Goal: Task Accomplishment & Management: Manage account settings

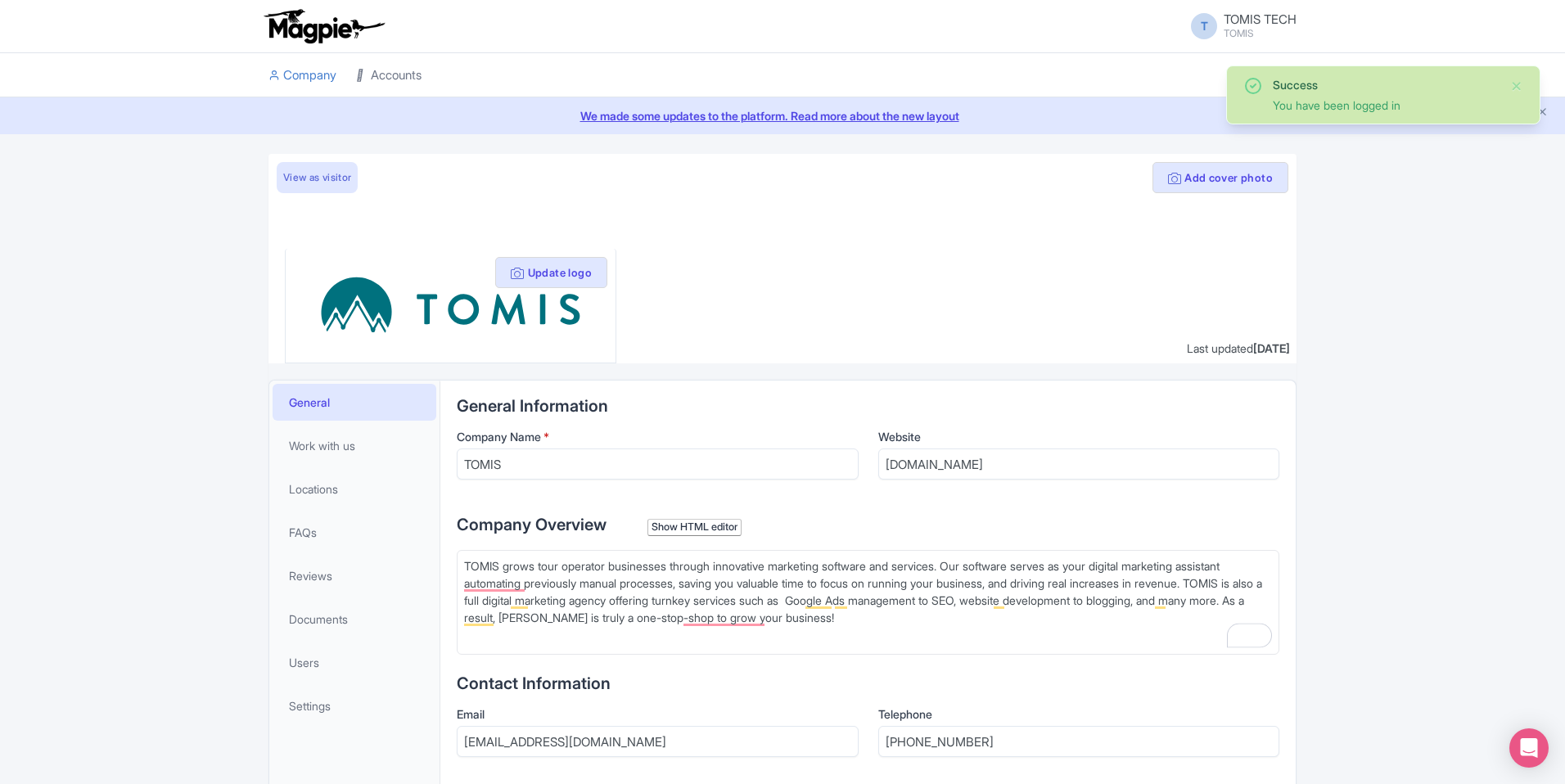
click at [407, 75] on link "Accounts" at bounding box center [388, 76] width 66 height 45
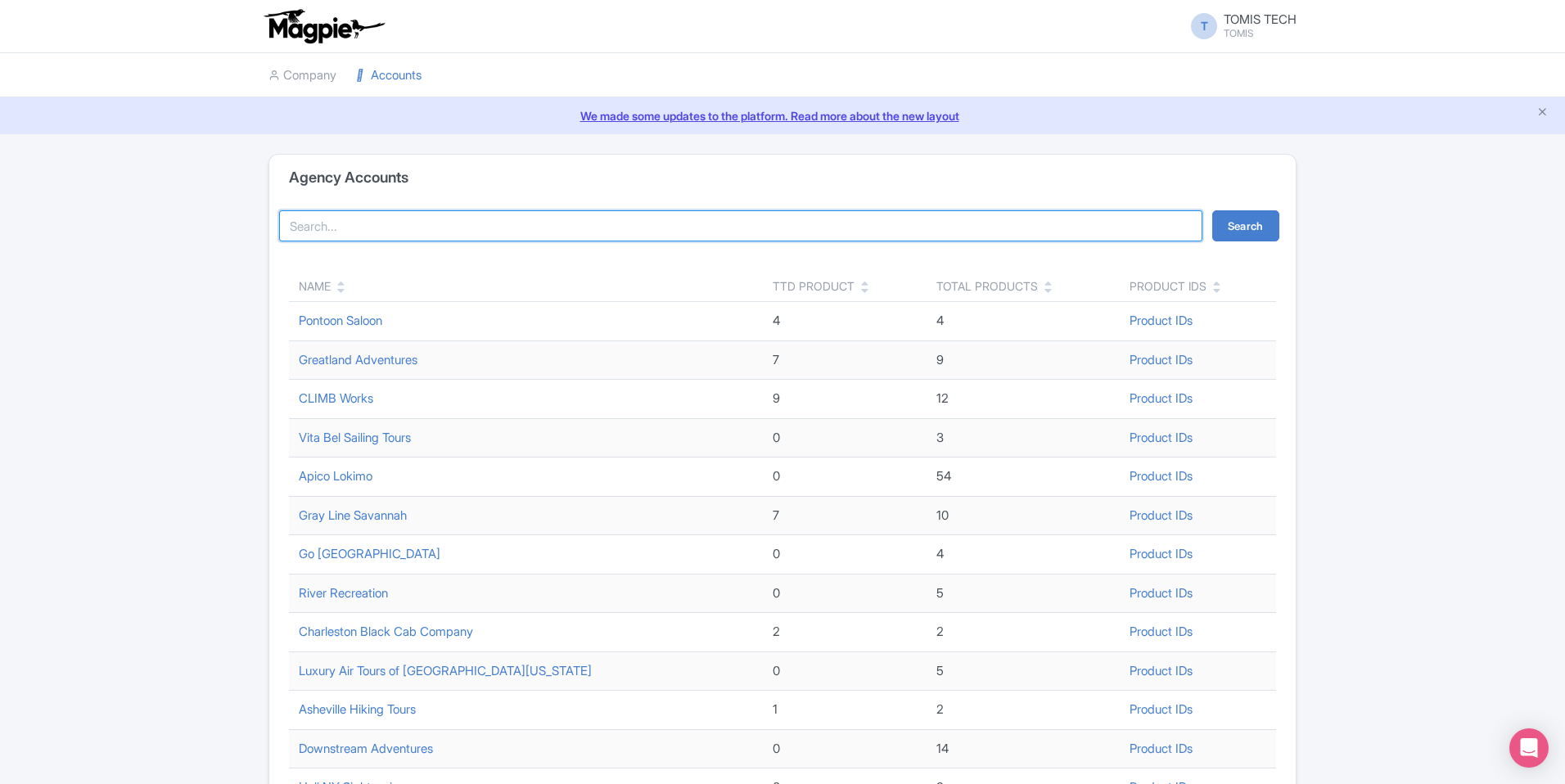
click at [478, 222] on input "search" at bounding box center [741, 226] width 923 height 31
click at [460, 230] on input "Gray Line" at bounding box center [741, 226] width 923 height 31
type input "Gray Line"
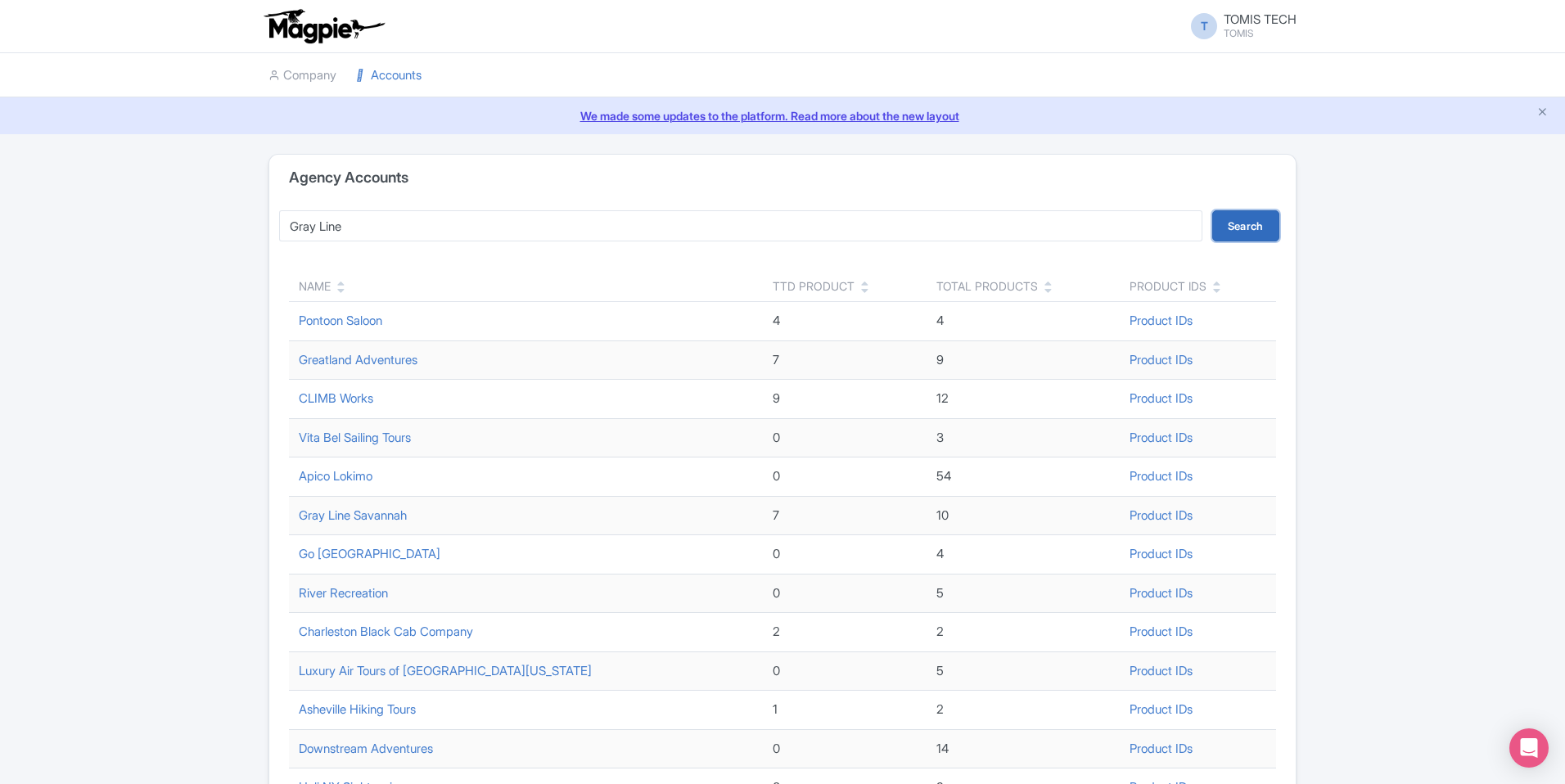
click at [1263, 224] on button "Search" at bounding box center [1246, 226] width 68 height 31
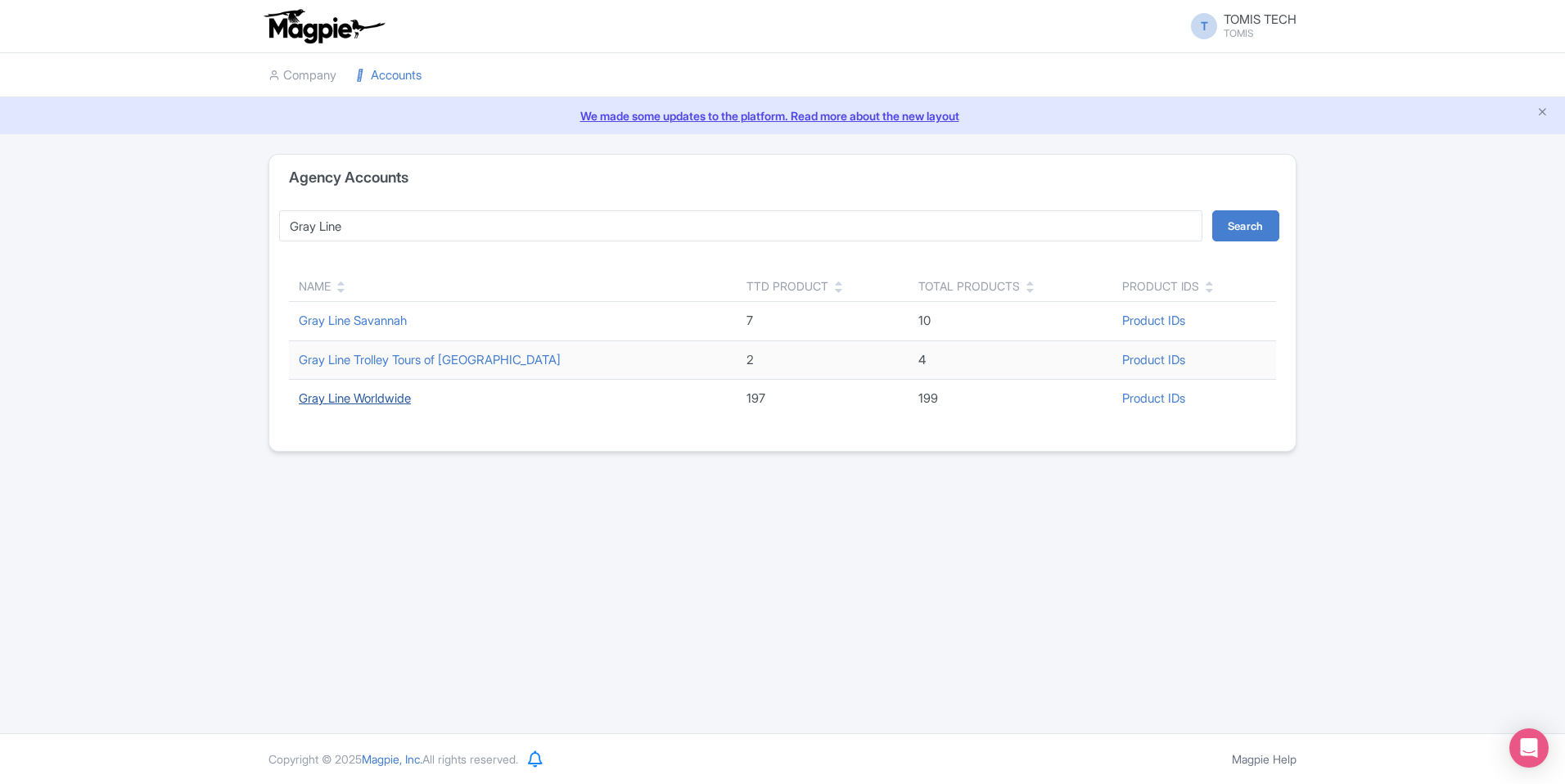
click at [385, 402] on link "Gray Line Worldwide" at bounding box center [354, 398] width 112 height 16
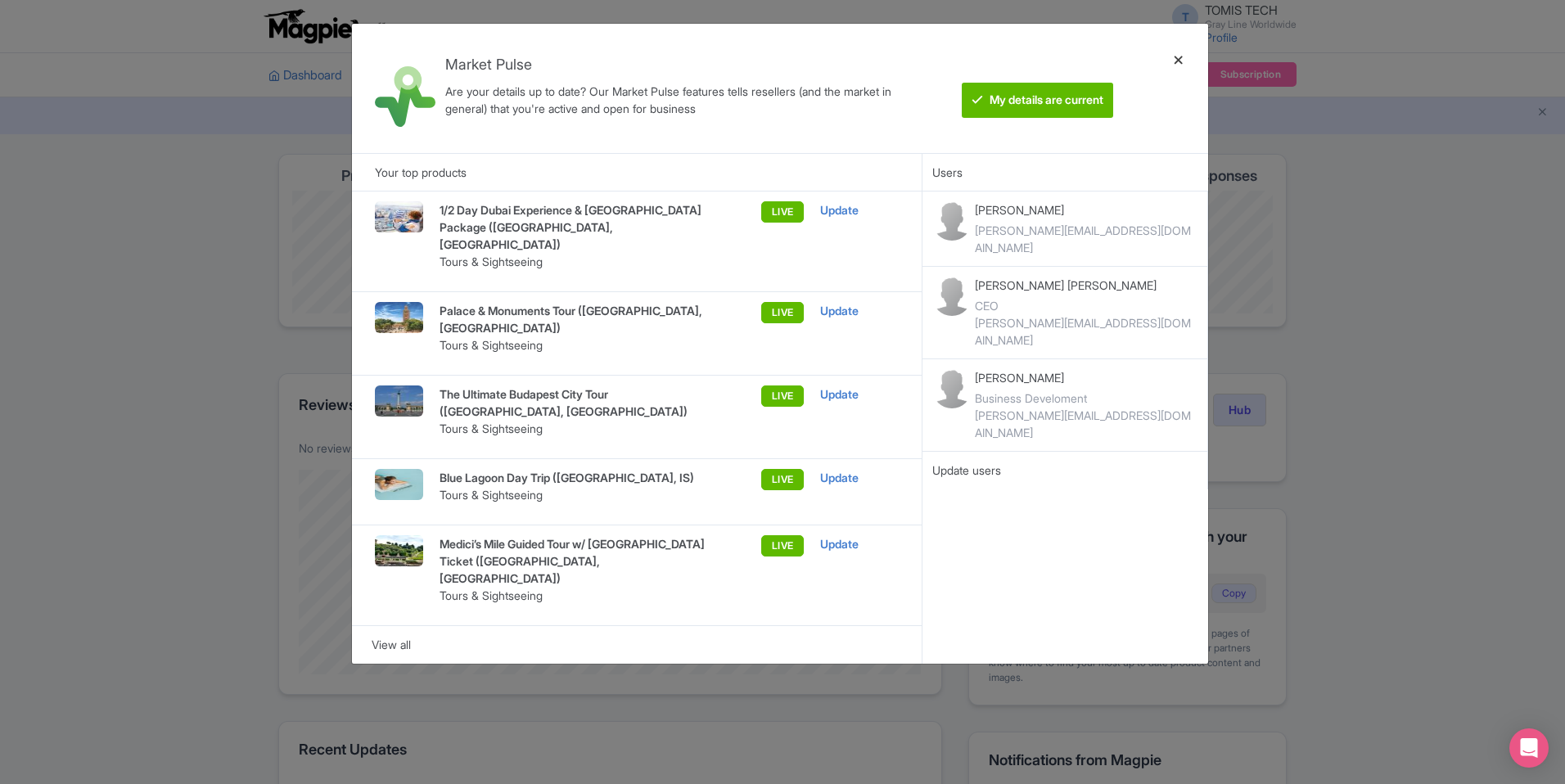
click at [1180, 59] on div at bounding box center [1178, 89] width 39 height 104
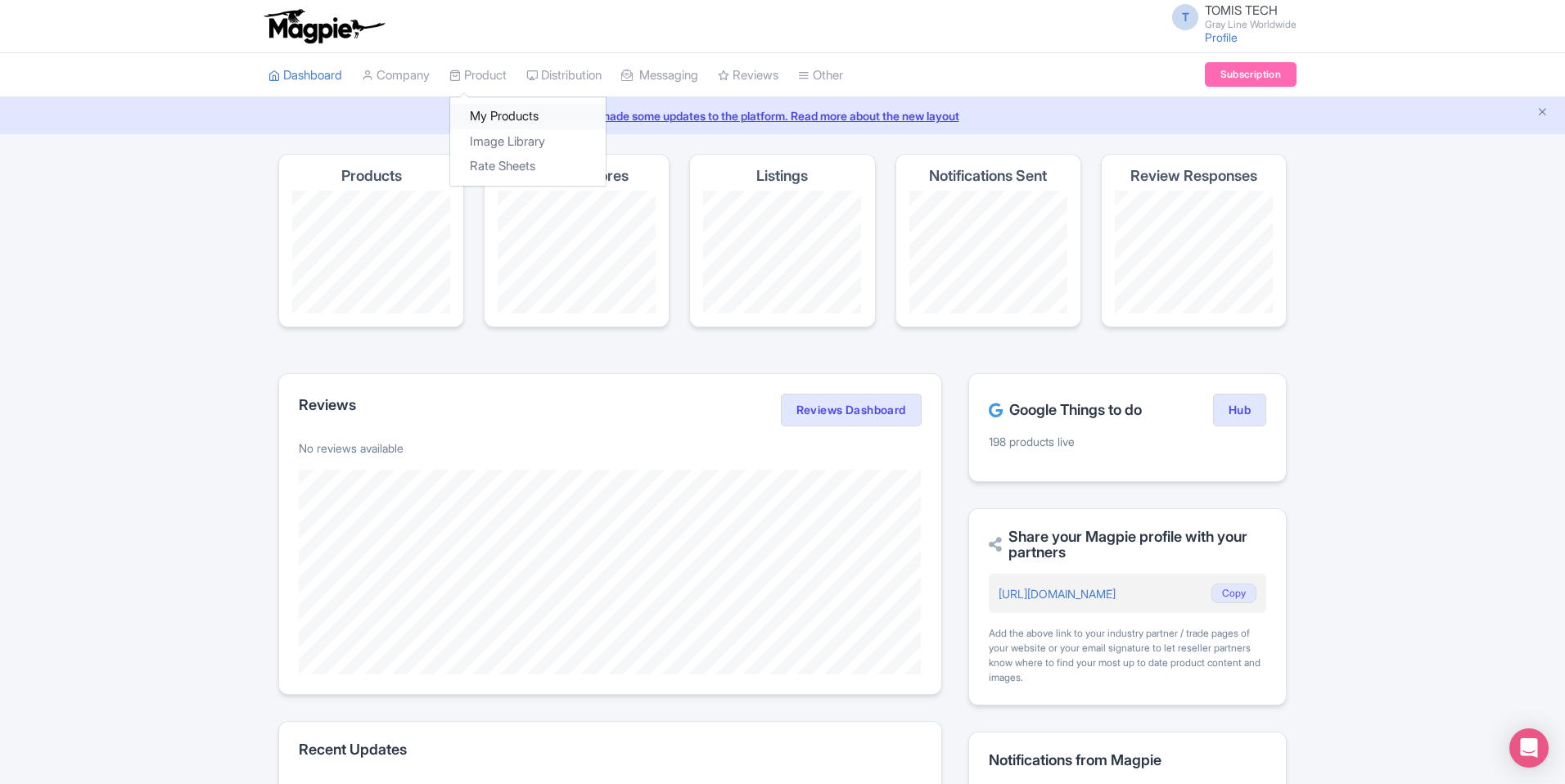
click at [505, 115] on link "My Products" at bounding box center [528, 116] width 155 height 25
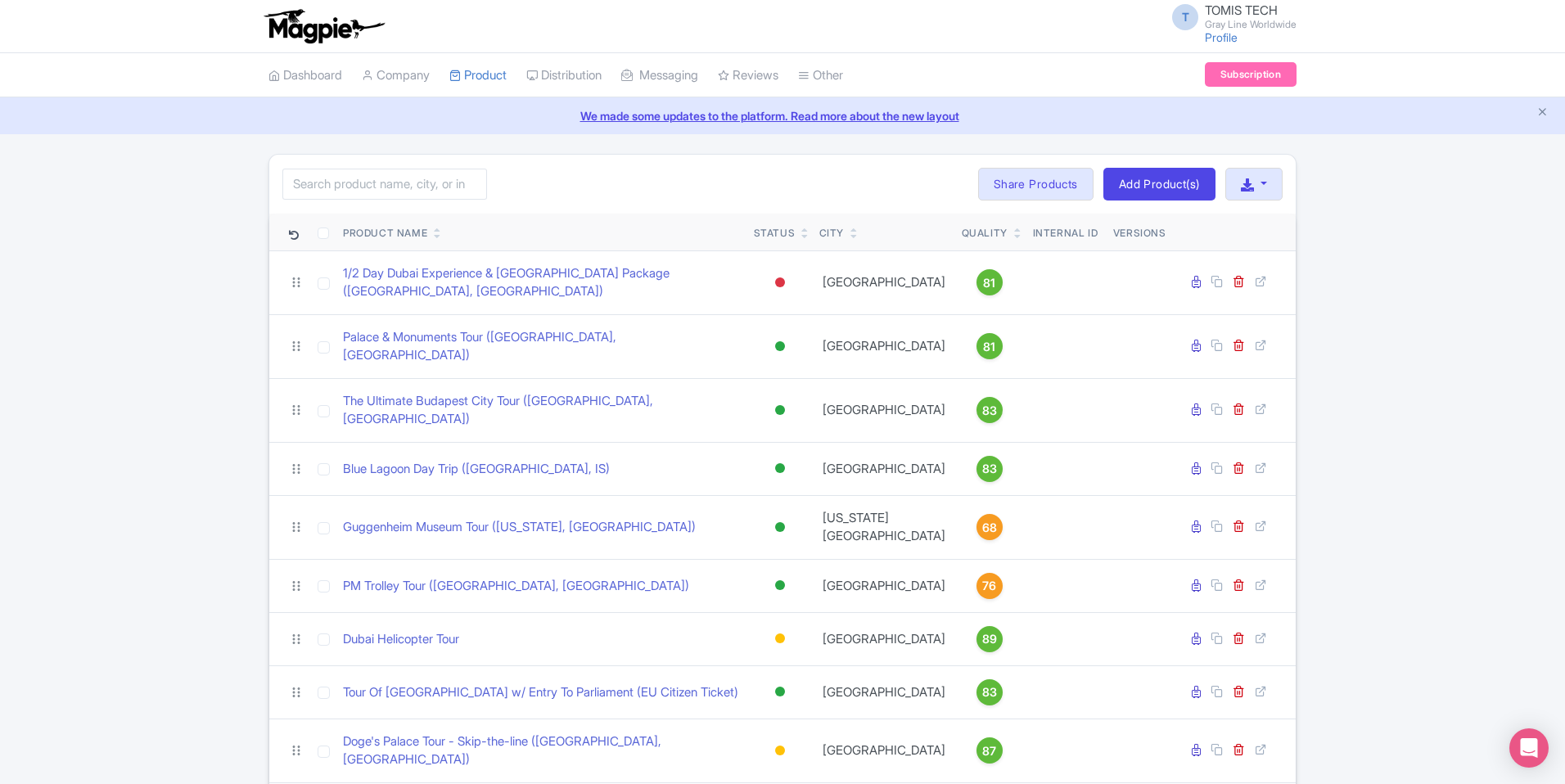
click at [803, 236] on icon at bounding box center [805, 236] width 7 height 10
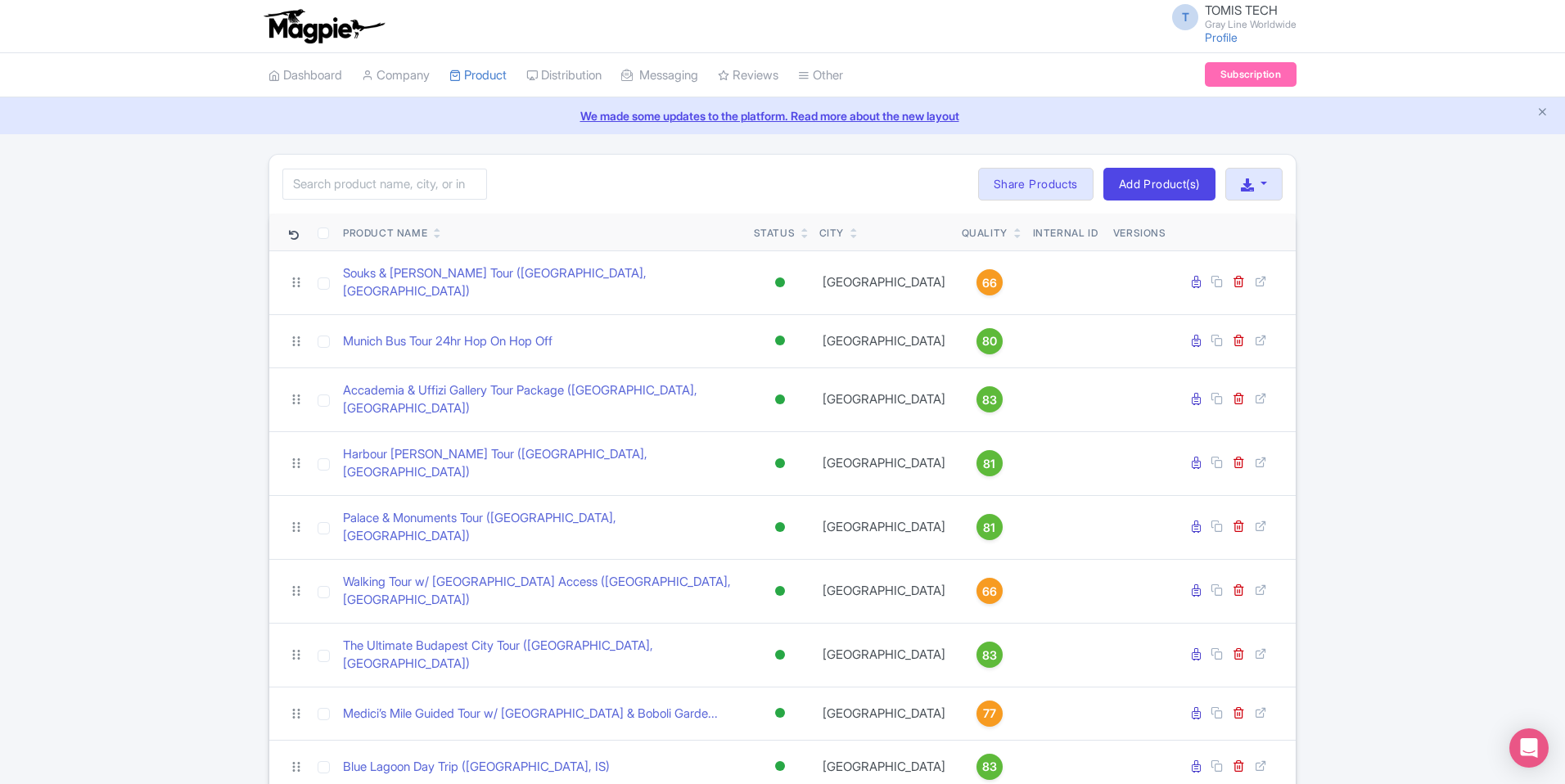
click at [441, 236] on icon at bounding box center [437, 236] width 7 height 10
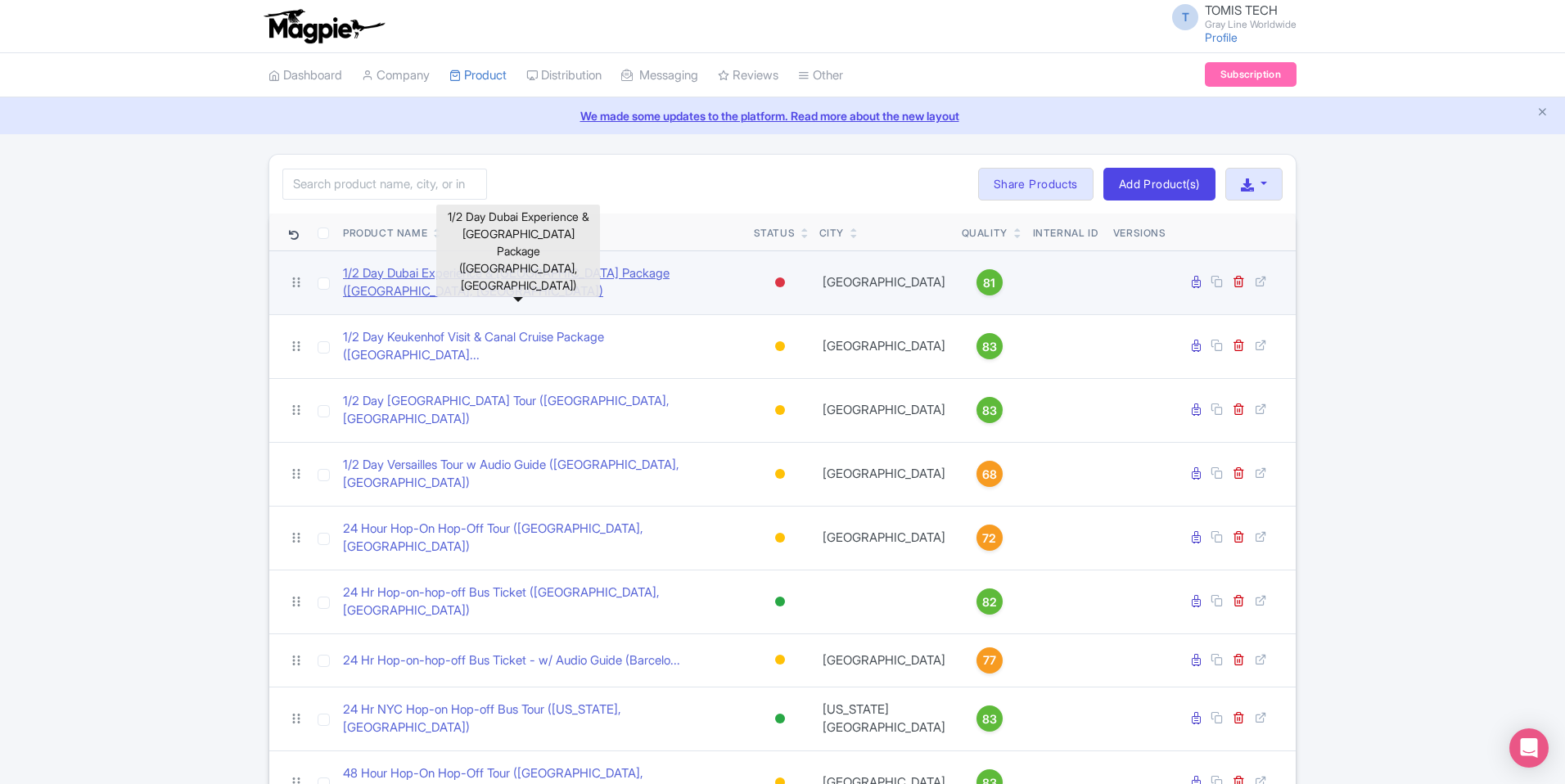
click at [467, 280] on link "1/2 Day Dubai Experience & Burj Khalifa Package (Dubai, AE)" at bounding box center [542, 283] width 398 height 37
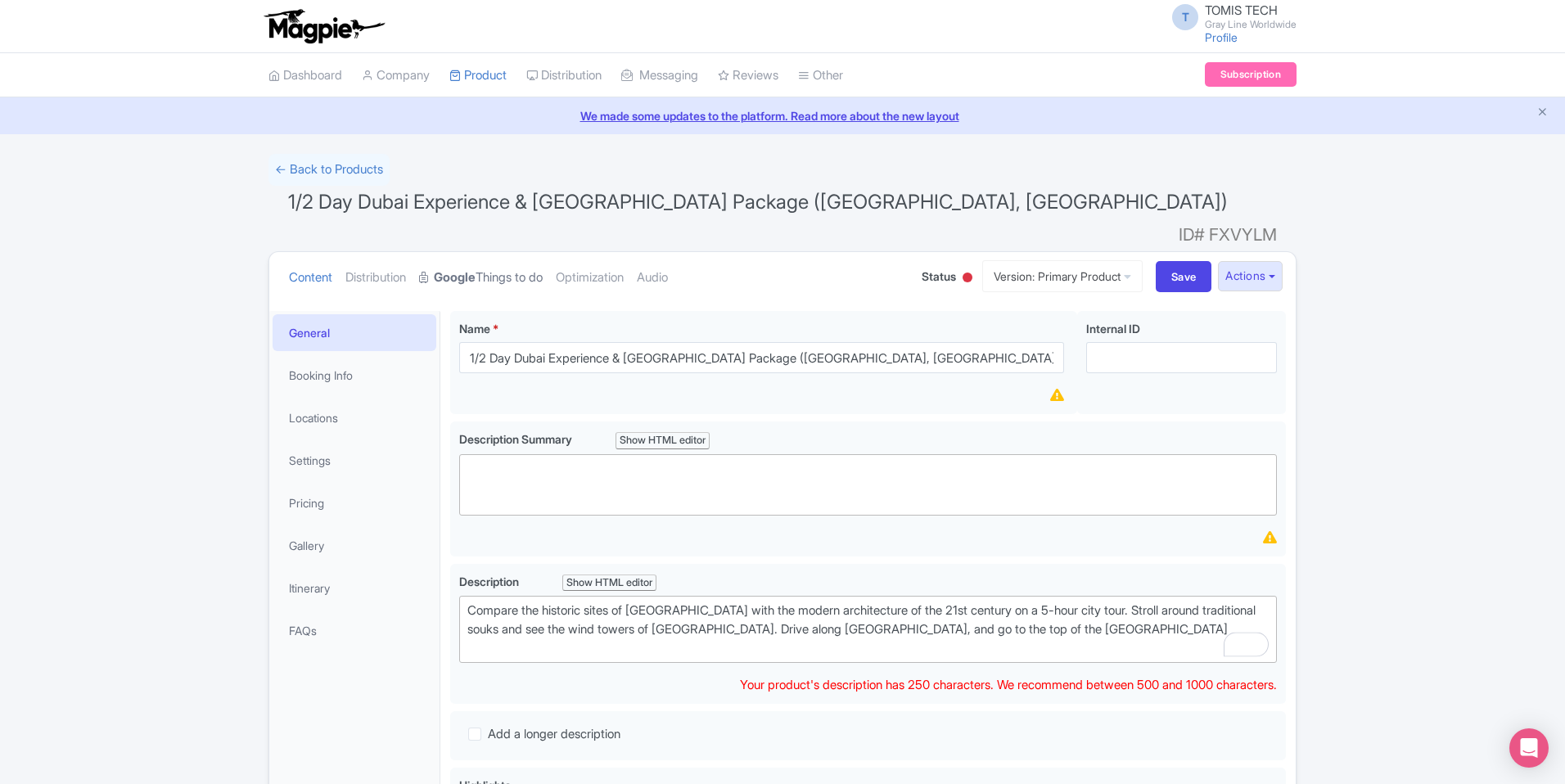
click at [485, 252] on link "Google Things to do" at bounding box center [481, 278] width 124 height 52
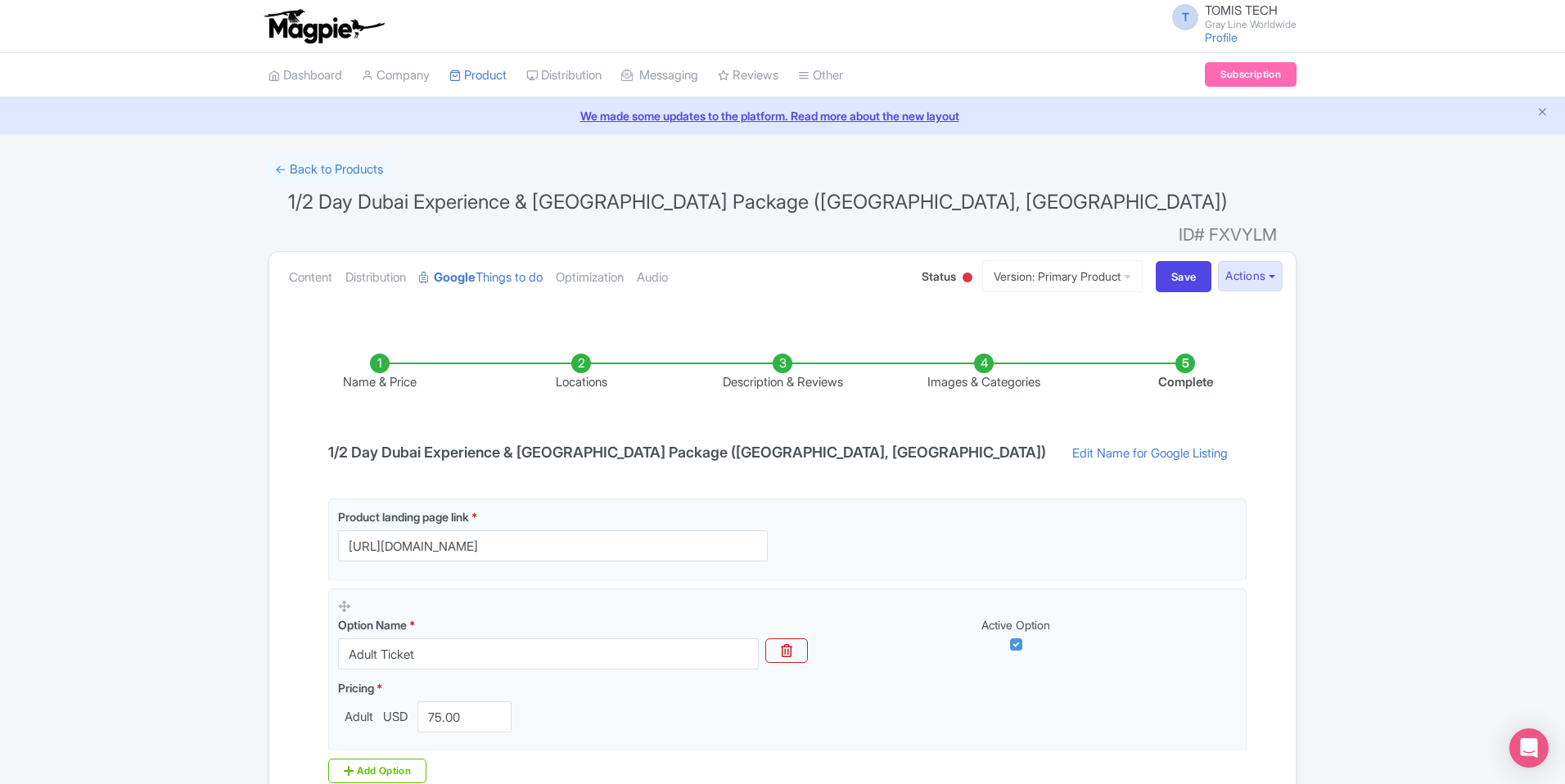
click at [571, 325] on ul "Name & Price Locations Description & Reviews Images & Categories Complete" at bounding box center [782, 373] width 1006 height 104
click at [583, 353] on li "Locations" at bounding box center [581, 373] width 202 height 39
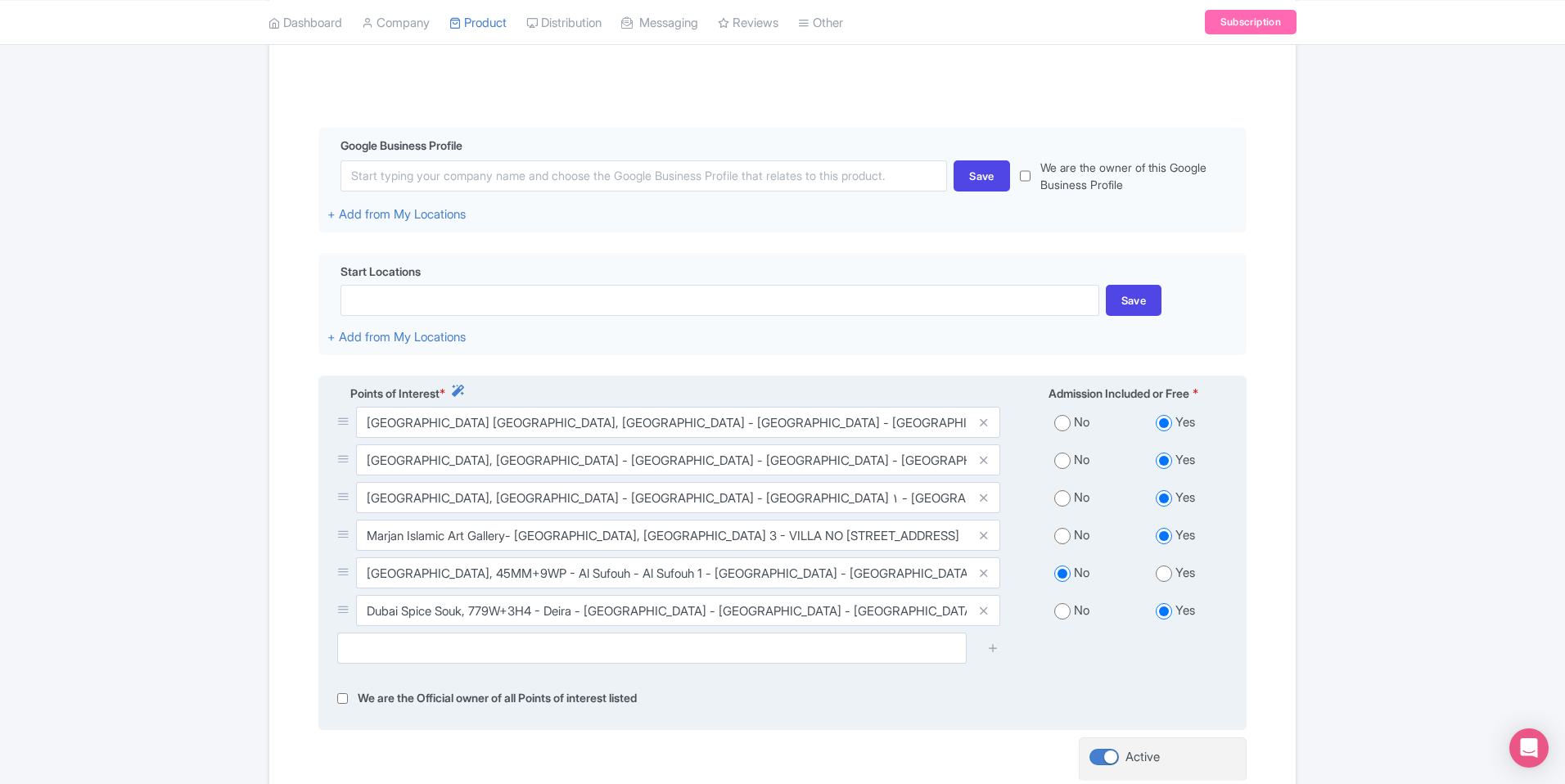
scroll to position [478, 0]
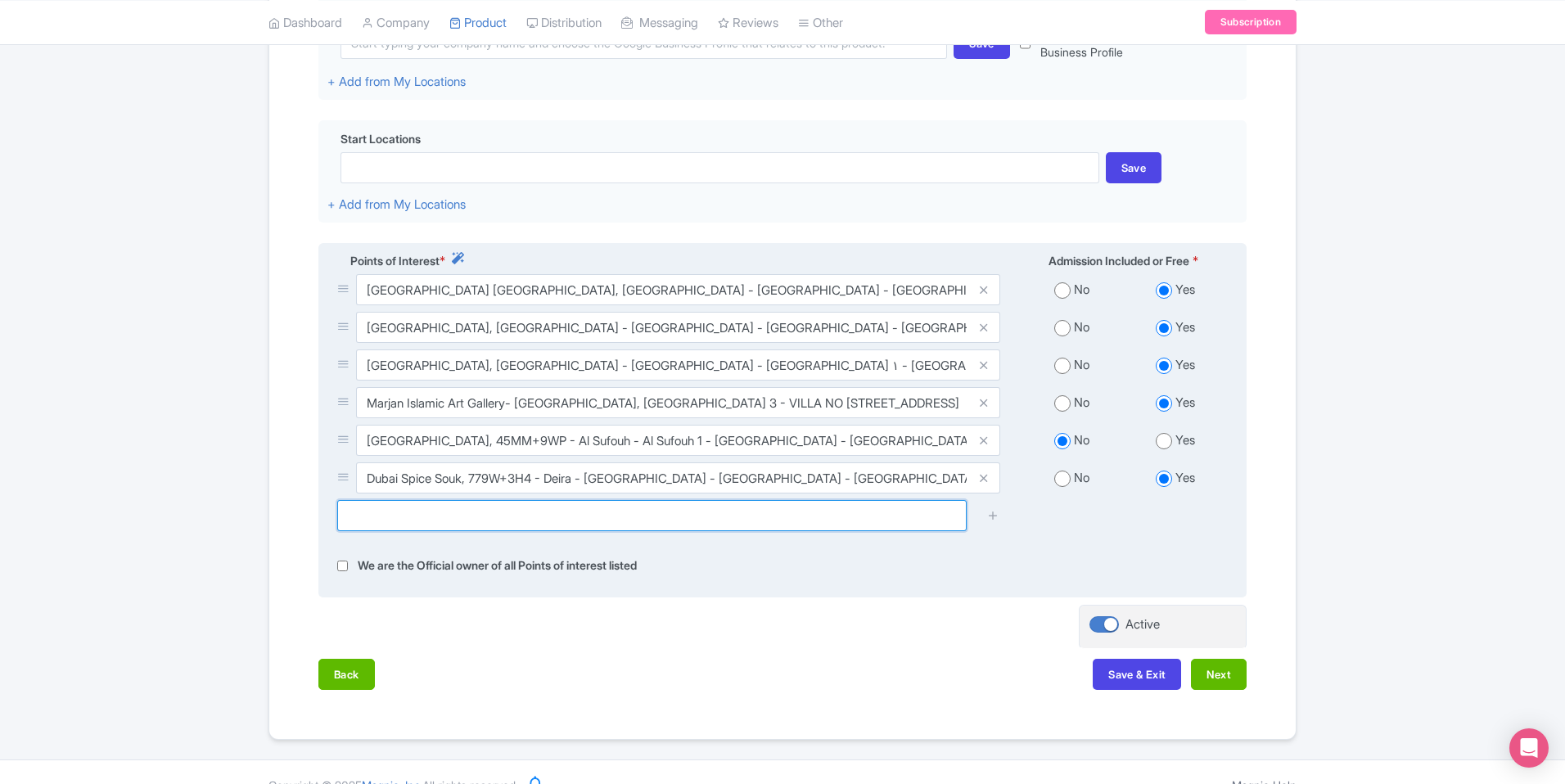
click at [707, 500] on input "text" at bounding box center [652, 516] width 630 height 31
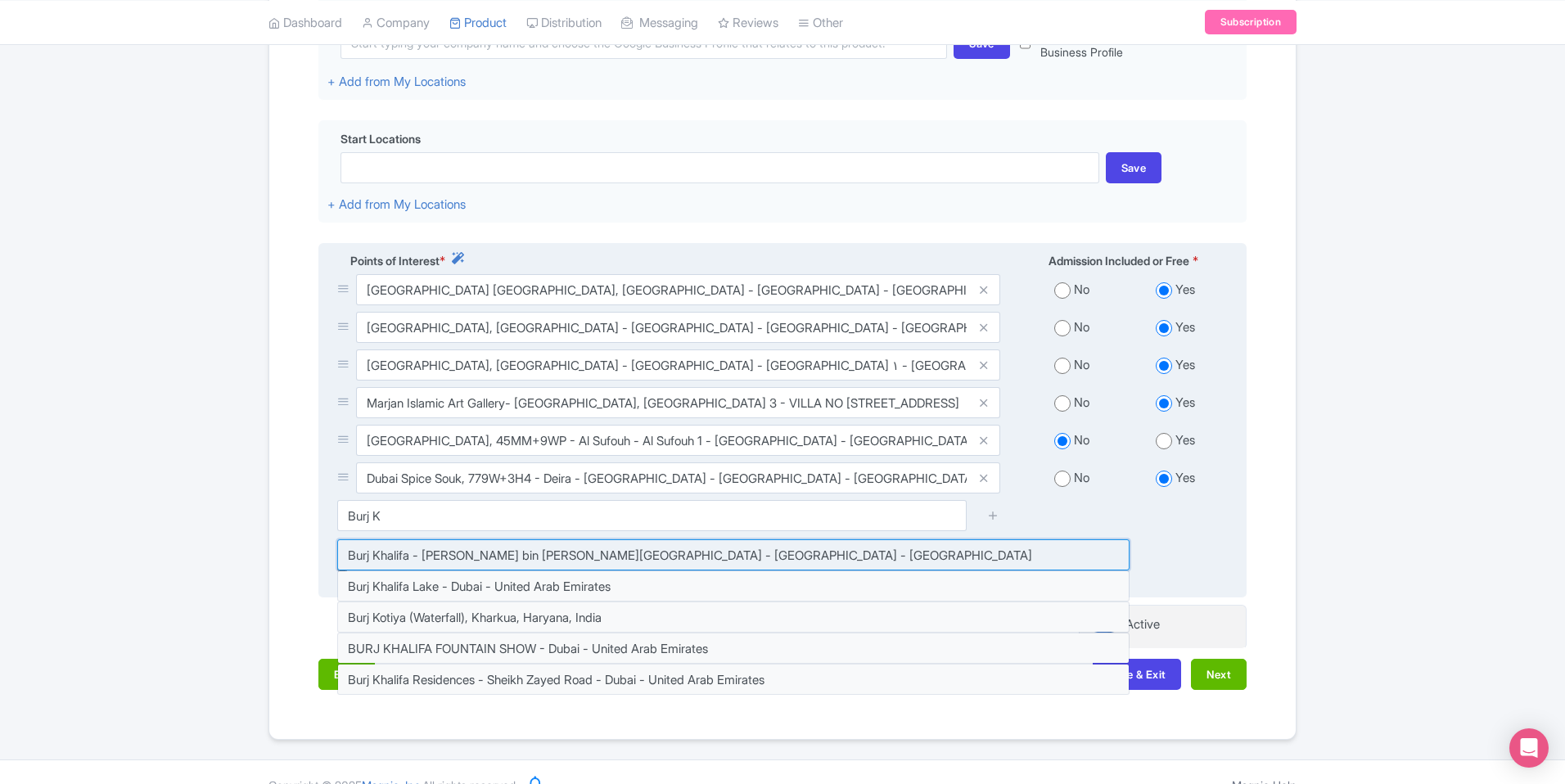
click at [775, 539] on input at bounding box center [733, 555] width 793 height 31
type input "Burj Khalifa - Sheikh Mohammed bin Rashid Boulevard - Dubai - United Arab Emira…"
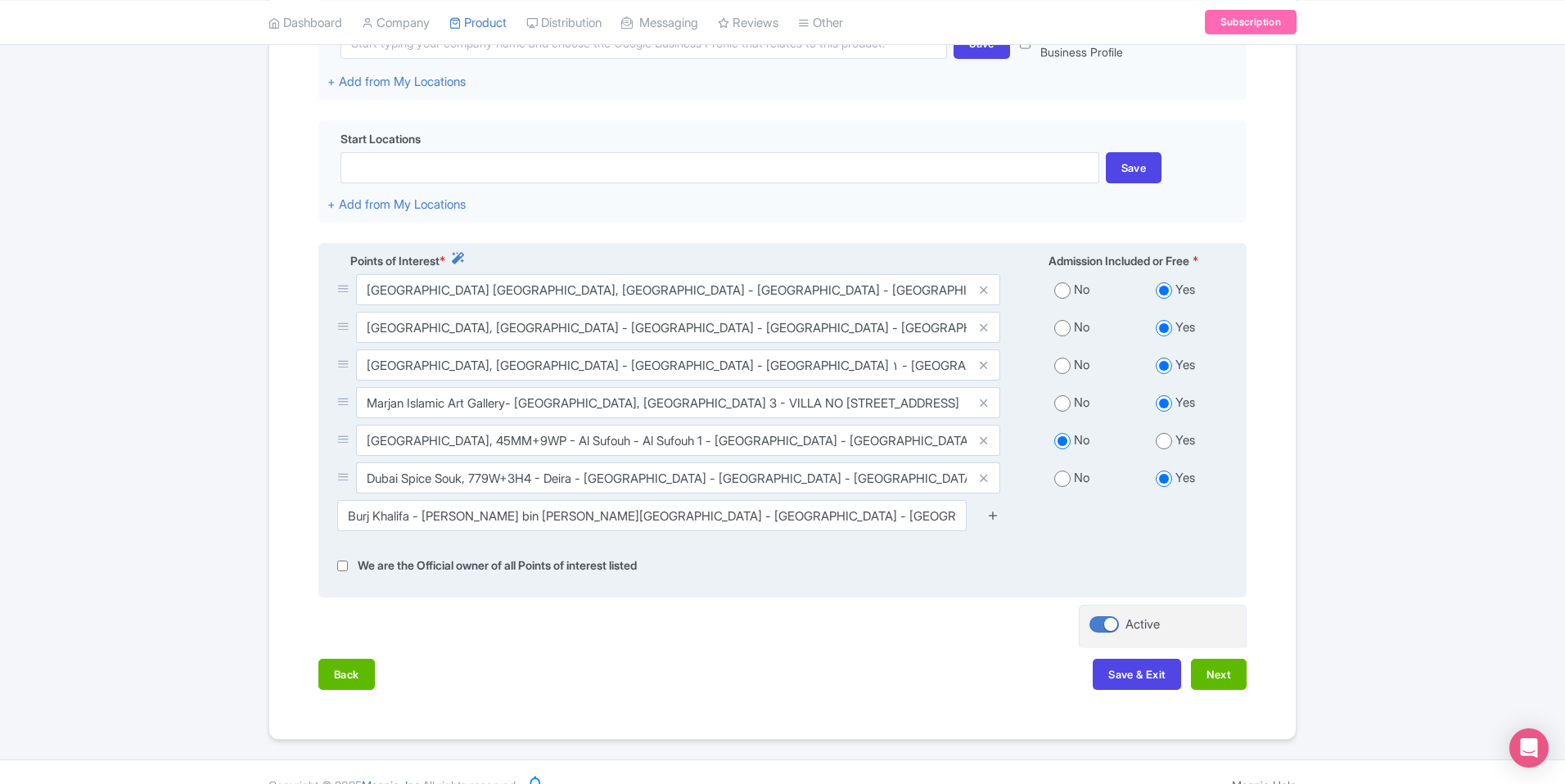
click at [991, 508] on icon at bounding box center [992, 514] width 12 height 12
click at [992, 508] on icon at bounding box center [992, 514] width 12 height 12
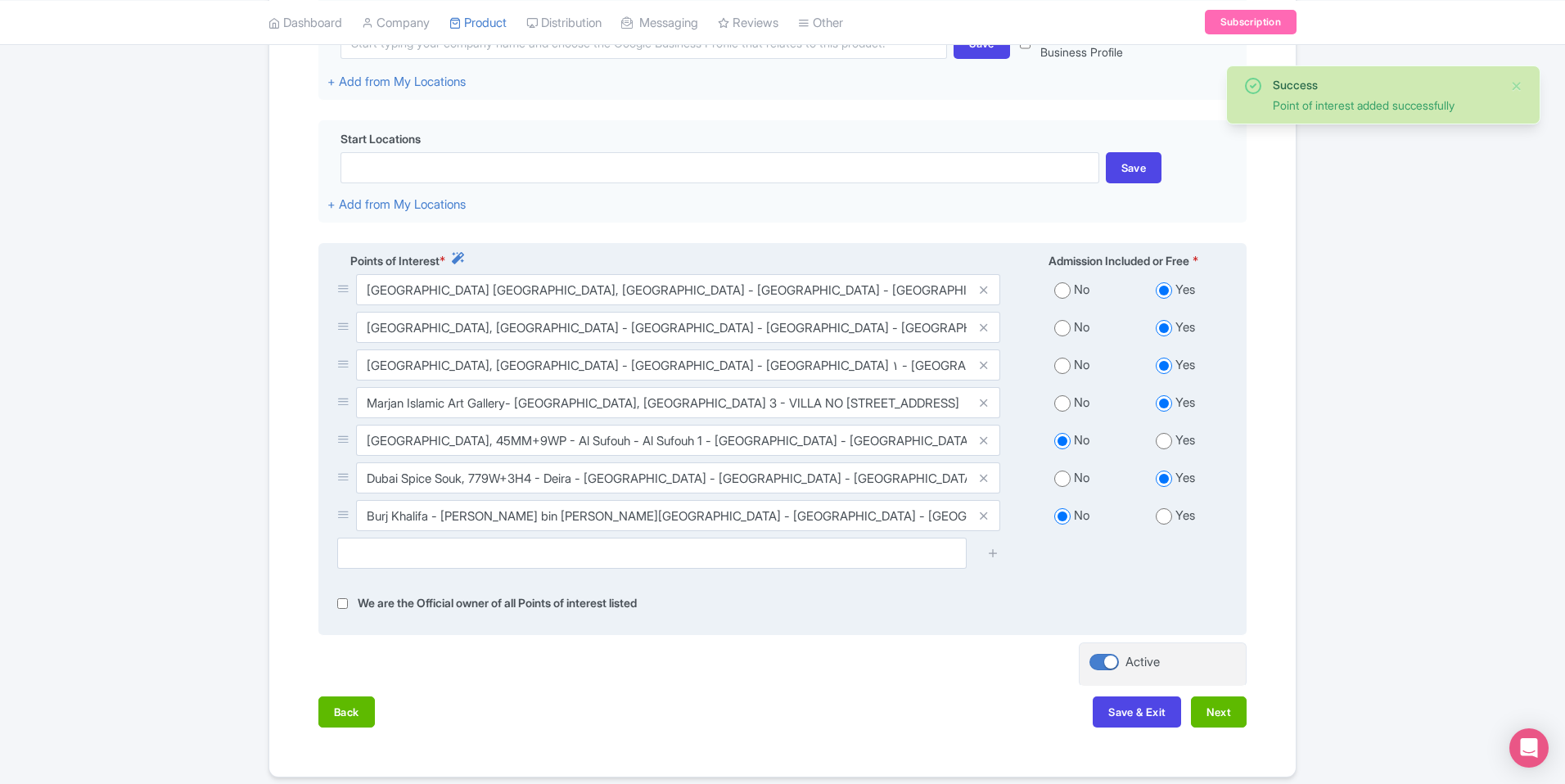
click at [1166, 508] on input "radio" at bounding box center [1165, 517] width 17 height 17
radio input "true"
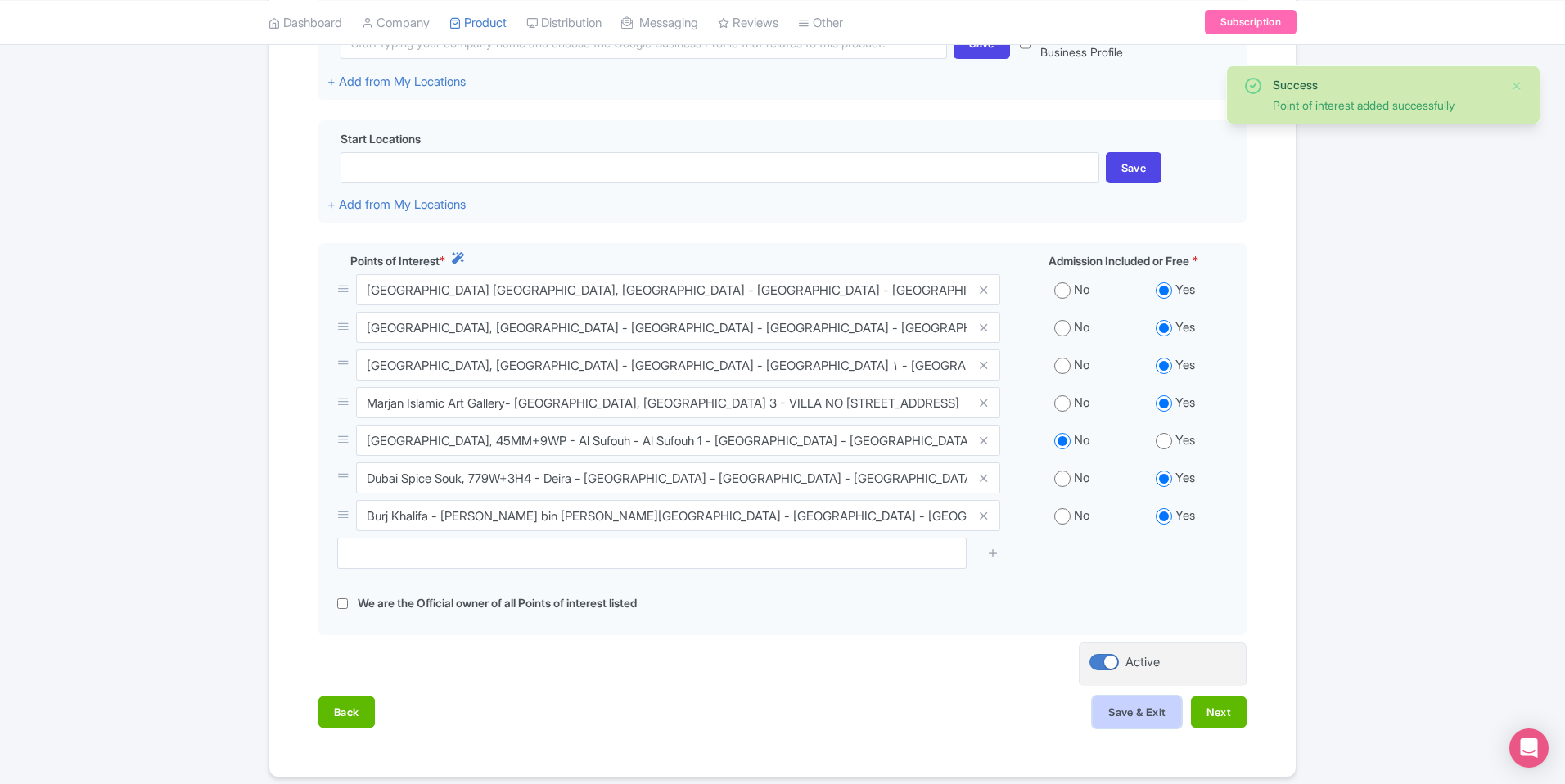
click at [1165, 696] on button "Save & Exit" at bounding box center [1137, 712] width 89 height 31
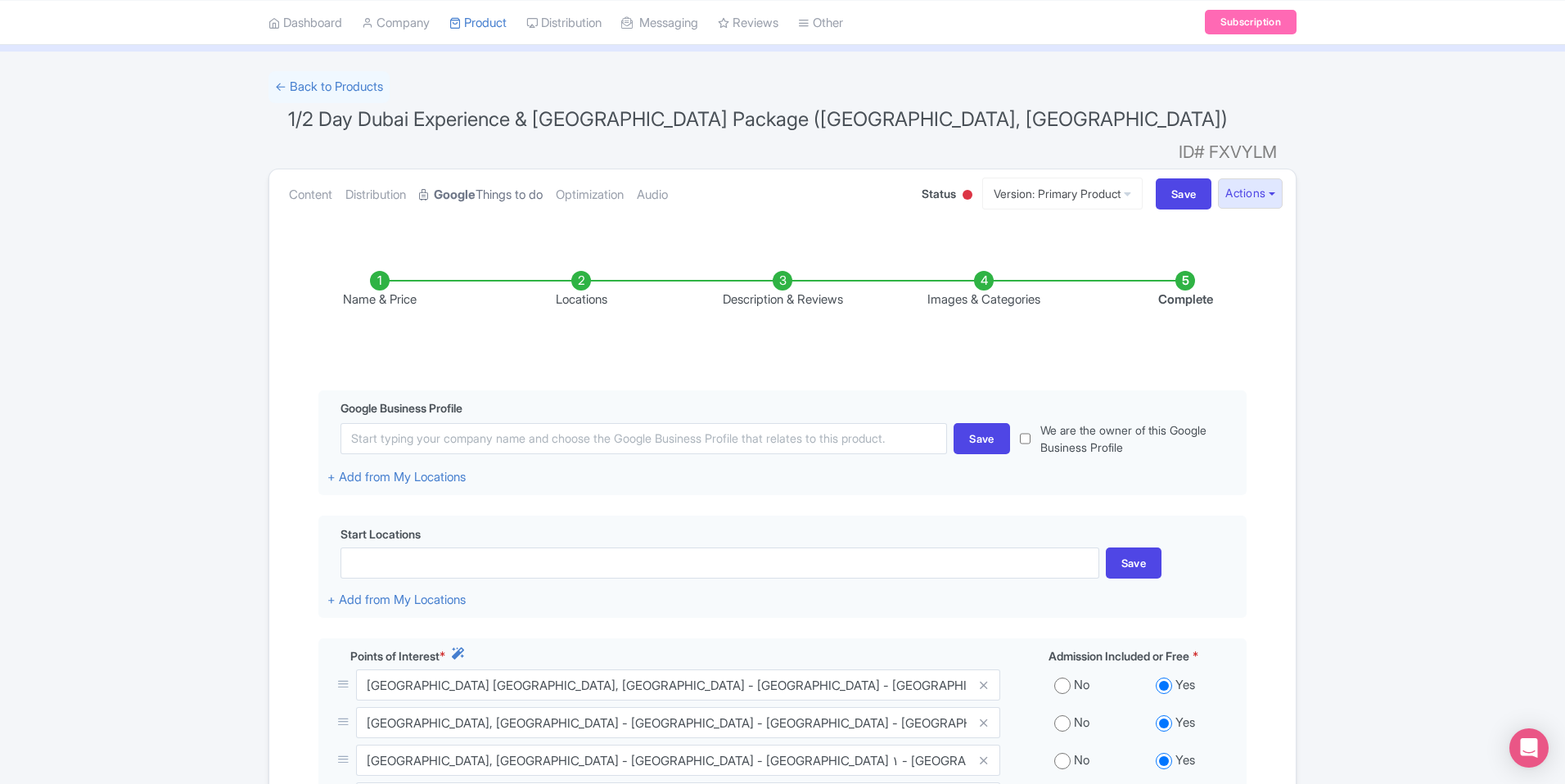
scroll to position [0, 0]
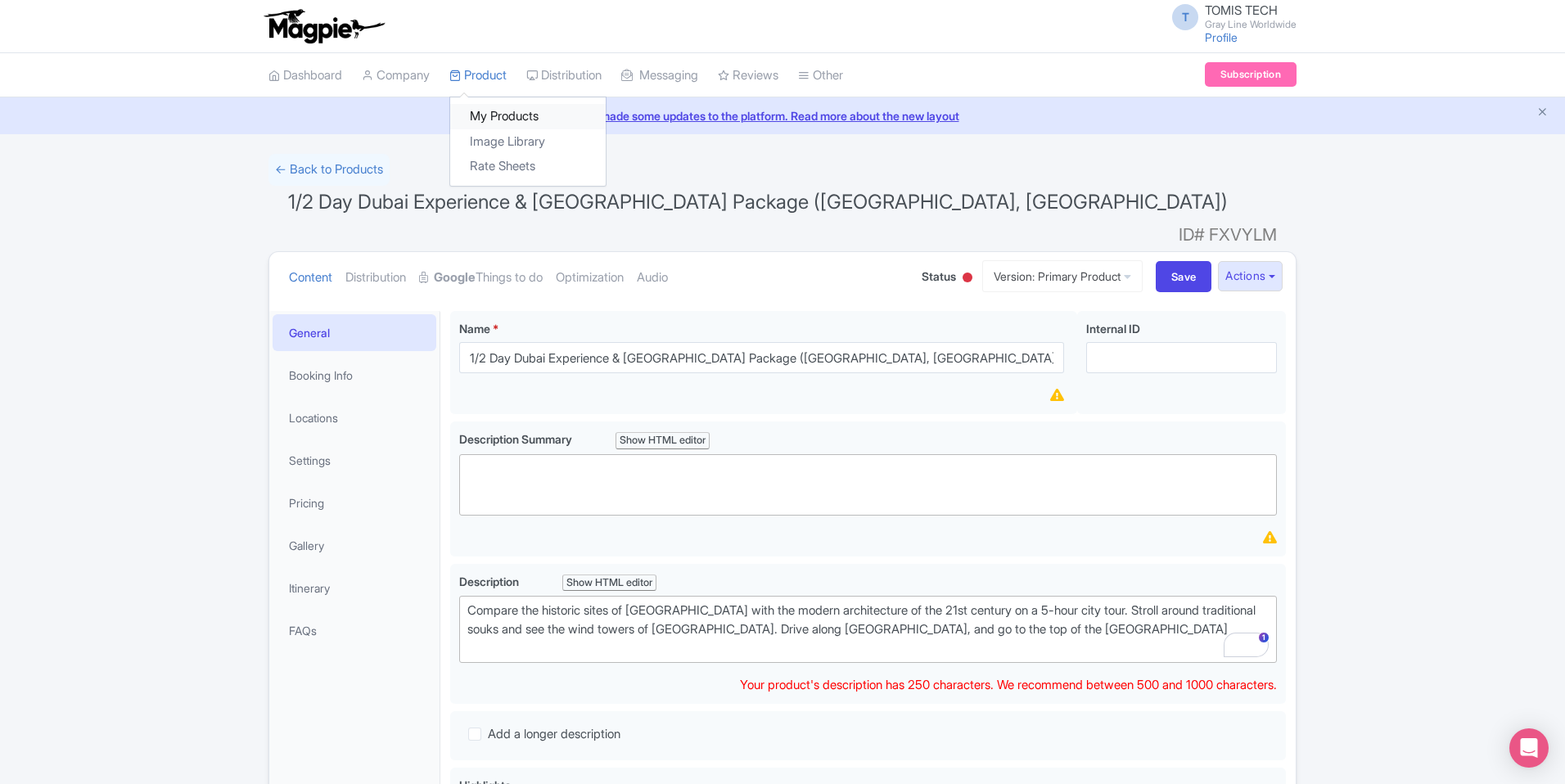
click at [512, 117] on link "My Products" at bounding box center [528, 116] width 155 height 25
click at [501, 116] on link "My Products" at bounding box center [528, 116] width 155 height 25
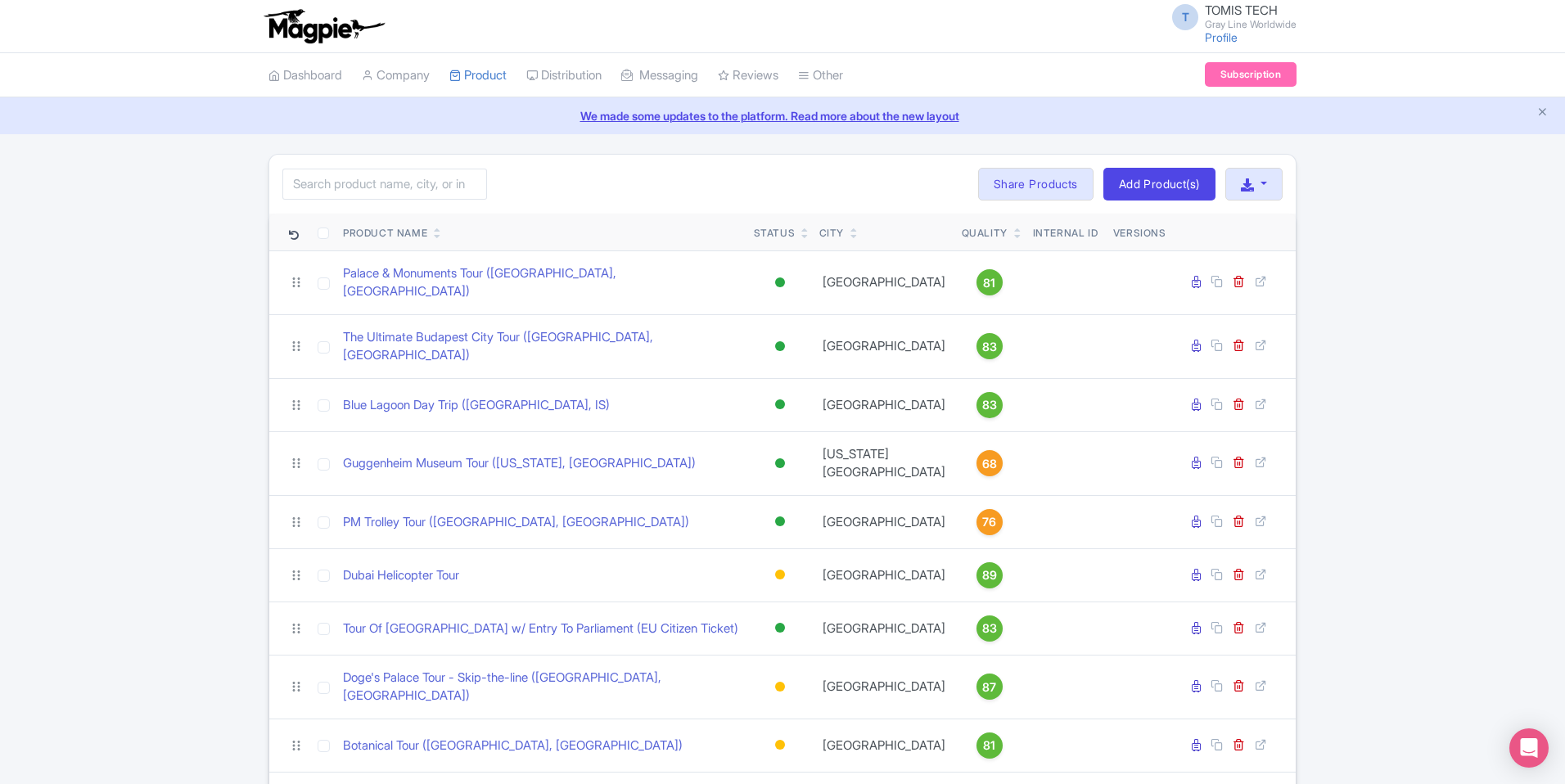
click at [437, 238] on icon at bounding box center [437, 236] width 7 height 10
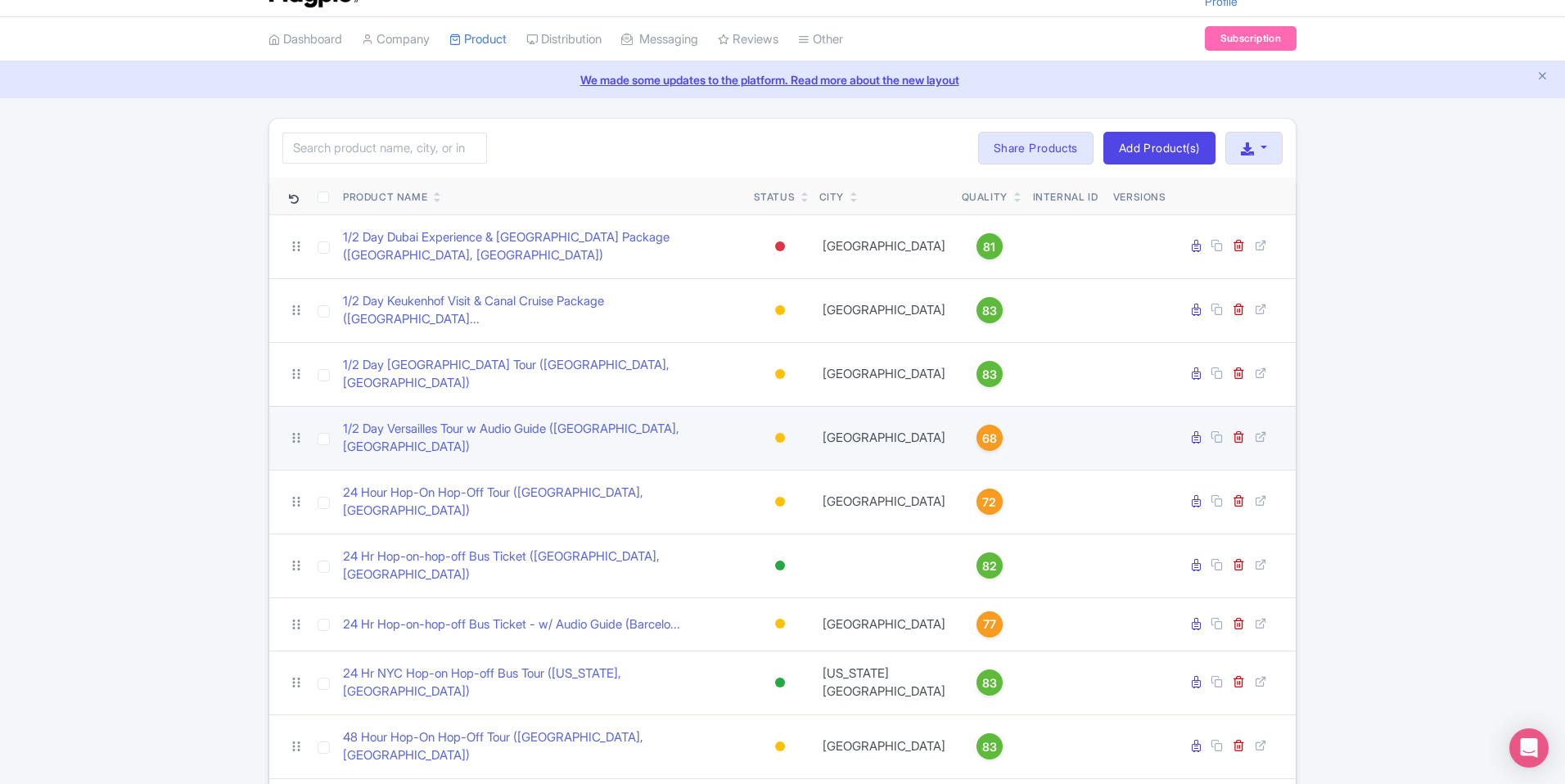
scroll to position [37, 0]
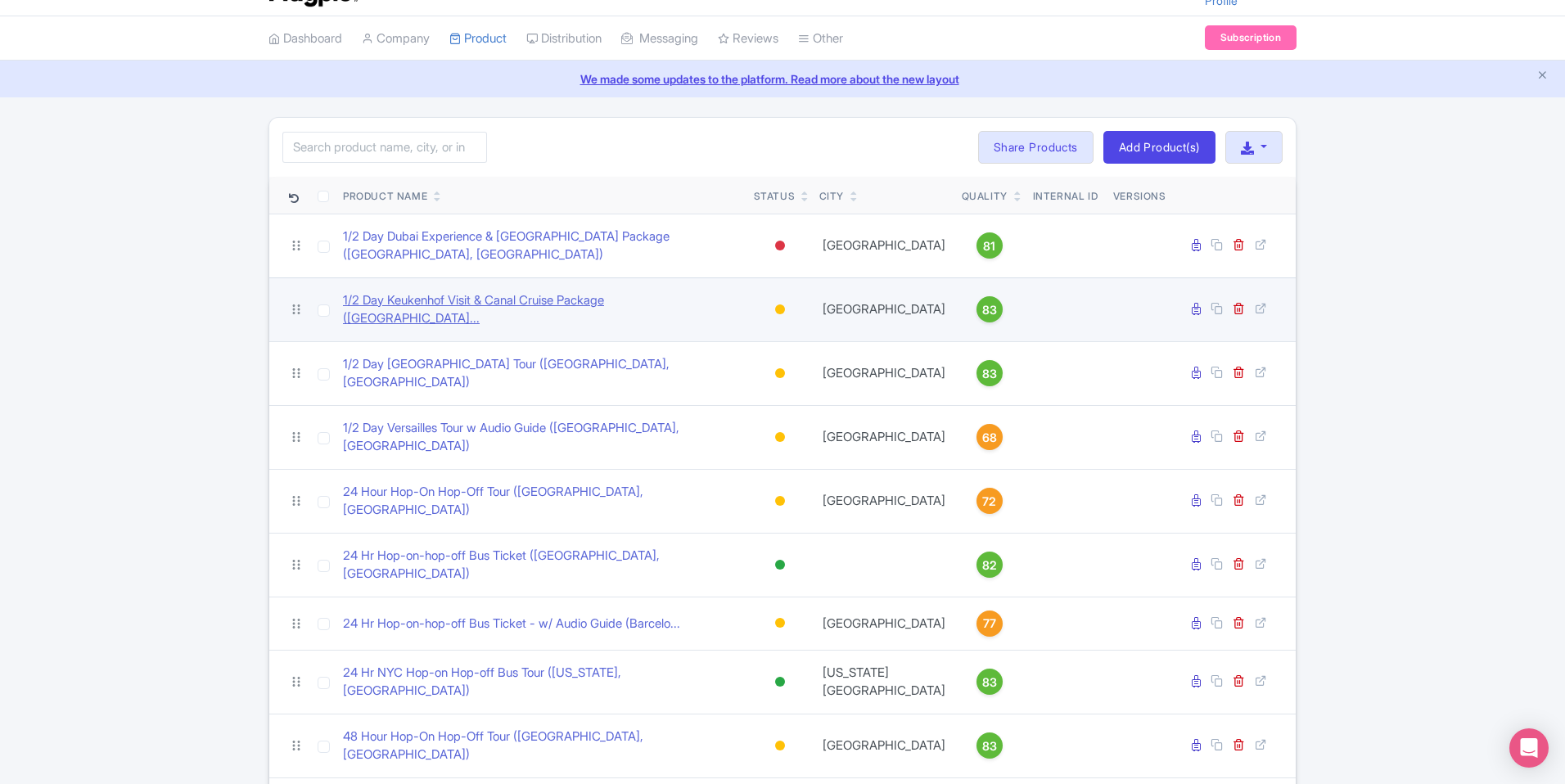
click at [515, 295] on link "1/2 Day Keukenhof Visit & Canal Cruise Package ([GEOGRAPHIC_DATA]..." at bounding box center [542, 310] width 398 height 37
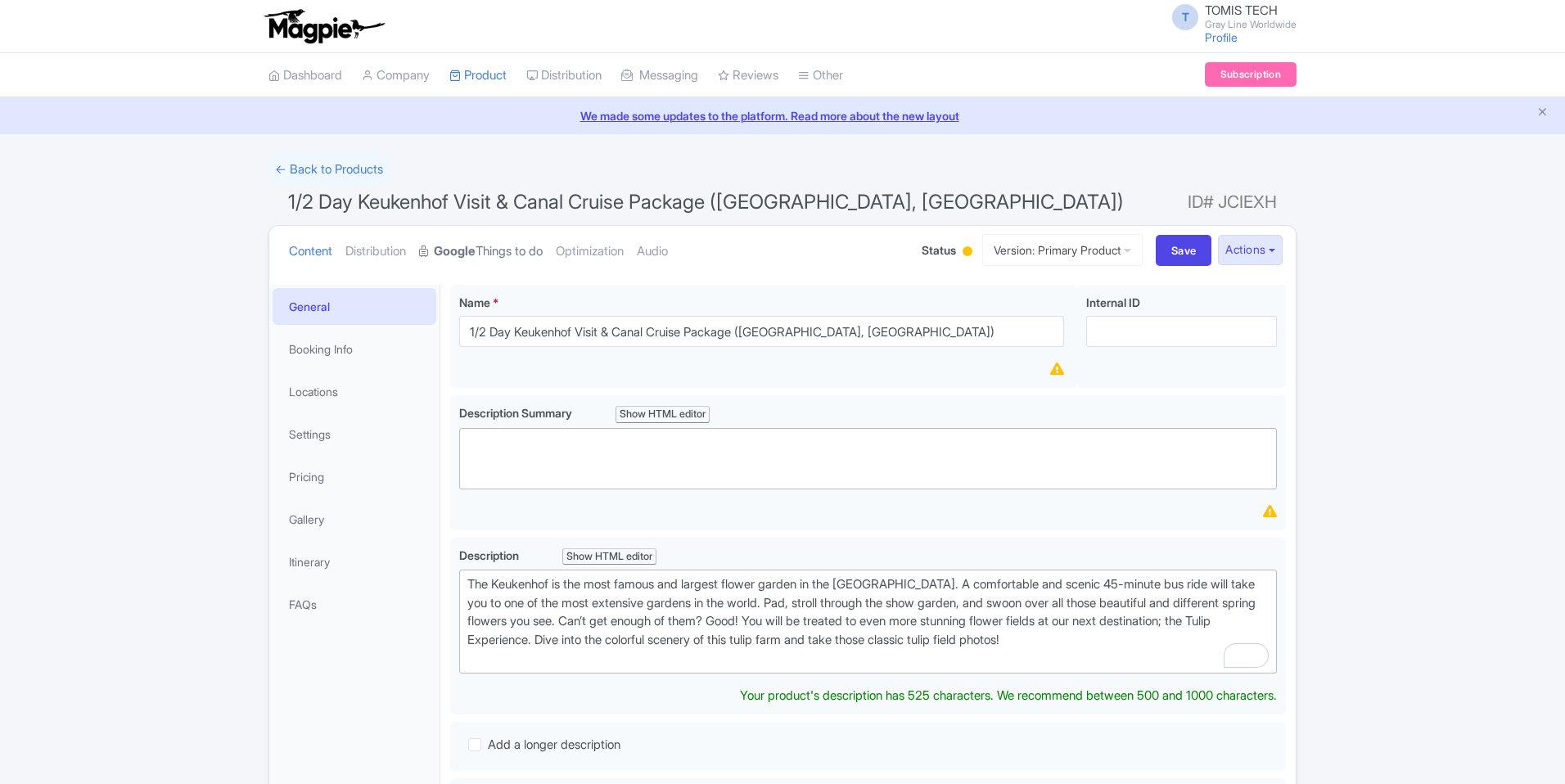
click at [506, 253] on link "Google Things to do" at bounding box center [481, 251] width 124 height 52
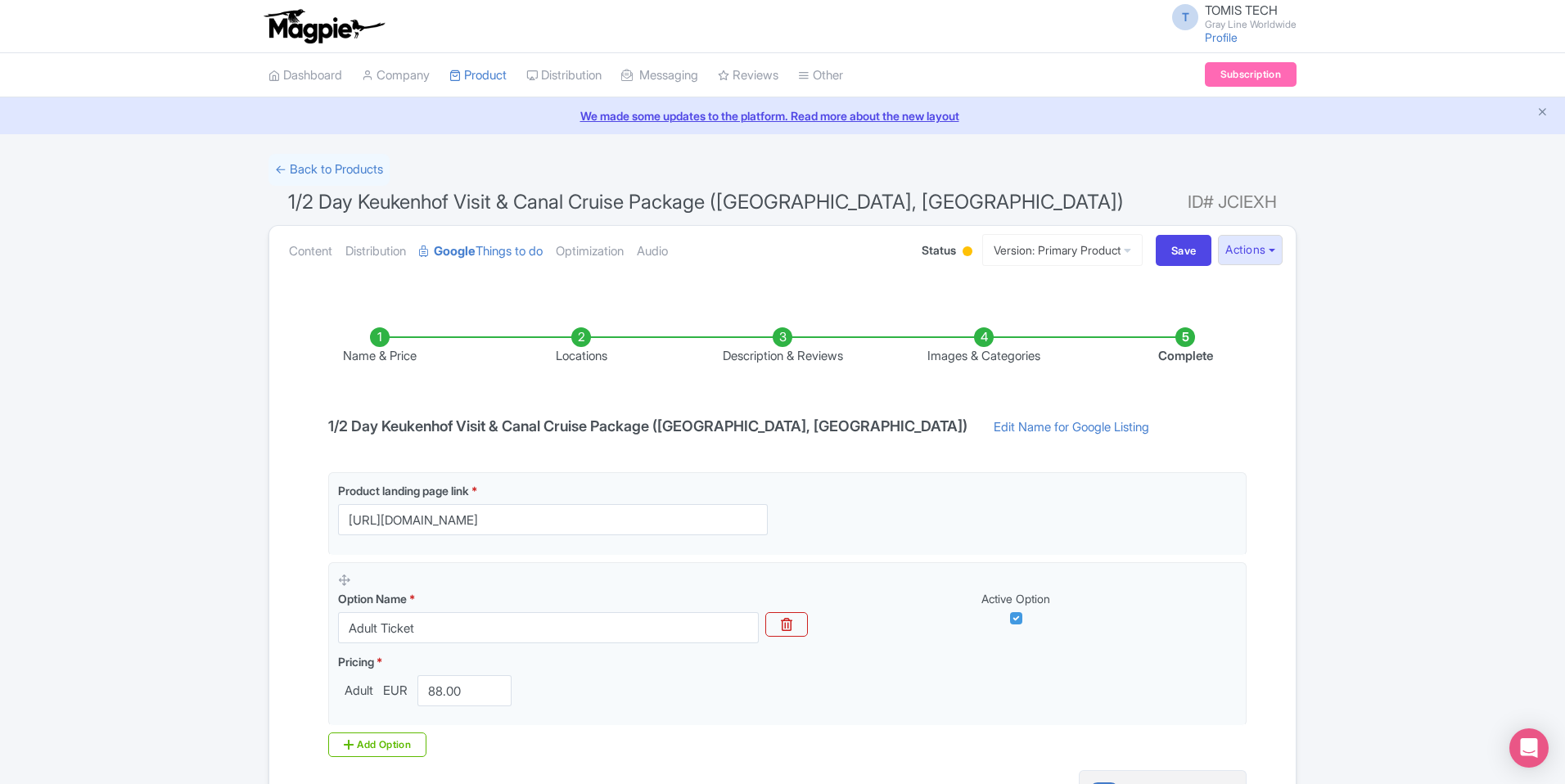
click at [585, 341] on li "Locations" at bounding box center [581, 347] width 202 height 39
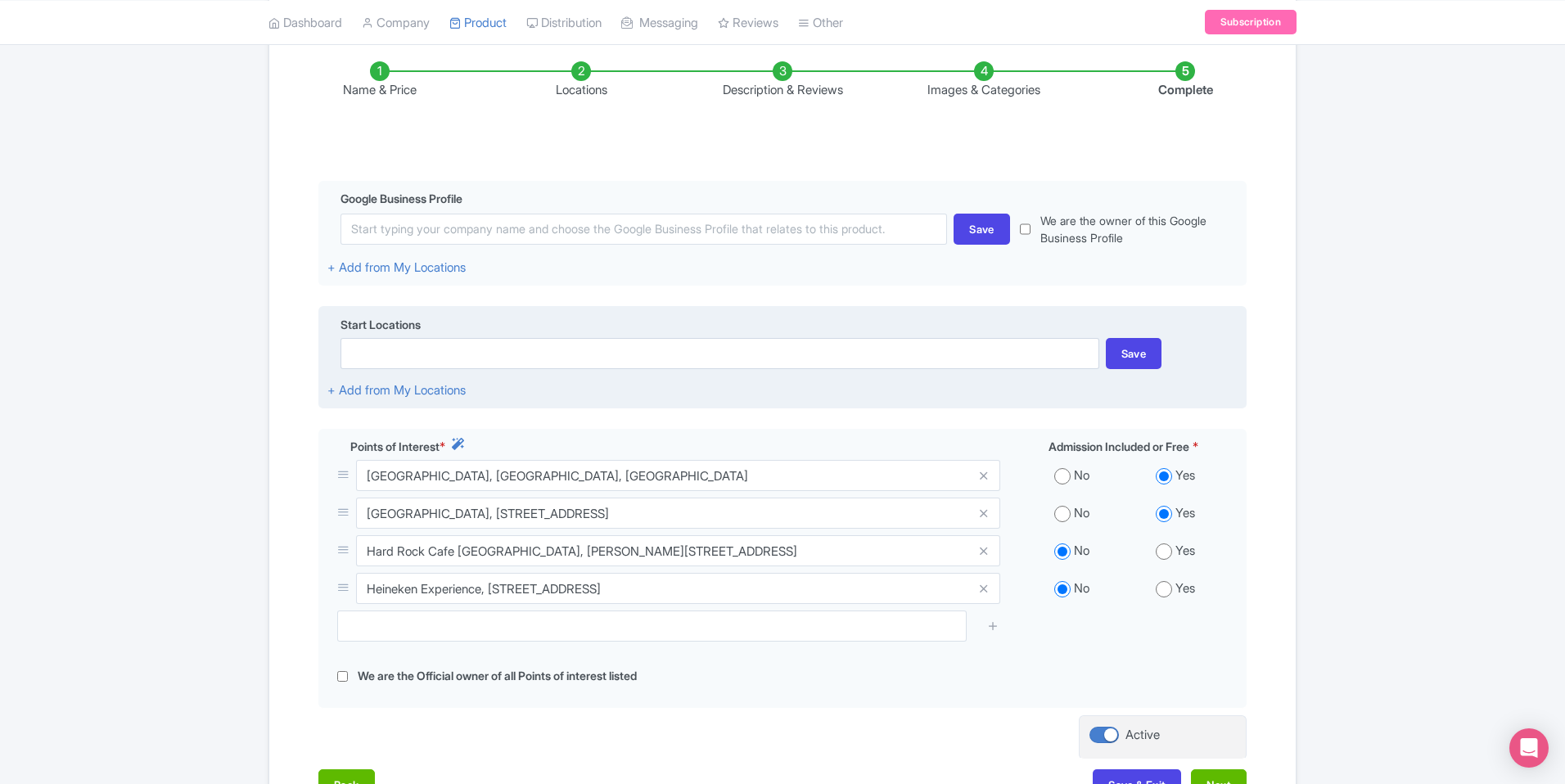
scroll to position [395, 0]
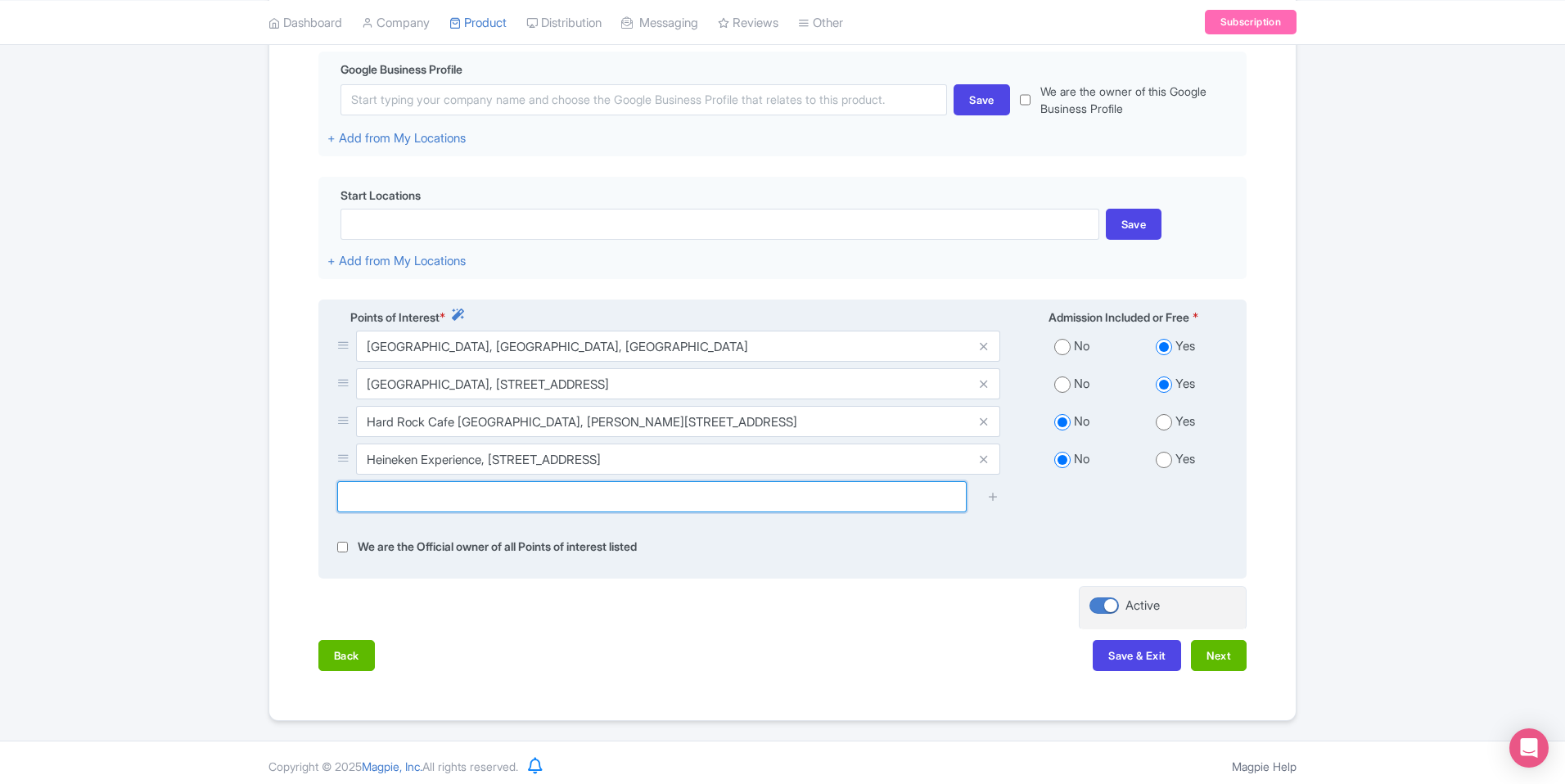
click at [602, 506] on input "text" at bounding box center [652, 496] width 630 height 31
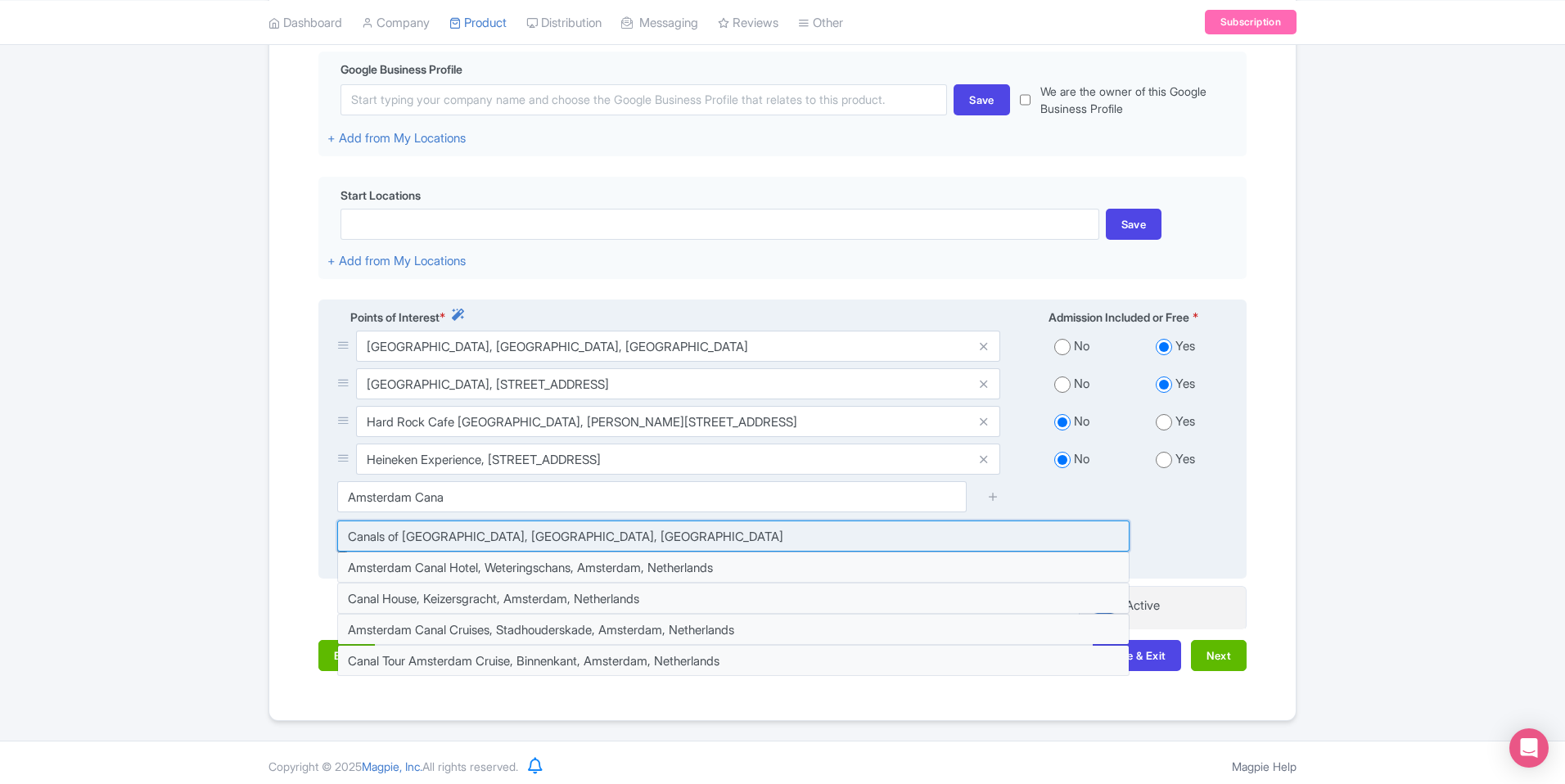
click at [780, 537] on input at bounding box center [733, 536] width 793 height 31
type input "Canals of Amsterdam, Amsterdam, Netherlands"
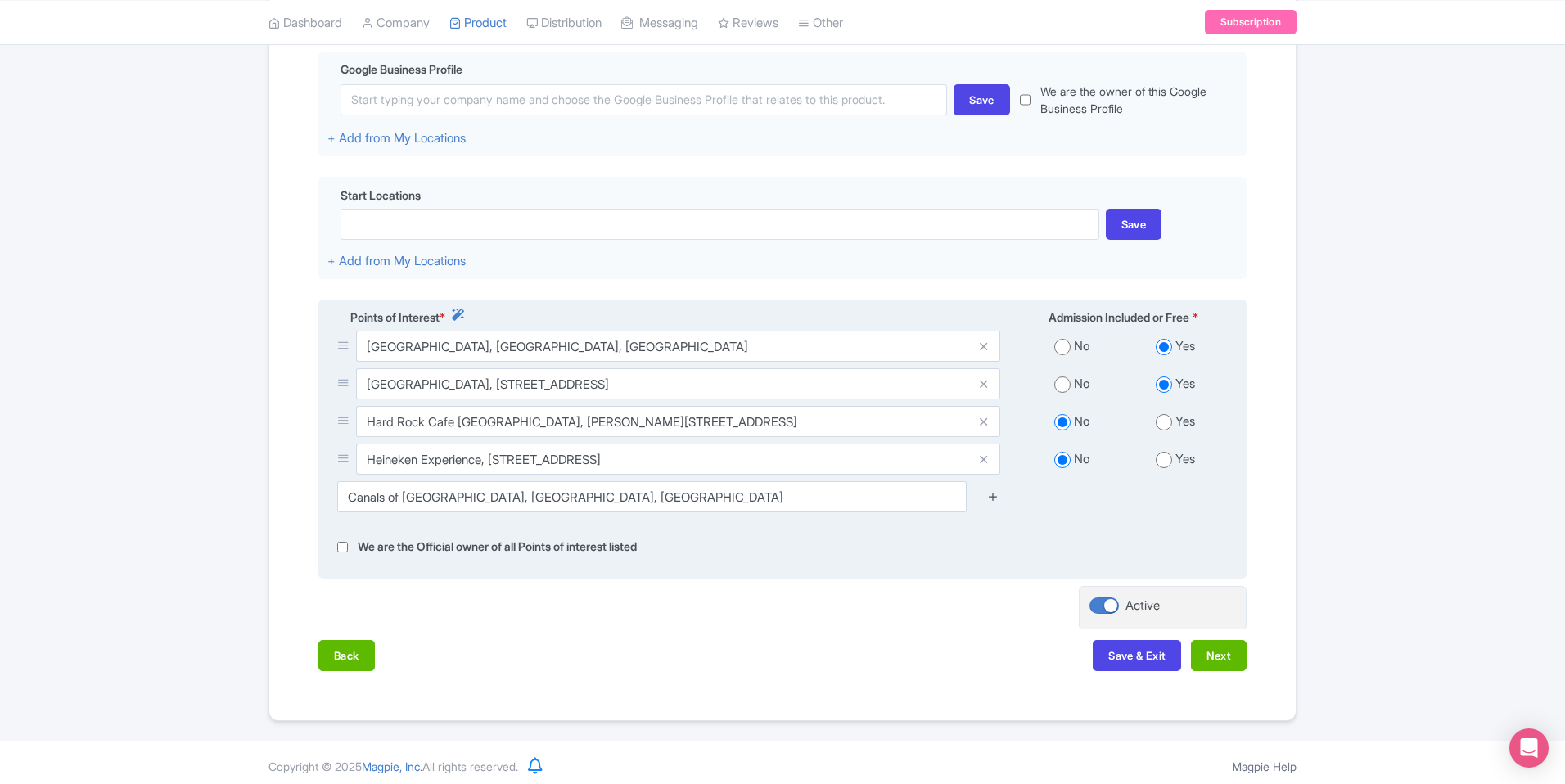
click at [992, 497] on icon at bounding box center [992, 496] width 12 height 12
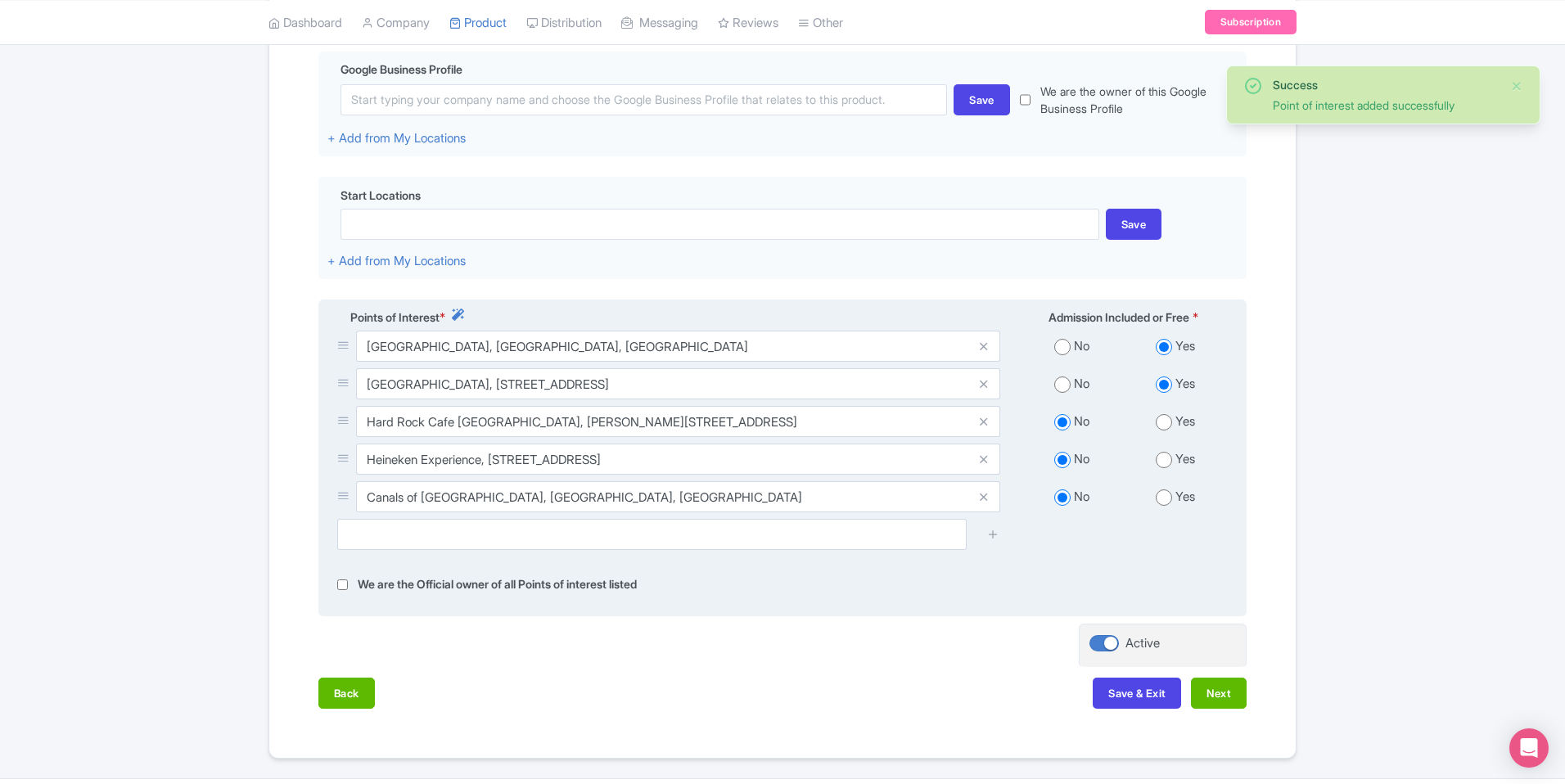
click at [1169, 502] on input "radio" at bounding box center [1165, 497] width 17 height 17
radio input "true"
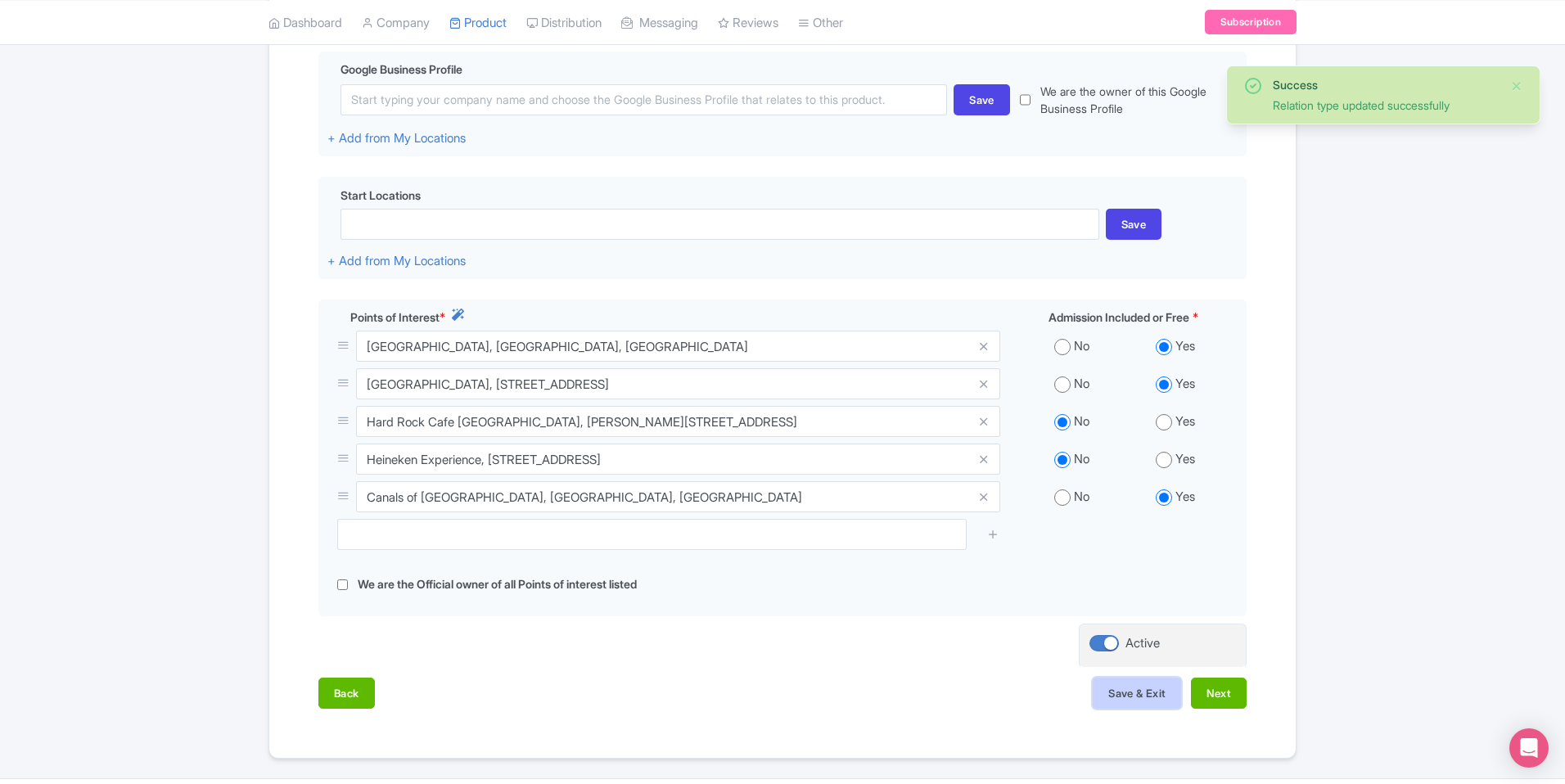
click at [1130, 700] on button "Save & Exit" at bounding box center [1137, 693] width 89 height 31
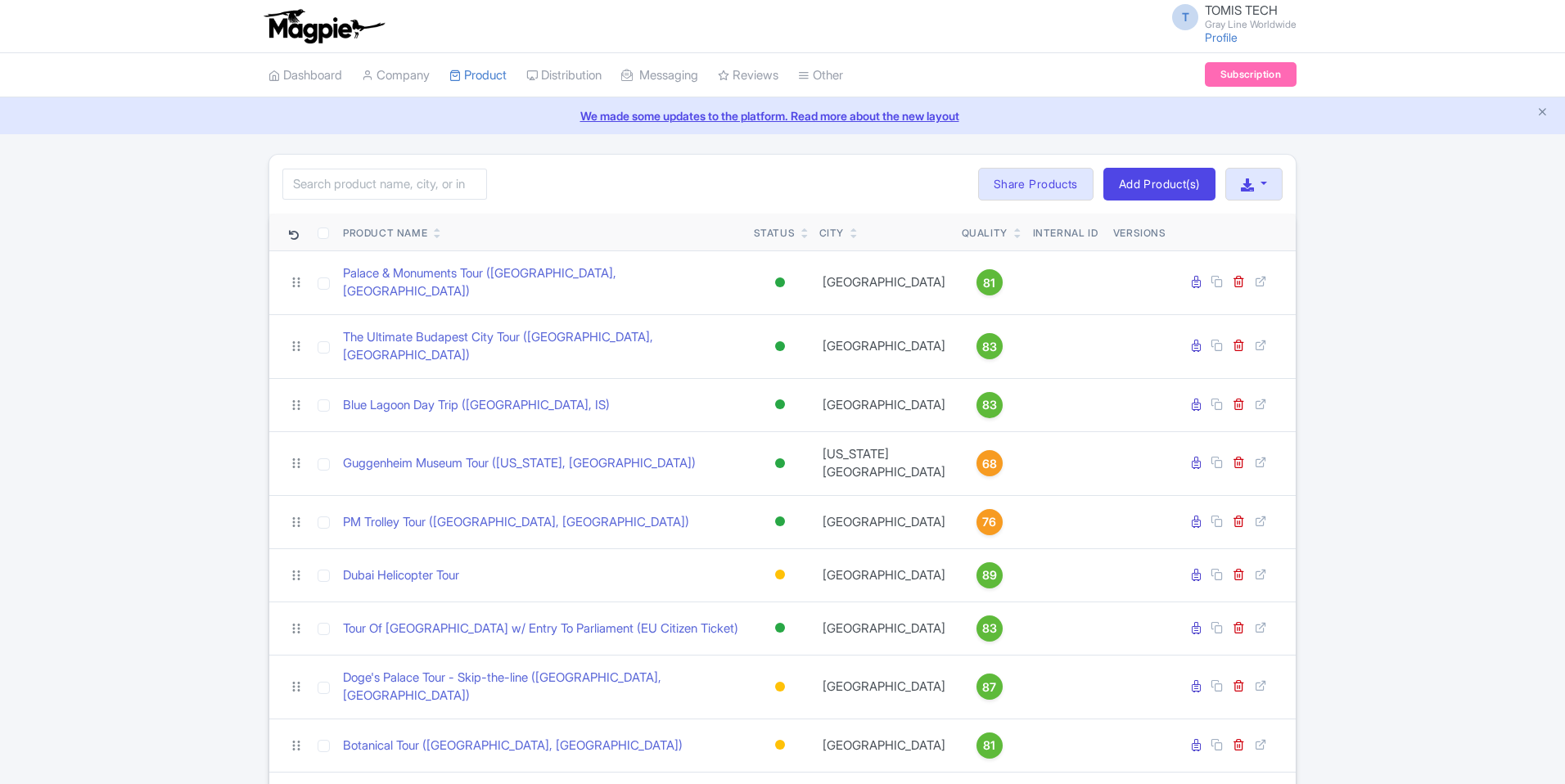
click at [438, 236] on icon at bounding box center [437, 236] width 7 height 10
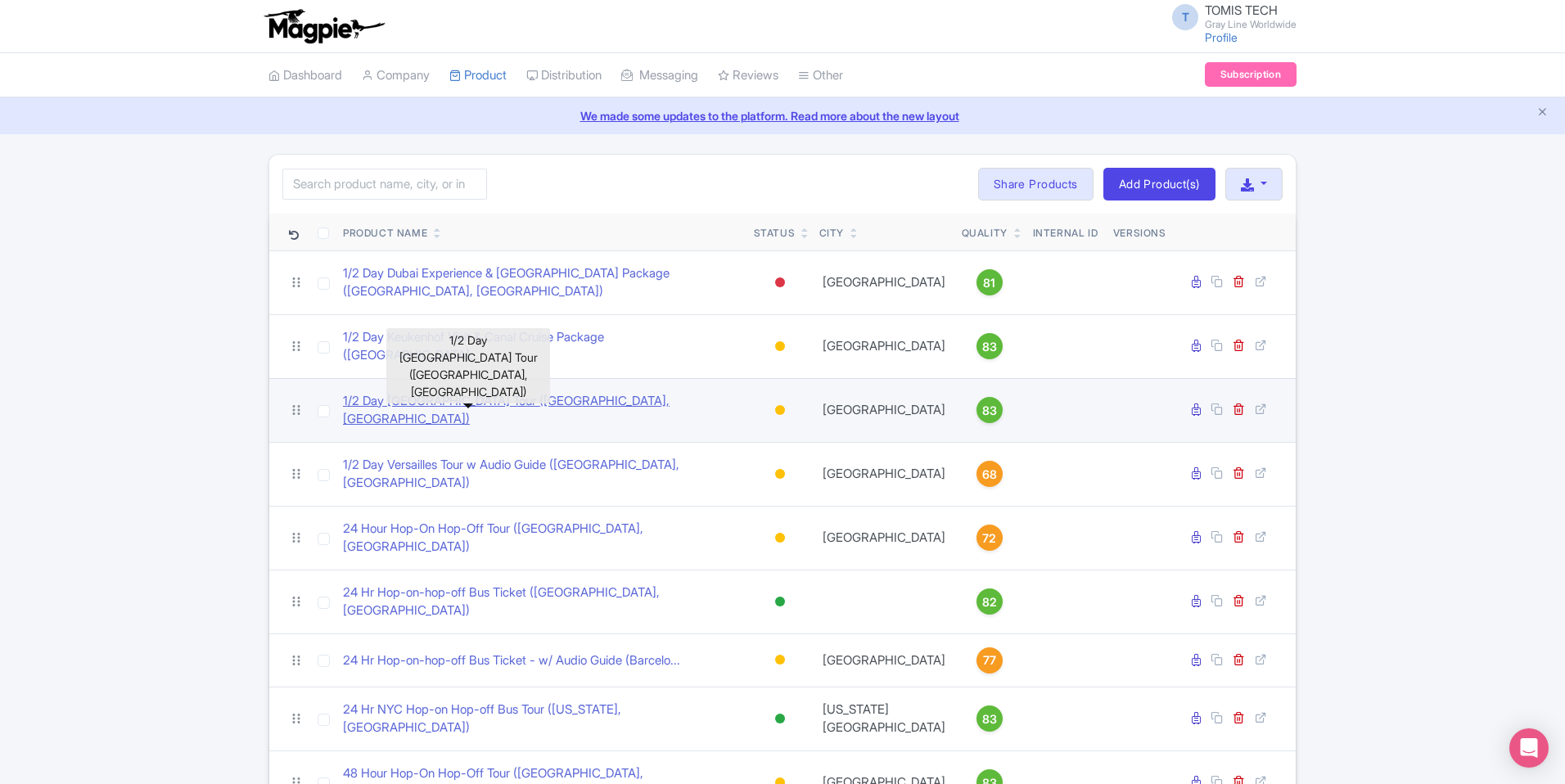
click at [473, 392] on link "1/2 Day [GEOGRAPHIC_DATA] Tour ([GEOGRAPHIC_DATA], [GEOGRAPHIC_DATA])" at bounding box center [542, 410] width 398 height 37
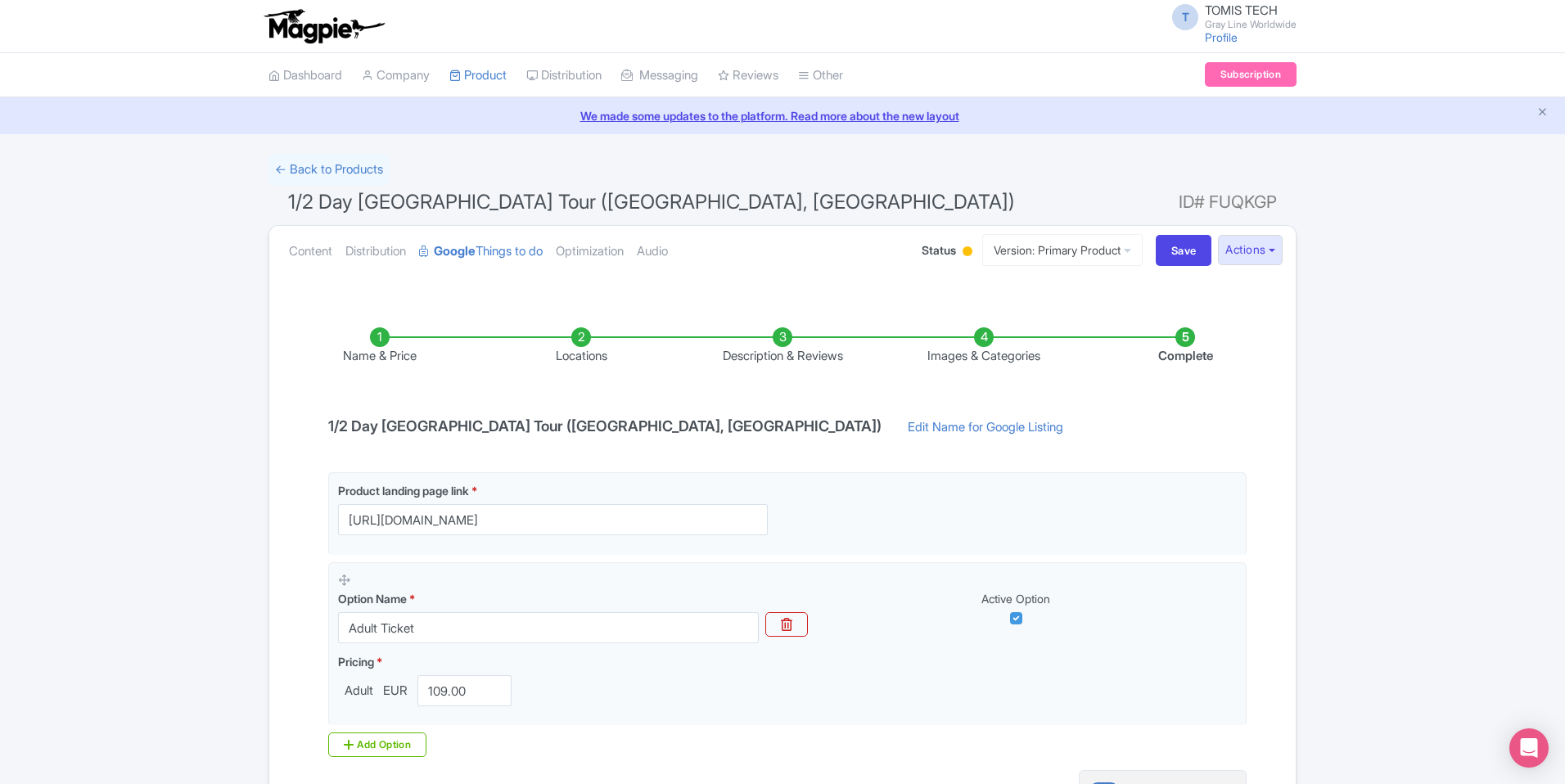
click at [580, 331] on li "Locations" at bounding box center [581, 347] width 202 height 39
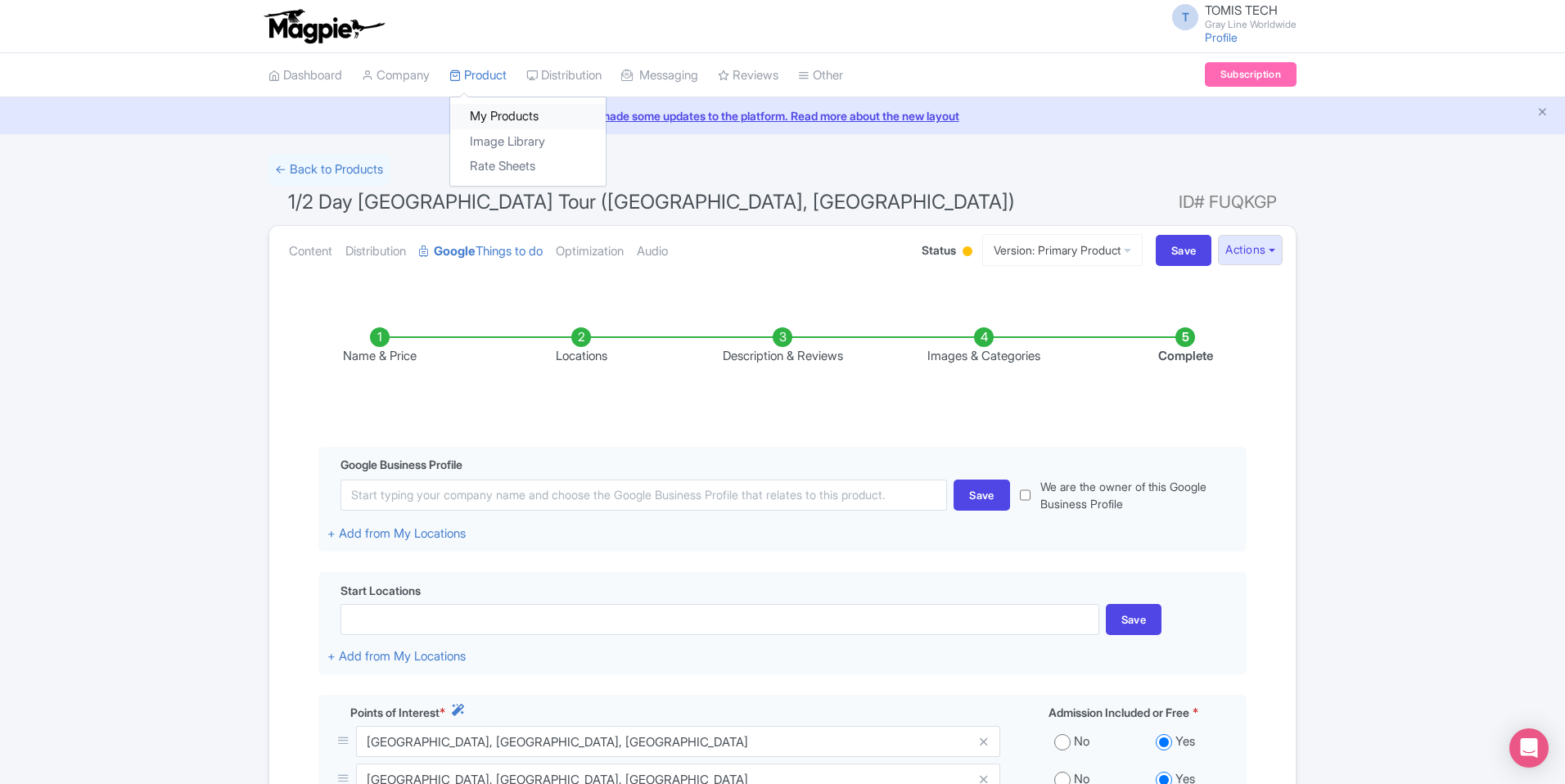
click at [523, 115] on link "My Products" at bounding box center [528, 116] width 155 height 25
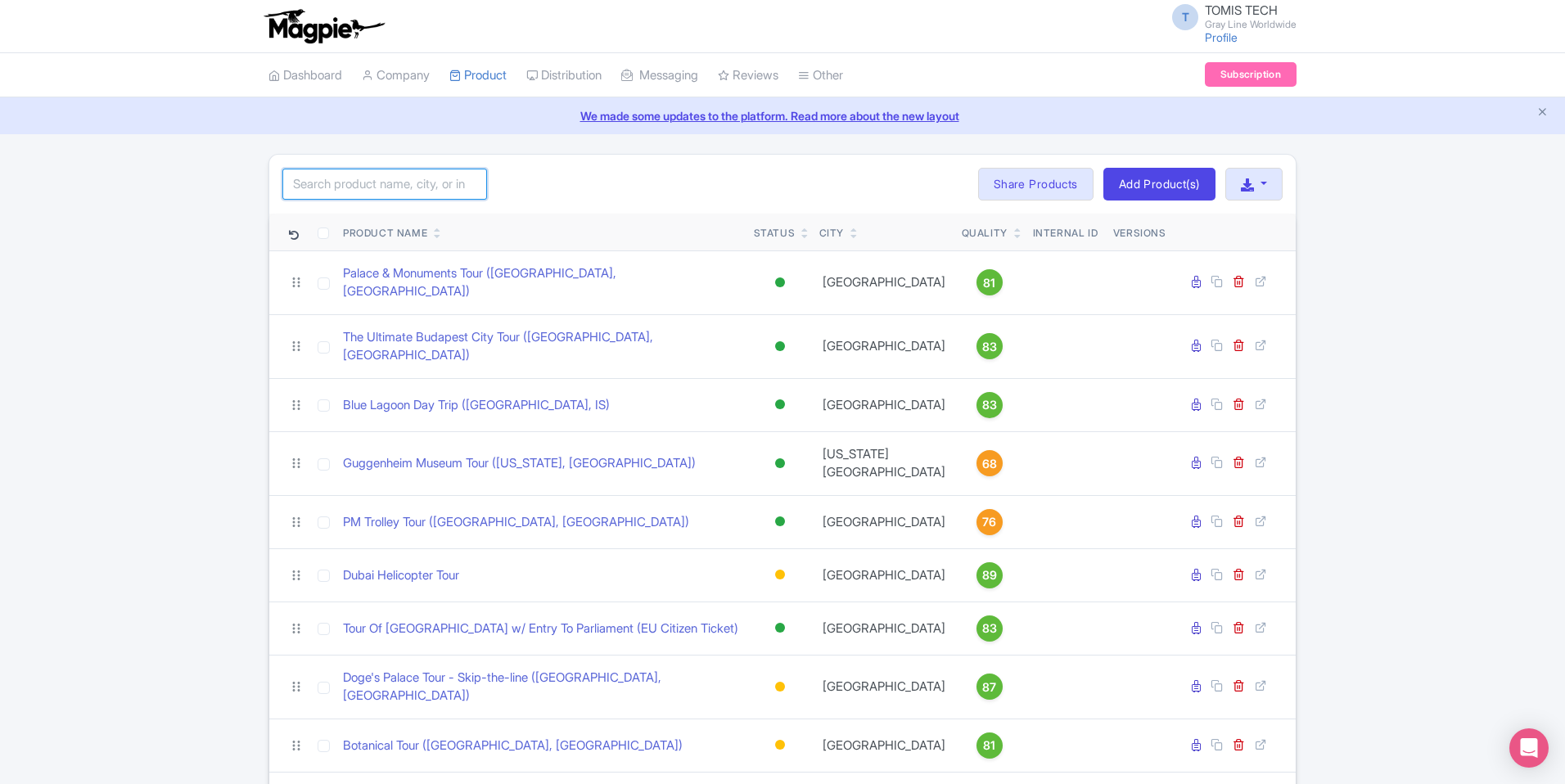
click at [447, 186] on input "search" at bounding box center [384, 184] width 204 height 31
click at [555, 202] on div "Search Bulk Actions Delete Add to Collection Share Products Add to Collection C…" at bounding box center [782, 184] width 1027 height 59
click at [437, 237] on icon at bounding box center [437, 236] width 7 height 10
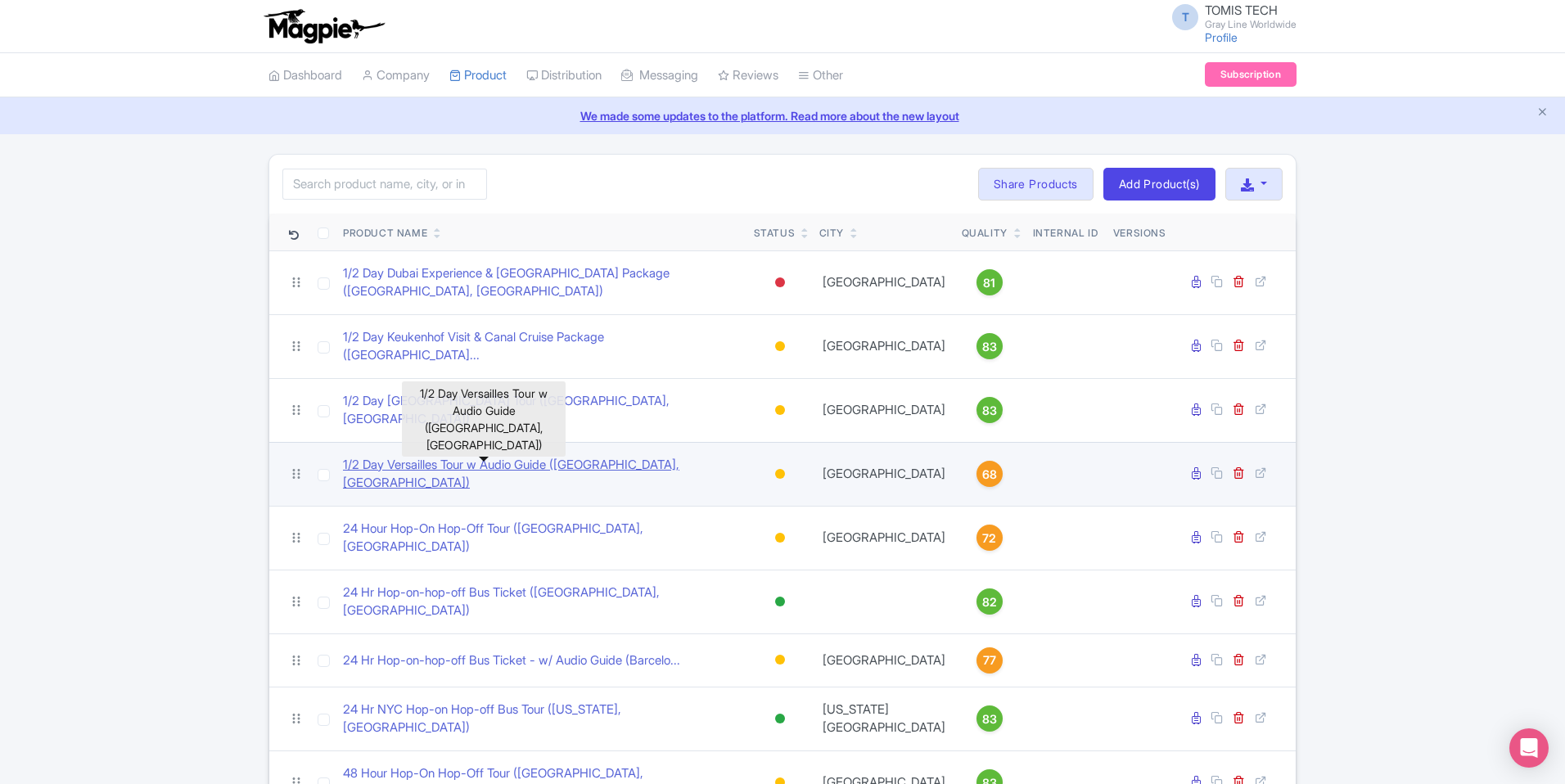
click at [466, 456] on link "1/2 Day Versailles Tour w Audio Guide ([GEOGRAPHIC_DATA], [GEOGRAPHIC_DATA])" at bounding box center [542, 474] width 398 height 37
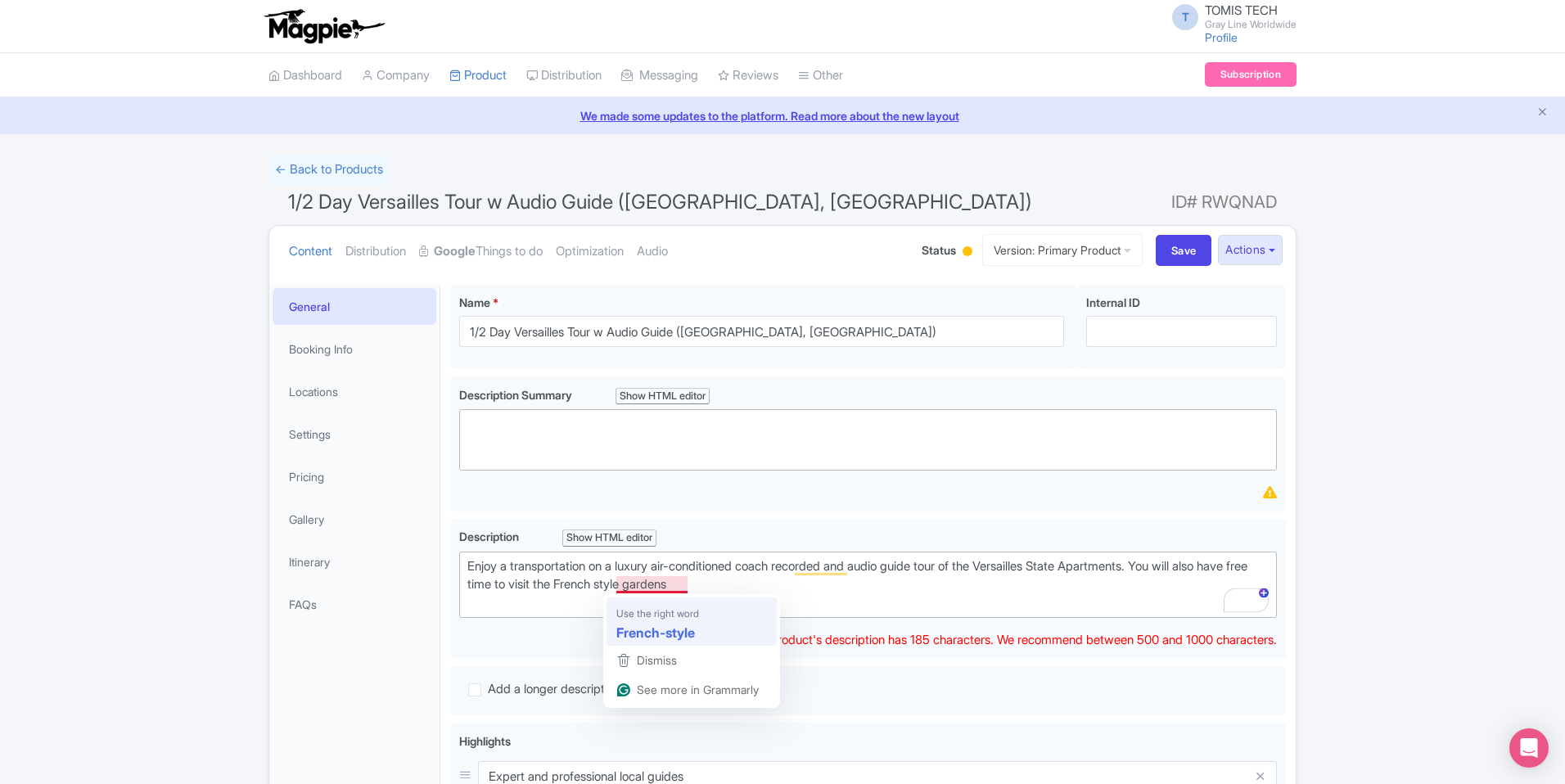
type trix-editor "<div>Enjoy a transportation on a luxury air-conditioned coach recorded and audi…"
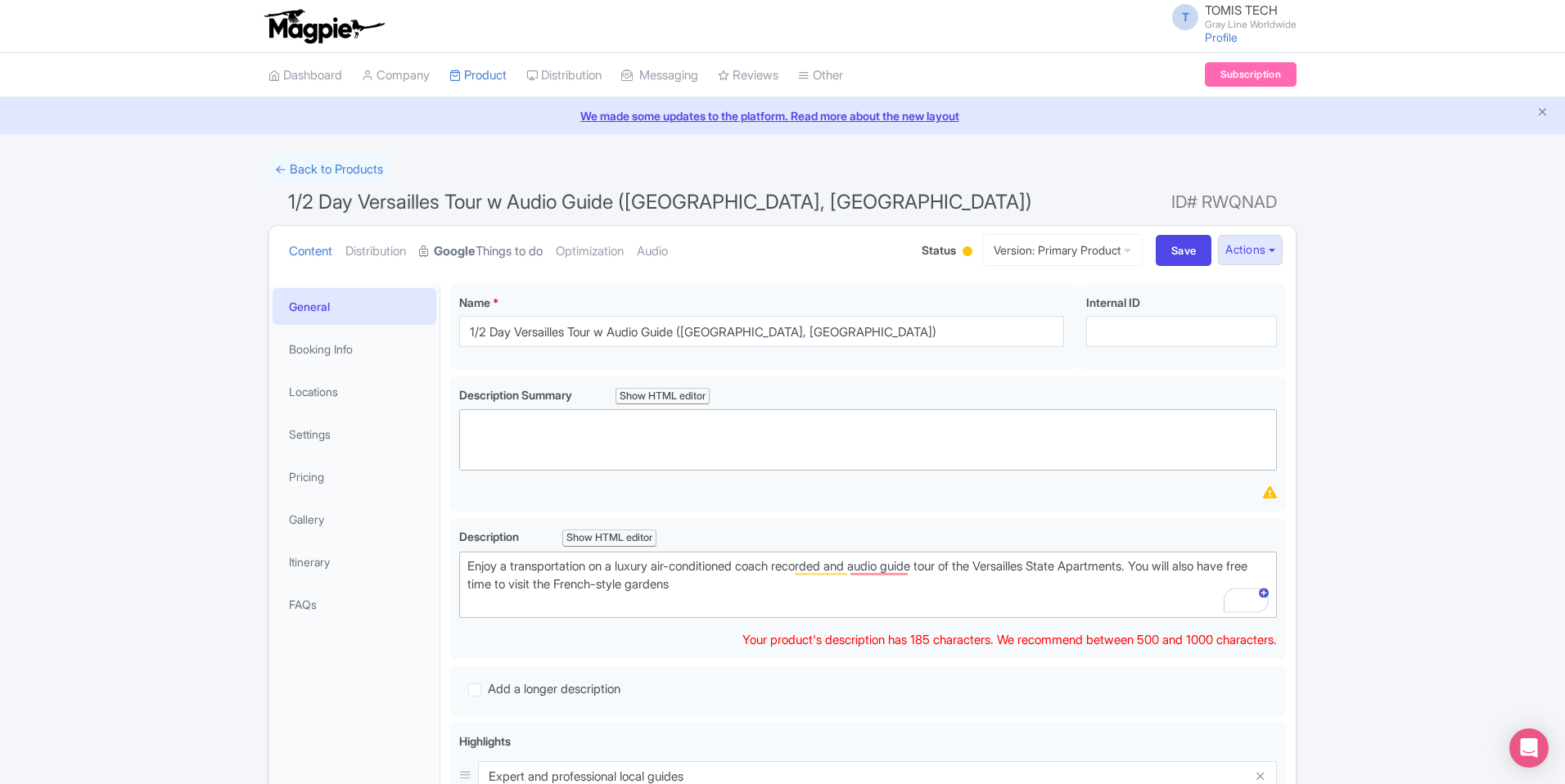
click at [522, 247] on link "Google Things to do" at bounding box center [481, 251] width 124 height 52
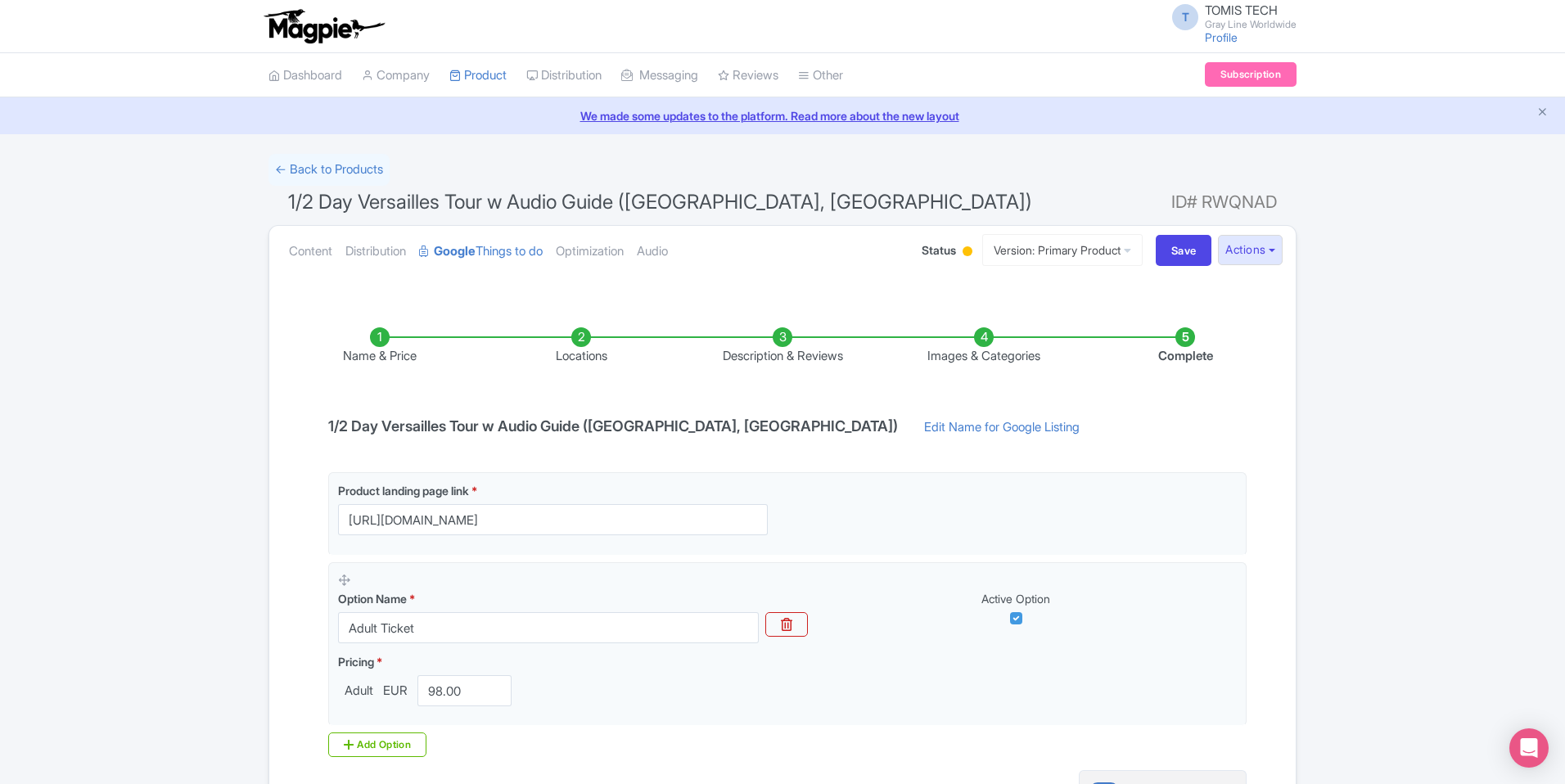
click at [577, 337] on li "Locations" at bounding box center [581, 347] width 202 height 39
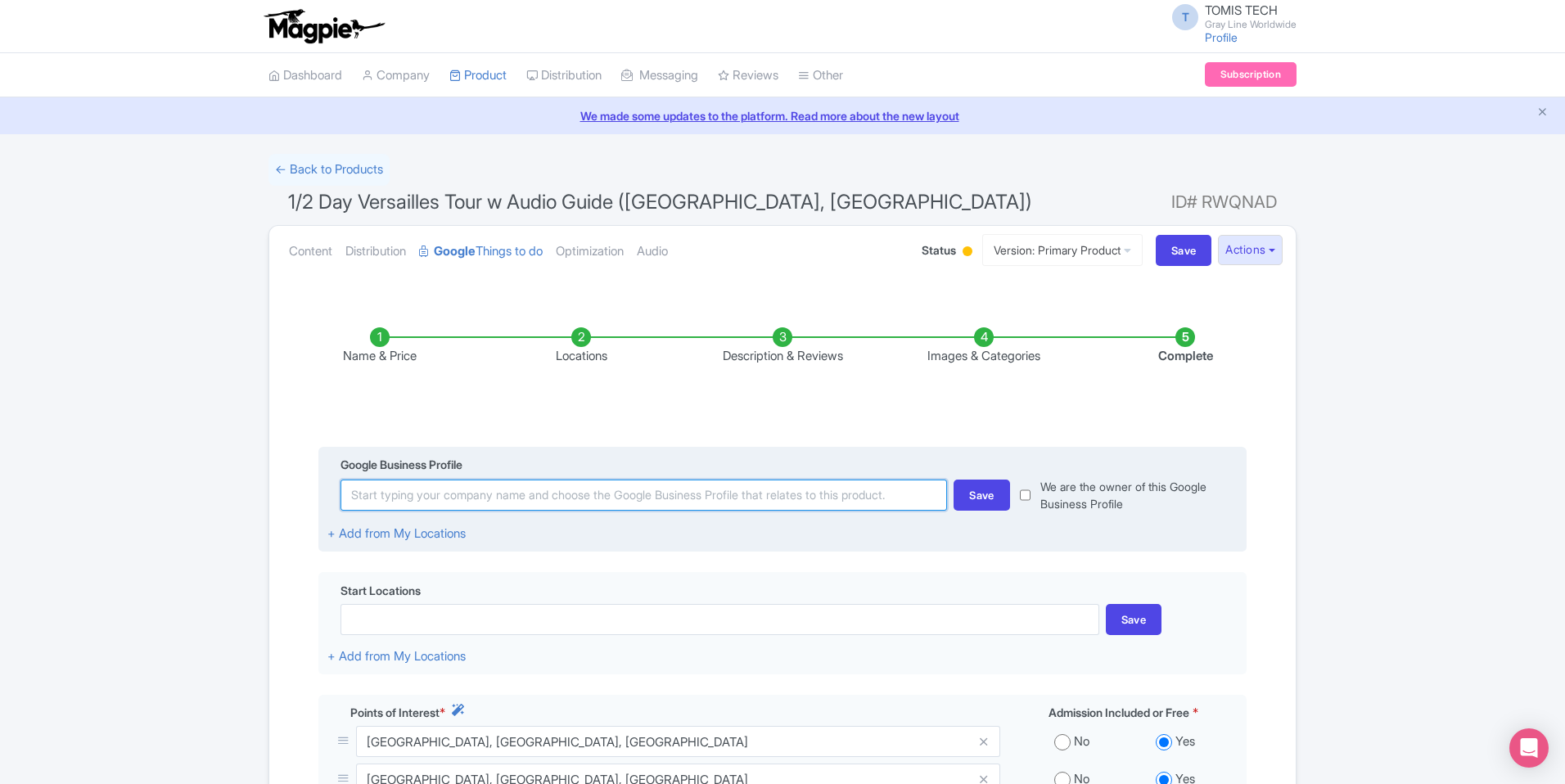
click at [716, 493] on input at bounding box center [644, 496] width 607 height 31
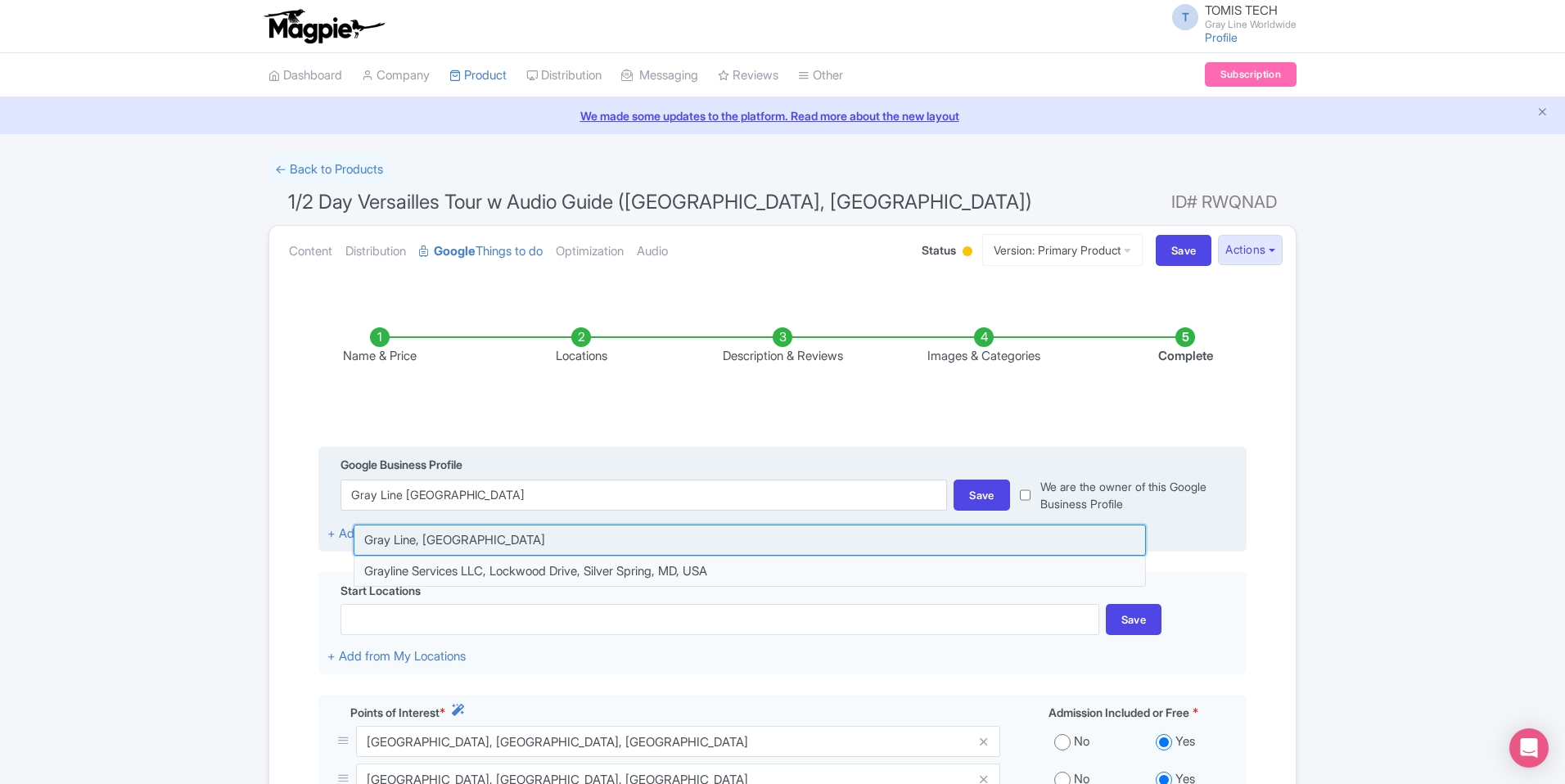
click at [635, 542] on input at bounding box center [749, 540] width 793 height 31
type input "Gray Line, France"
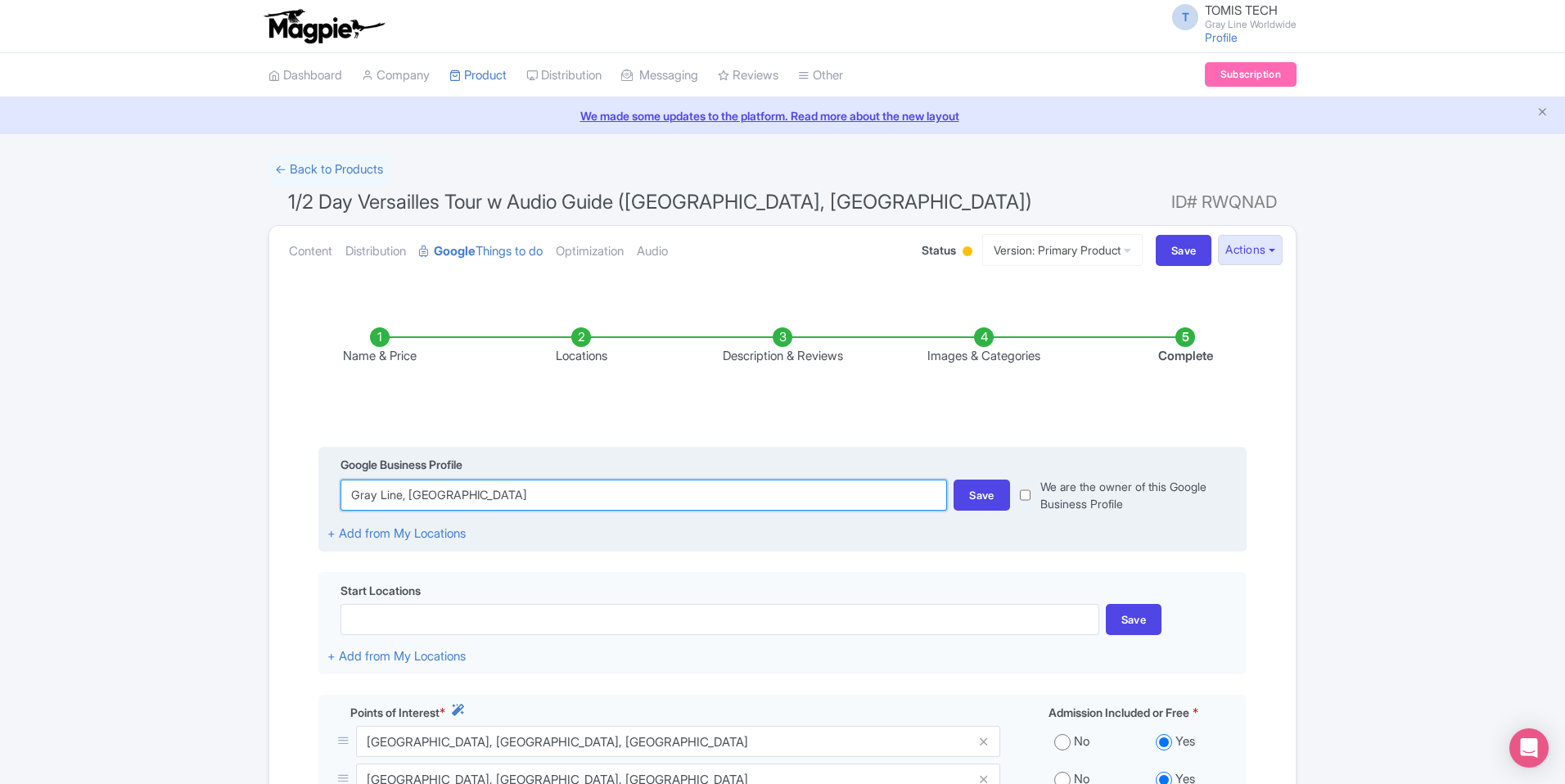
drag, startPoint x: 597, startPoint y: 495, endPoint x: 368, endPoint y: 487, distance: 229.1
click at [368, 487] on input "Gray Line, France" at bounding box center [644, 496] width 607 height 31
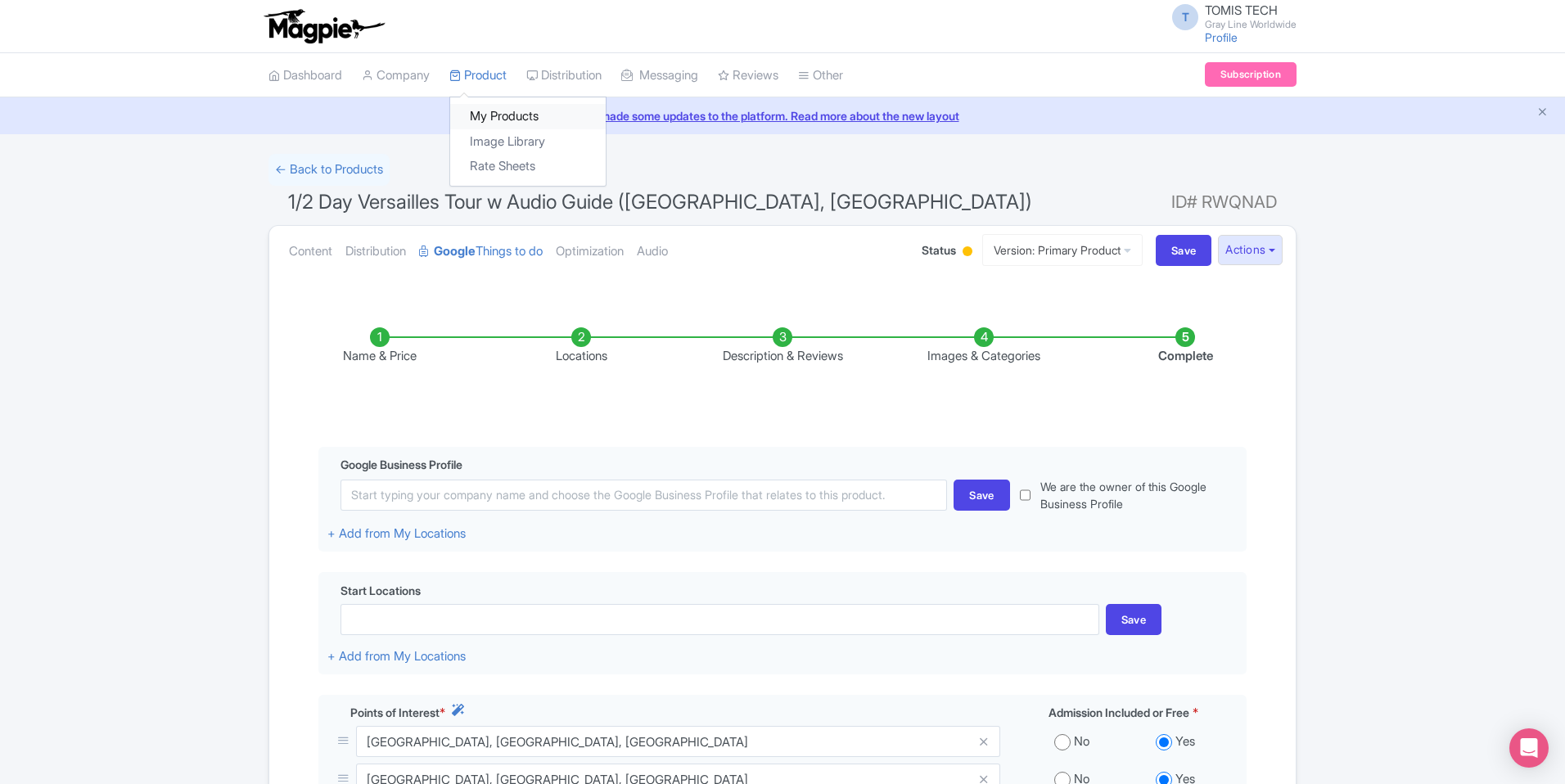
click at [501, 117] on link "My Products" at bounding box center [528, 116] width 155 height 25
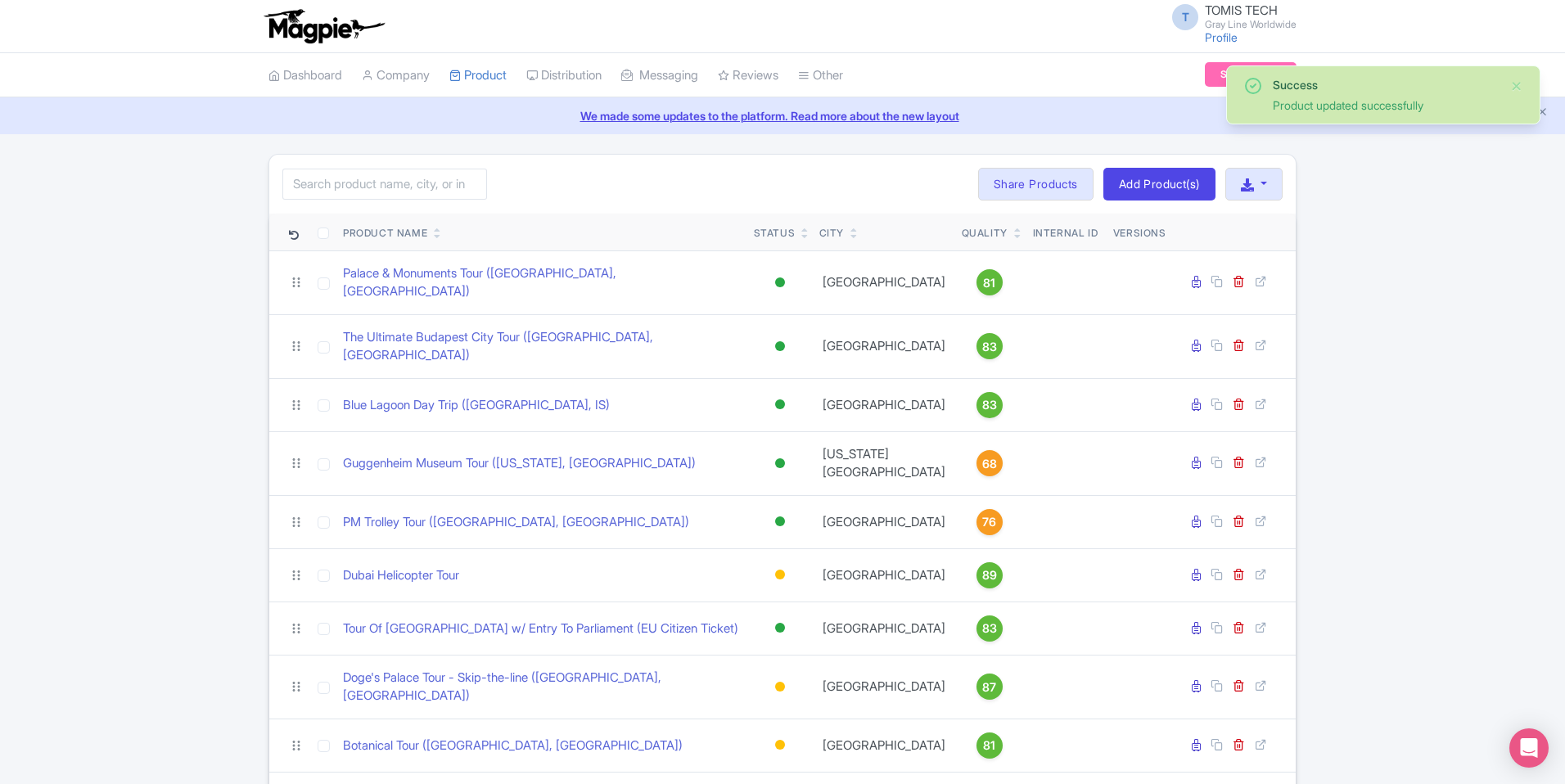
click at [438, 237] on icon at bounding box center [437, 236] width 7 height 10
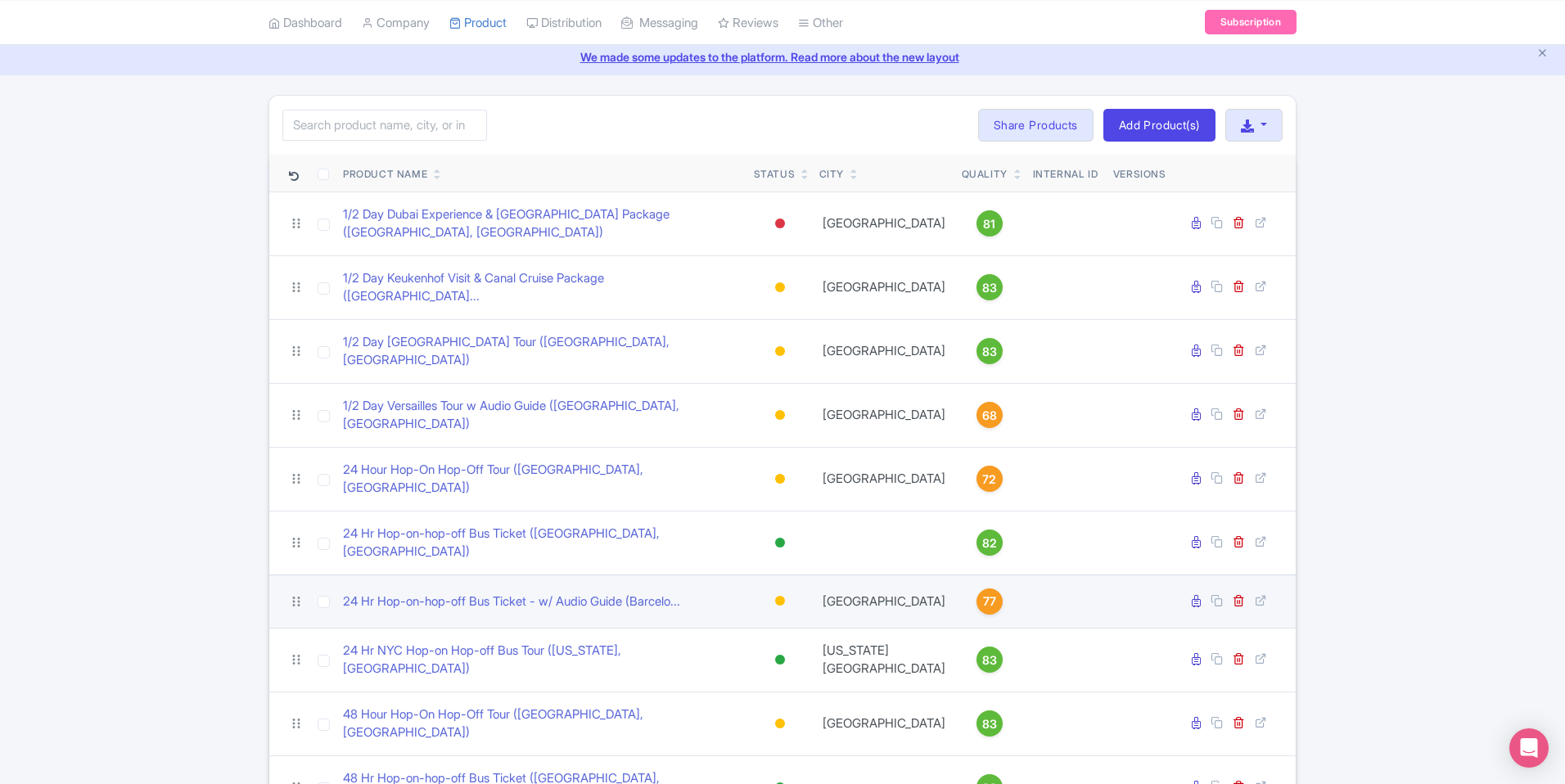
scroll to position [81, 0]
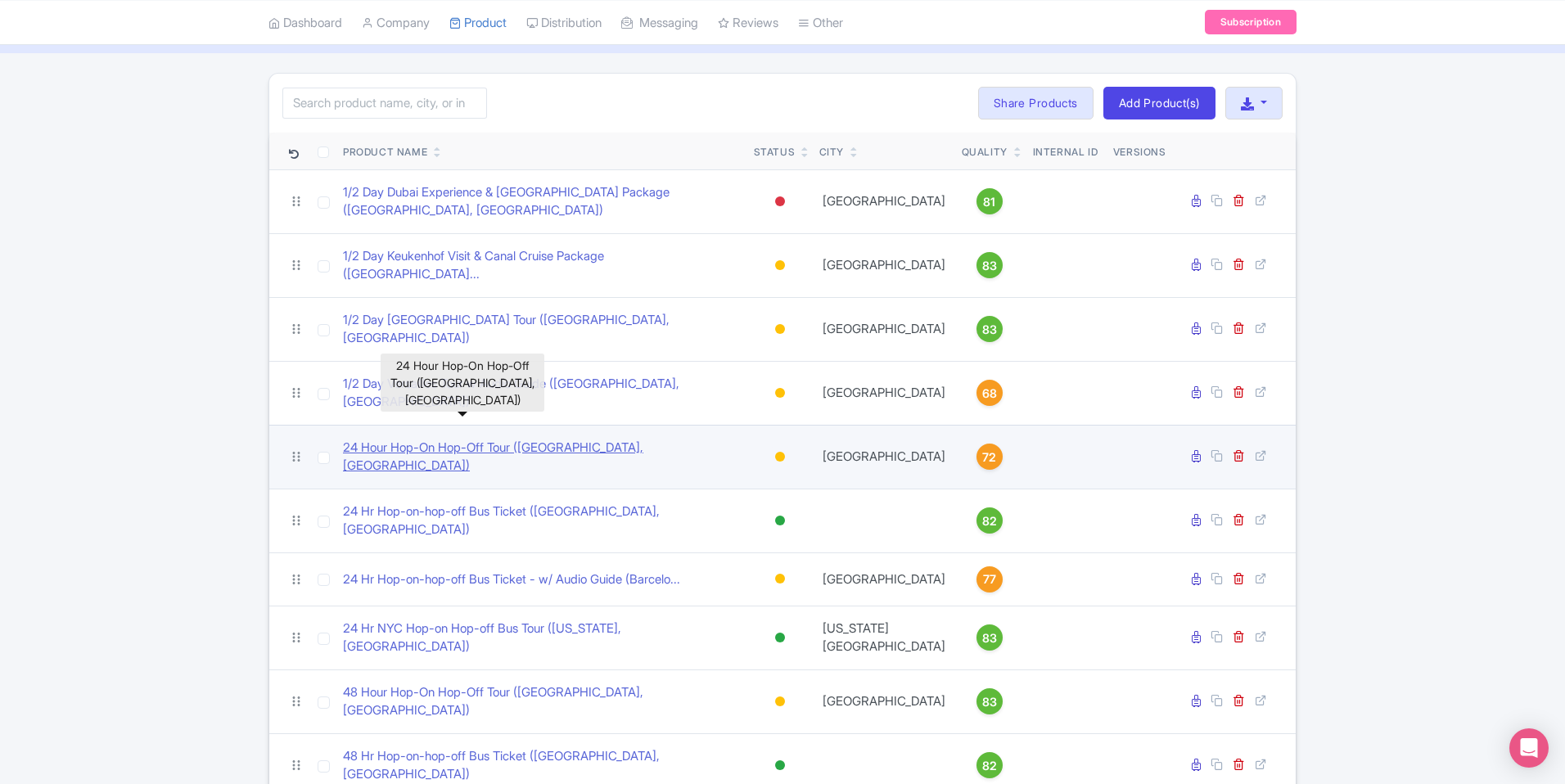
click at [458, 438] on link "24 Hour Hop-On Hop-Off Tour ([GEOGRAPHIC_DATA], [GEOGRAPHIC_DATA])" at bounding box center [542, 457] width 398 height 37
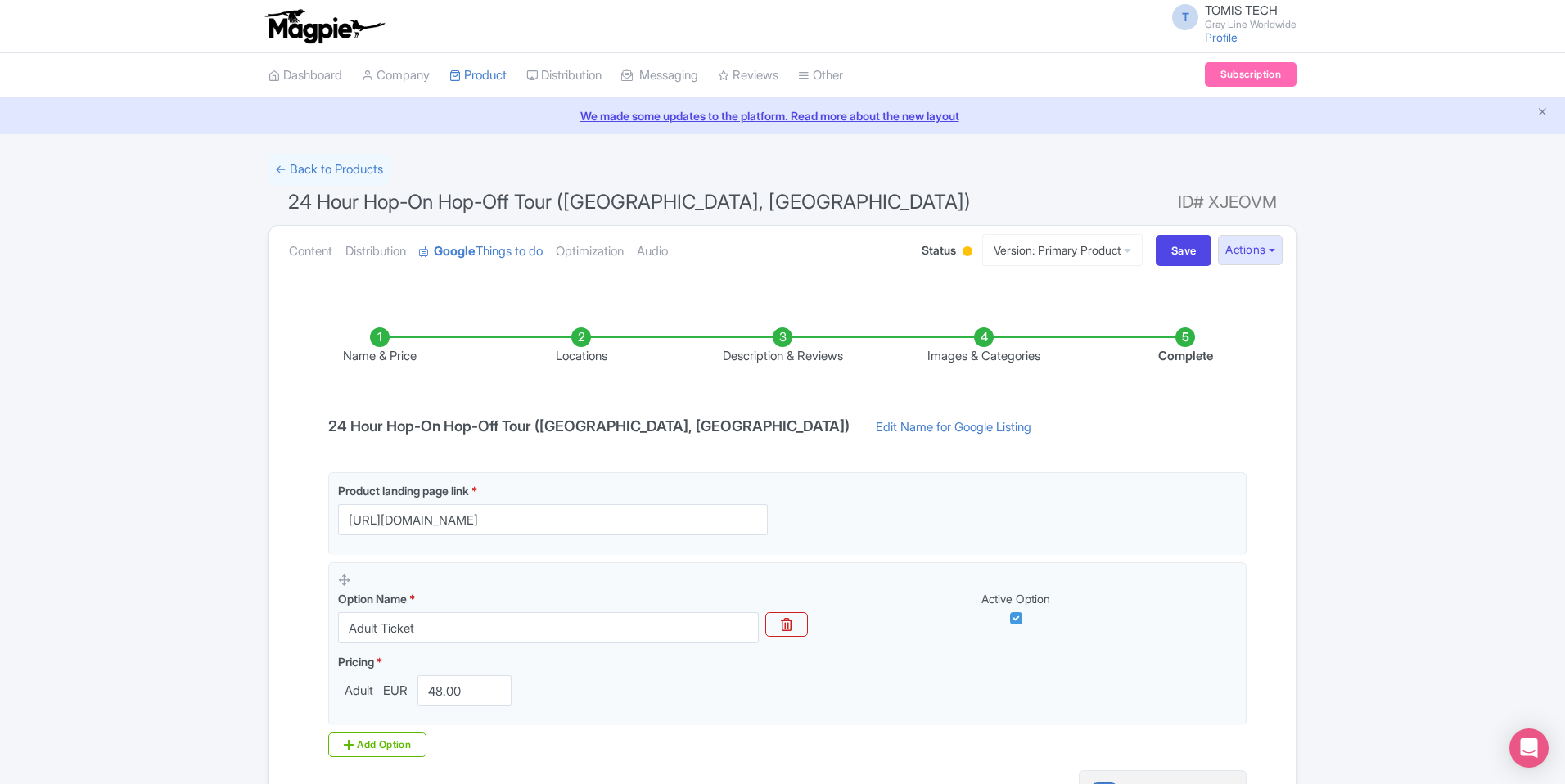
click at [575, 337] on li "Locations" at bounding box center [581, 347] width 202 height 39
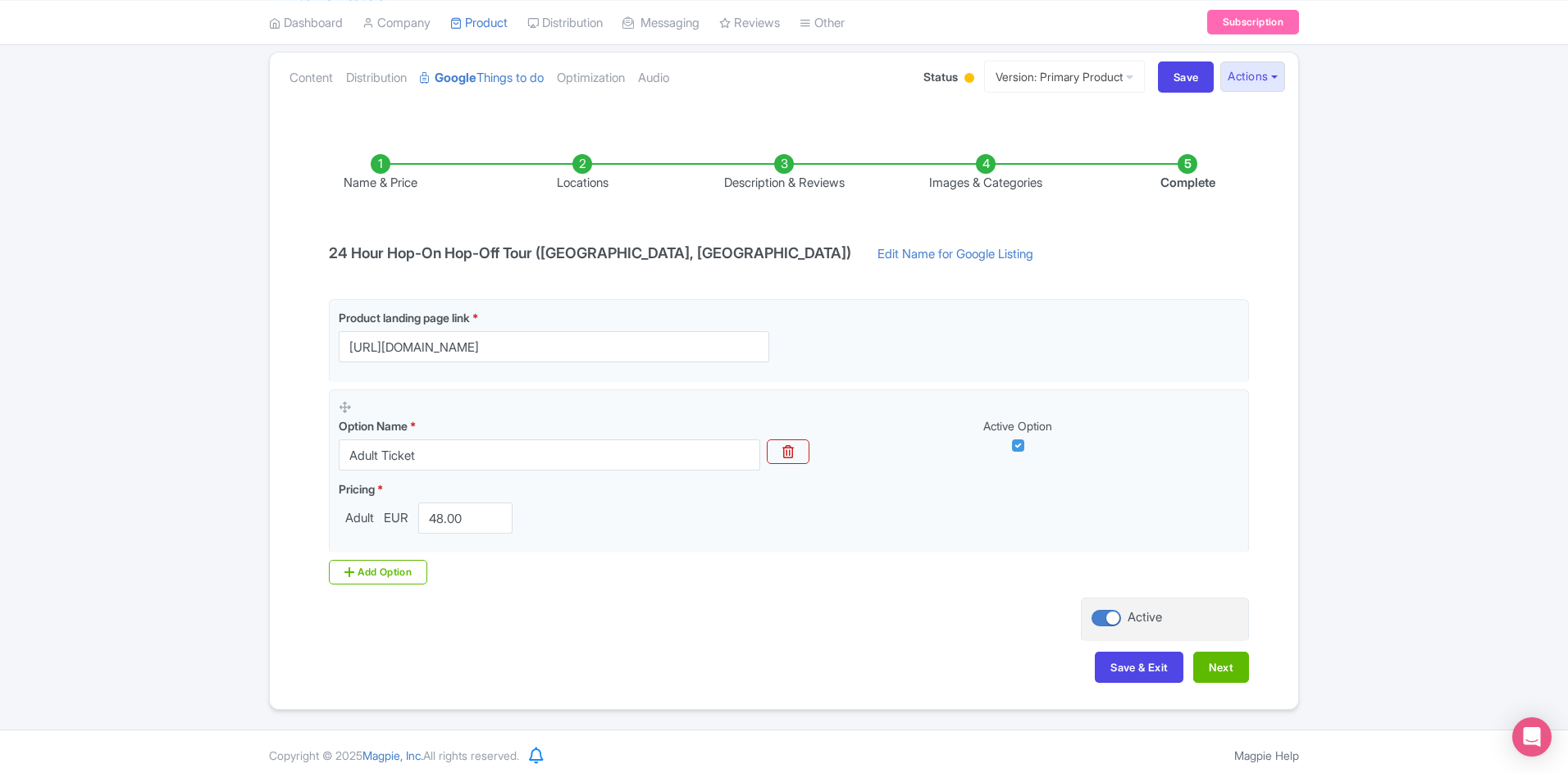
scroll to position [182, 0]
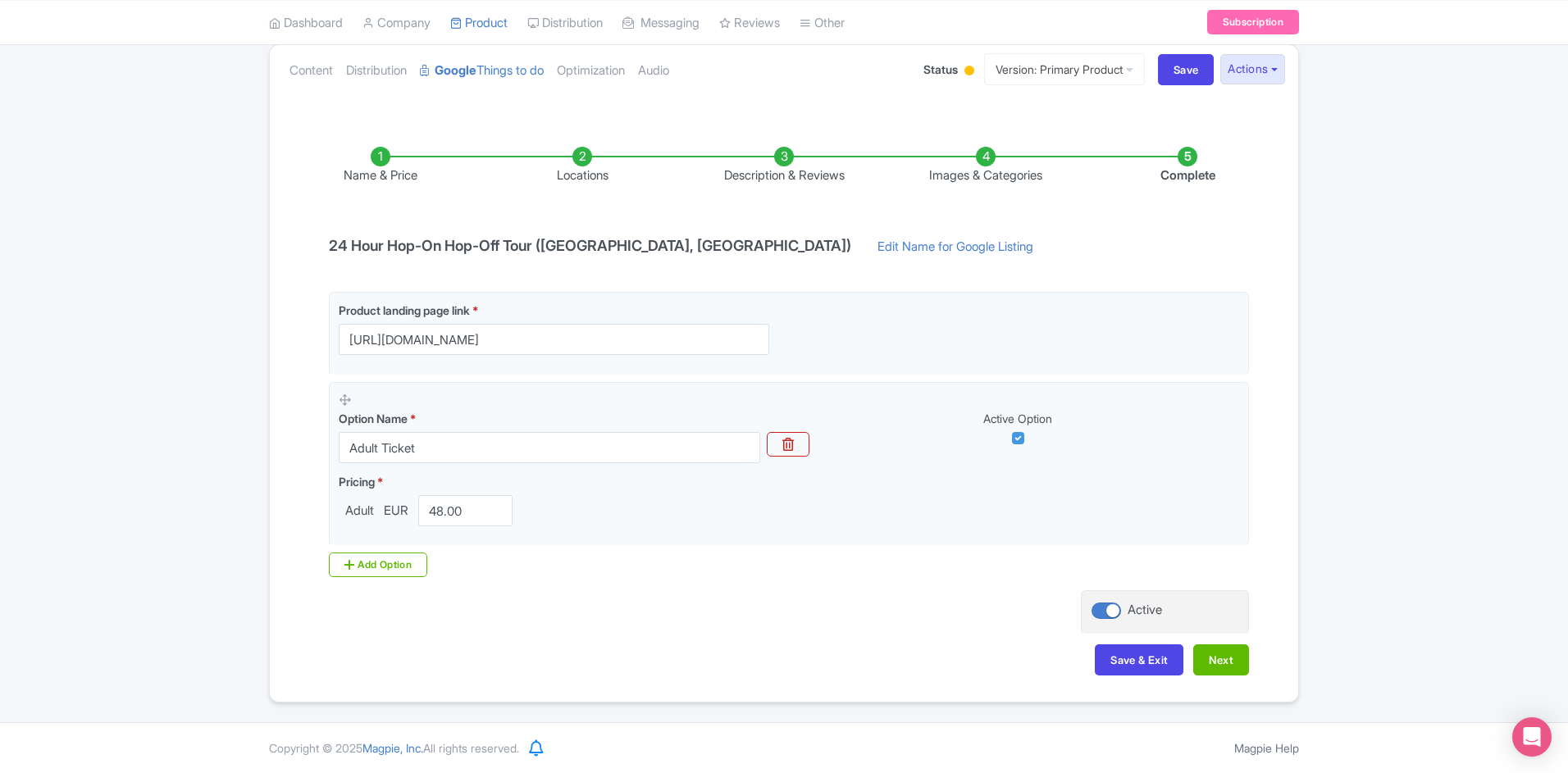
click at [588, 161] on li "Locations" at bounding box center [582, 166] width 202 height 39
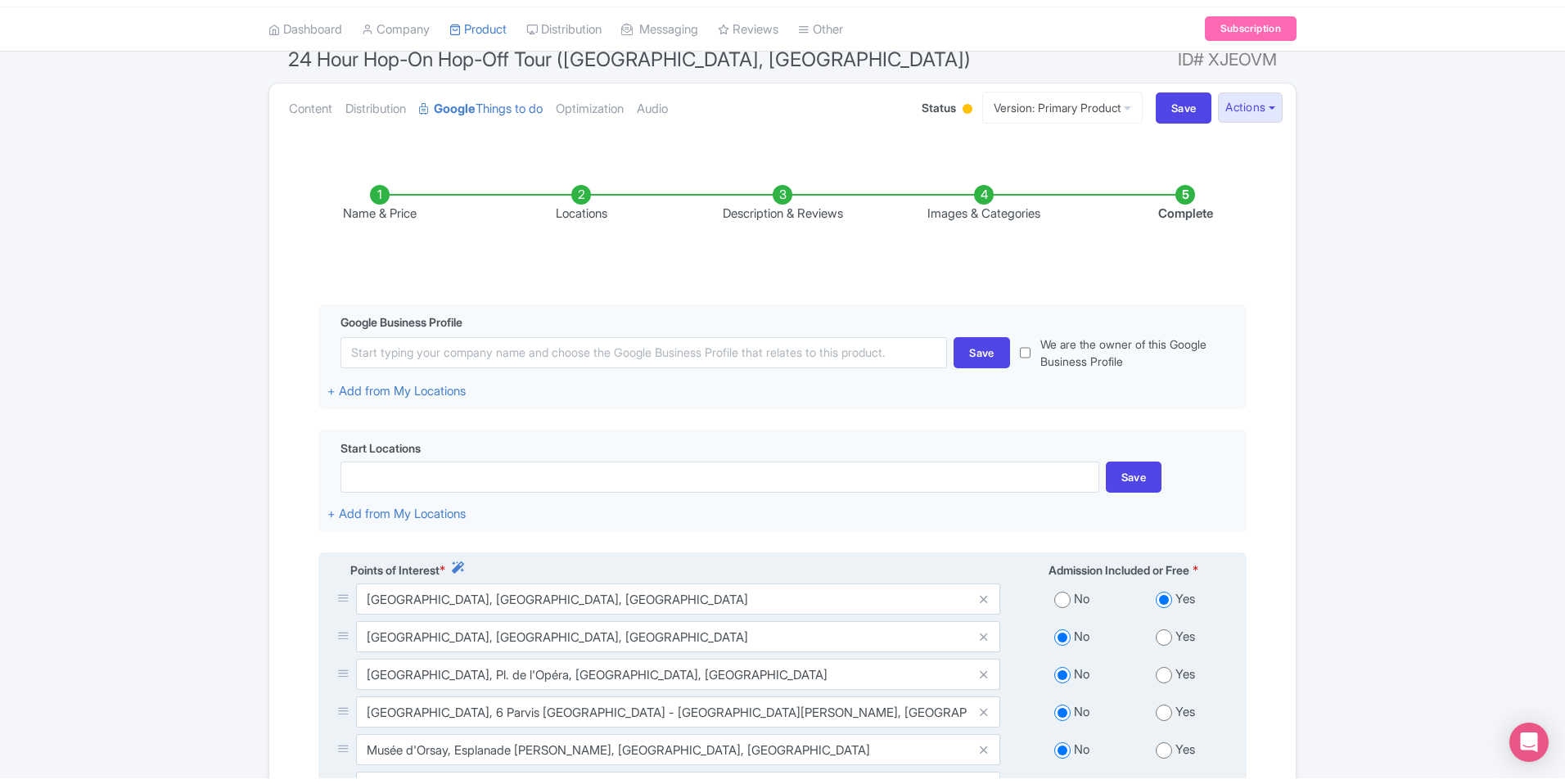
scroll to position [0, 0]
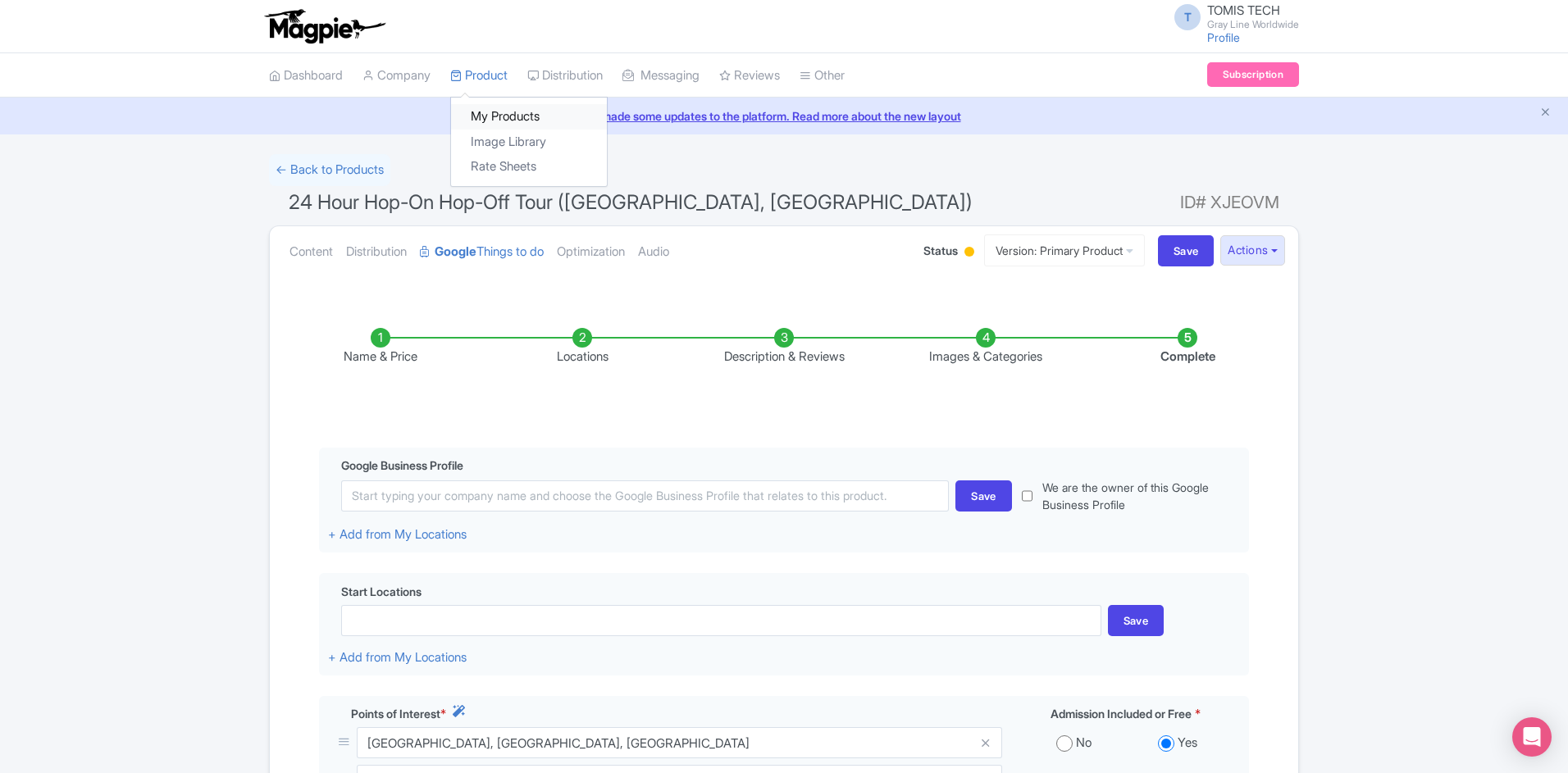
click at [503, 117] on link "My Products" at bounding box center [529, 116] width 156 height 25
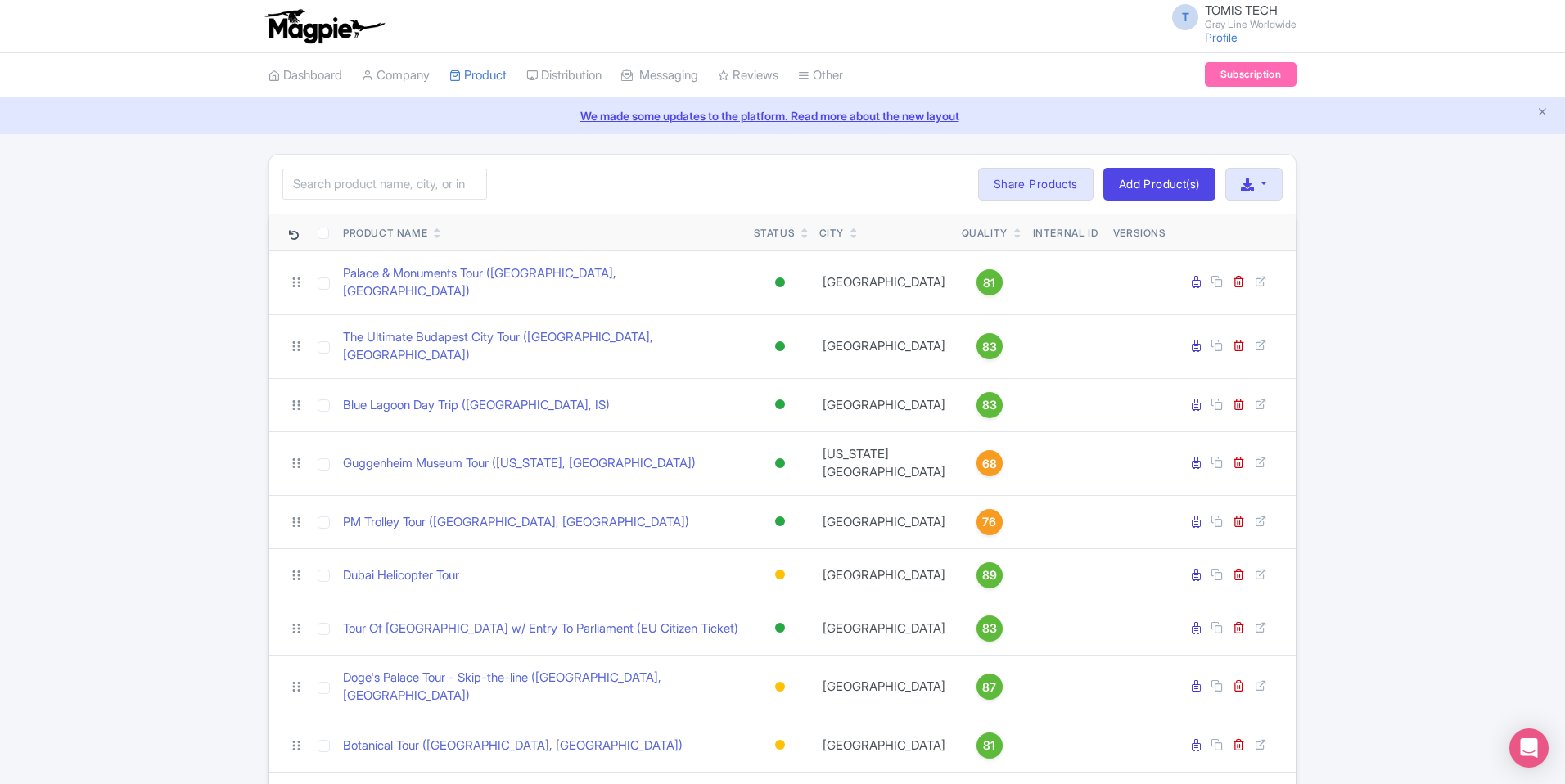
click at [437, 238] on icon at bounding box center [437, 236] width 7 height 10
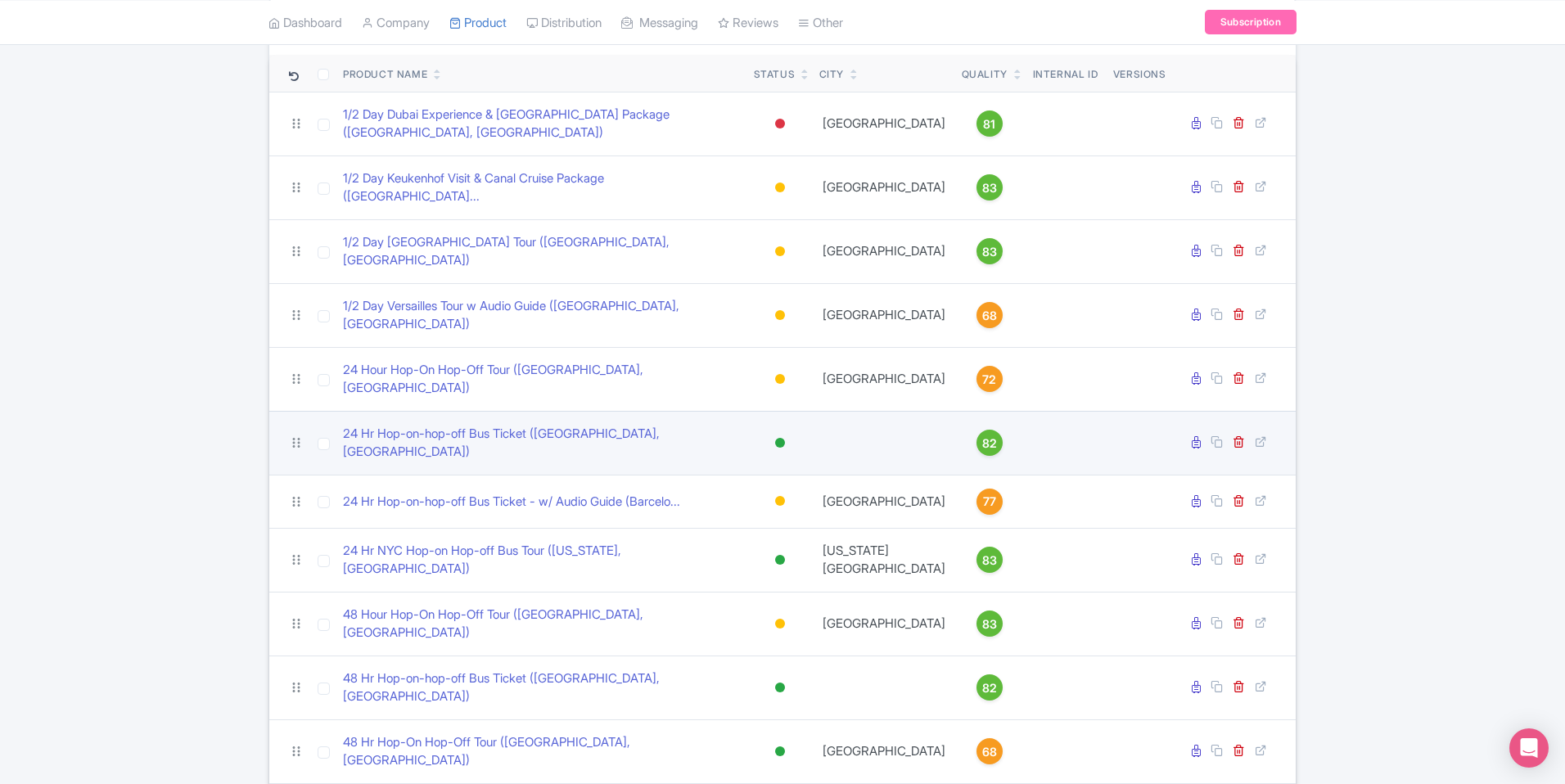
scroll to position [236, 0]
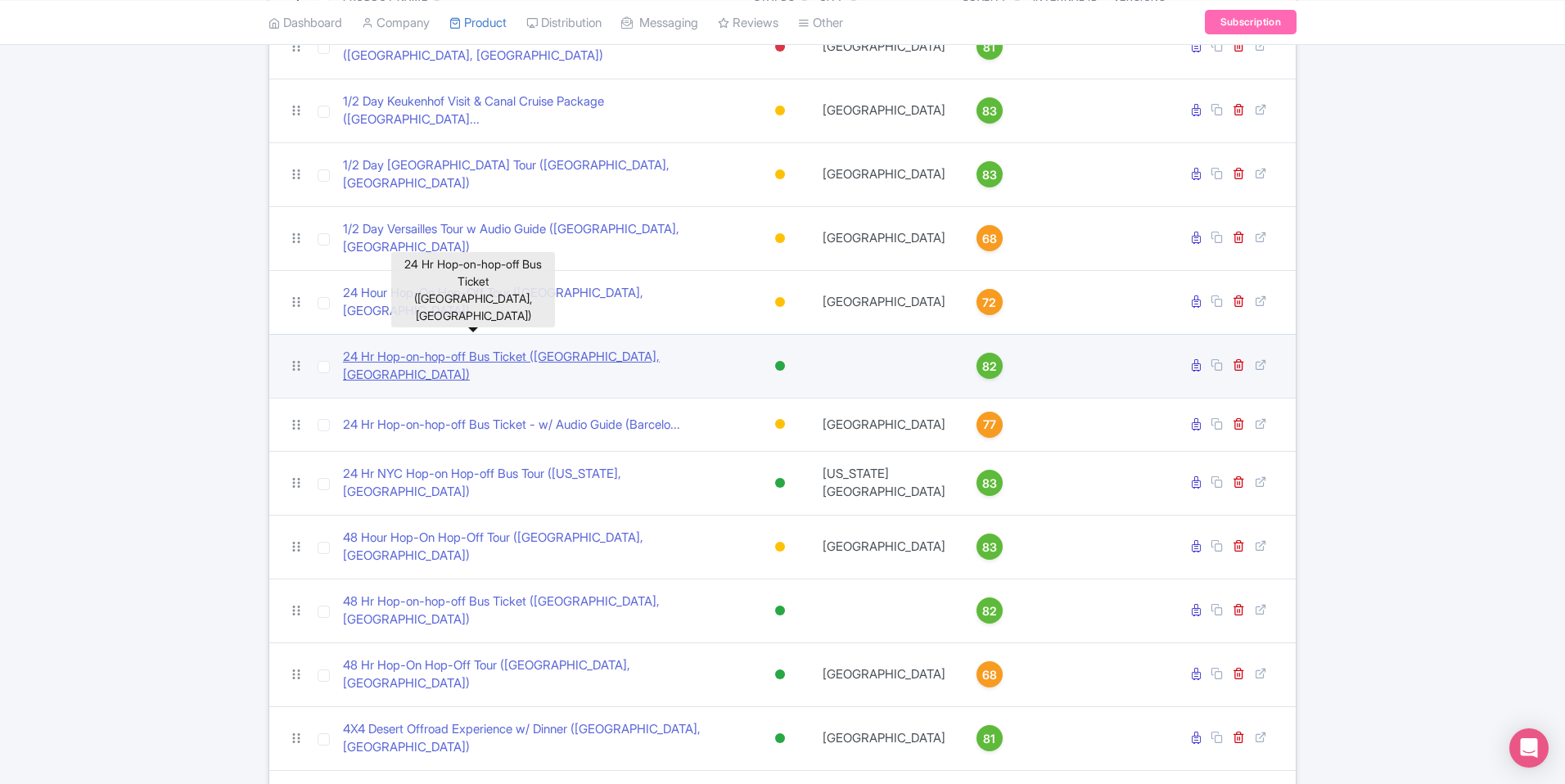
click at [453, 348] on link "24 Hr Hop-on-hop-off Bus Ticket ([GEOGRAPHIC_DATA], [GEOGRAPHIC_DATA])" at bounding box center [542, 366] width 398 height 37
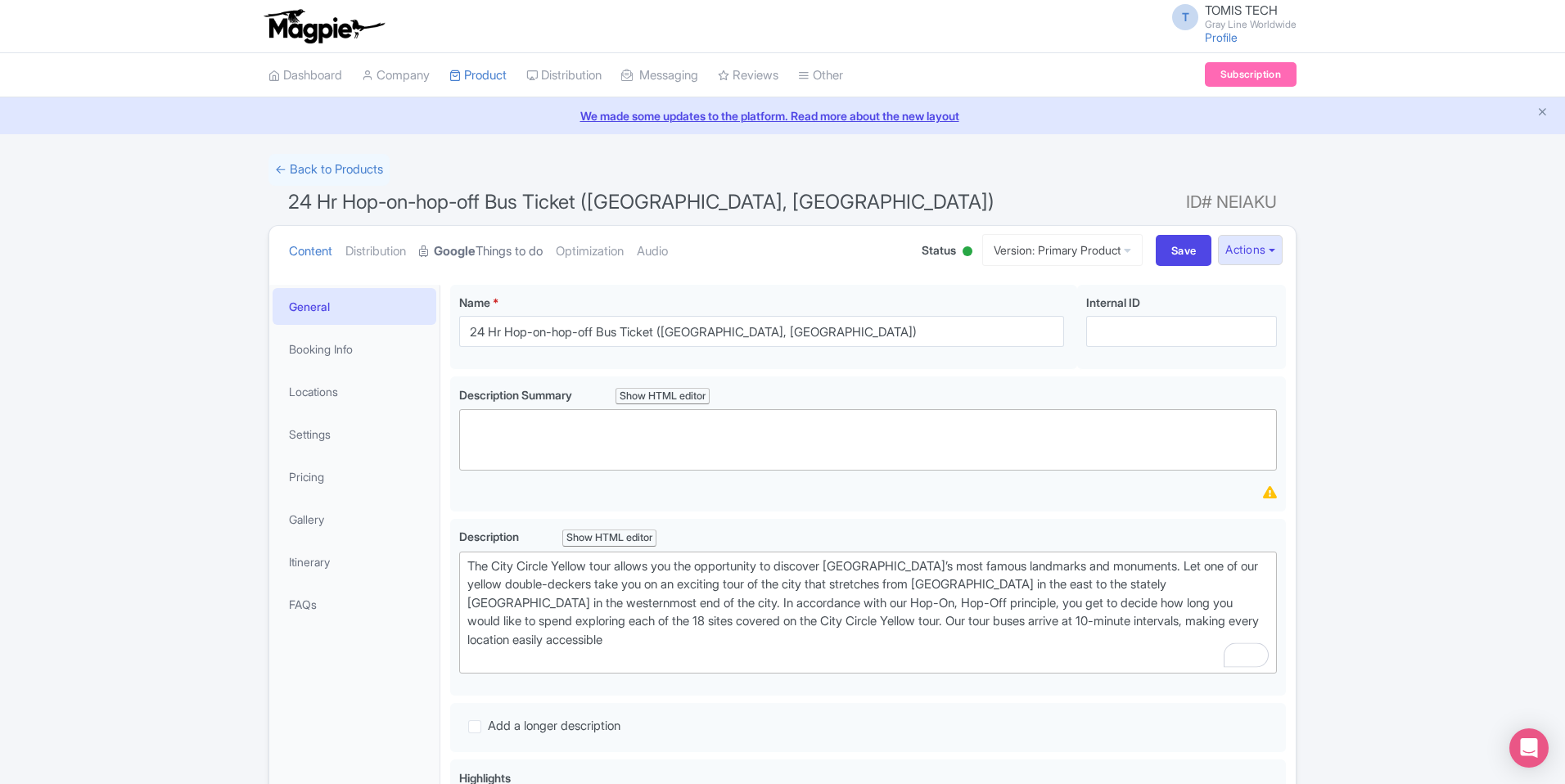
click at [521, 249] on link "Google Things to do" at bounding box center [481, 251] width 124 height 52
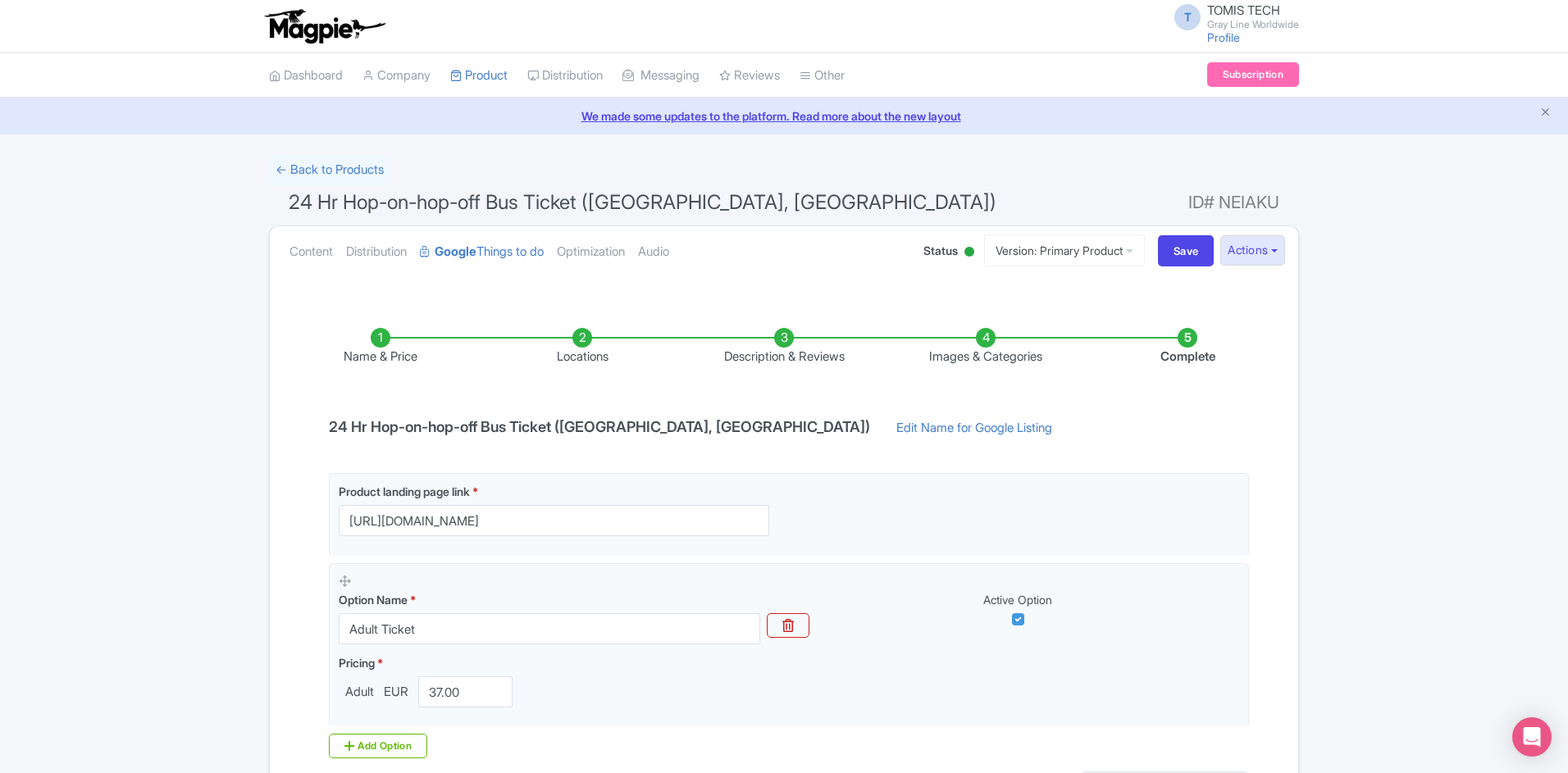
click at [591, 337] on li "Locations" at bounding box center [582, 348] width 202 height 39
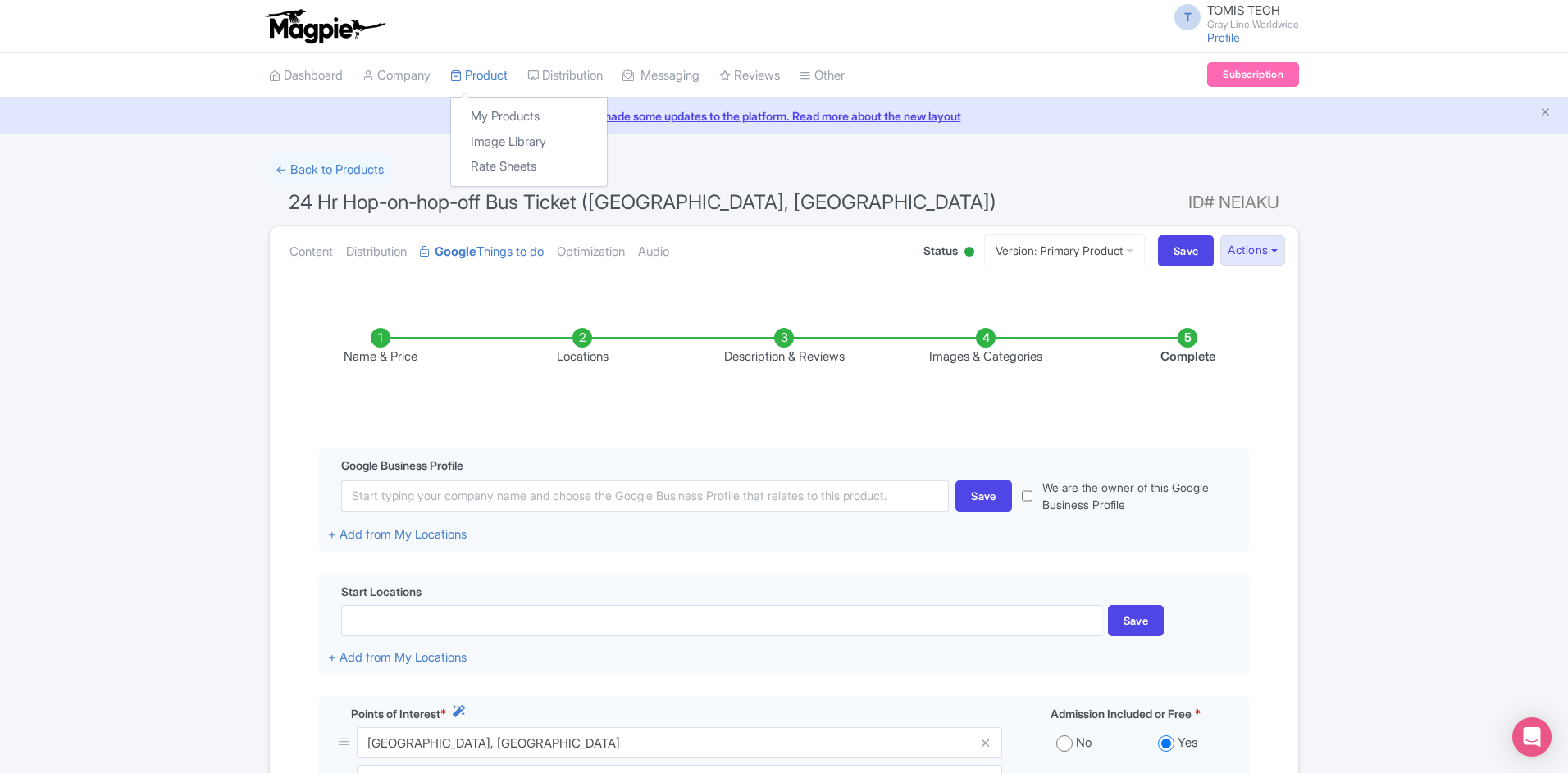
click at [488, 102] on div "My Products Image Library Rate Sheets" at bounding box center [529, 141] width 158 height 90
click at [490, 109] on link "My Products" at bounding box center [529, 116] width 156 height 25
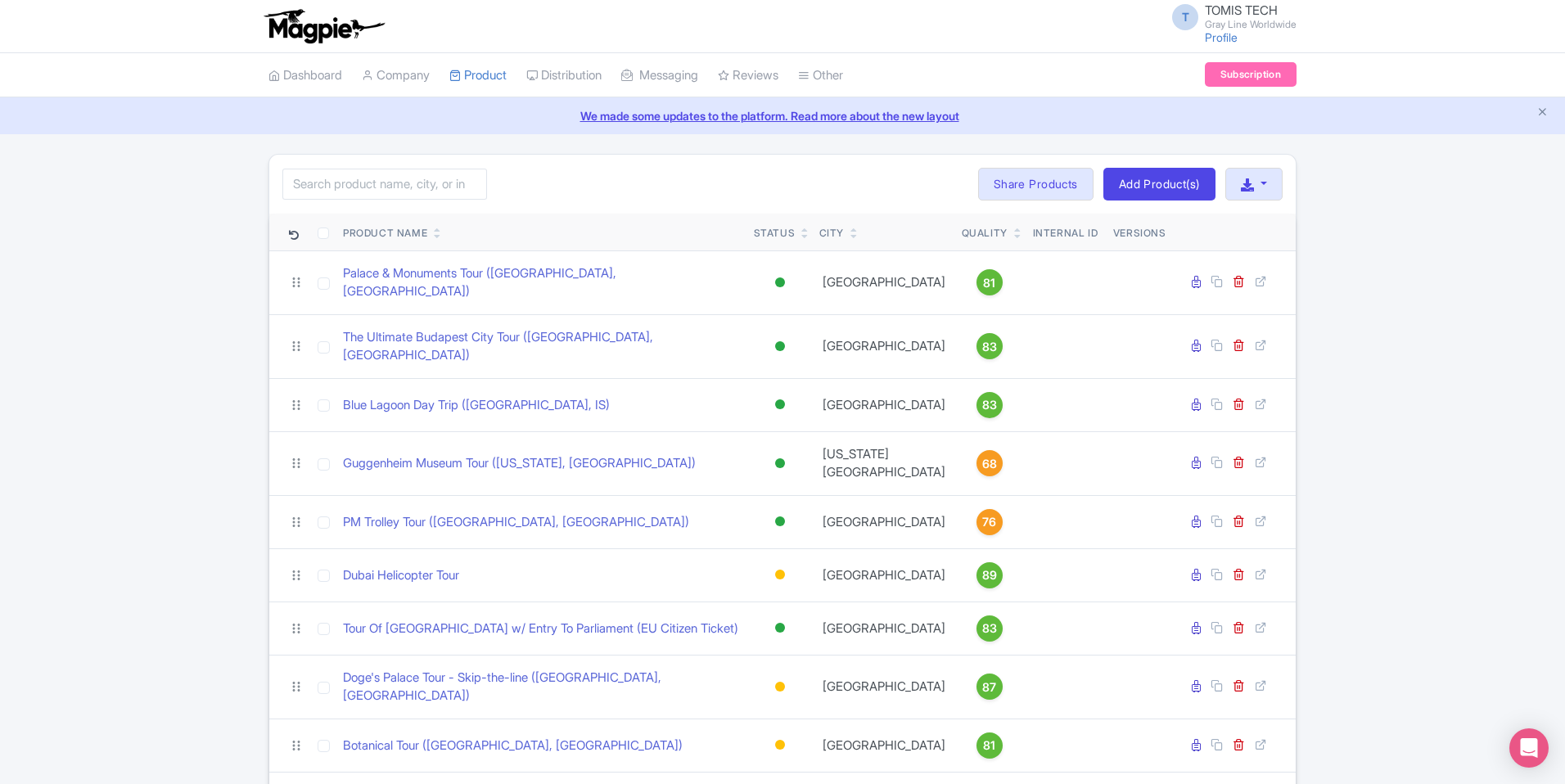
click at [437, 236] on icon at bounding box center [437, 236] width 7 height 10
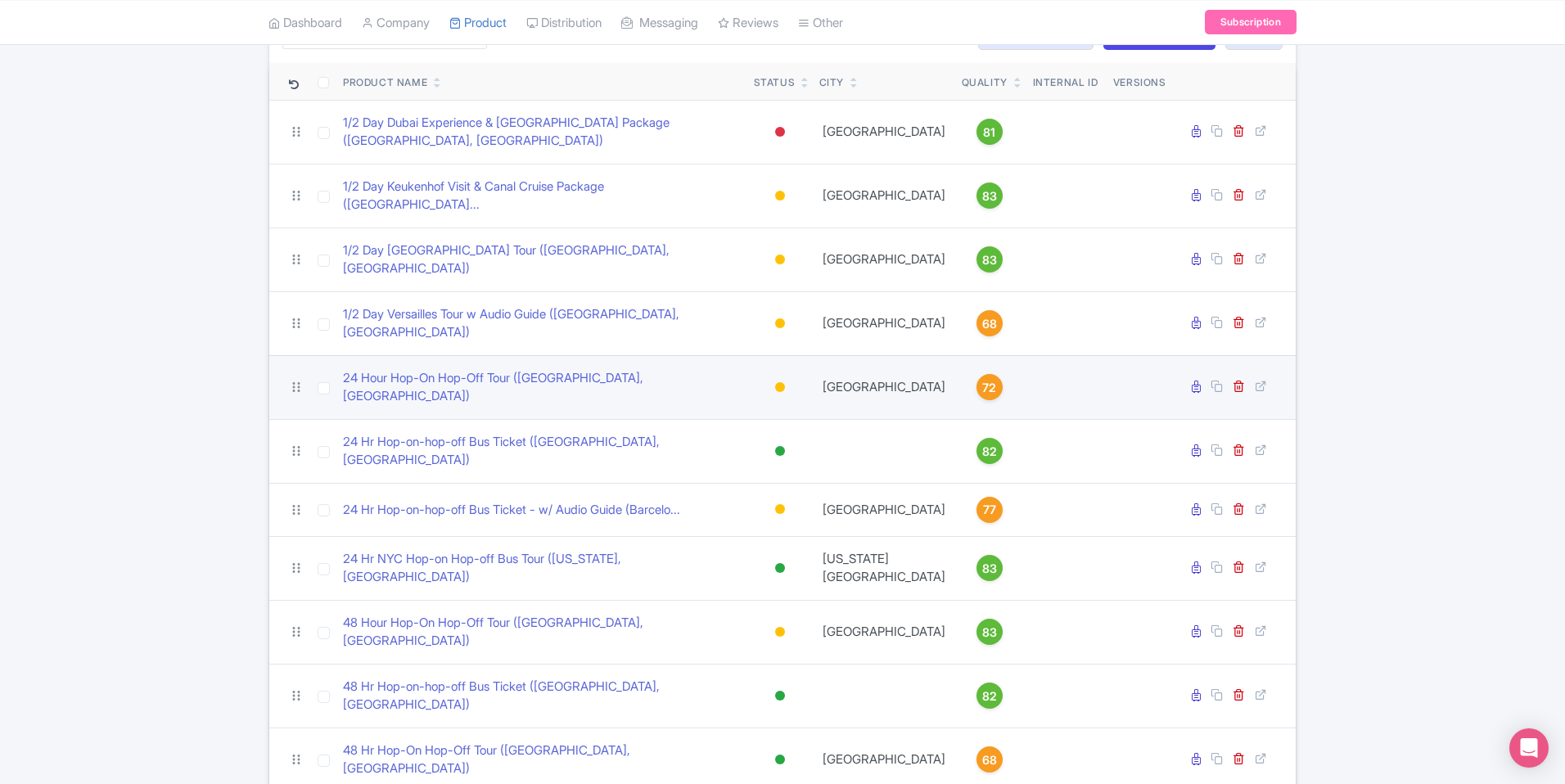
scroll to position [153, 0]
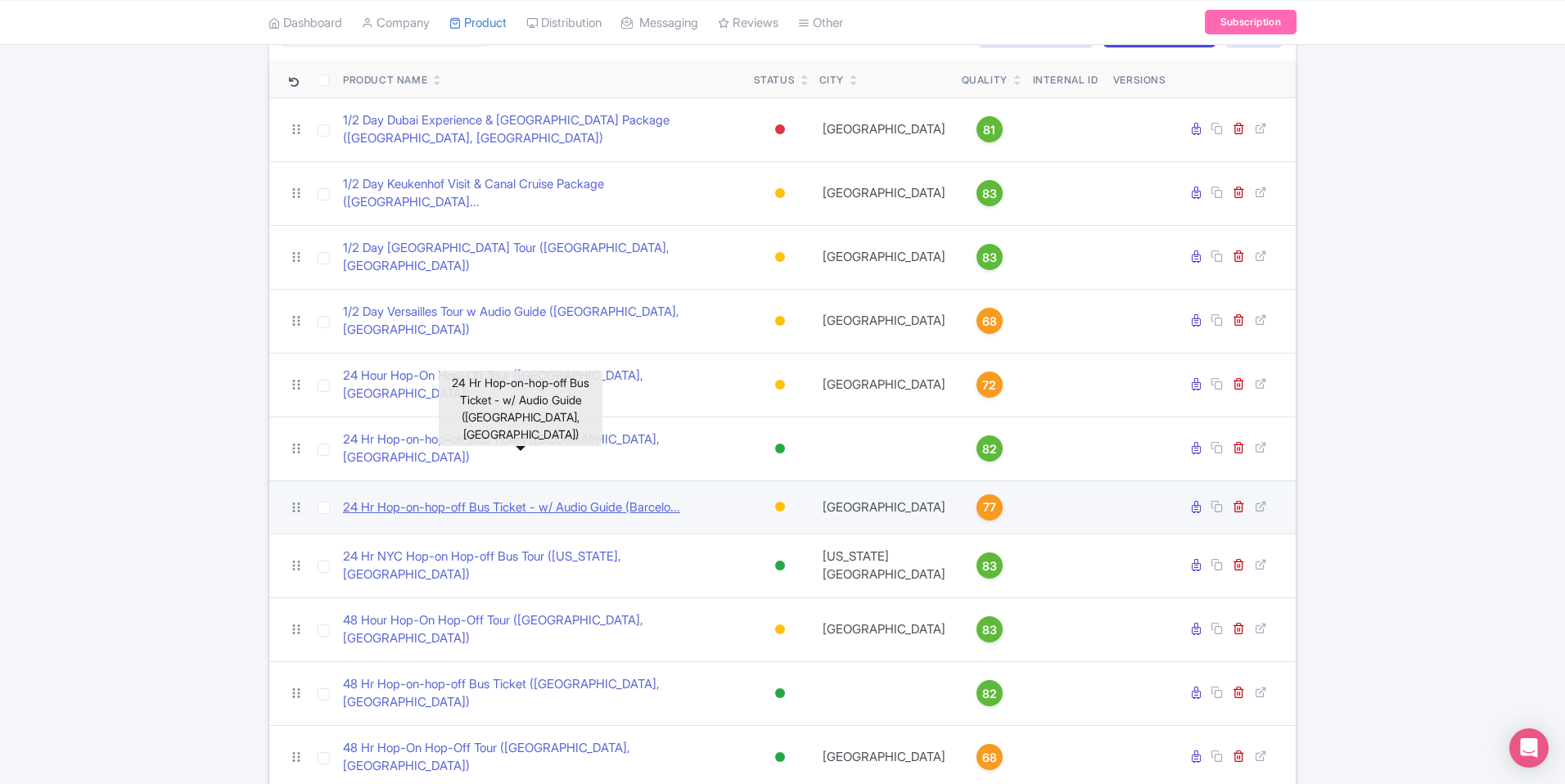
click at [468, 498] on link "24 Hr Hop-on-hop-off Bus Ticket - w/ Audio Guide (Barcelo..." at bounding box center [511, 508] width 338 height 18
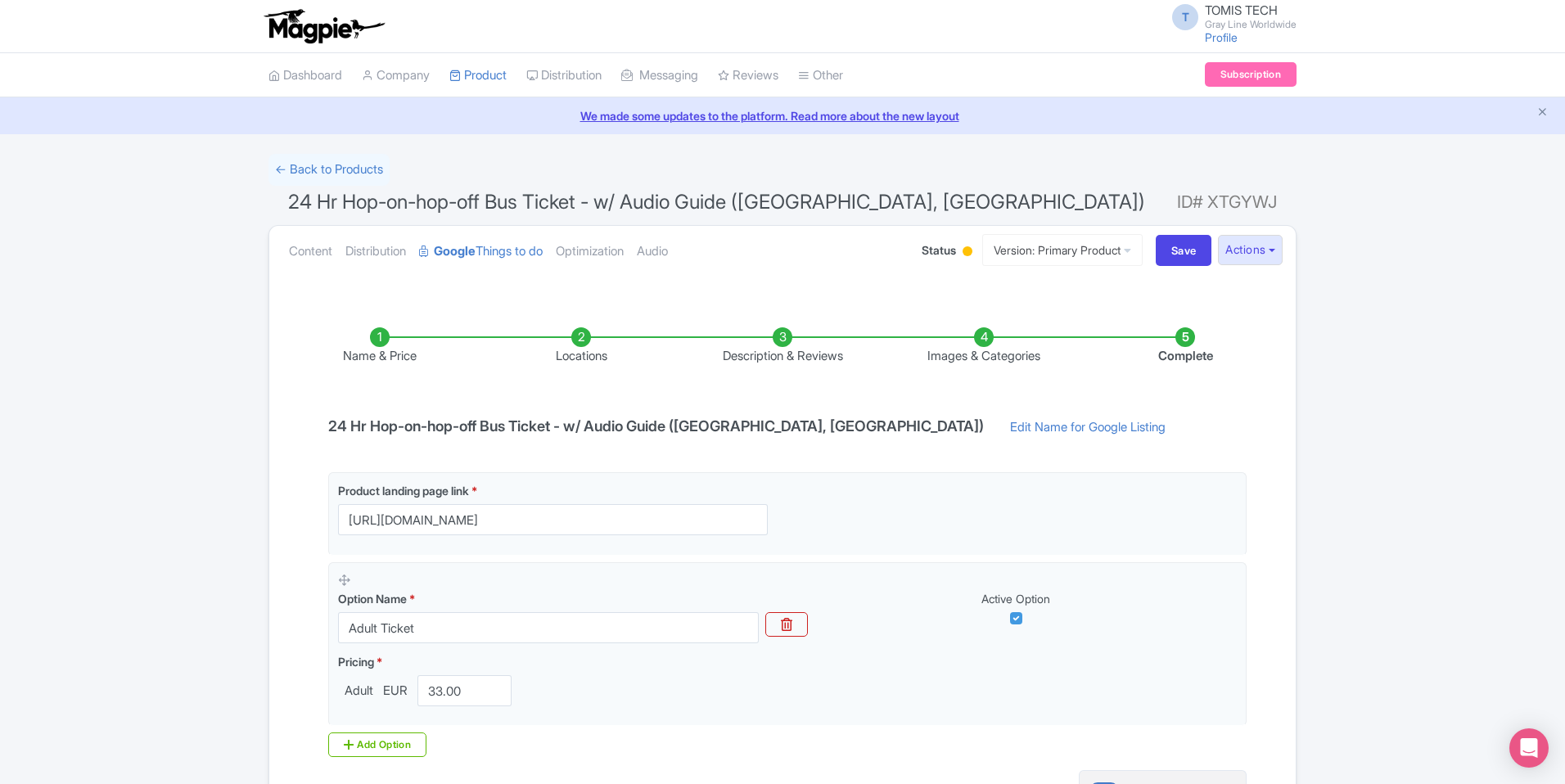
click at [578, 335] on li "Locations" at bounding box center [581, 347] width 202 height 39
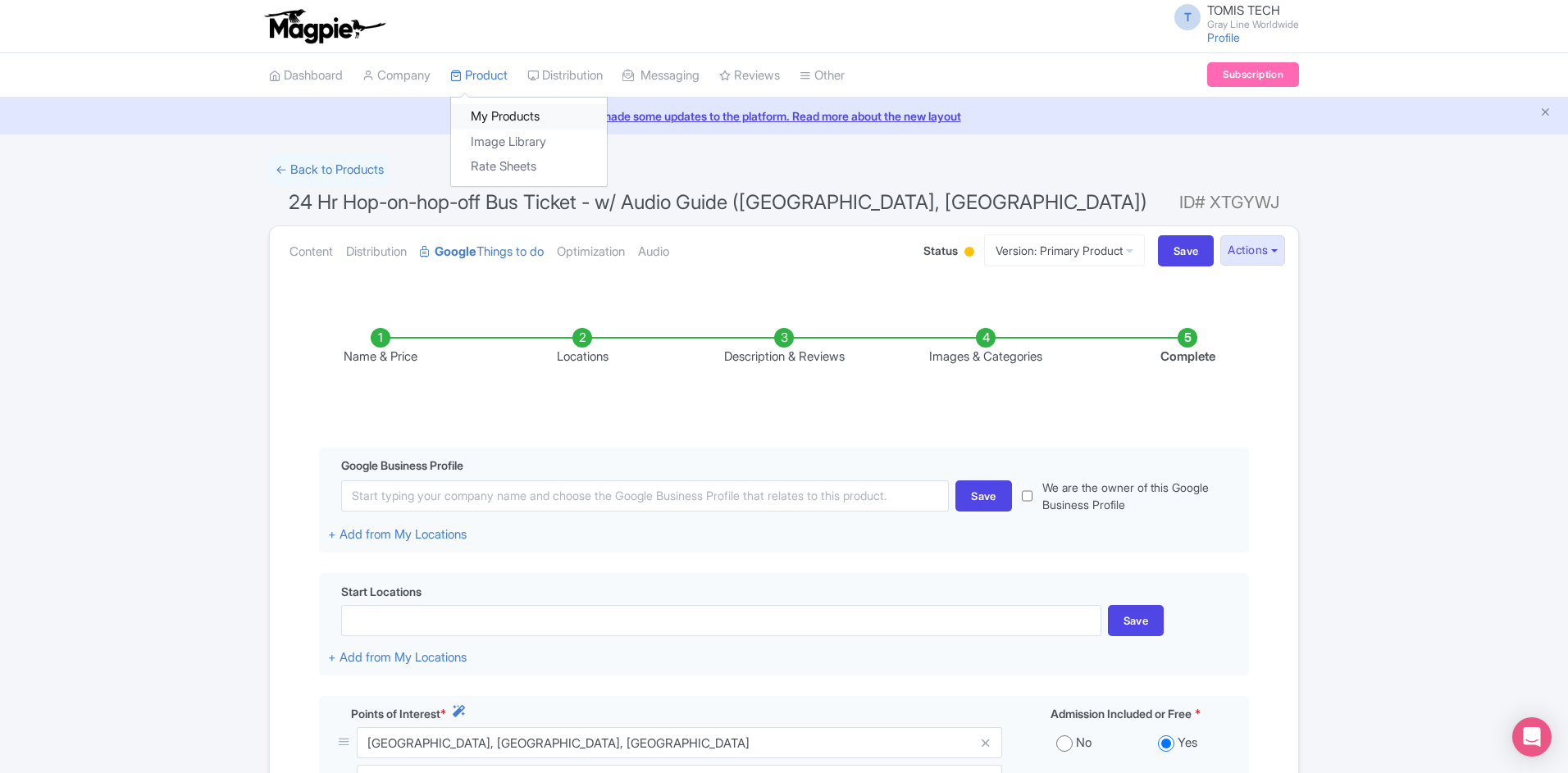
click at [504, 108] on link "My Products" at bounding box center [529, 116] width 156 height 25
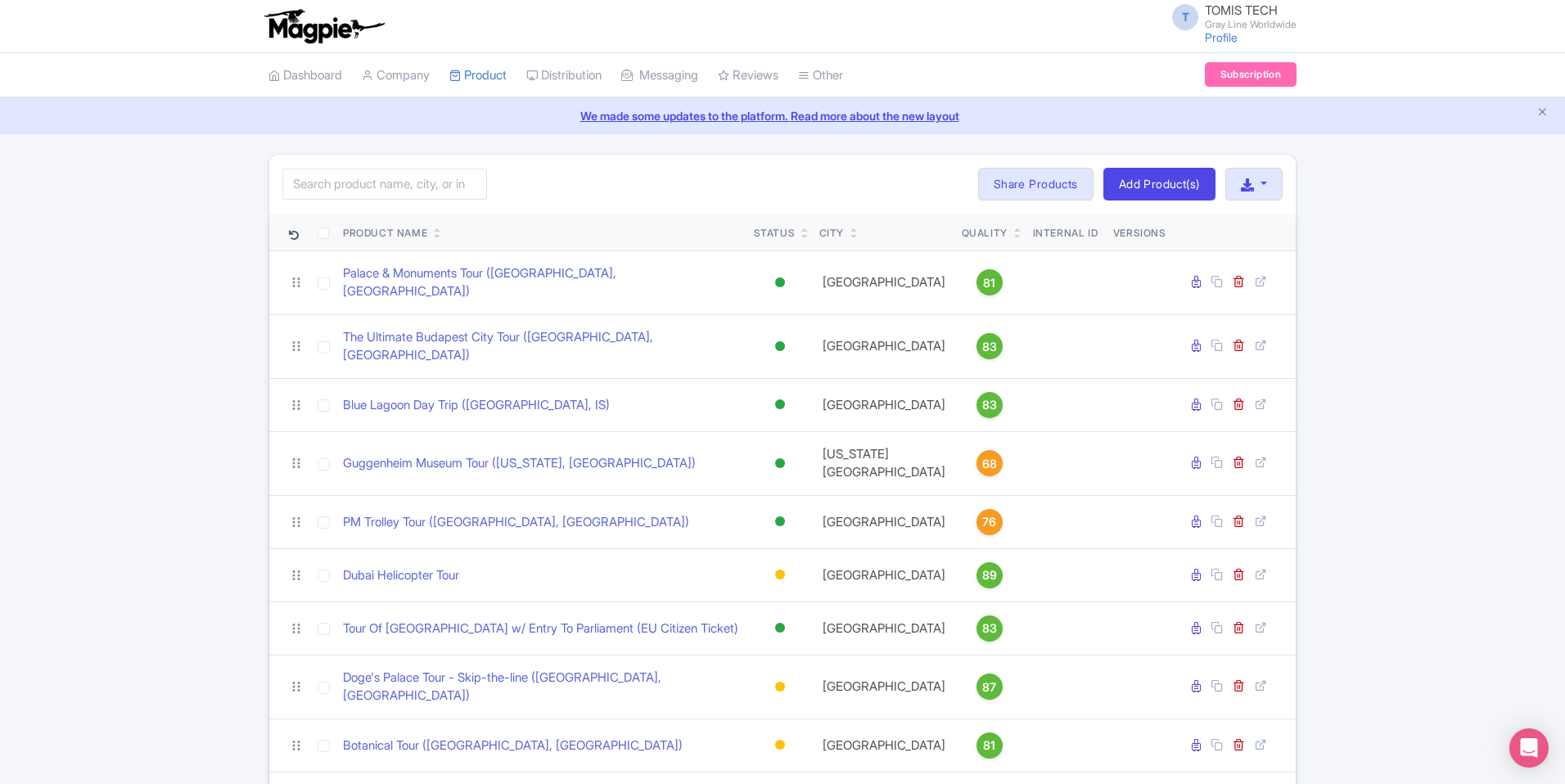
click at [437, 236] on icon at bounding box center [437, 236] width 7 height 10
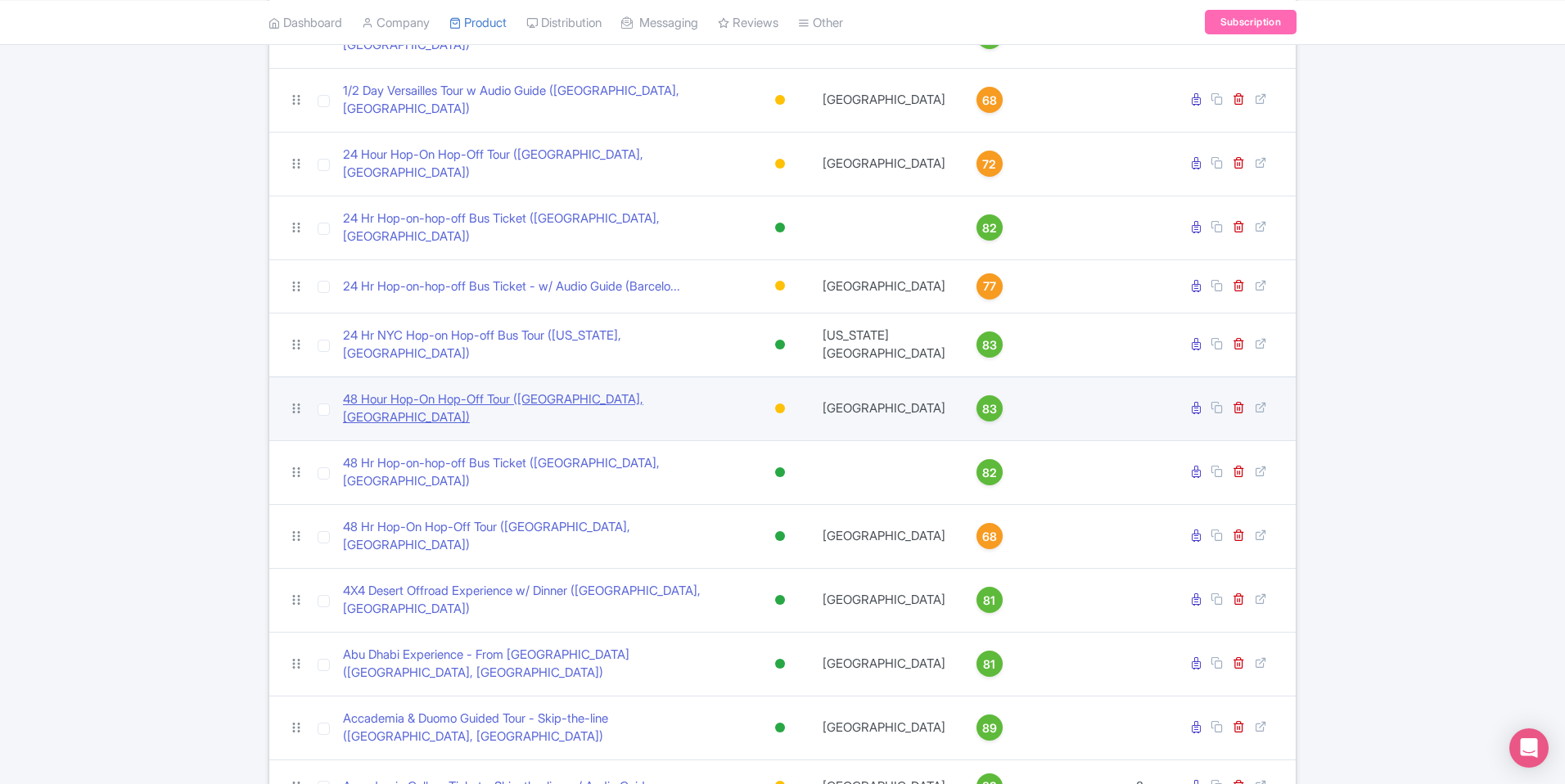
scroll to position [479, 0]
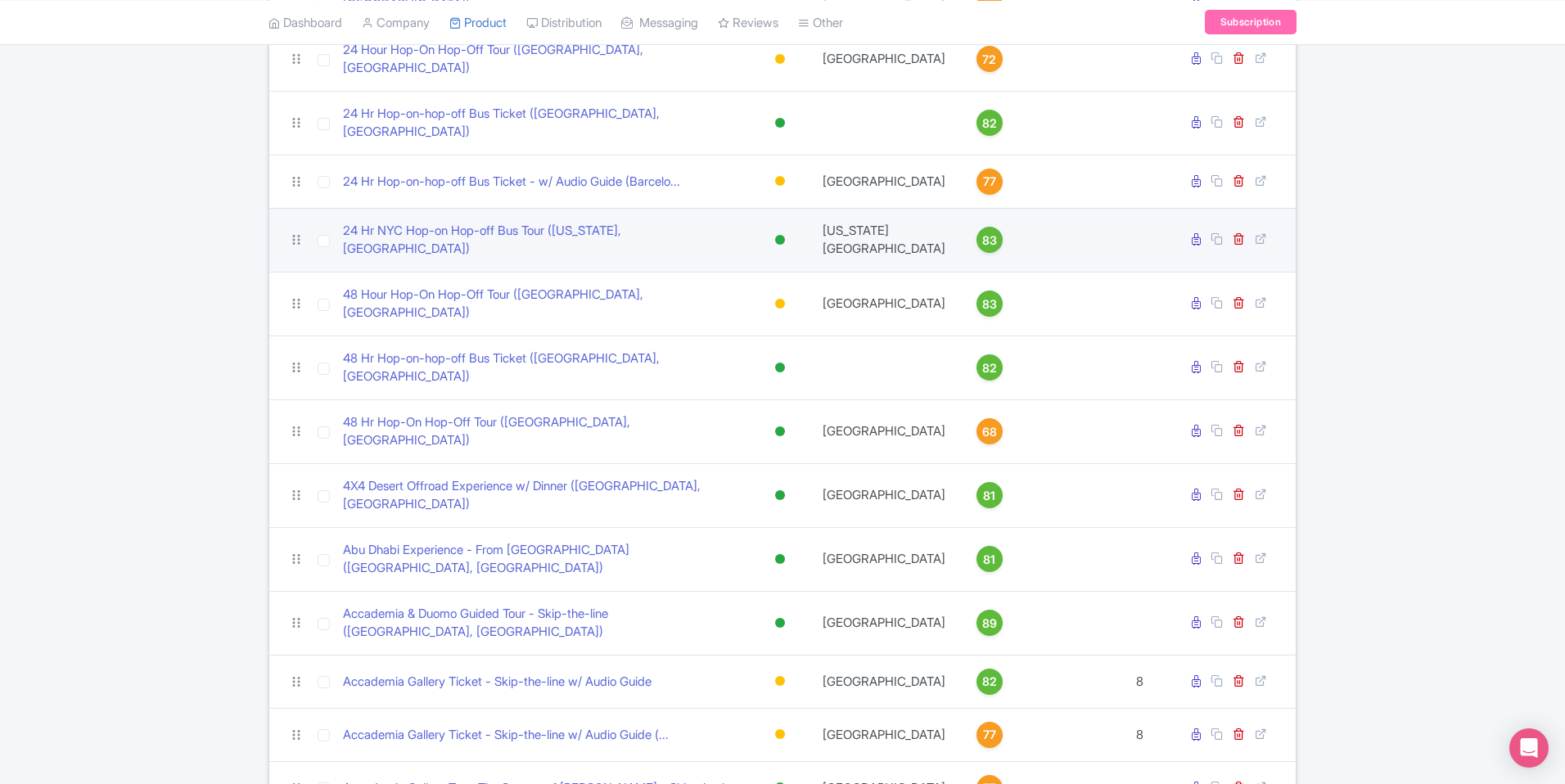
click at [781, 235] on div at bounding box center [780, 239] width 10 height 10
click at [762, 283] on div "Inactive" at bounding box center [739, 298] width 96 height 31
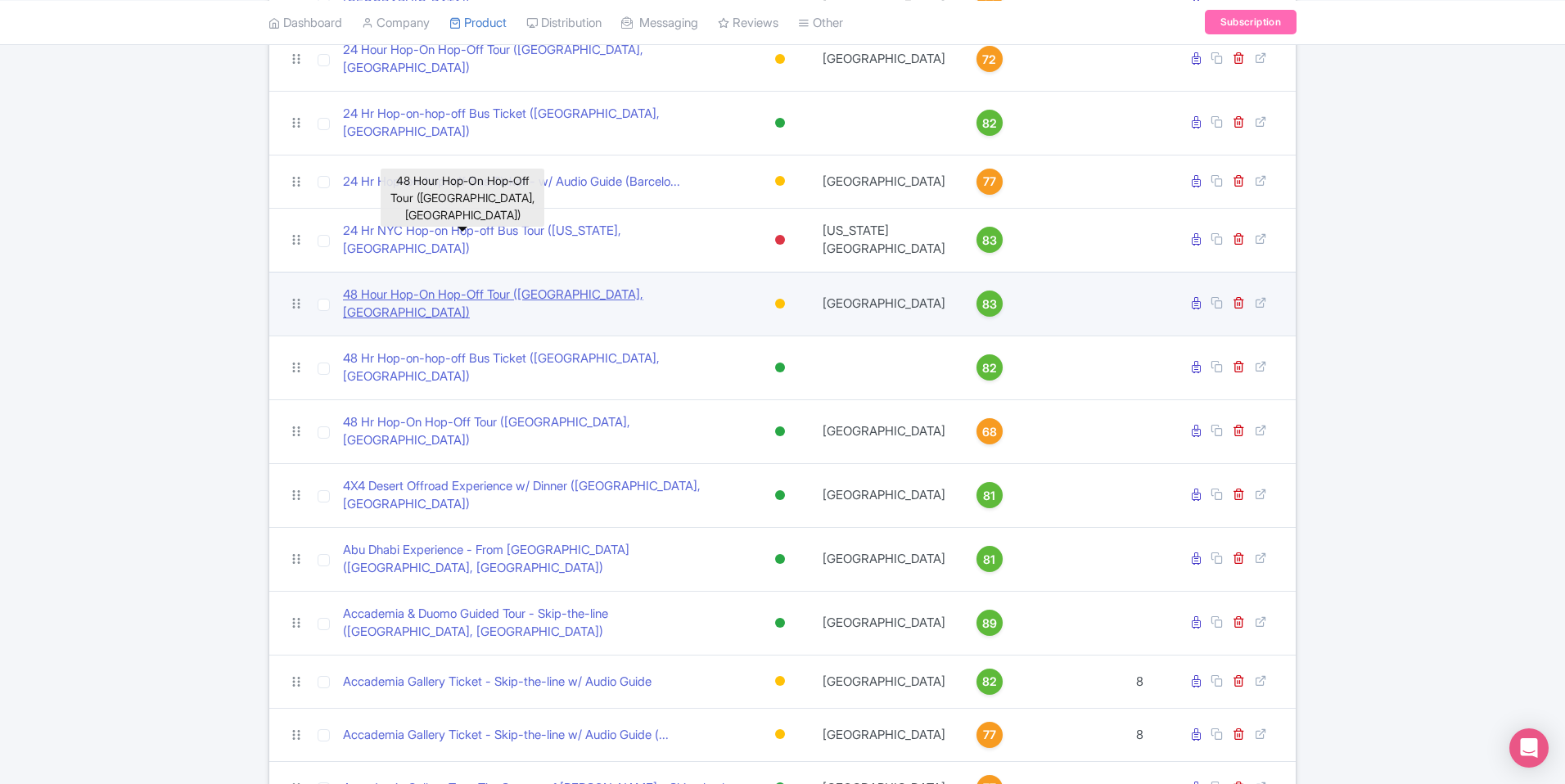
click at [501, 286] on link "48 Hour Hop-On Hop-Off Tour ([GEOGRAPHIC_DATA], [GEOGRAPHIC_DATA])" at bounding box center [542, 304] width 398 height 37
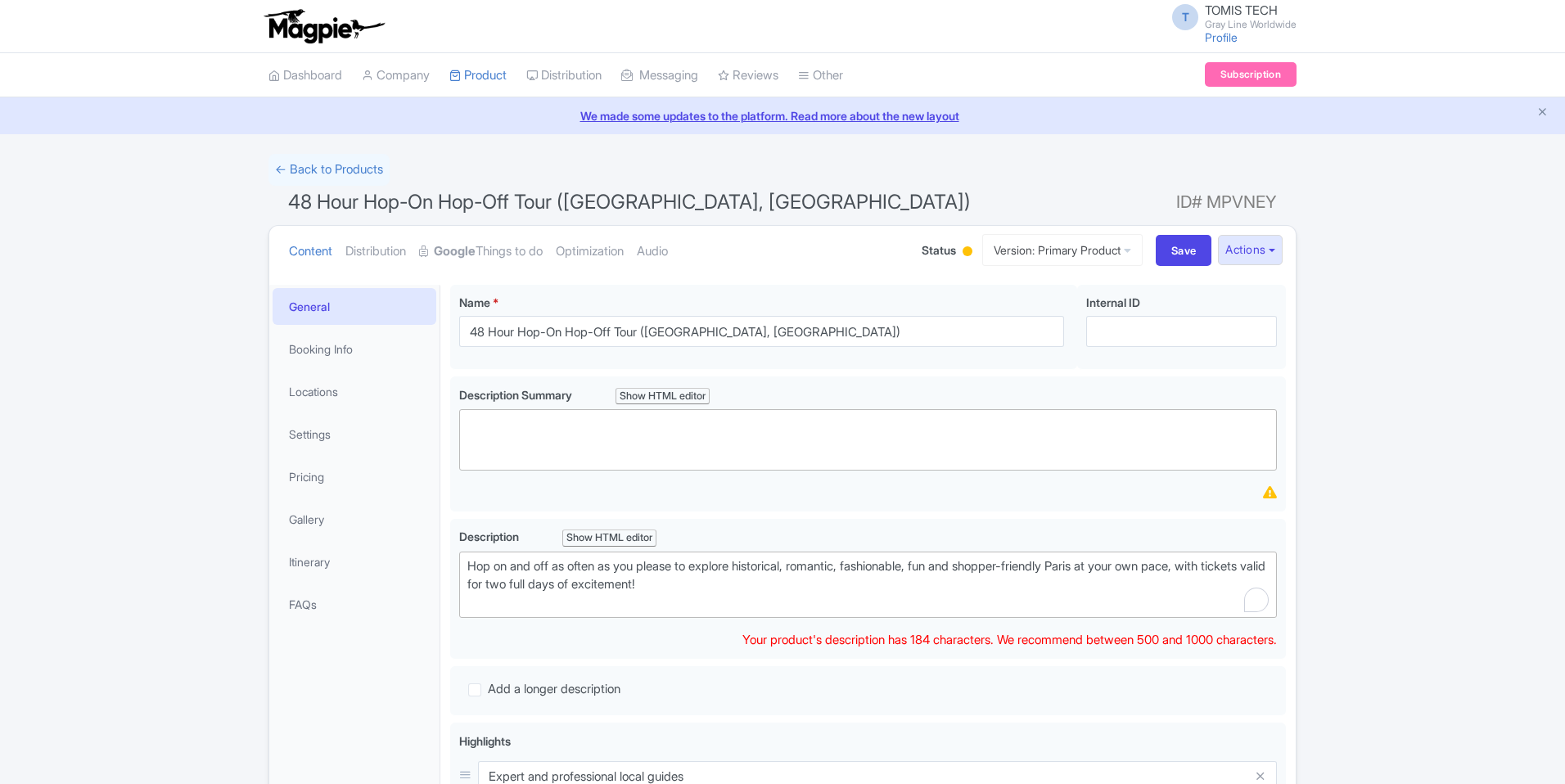
click at [529, 254] on link "Google Things to do" at bounding box center [481, 251] width 124 height 52
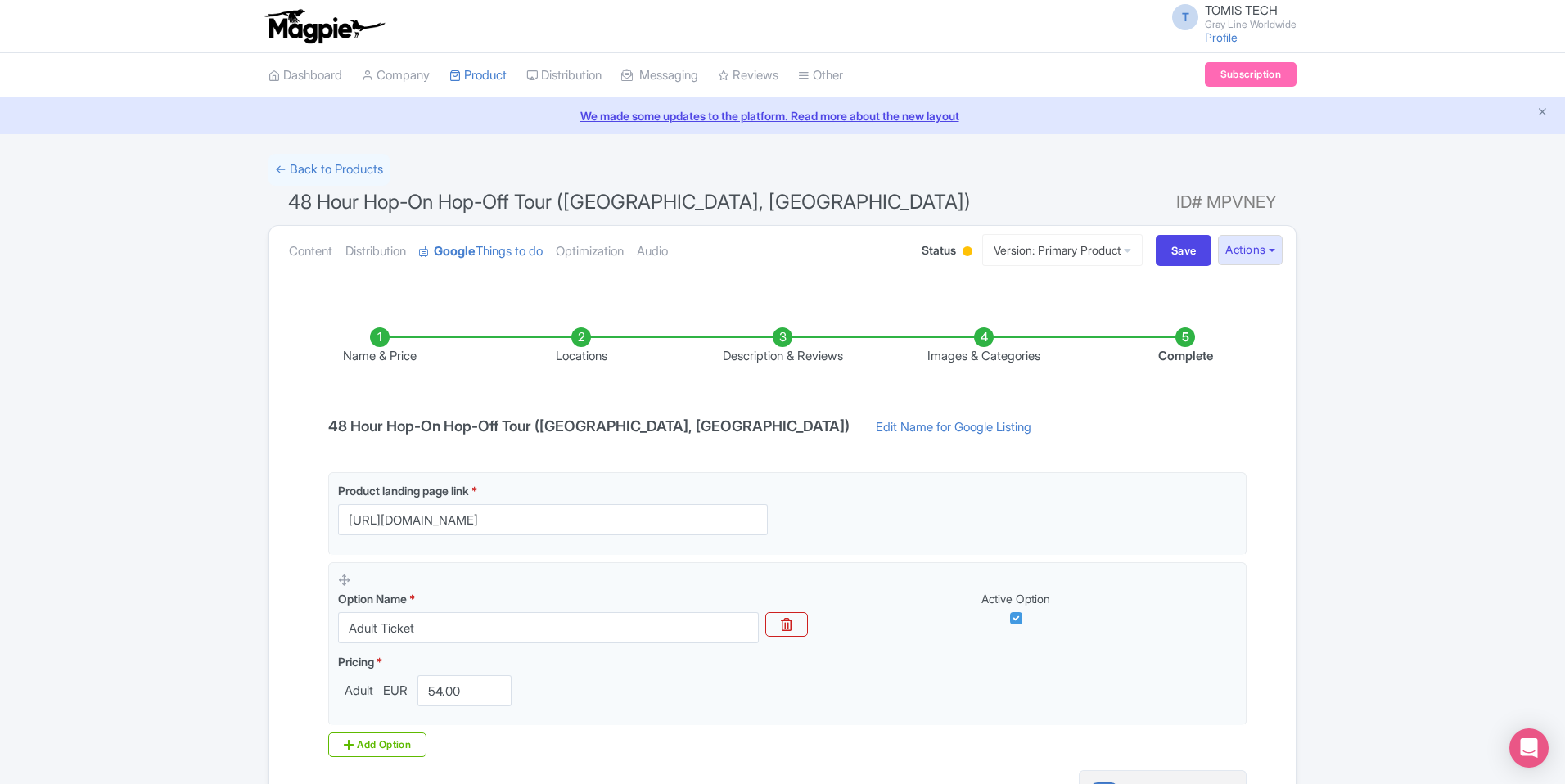
click at [585, 343] on li "Locations" at bounding box center [581, 347] width 202 height 39
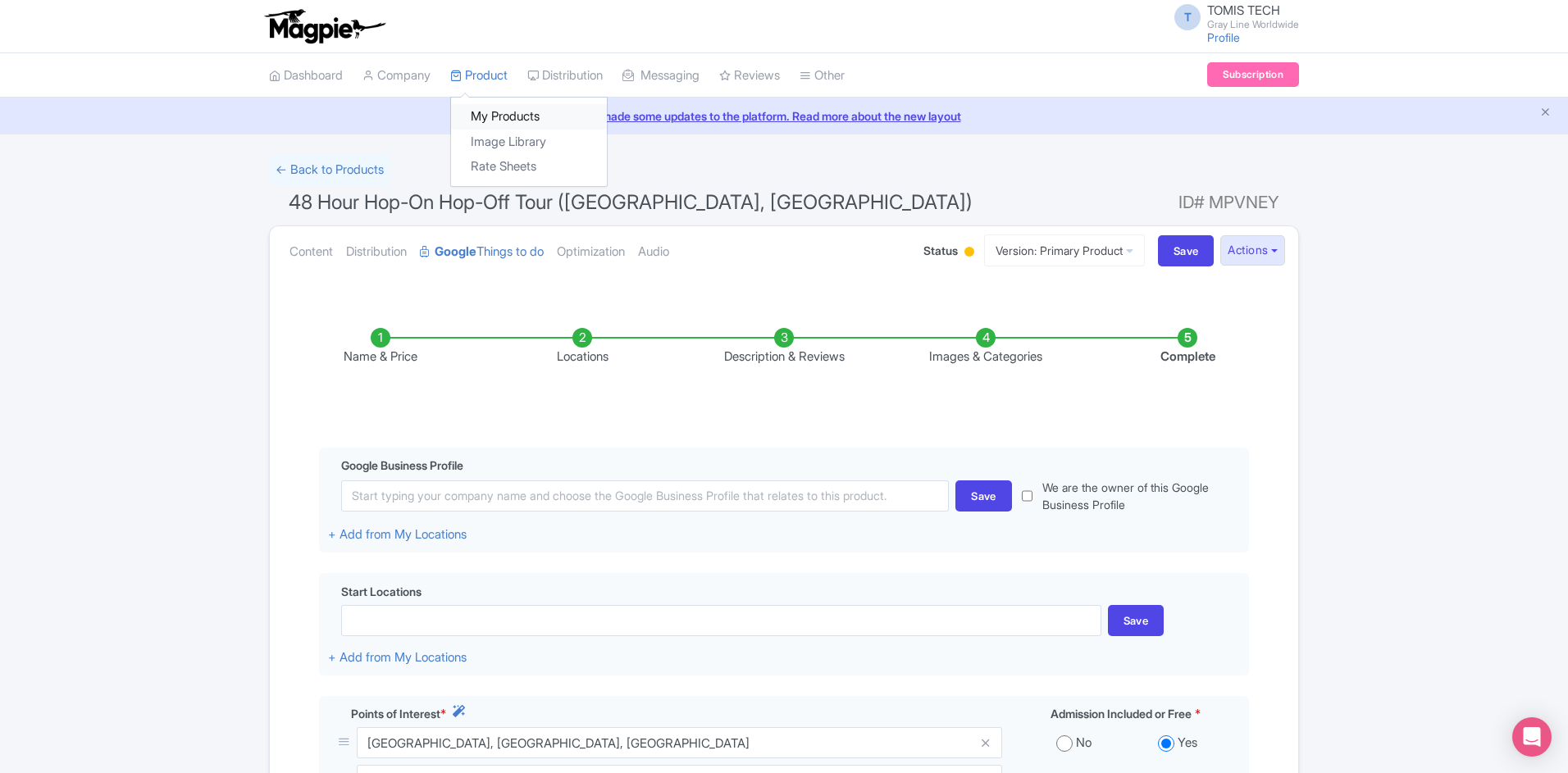
click at [512, 111] on link "My Products" at bounding box center [529, 116] width 156 height 25
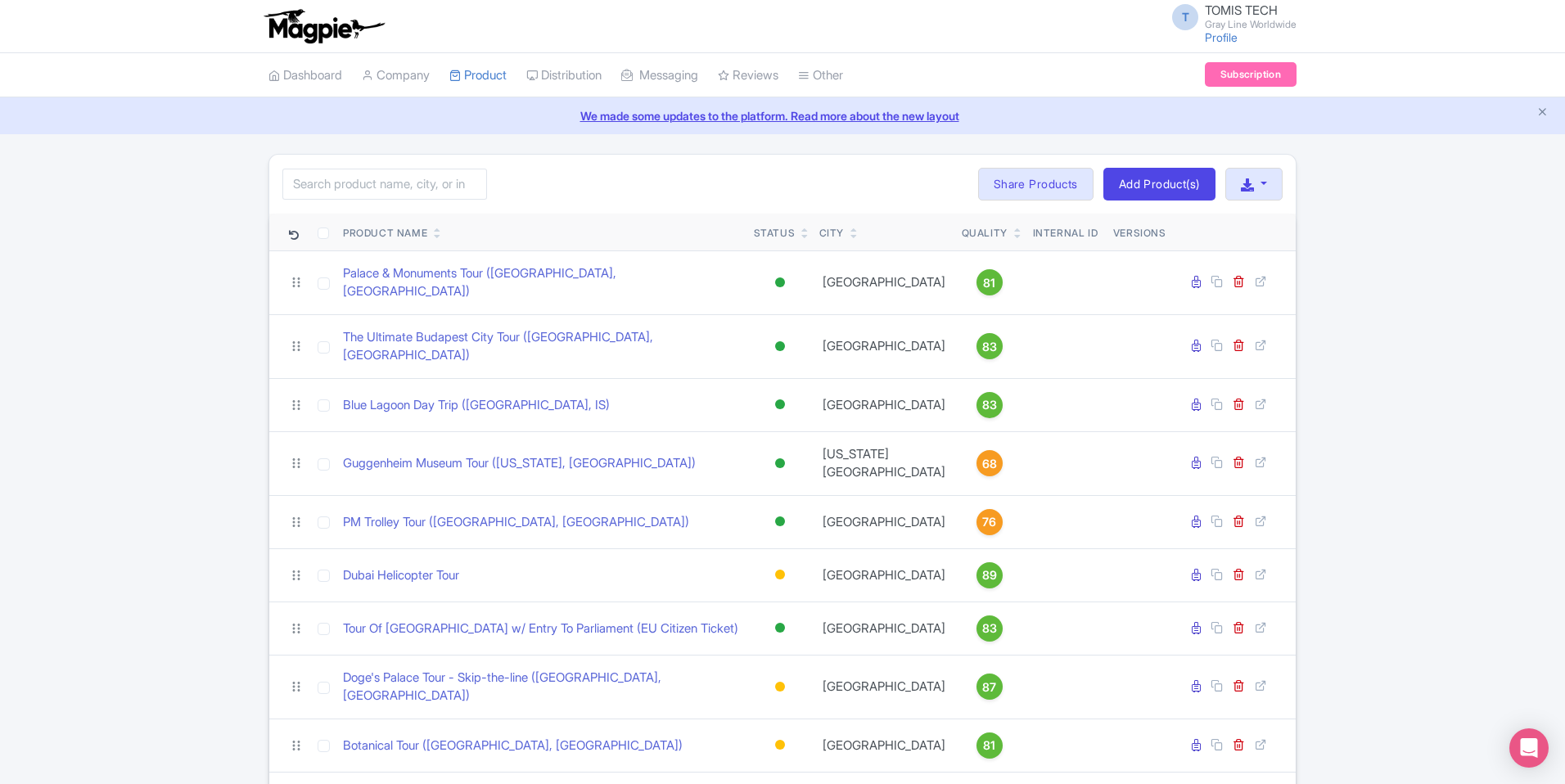
click at [437, 236] on icon at bounding box center [437, 236] width 7 height 10
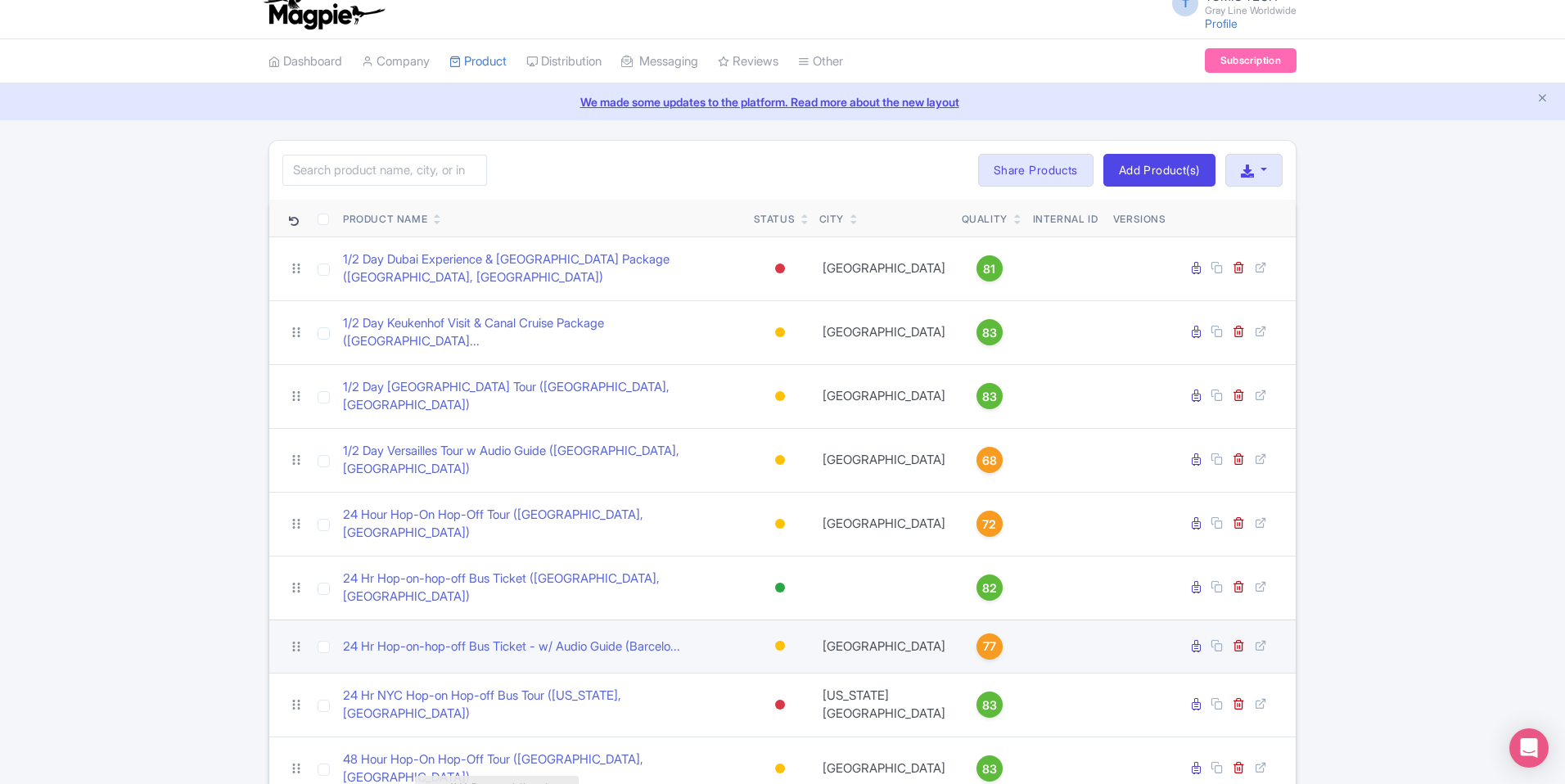
scroll to position [327, 0]
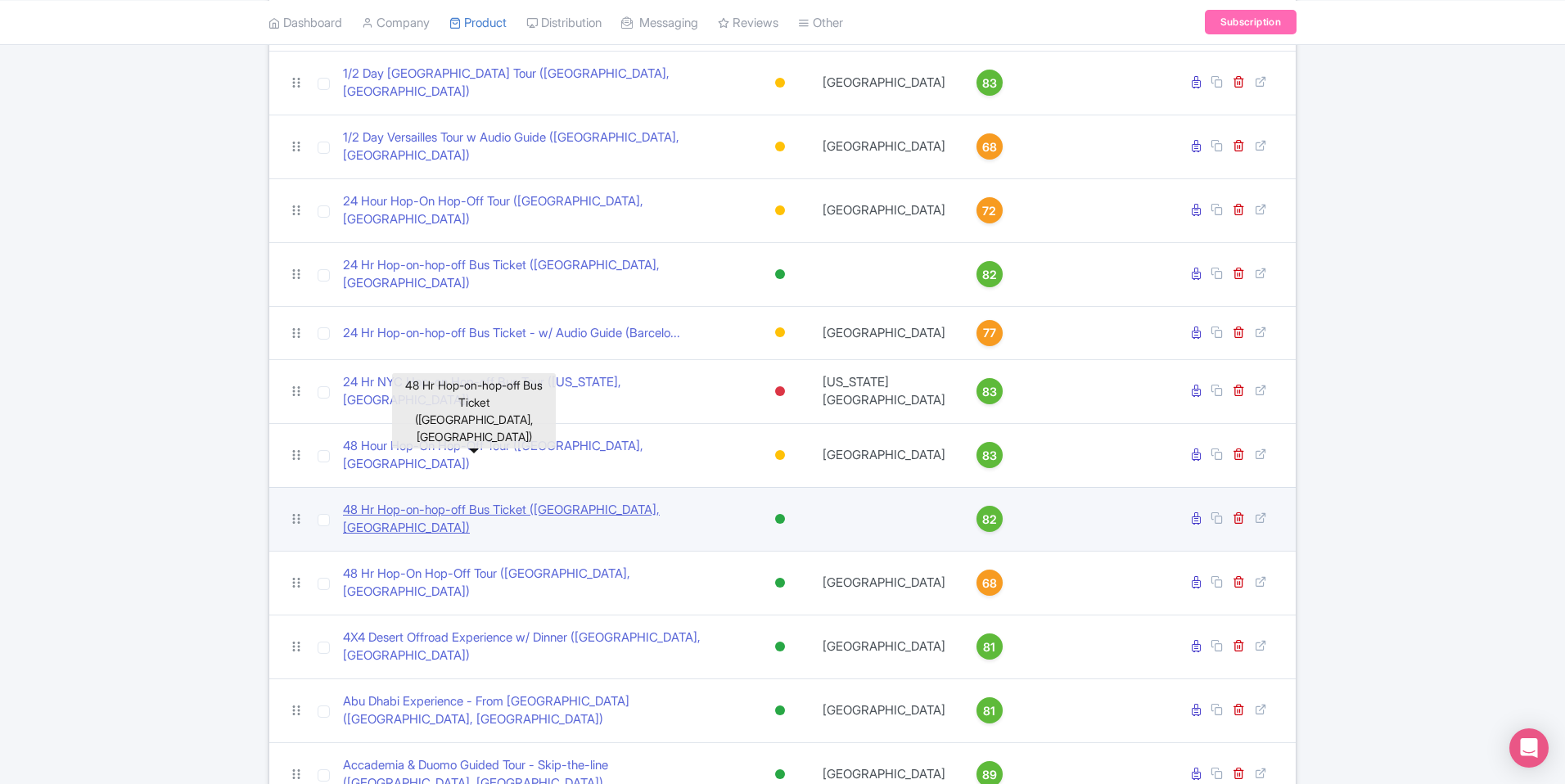
click at [465, 501] on link "48 Hr Hop-on-hop-off Bus Ticket (Berlin, DE)" at bounding box center [542, 520] width 398 height 37
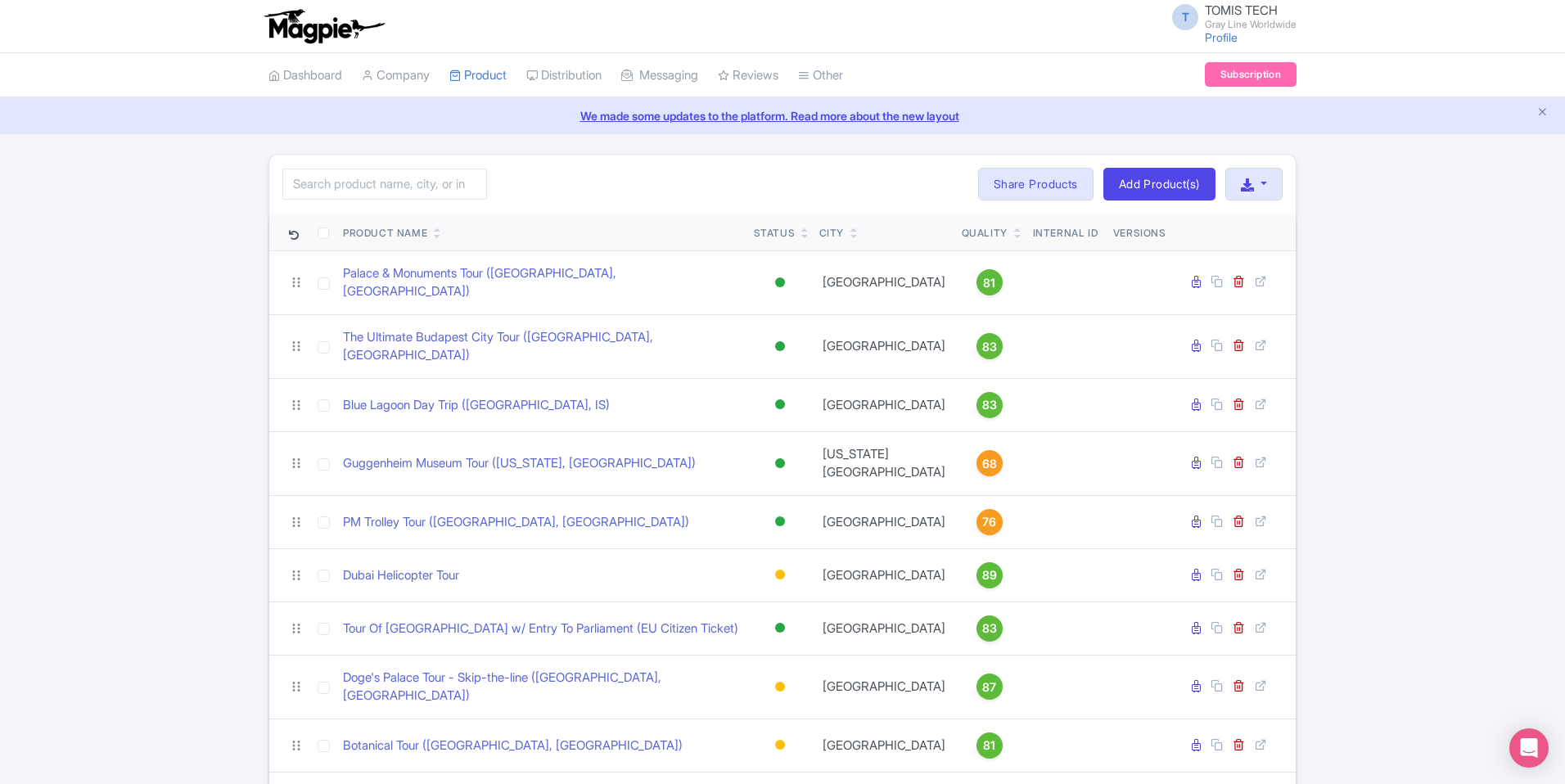
click at [437, 235] on icon at bounding box center [437, 236] width 7 height 10
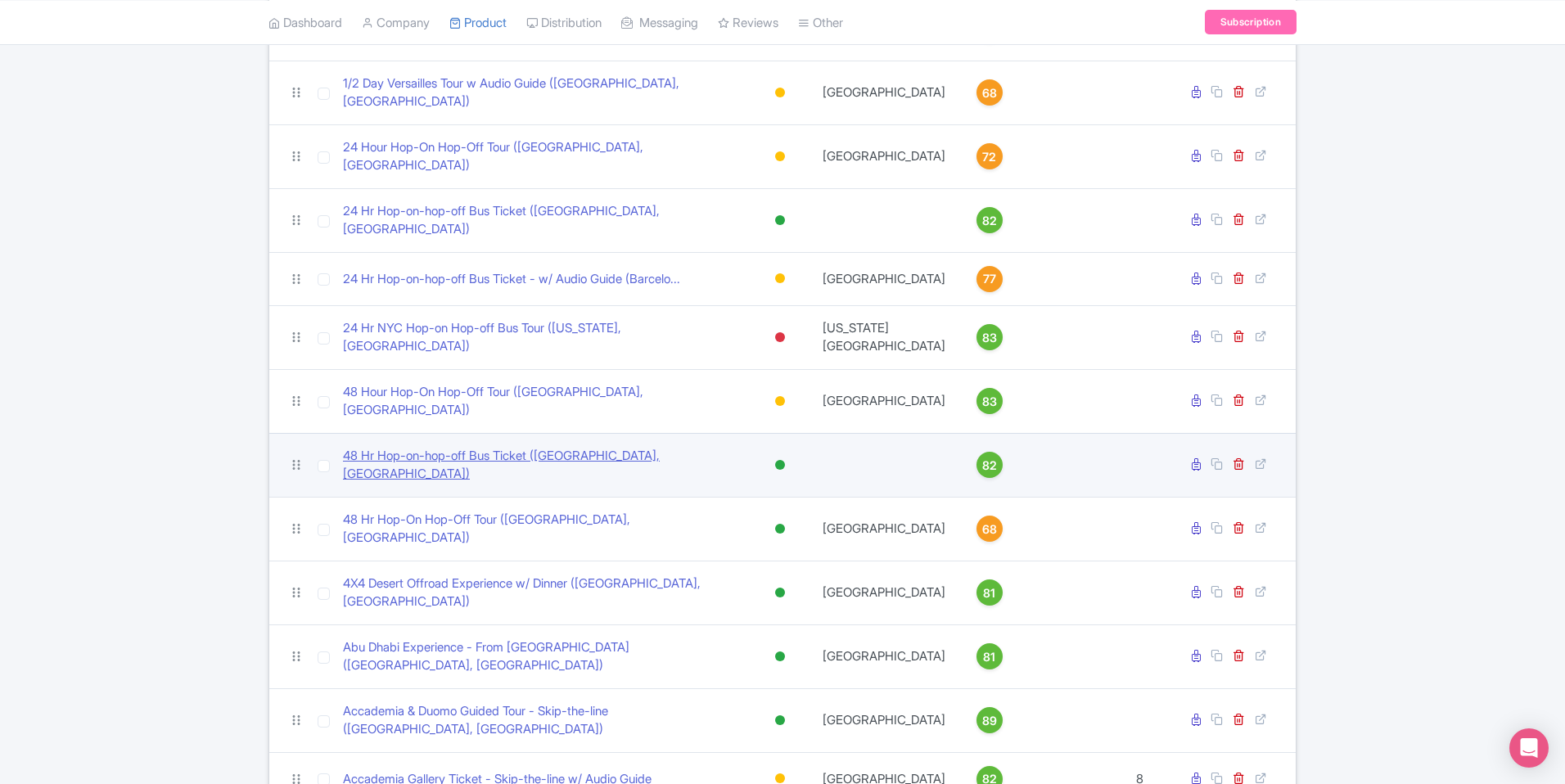
scroll to position [435, 0]
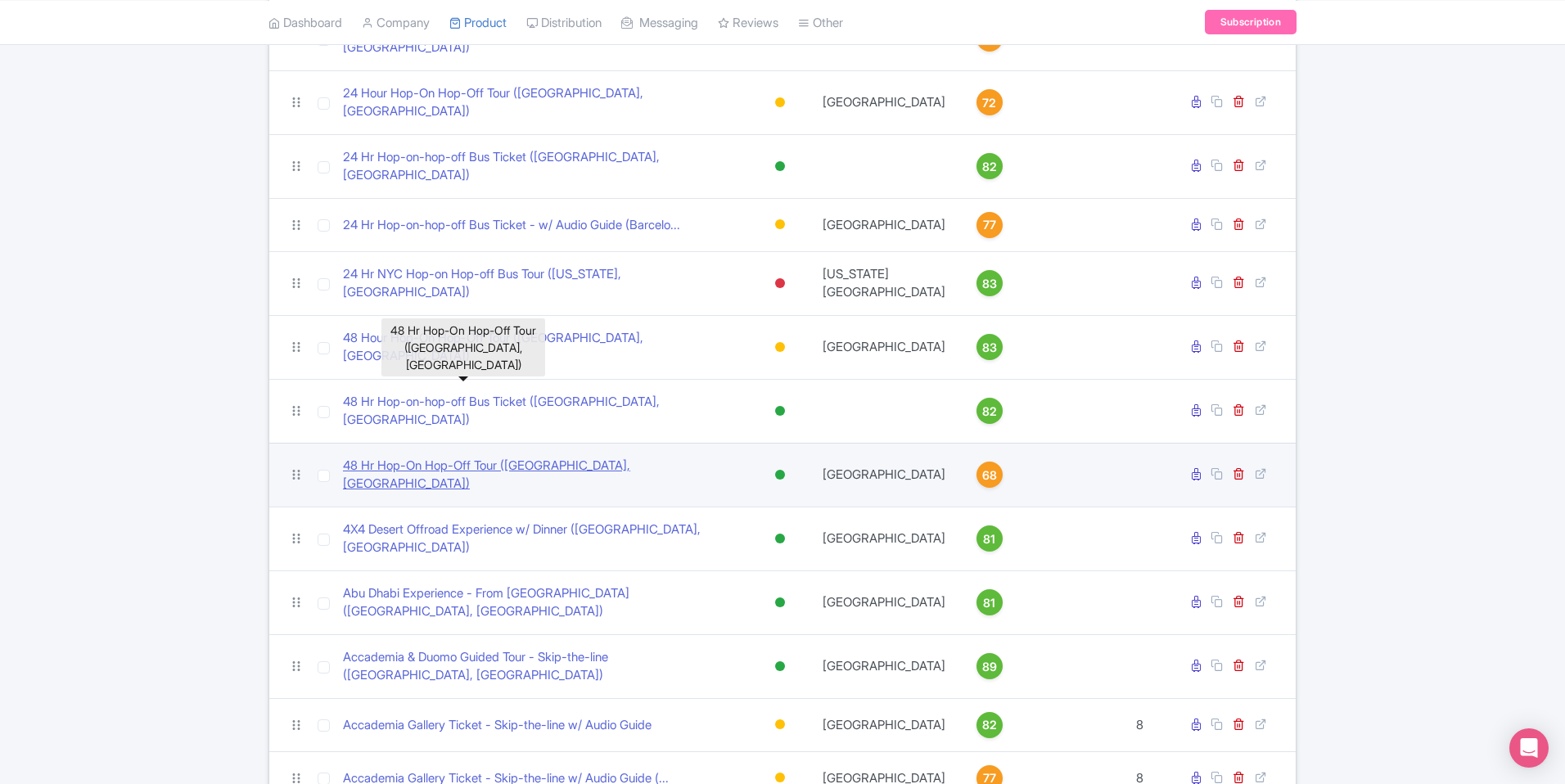
click at [443, 457] on link "48 Hr Hop-On Hop-Off Tour ([GEOGRAPHIC_DATA], [GEOGRAPHIC_DATA])" at bounding box center [542, 475] width 398 height 37
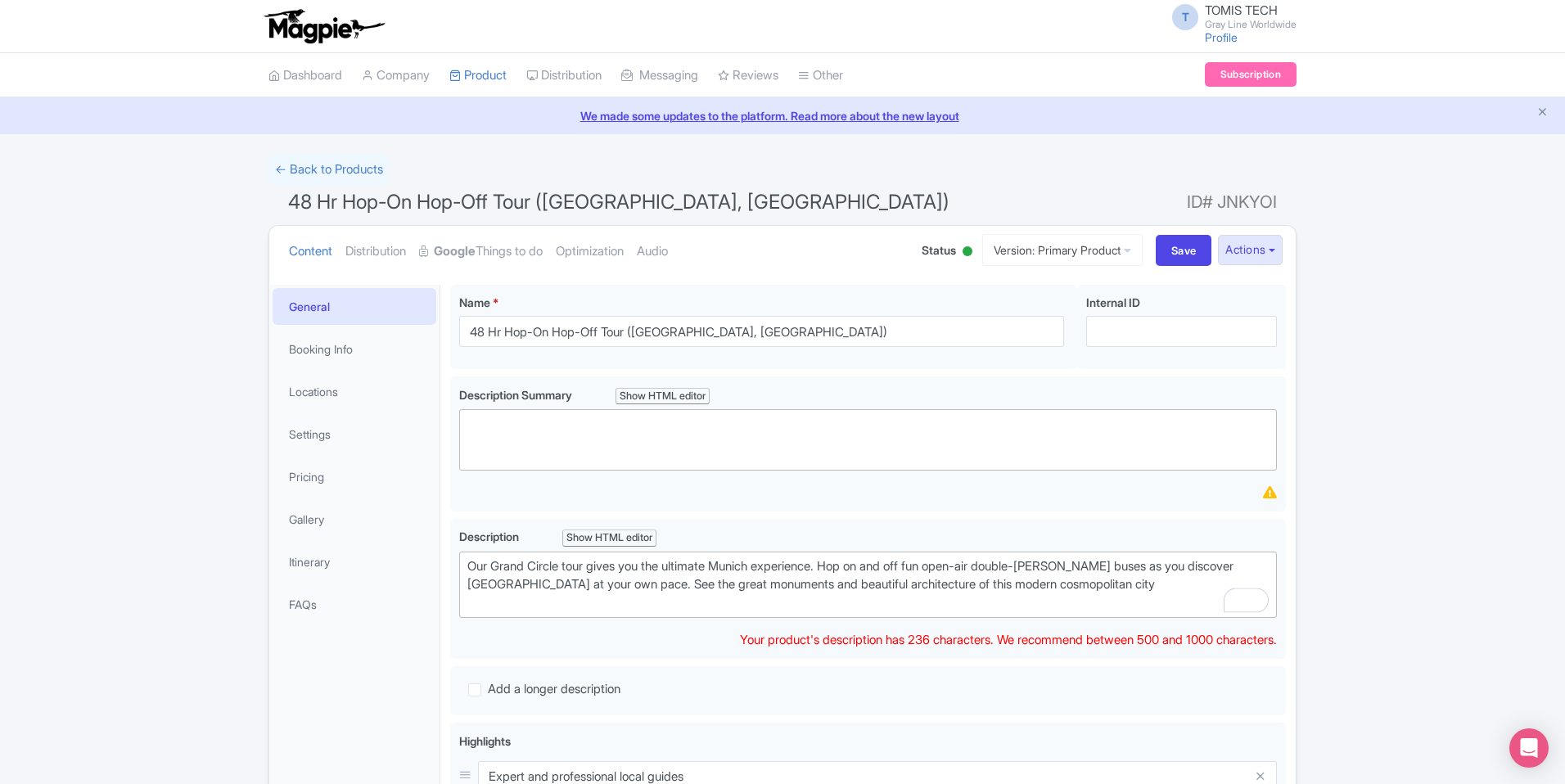
click at [484, 249] on link "Google Things to do" at bounding box center [481, 251] width 124 height 52
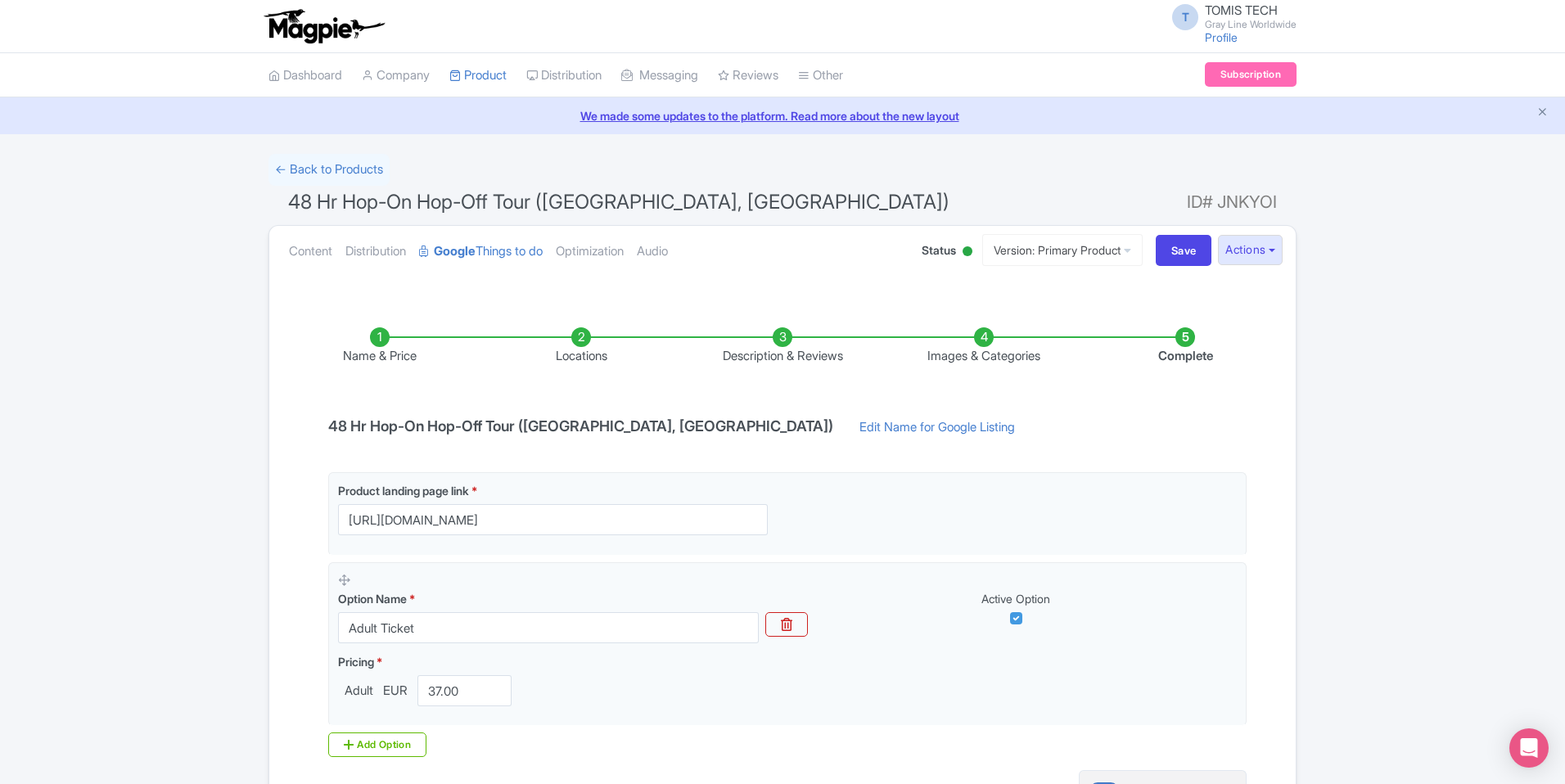
click at [573, 337] on li "Locations" at bounding box center [581, 347] width 202 height 39
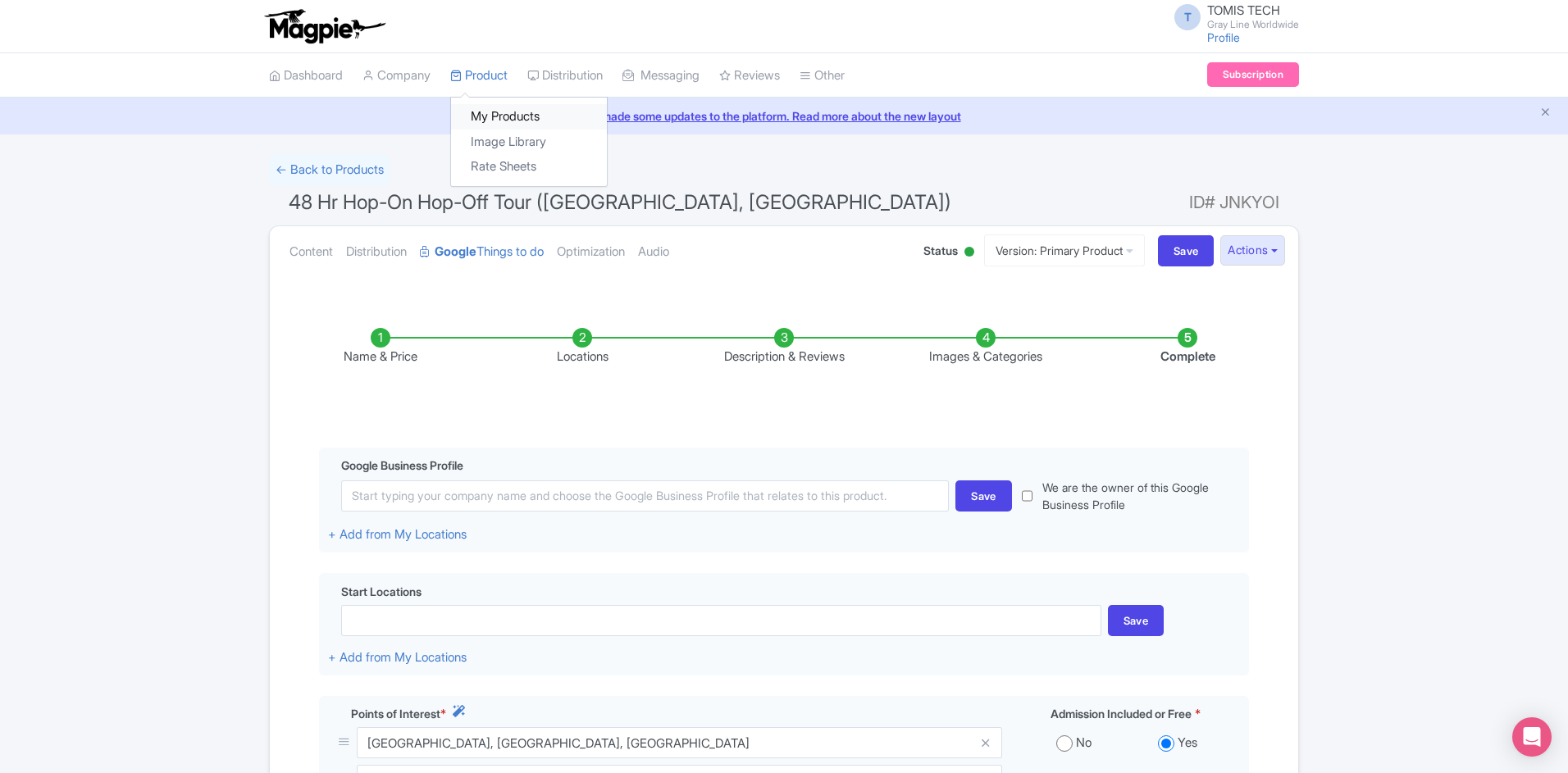
click at [498, 117] on link "My Products" at bounding box center [529, 116] width 156 height 25
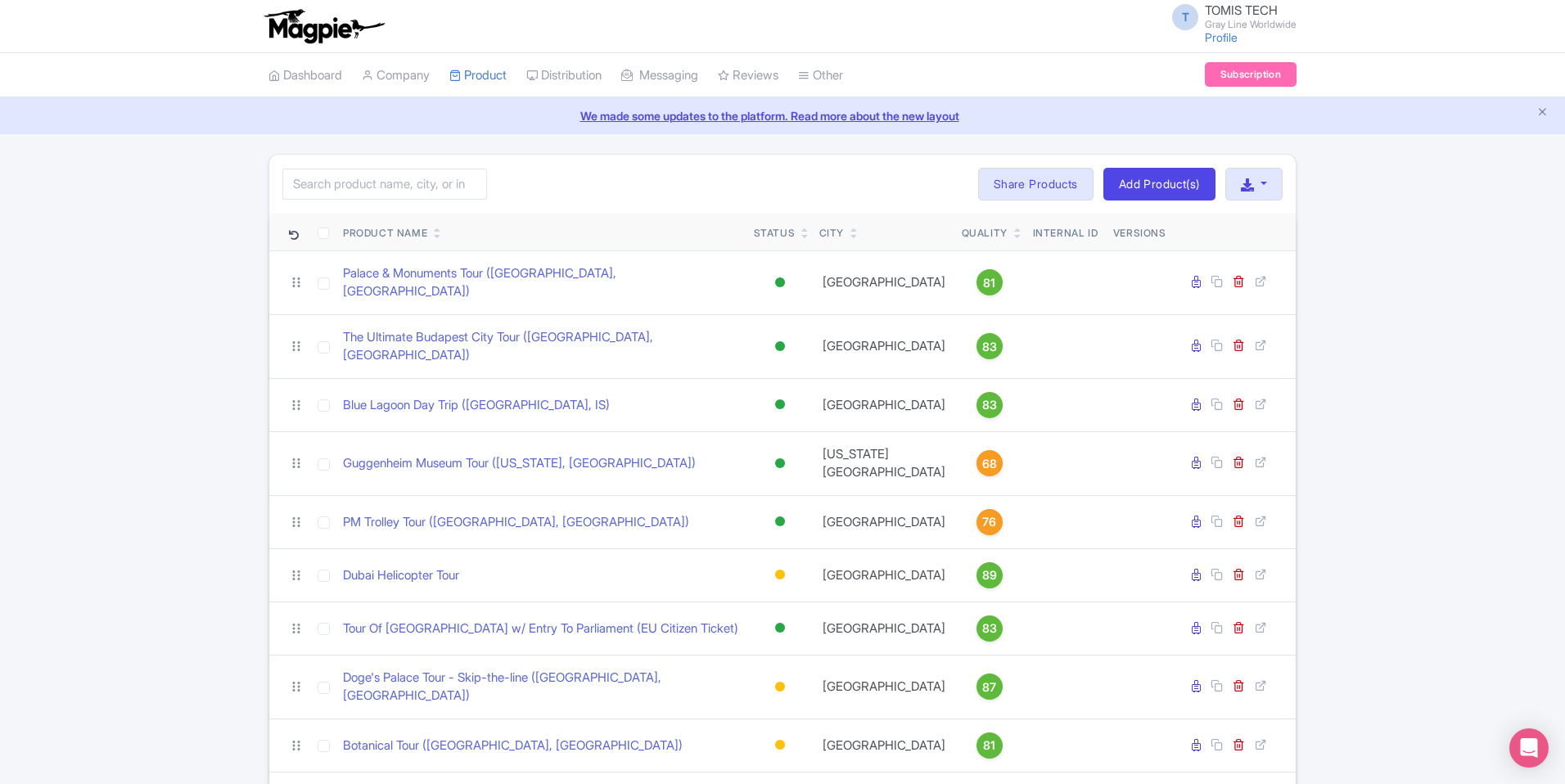
click at [438, 237] on icon at bounding box center [437, 236] width 7 height 10
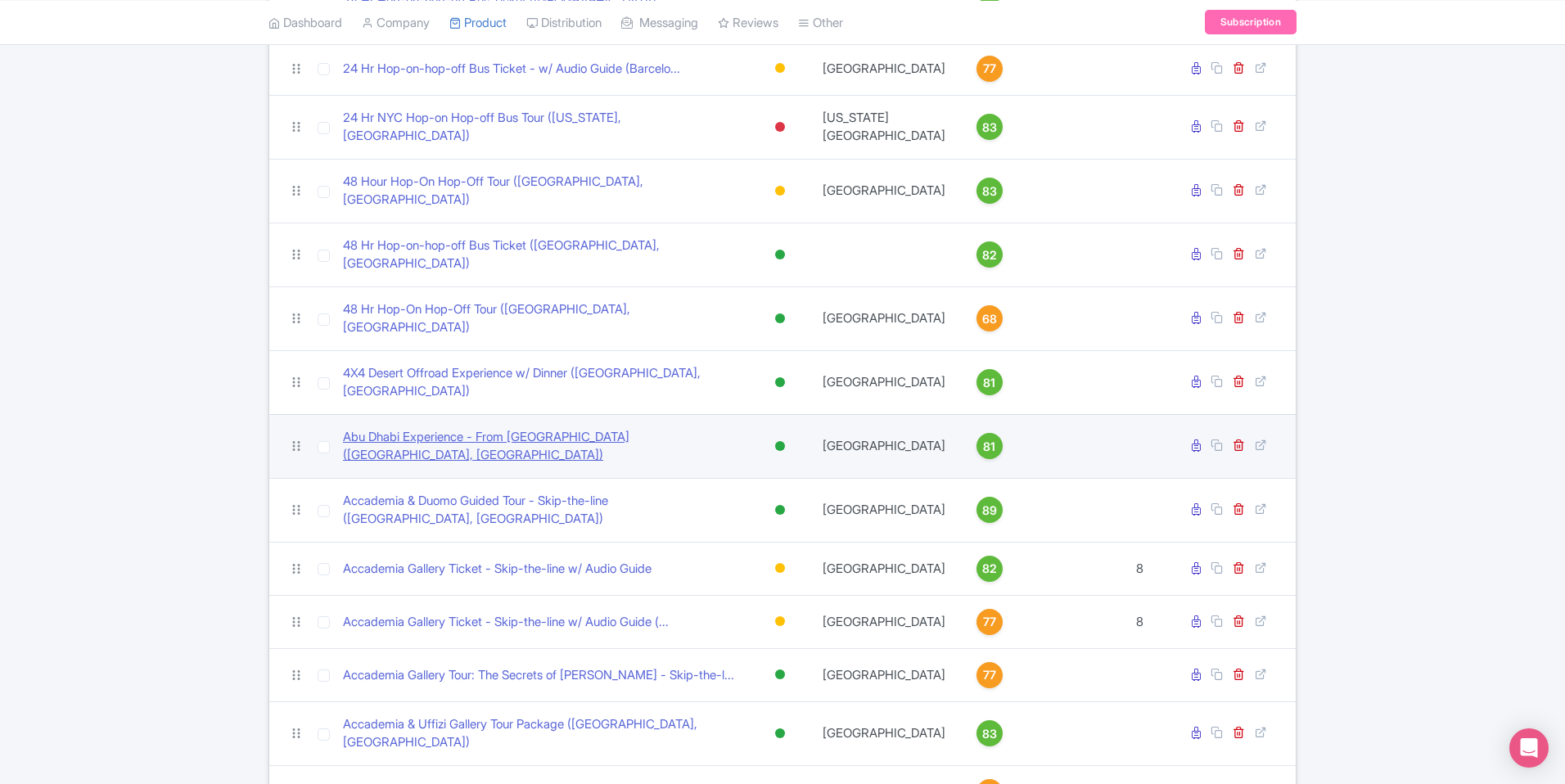
scroll to position [631, 0]
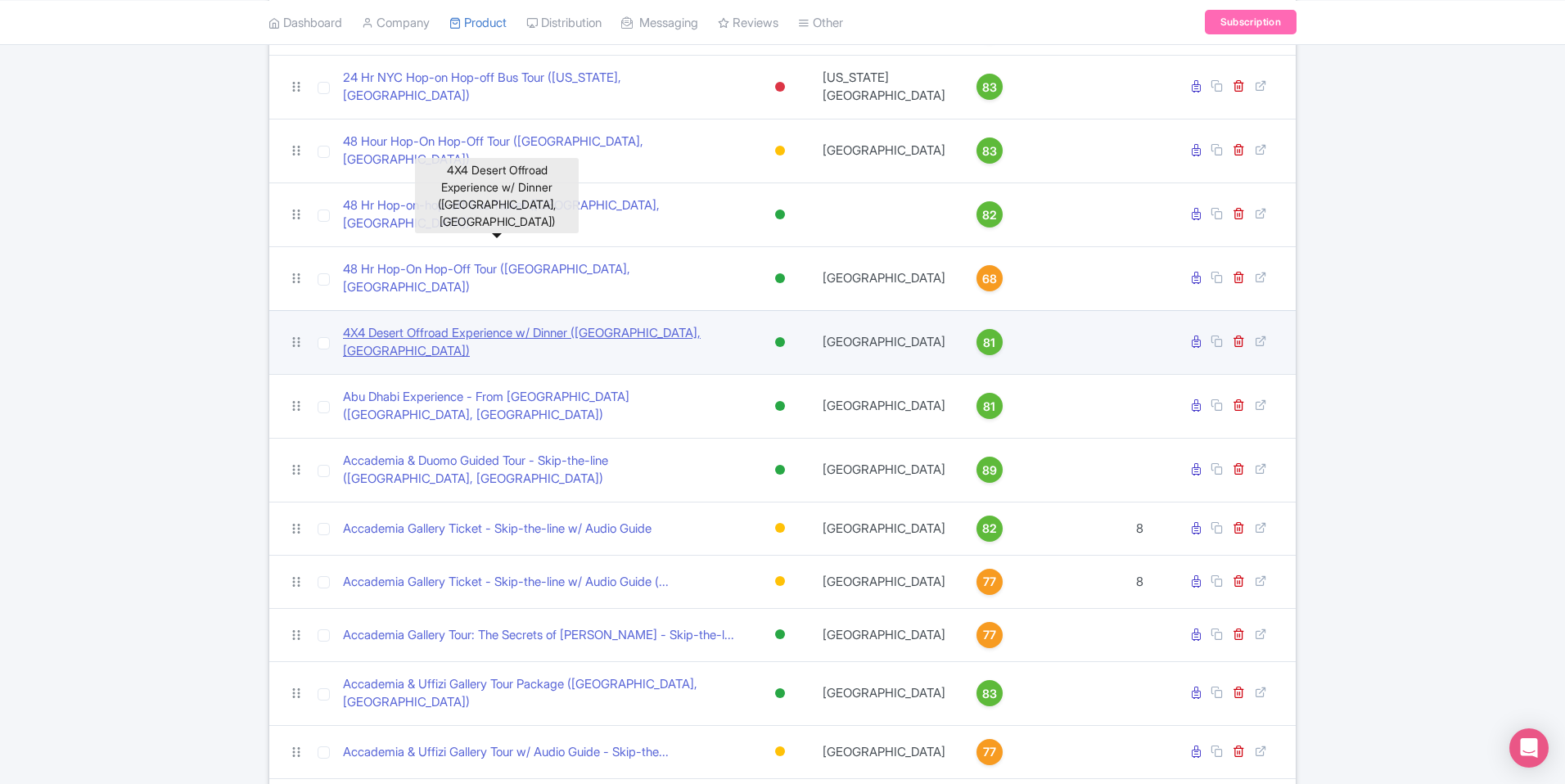
click at [479, 324] on link "4X4 Desert Offroad Experience w/ Dinner ([GEOGRAPHIC_DATA], [GEOGRAPHIC_DATA])" at bounding box center [542, 342] width 398 height 37
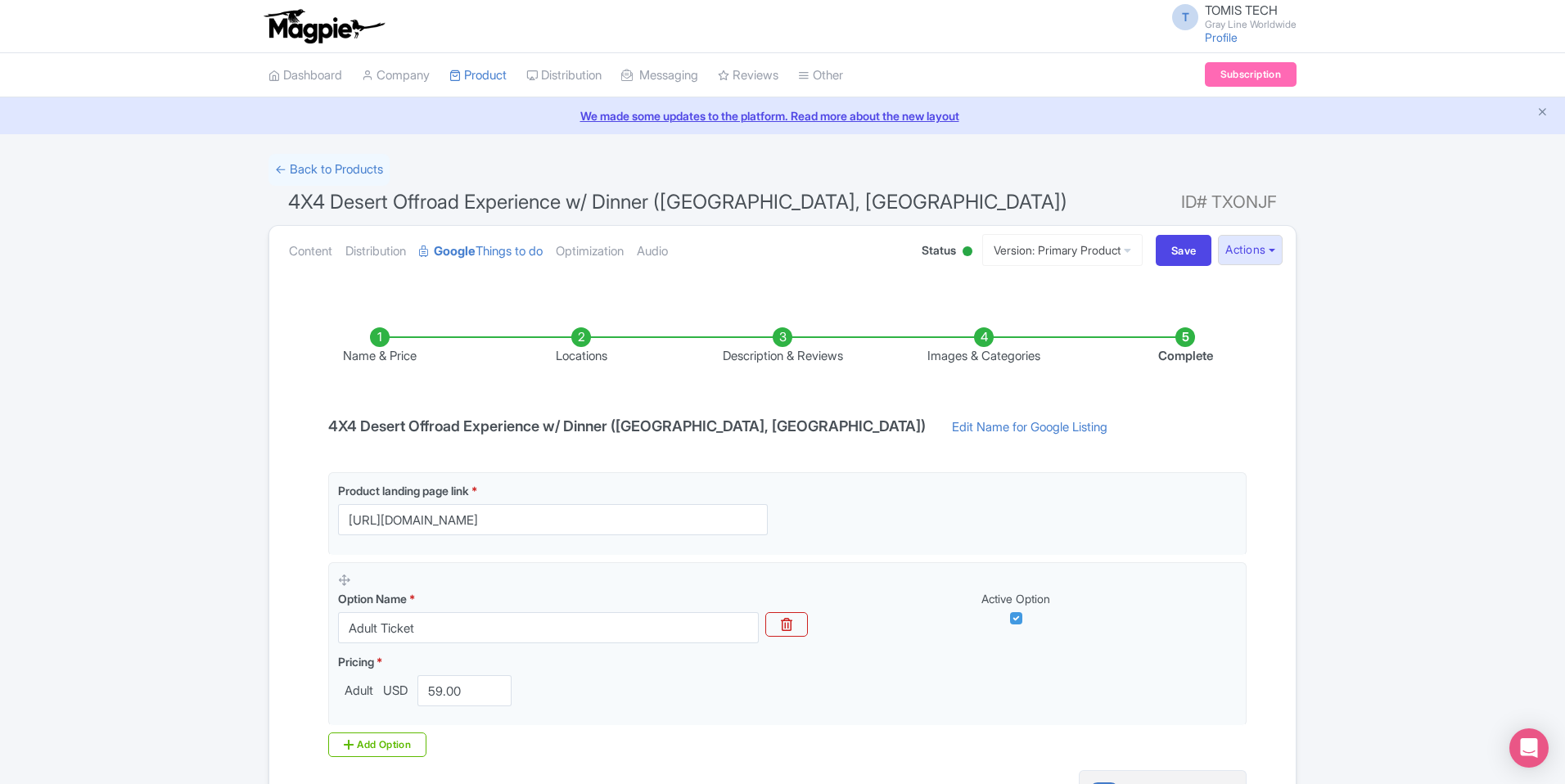
click at [586, 332] on li "Locations" at bounding box center [581, 347] width 202 height 39
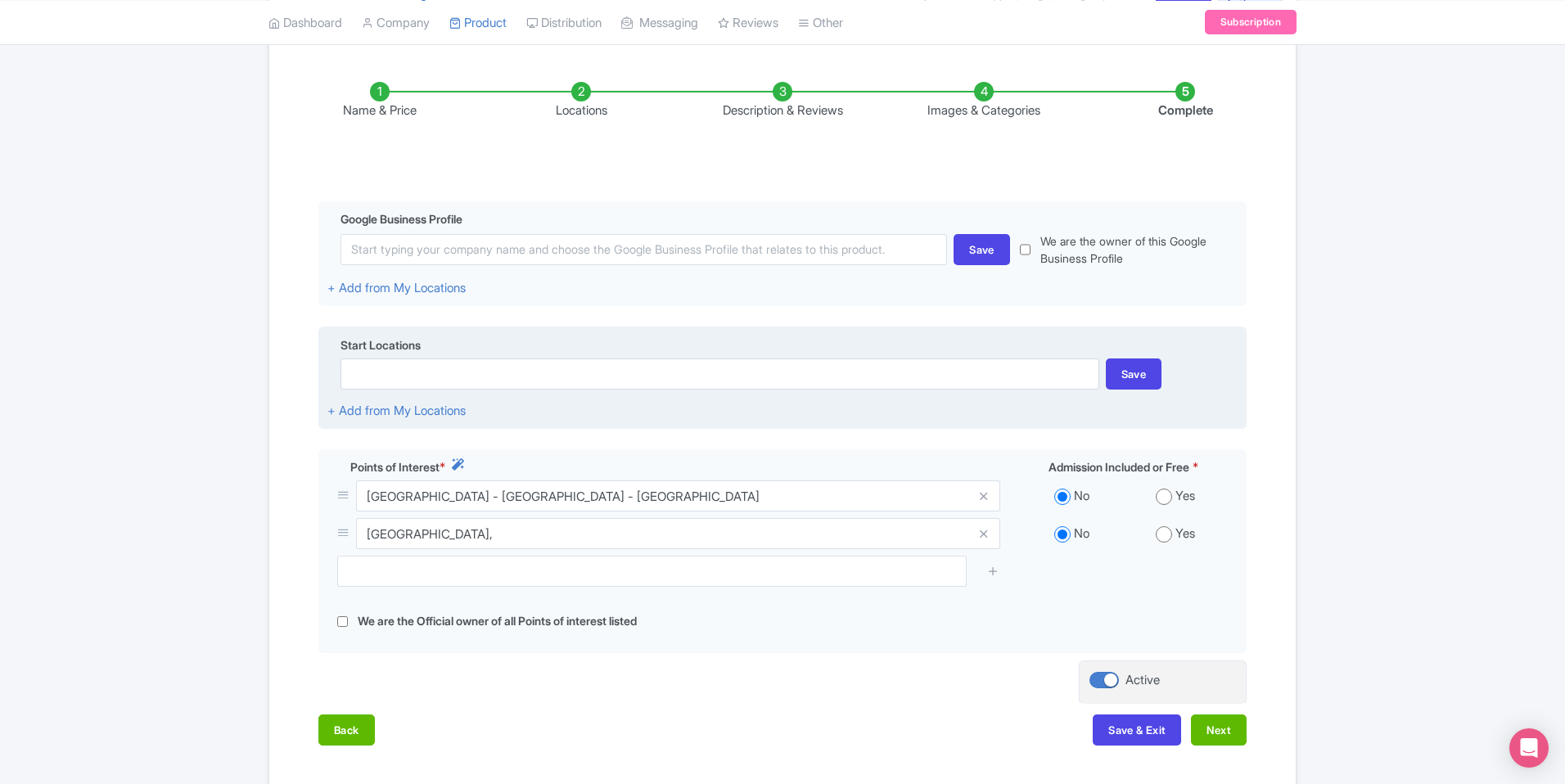
scroll to position [256, 0]
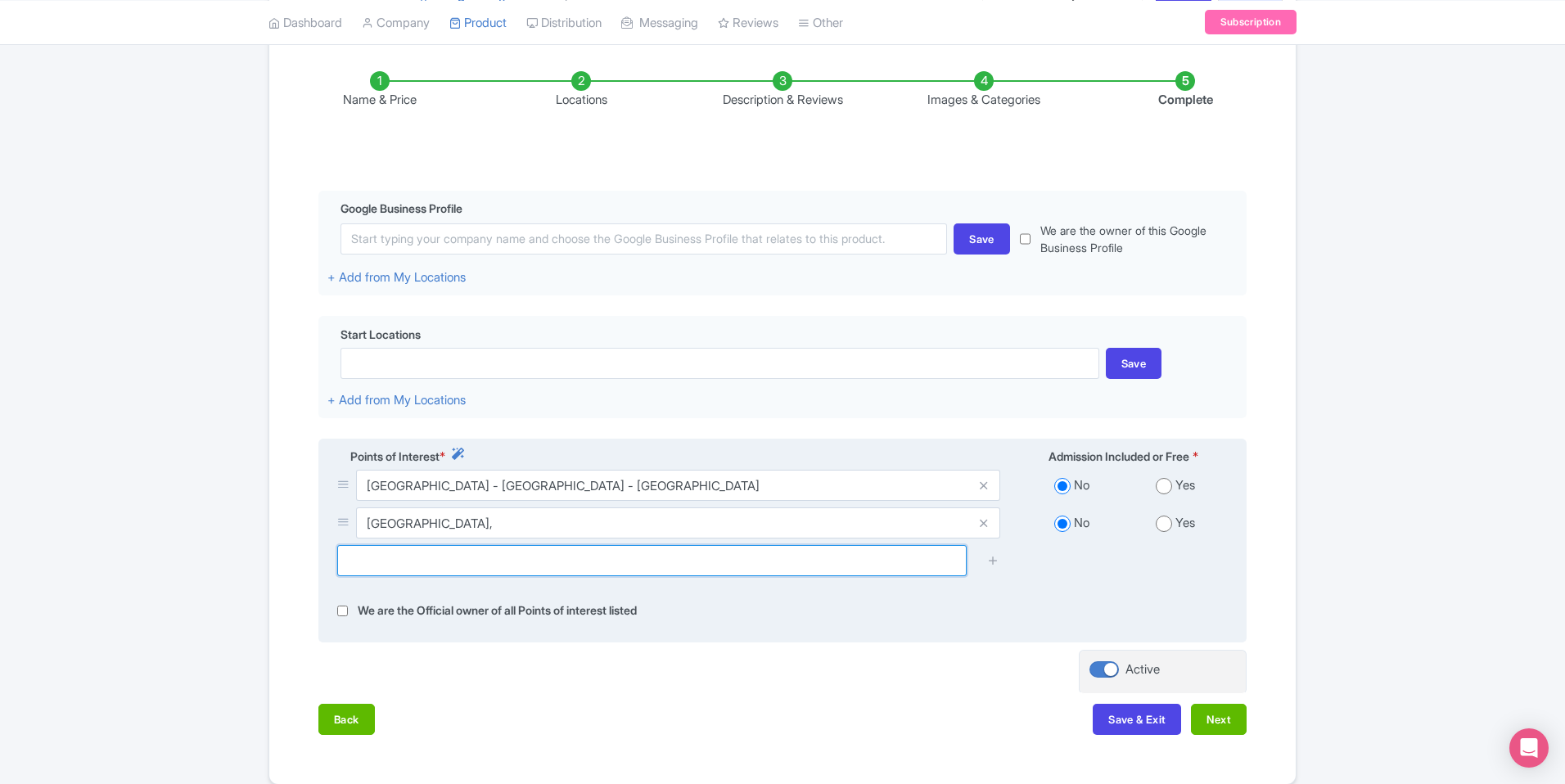
click at [525, 556] on input "text" at bounding box center [652, 560] width 630 height 31
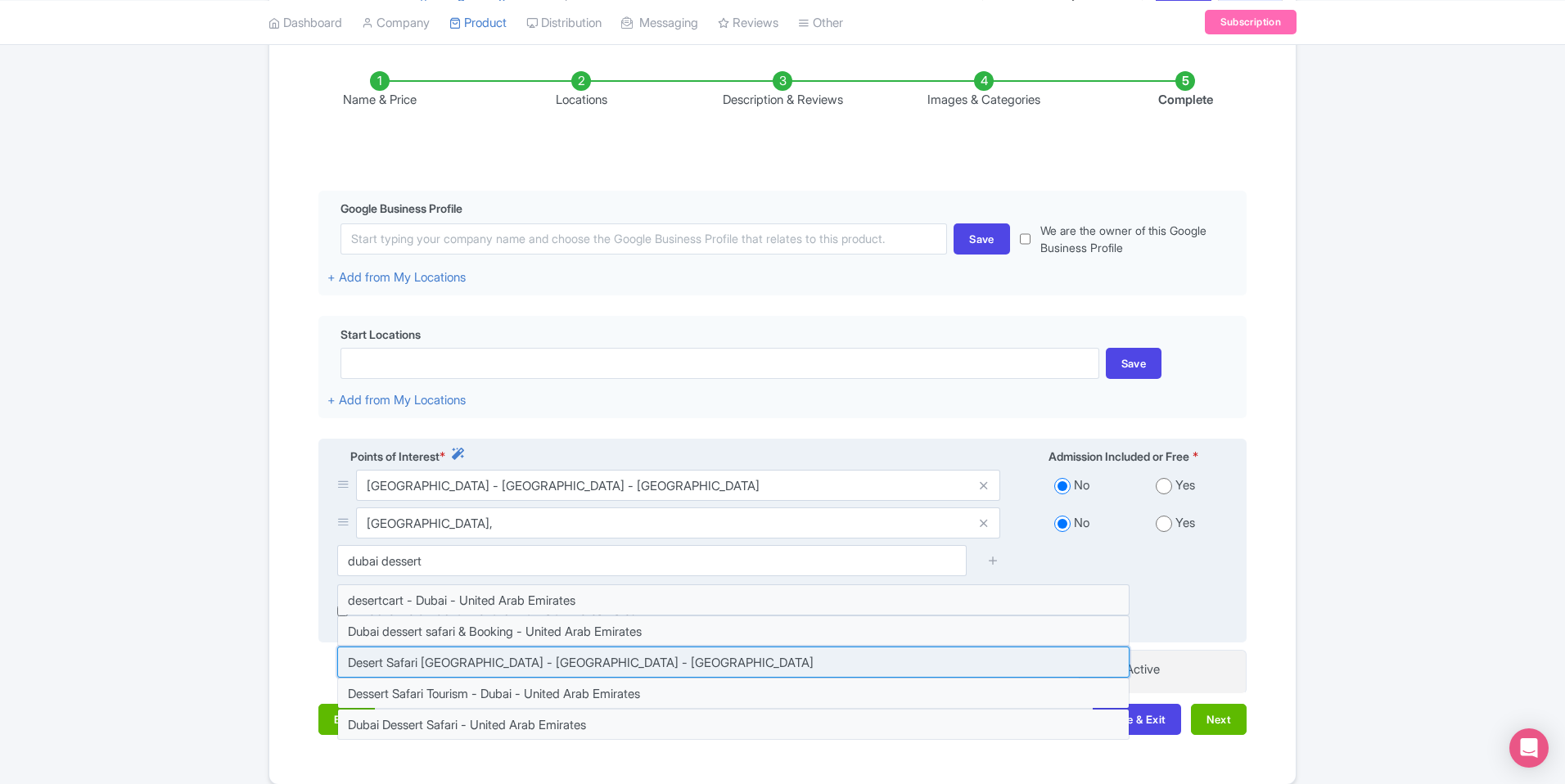
click at [612, 670] on input at bounding box center [733, 662] width 793 height 31
type input "Desert Safari Dubai - Dubai - United Arab Emirates"
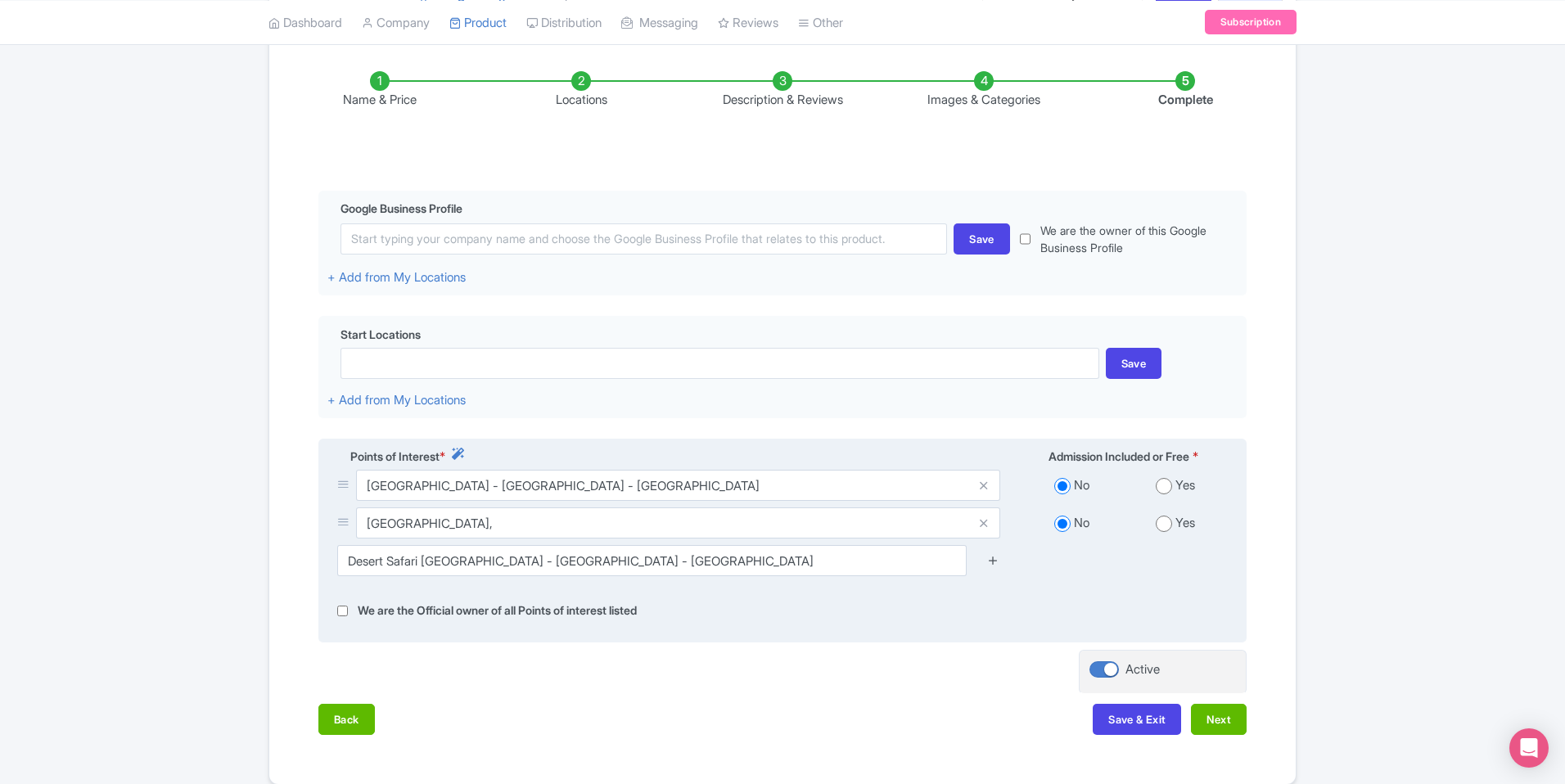
click at [992, 558] on icon at bounding box center [992, 559] width 12 height 12
click at [993, 561] on icon at bounding box center [992, 559] width 12 height 12
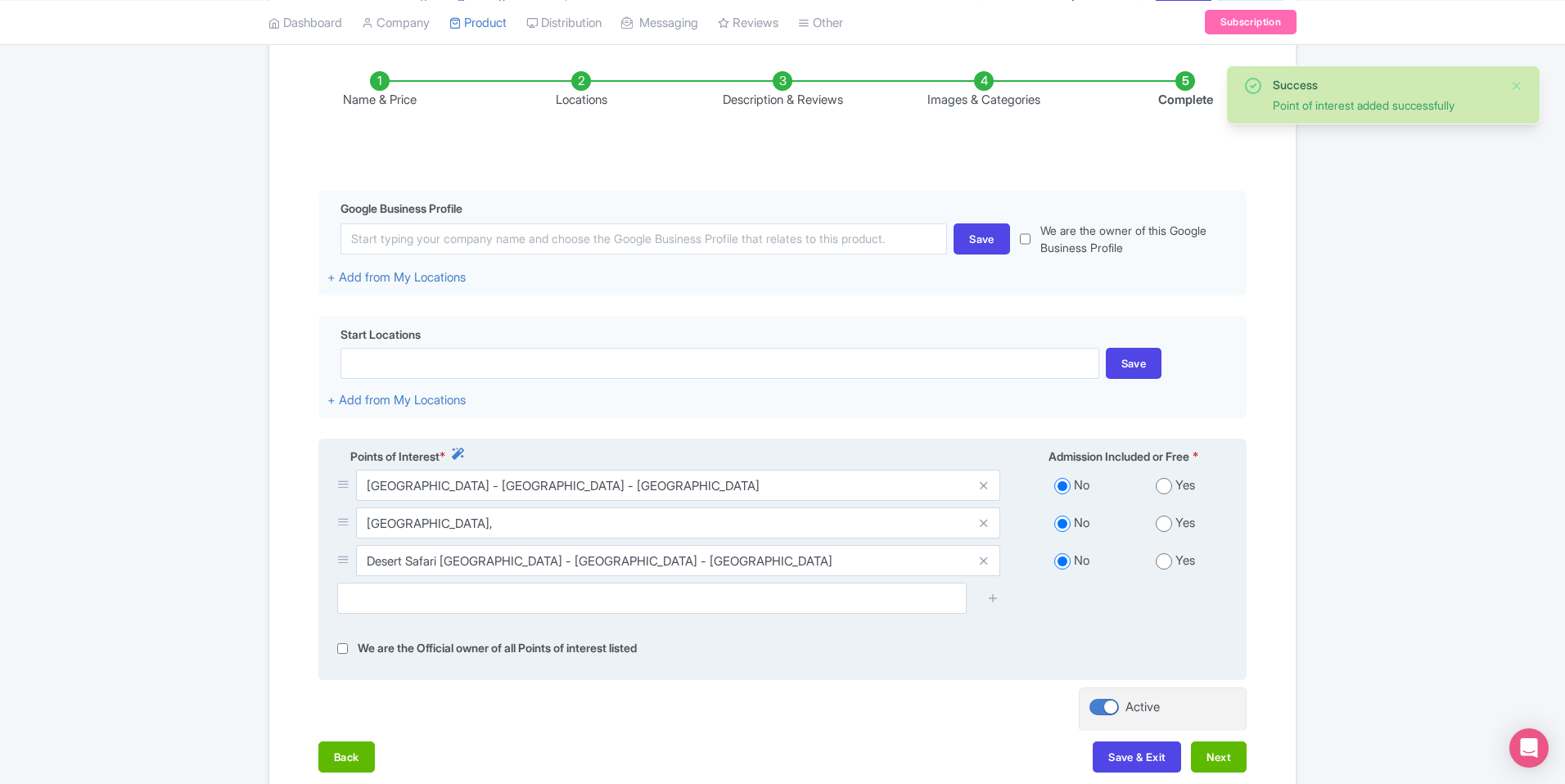
click at [1169, 561] on input "radio" at bounding box center [1165, 561] width 17 height 17
radio input "true"
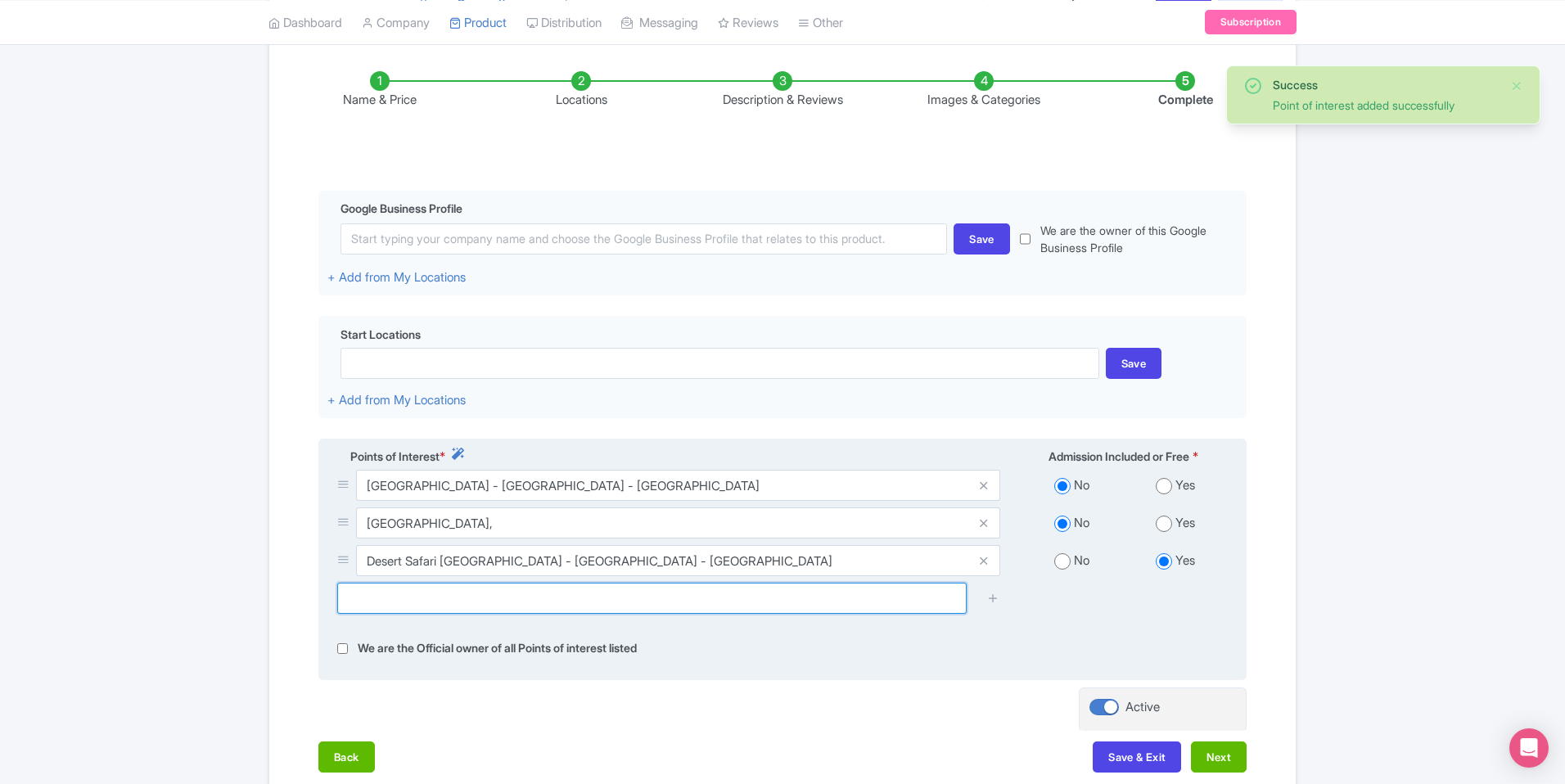
click at [733, 598] on input "text" at bounding box center [652, 598] width 630 height 31
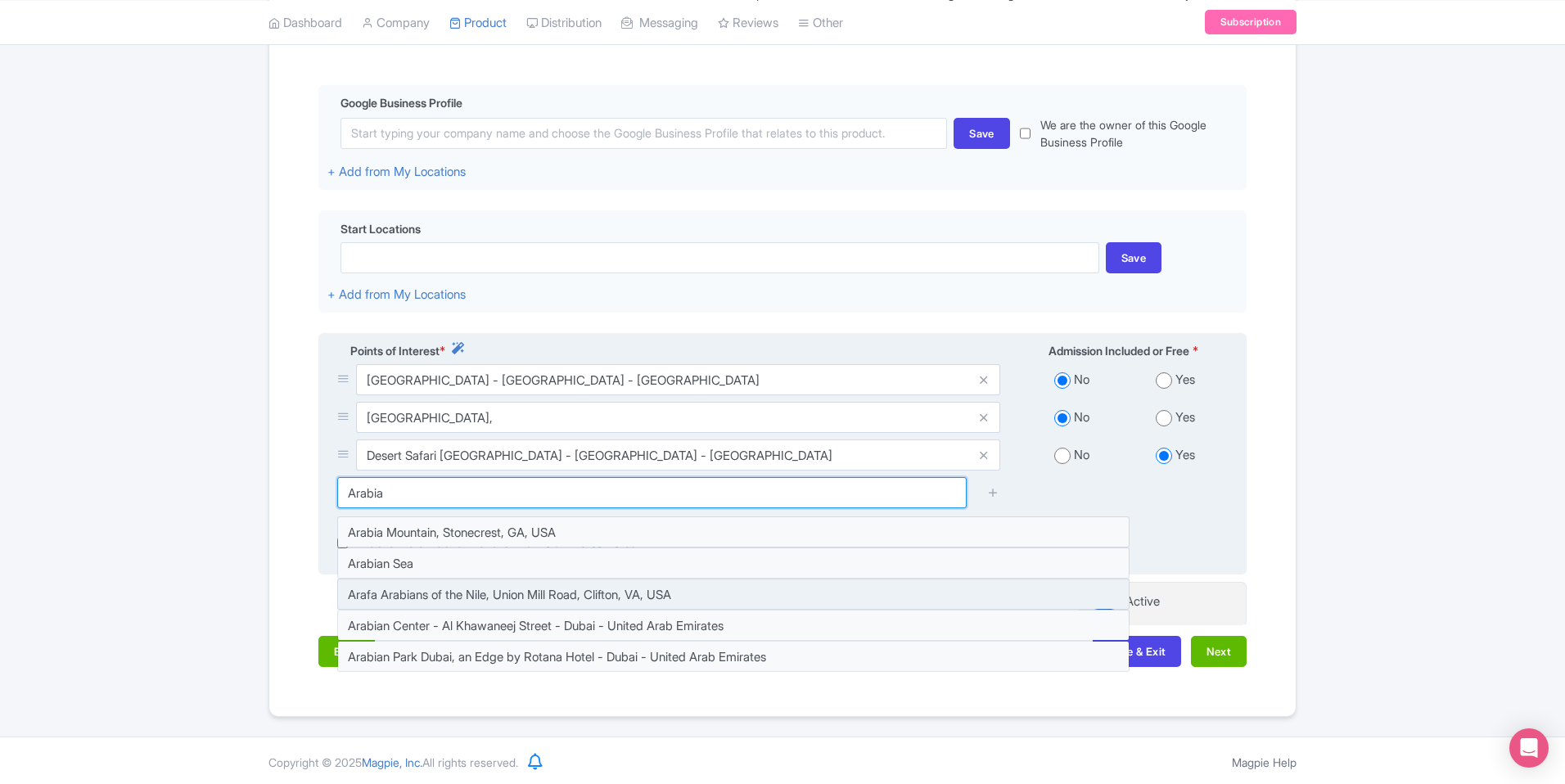
scroll to position [365, 0]
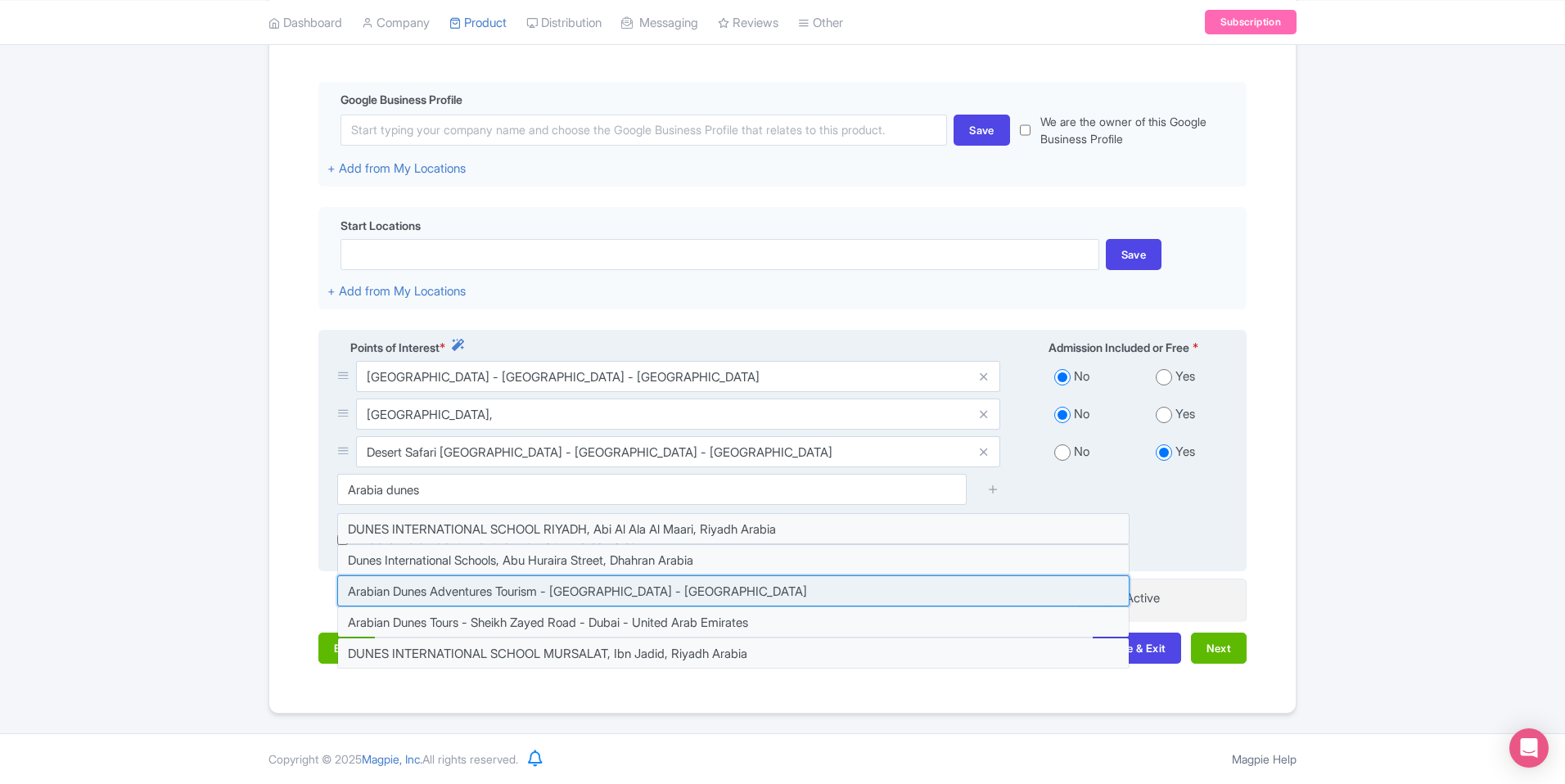
click at [876, 584] on input at bounding box center [733, 591] width 793 height 31
type input "Arabian Dunes Adventures Tourism - Dubai - United Arab Emirates"
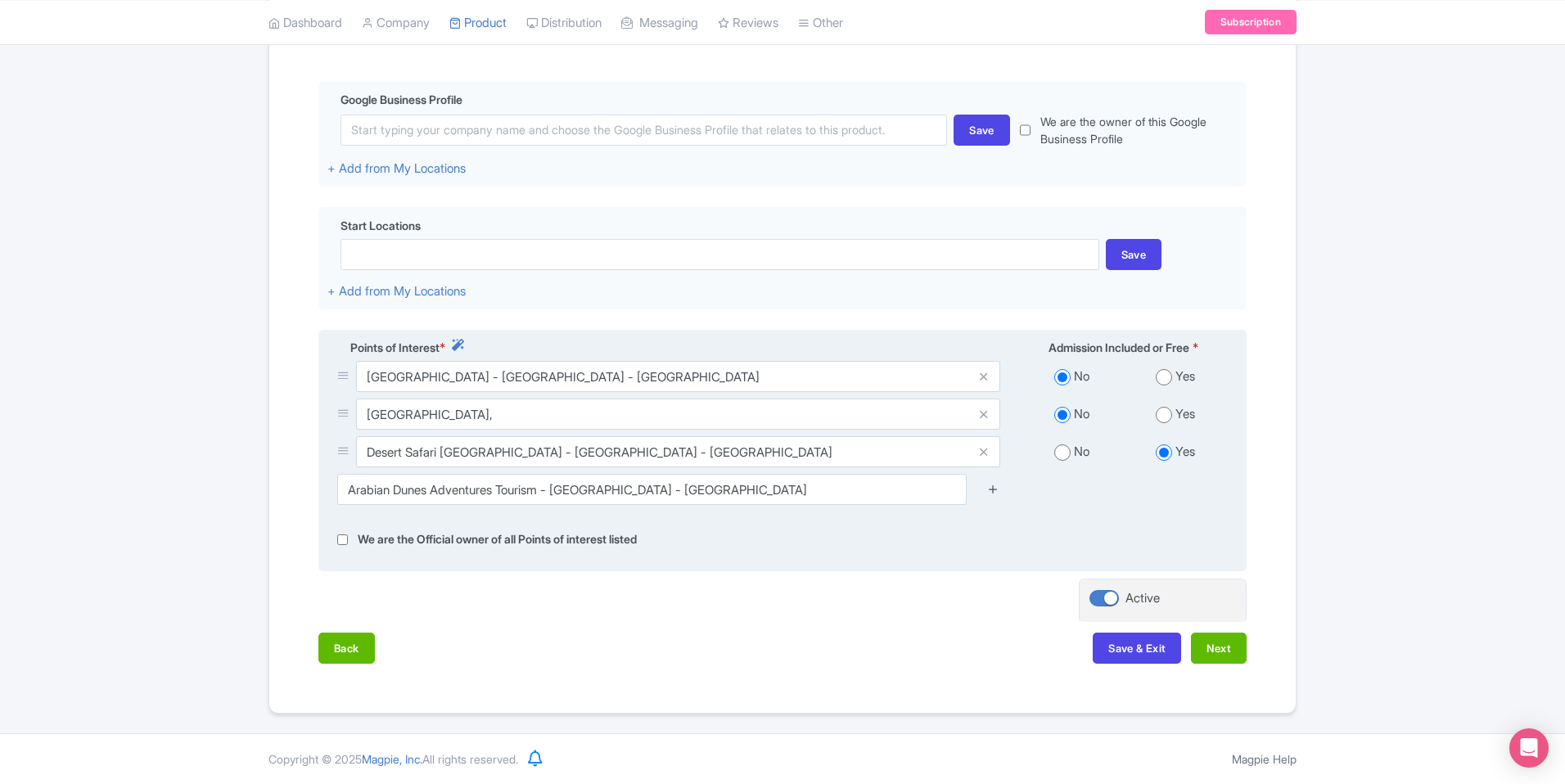
click at [995, 490] on icon at bounding box center [992, 488] width 12 height 12
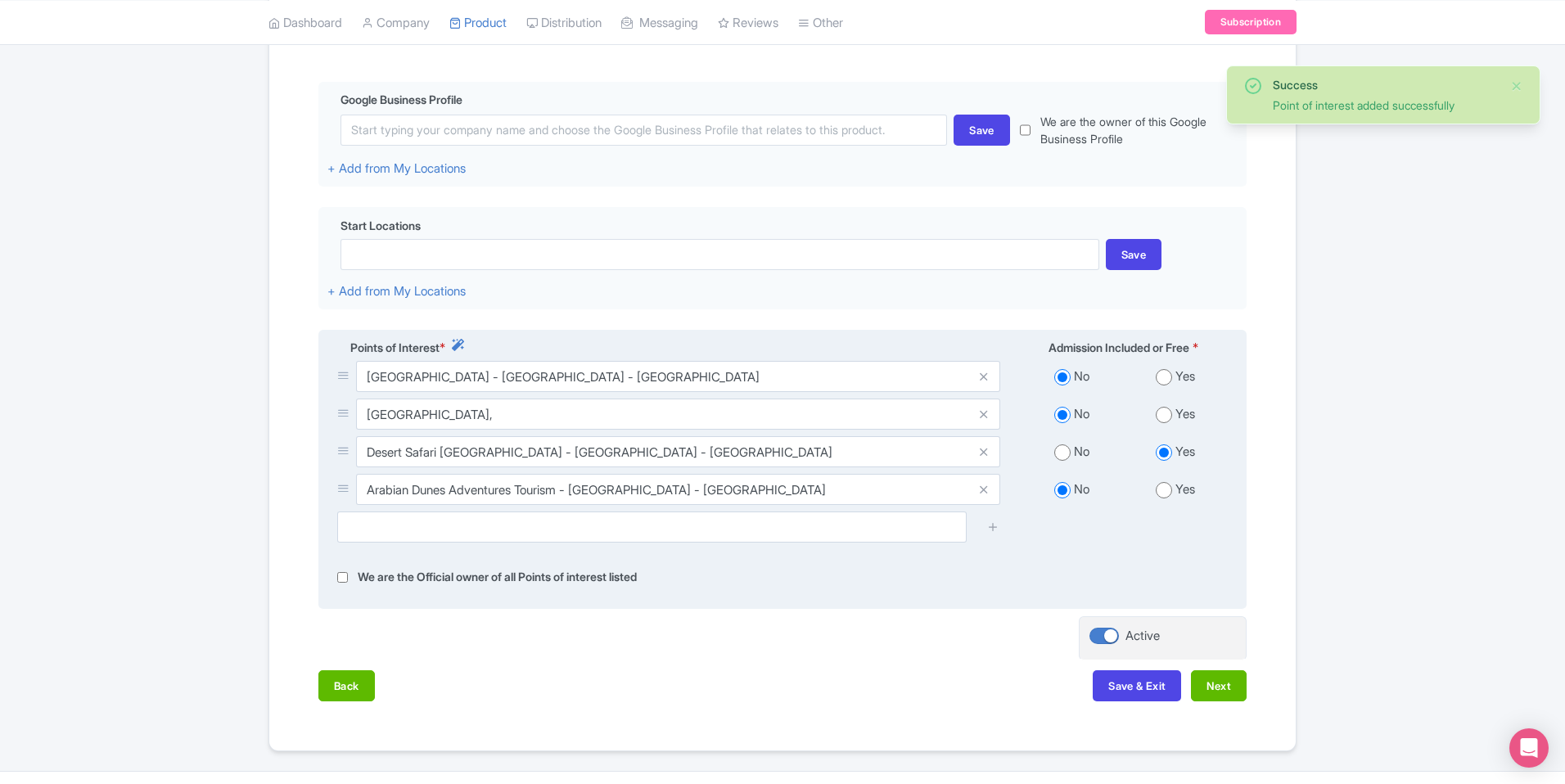
click at [1065, 452] on input "radio" at bounding box center [1063, 453] width 17 height 17
radio input "true"
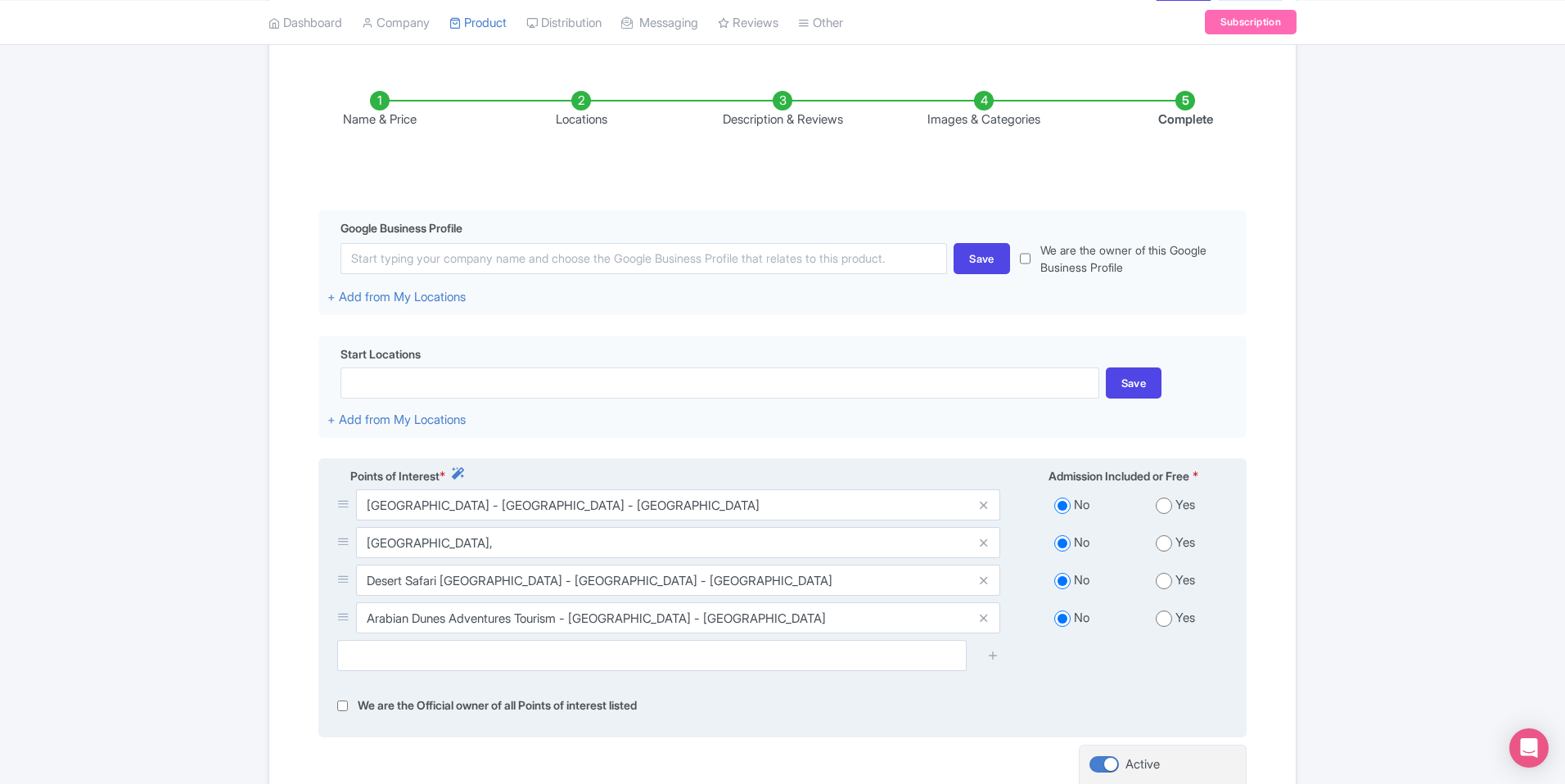
scroll to position [352, 0]
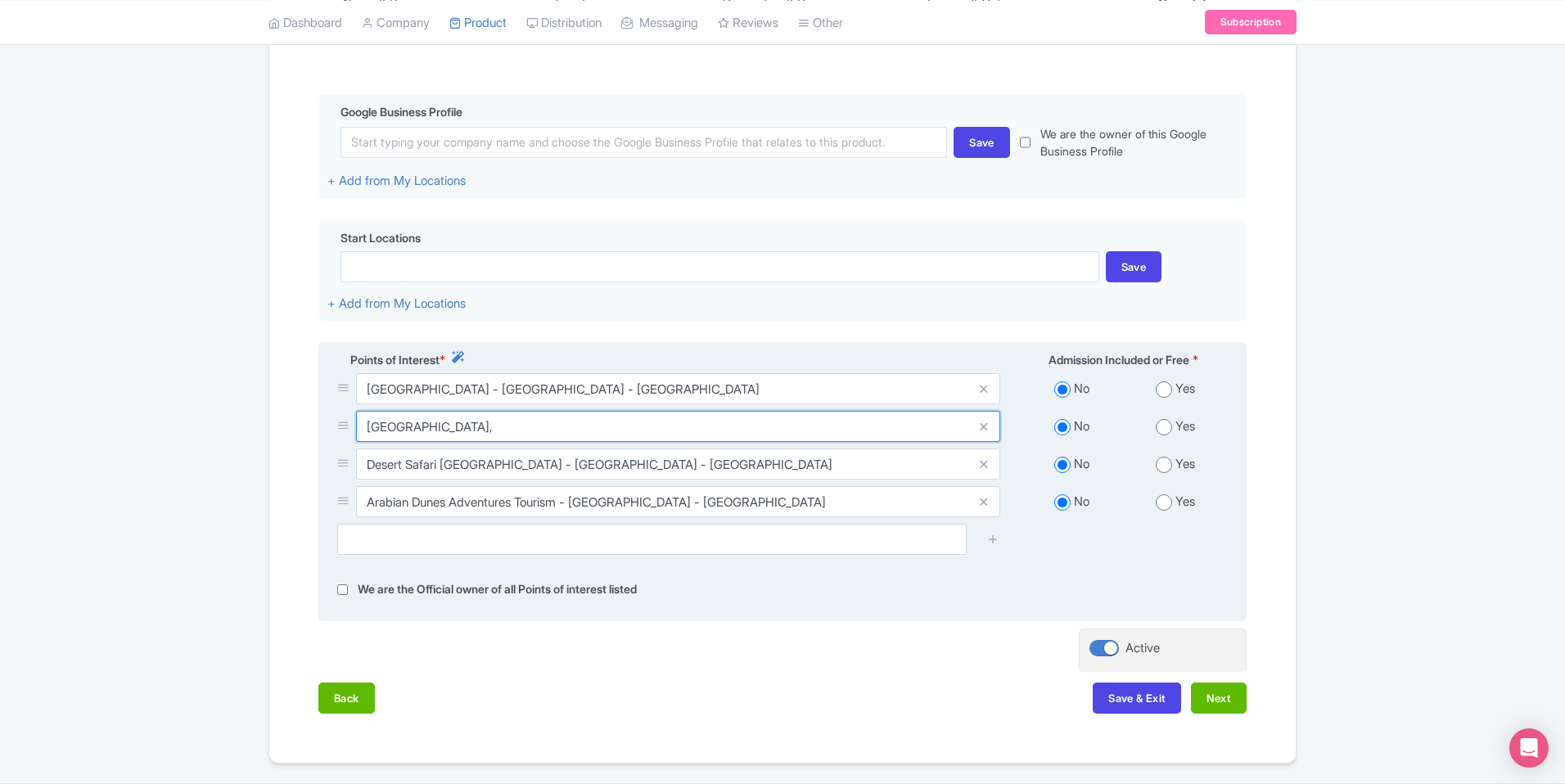
drag, startPoint x: 533, startPoint y: 430, endPoint x: 384, endPoint y: 424, distance: 149.1
click at [388, 424] on input "United Arab emirates," at bounding box center [678, 426] width 644 height 31
drag, startPoint x: 384, startPoint y: 424, endPoint x: 364, endPoint y: 423, distance: 20.0
click at [364, 423] on input "United Arab emirates," at bounding box center [678, 426] width 644 height 31
click at [478, 428] on input "United Arab emirates," at bounding box center [678, 426] width 644 height 31
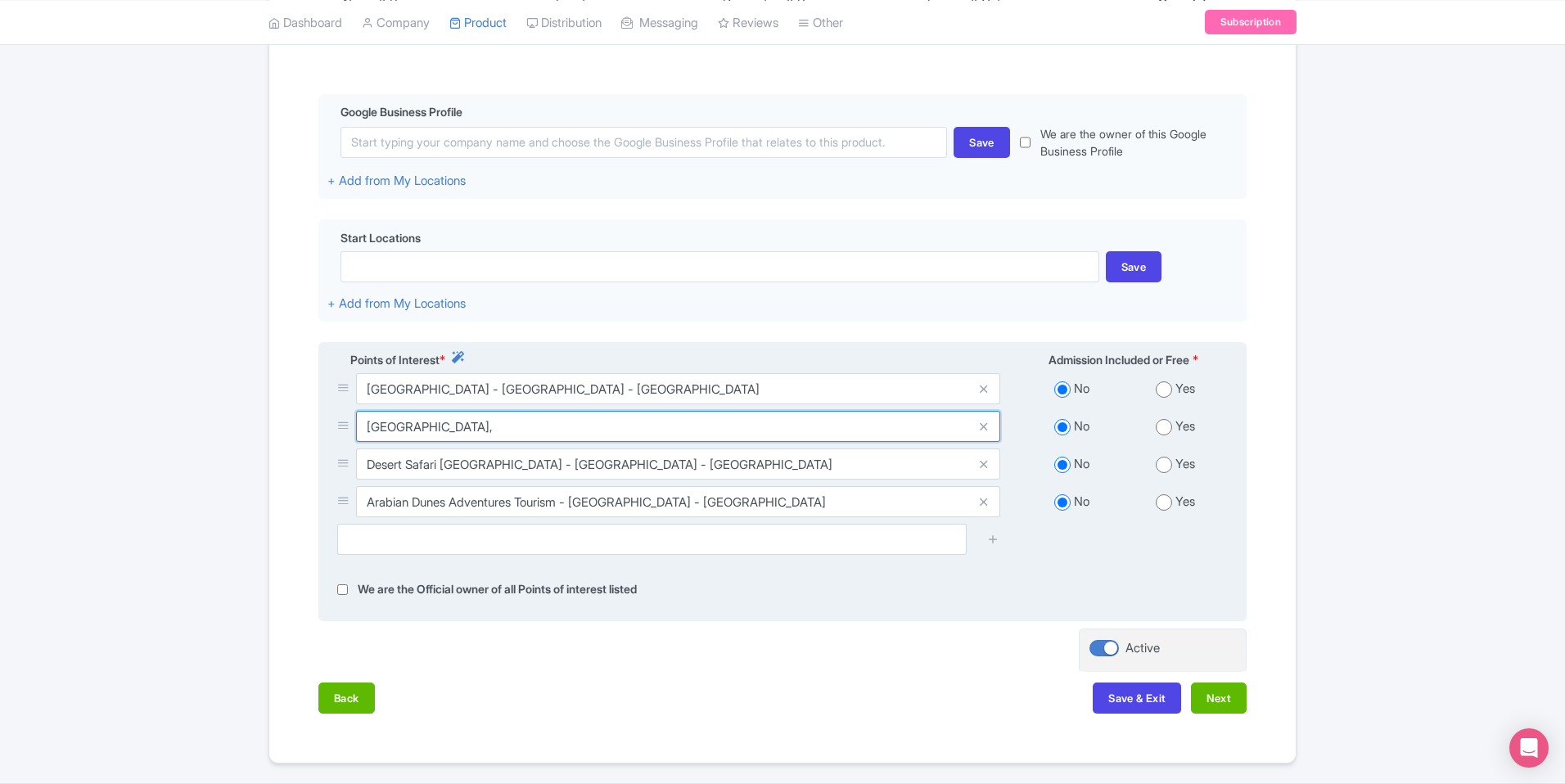
click at [501, 427] on input "United Arab emirates," at bounding box center [678, 426] width 644 height 31
drag, startPoint x: 501, startPoint y: 427, endPoint x: 372, endPoint y: 423, distance: 129.1
click at [372, 423] on input "United Arab emirates," at bounding box center [678, 426] width 644 height 31
type input "United Arab emirates"
click at [982, 428] on icon at bounding box center [983, 426] width 7 height 12
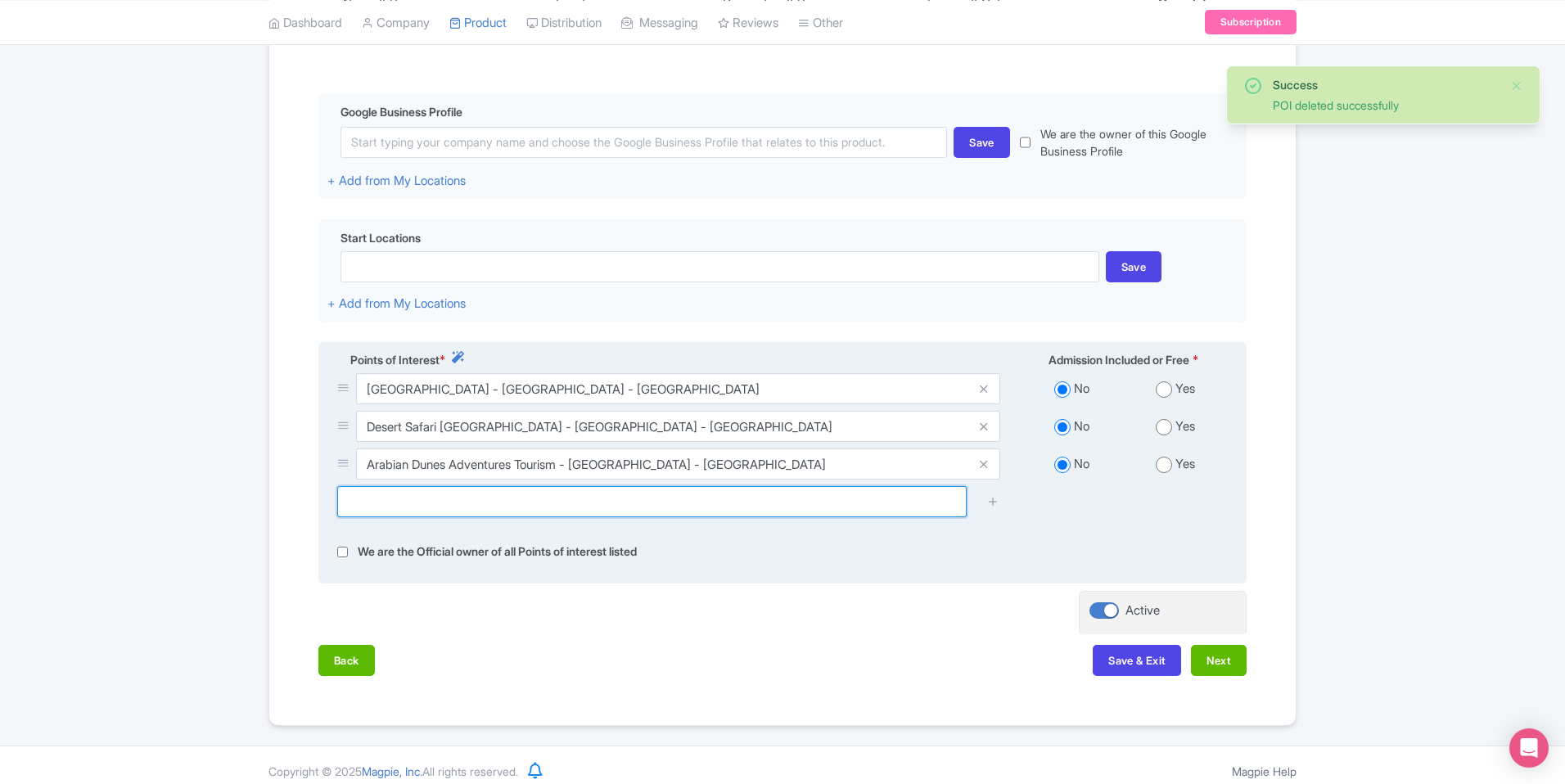
click at [683, 502] on input "text" at bounding box center [652, 502] width 630 height 31
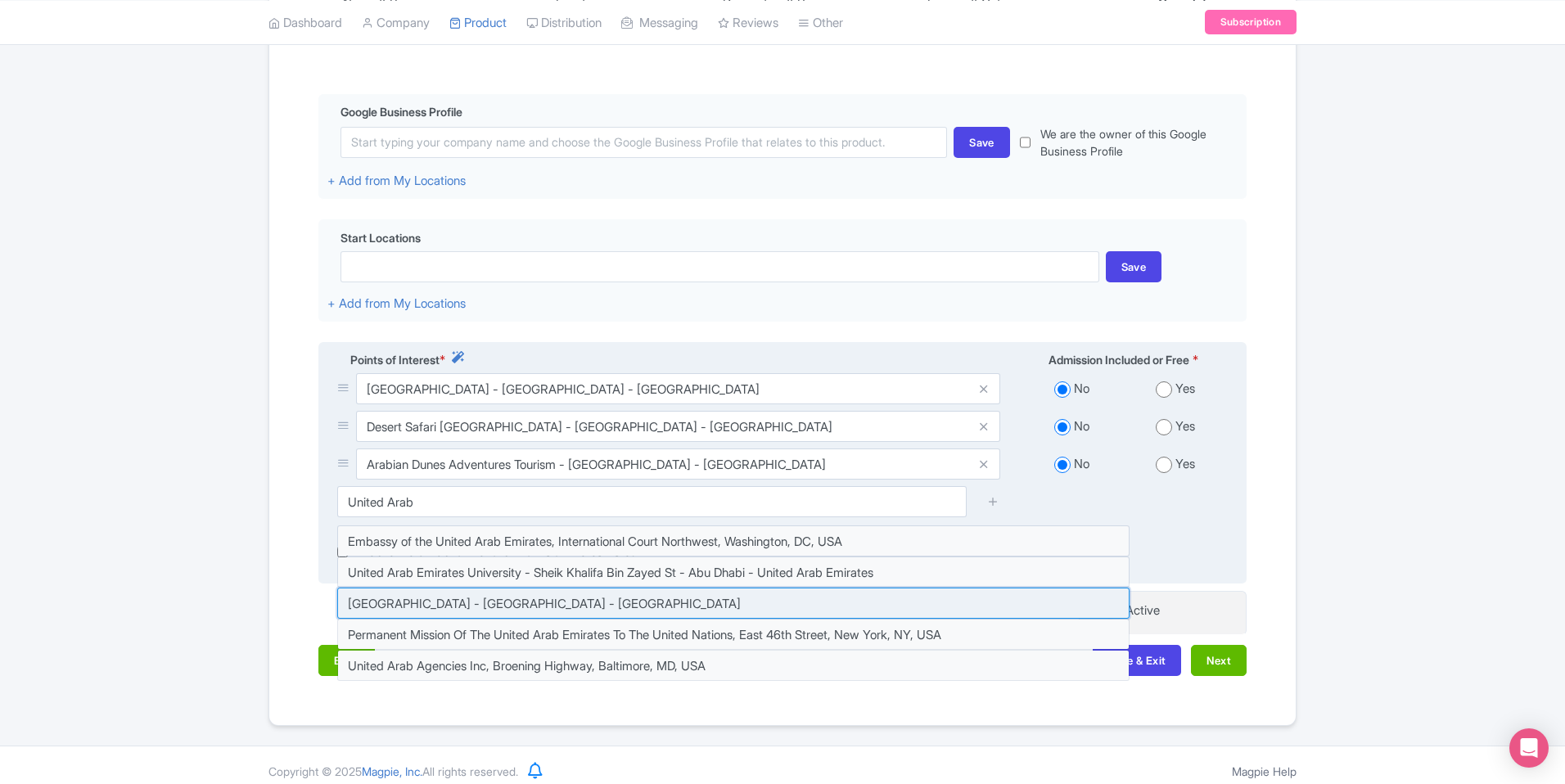
click at [879, 611] on input at bounding box center [733, 603] width 793 height 31
type input "United Arab emirates - Abu Dhabi - United Arab Emirates"
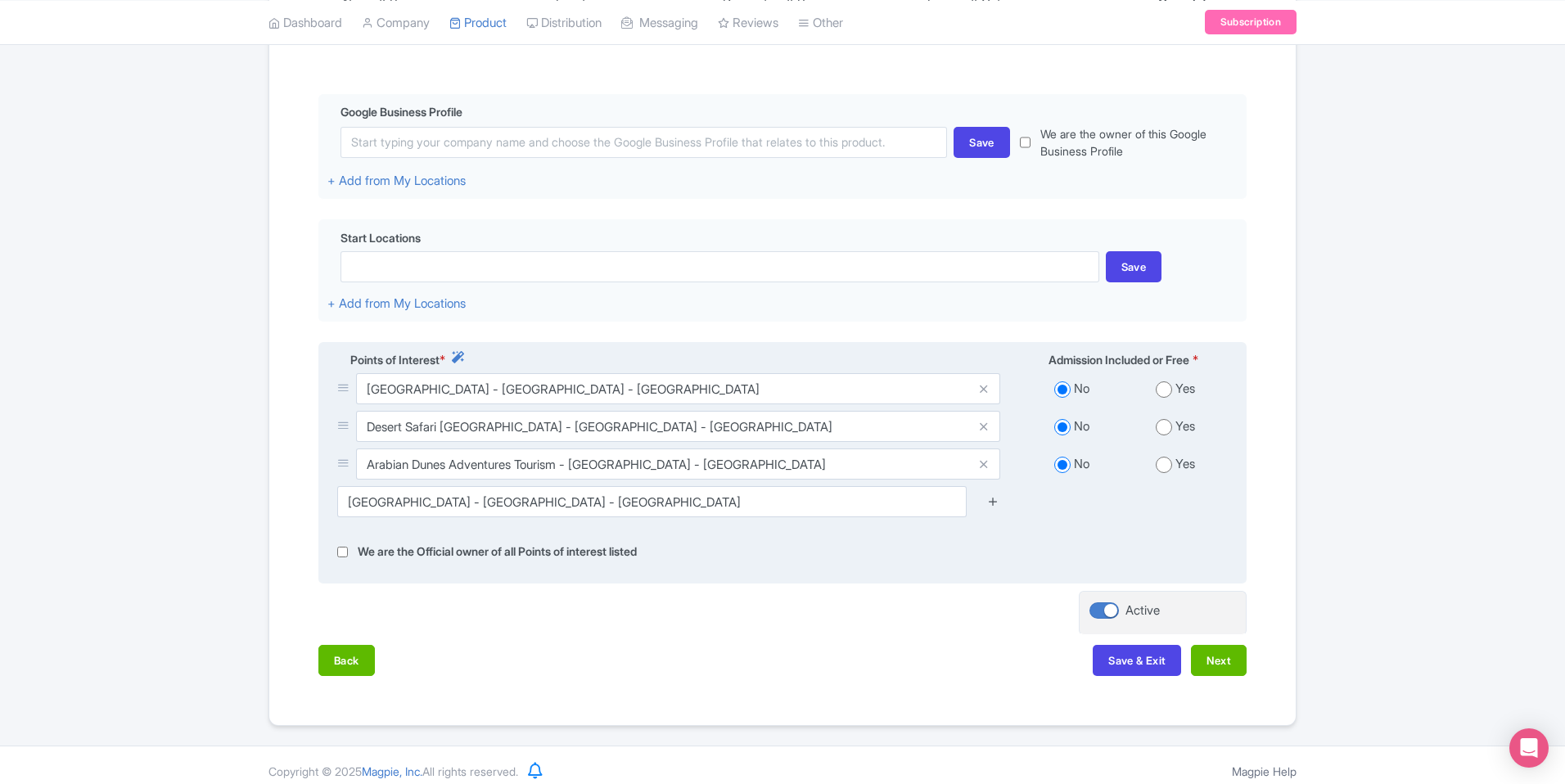
click at [994, 500] on icon at bounding box center [992, 500] width 12 height 12
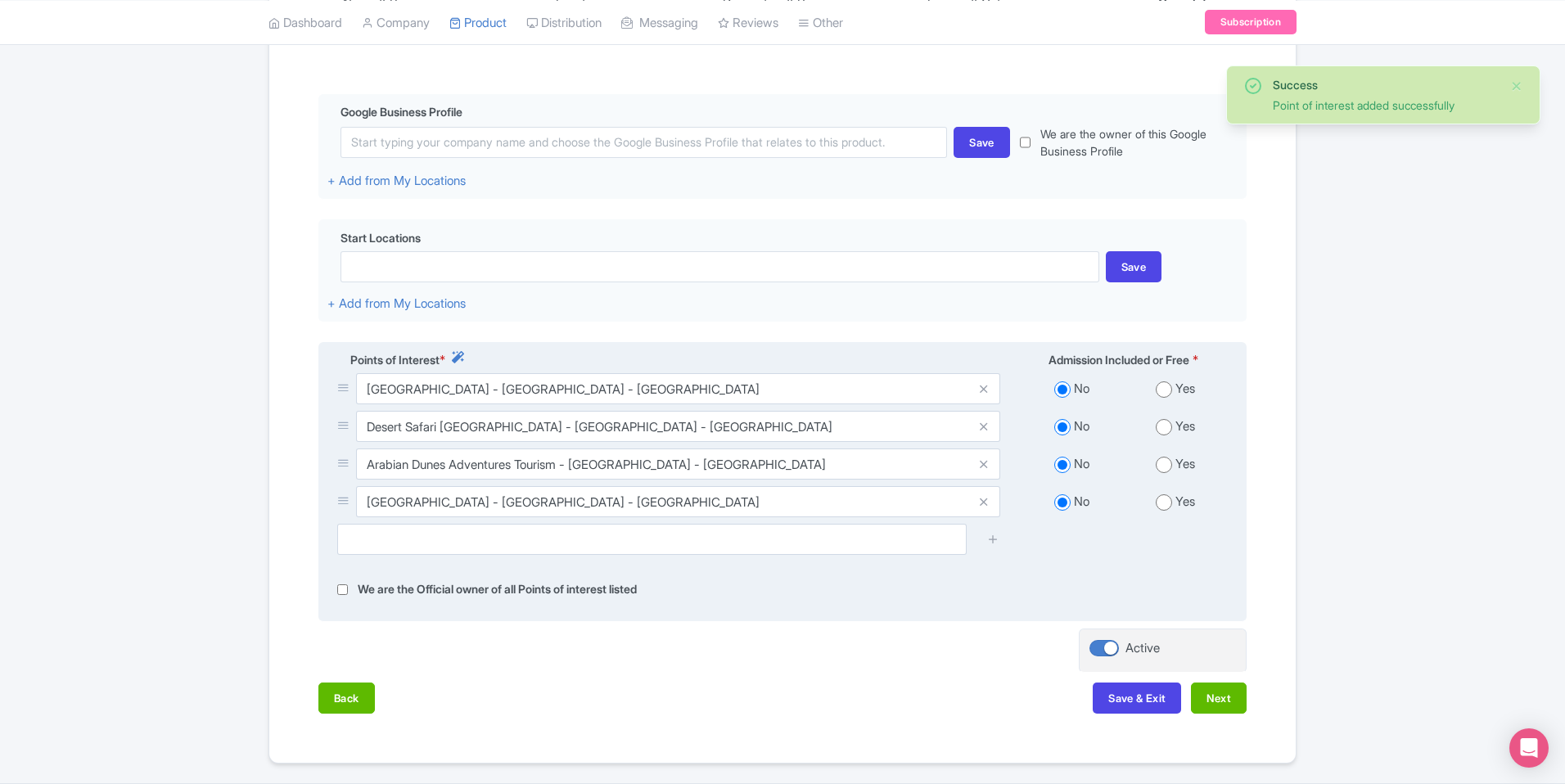
click at [1165, 502] on input "radio" at bounding box center [1165, 503] width 17 height 17
radio input "true"
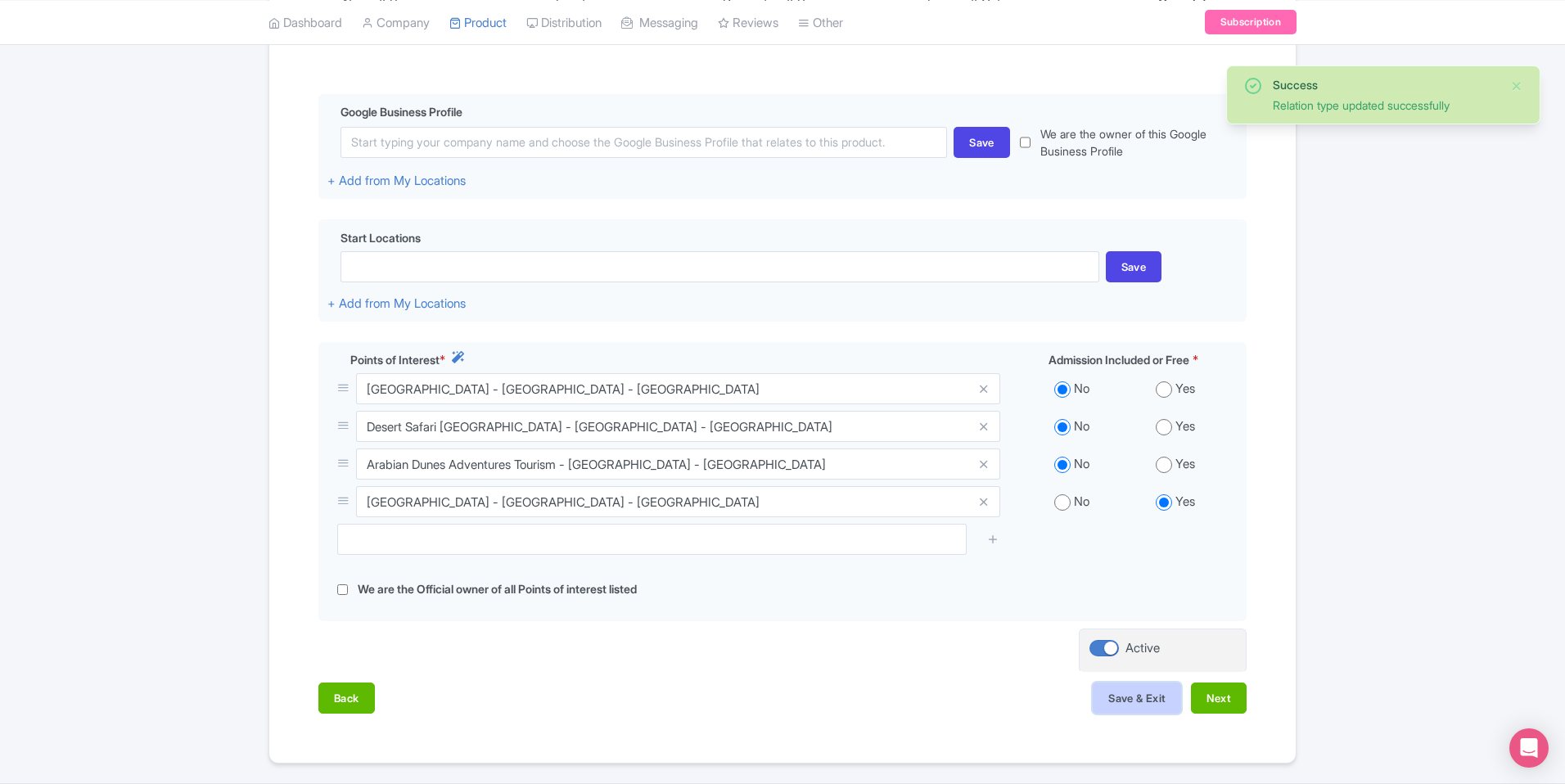
click at [1117, 702] on button "Save & Exit" at bounding box center [1137, 698] width 89 height 31
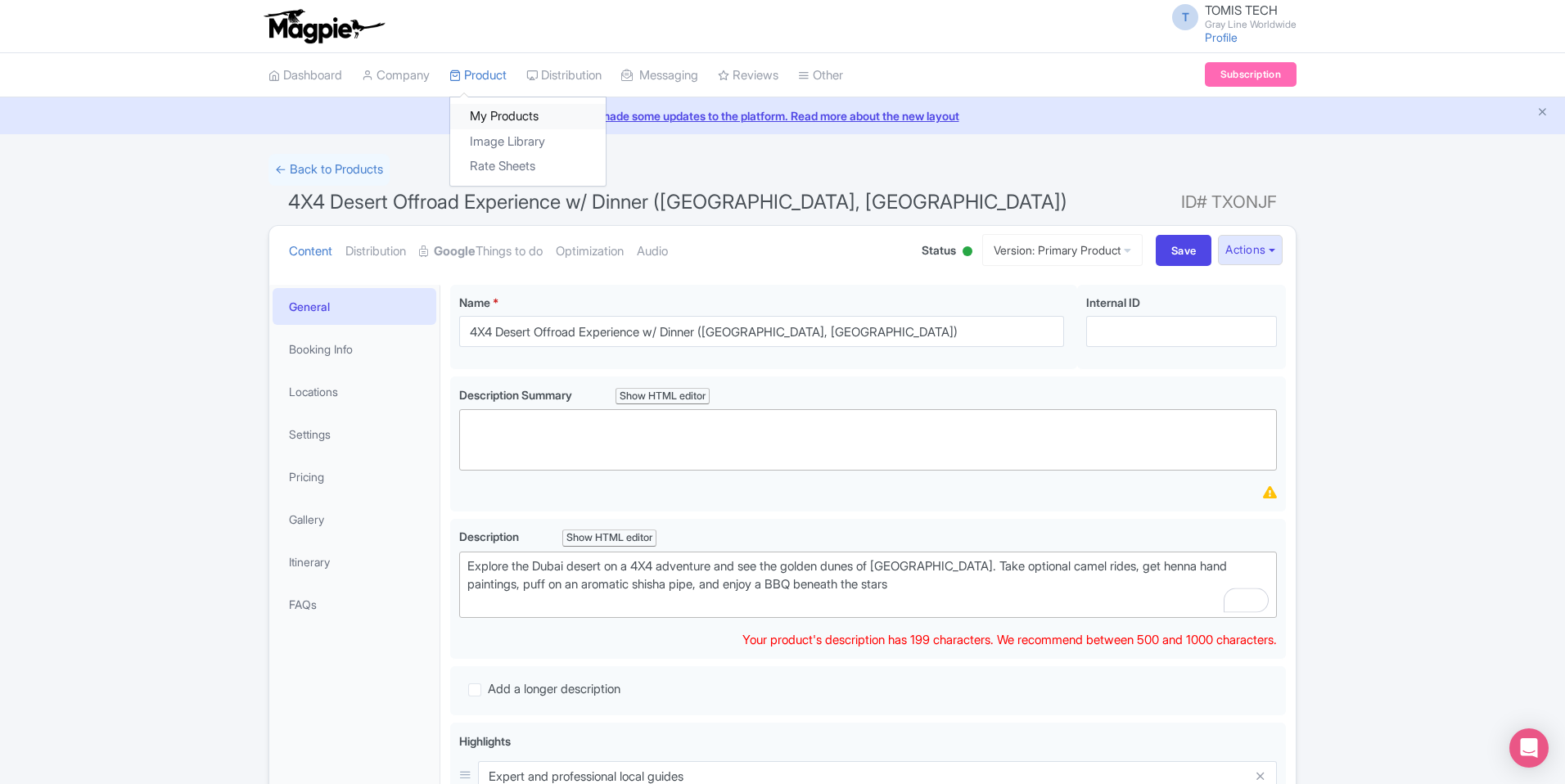
click at [510, 119] on link "My Products" at bounding box center [528, 116] width 155 height 25
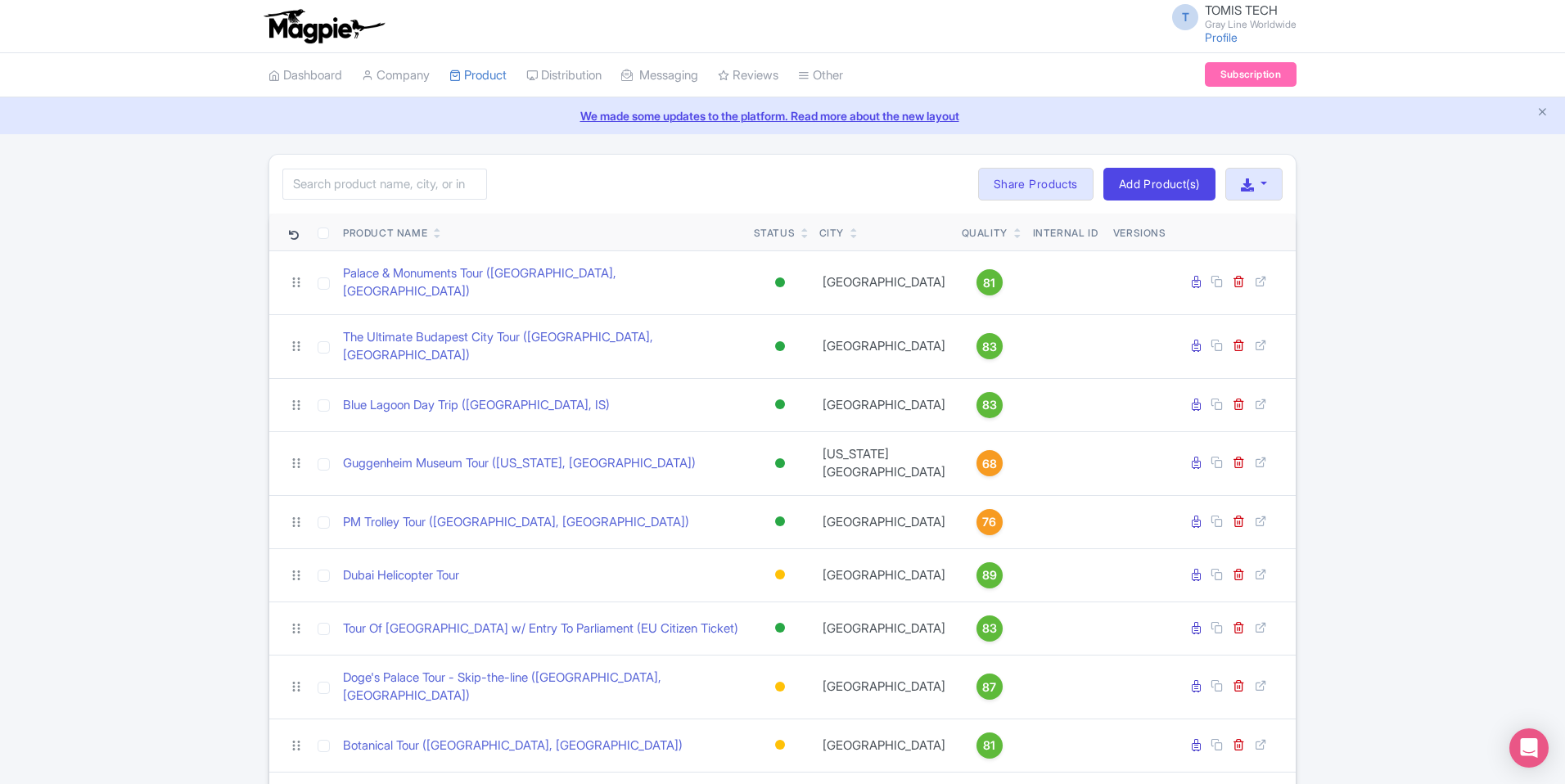
click at [437, 237] on icon at bounding box center [437, 236] width 7 height 10
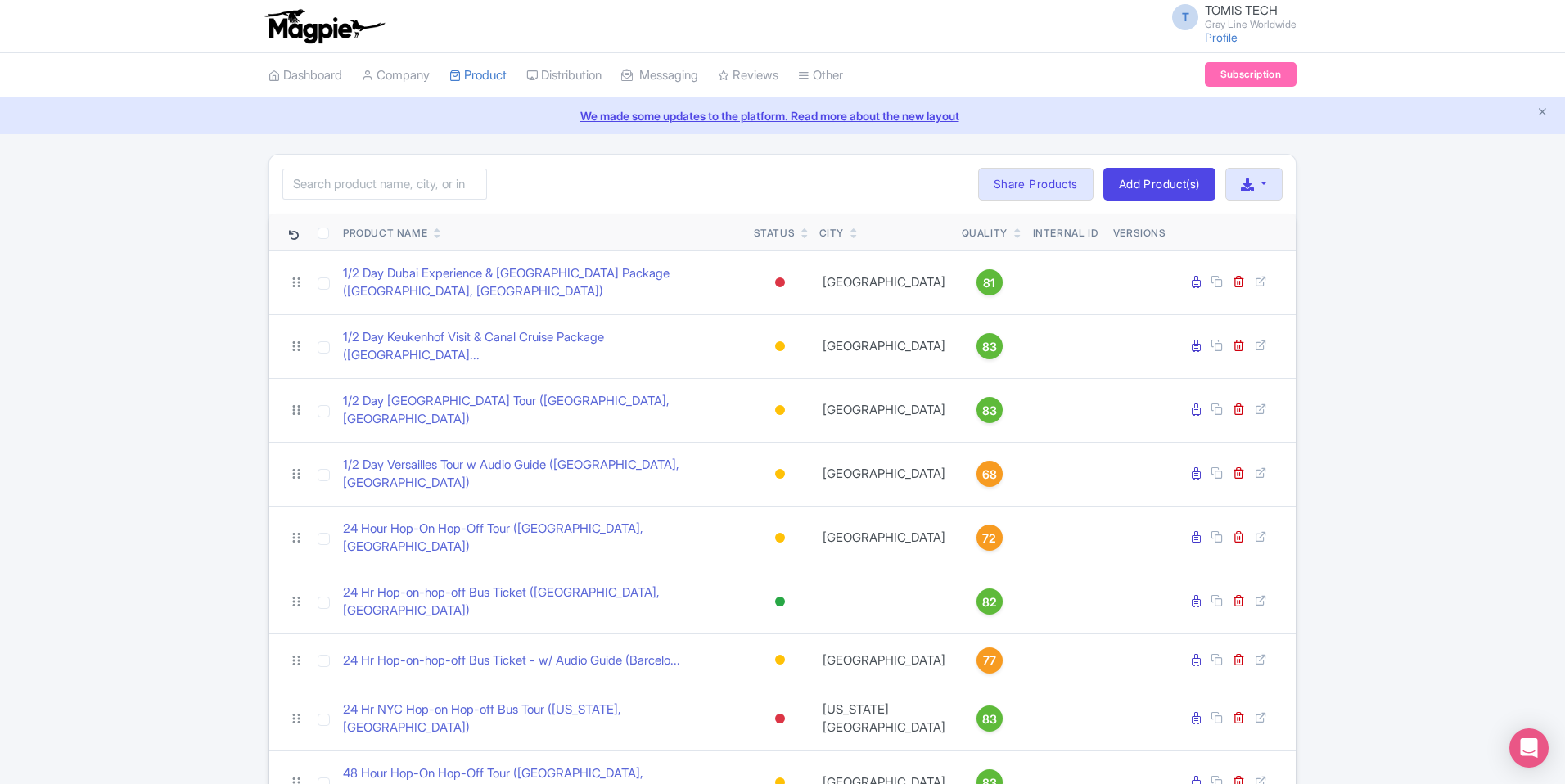
click at [438, 236] on icon at bounding box center [437, 236] width 7 height 10
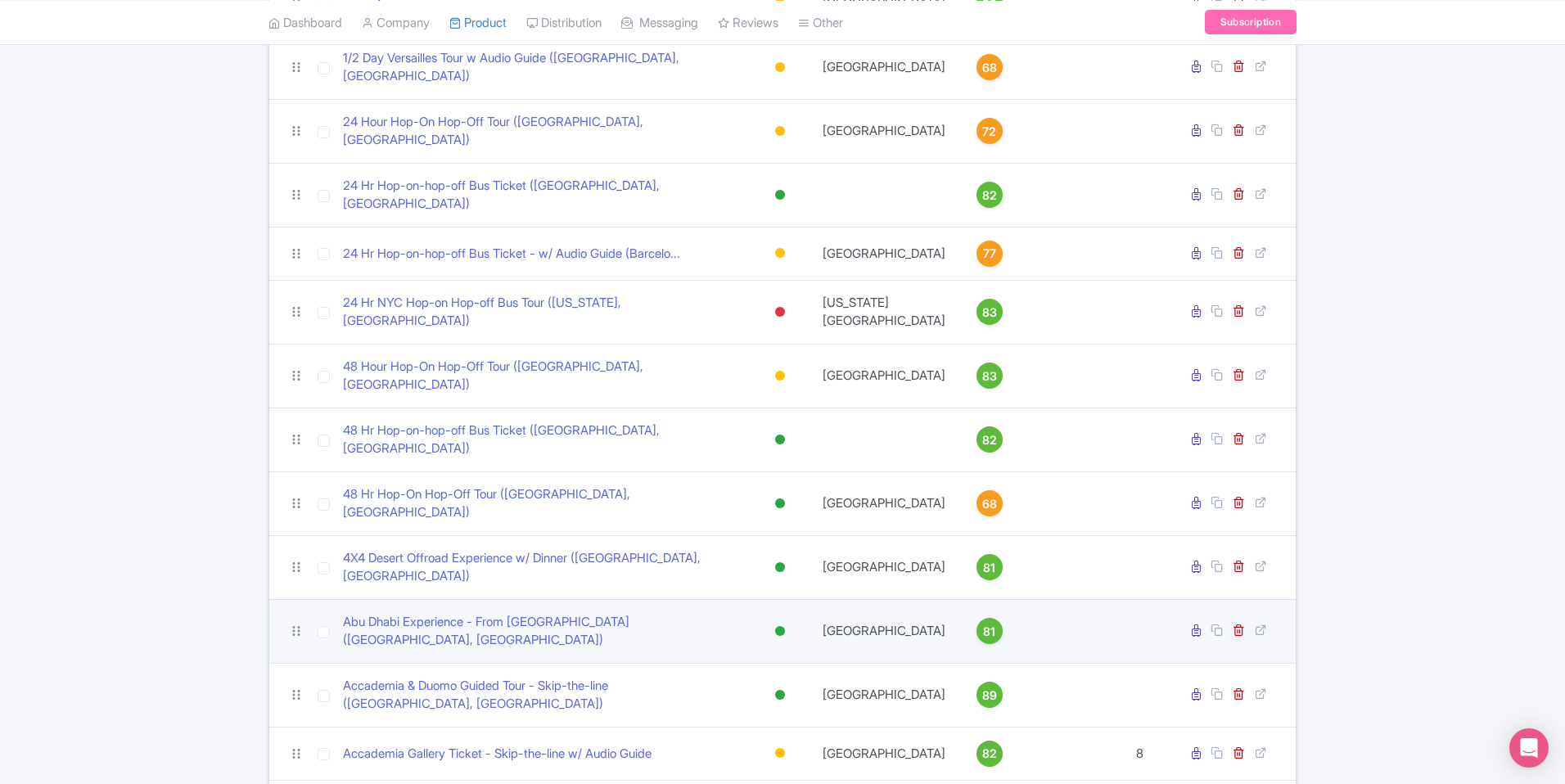
scroll to position [414, 0]
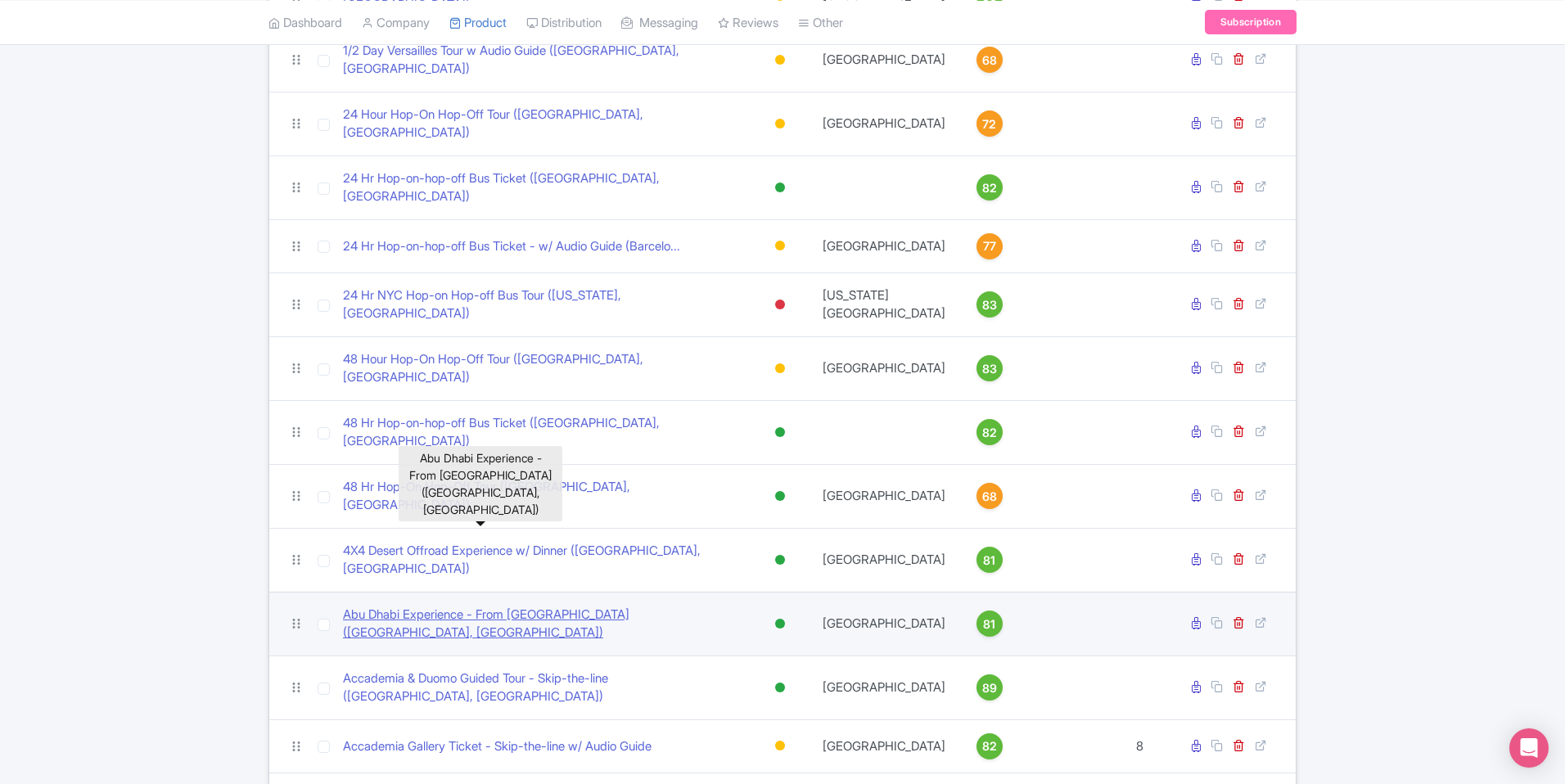
click at [453, 606] on link "Abu Dhabi Experience - From [GEOGRAPHIC_DATA] ([GEOGRAPHIC_DATA], [GEOGRAPHIC_D…" at bounding box center [542, 624] width 398 height 37
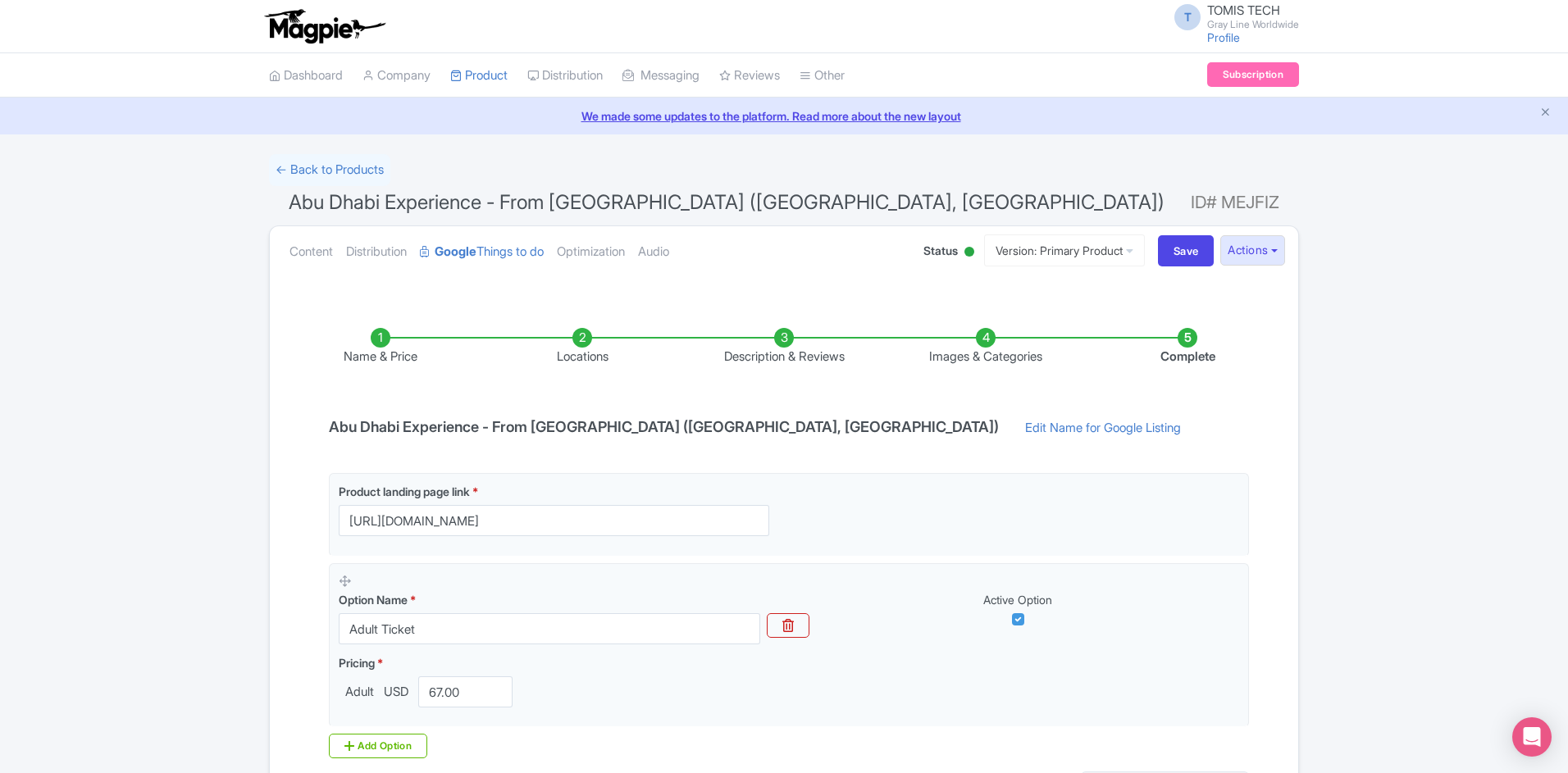
click at [578, 338] on li "Locations" at bounding box center [582, 348] width 202 height 39
click at [581, 332] on li "Locations" at bounding box center [582, 348] width 202 height 39
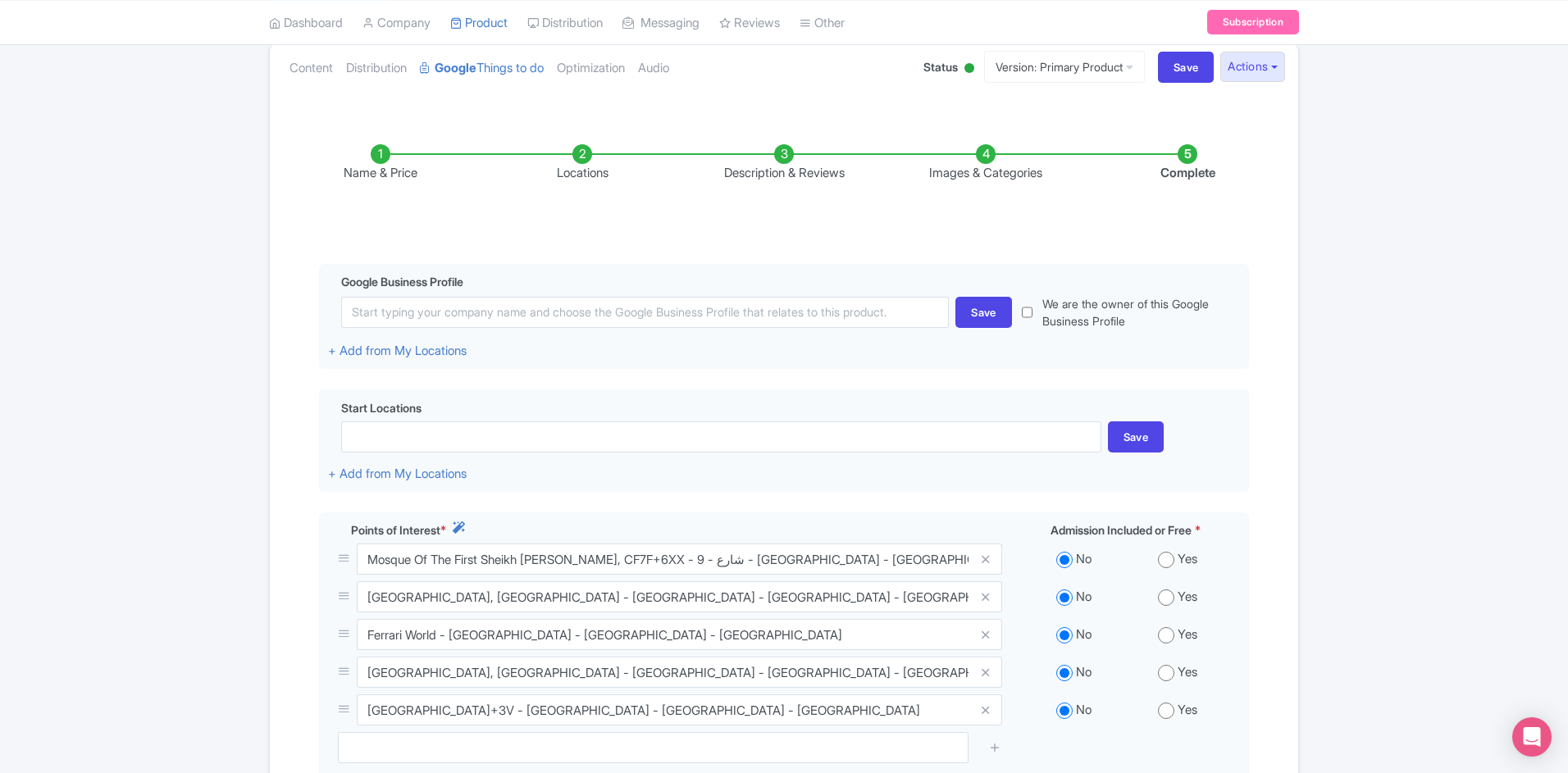
scroll to position [2, 0]
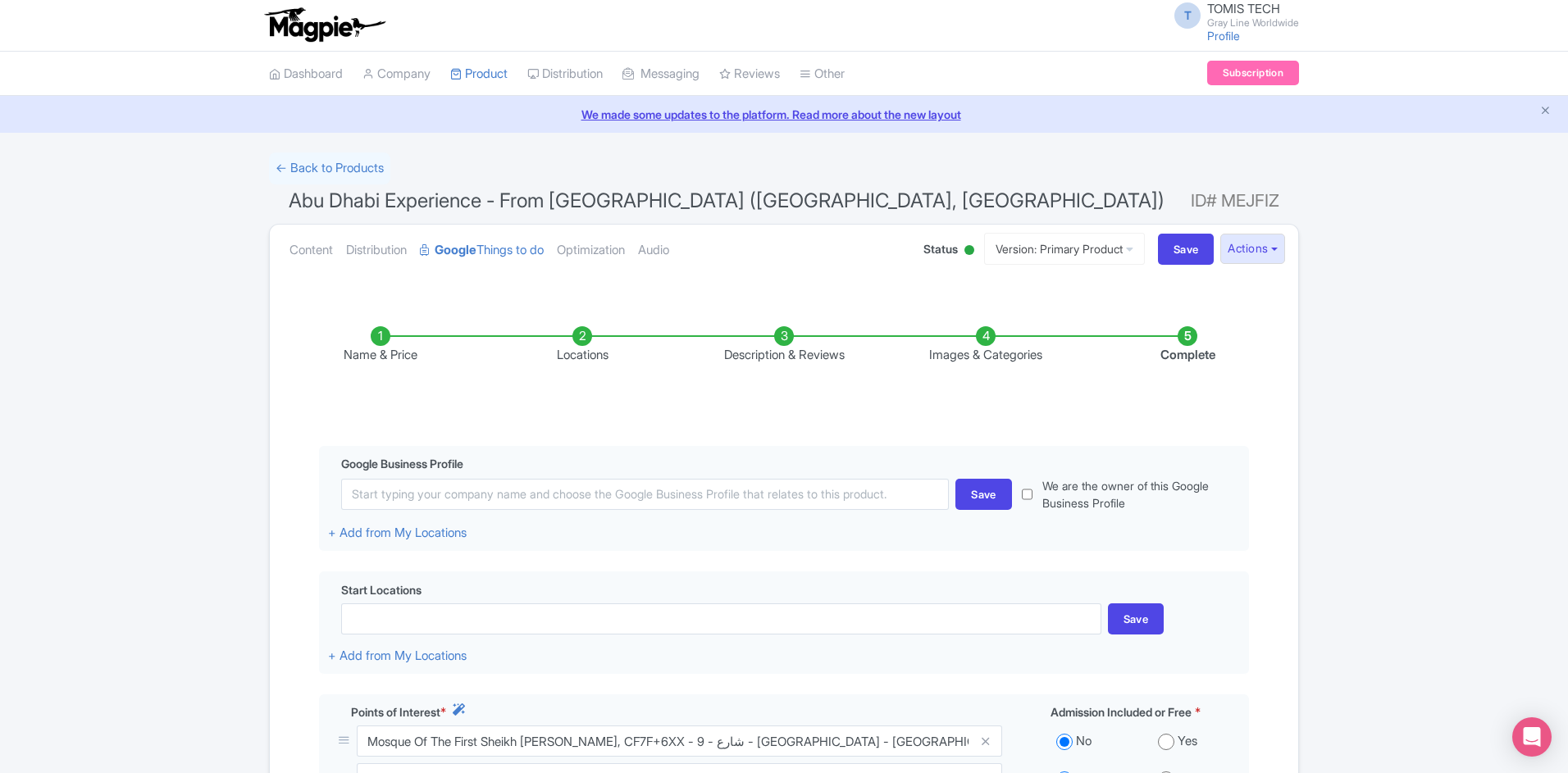
click at [381, 344] on li "Name & Price" at bounding box center [381, 346] width 202 height 39
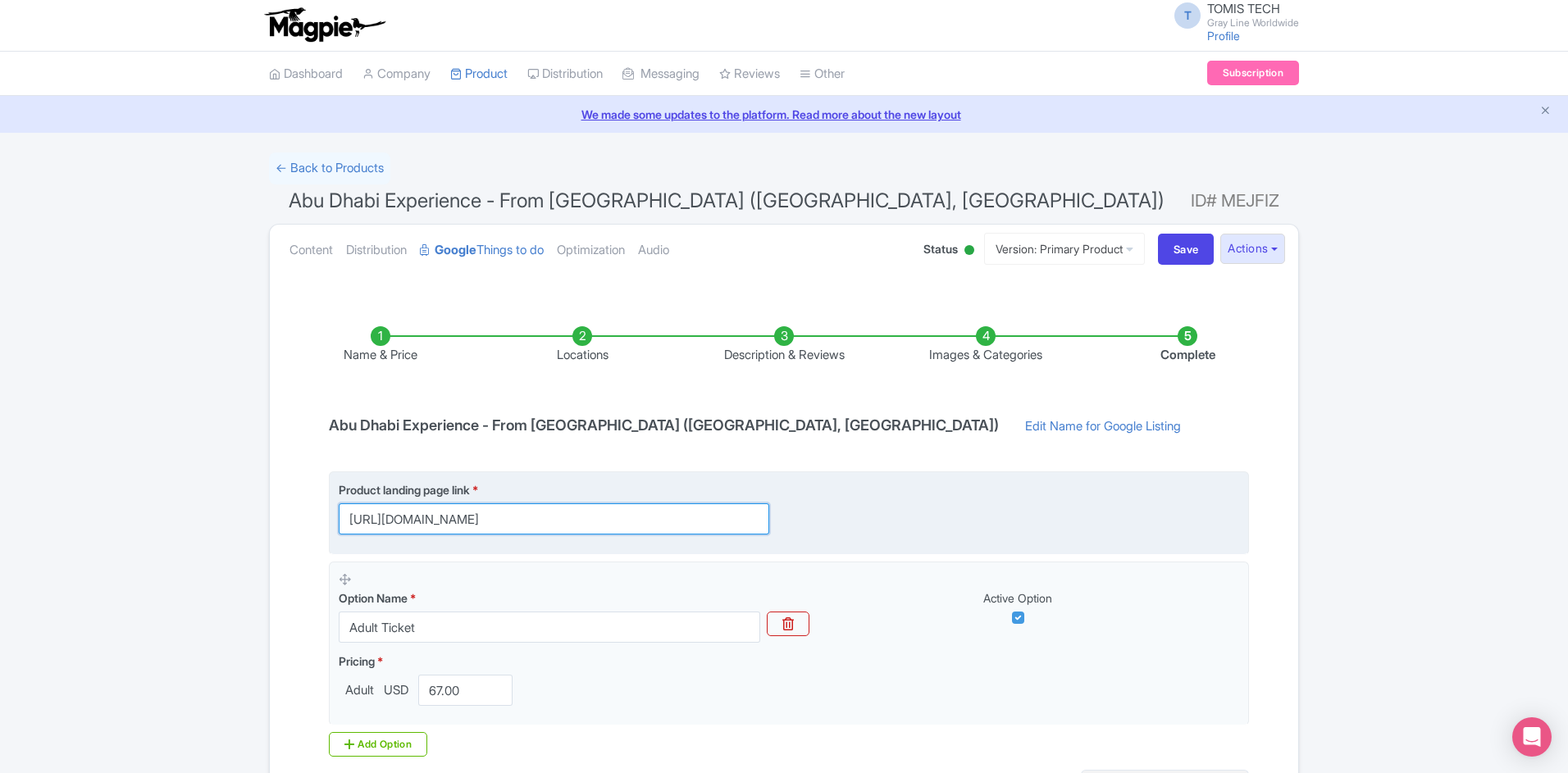
click at [571, 521] on input "https://www.grayline.com/tours/abu-dhabi-full-day-tour-from-dubai/" at bounding box center [553, 519] width 431 height 32
click at [571, 520] on input "https://www.grayline.com/tours/abu-dhabi-full-day-tour-from-dubai/" at bounding box center [553, 519] width 431 height 32
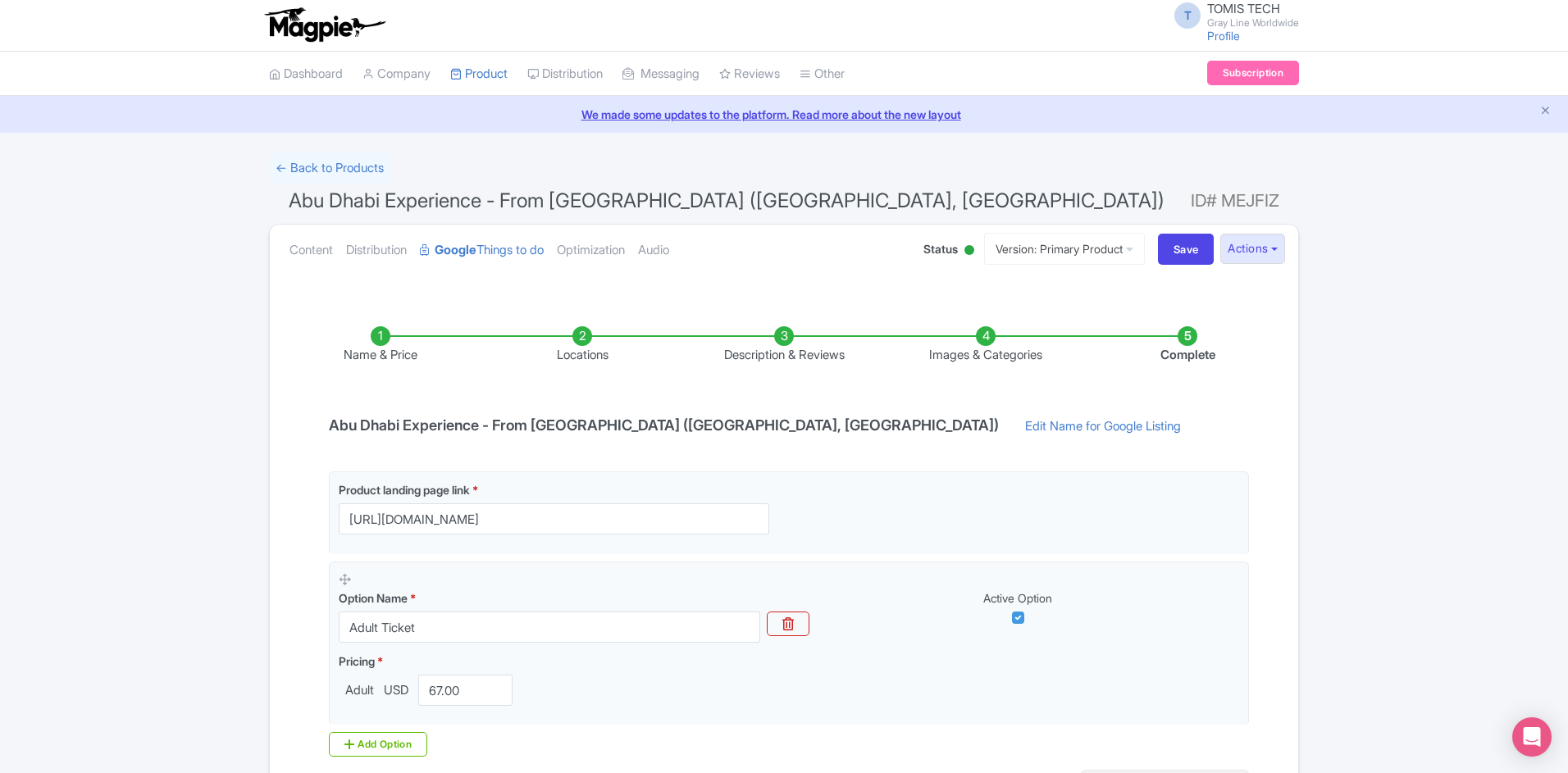
click at [584, 337] on li "Locations" at bounding box center [582, 346] width 202 height 39
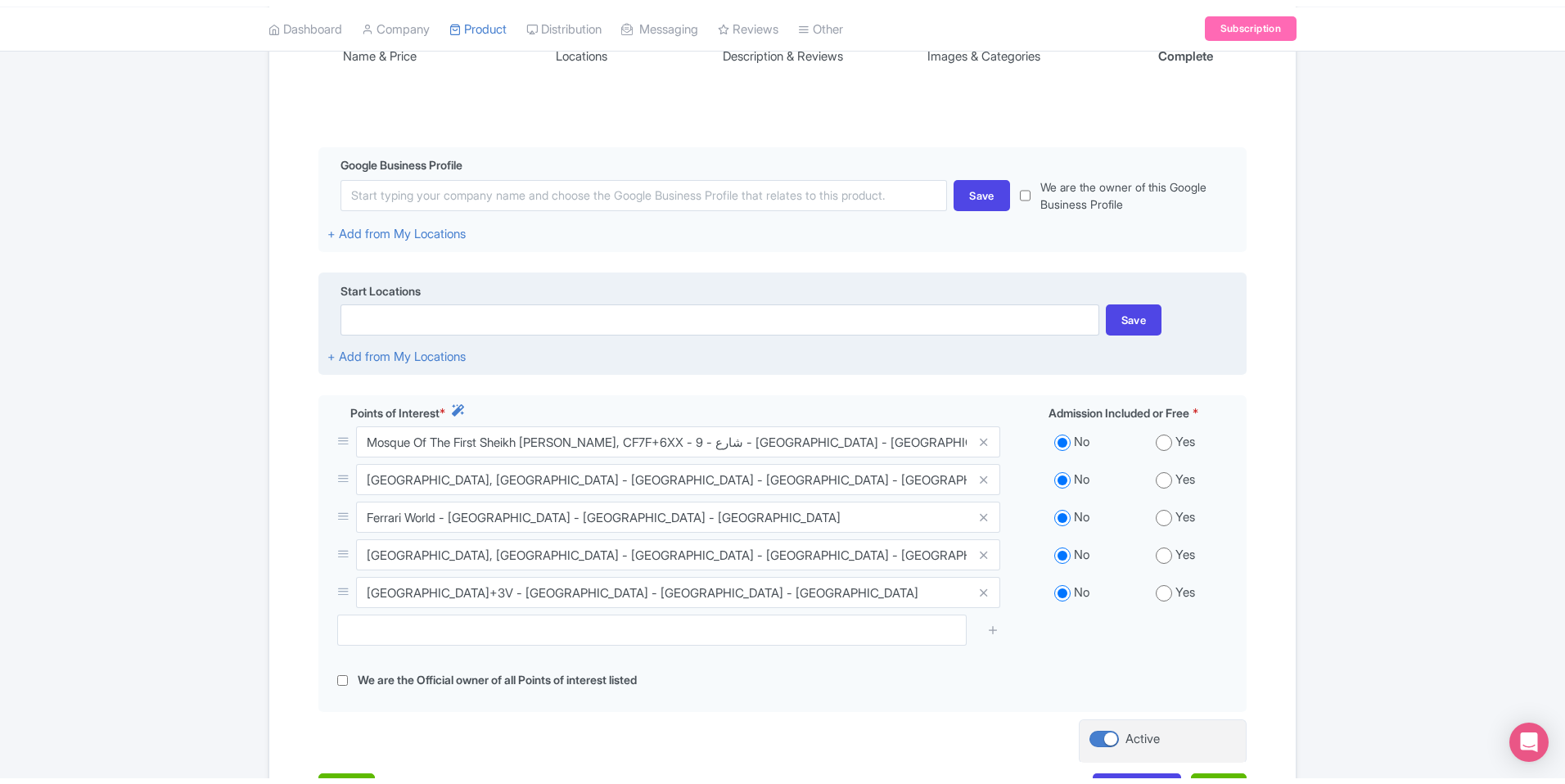
scroll to position [331, 0]
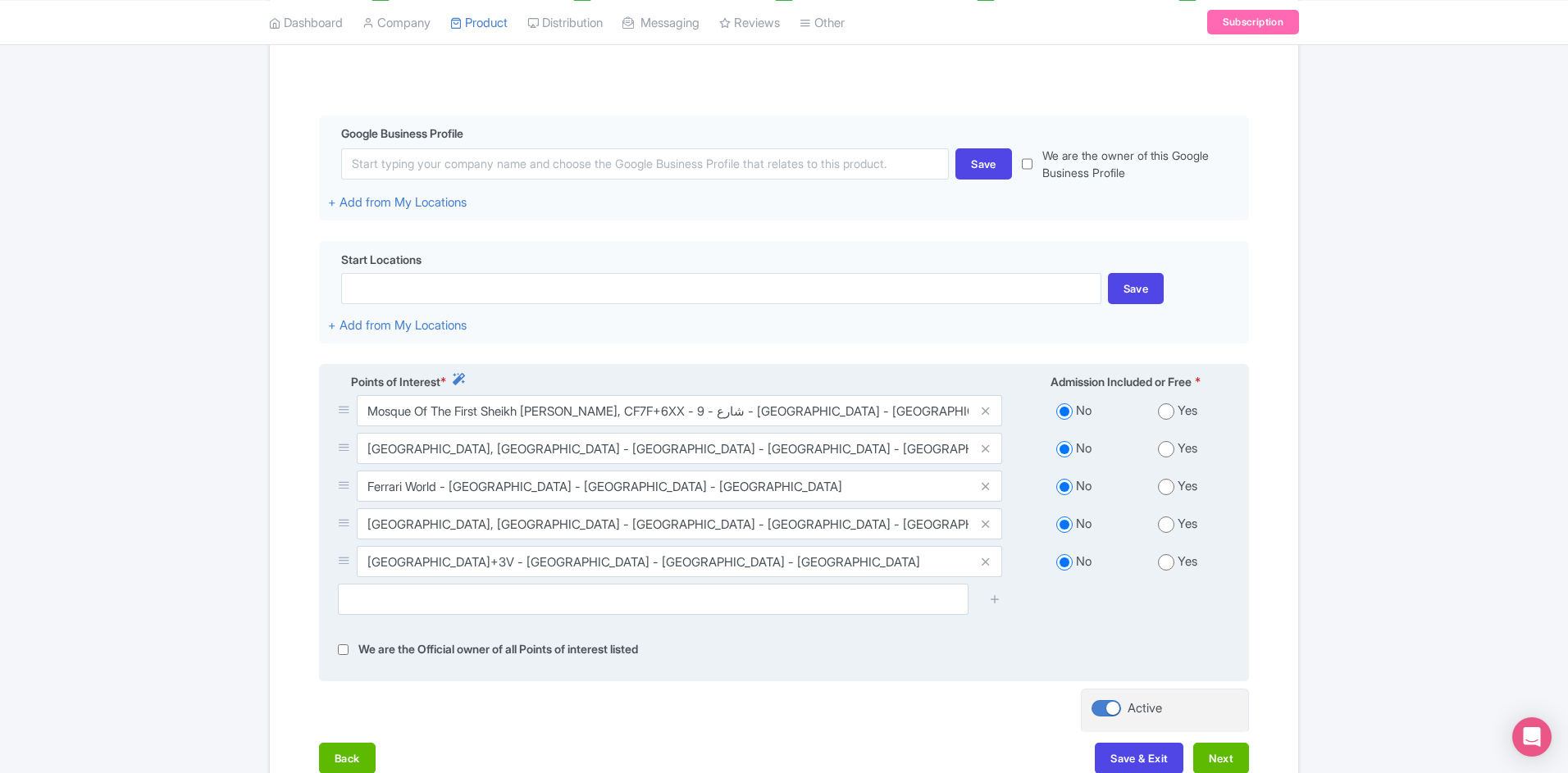
click at [1165, 450] on input "radio" at bounding box center [1167, 450] width 17 height 17
radio input "true"
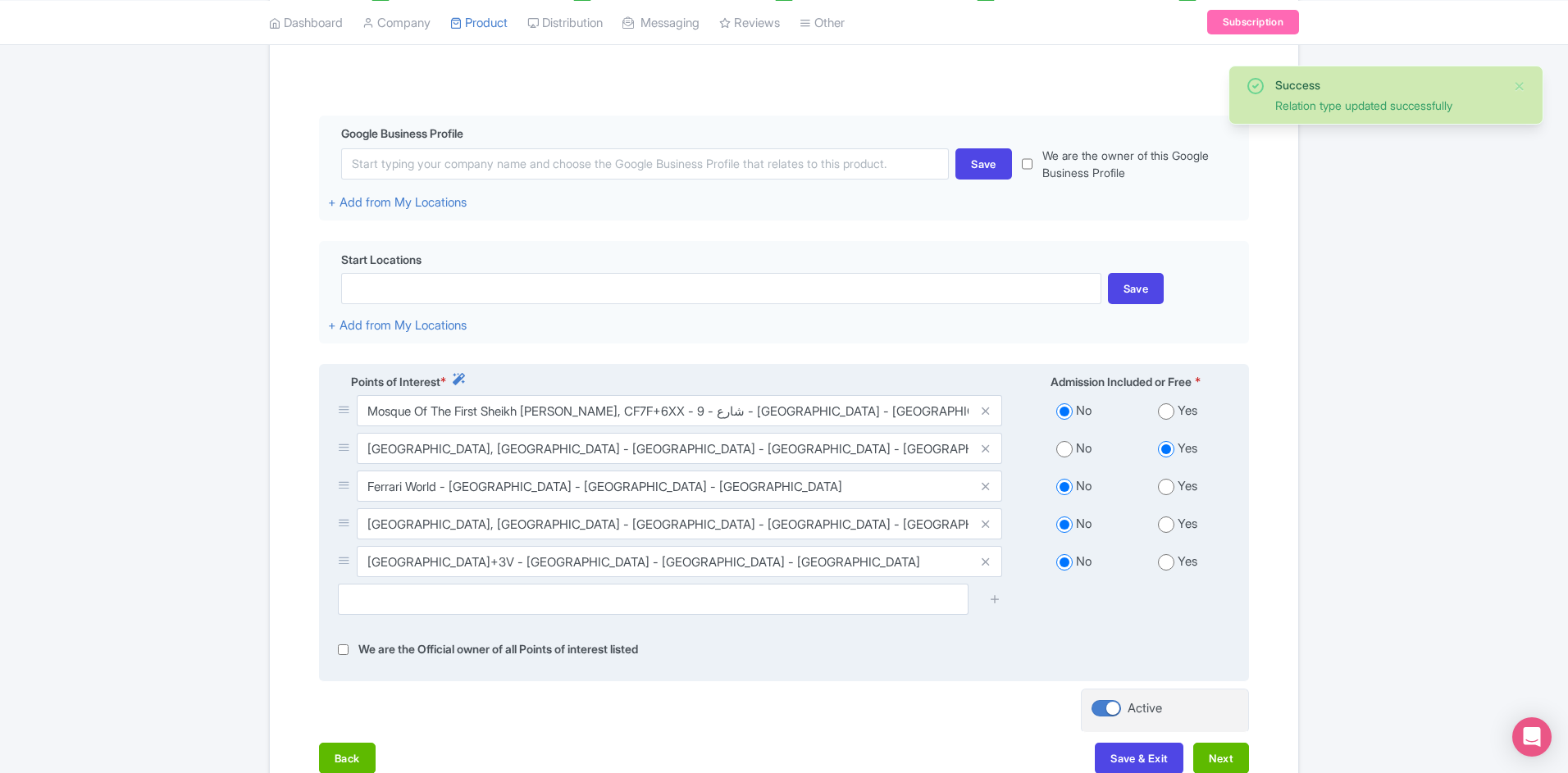
click at [1170, 526] on input "radio" at bounding box center [1167, 526] width 17 height 17
radio input "true"
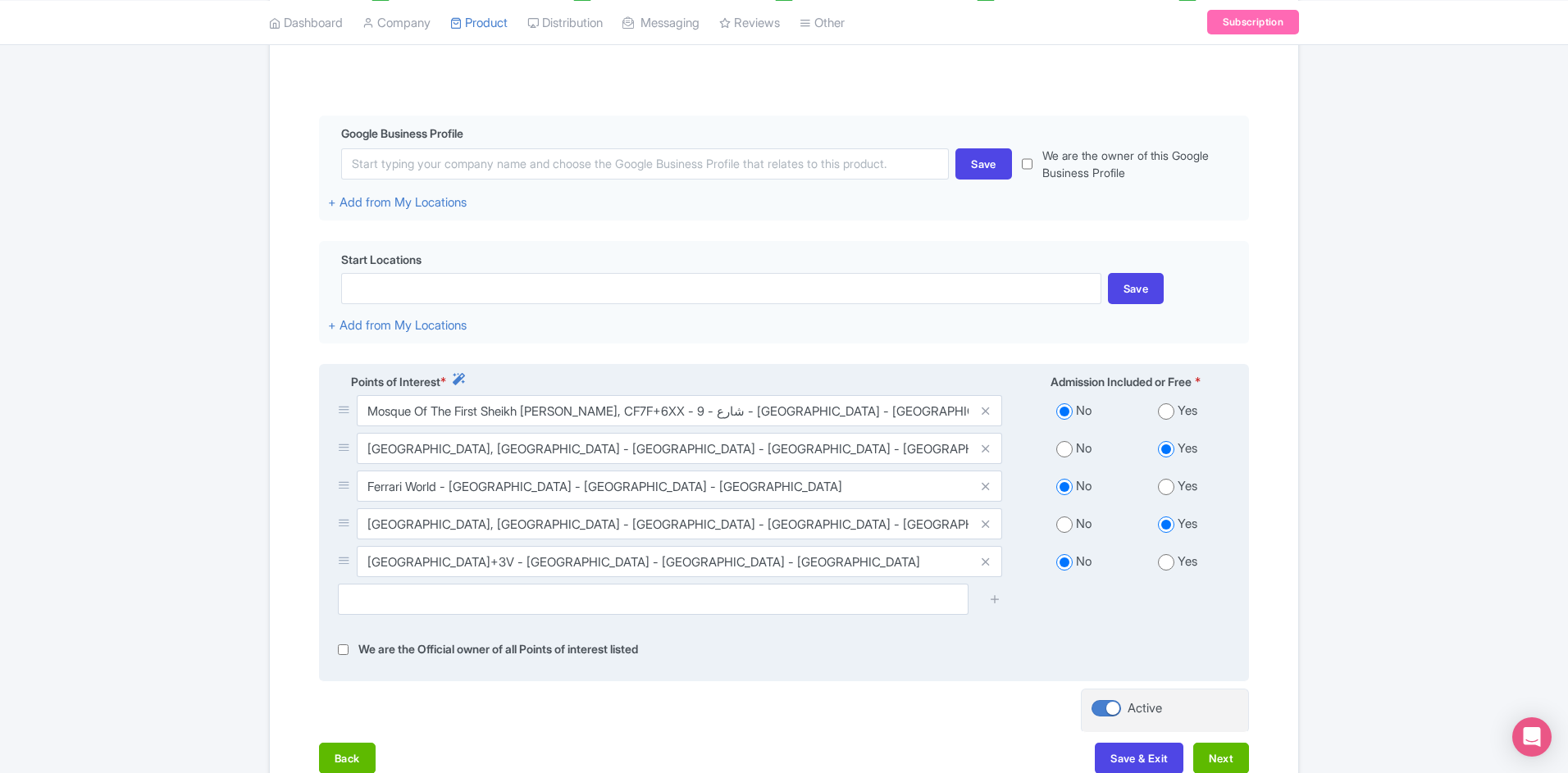
click at [1168, 413] on input "radio" at bounding box center [1167, 412] width 17 height 17
radio input "true"
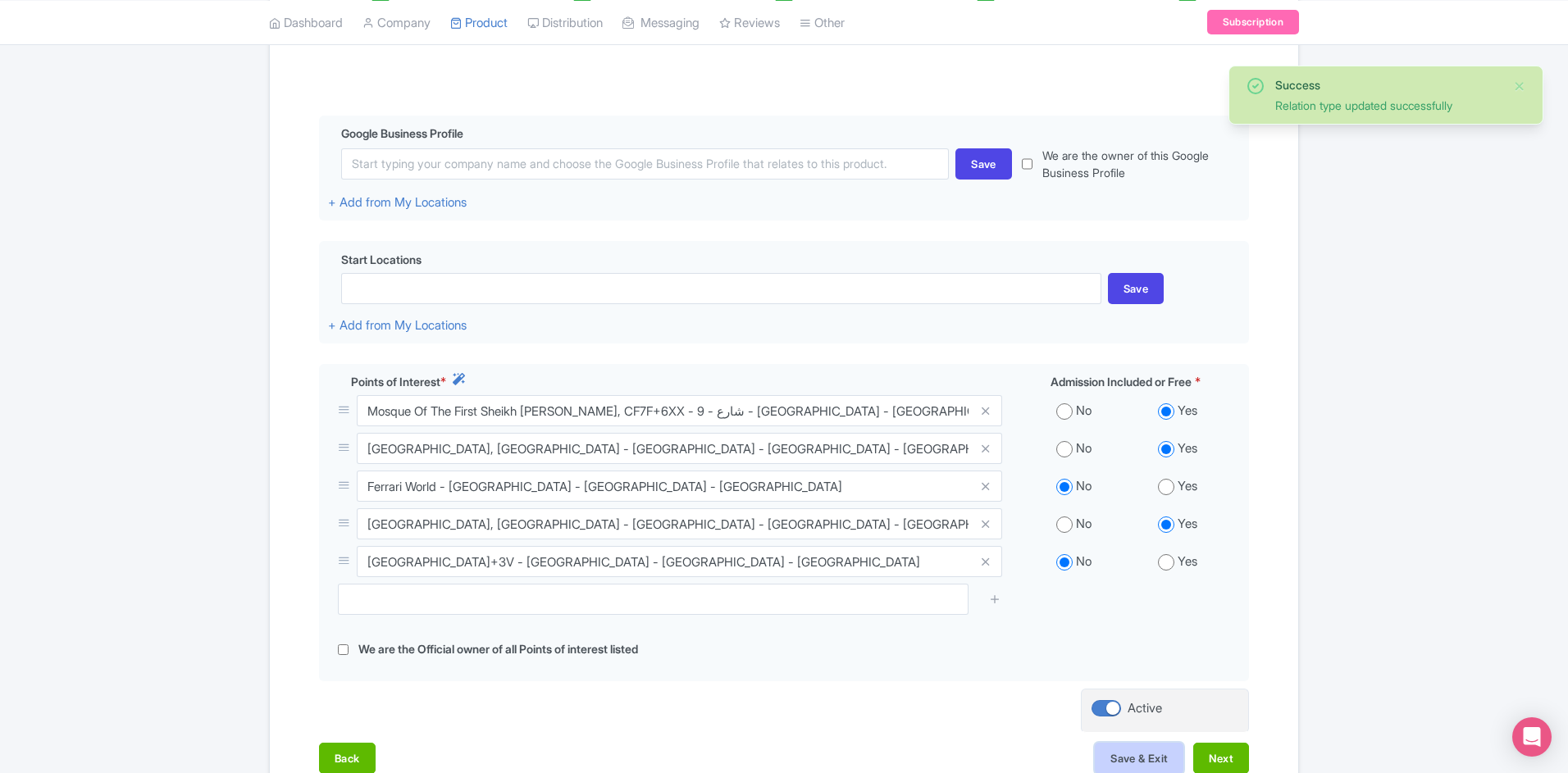
click at [1158, 752] on button "Save & Exit" at bounding box center [1139, 759] width 89 height 32
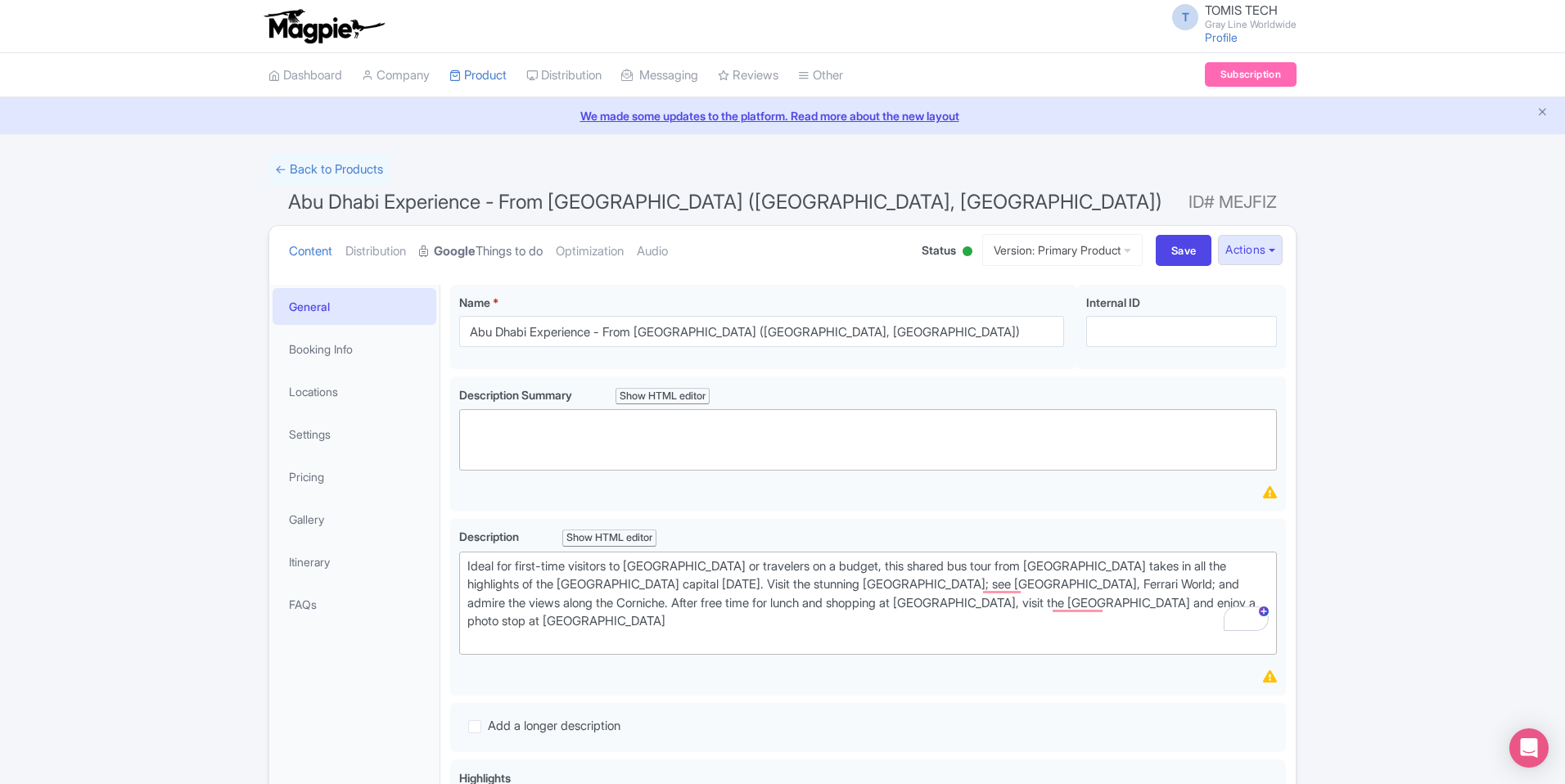
click at [507, 253] on link "Google Things to do" at bounding box center [481, 251] width 124 height 52
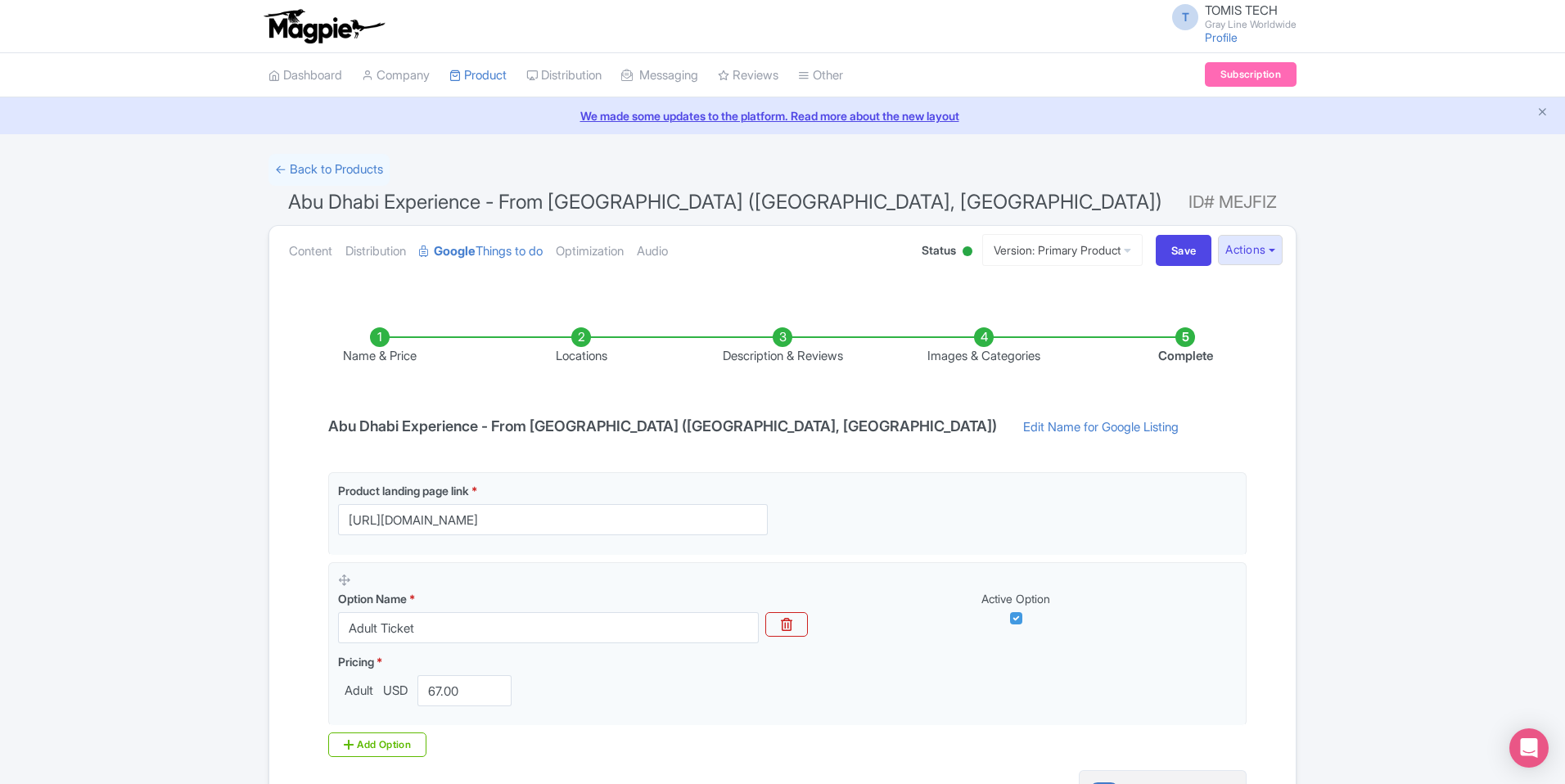
click at [575, 338] on li "Locations" at bounding box center [581, 347] width 202 height 39
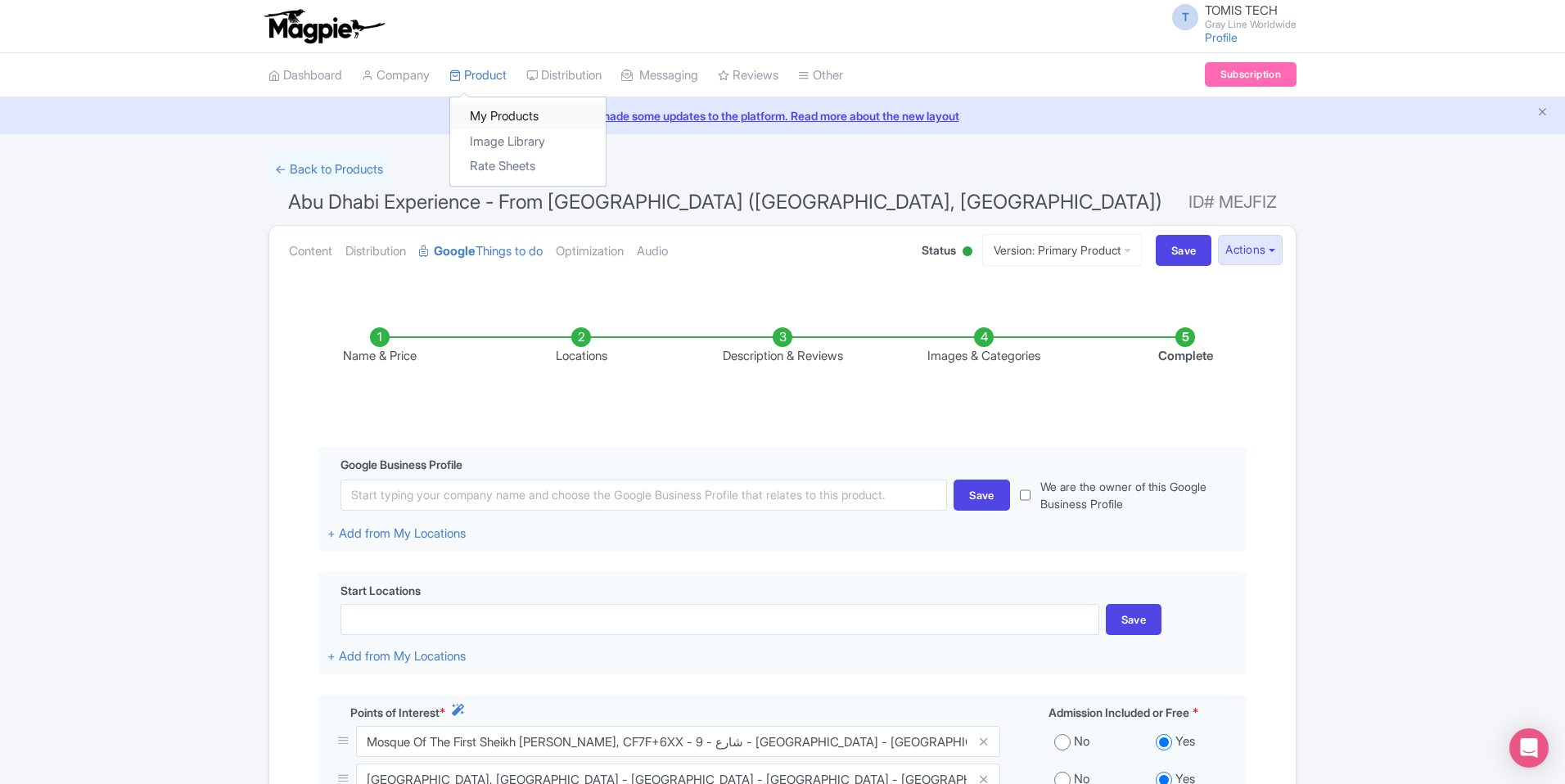
click at [509, 119] on link "My Products" at bounding box center [528, 116] width 155 height 25
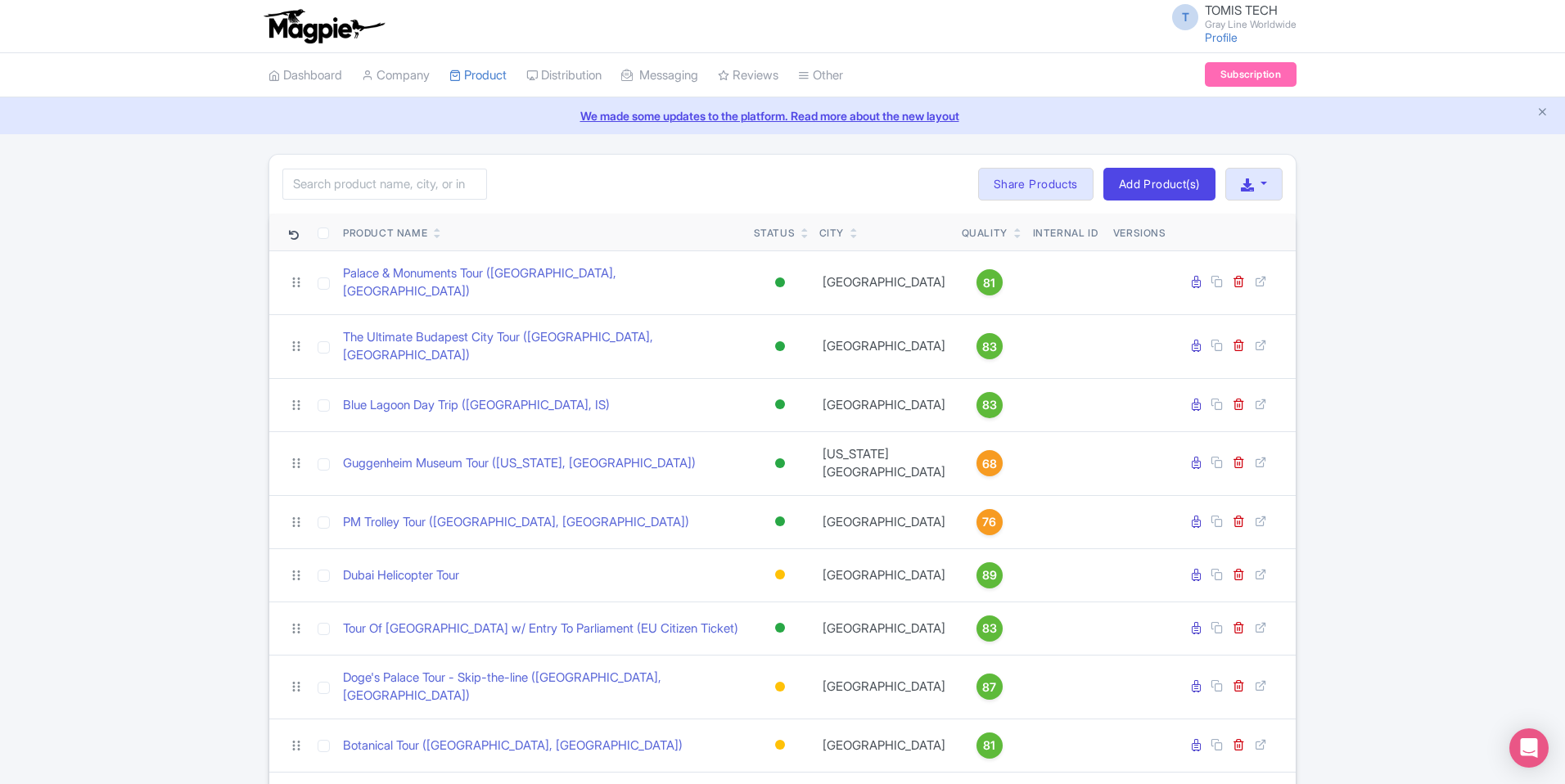
click at [437, 234] on icon at bounding box center [437, 236] width 7 height 10
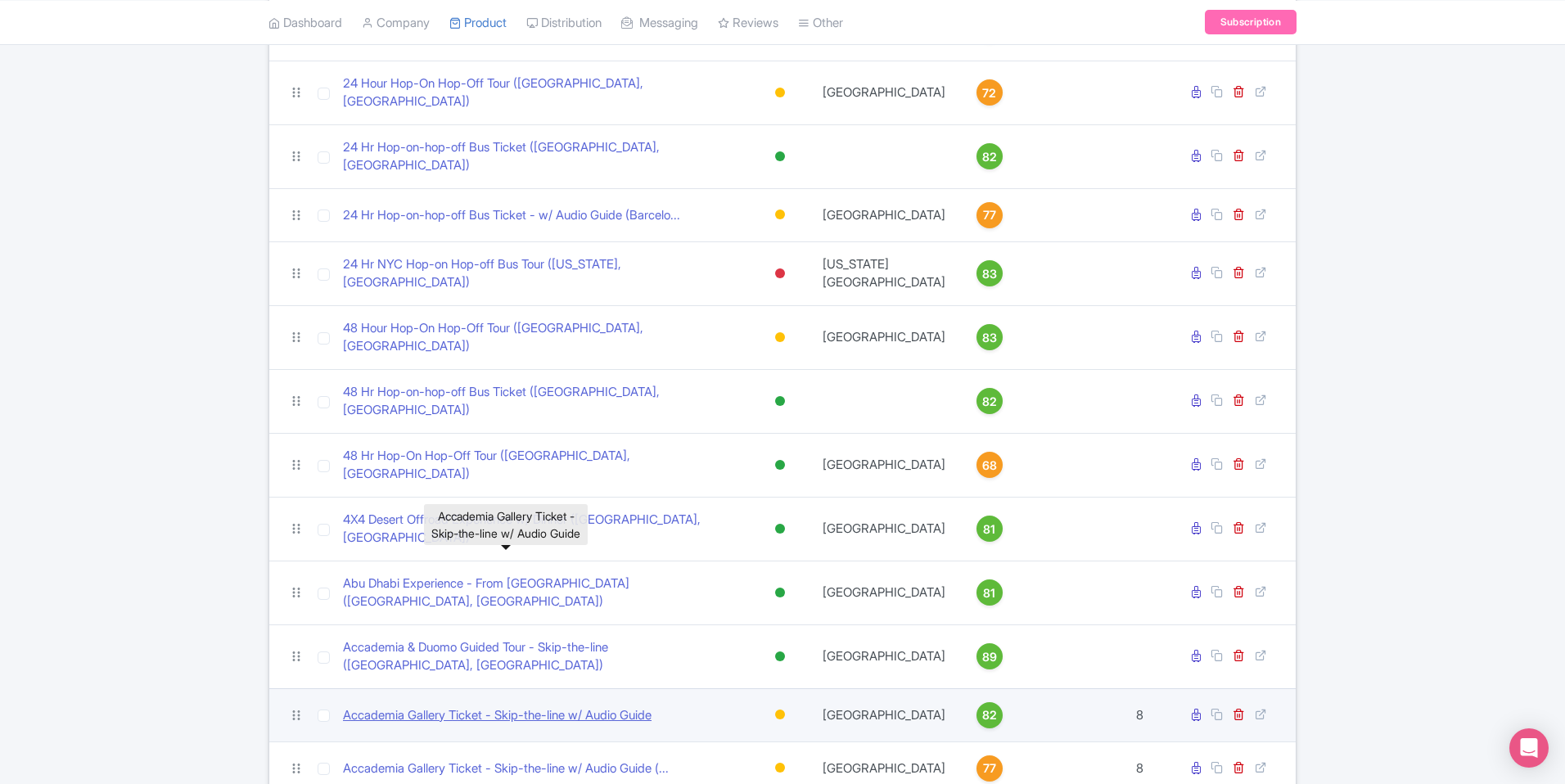
scroll to position [449, 0]
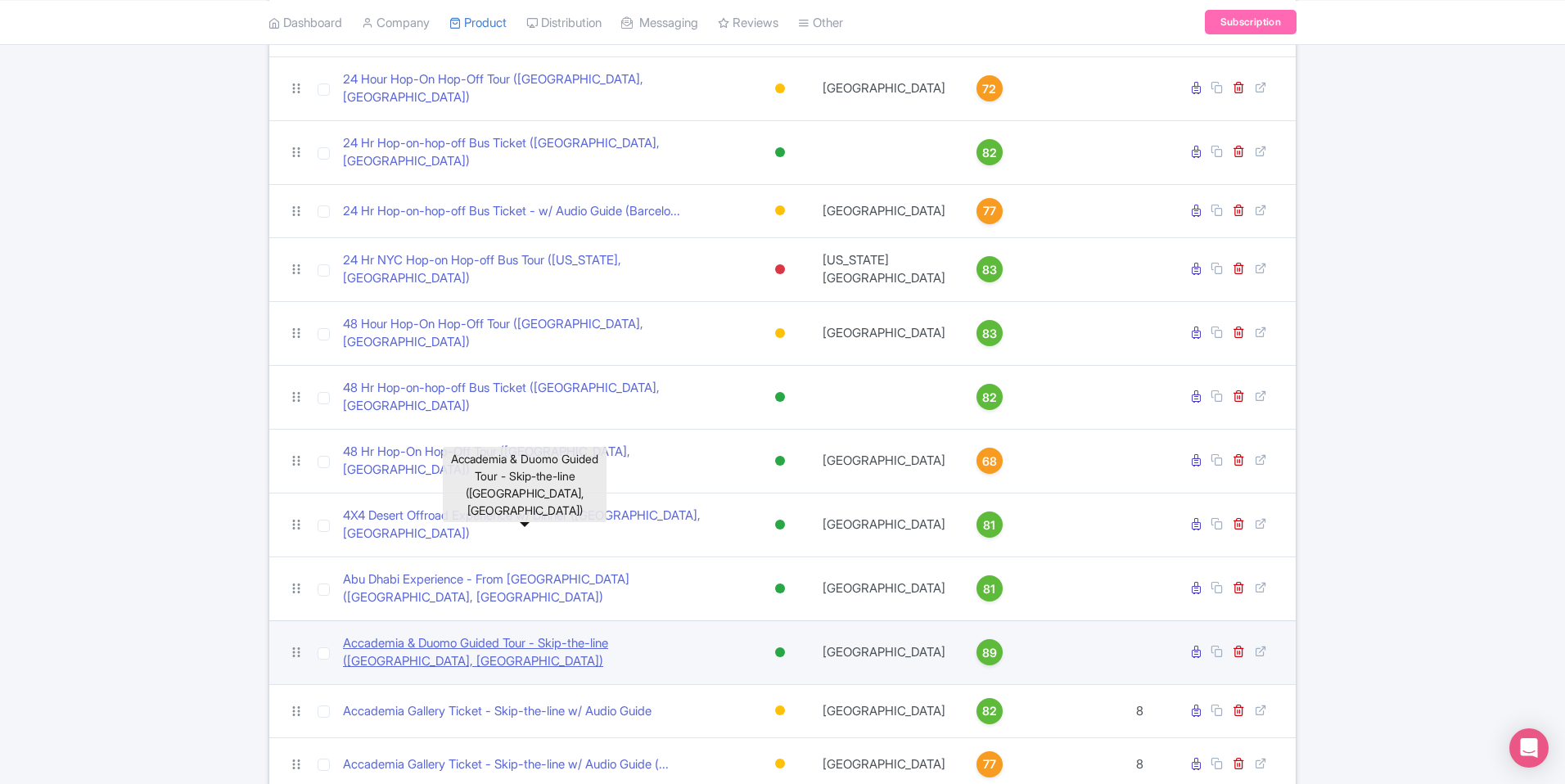
click at [513, 634] on link "Accademia & Duomo Guided Tour - Skip-the-line ([GEOGRAPHIC_DATA], [GEOGRAPHIC_D…" at bounding box center [542, 653] width 398 height 37
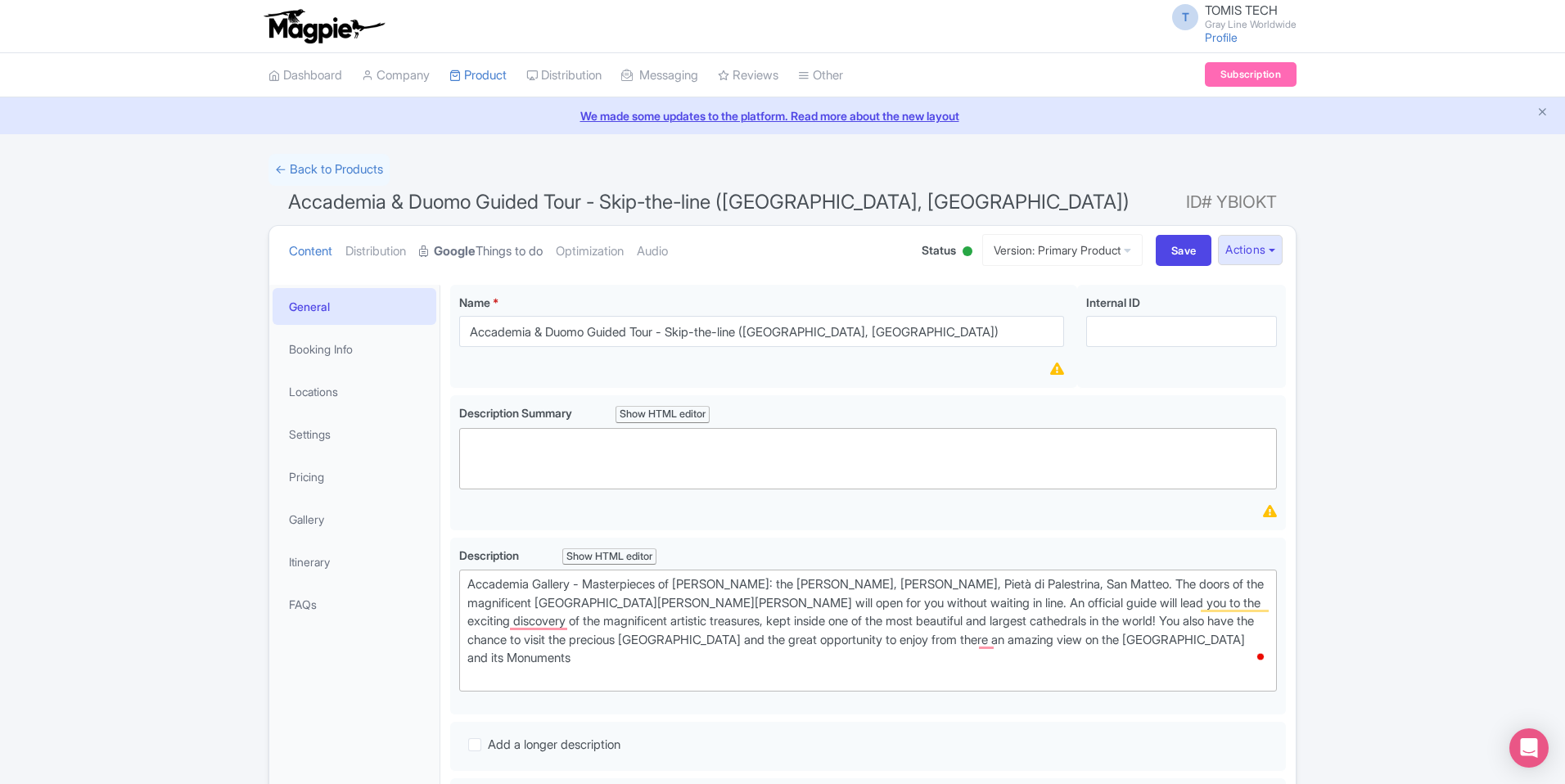
click at [517, 251] on link "Google Things to do" at bounding box center [481, 251] width 124 height 52
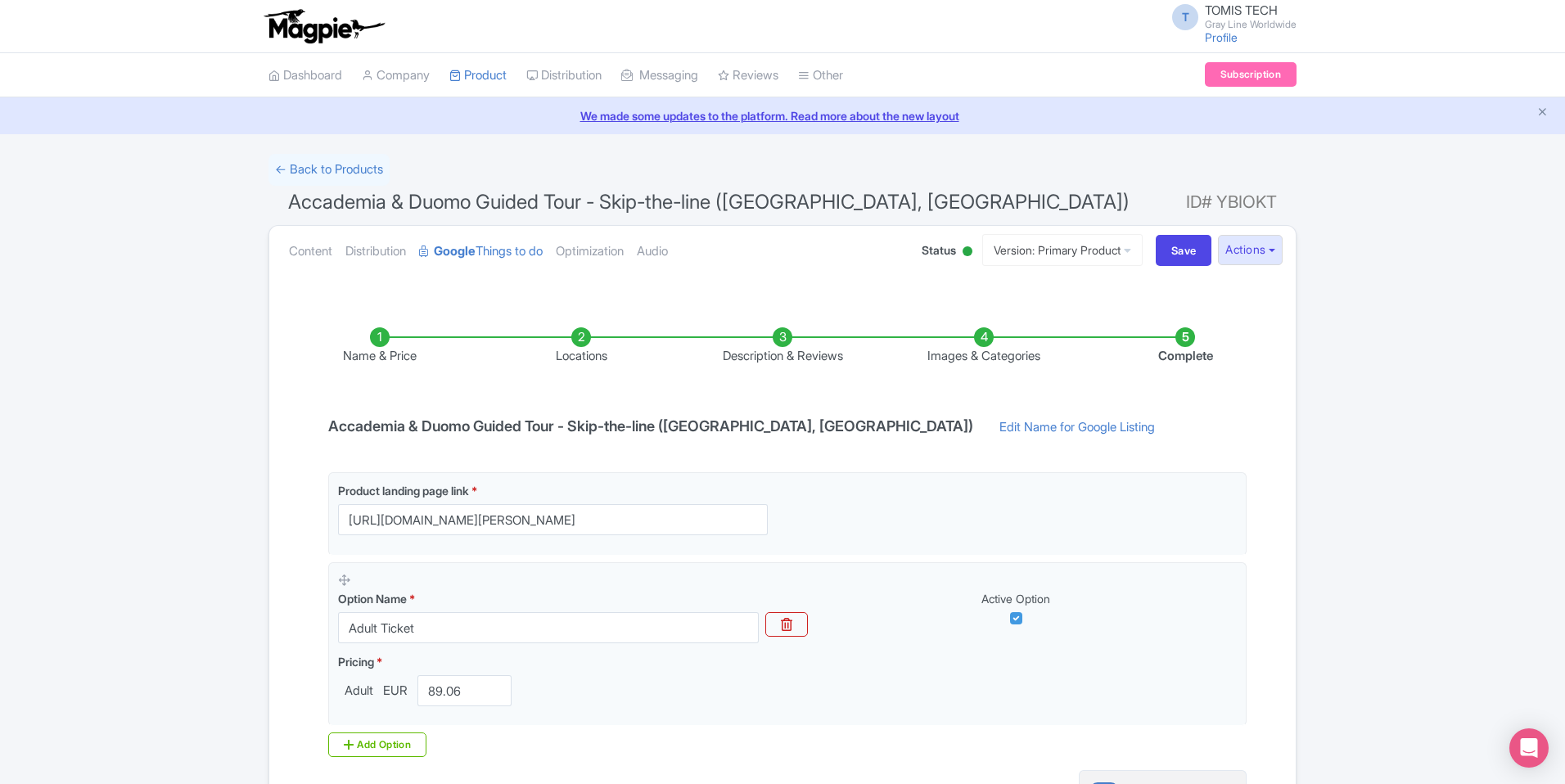
click at [580, 342] on li "Locations" at bounding box center [581, 347] width 202 height 39
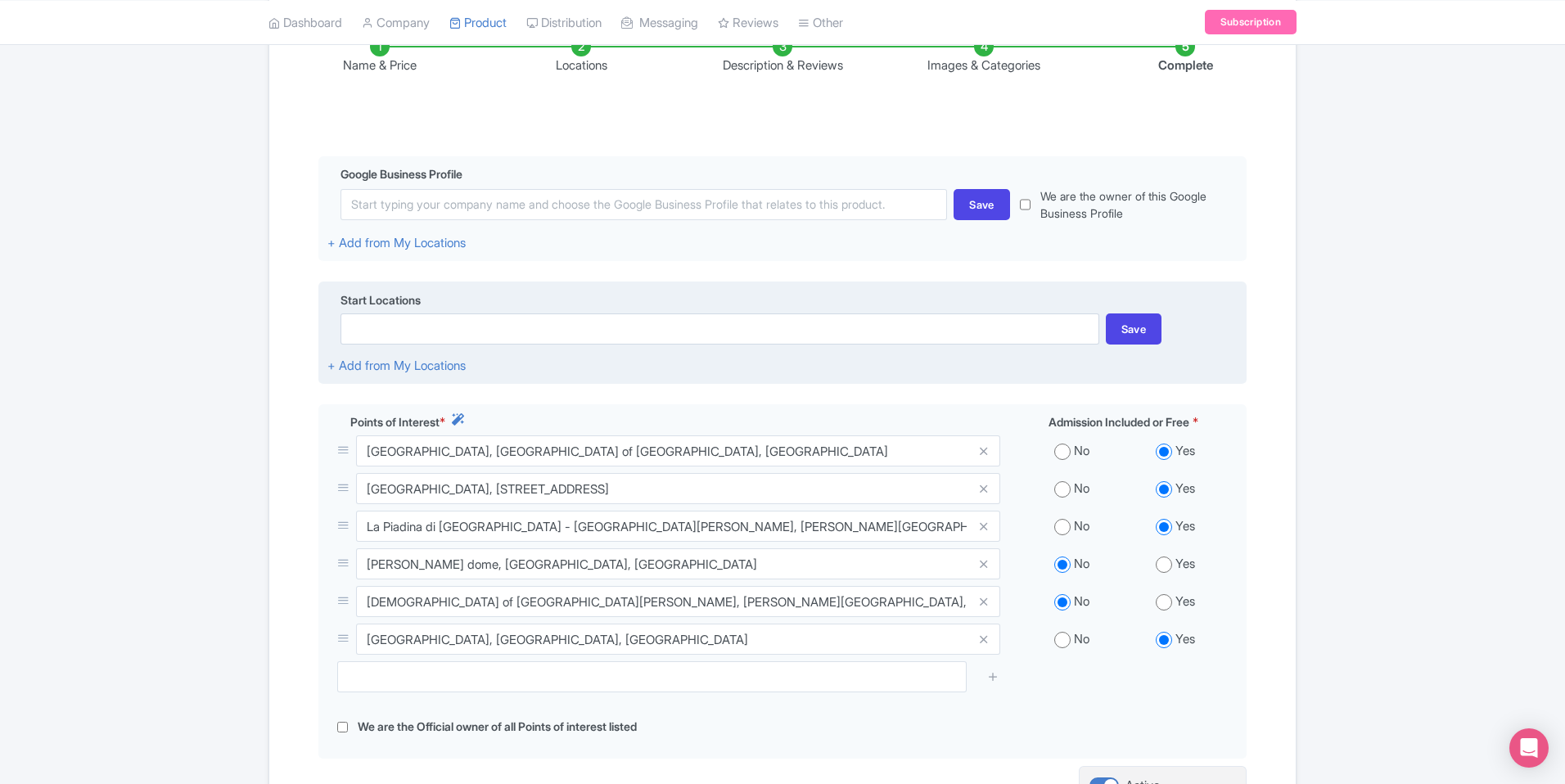
scroll to position [385, 0]
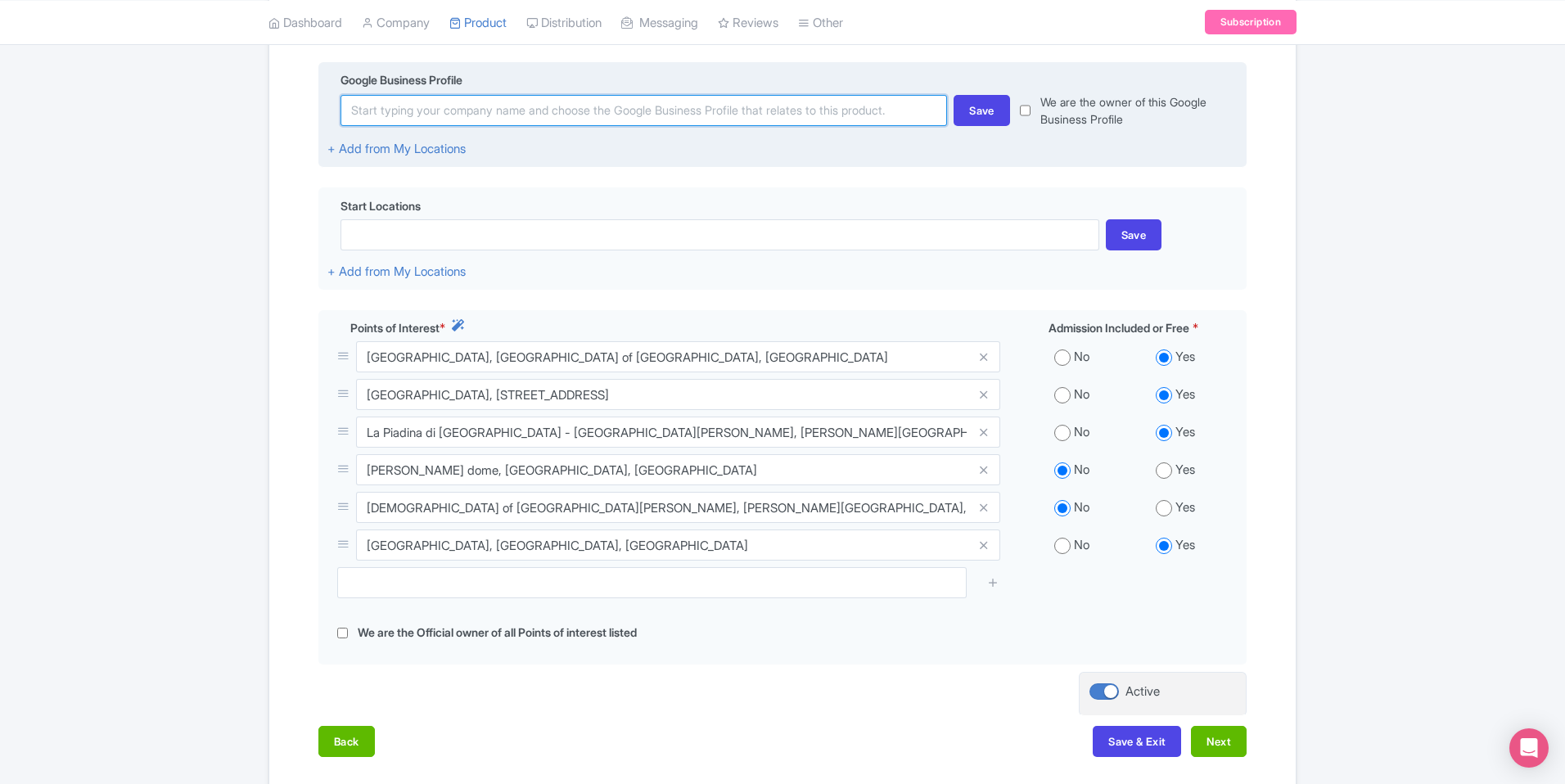
click at [628, 114] on input at bounding box center [644, 111] width 607 height 31
paste input "Galleria dell’Accademia di Firenze"
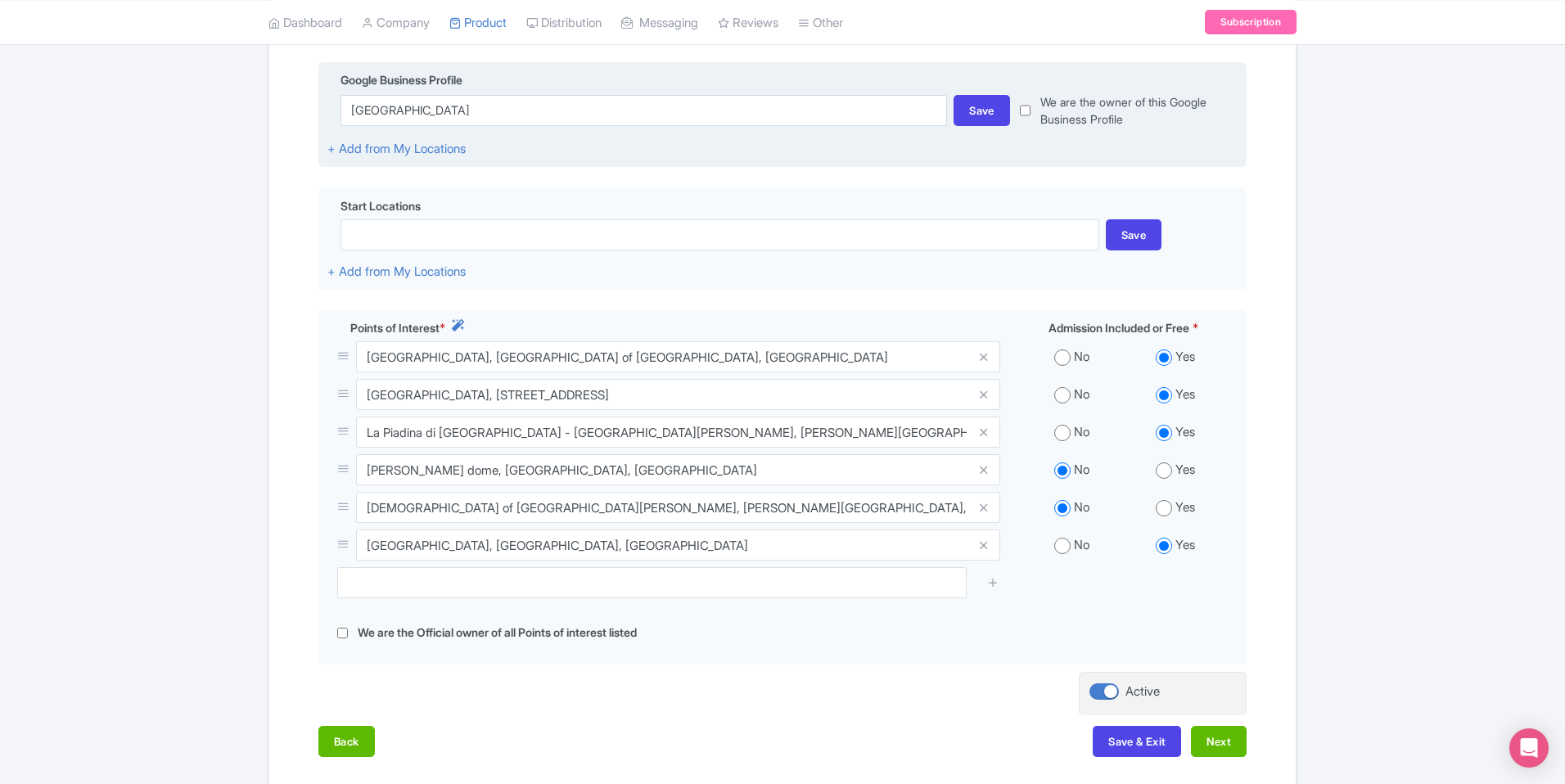
click at [685, 157] on div "Google Business Profile Galleria dell’Accademia di Firenze Save We are the owne…" at bounding box center [782, 115] width 929 height 106
click at [619, 120] on input "Galleria dell’Accademia di Firenze" at bounding box center [644, 111] width 607 height 31
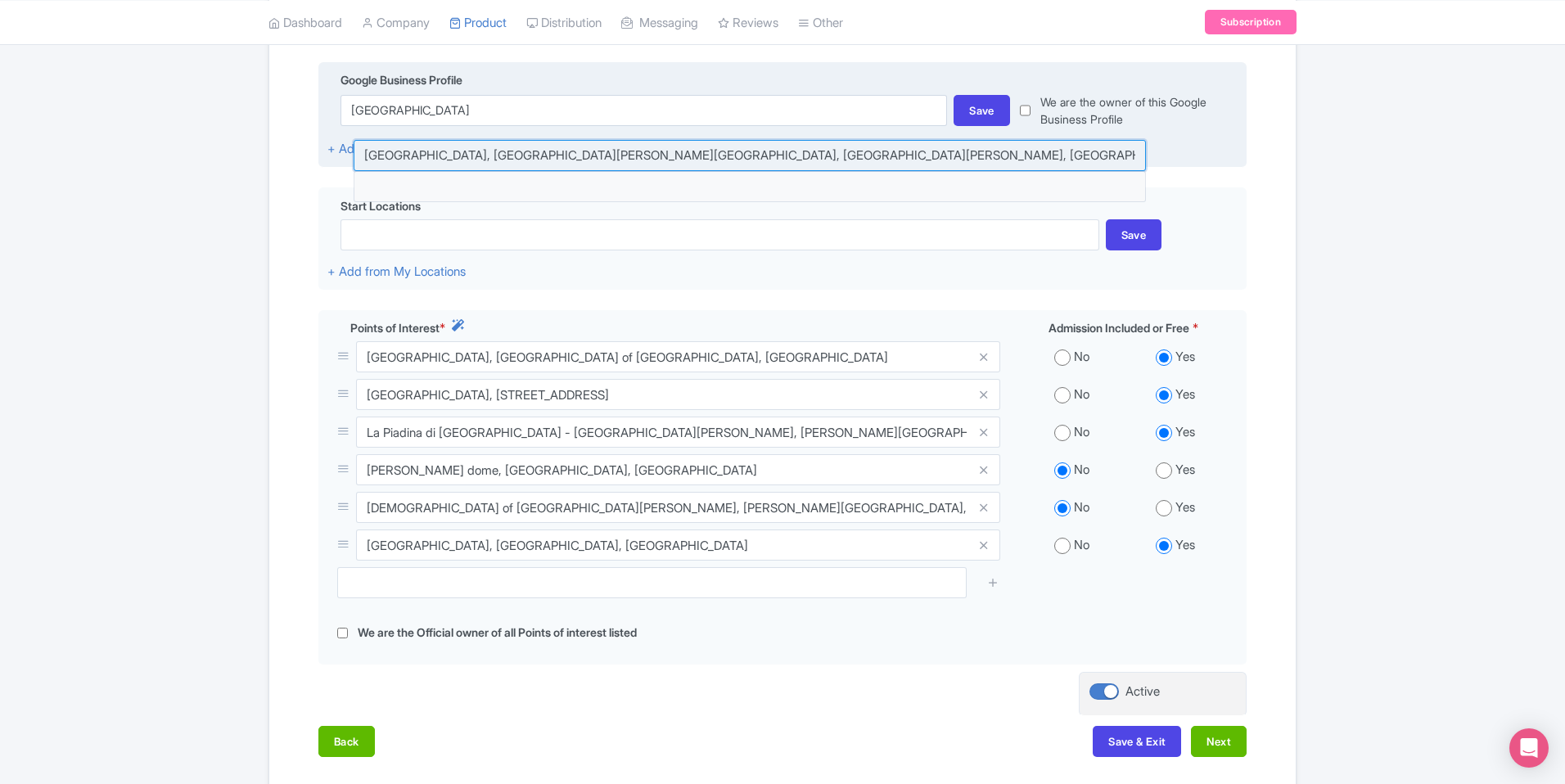
click at [624, 156] on input at bounding box center [749, 155] width 793 height 31
type input "Galleria dell’Accademia di Firenze, Via Ricasoli, Florence, Metropolitan City o…"
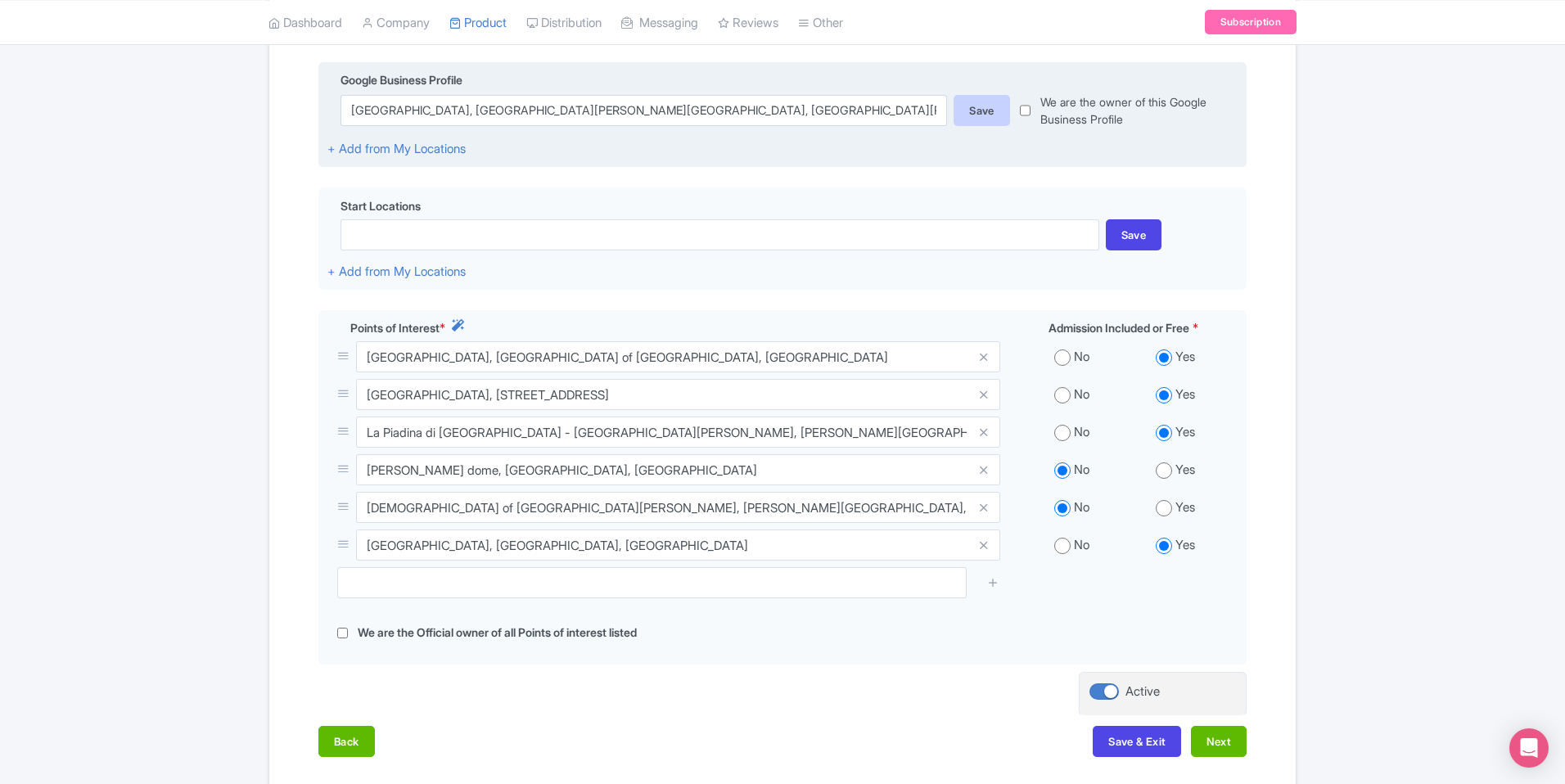
click at [973, 100] on div "Save" at bounding box center [981, 111] width 56 height 31
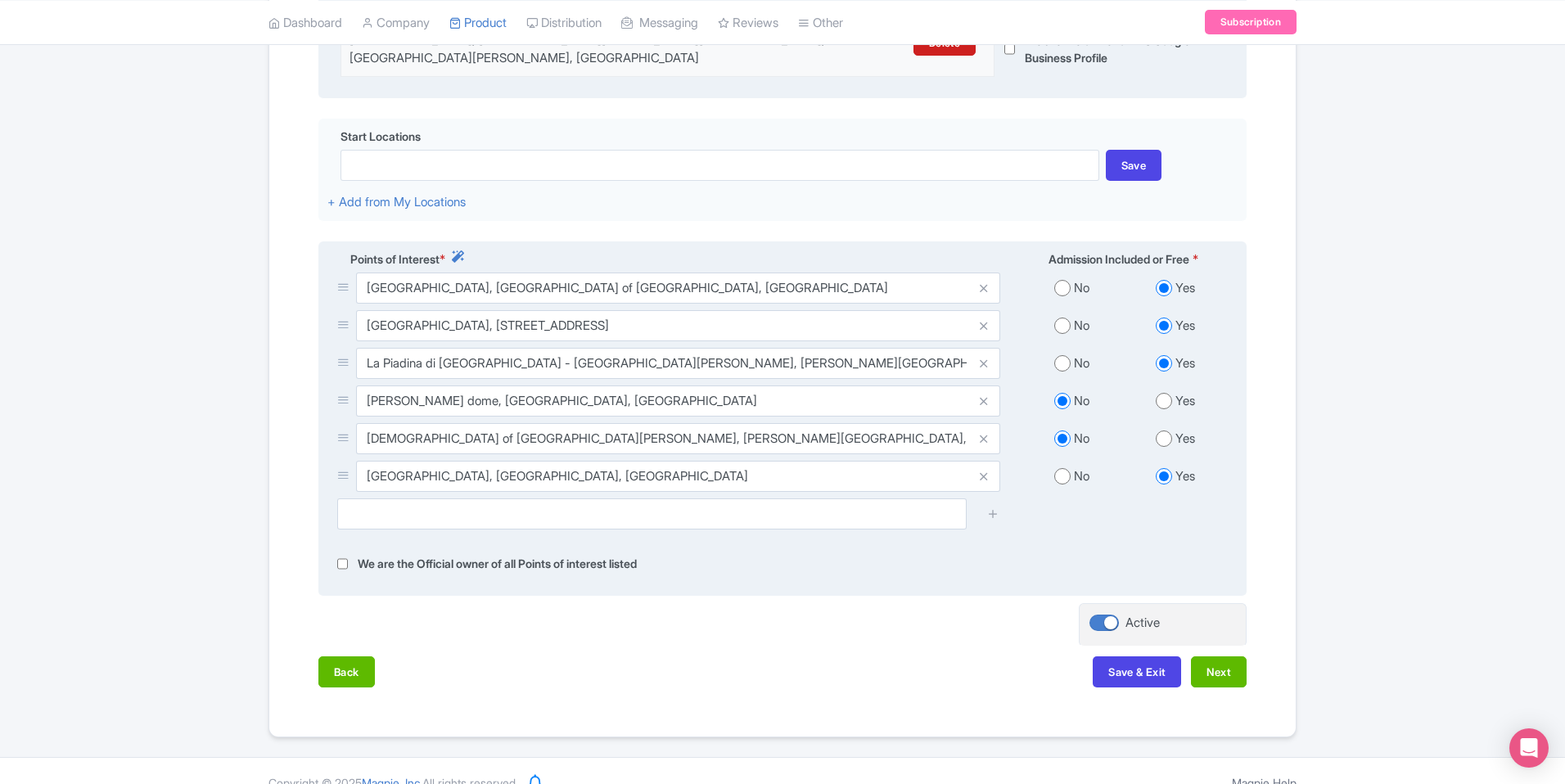
scroll to position [480, 0]
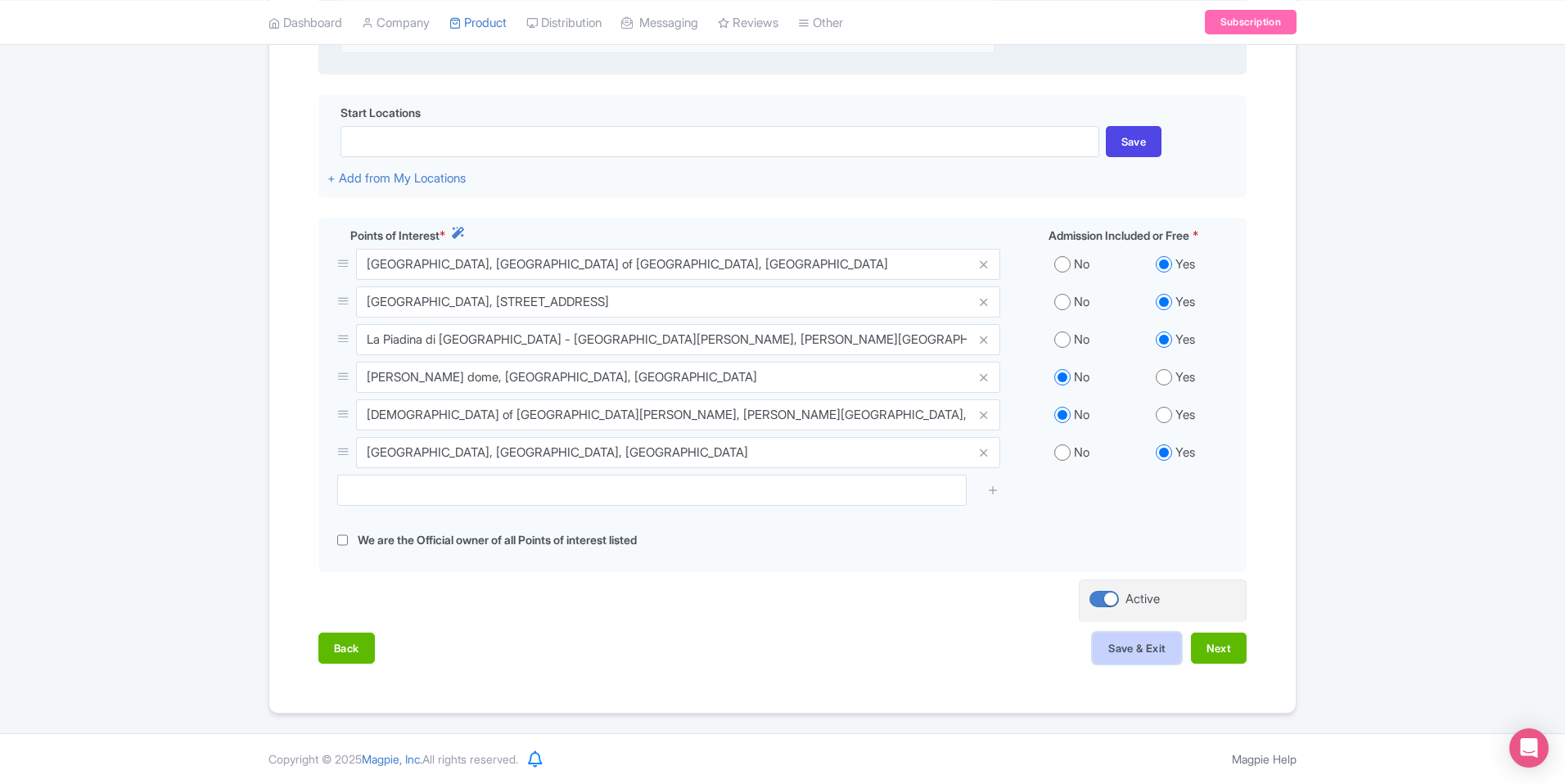
click at [1131, 638] on button "Save & Exit" at bounding box center [1137, 648] width 89 height 31
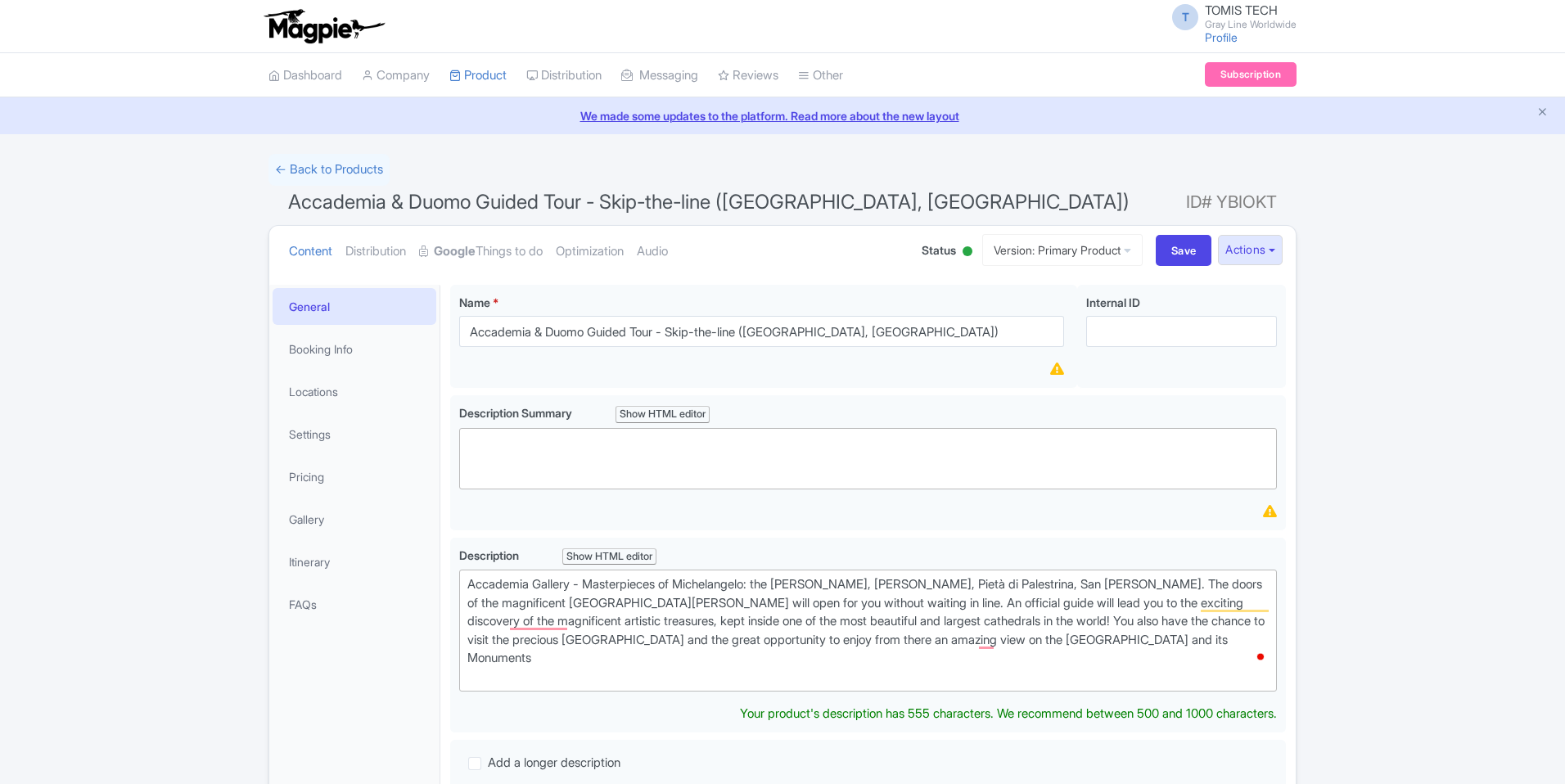
click at [503, 248] on link "Google Things to do" at bounding box center [481, 251] width 124 height 52
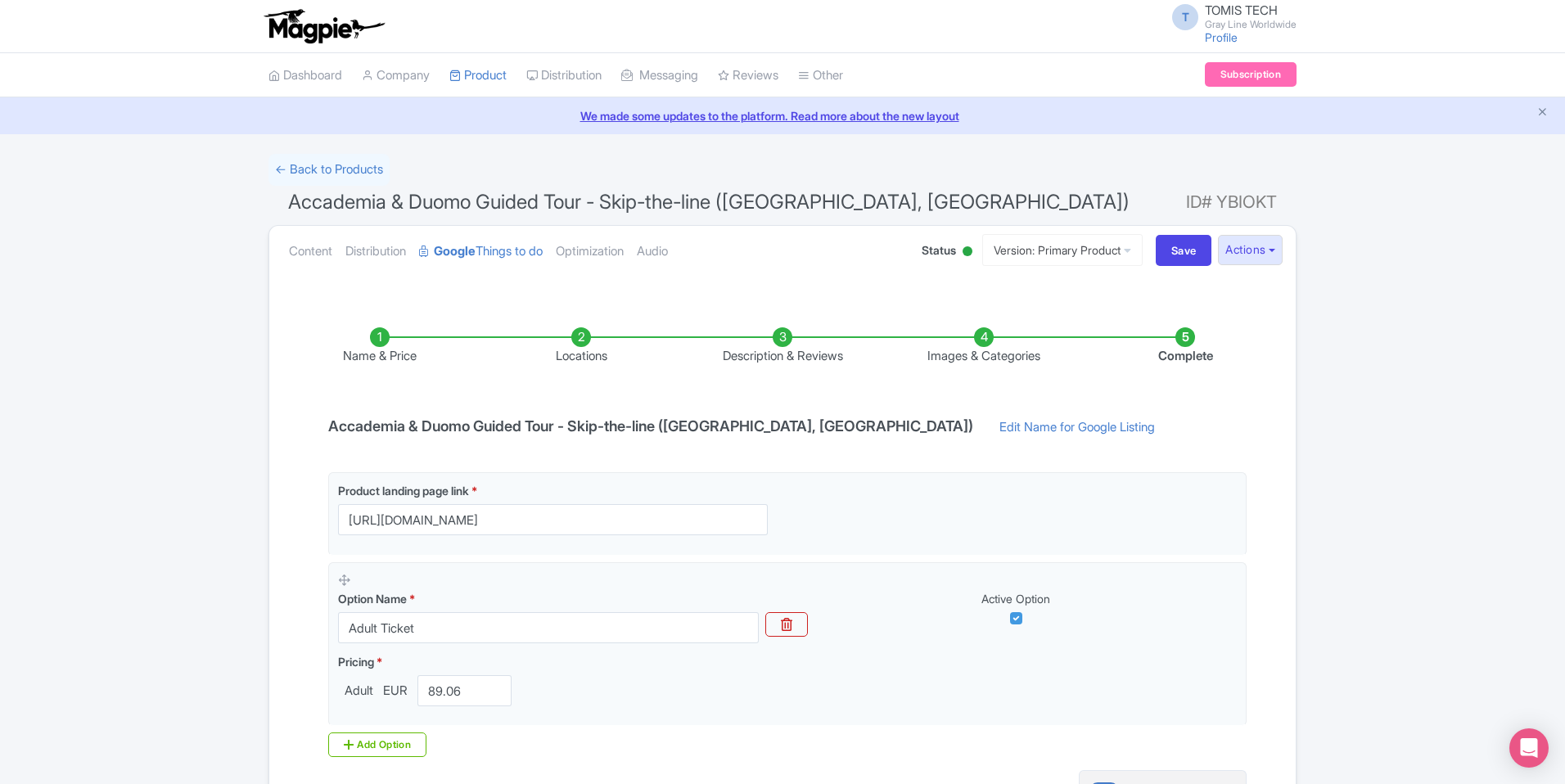
click at [584, 340] on li "Locations" at bounding box center [581, 347] width 202 height 39
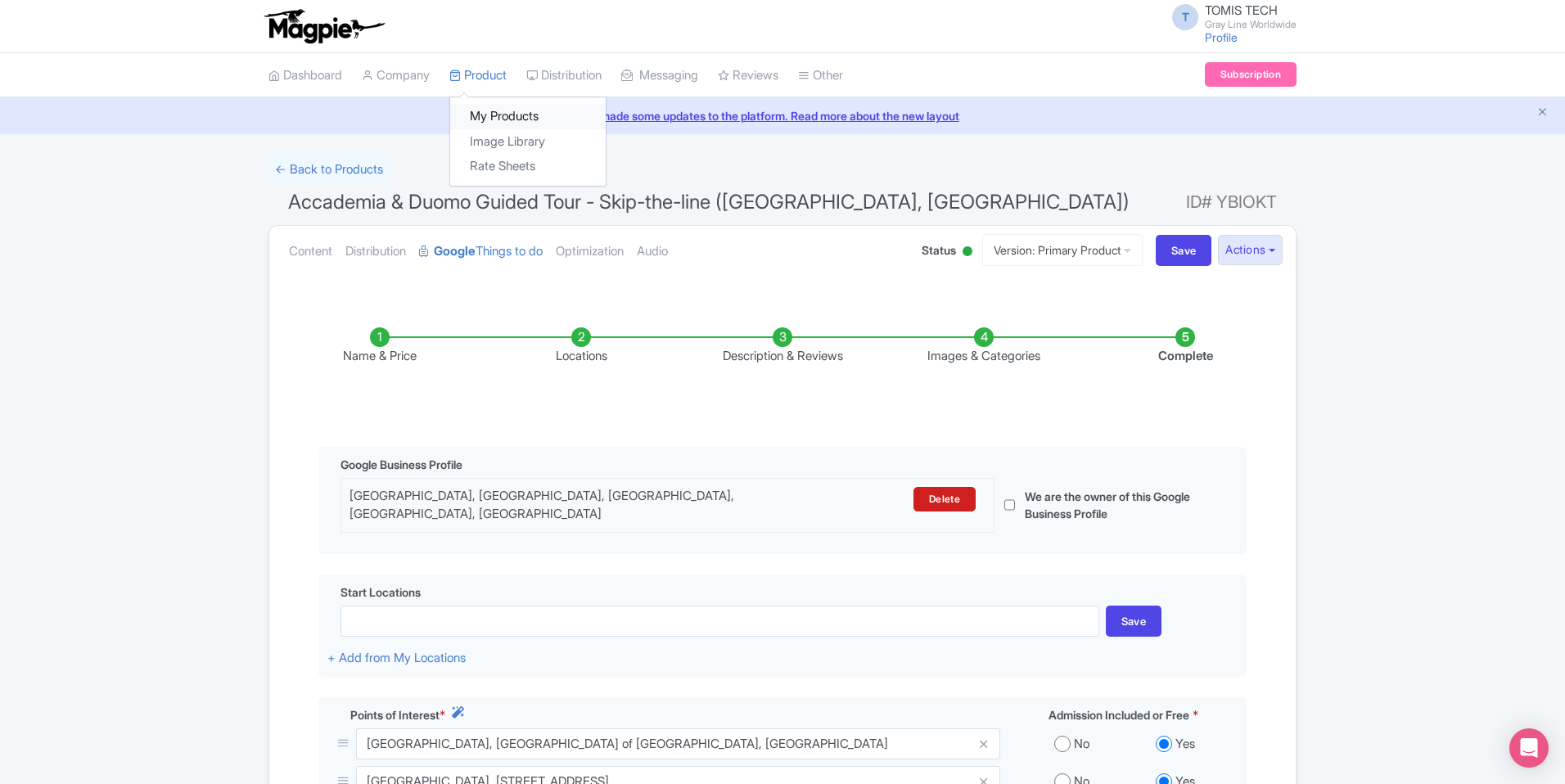
click at [495, 109] on link "My Products" at bounding box center [528, 116] width 155 height 25
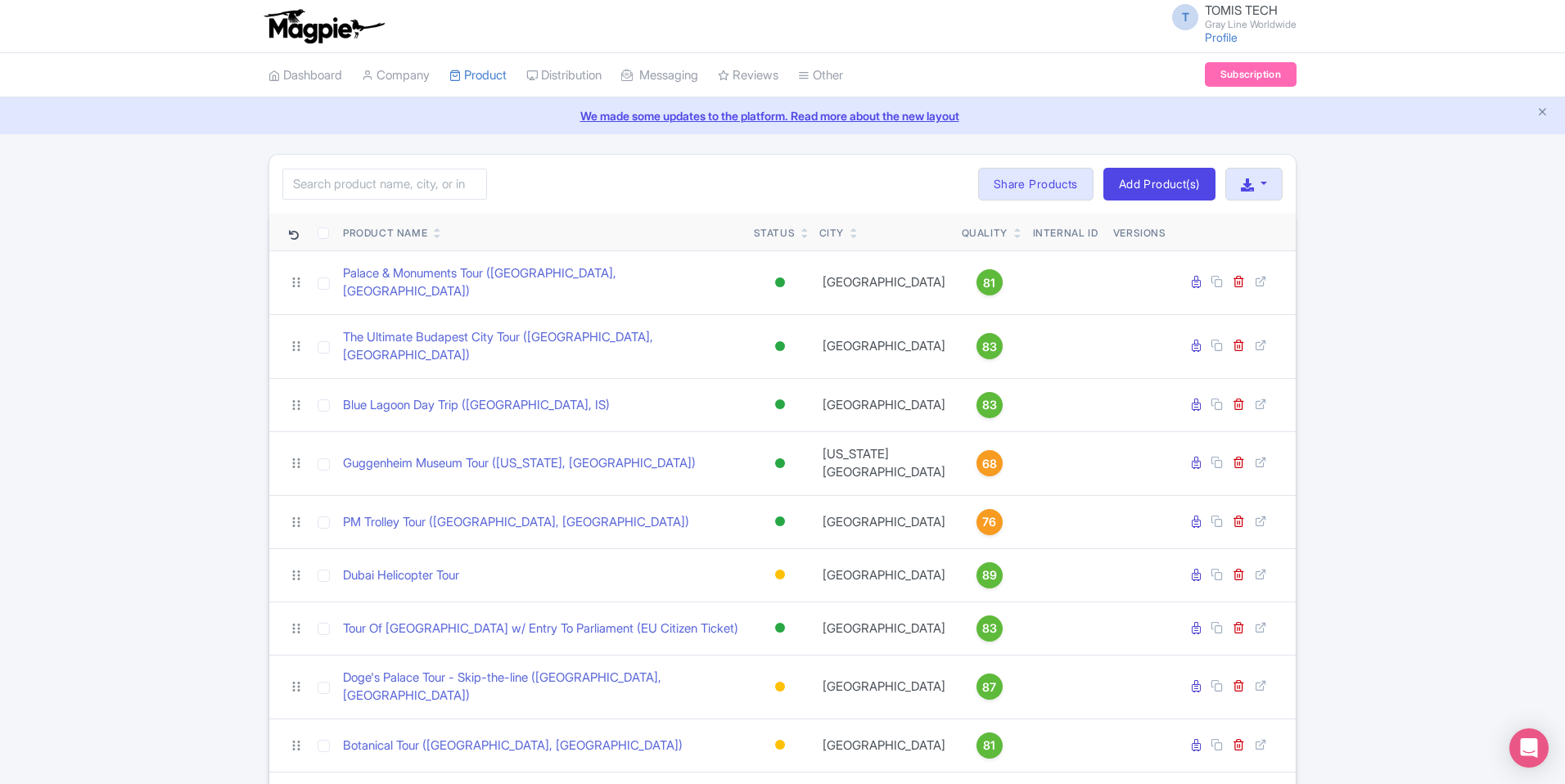
click at [437, 237] on icon at bounding box center [437, 236] width 7 height 10
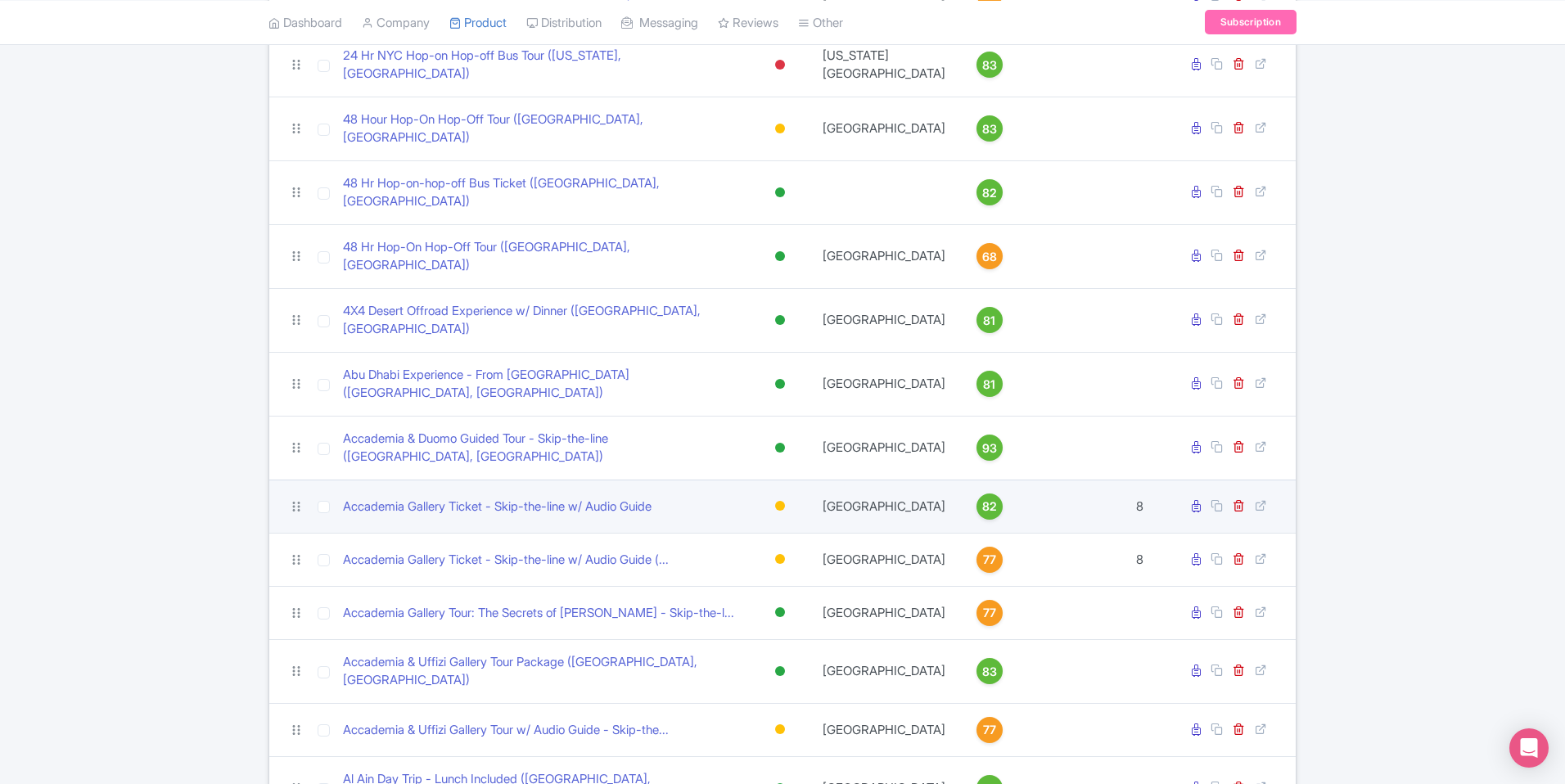
scroll to position [657, 0]
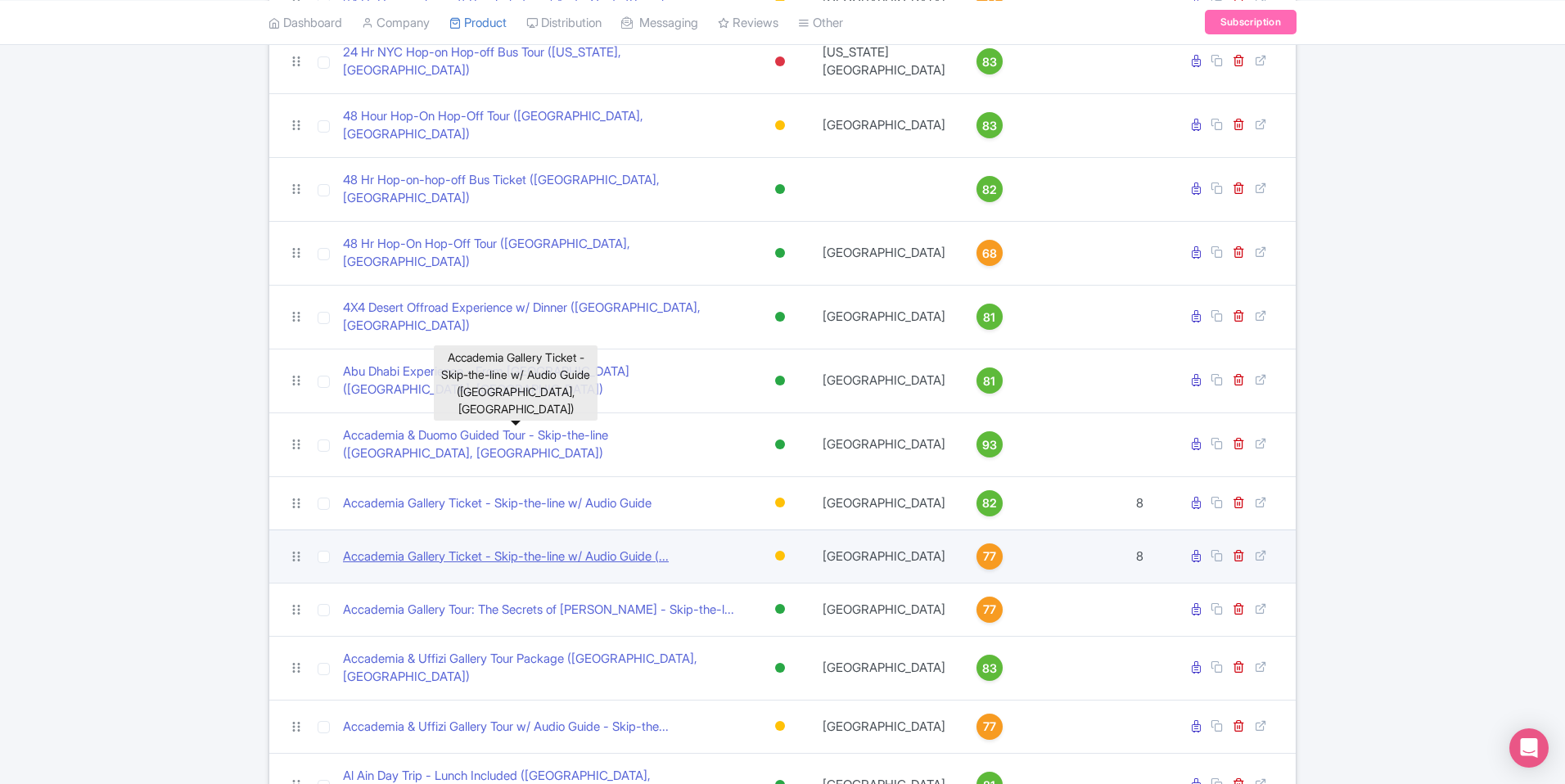
click at [494, 547] on link "Accademia Gallery Ticket - Skip-the-line w/ Audio Guide (..." at bounding box center [506, 557] width 326 height 18
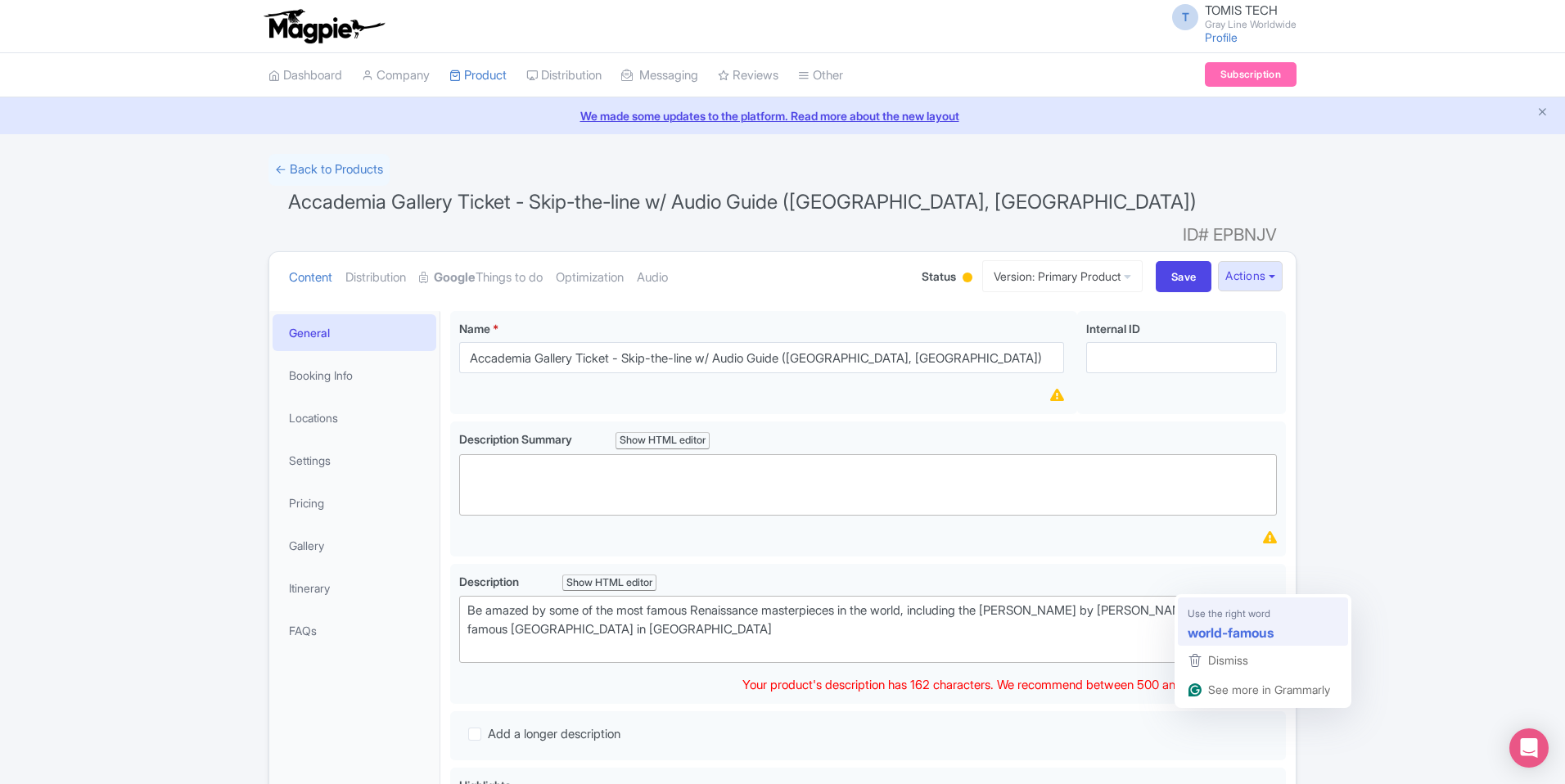
type trix-editor "<div>Be amazed by some of the most famous Renaissance masterpieces in the world…"
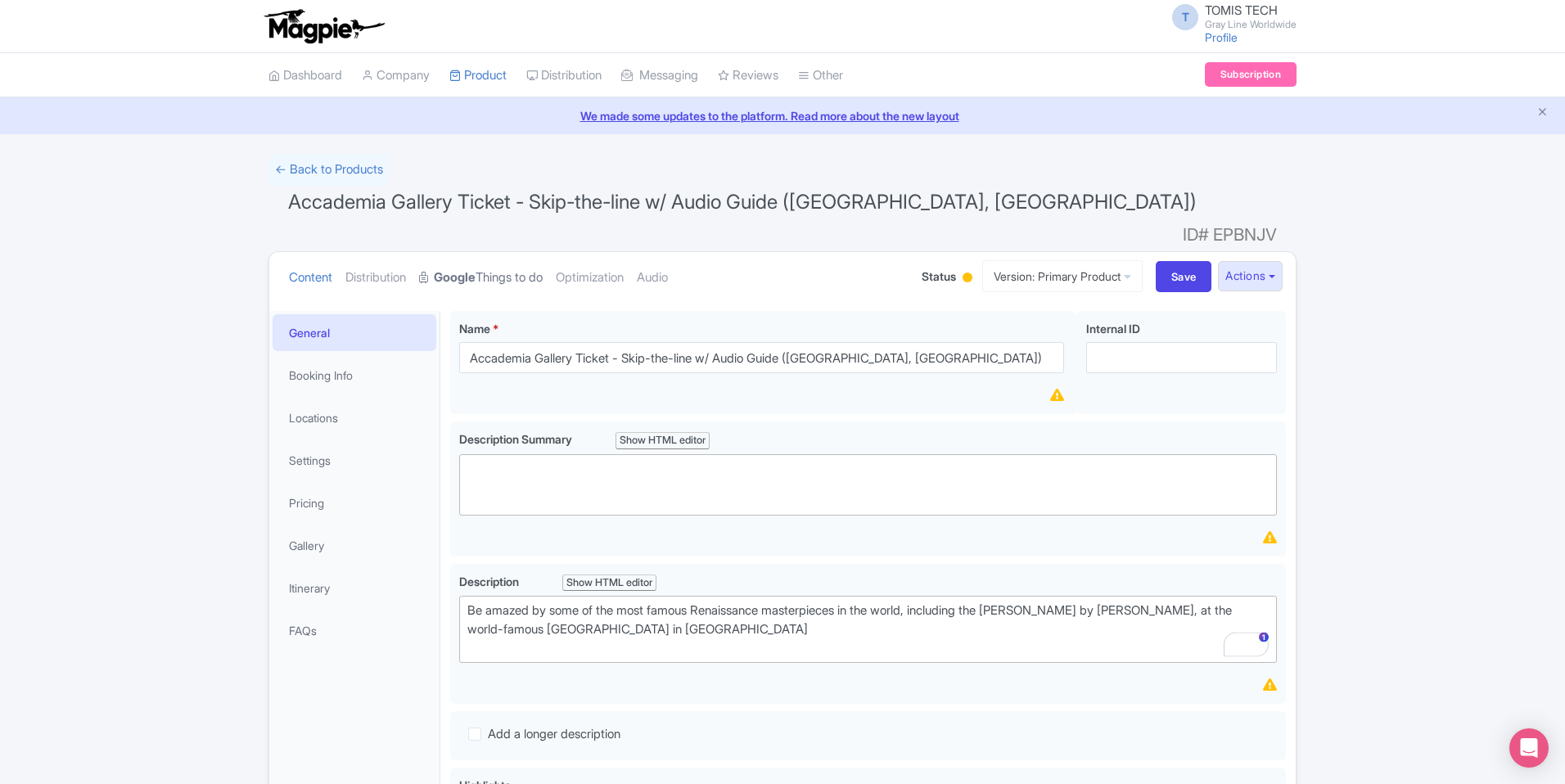
click at [511, 253] on link "Google Things to do" at bounding box center [481, 278] width 124 height 52
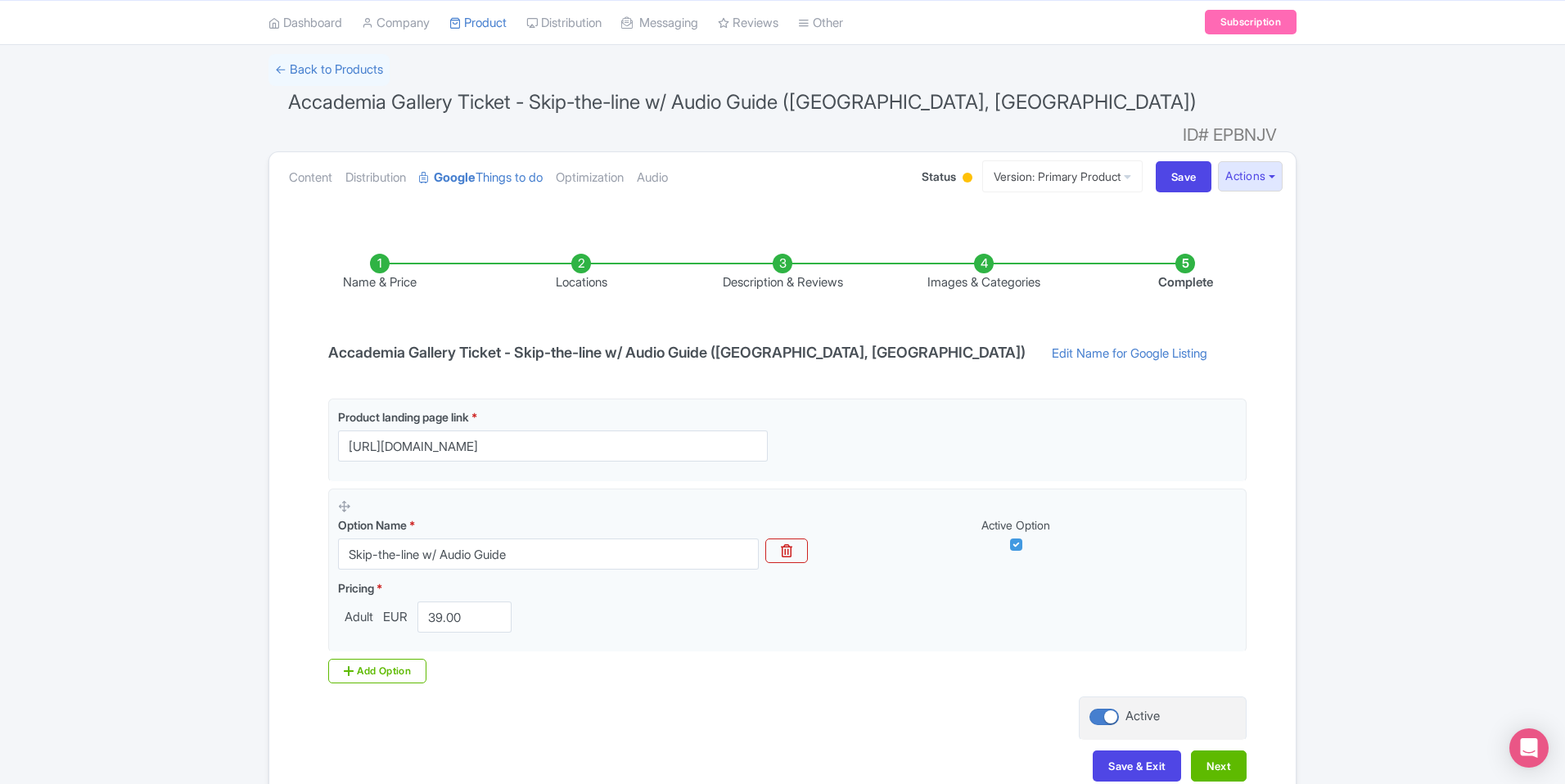
scroll to position [130, 0]
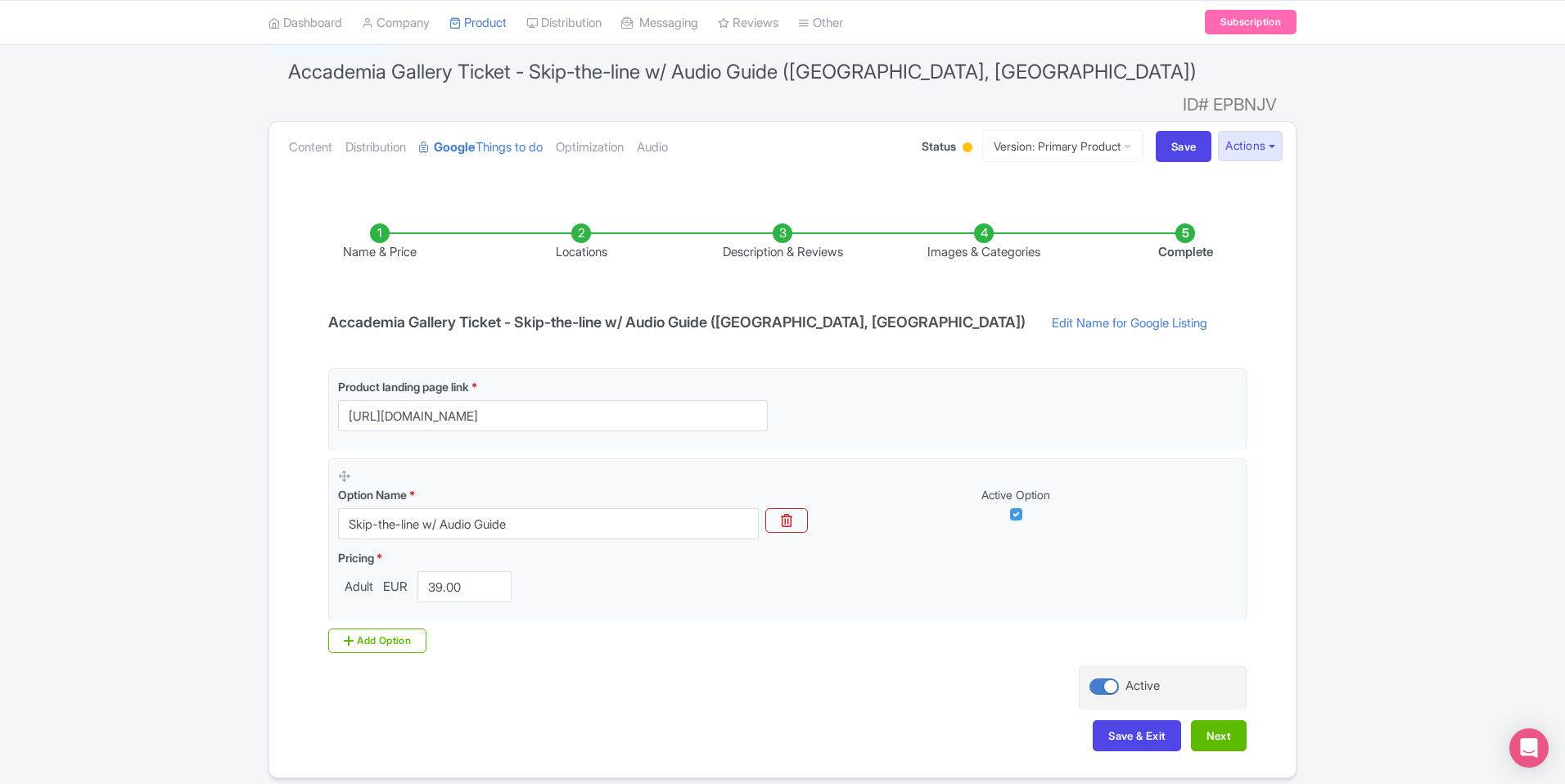
click at [579, 224] on li "Locations" at bounding box center [581, 243] width 202 height 39
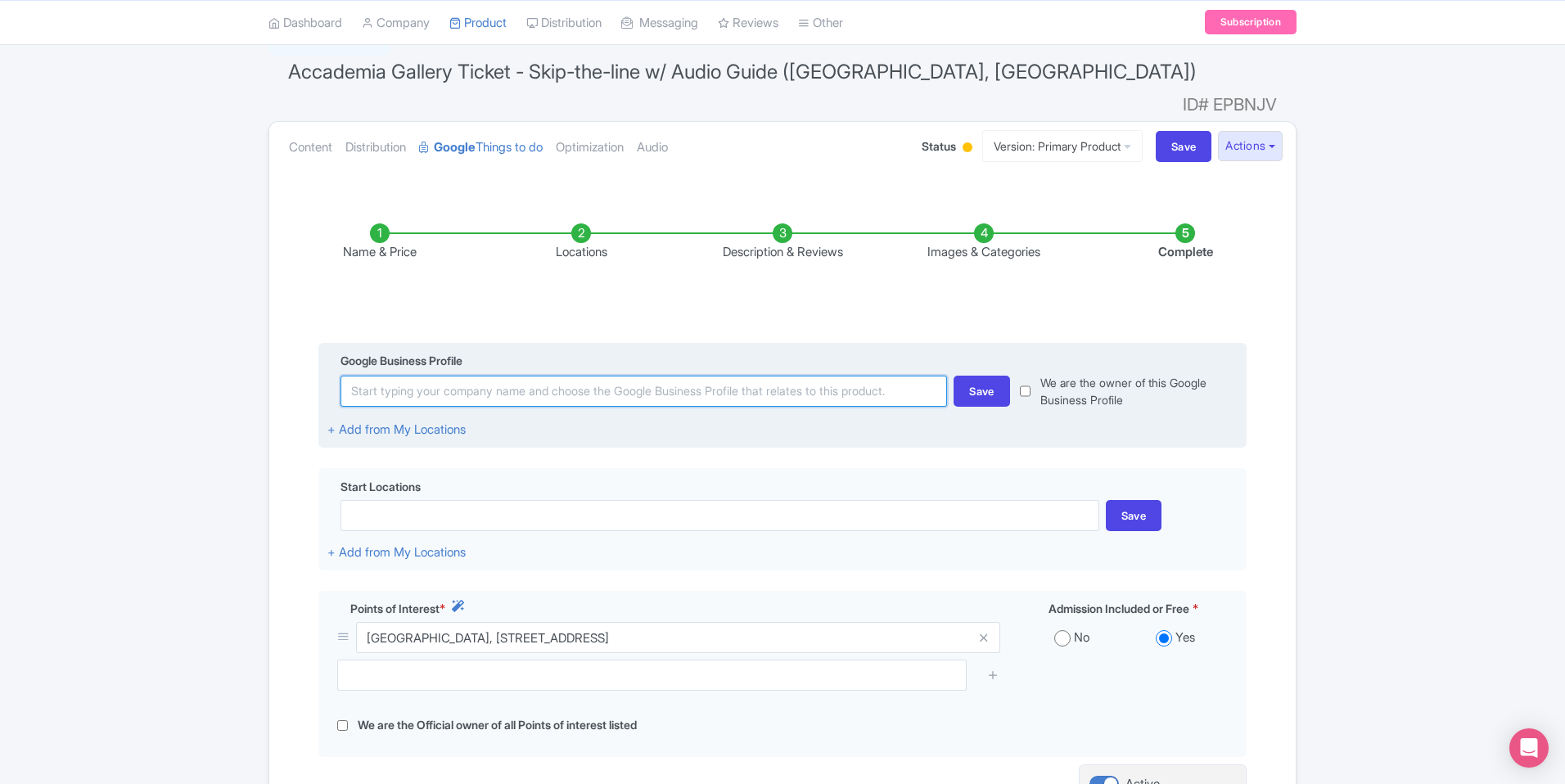
click at [689, 375] on input at bounding box center [644, 391] width 607 height 31
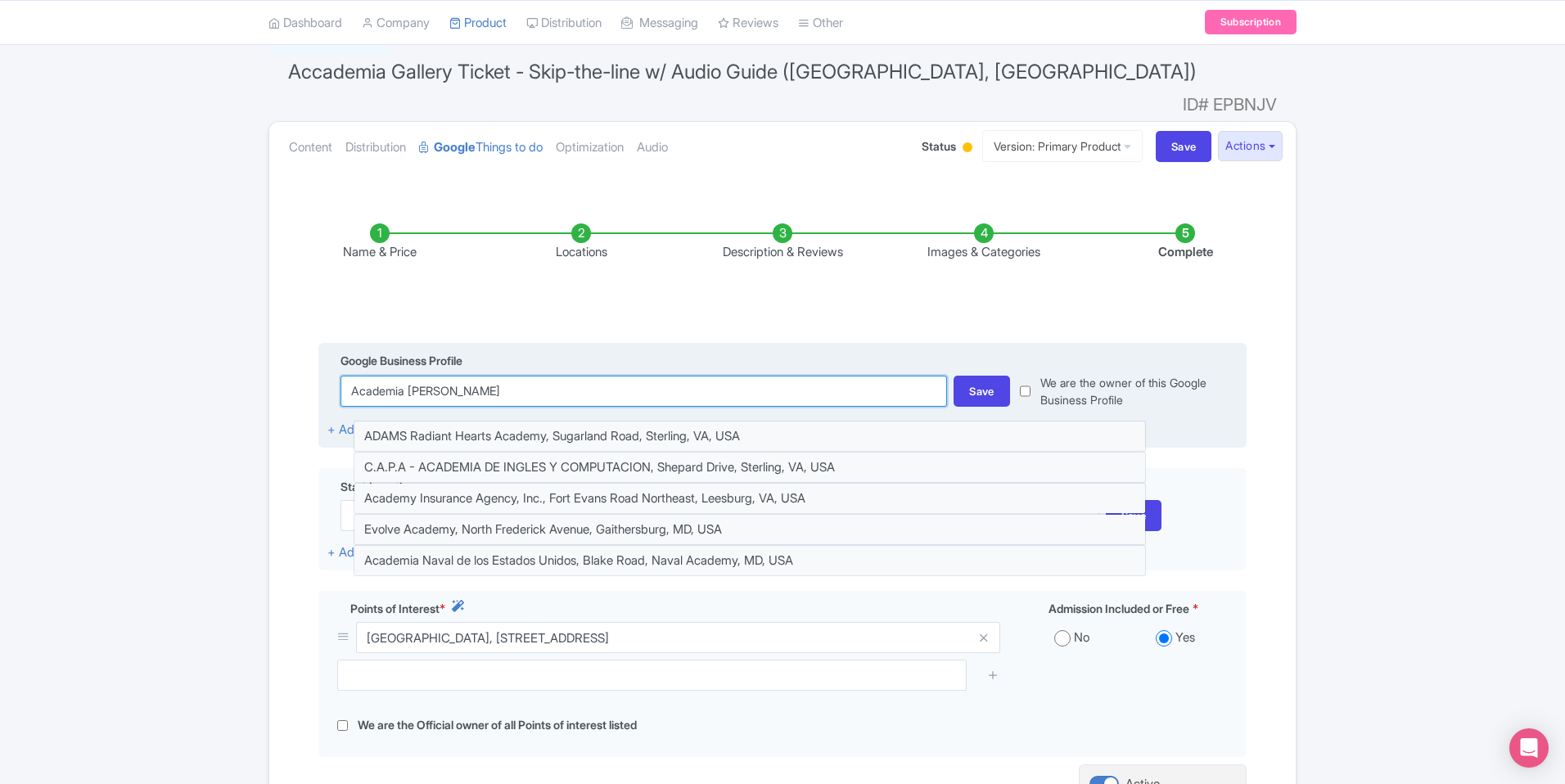
click at [543, 375] on input "Academia florence" at bounding box center [644, 391] width 607 height 31
paste input "Galleria dell’Accademia di Firenz"
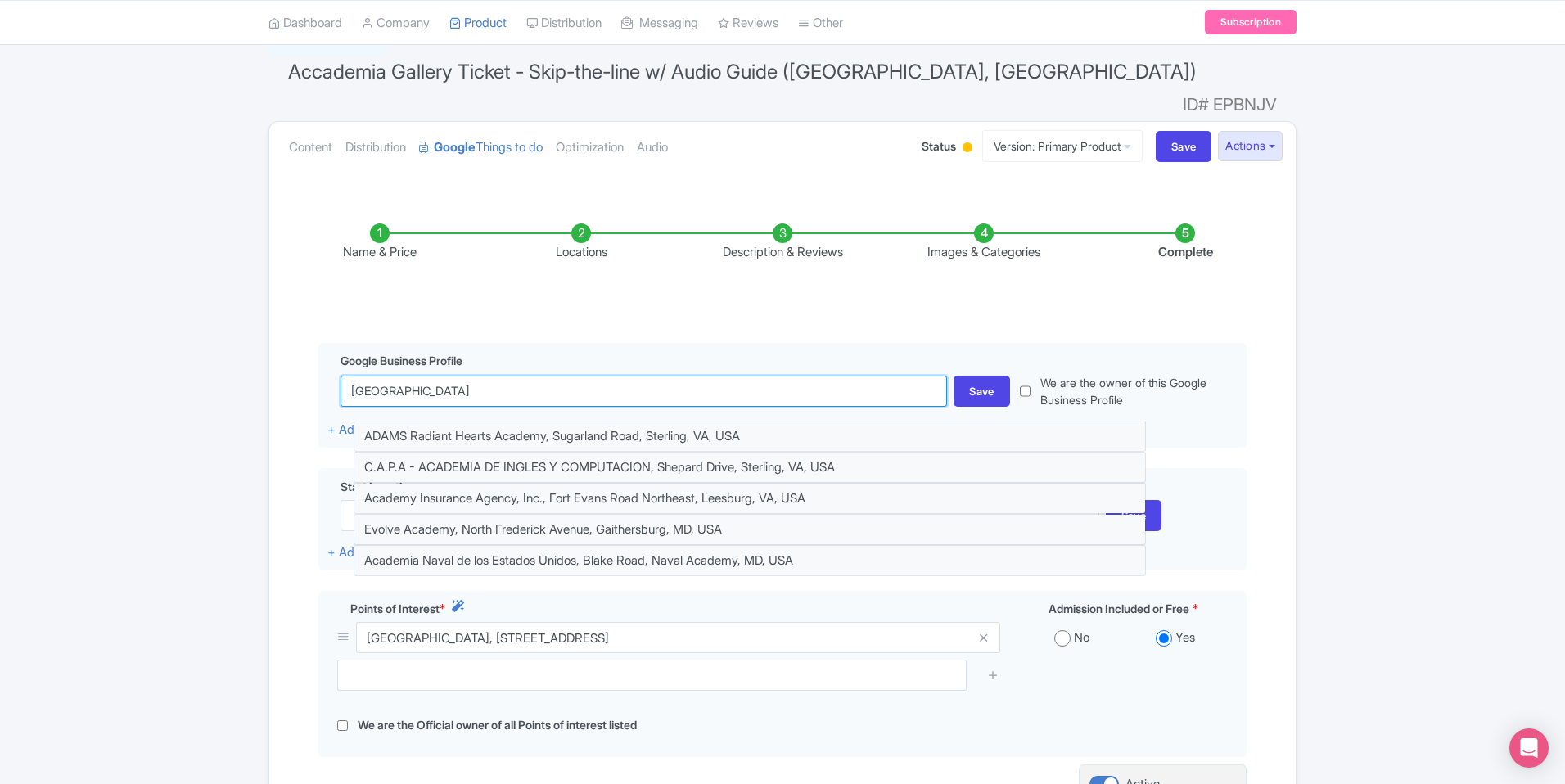
type input "Galleria dell’Accademia di Firenze"
click at [1156, 131] on input "Save" at bounding box center [1184, 147] width 56 height 31
type input "Saving..."
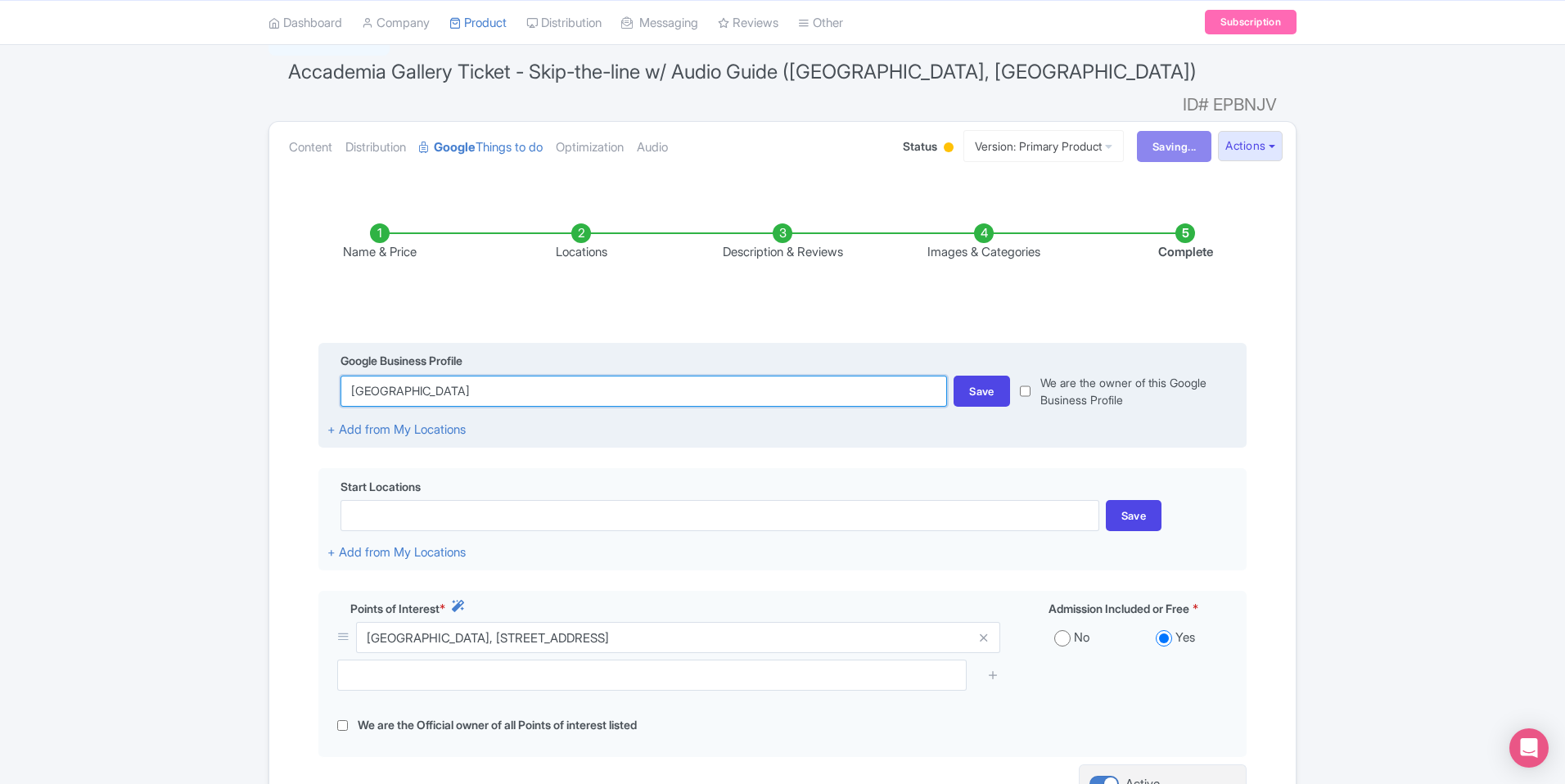
click at [559, 375] on input "Galleria dell’Accademia di Firenze" at bounding box center [644, 391] width 607 height 31
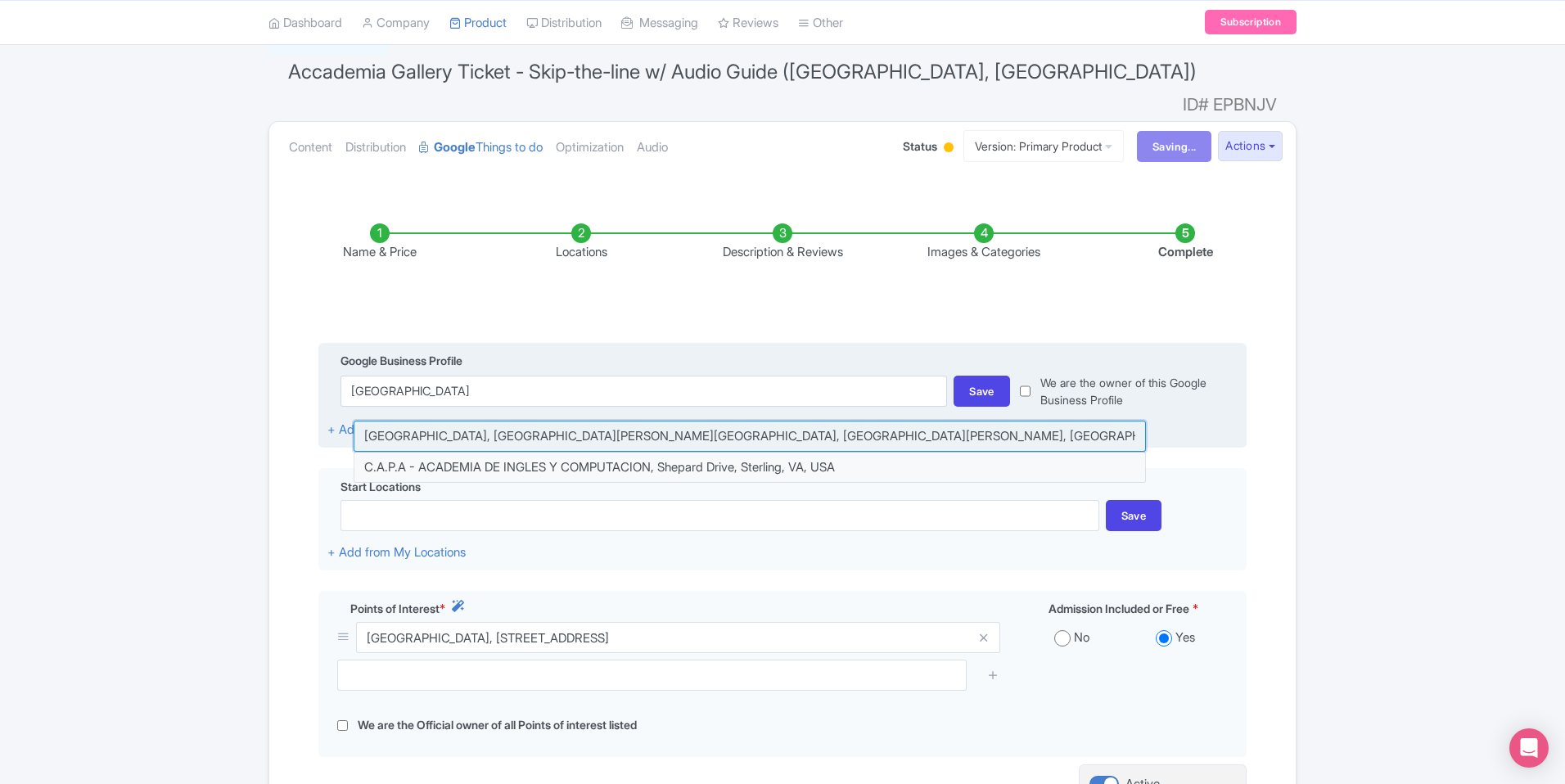
click at [556, 421] on input at bounding box center [749, 436] width 793 height 31
type input "[GEOGRAPHIC_DATA], [GEOGRAPHIC_DATA][PERSON_NAME][GEOGRAPHIC_DATA], [GEOGRAPHIC…"
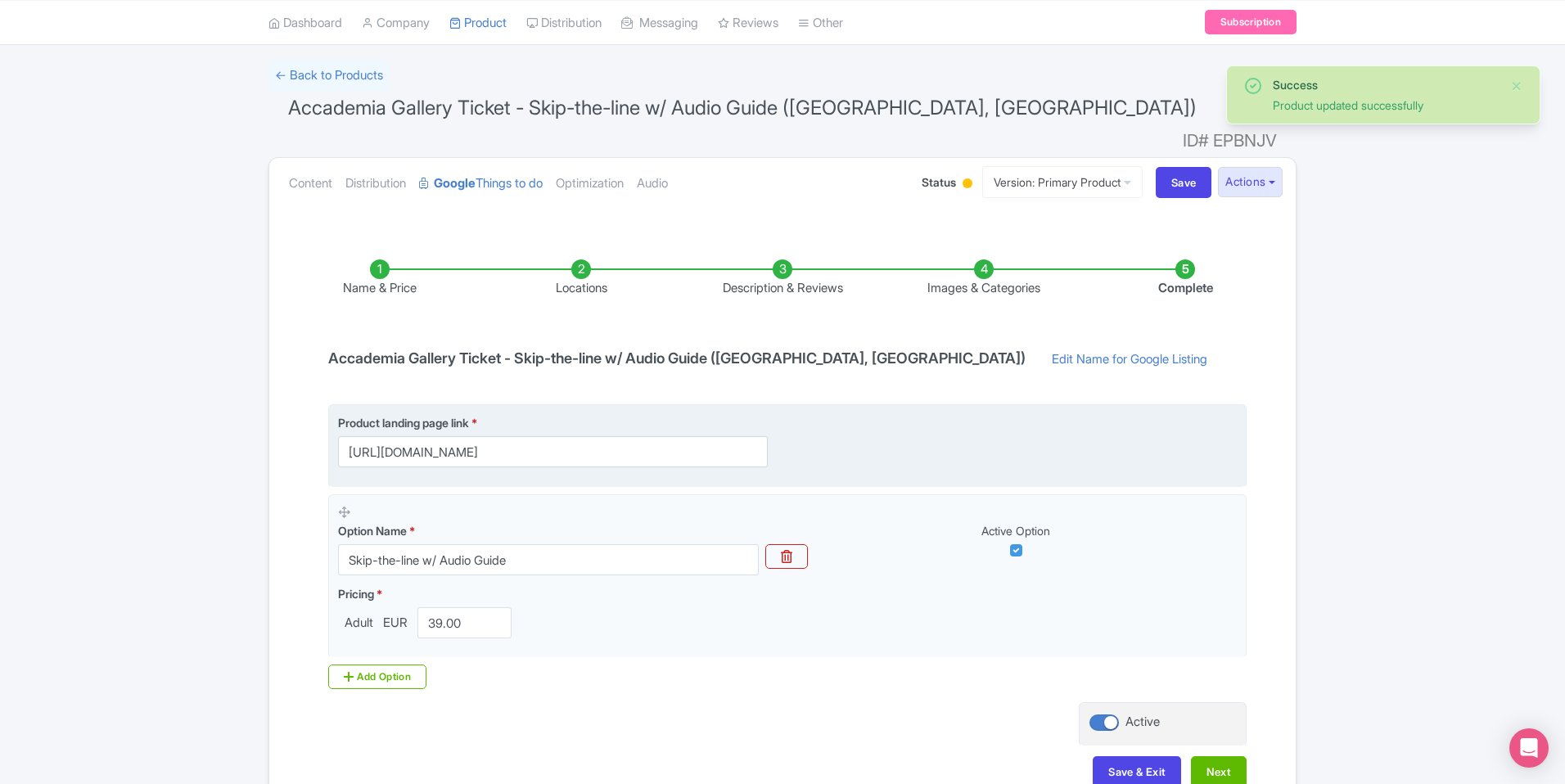
scroll to position [168, 0]
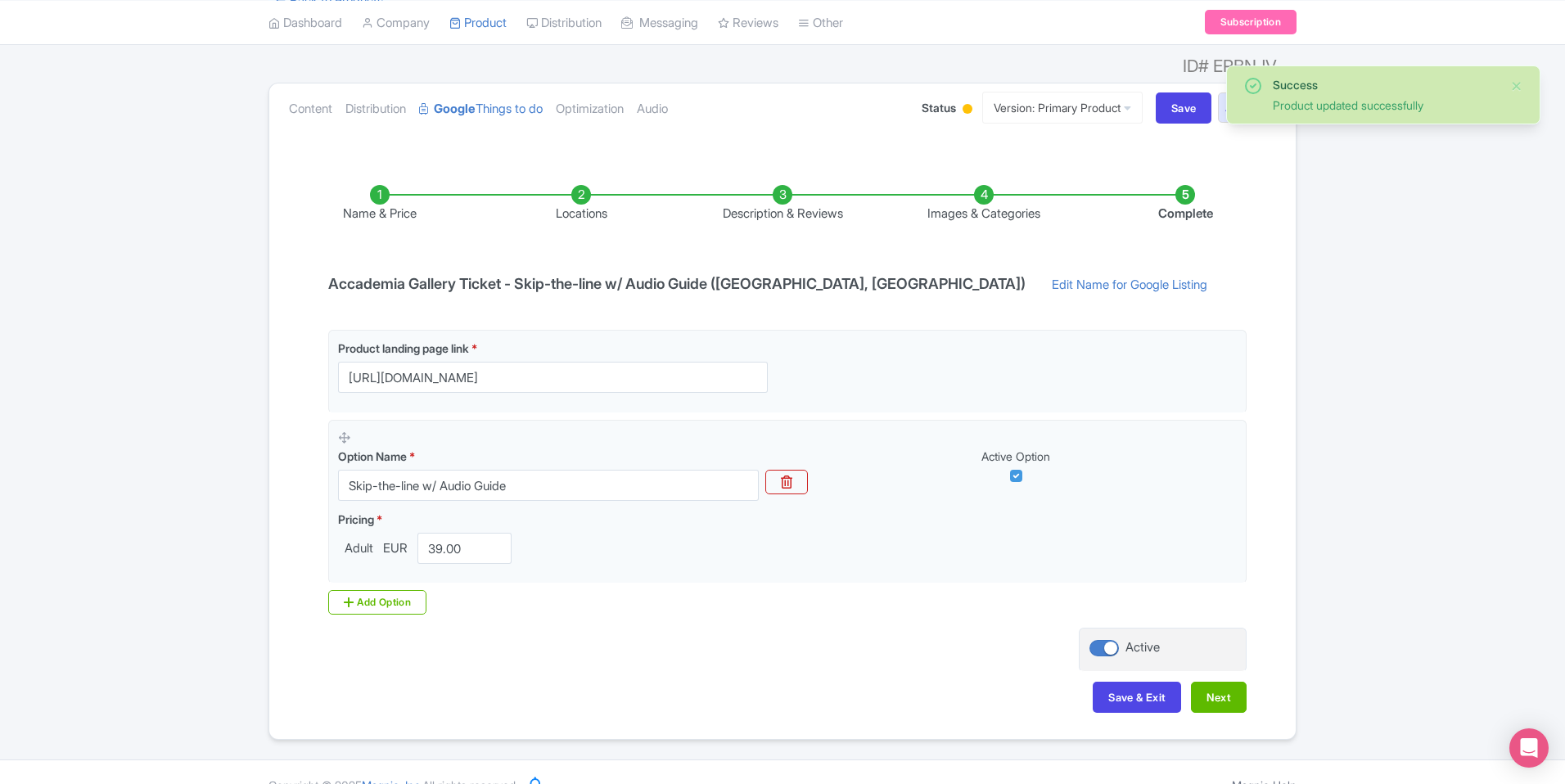
click at [582, 185] on li "Locations" at bounding box center [581, 204] width 202 height 39
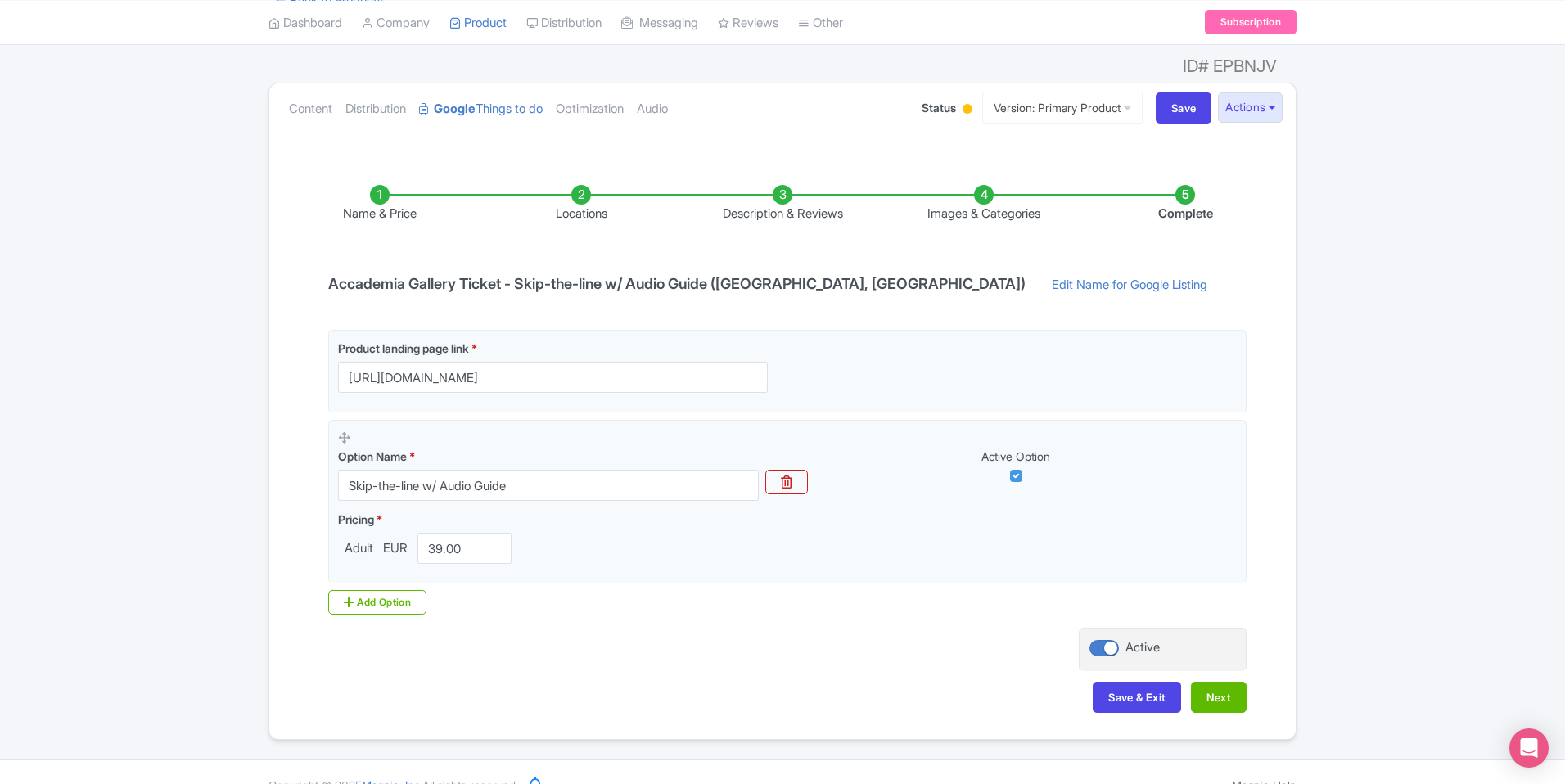
click at [576, 185] on li "Locations" at bounding box center [581, 204] width 202 height 39
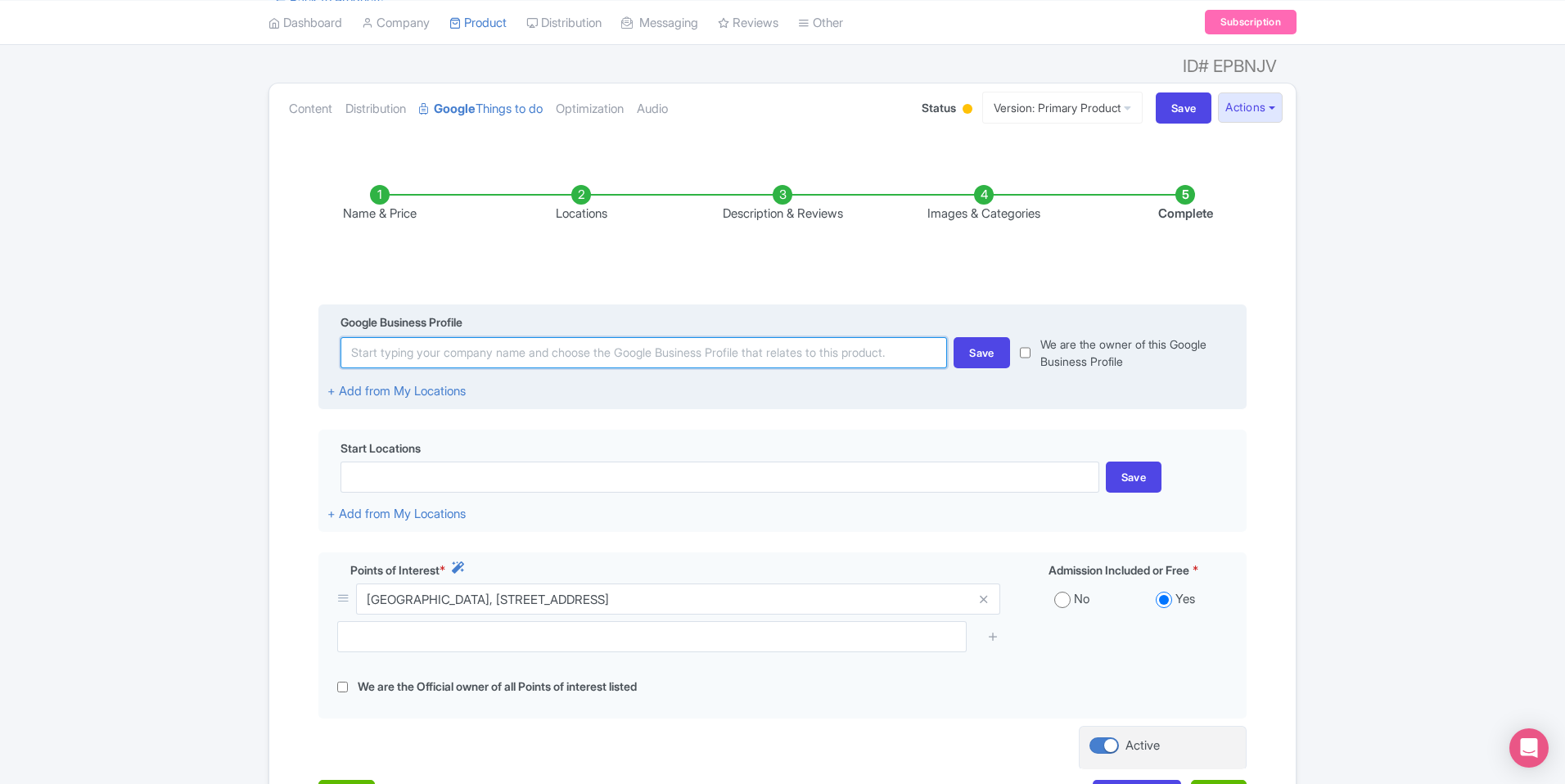
paste input "[GEOGRAPHIC_DATA]"
click at [567, 337] on input "[GEOGRAPHIC_DATA]" at bounding box center [644, 353] width 607 height 31
type input "[GEOGRAPHIC_DATA]"
click at [1156, 92] on input "Save" at bounding box center [1184, 108] width 56 height 31
type input "Saving..."
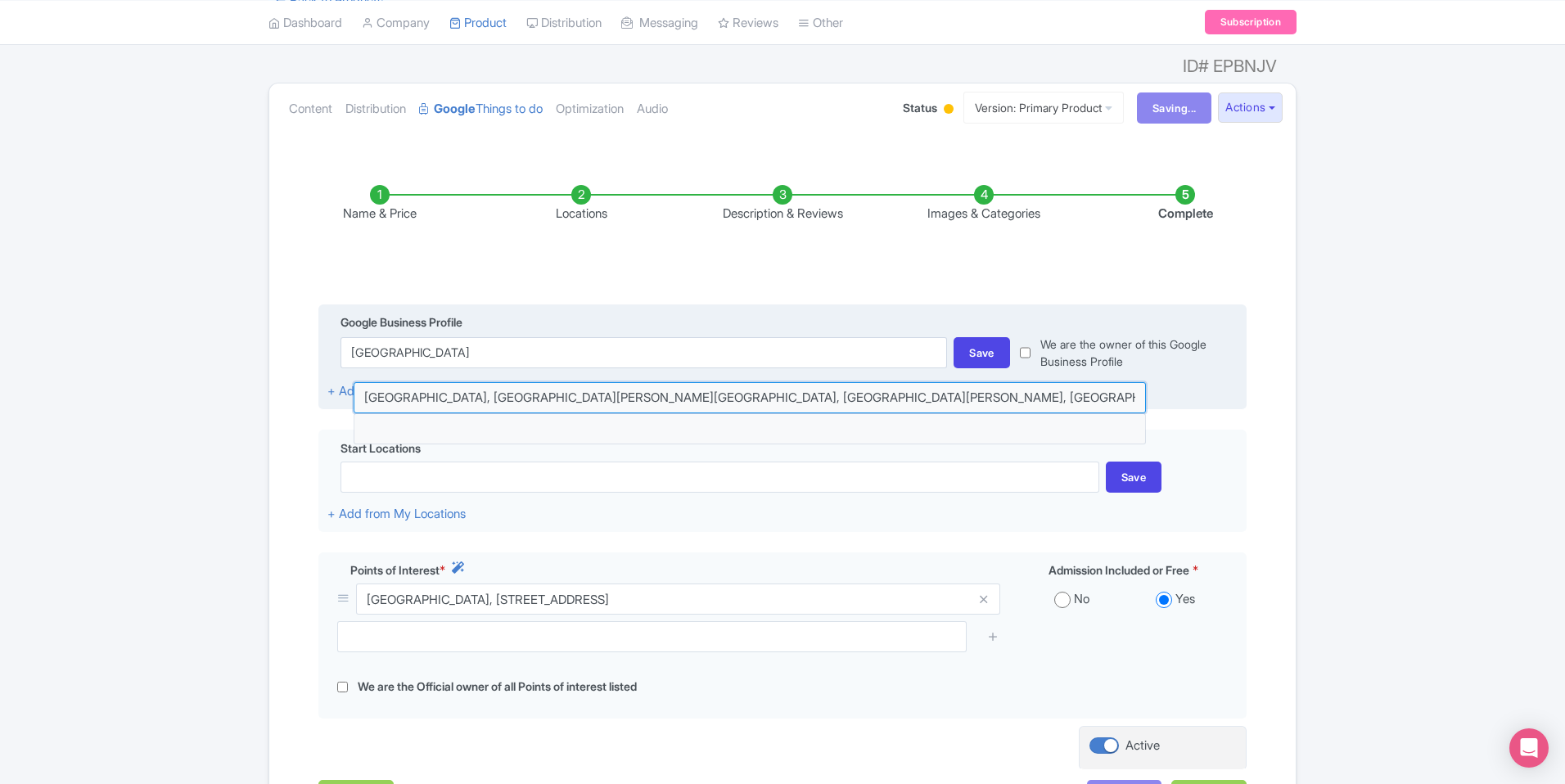
click at [581, 382] on input at bounding box center [749, 398] width 793 height 31
type input "[GEOGRAPHIC_DATA], [GEOGRAPHIC_DATA][PERSON_NAME][GEOGRAPHIC_DATA], [GEOGRAPHIC…"
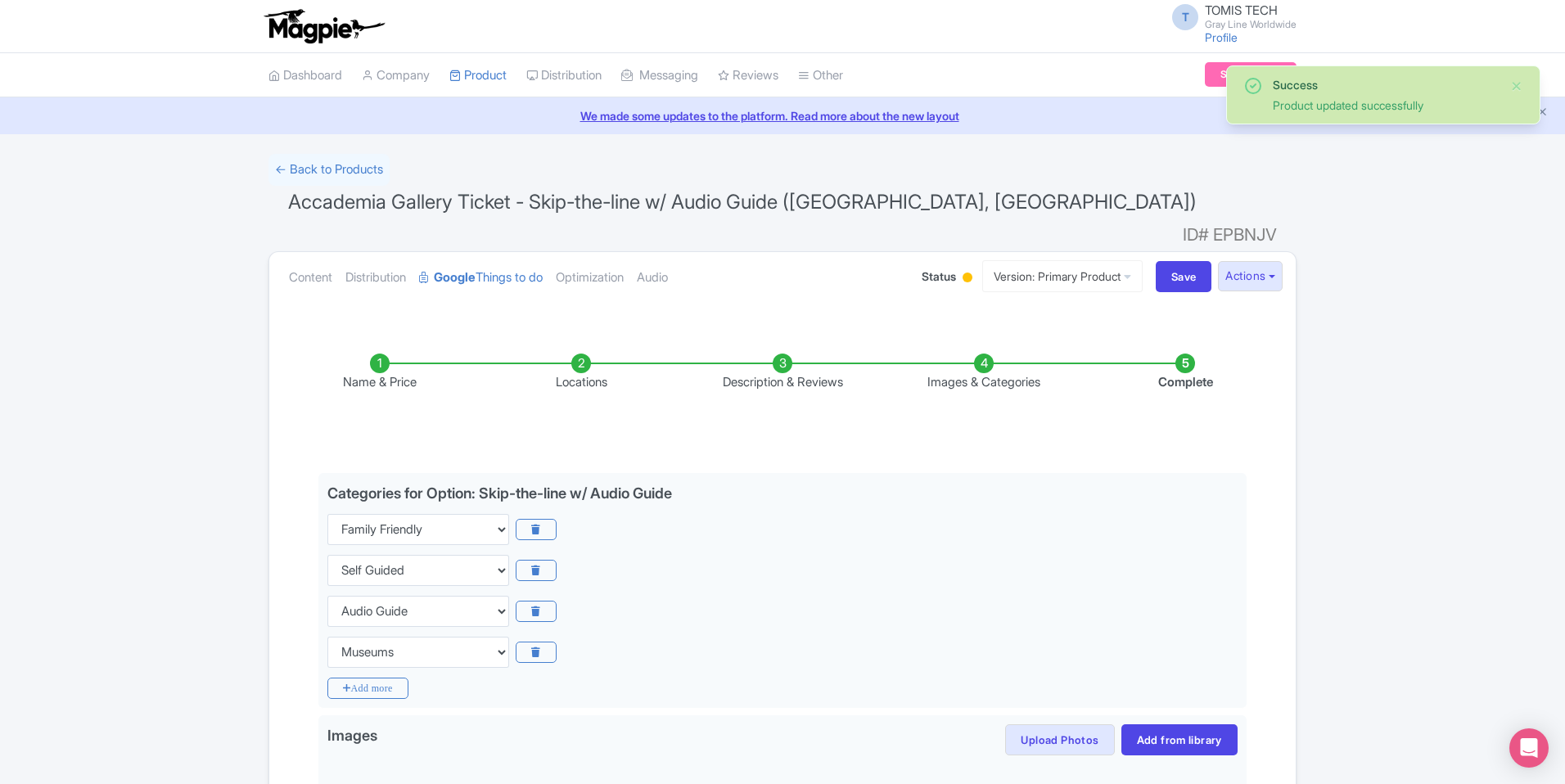
click at [587, 353] on li "Locations" at bounding box center [581, 373] width 202 height 39
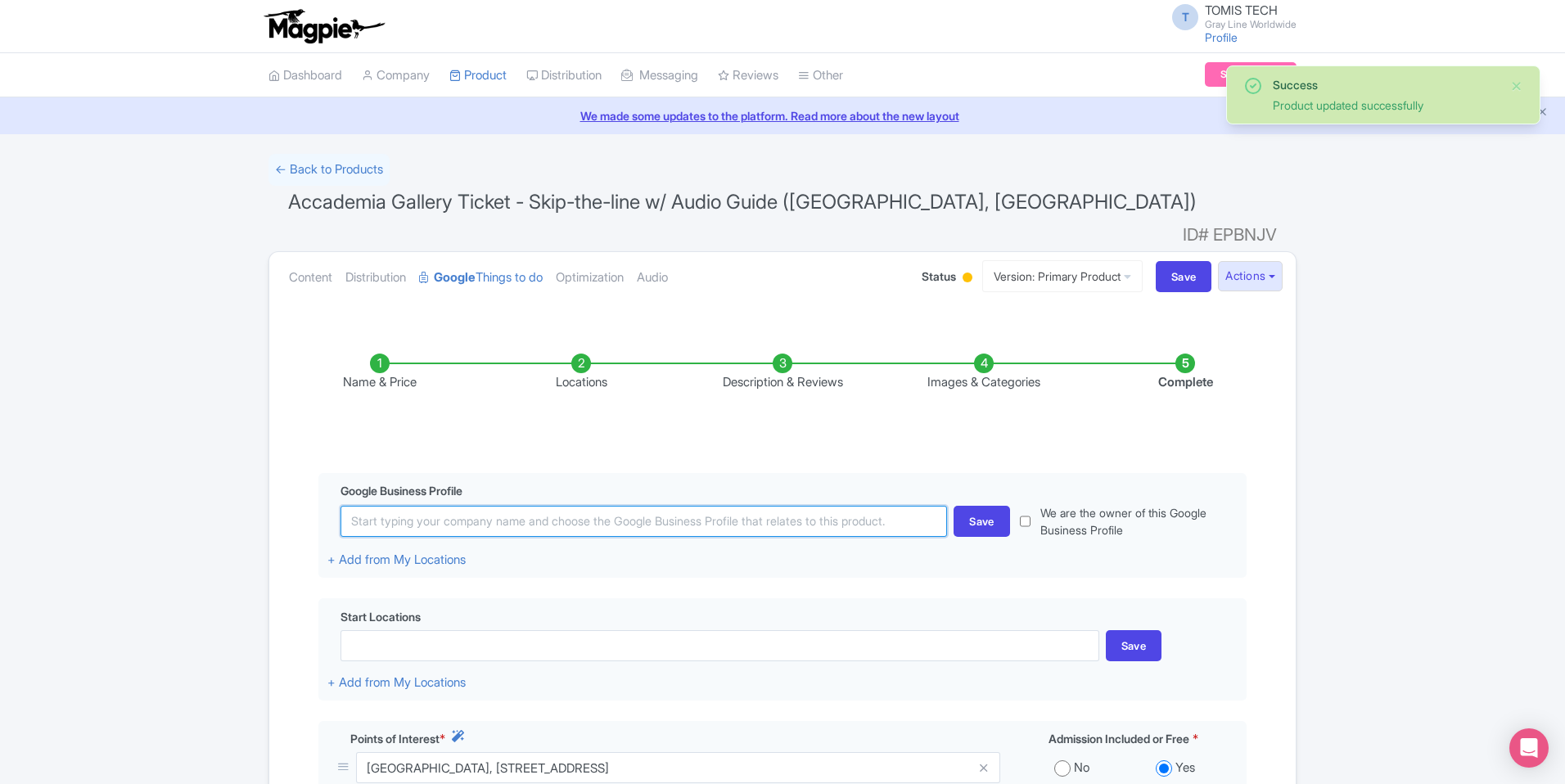
click at [735, 506] on input at bounding box center [644, 521] width 607 height 31
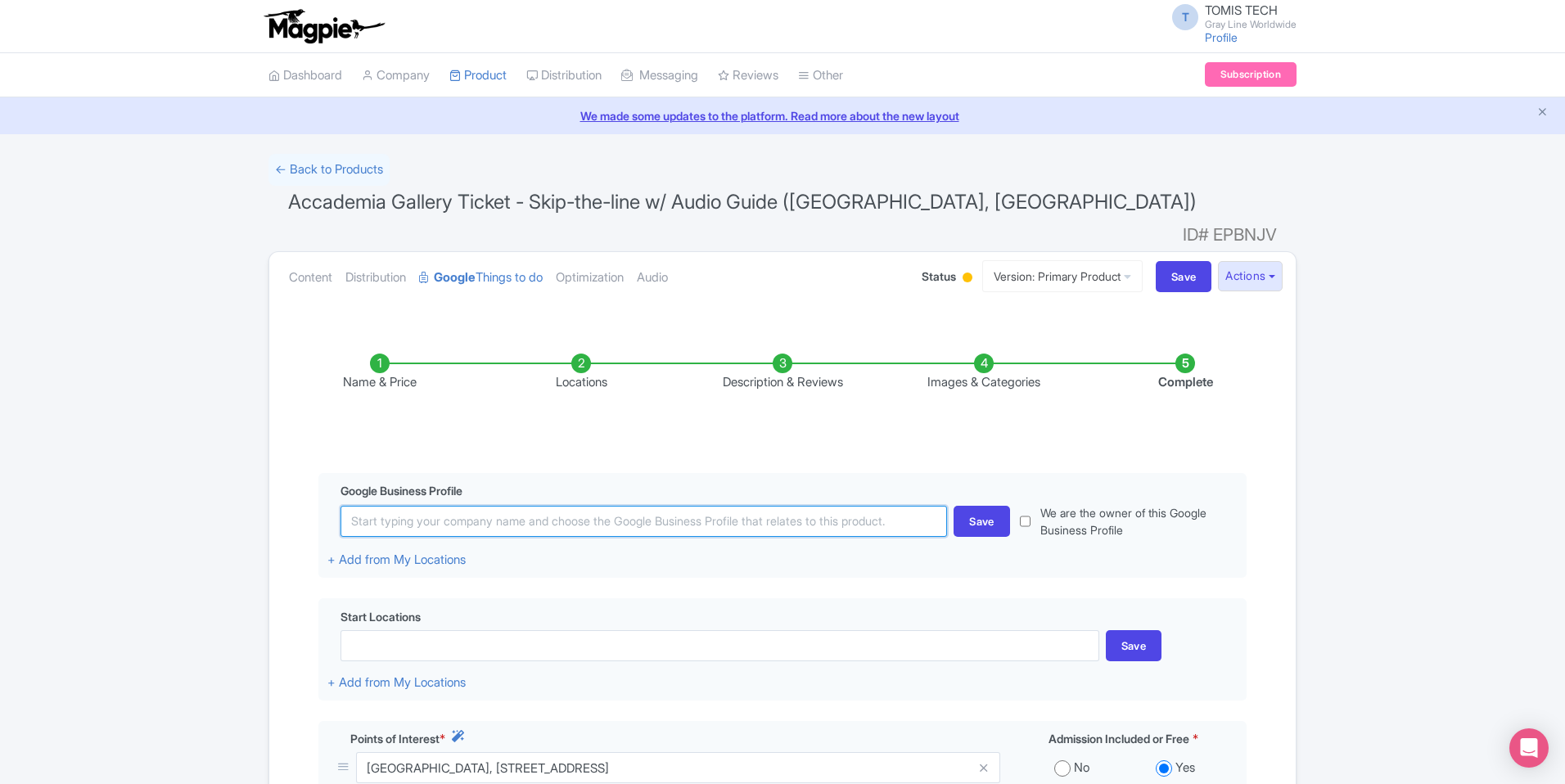
paste input "Galleria dell’Accademia di Firenze"
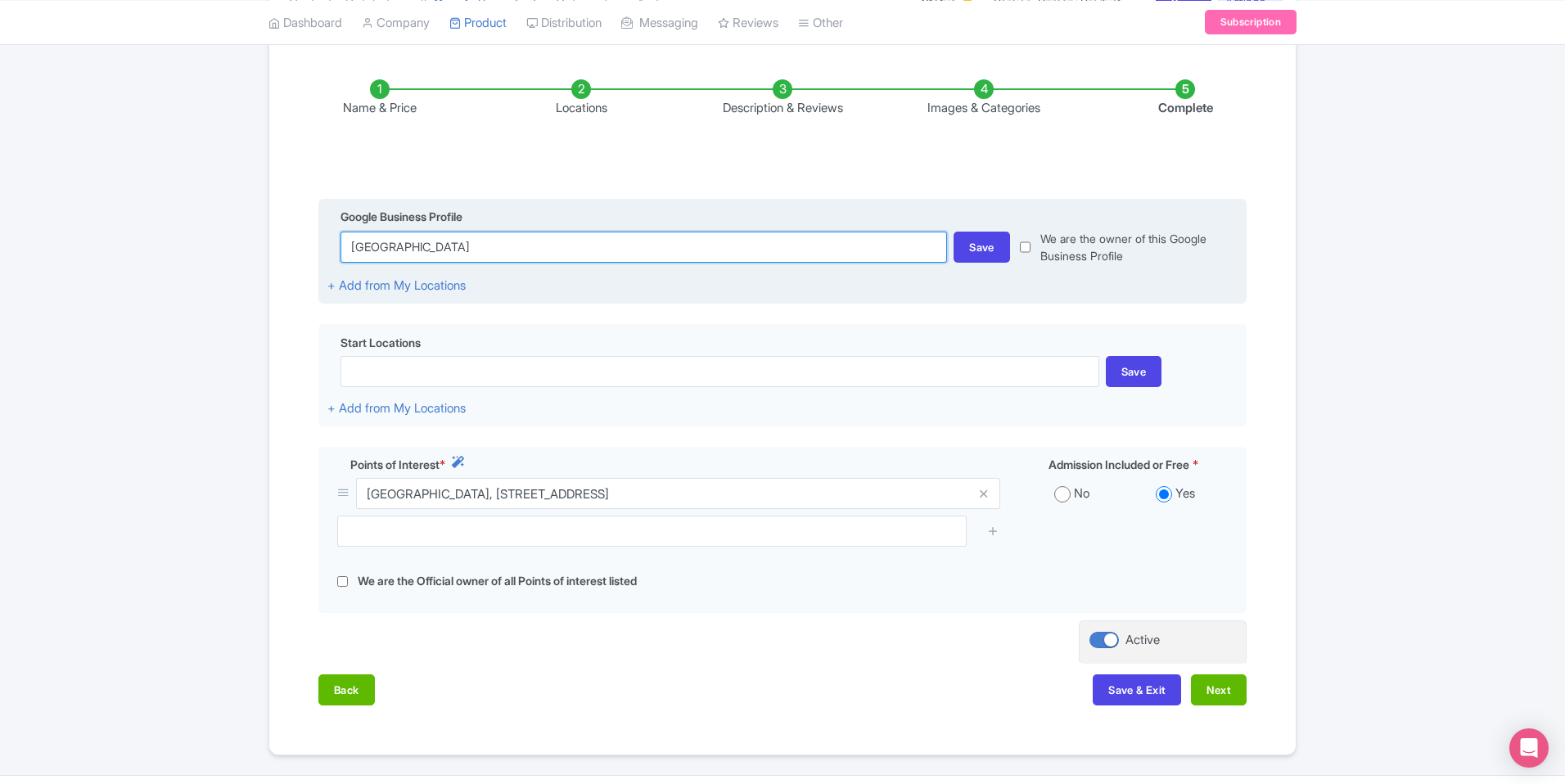
scroll to position [197, 0]
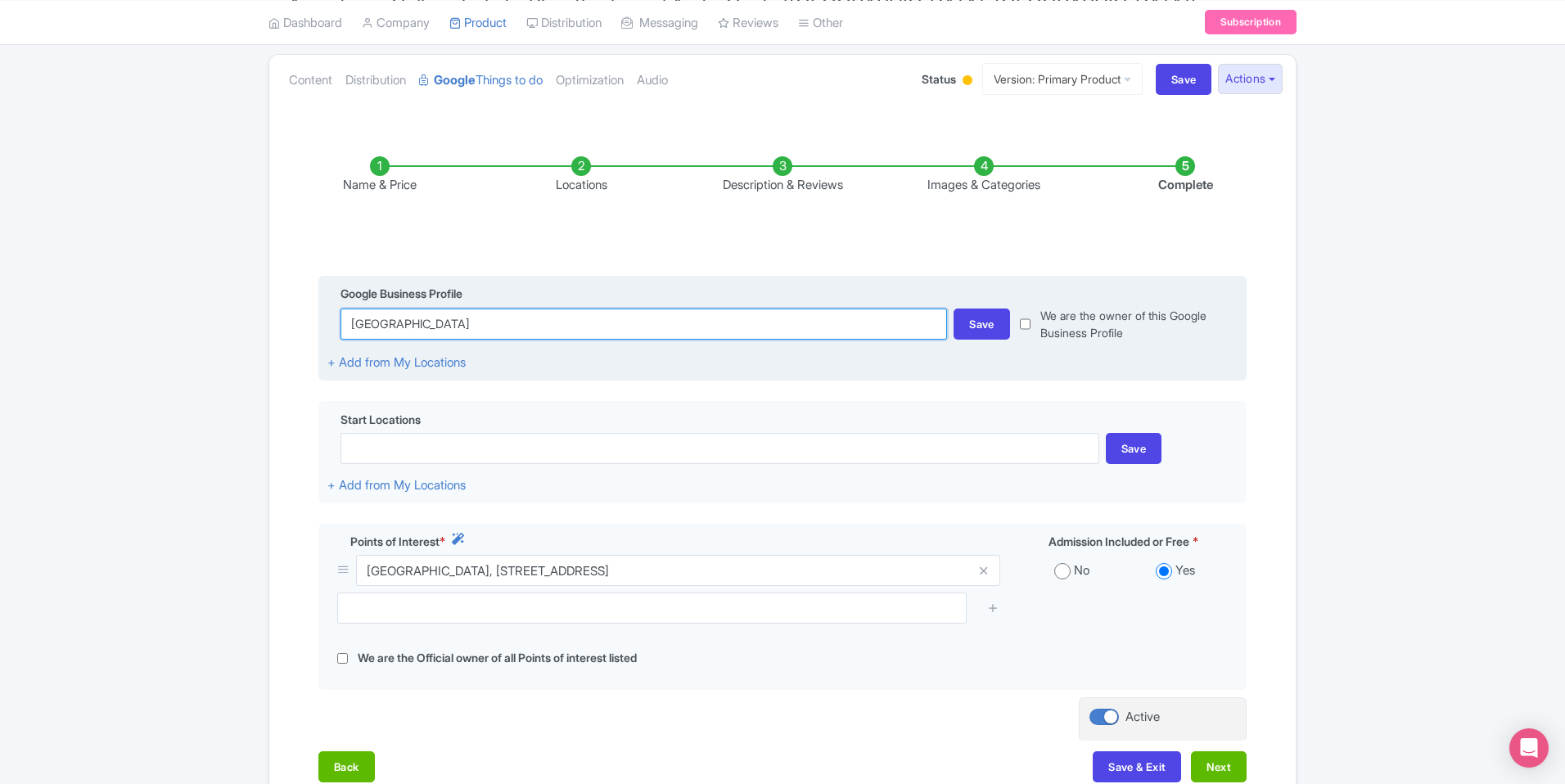
click at [573, 309] on input "Galleria dell’Accademia di Firenze" at bounding box center [644, 325] width 607 height 31
drag, startPoint x: 535, startPoint y: 299, endPoint x: 355, endPoint y: 296, distance: 180.0
click at [355, 309] on input "Galleria dell’Accademia di Firenze" at bounding box center [644, 325] width 607 height 31
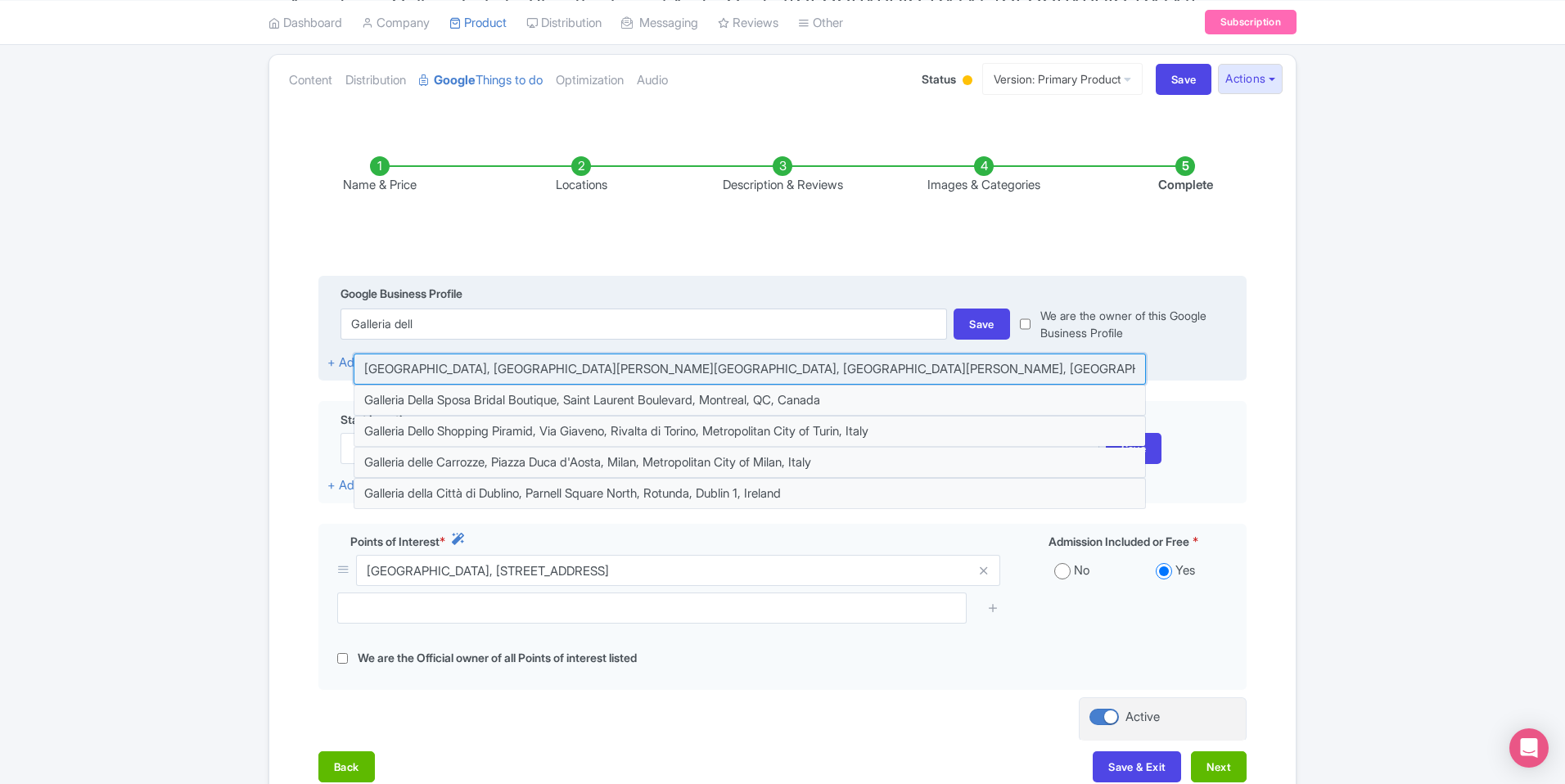
click at [620, 353] on input at bounding box center [749, 369] width 793 height 31
type input "[GEOGRAPHIC_DATA], [GEOGRAPHIC_DATA][PERSON_NAME][GEOGRAPHIC_DATA], [GEOGRAPHIC…"
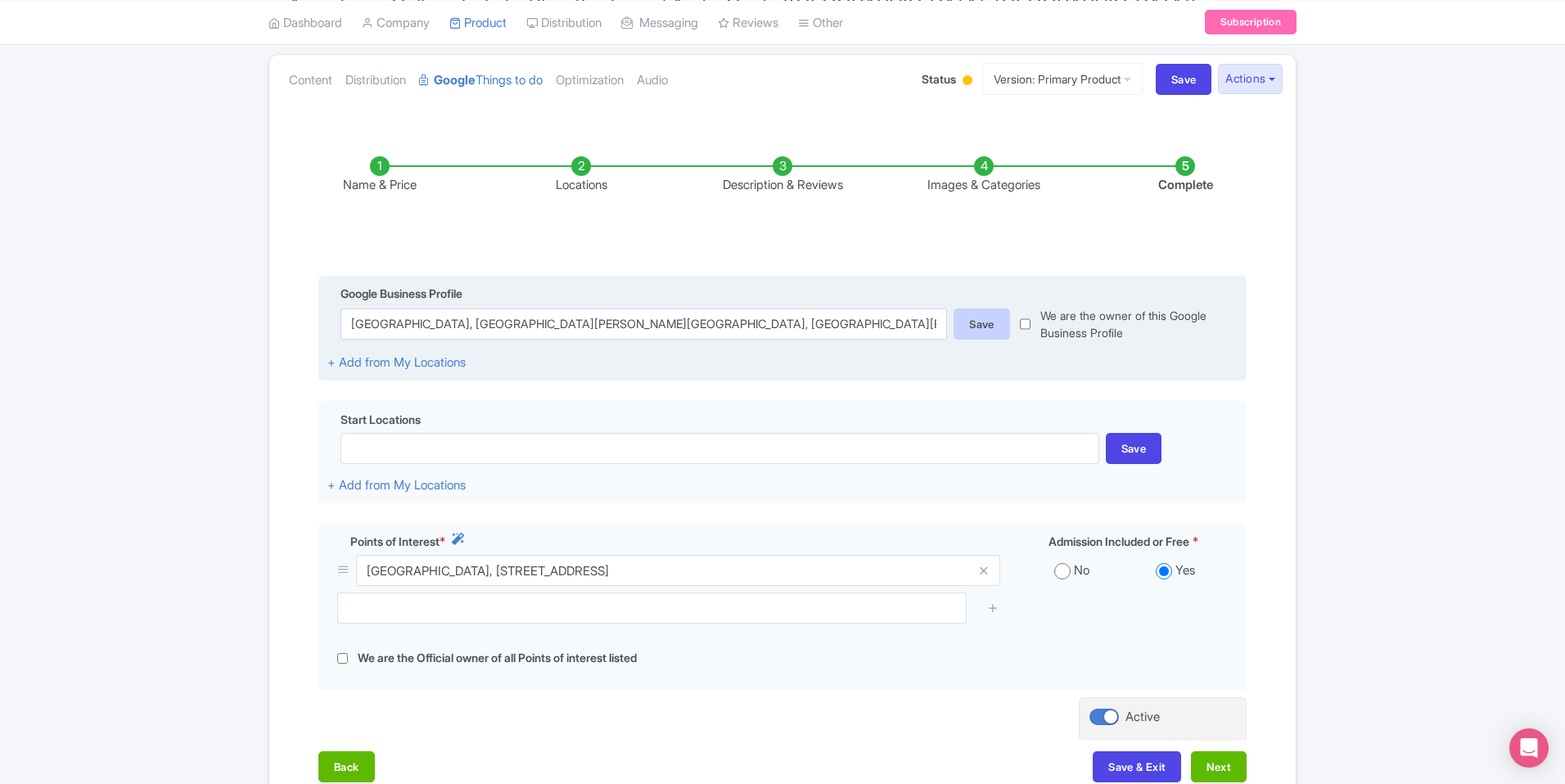
click at [971, 309] on div "Save" at bounding box center [981, 325] width 56 height 31
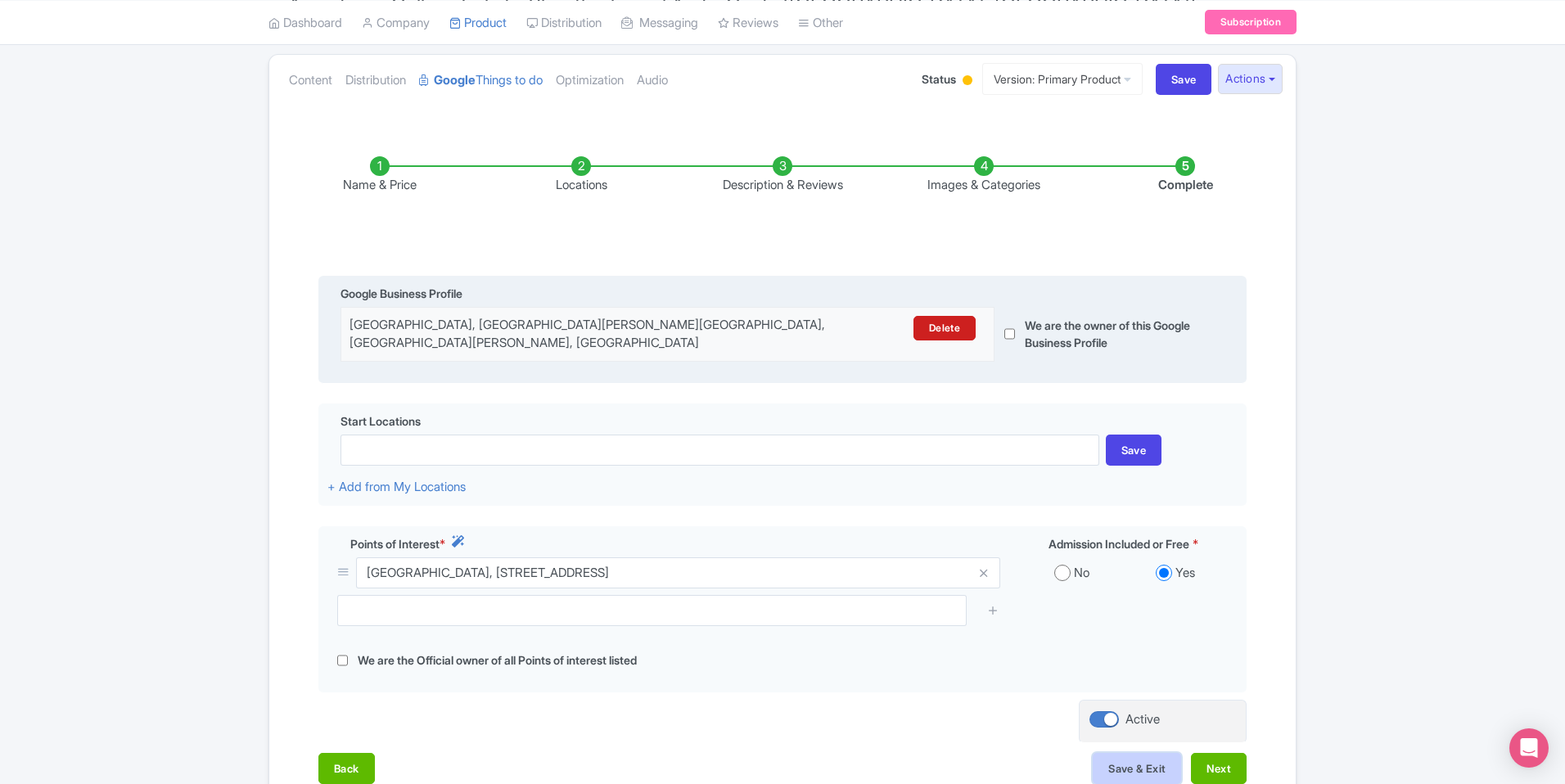
click at [1128, 753] on button "Save & Exit" at bounding box center [1137, 768] width 89 height 31
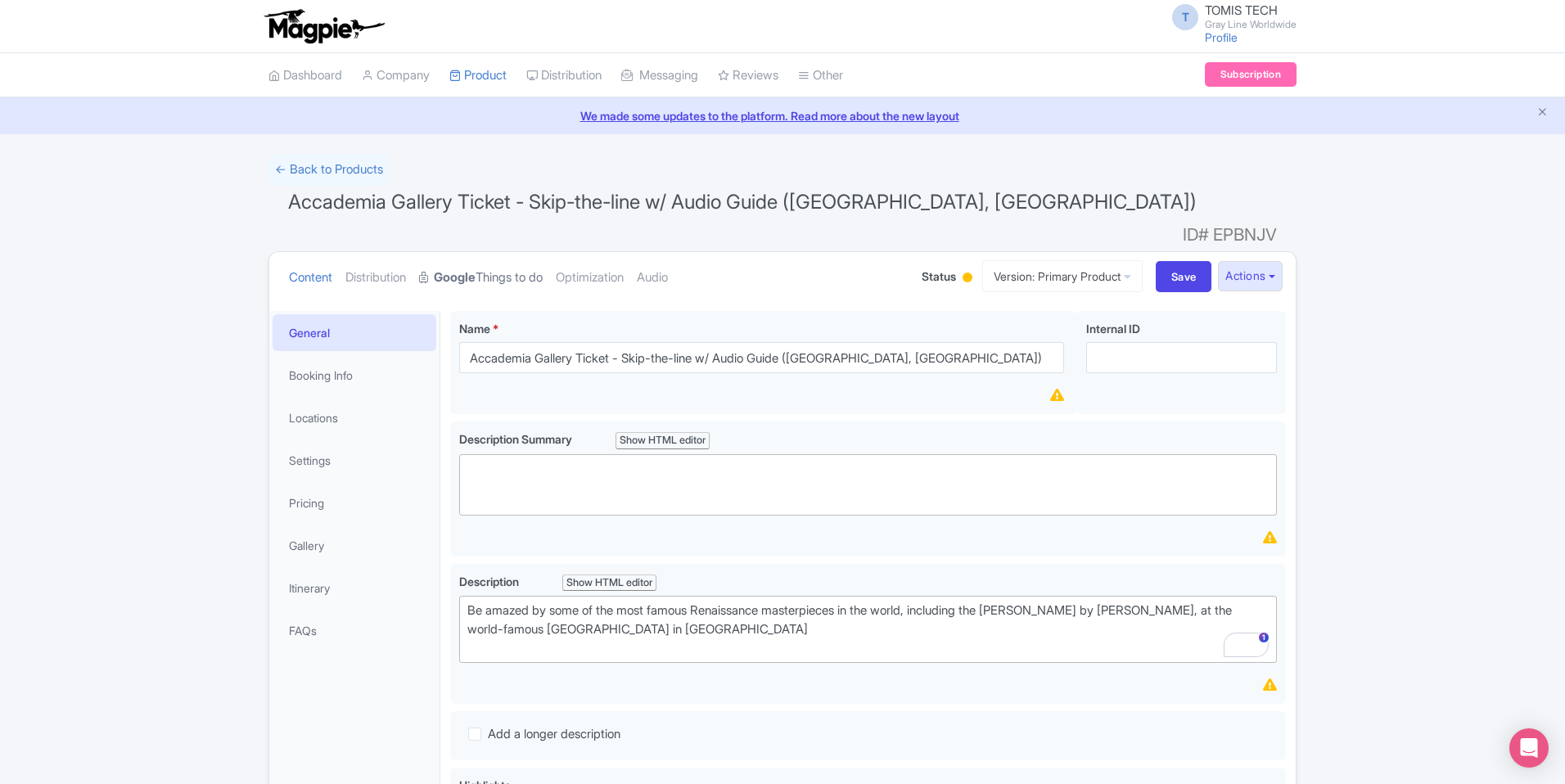
click at [531, 252] on link "Google Things to do" at bounding box center [481, 278] width 124 height 52
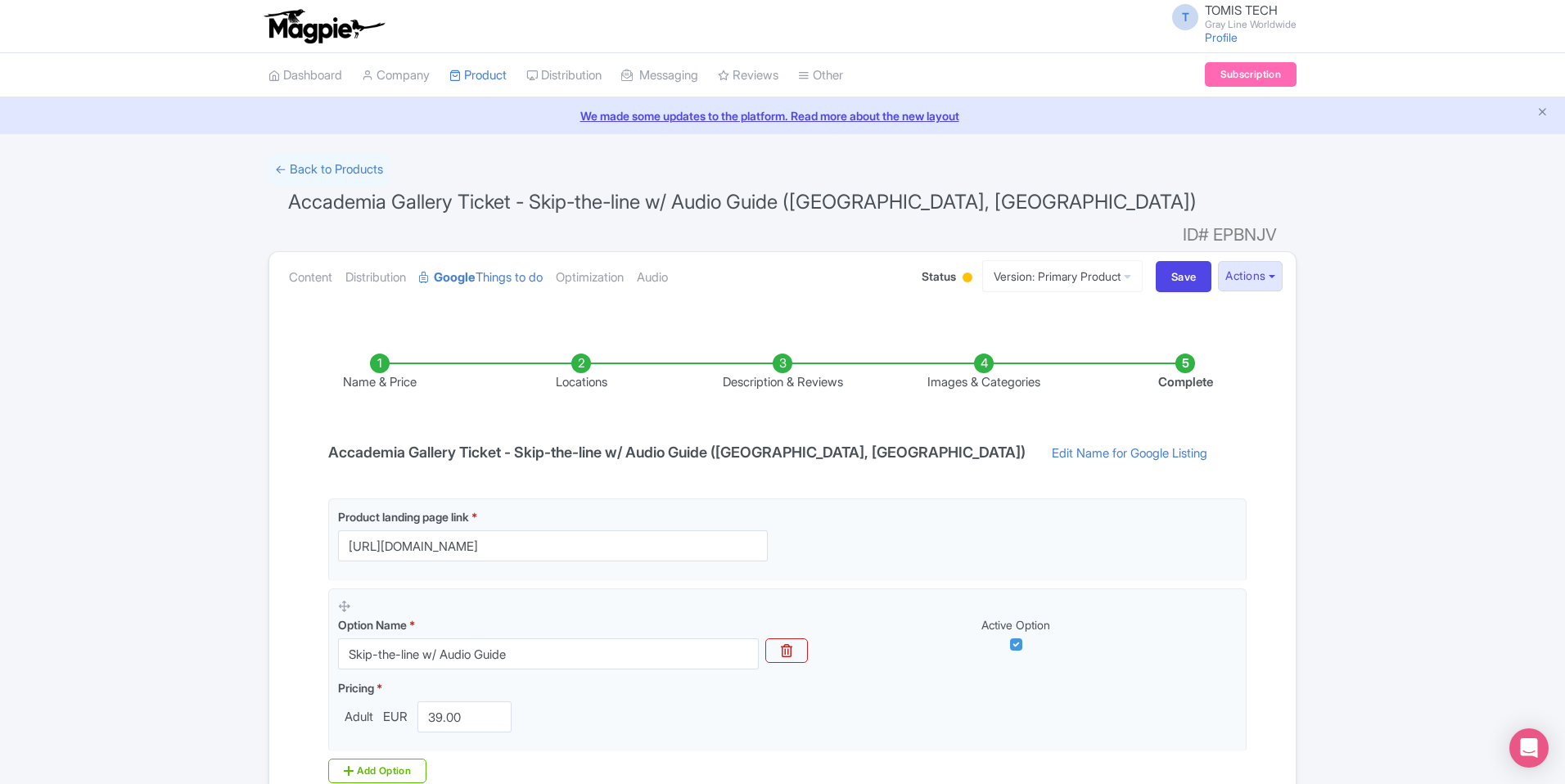
click at [787, 353] on li "Description & Reviews" at bounding box center [782, 373] width 202 height 39
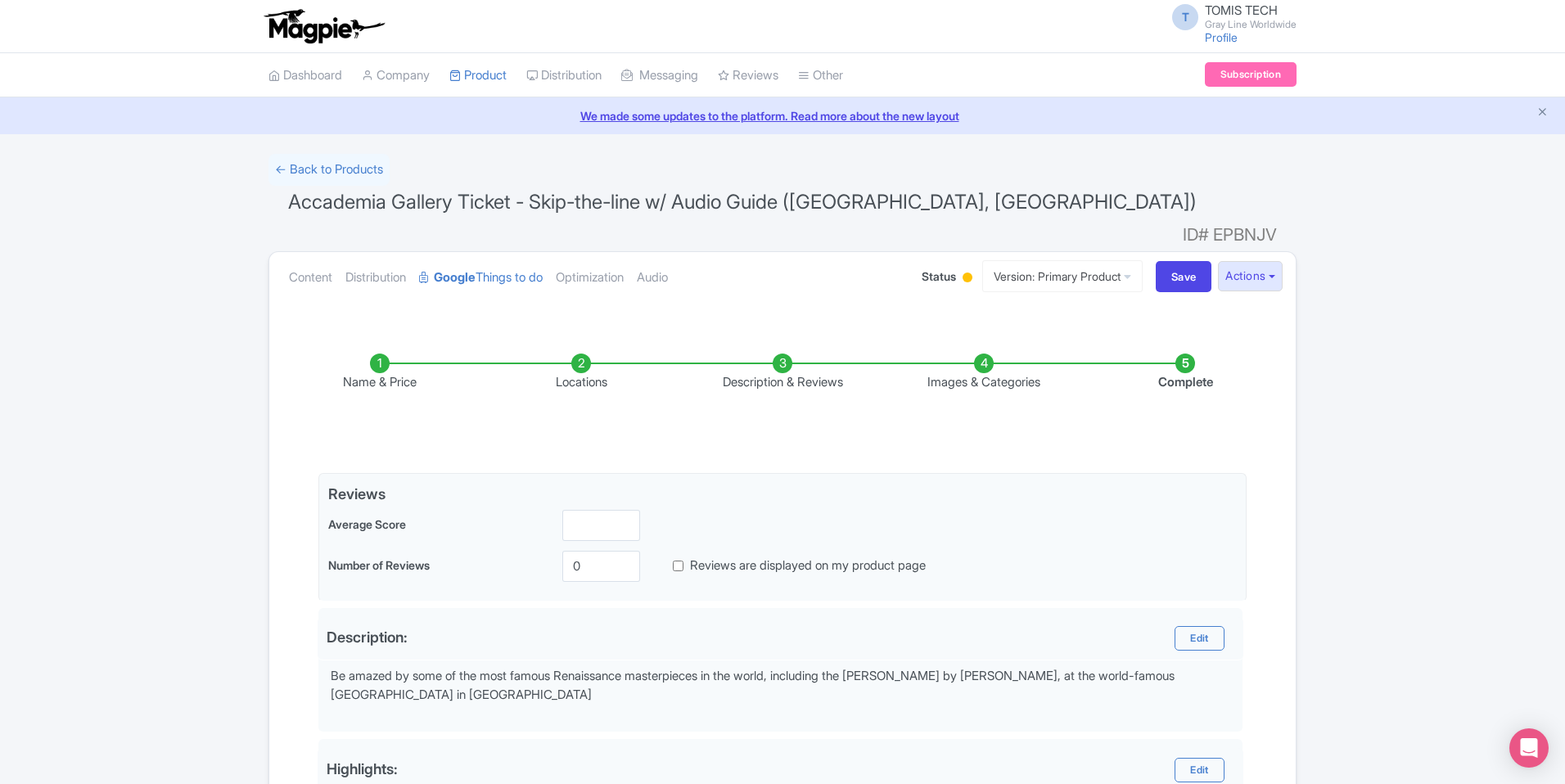
click at [994, 353] on li "Images & Categories" at bounding box center [984, 373] width 202 height 39
click at [982, 353] on li "Images & Categories" at bounding box center [984, 373] width 202 height 39
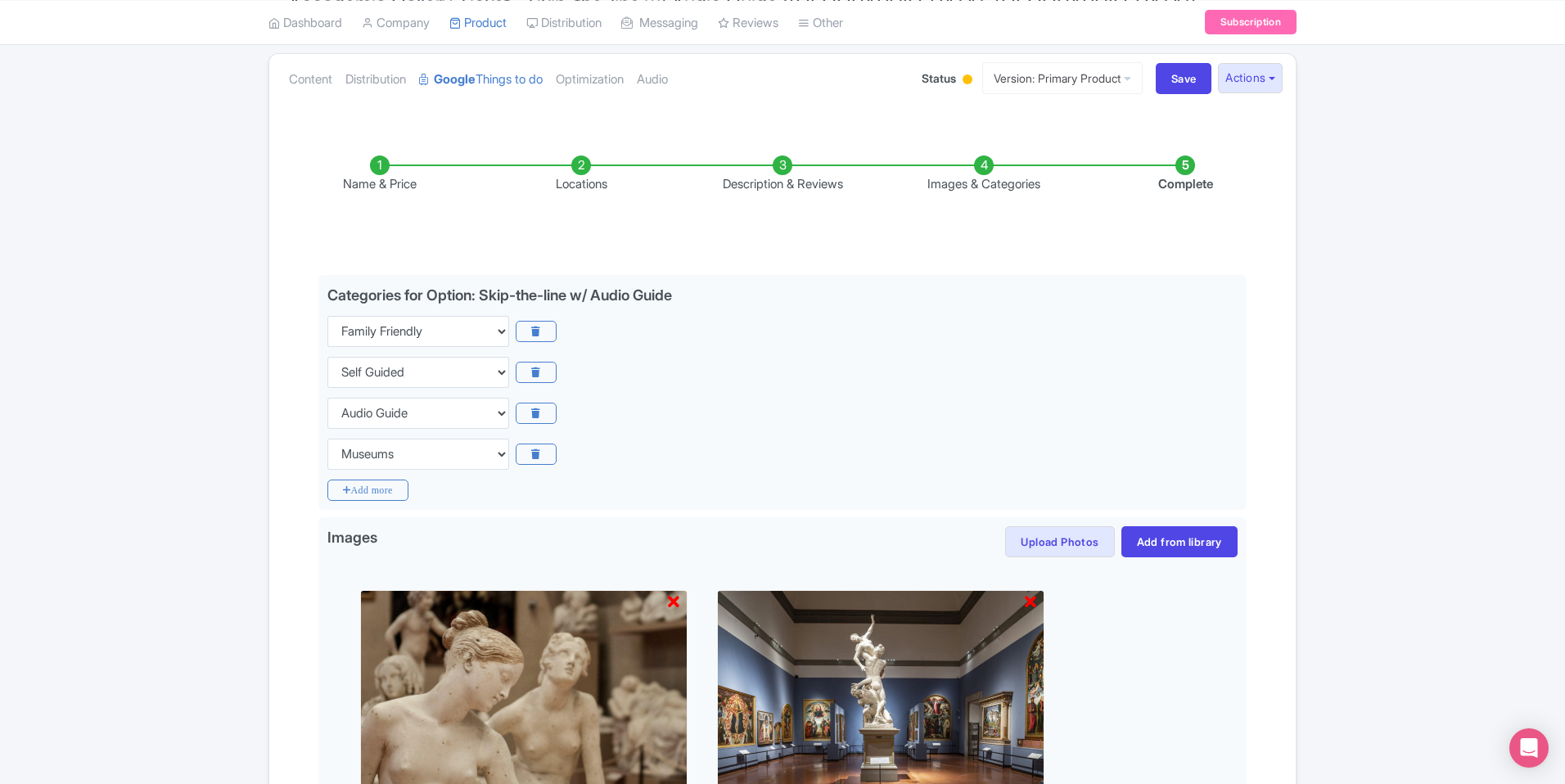
scroll to position [207, 0]
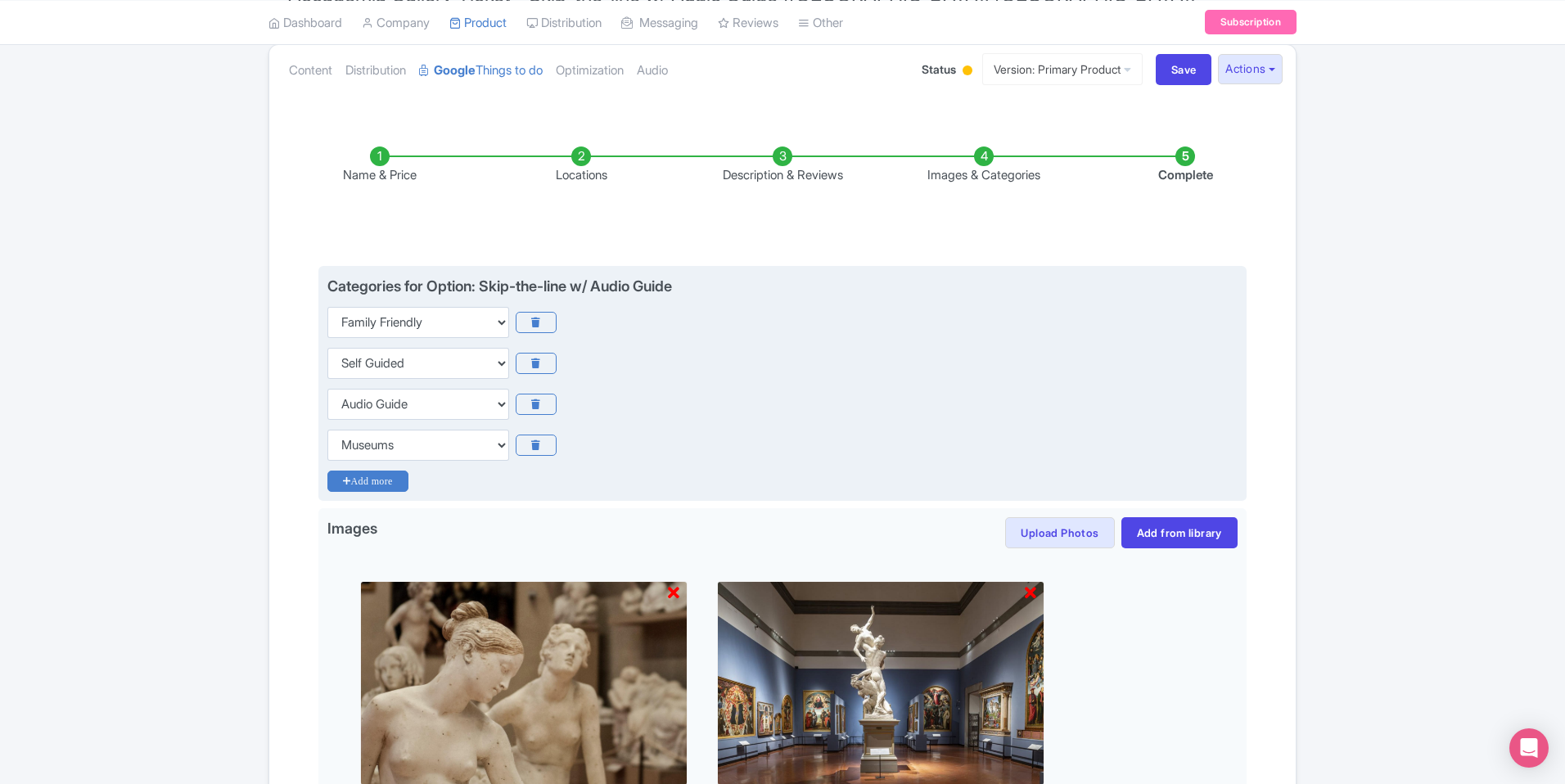
click at [395, 471] on icon "Add more" at bounding box center [368, 481] width 81 height 21
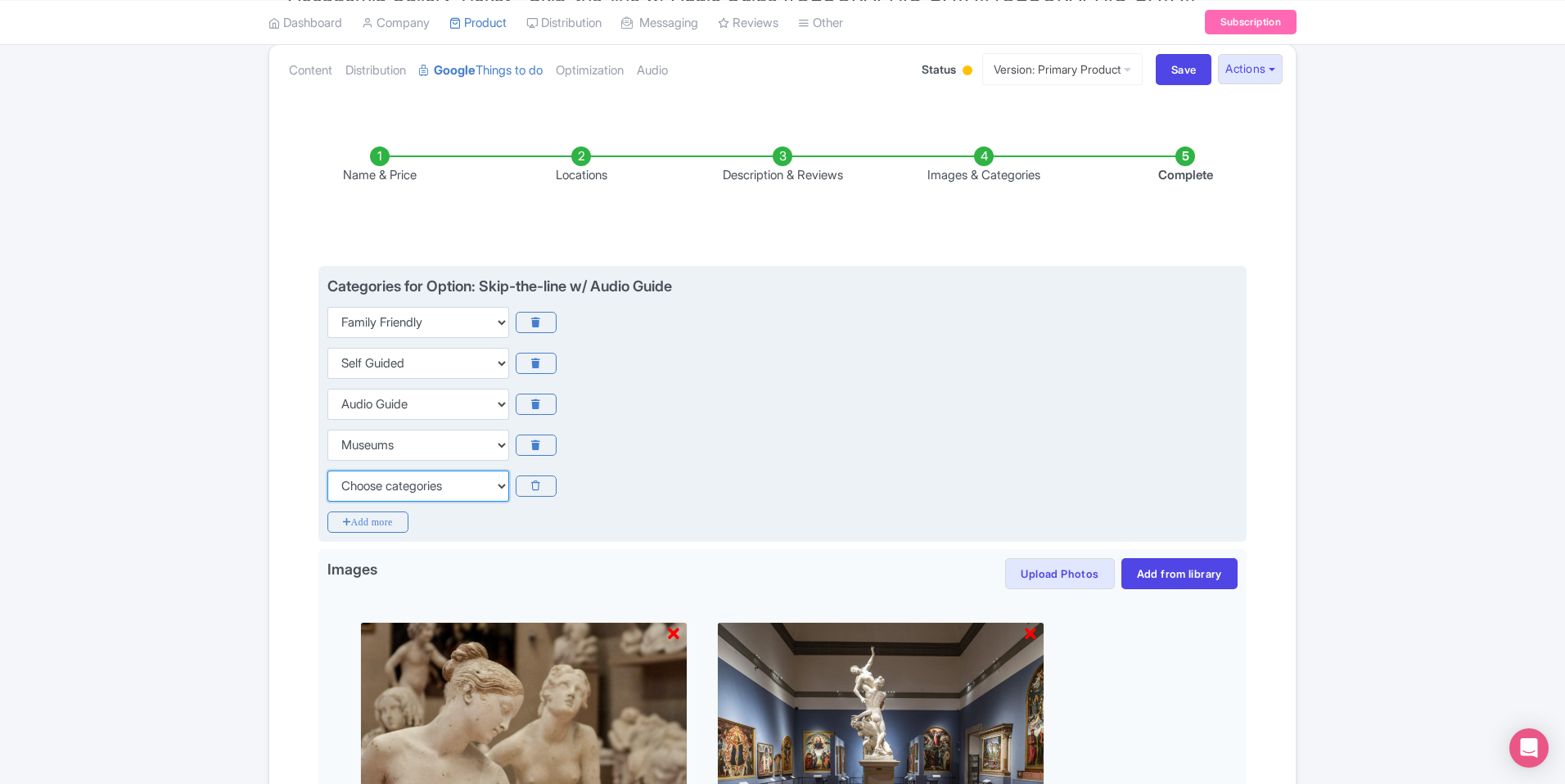
click at [438, 471] on select "Choose categories Adults Only Animals Audio Guide Beaches Bike Tours Boat Tours…" at bounding box center [418, 486] width 181 height 31
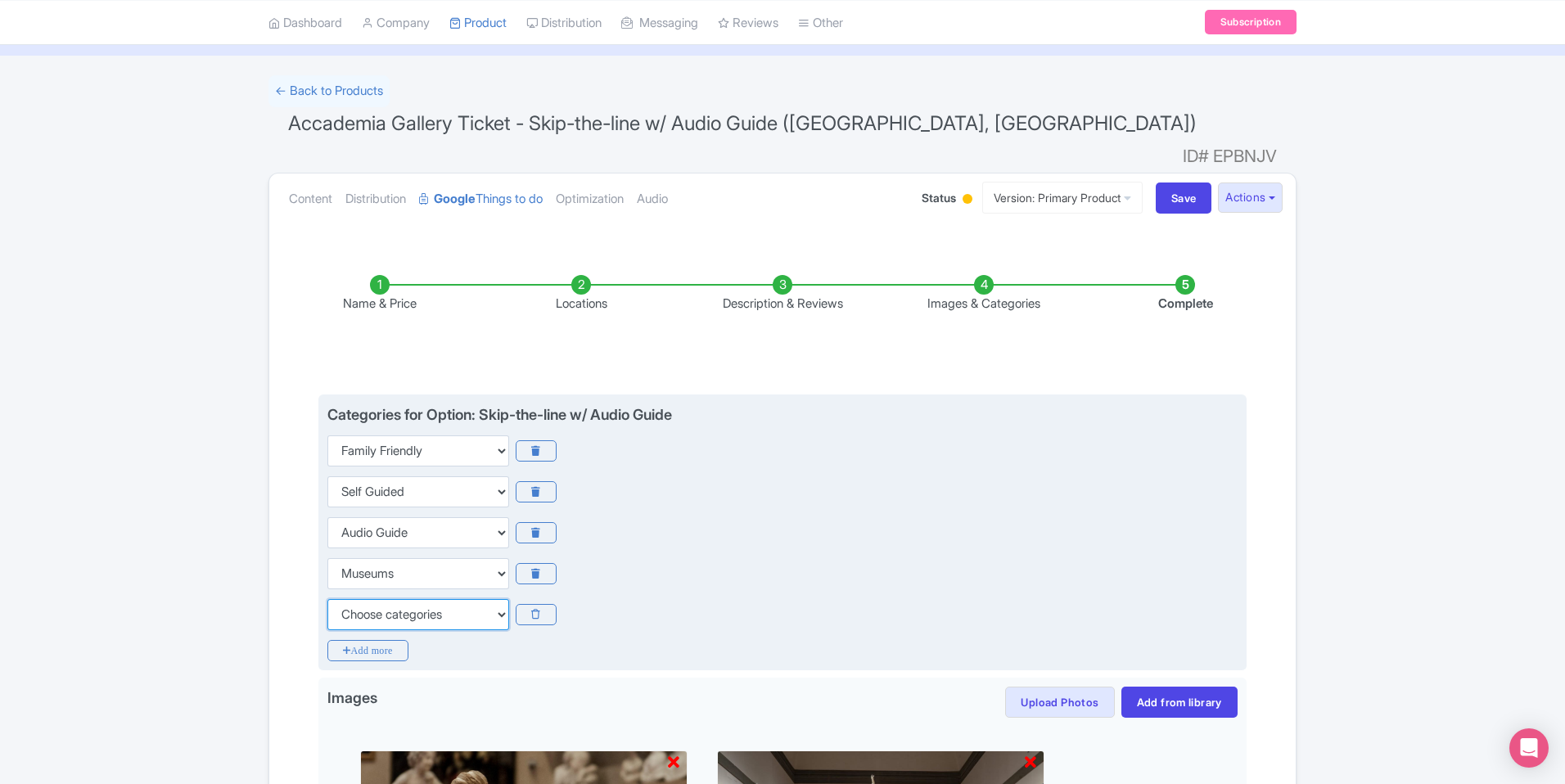
scroll to position [0, 0]
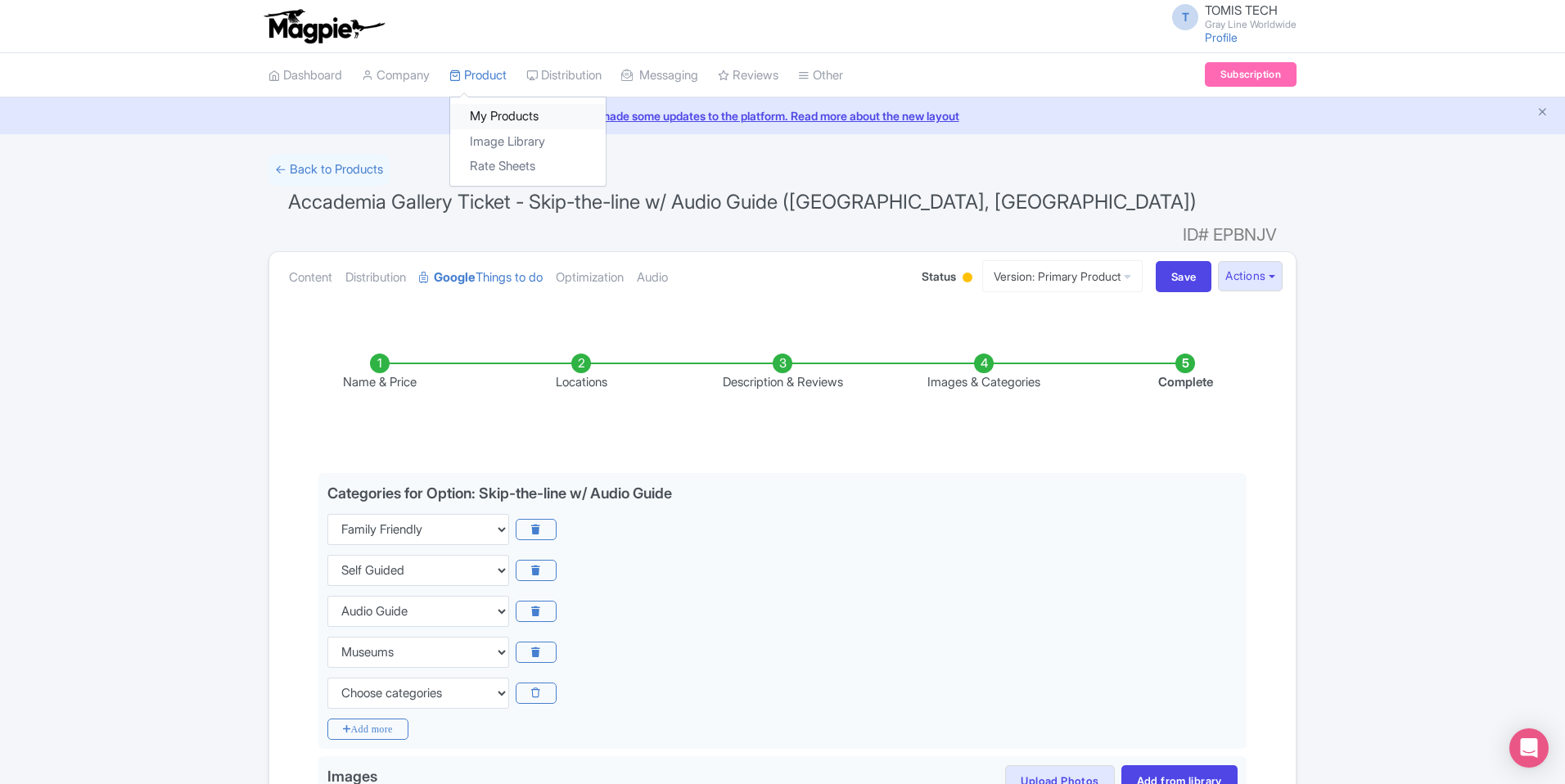
click at [508, 107] on link "My Products" at bounding box center [528, 116] width 155 height 25
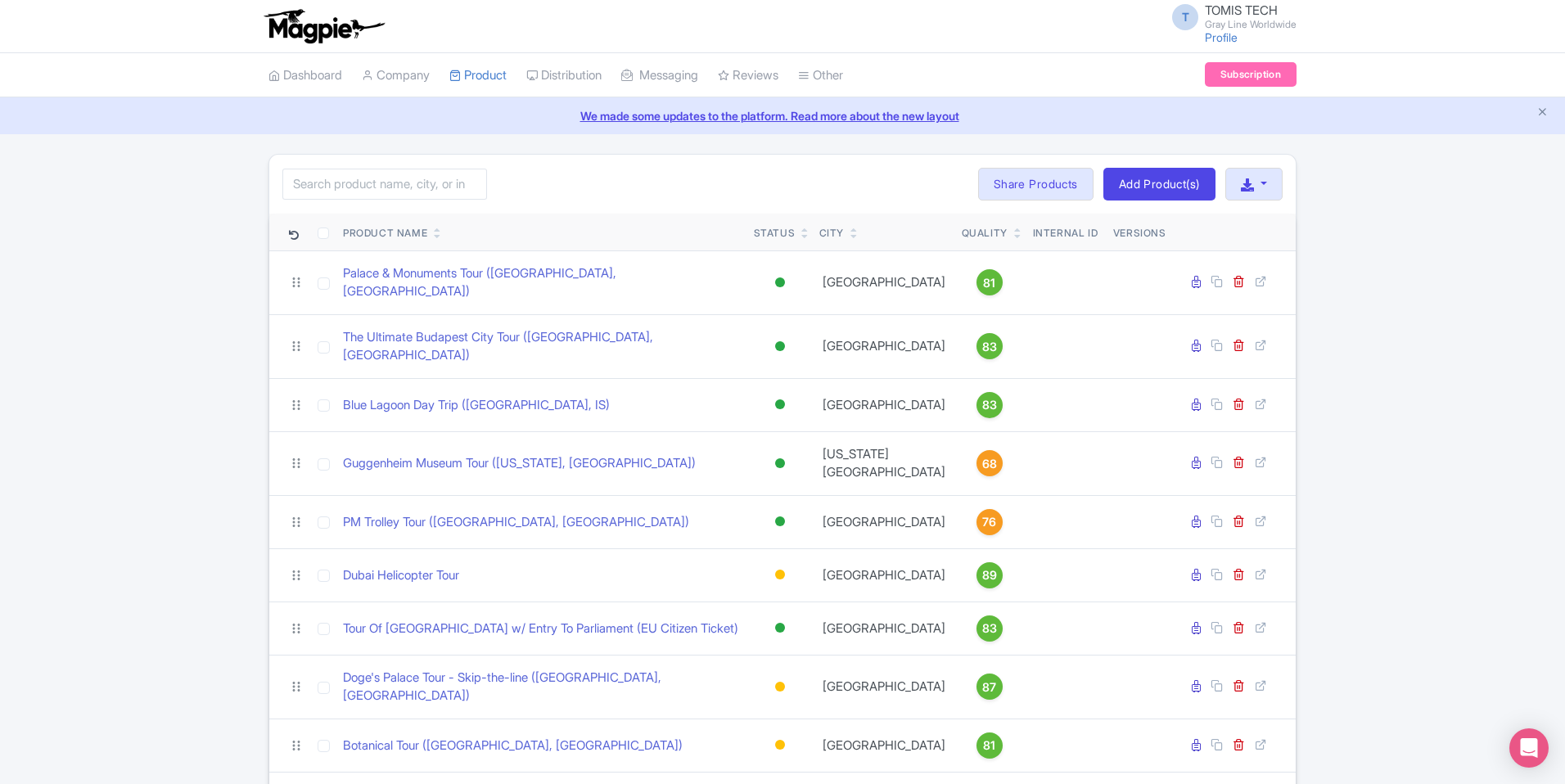
click at [438, 237] on icon at bounding box center [437, 236] width 7 height 10
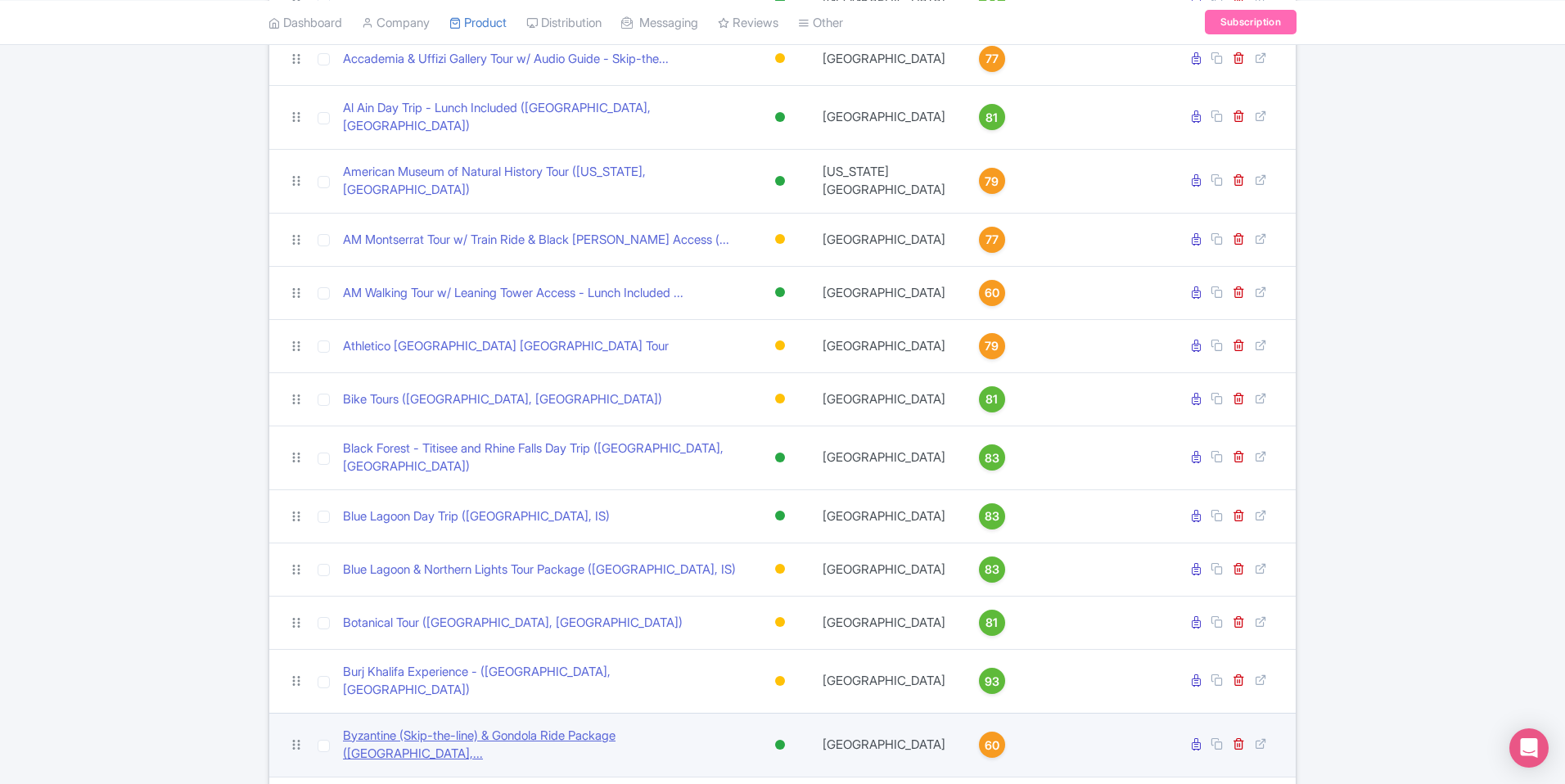
scroll to position [1338, 0]
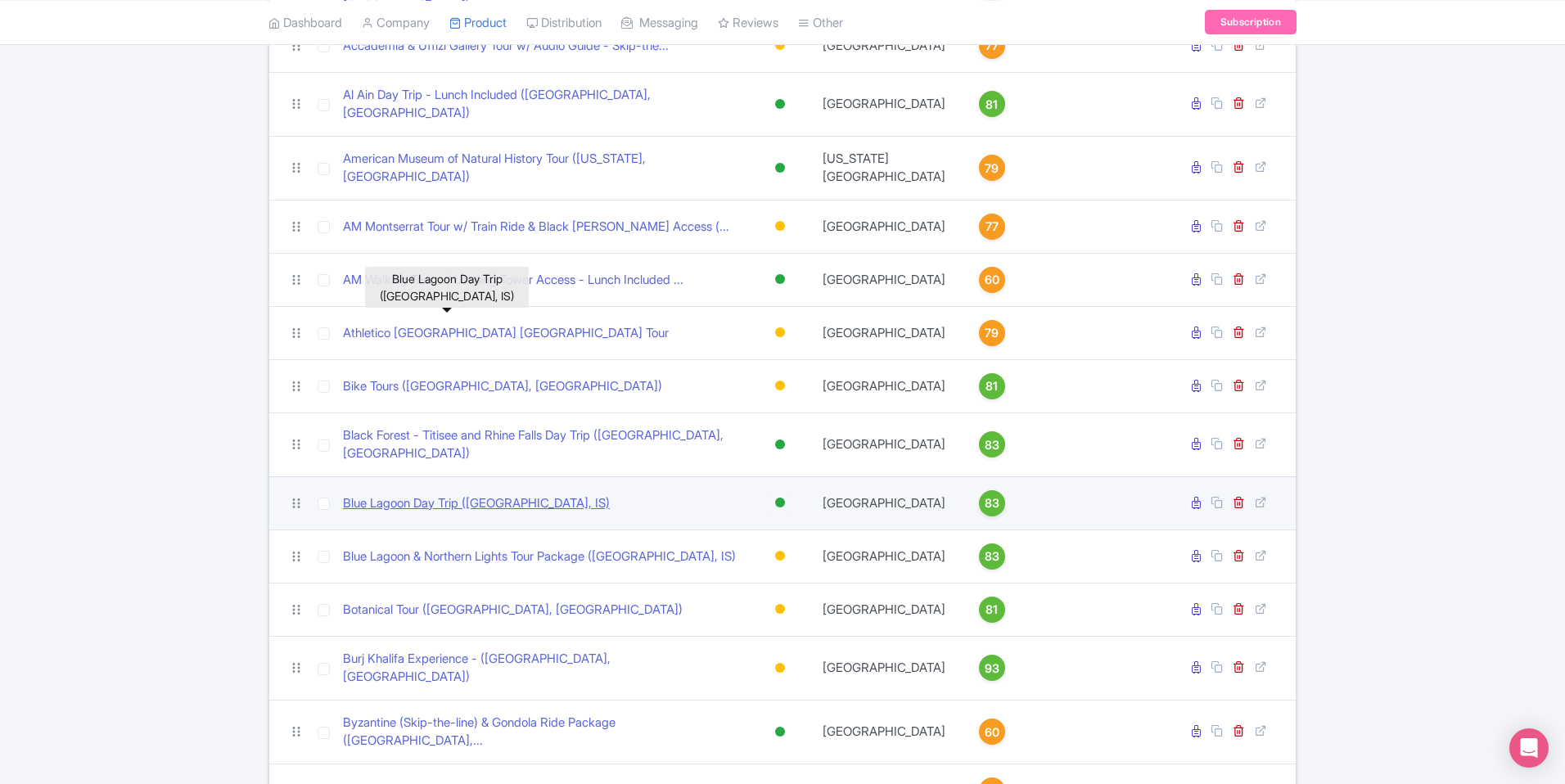
click at [460, 495] on link "Blue Lagoon Day Trip ([GEOGRAPHIC_DATA], IS)" at bounding box center [476, 504] width 266 height 18
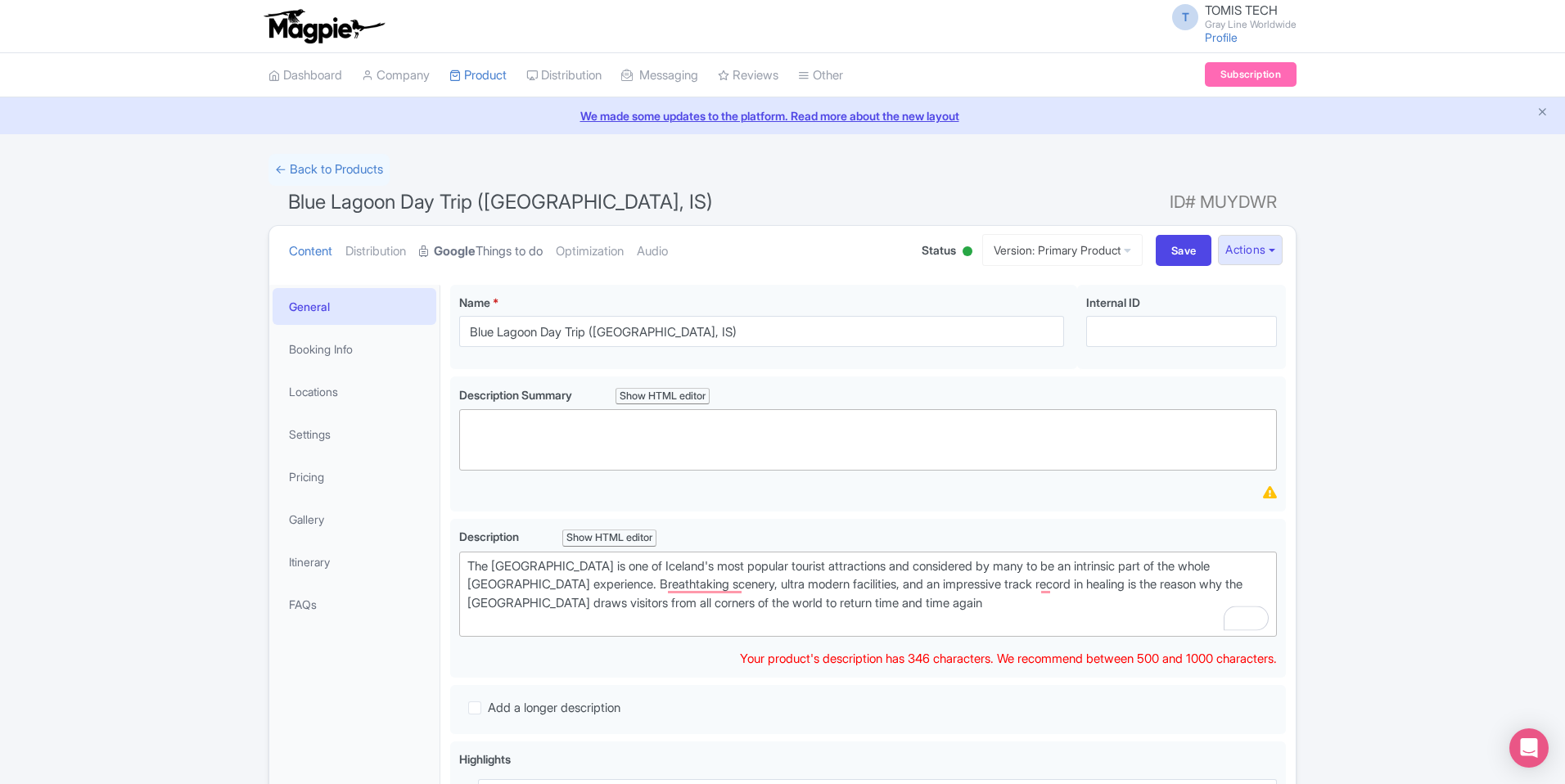
click at [493, 258] on link "Google Things to do" at bounding box center [481, 251] width 124 height 52
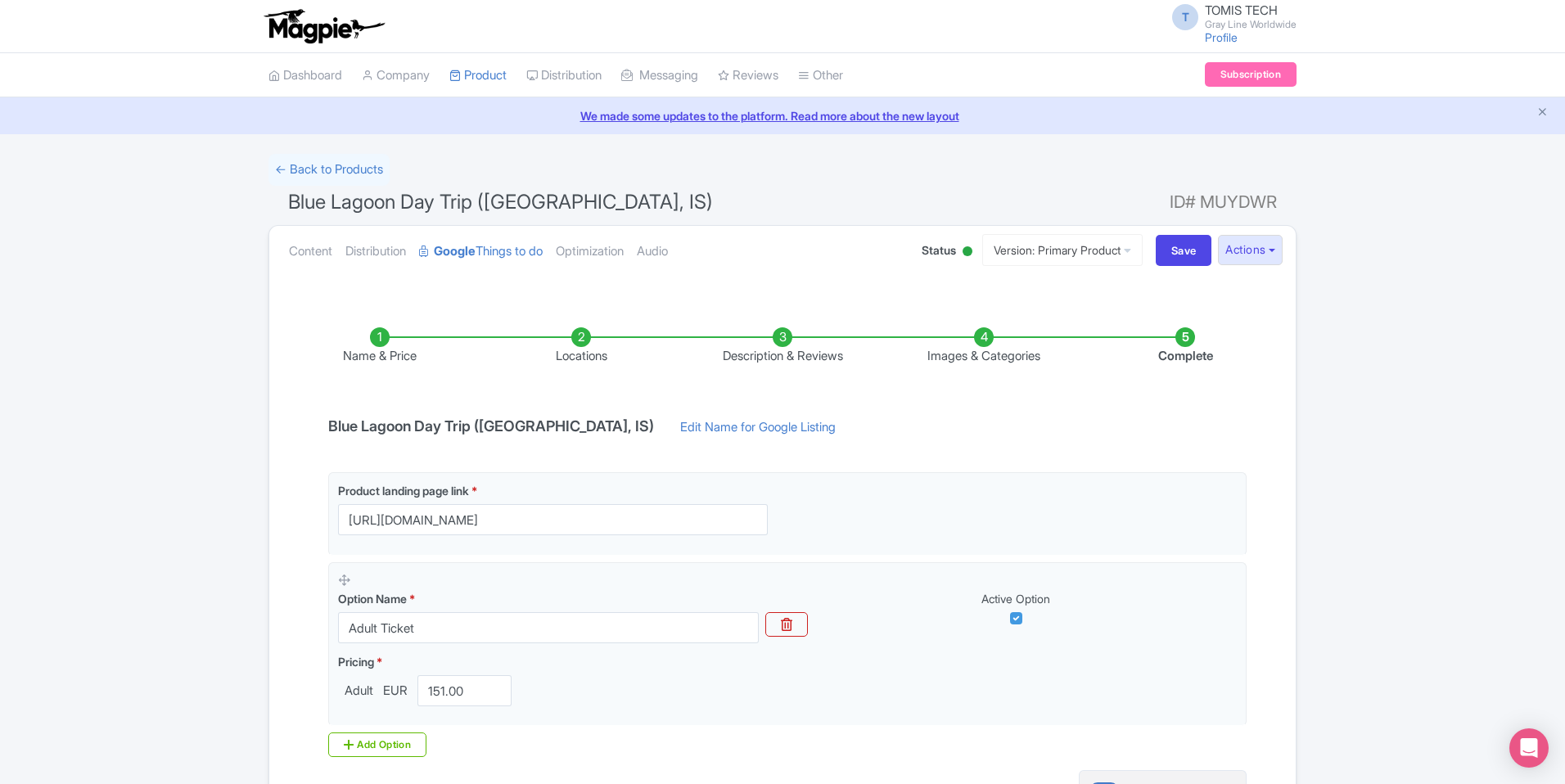
click at [573, 342] on li "Locations" at bounding box center [581, 347] width 202 height 39
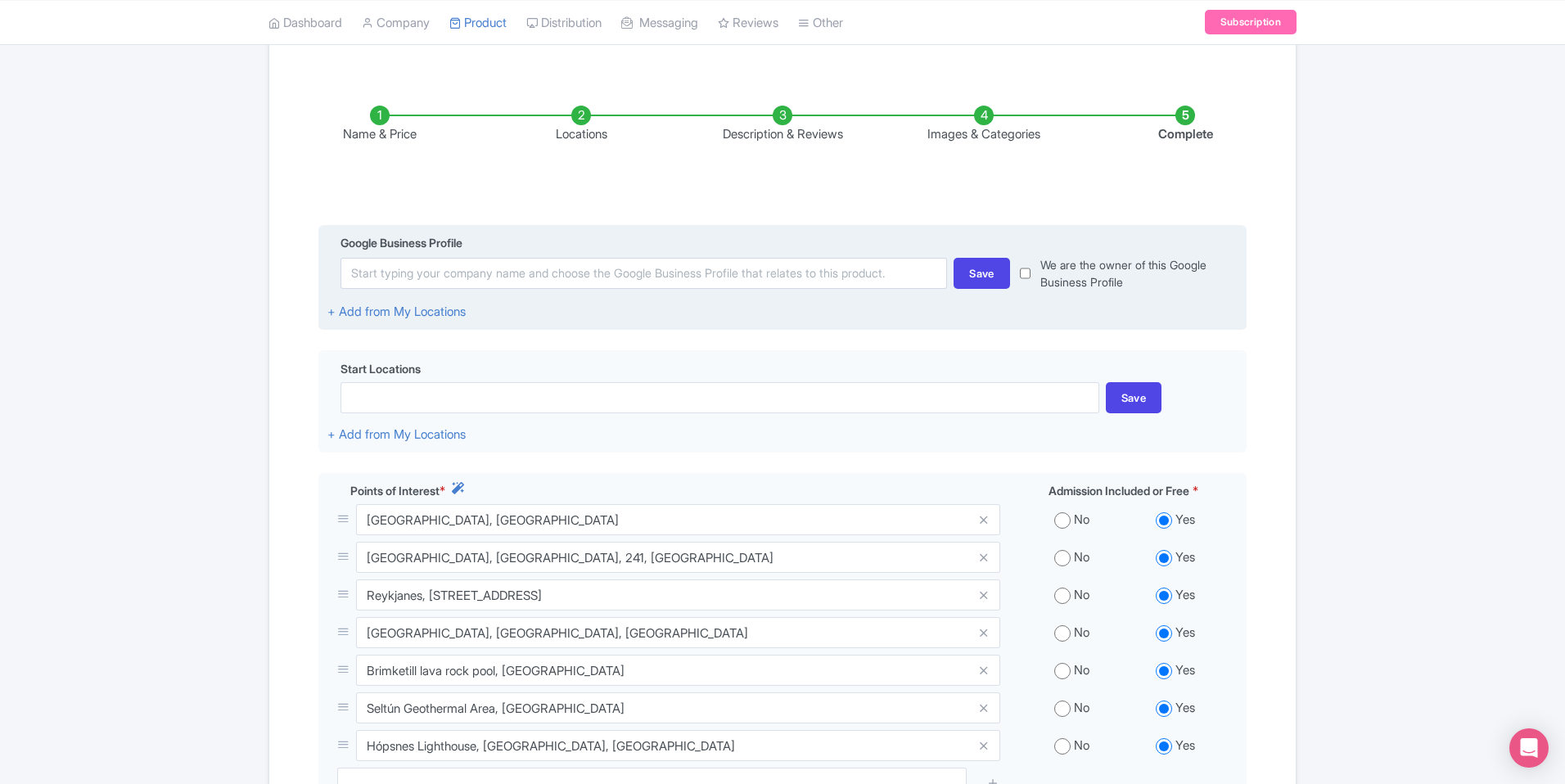
scroll to position [203, 0]
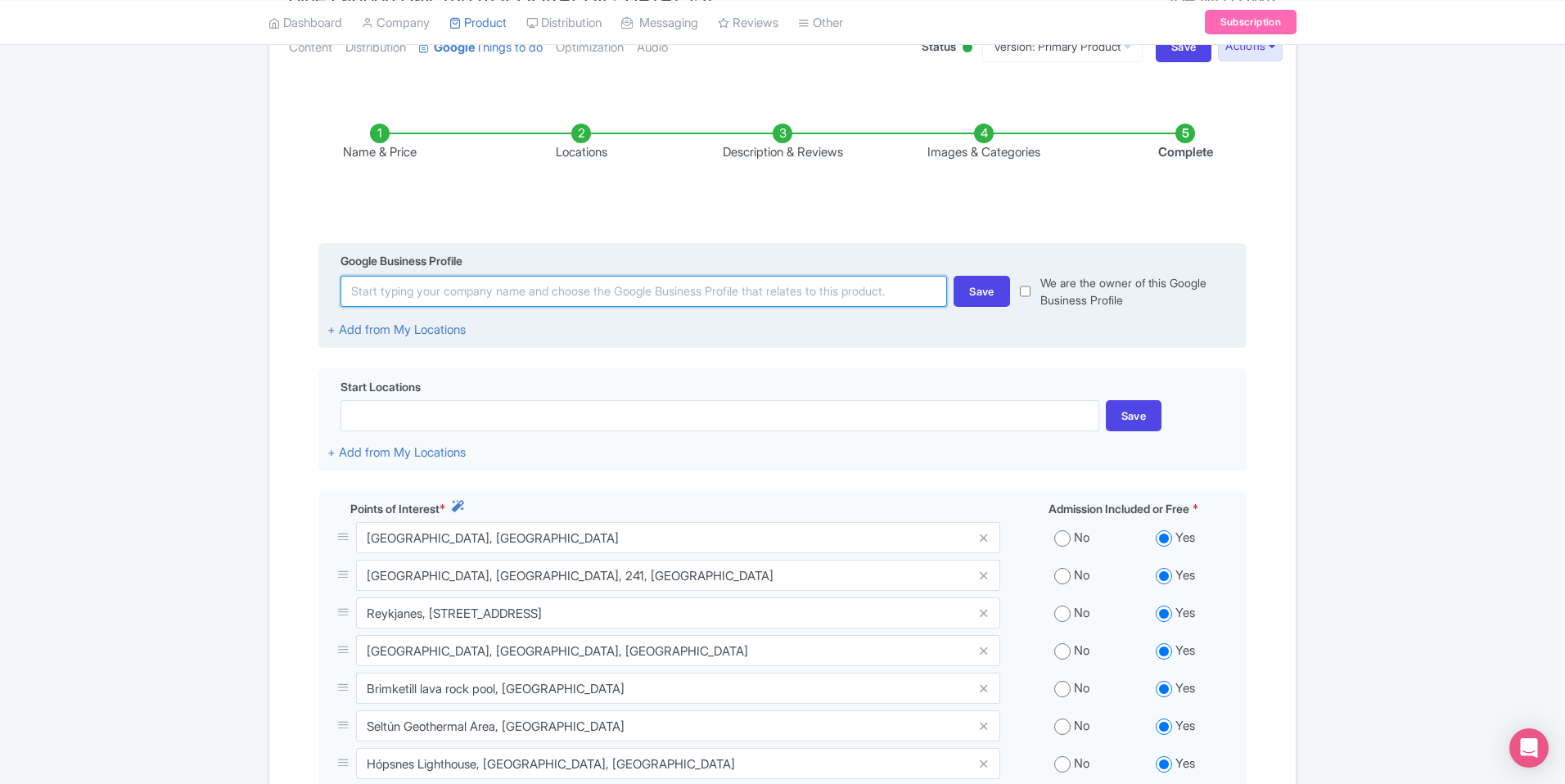
click at [567, 295] on input at bounding box center [644, 291] width 607 height 31
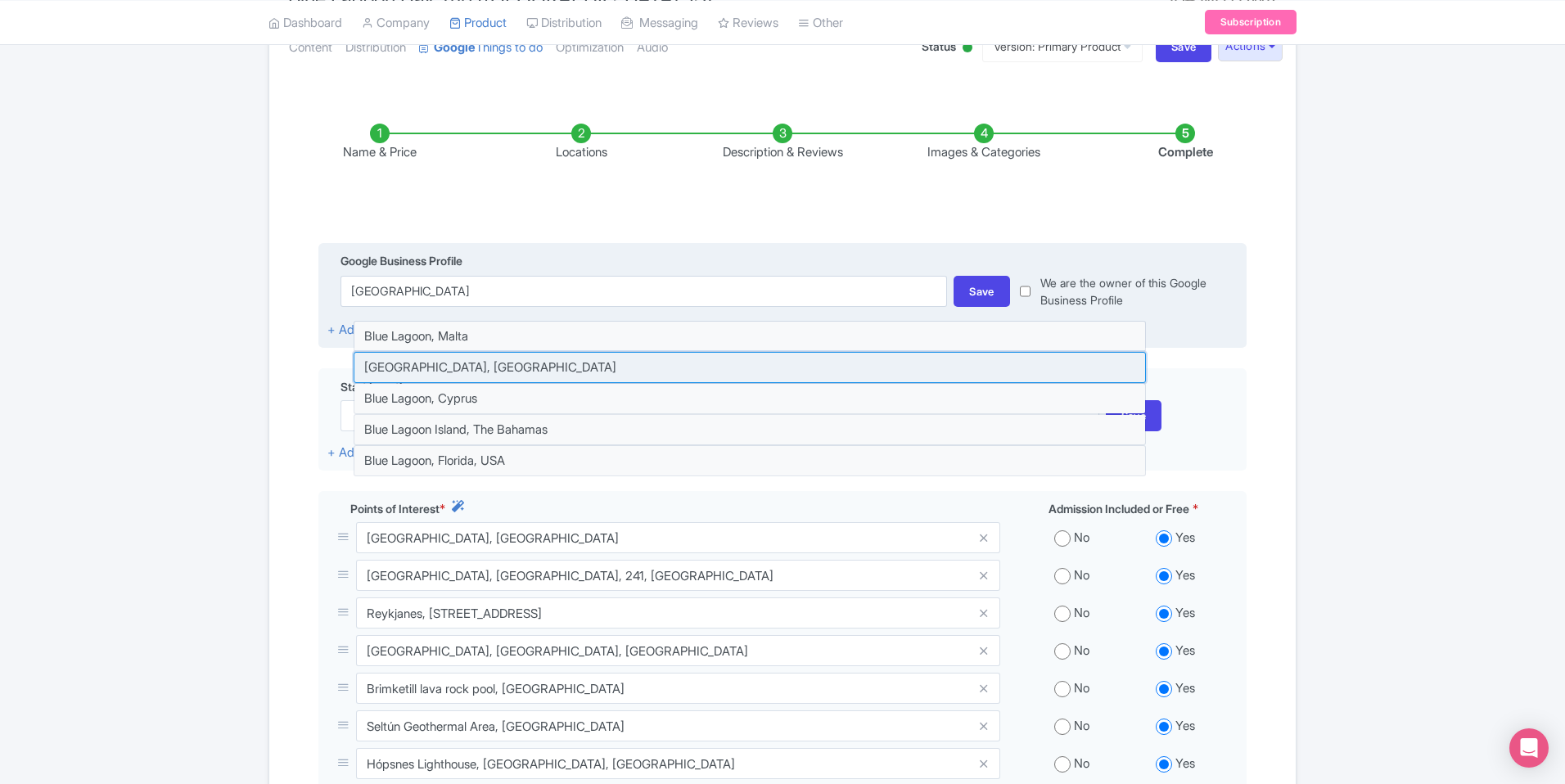
click at [582, 363] on input at bounding box center [749, 368] width 793 height 31
type input "Blue Lagoon, Iceland"
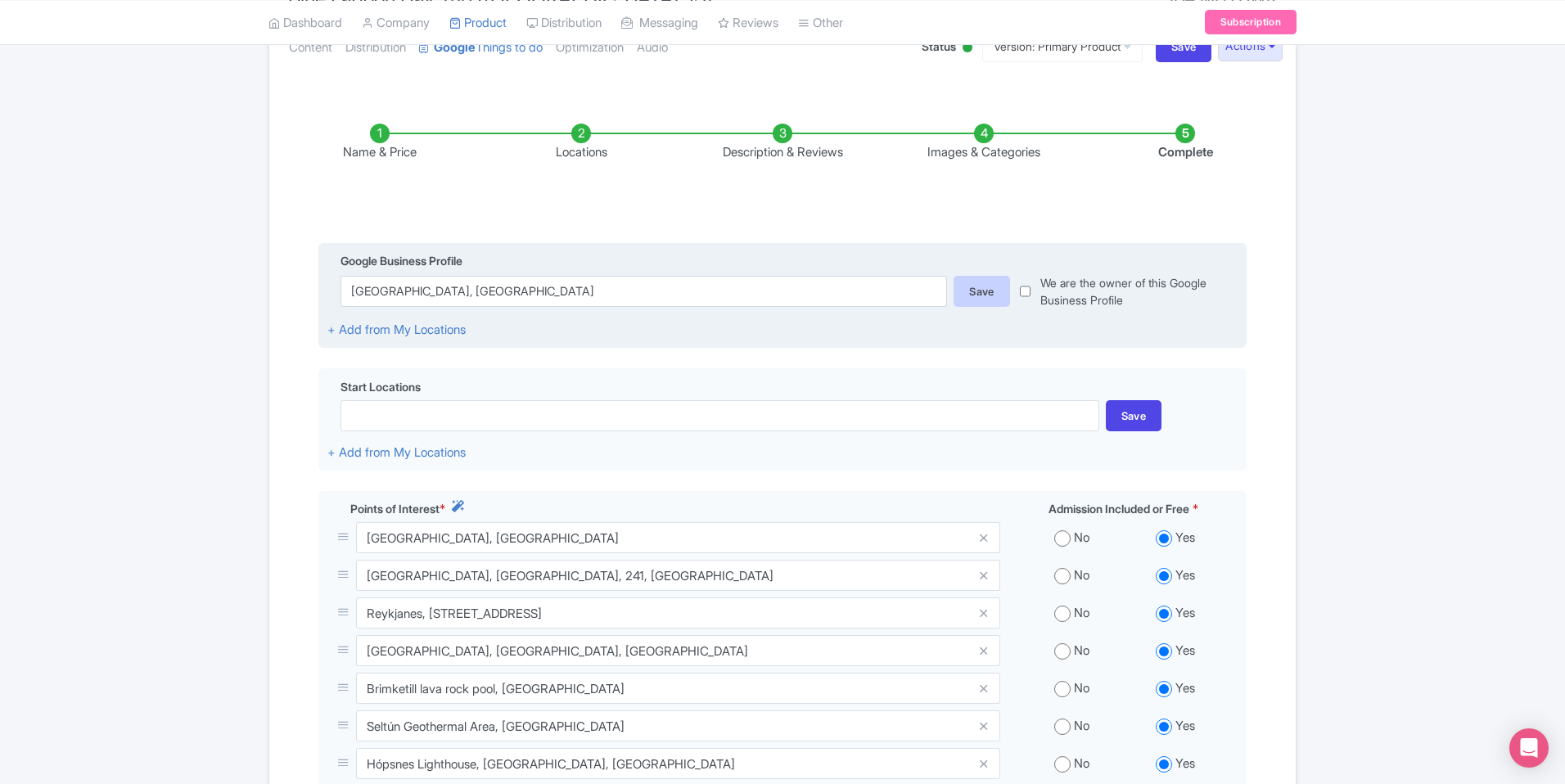
click at [974, 291] on div "Save" at bounding box center [981, 291] width 56 height 31
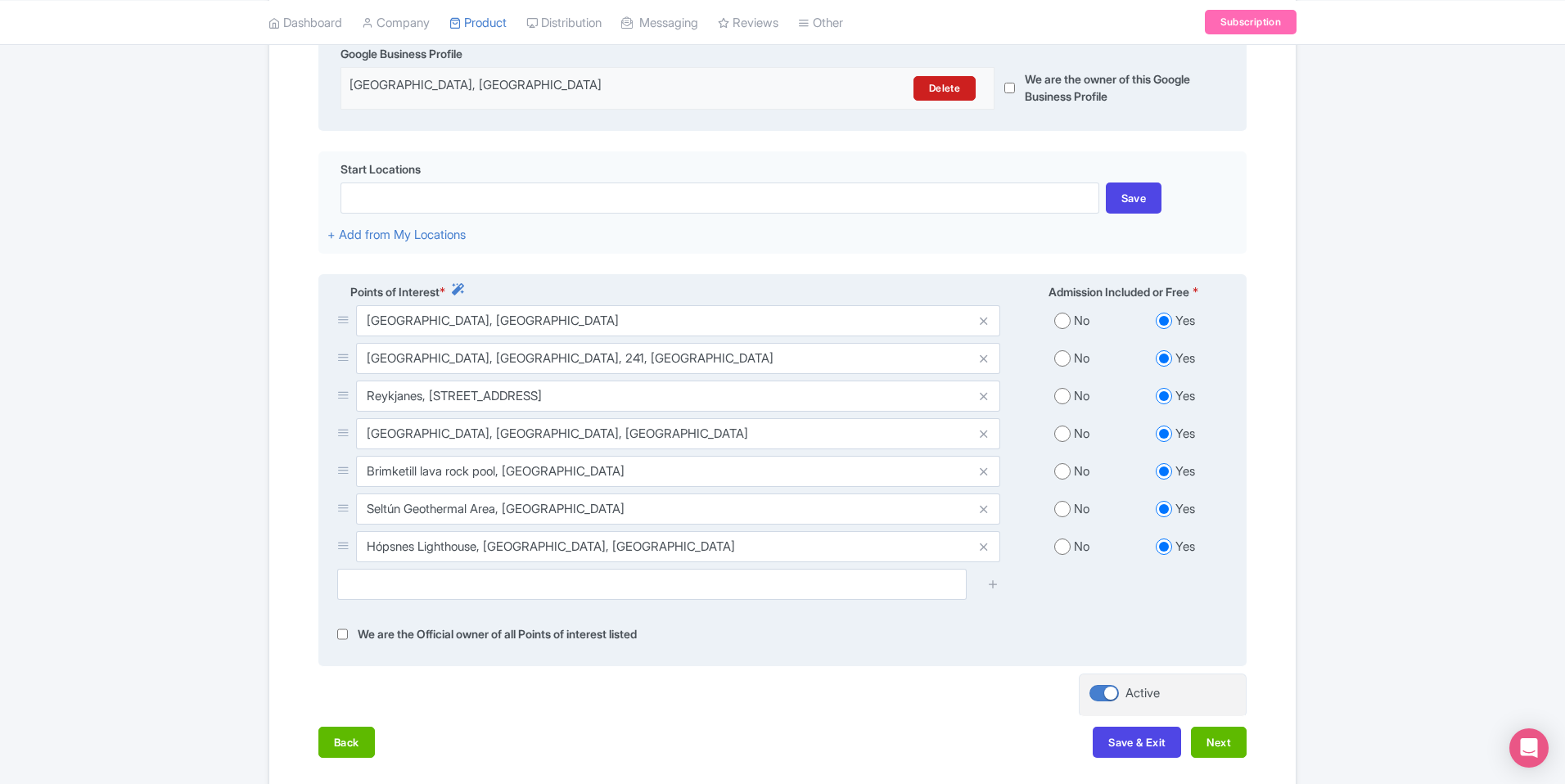
scroll to position [476, 0]
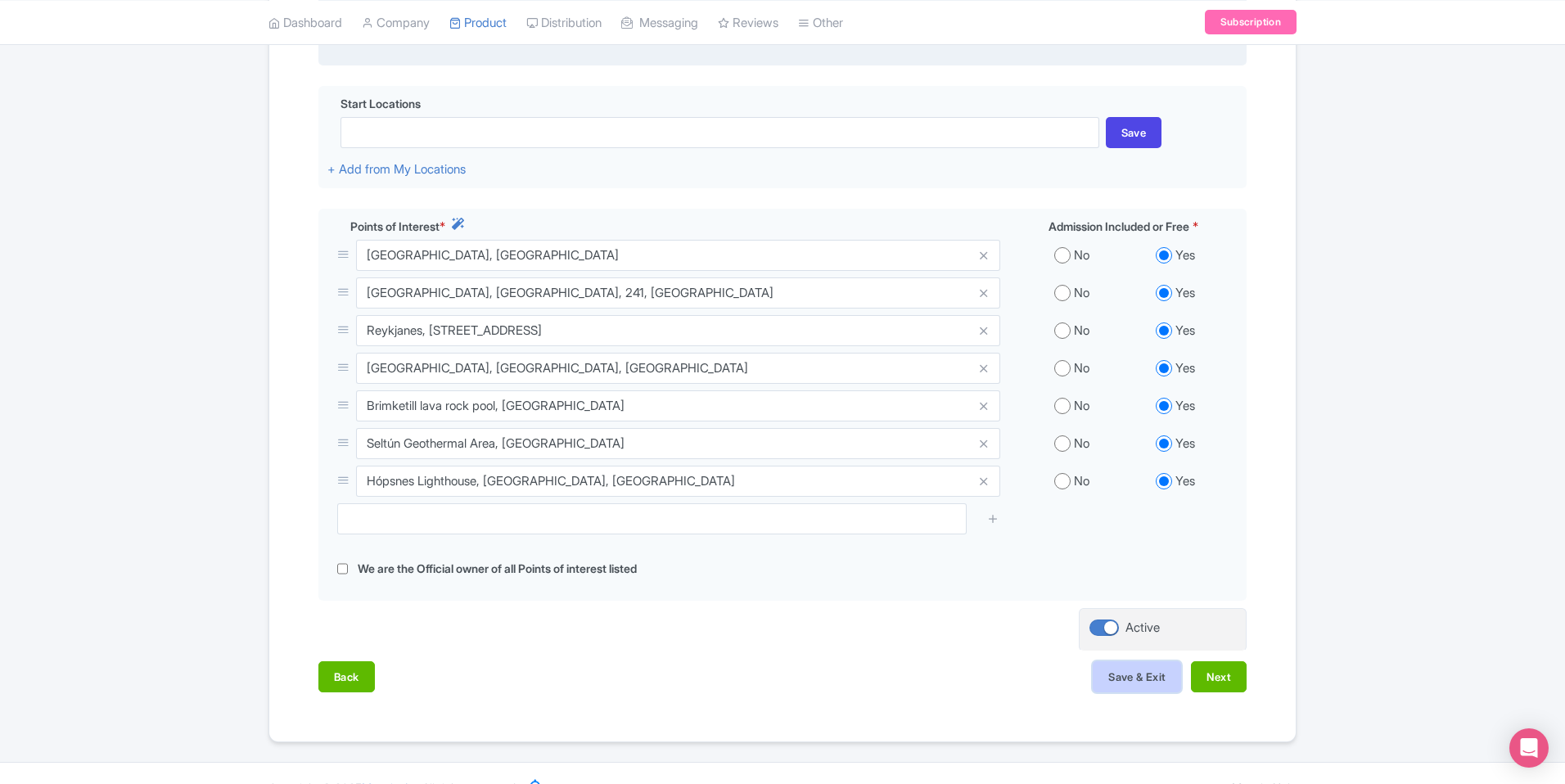
click at [1141, 668] on button "Save & Exit" at bounding box center [1137, 677] width 89 height 31
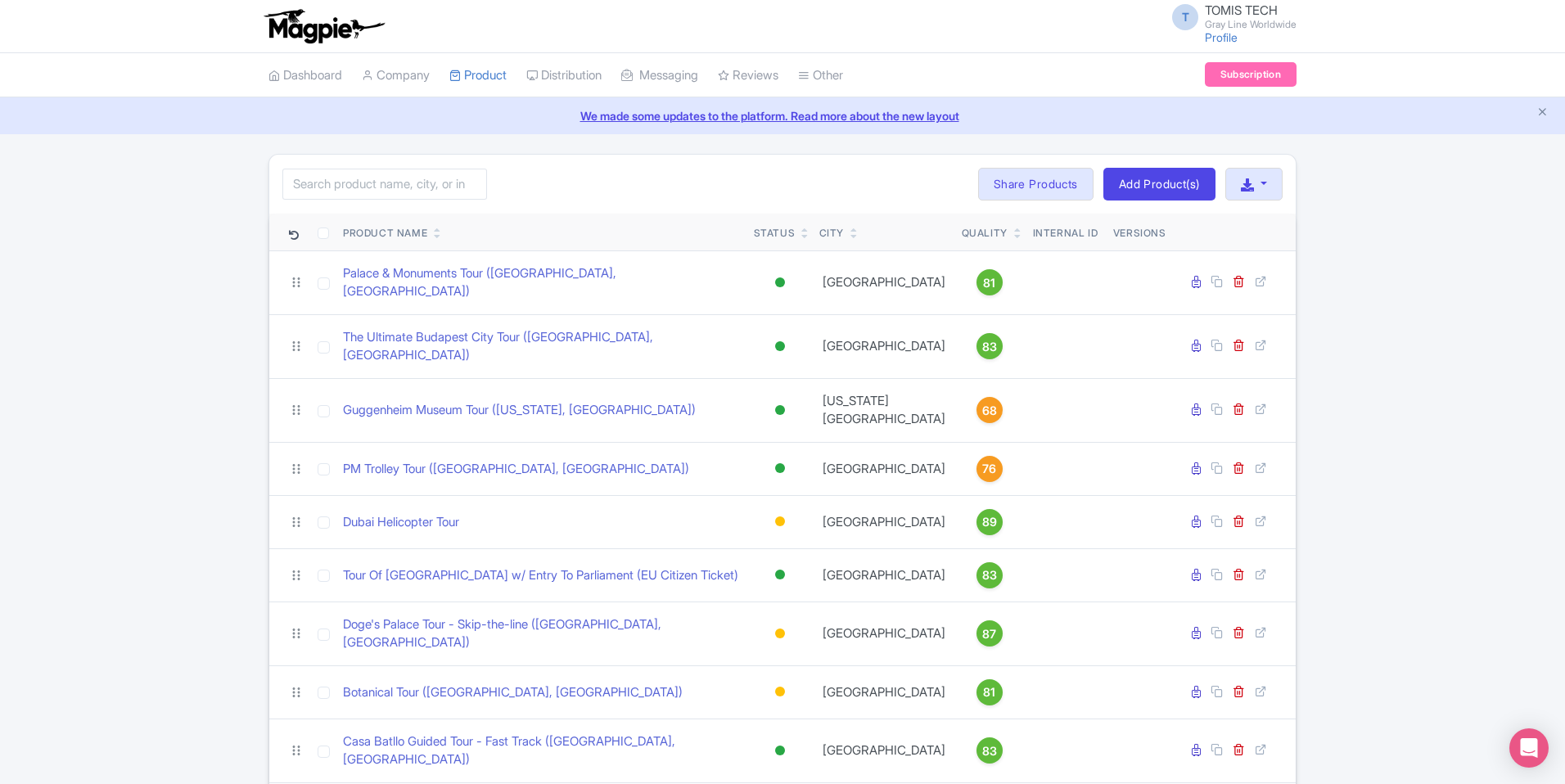
click at [438, 236] on icon at bounding box center [437, 236] width 7 height 10
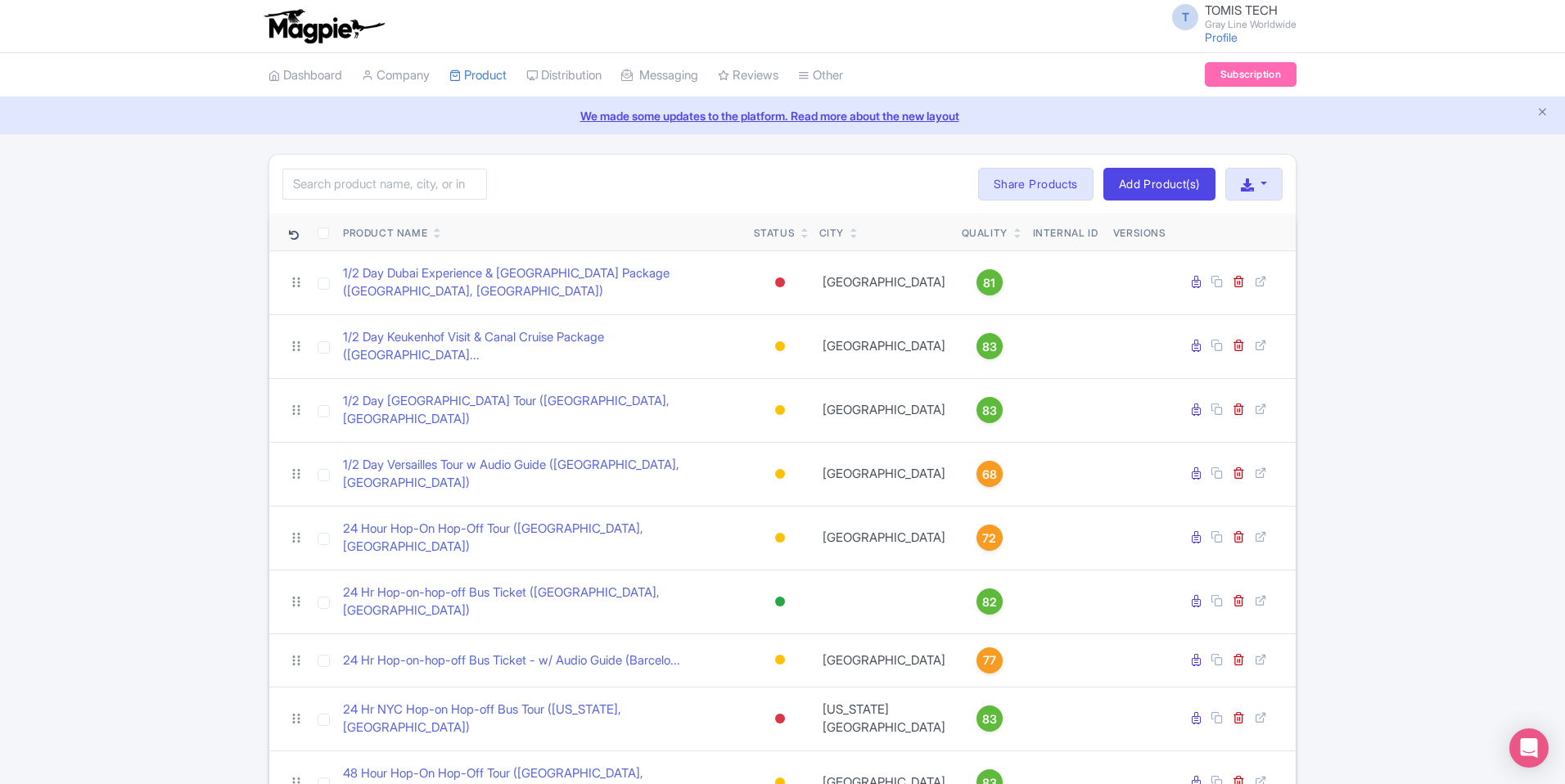
click at [854, 238] on icon at bounding box center [854, 236] width 7 height 10
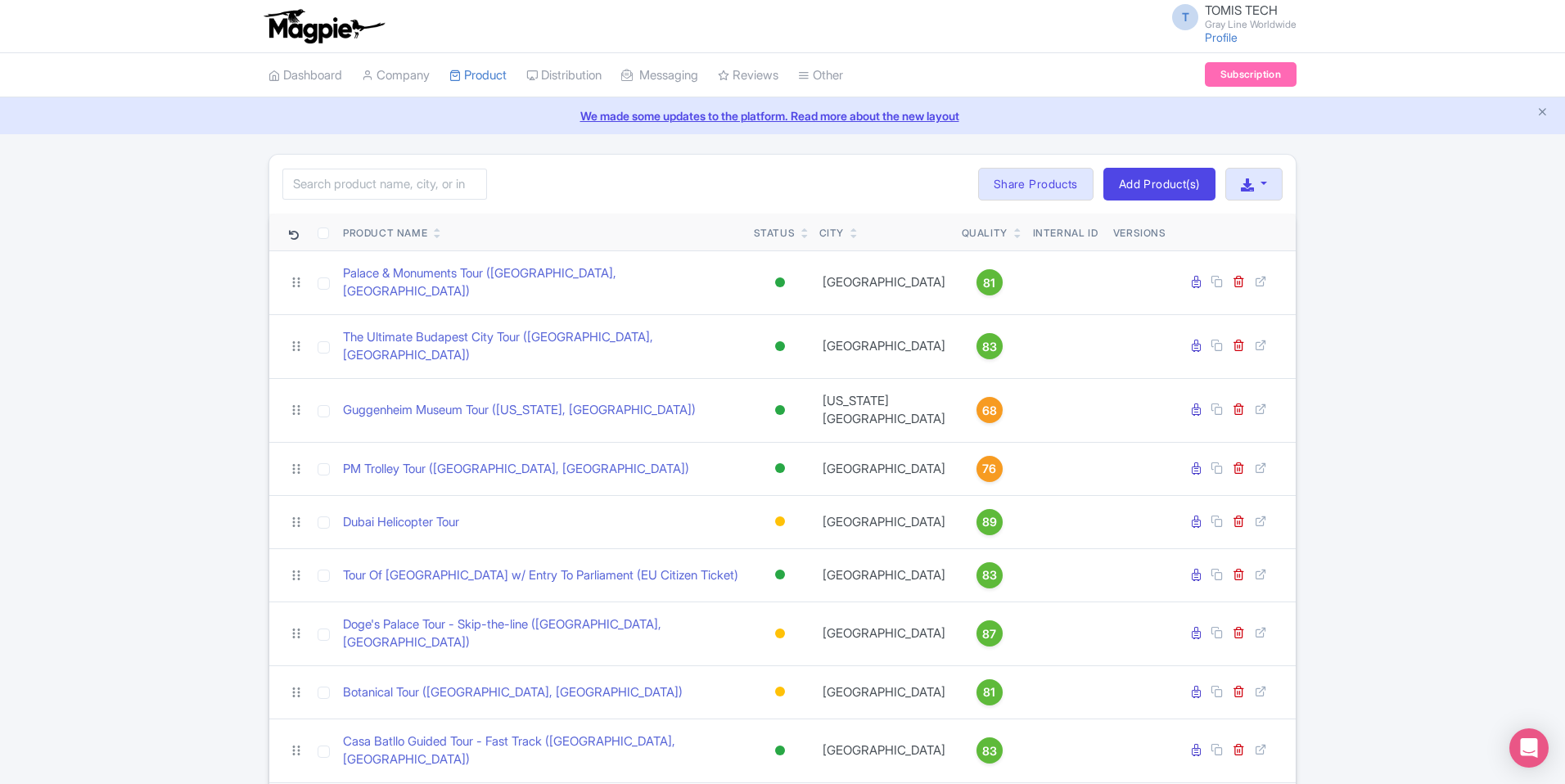
click at [854, 238] on icon at bounding box center [854, 236] width 7 height 10
click at [854, 229] on link at bounding box center [854, 236] width 7 height 13
click at [856, 234] on icon at bounding box center [854, 236] width 7 height 10
click at [413, 181] on input "search" at bounding box center [384, 184] width 204 height 31
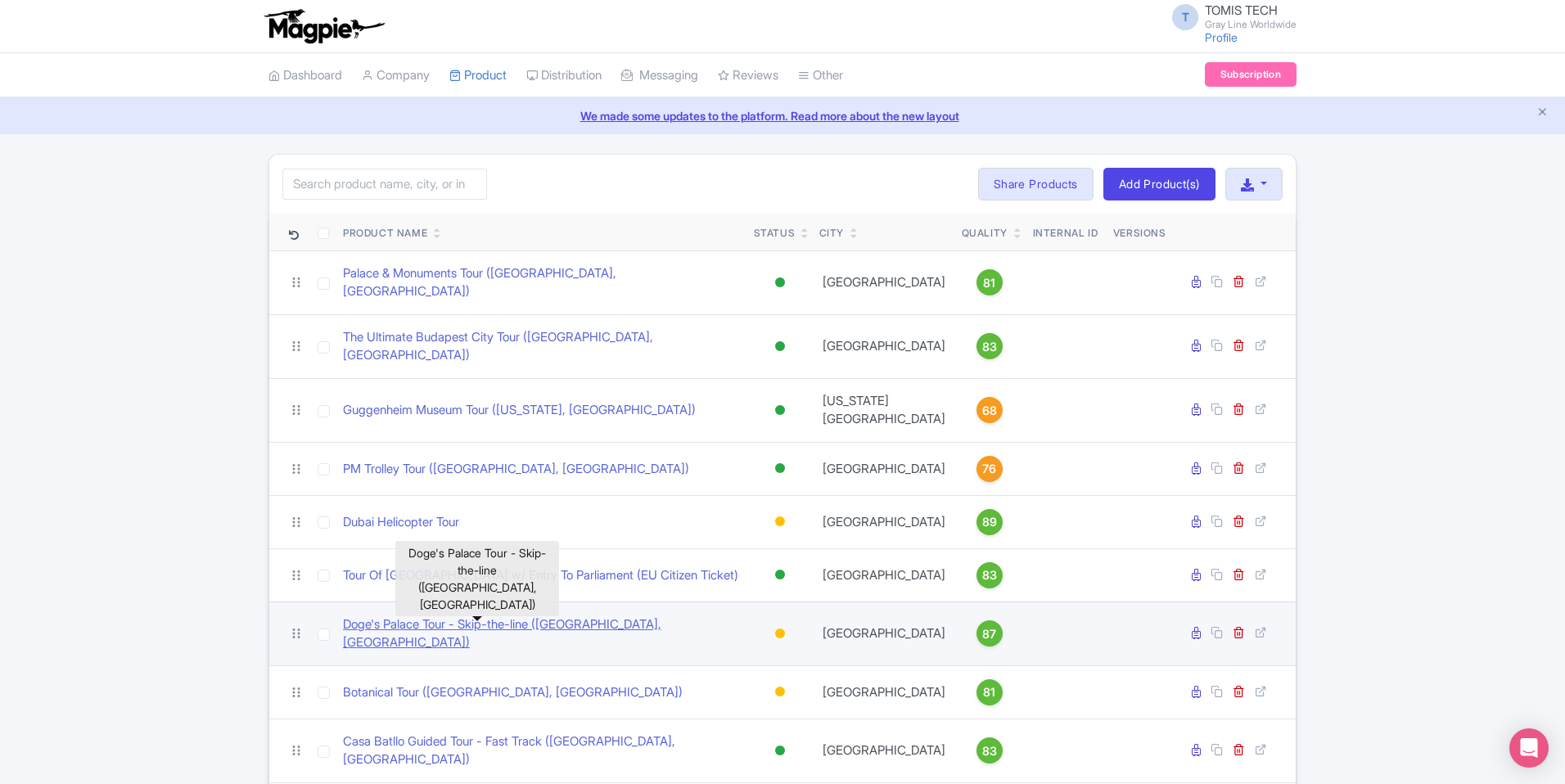
click at [516, 615] on link "Doge's Palace Tour - Skip-the-line ([GEOGRAPHIC_DATA], [GEOGRAPHIC_DATA])" at bounding box center [542, 633] width 398 height 37
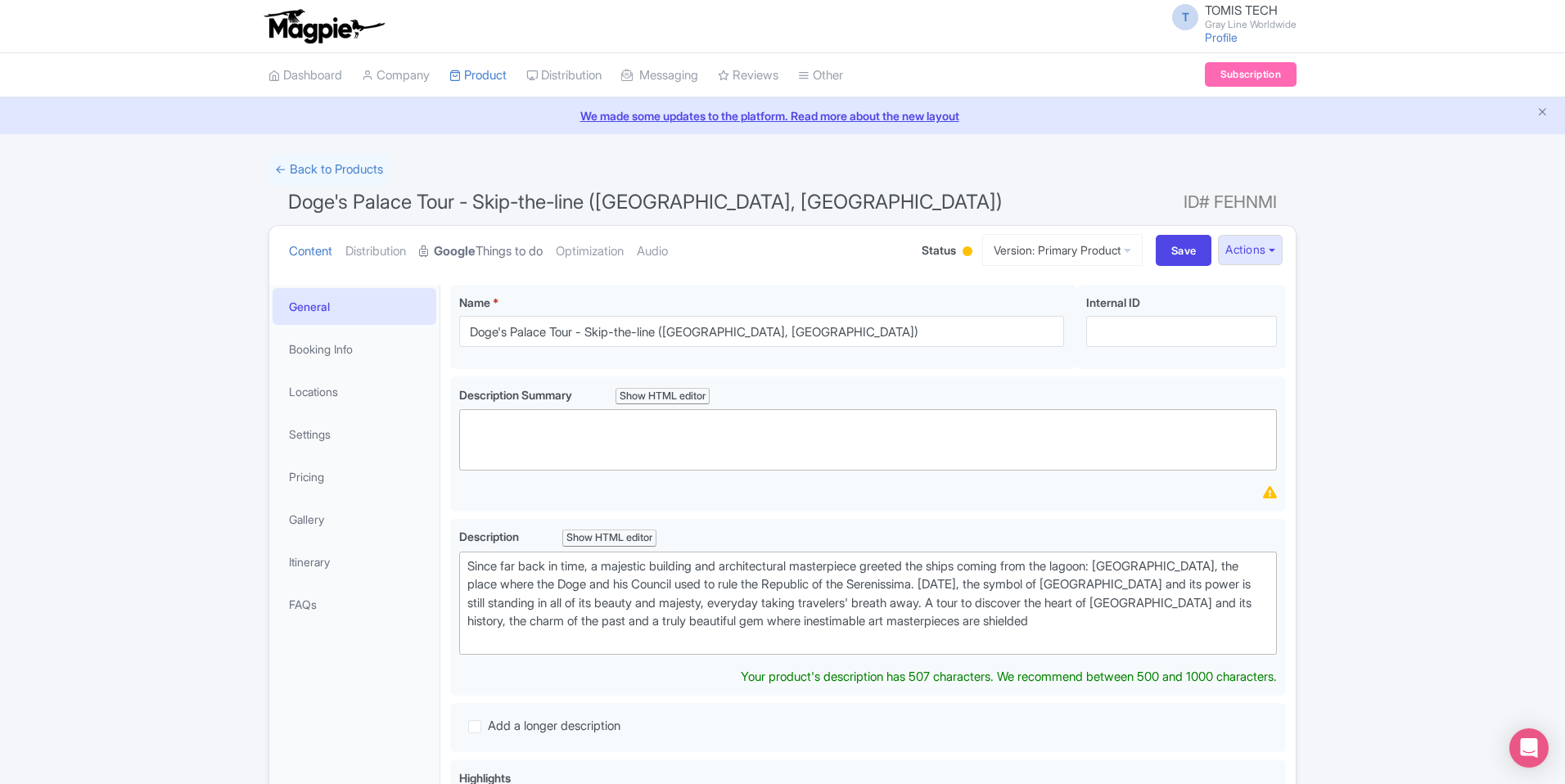
click at [530, 251] on link "Google Things to do" at bounding box center [481, 251] width 124 height 52
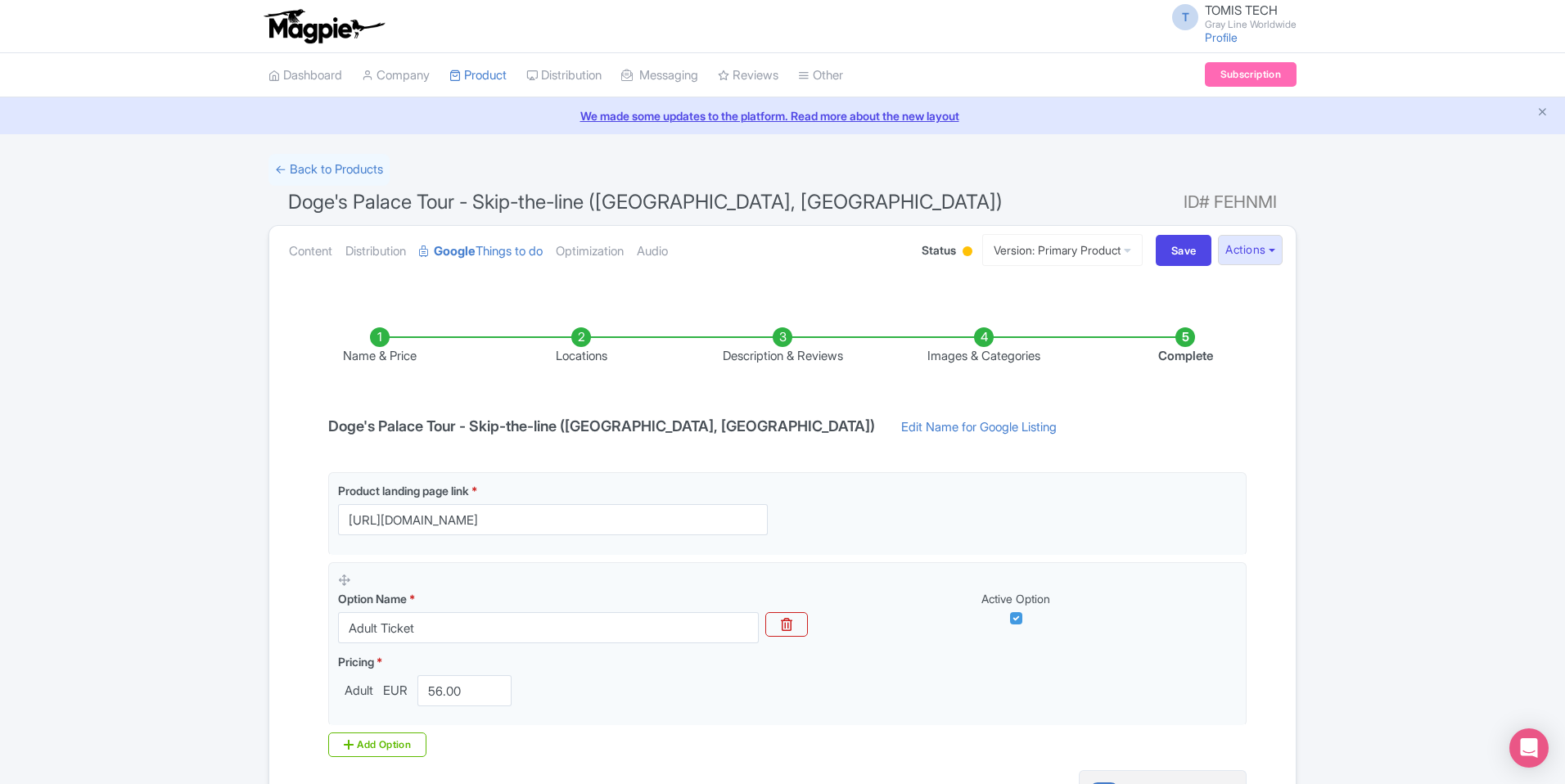
click at [583, 342] on li "Locations" at bounding box center [581, 347] width 202 height 39
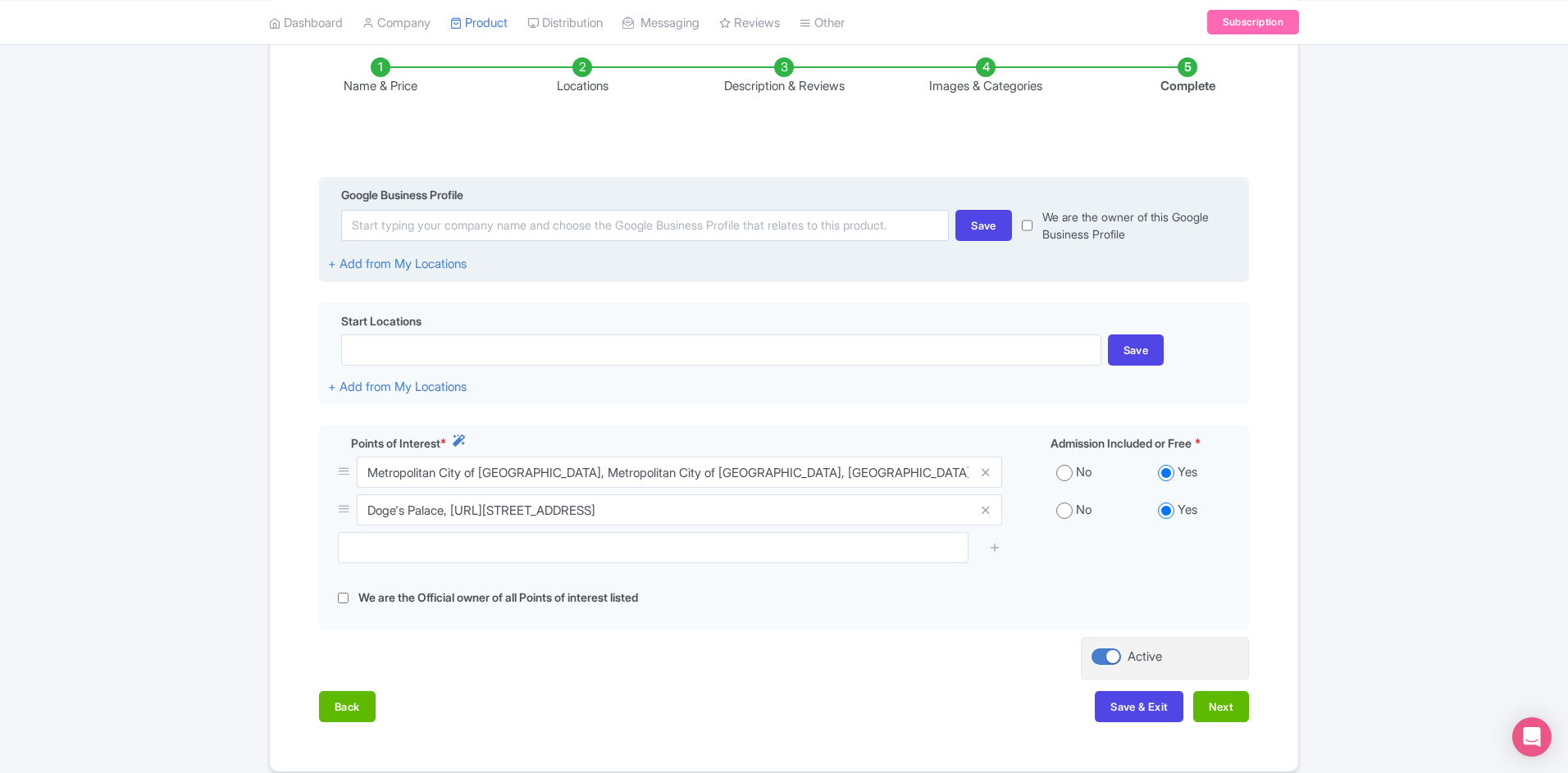
scroll to position [246, 0]
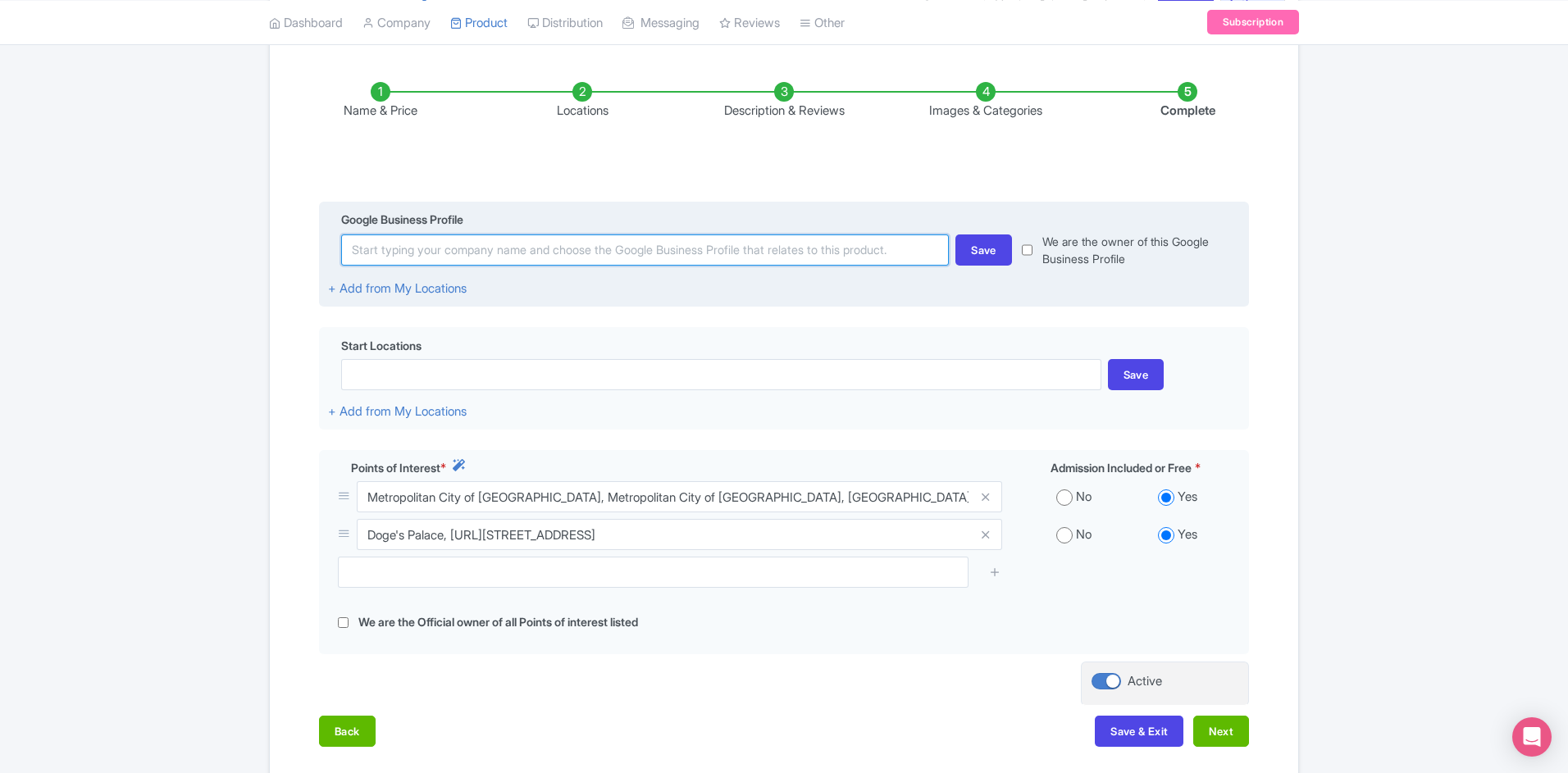
click at [624, 242] on input at bounding box center [645, 250] width 608 height 32
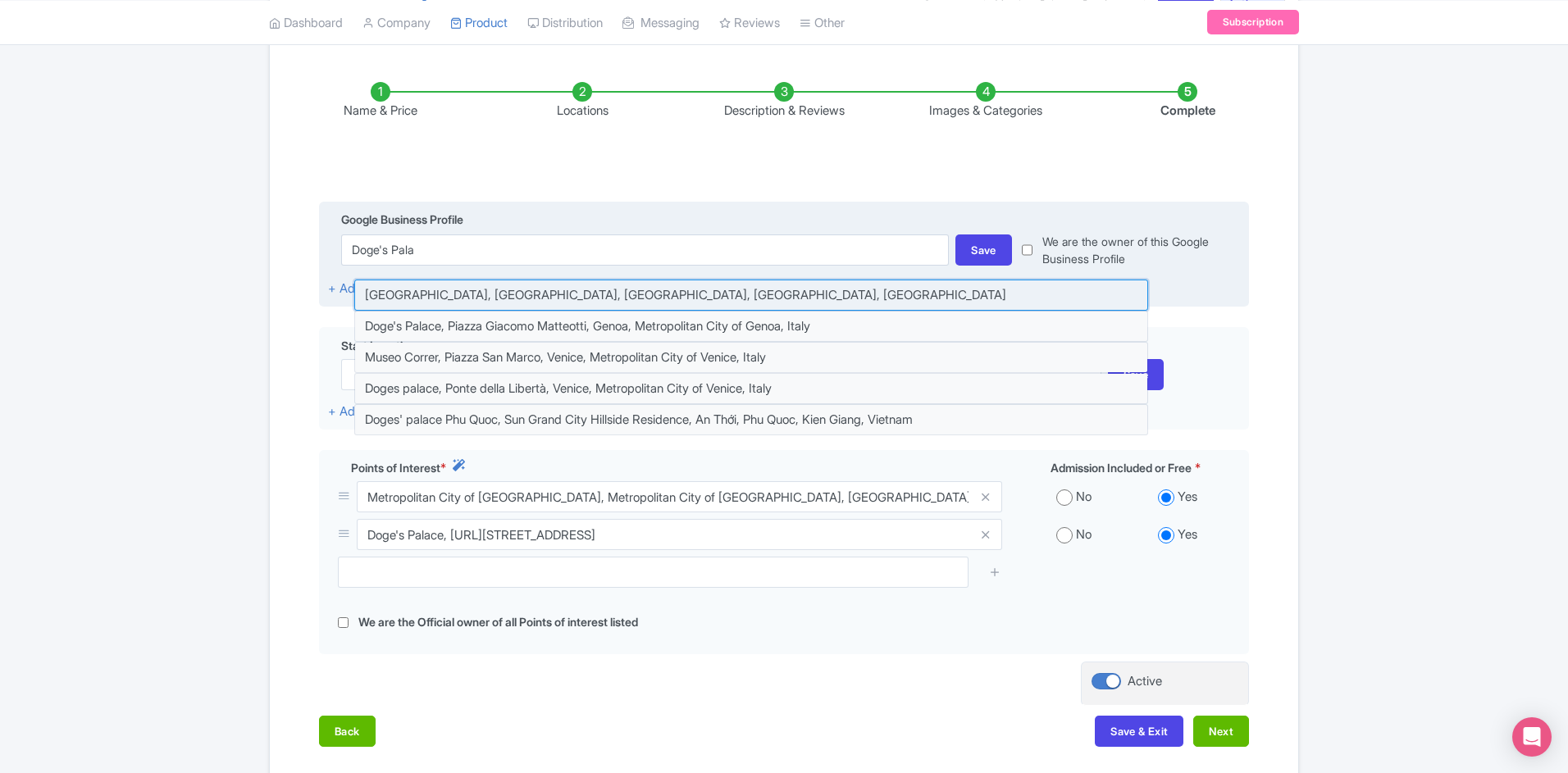
click at [616, 293] on input at bounding box center [751, 296] width 794 height 32
type input "Doge's Palace, Piazza San Marco, Venice, Metropolitan City of Venice, Italy"
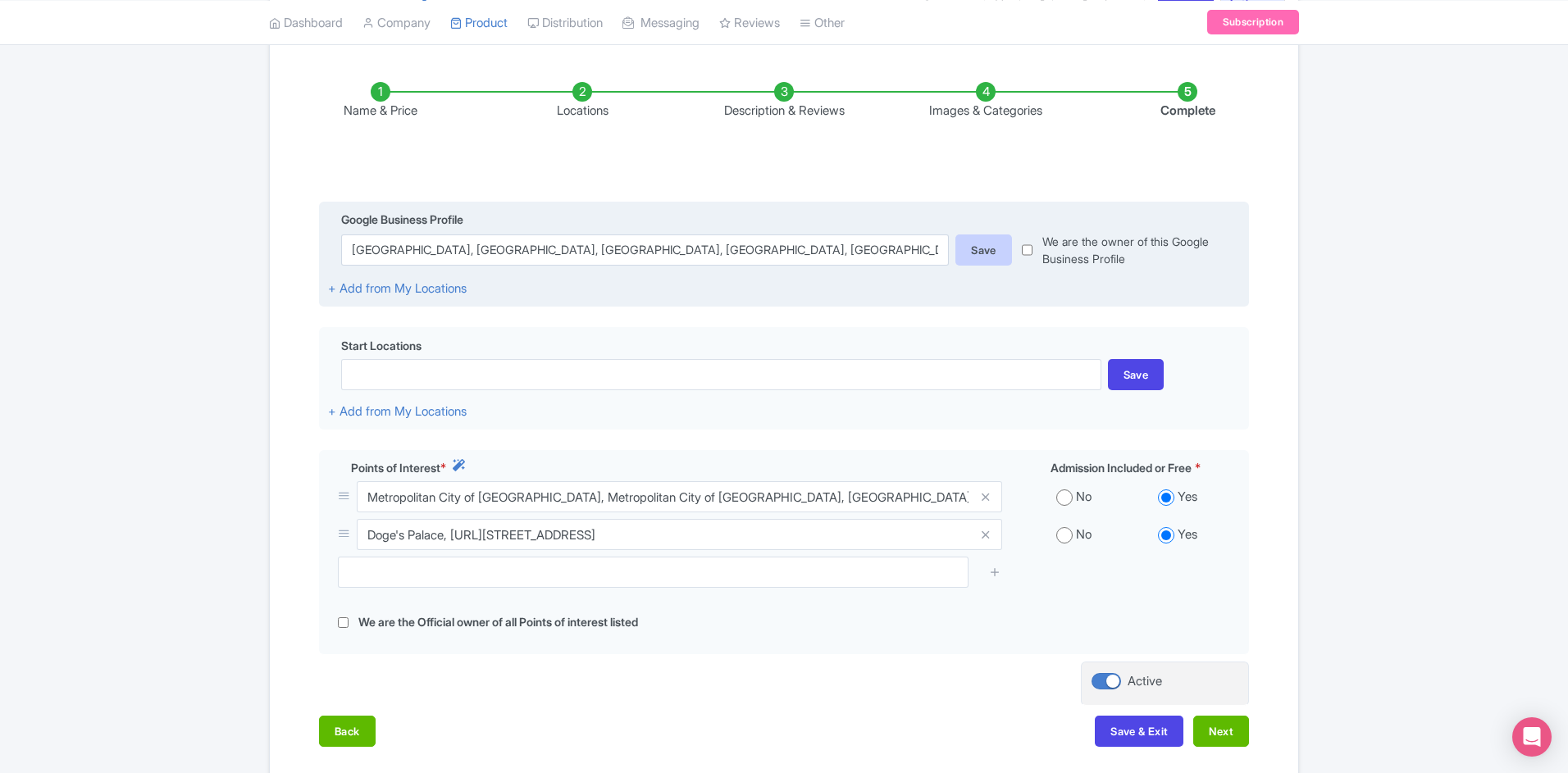
click at [982, 259] on div "Save" at bounding box center [983, 250] width 57 height 32
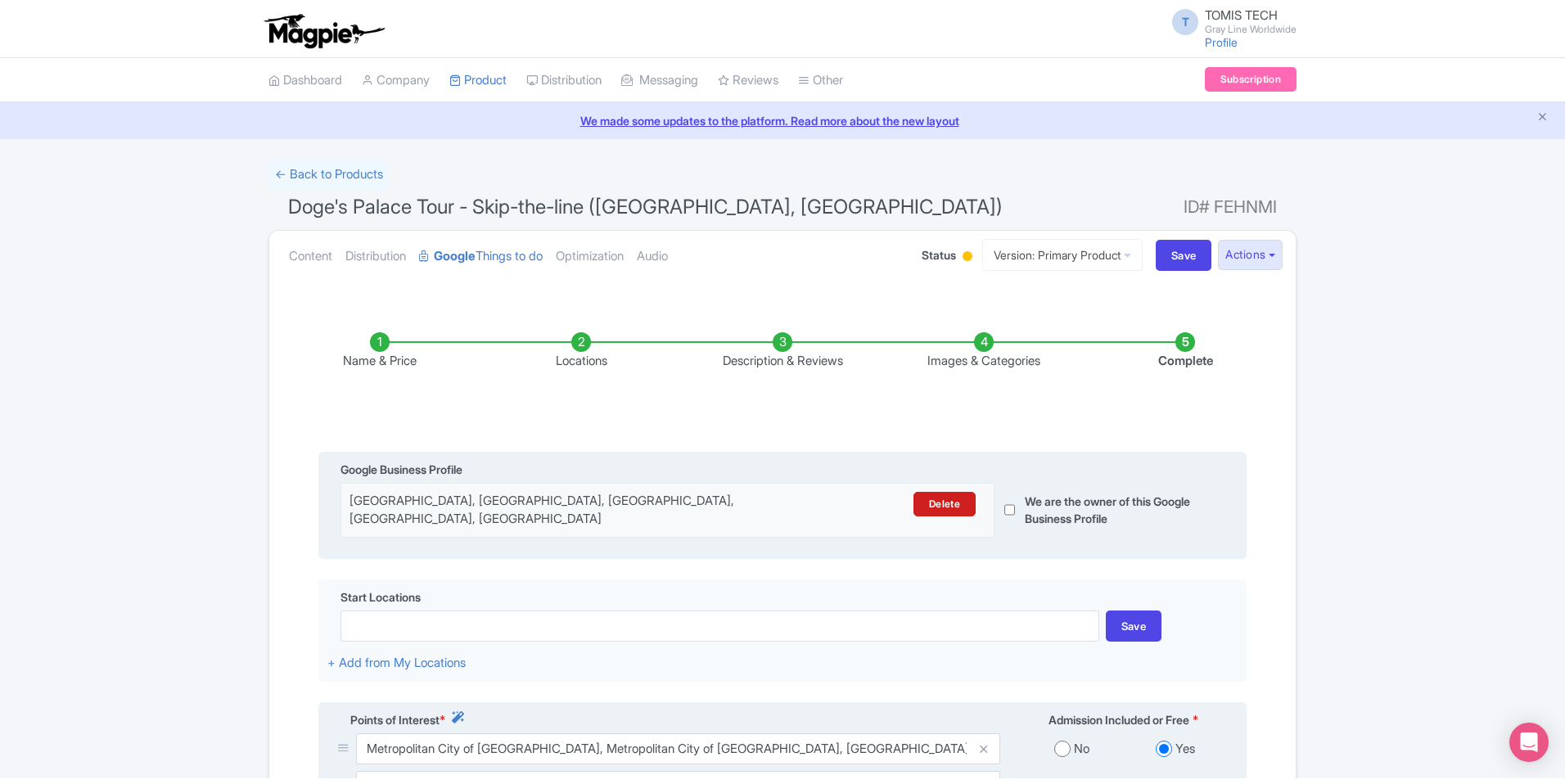
scroll to position [0, 0]
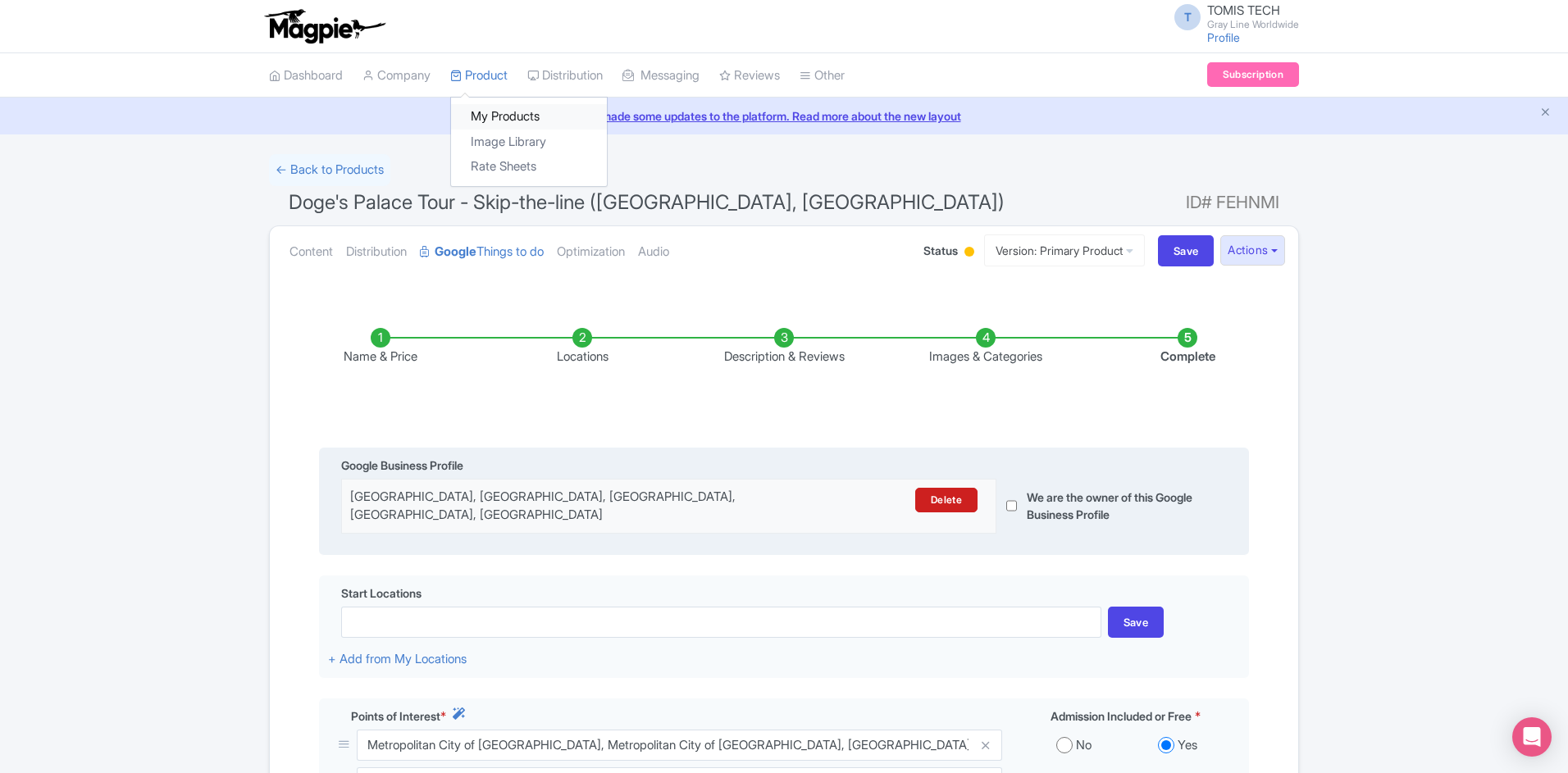
click at [494, 104] on link "My Products" at bounding box center [529, 116] width 156 height 25
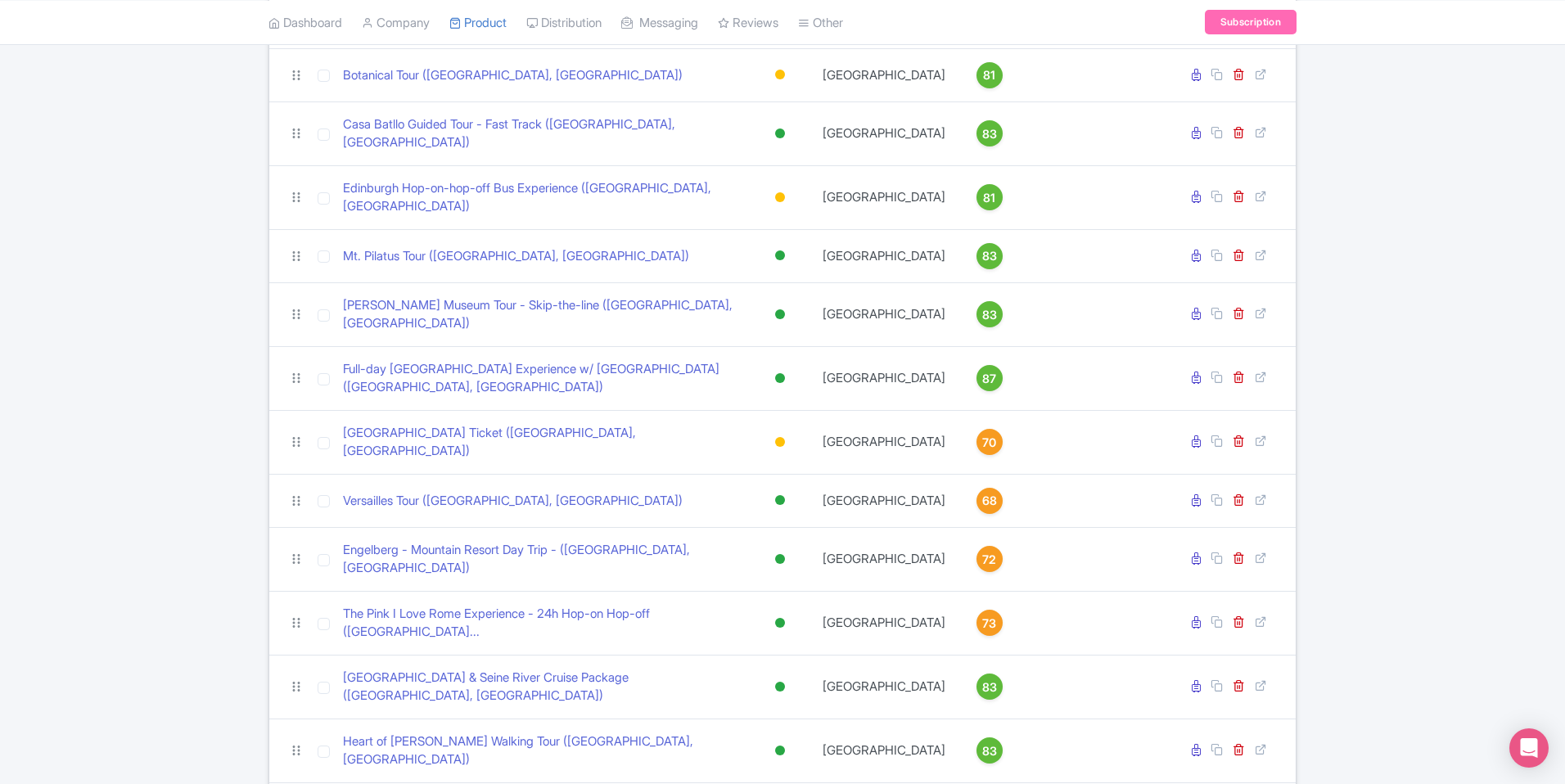
scroll to position [582, 0]
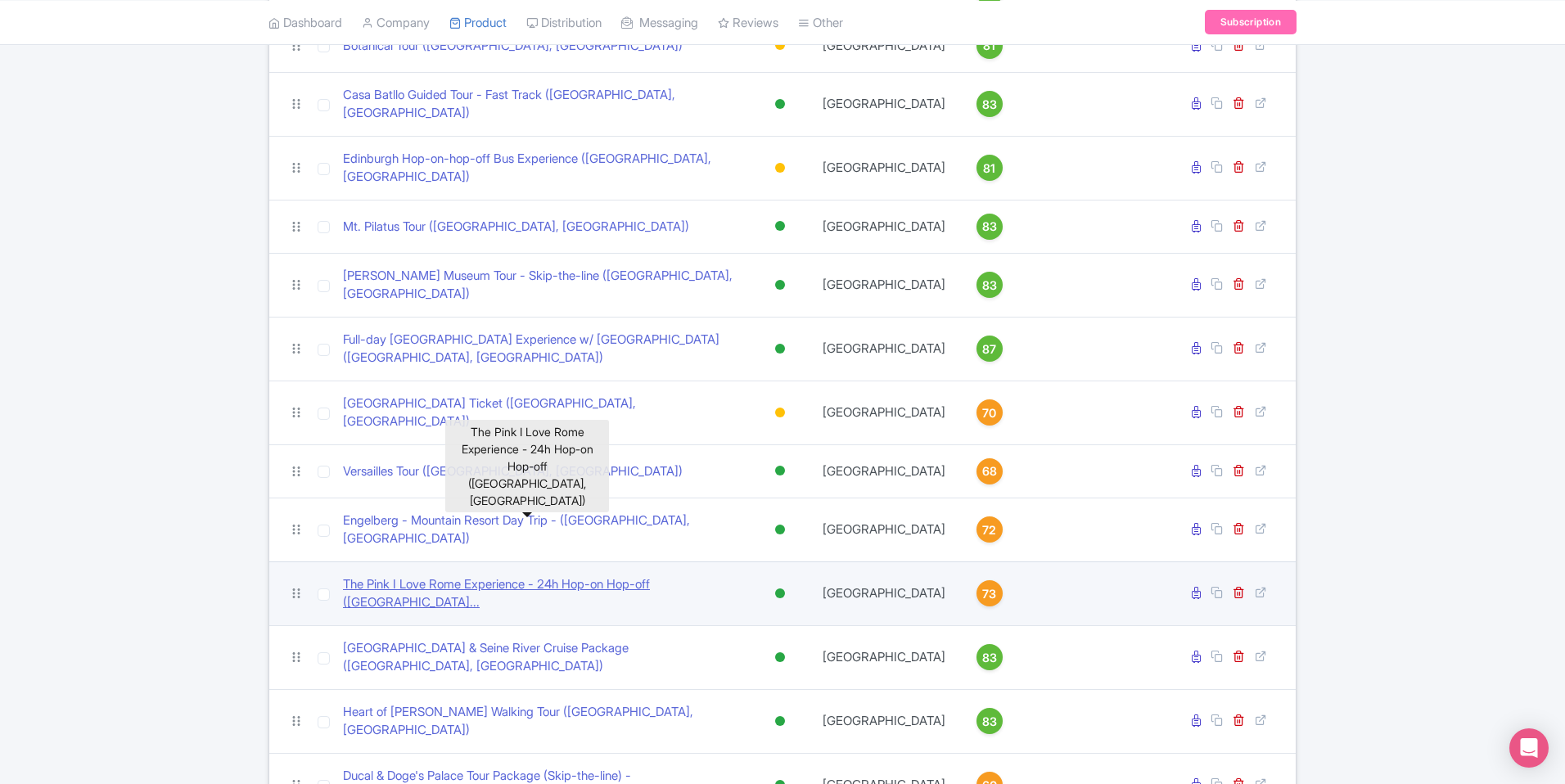
click at [522, 575] on link "The Pink I Love Rome Experience - 24h Hop-on Hop-off ([GEOGRAPHIC_DATA]..." at bounding box center [542, 594] width 398 height 37
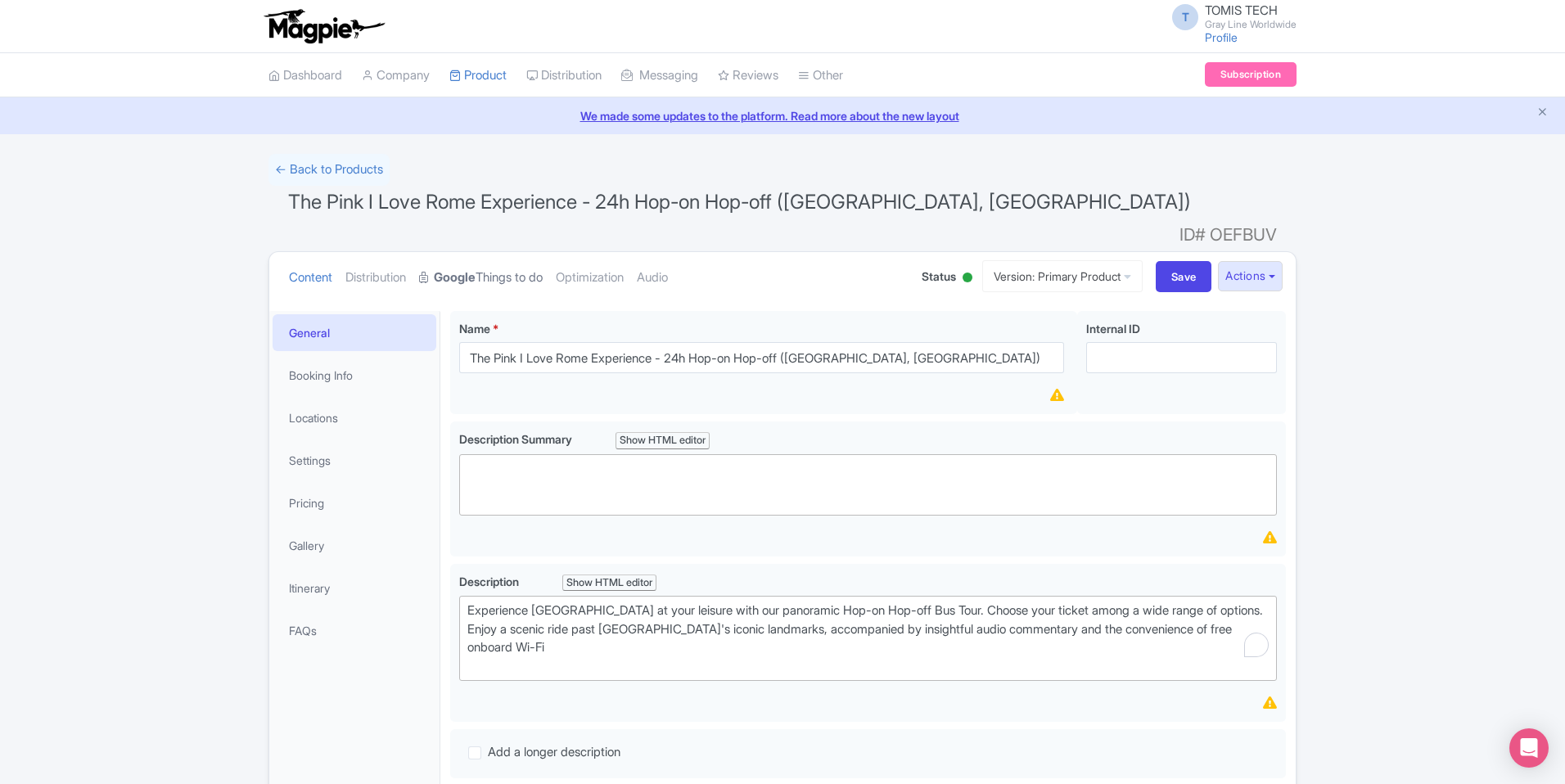
click at [514, 258] on link "Google Things to do" at bounding box center [481, 278] width 124 height 52
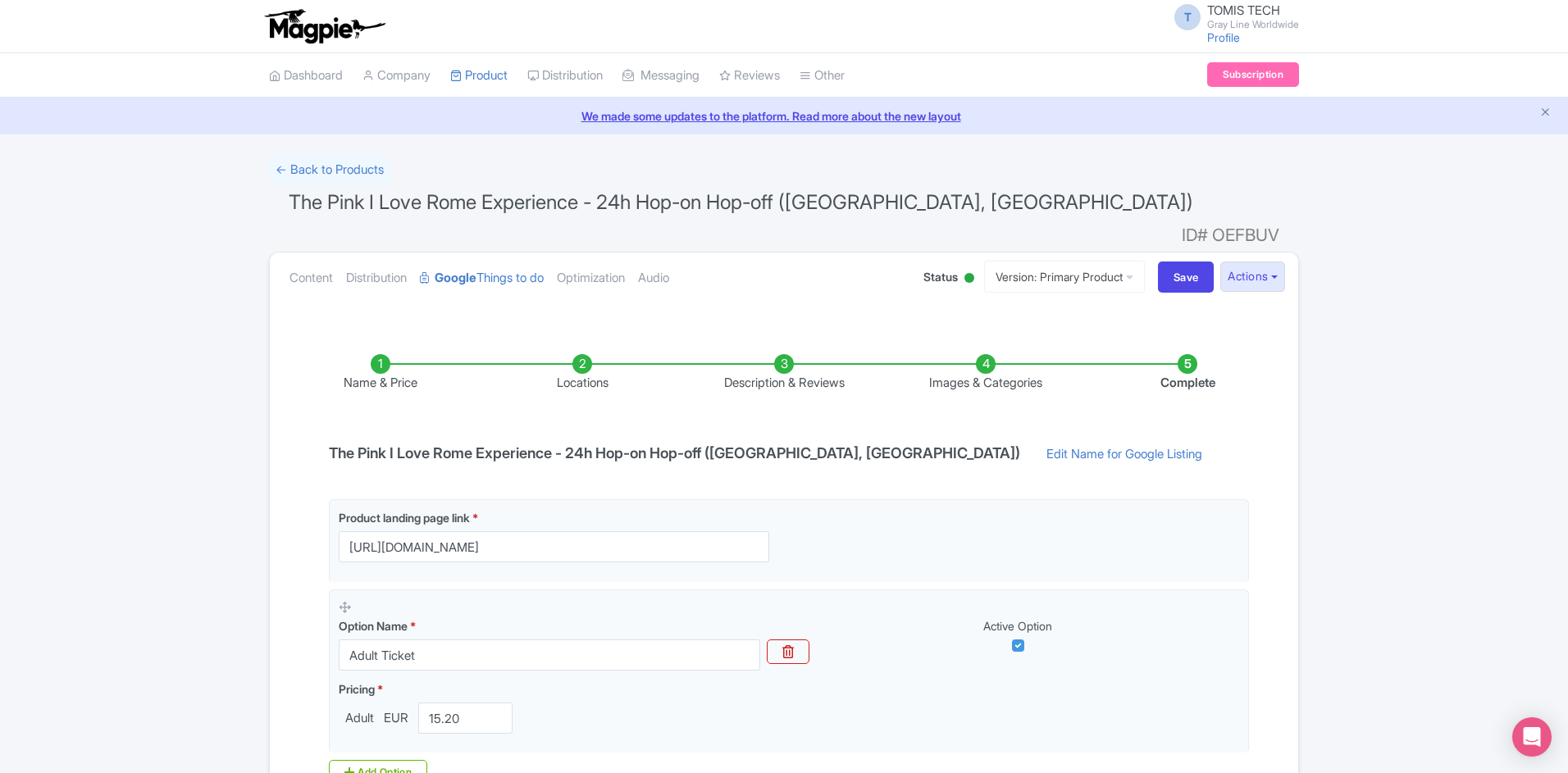
click at [584, 354] on li "Locations" at bounding box center [582, 374] width 202 height 39
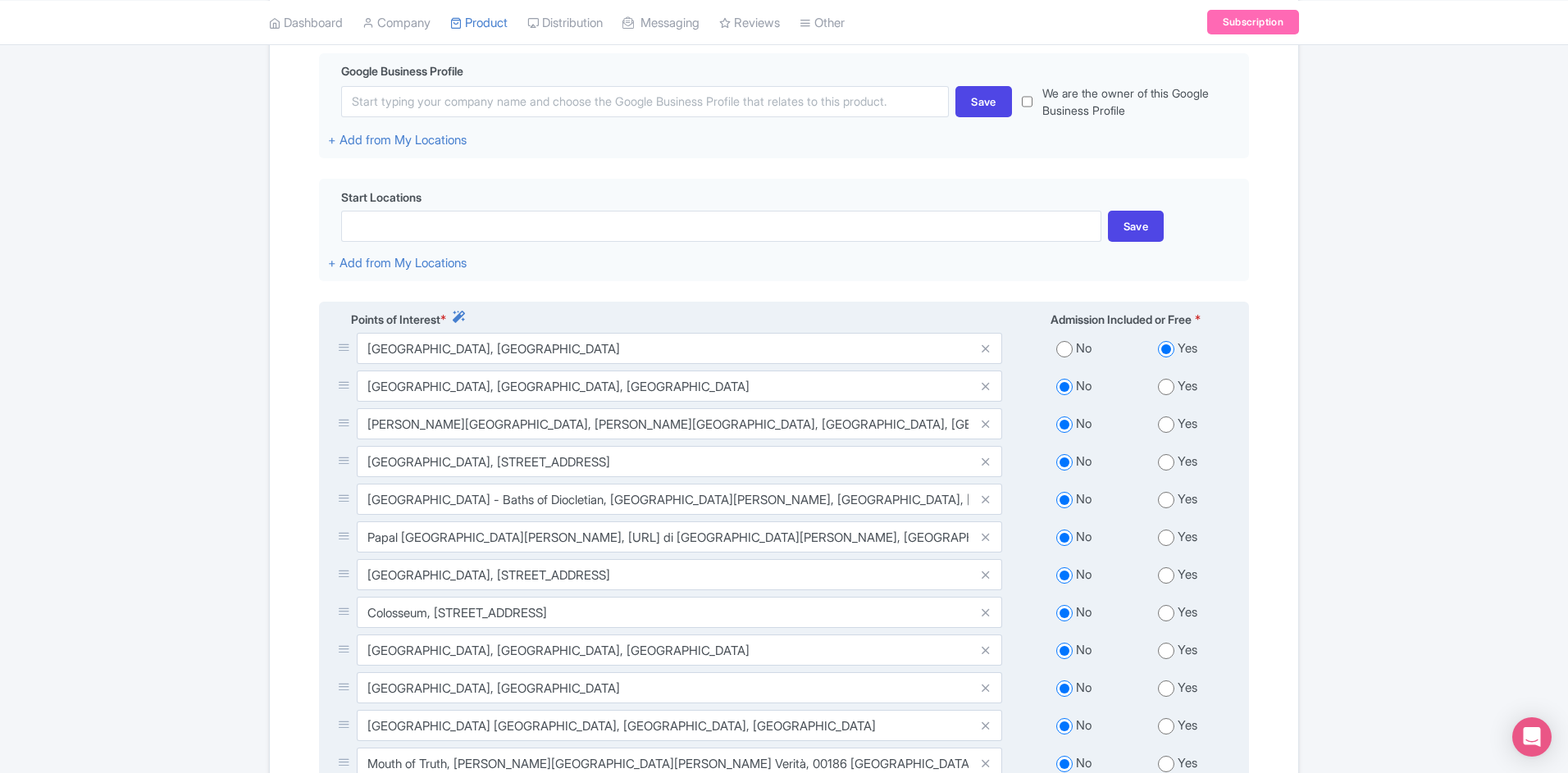
scroll to position [404, 0]
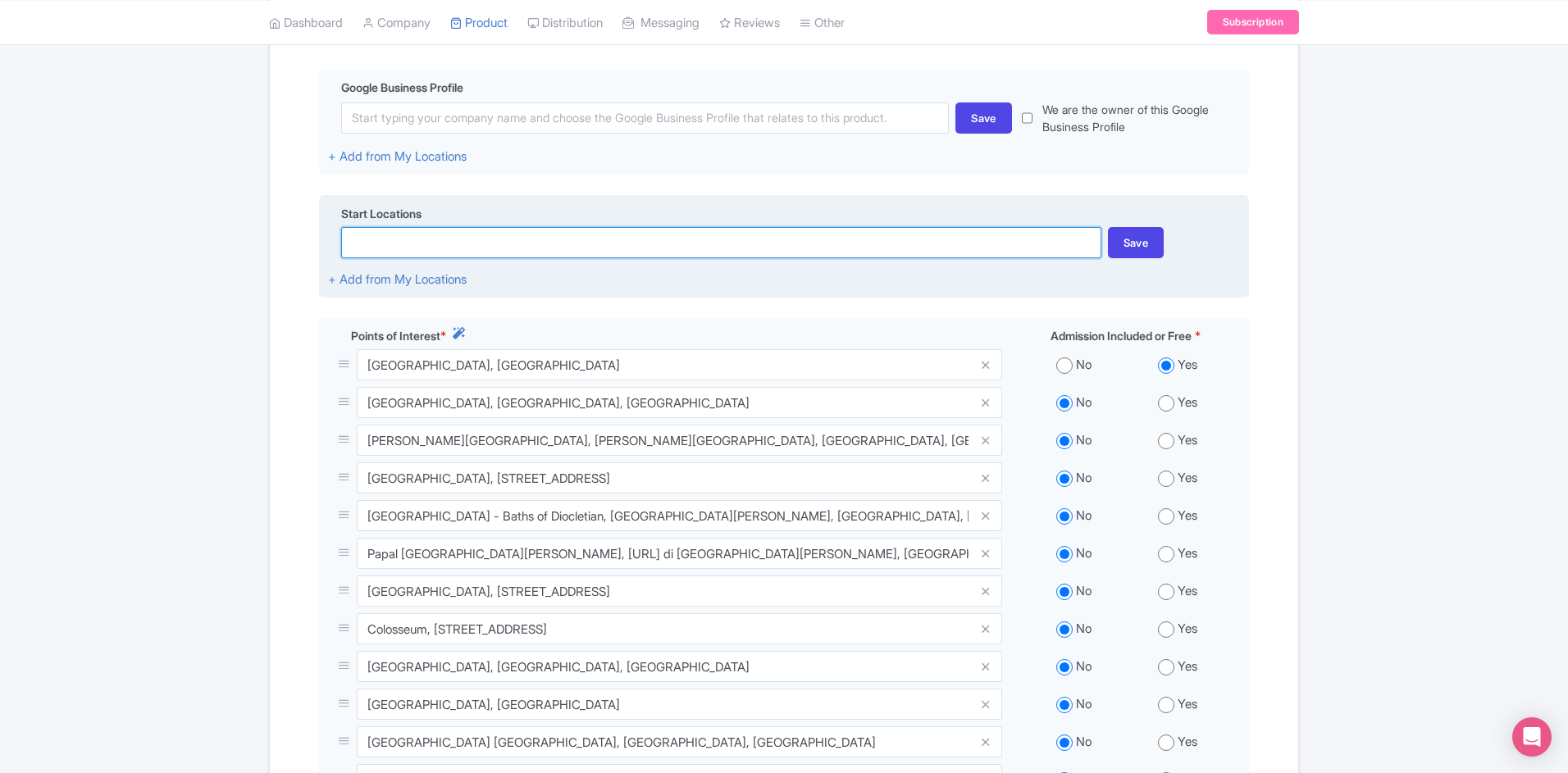
click at [509, 227] on input at bounding box center [720, 243] width 759 height 32
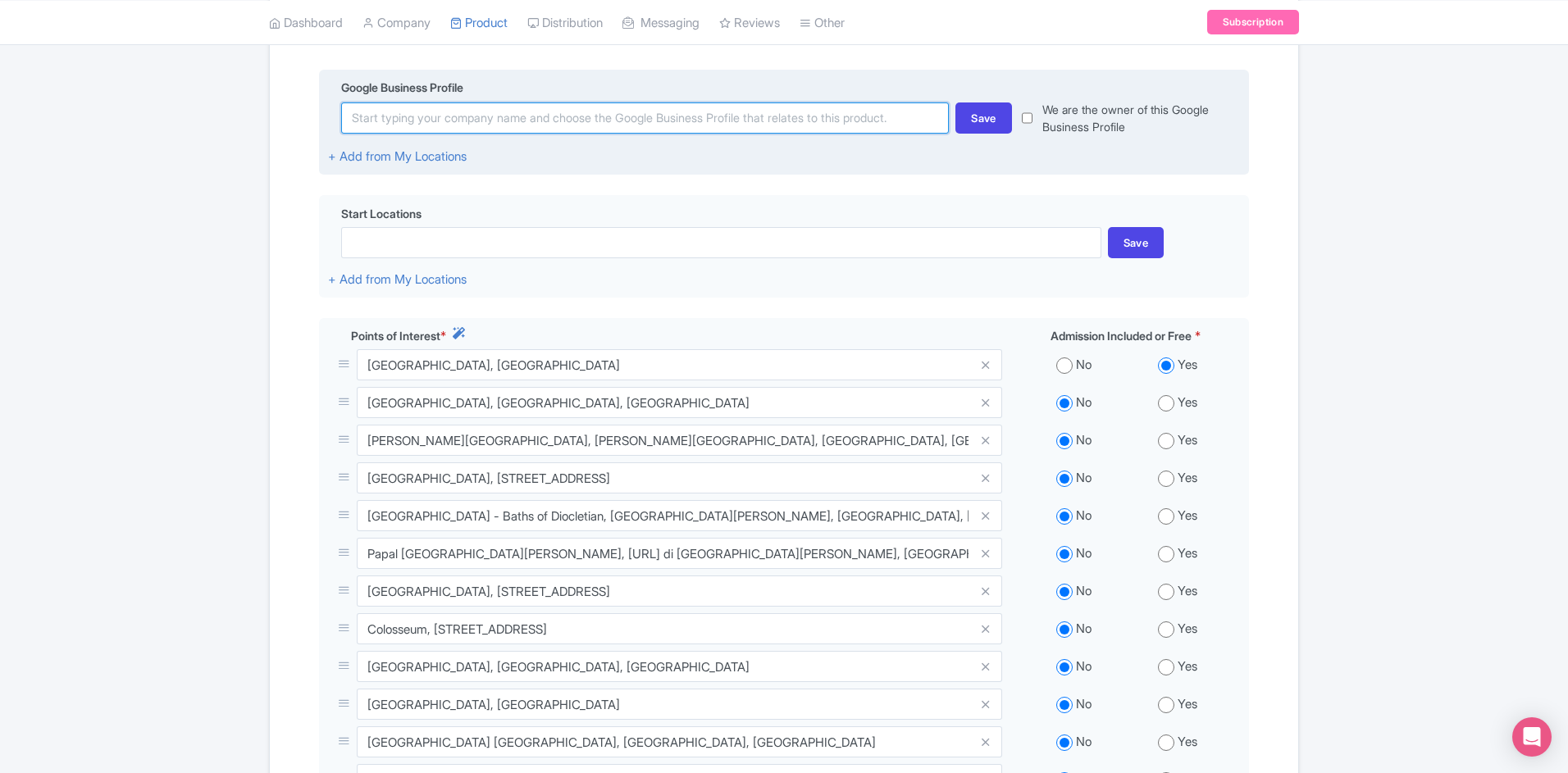
click at [566, 103] on input at bounding box center [645, 119] width 608 height 32
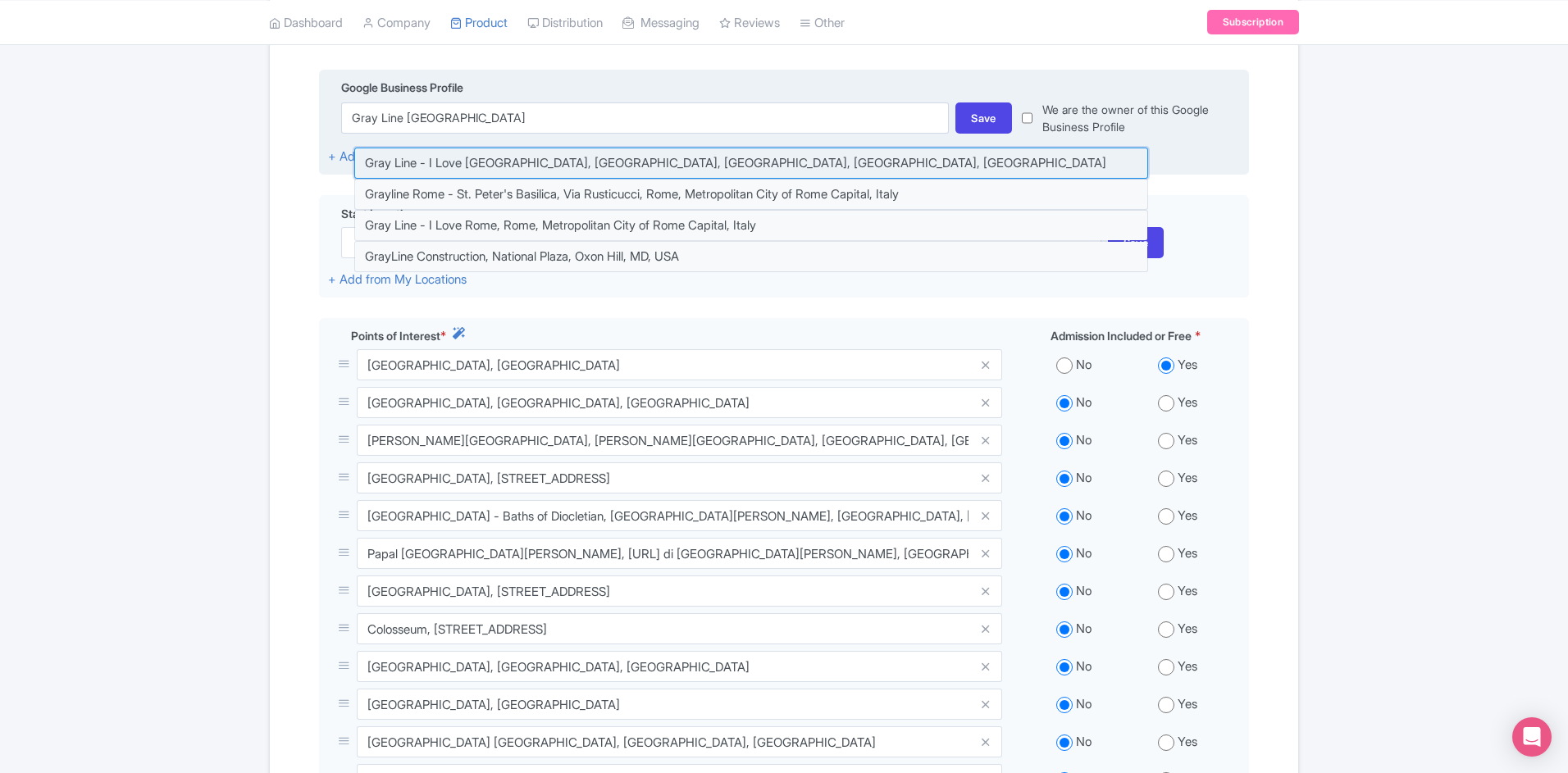
click at [676, 147] on input at bounding box center [751, 163] width 794 height 32
type input "Gray Line - I Love [GEOGRAPHIC_DATA], [GEOGRAPHIC_DATA], [GEOGRAPHIC_DATA], [GE…"
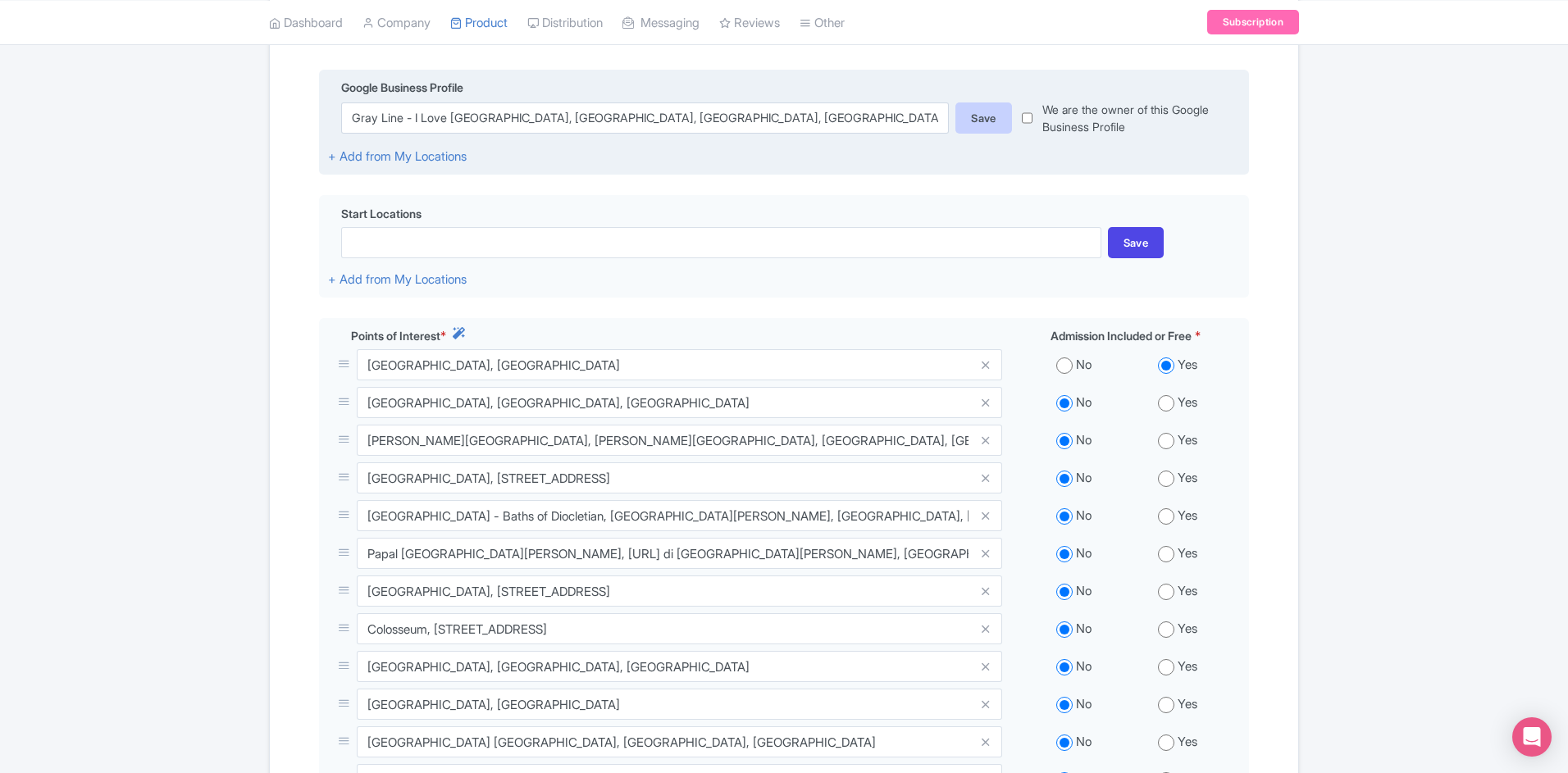
click at [989, 103] on div "Save" at bounding box center [983, 119] width 57 height 32
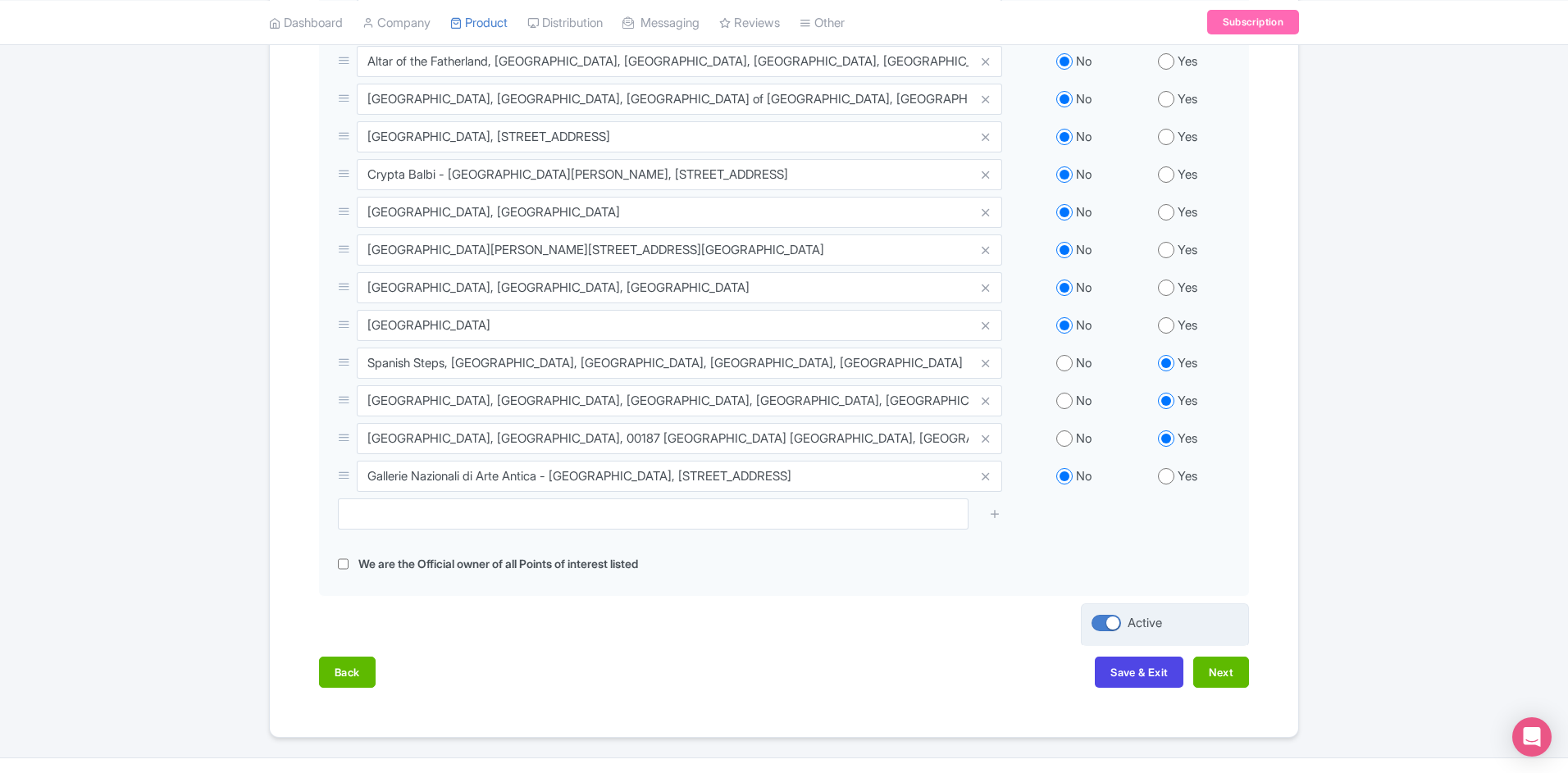
scroll to position [1210, 0]
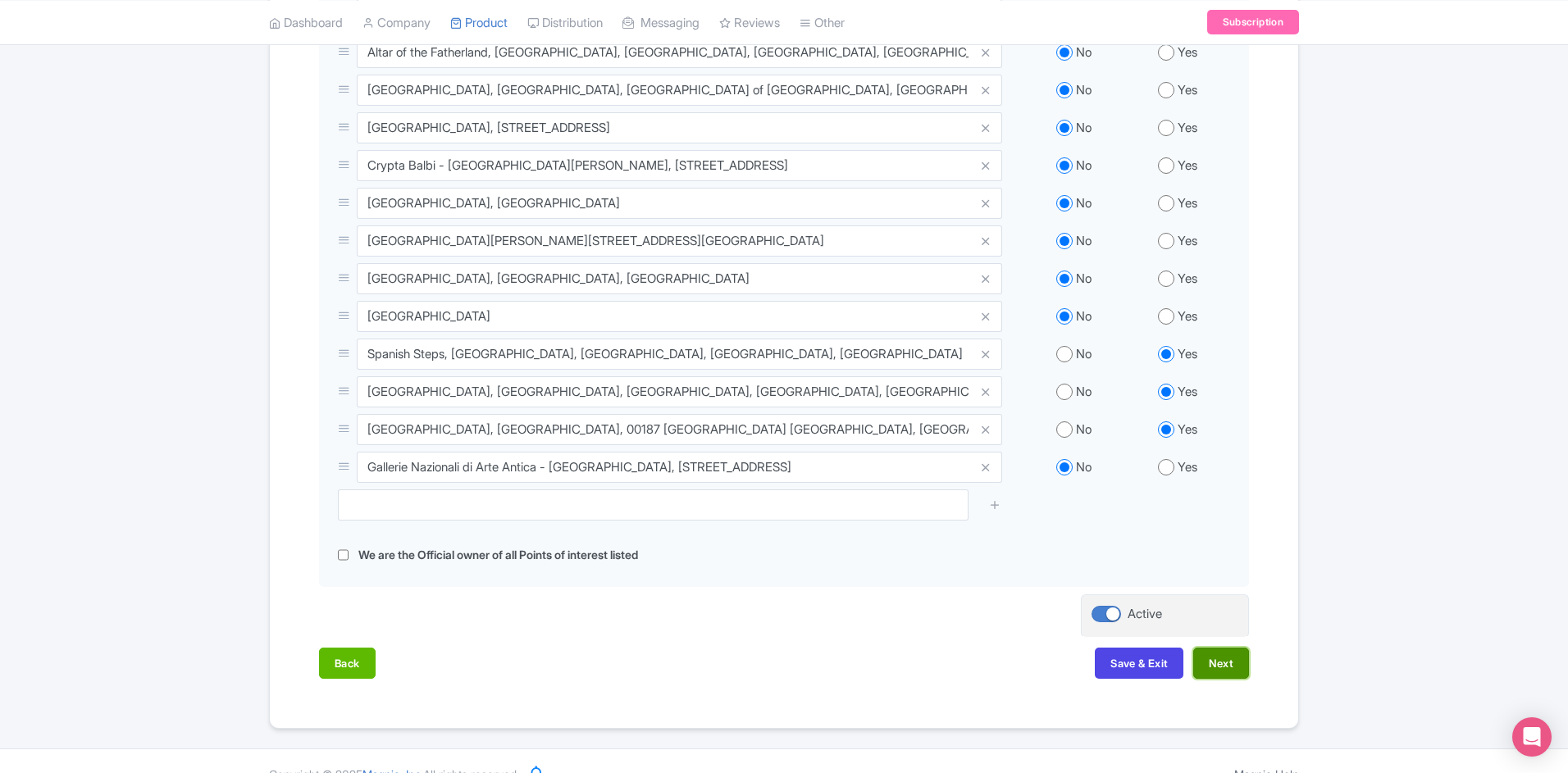
click at [1225, 648] on button "Next" at bounding box center [1221, 664] width 56 height 32
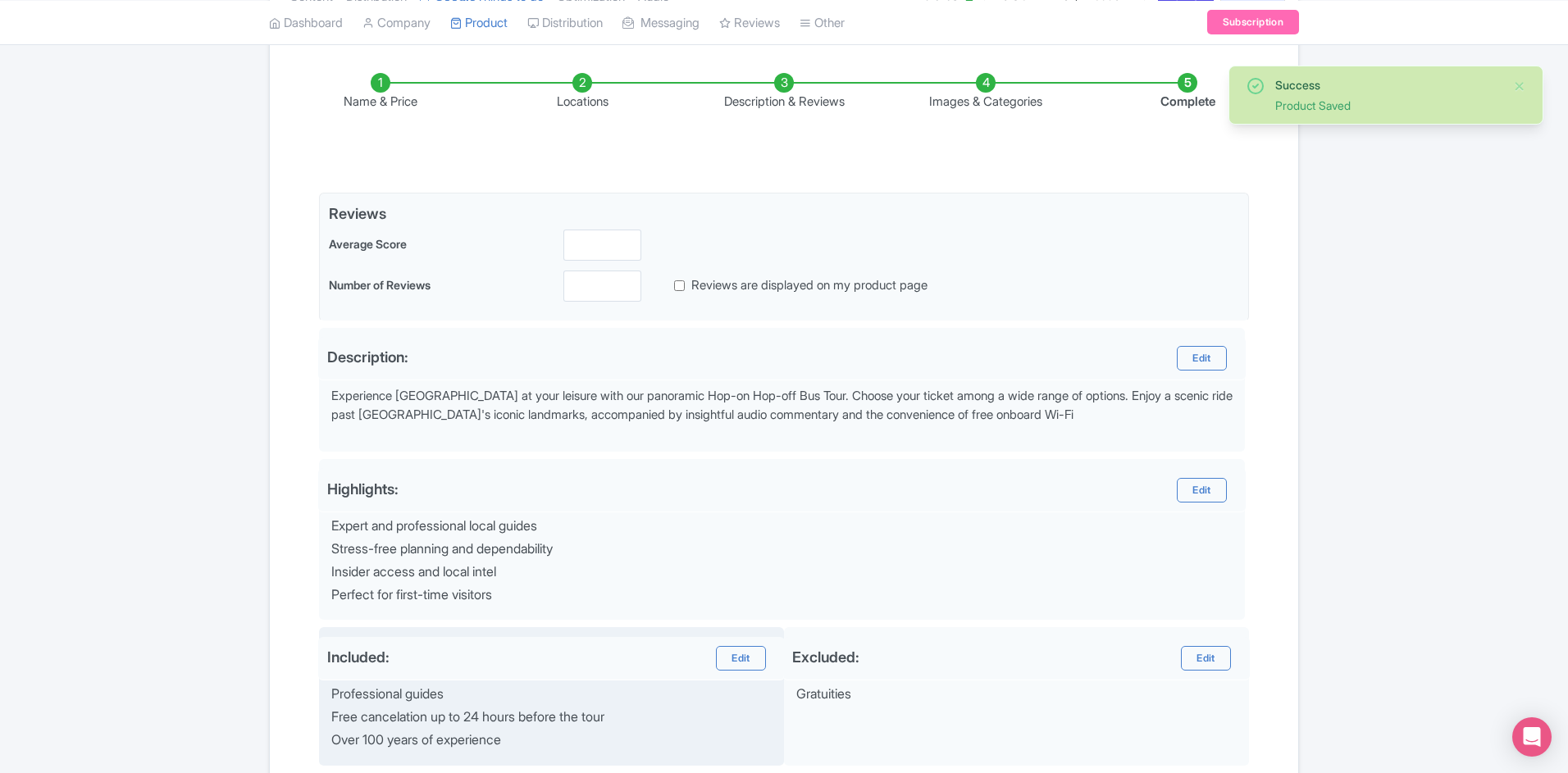
scroll to position [437, 0]
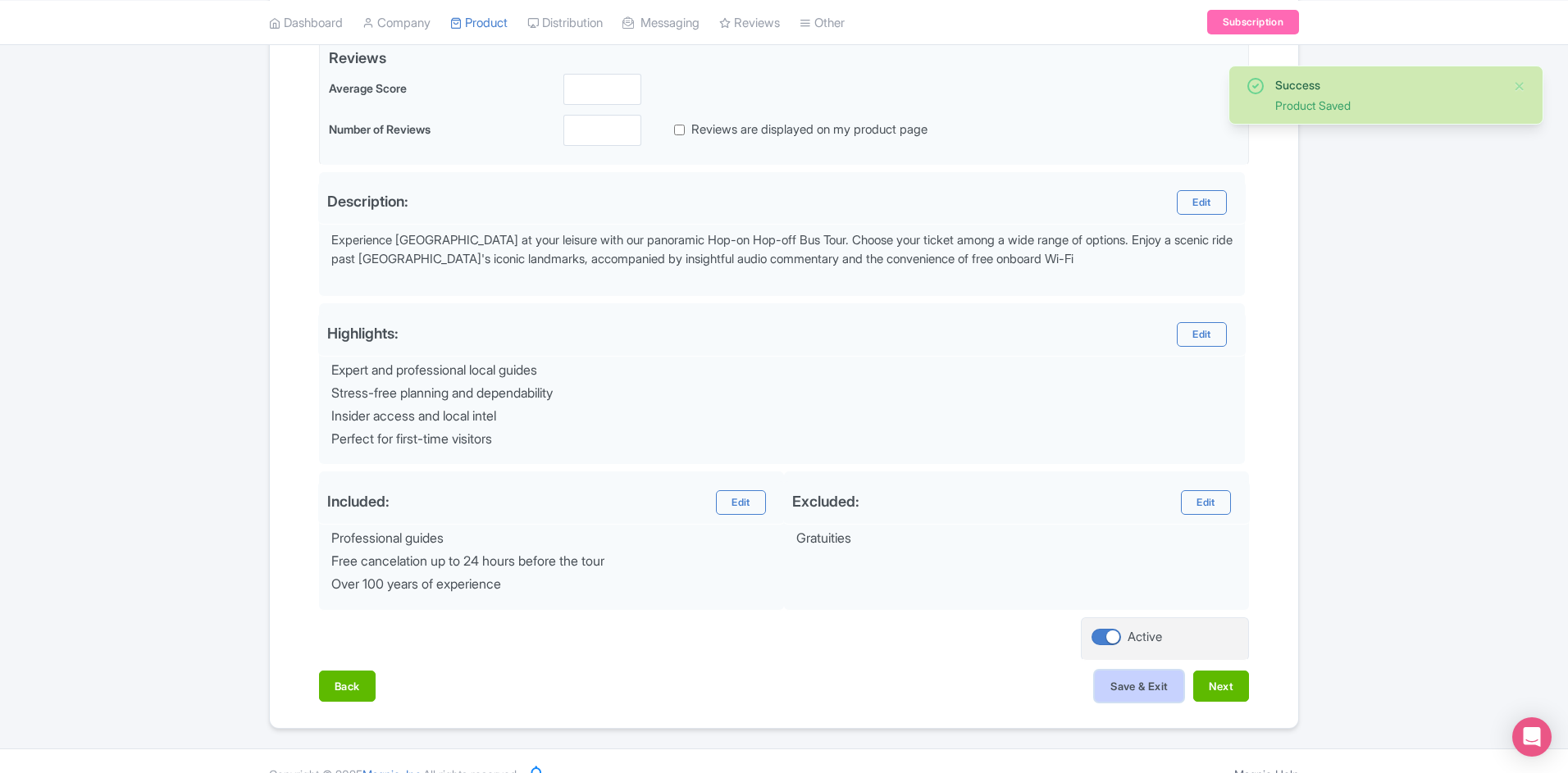
click at [1138, 671] on button "Save & Exit" at bounding box center [1139, 687] width 89 height 32
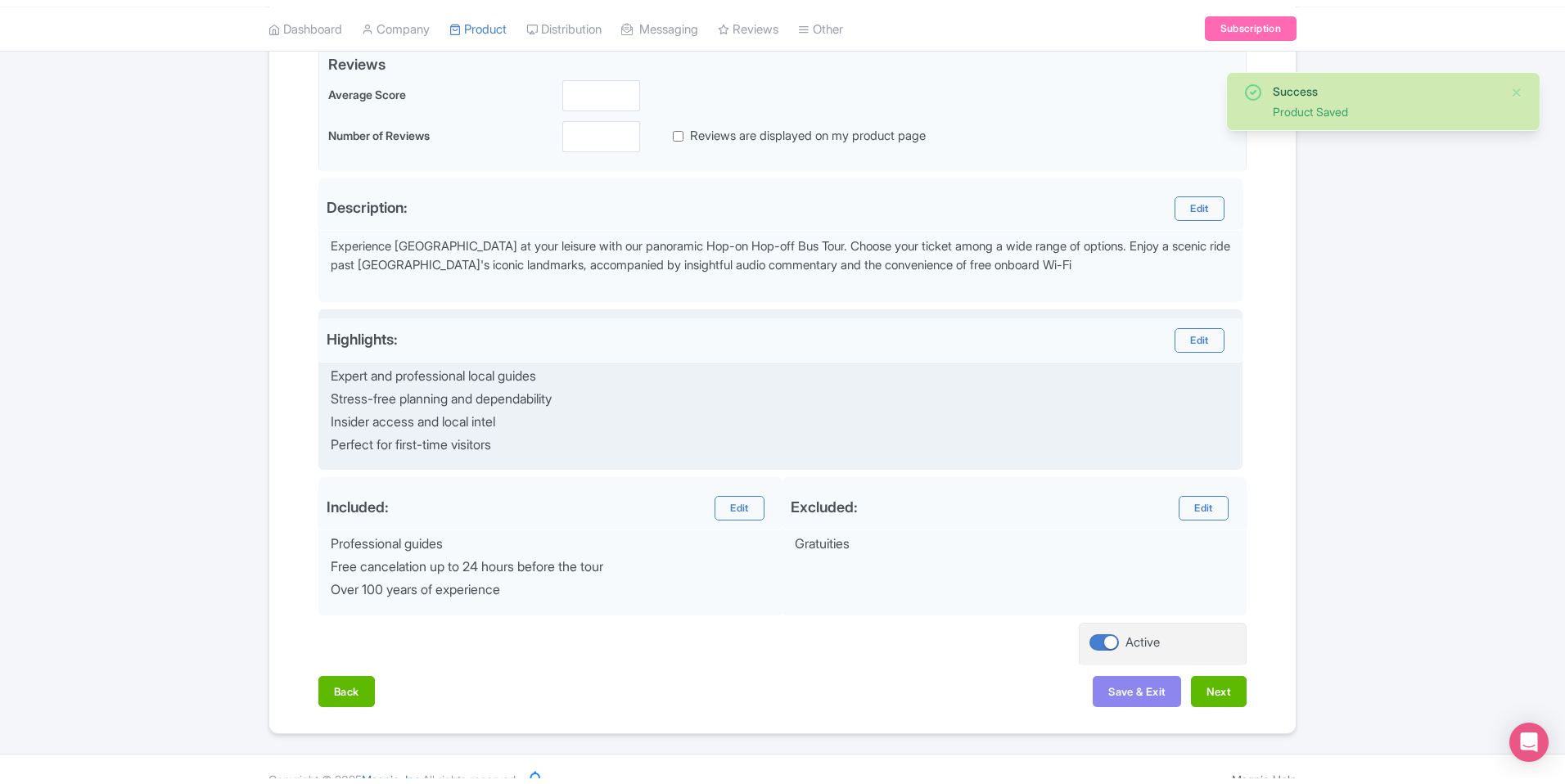
scroll to position [423, 0]
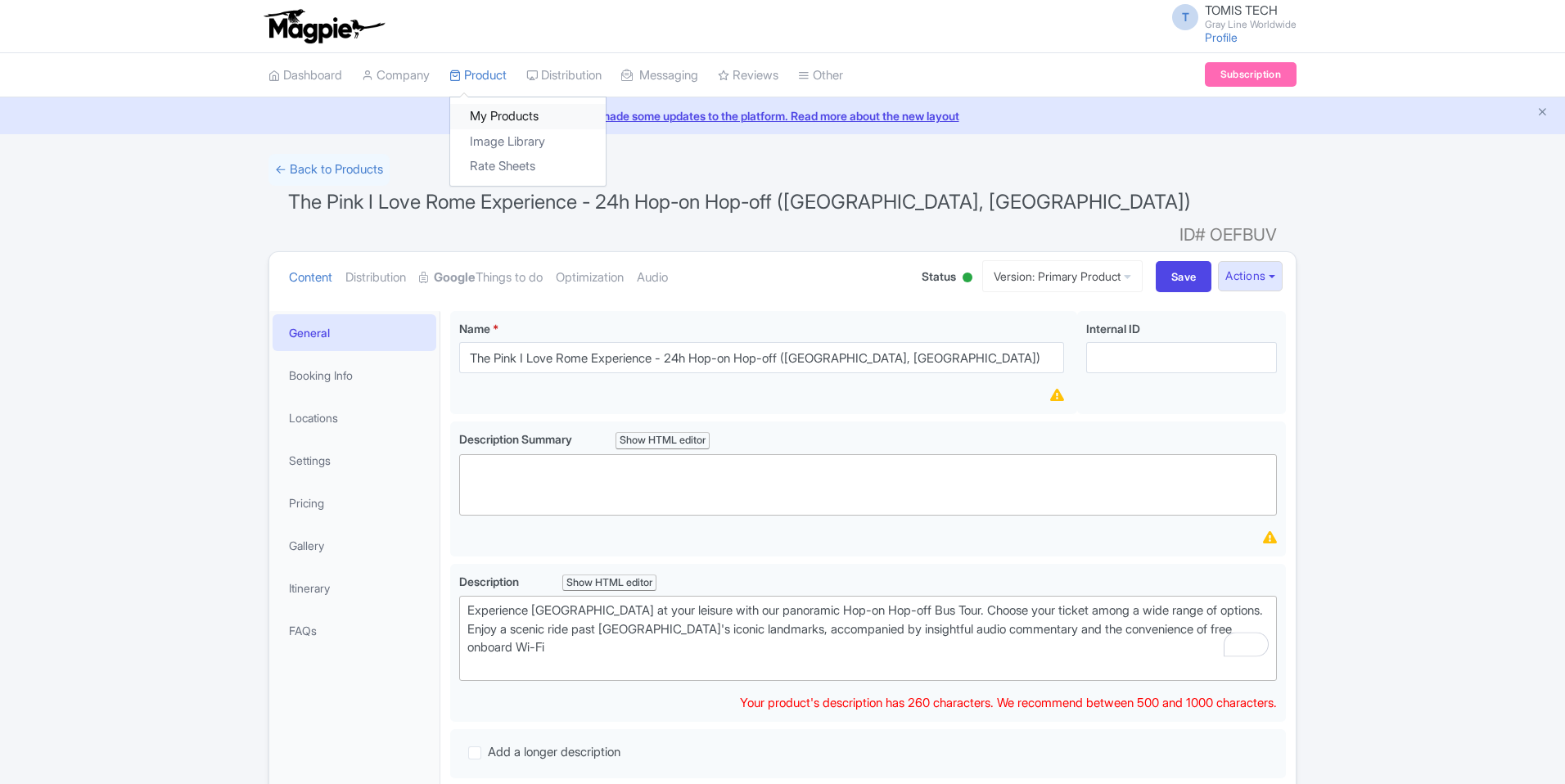
click at [503, 110] on link "My Products" at bounding box center [528, 116] width 155 height 25
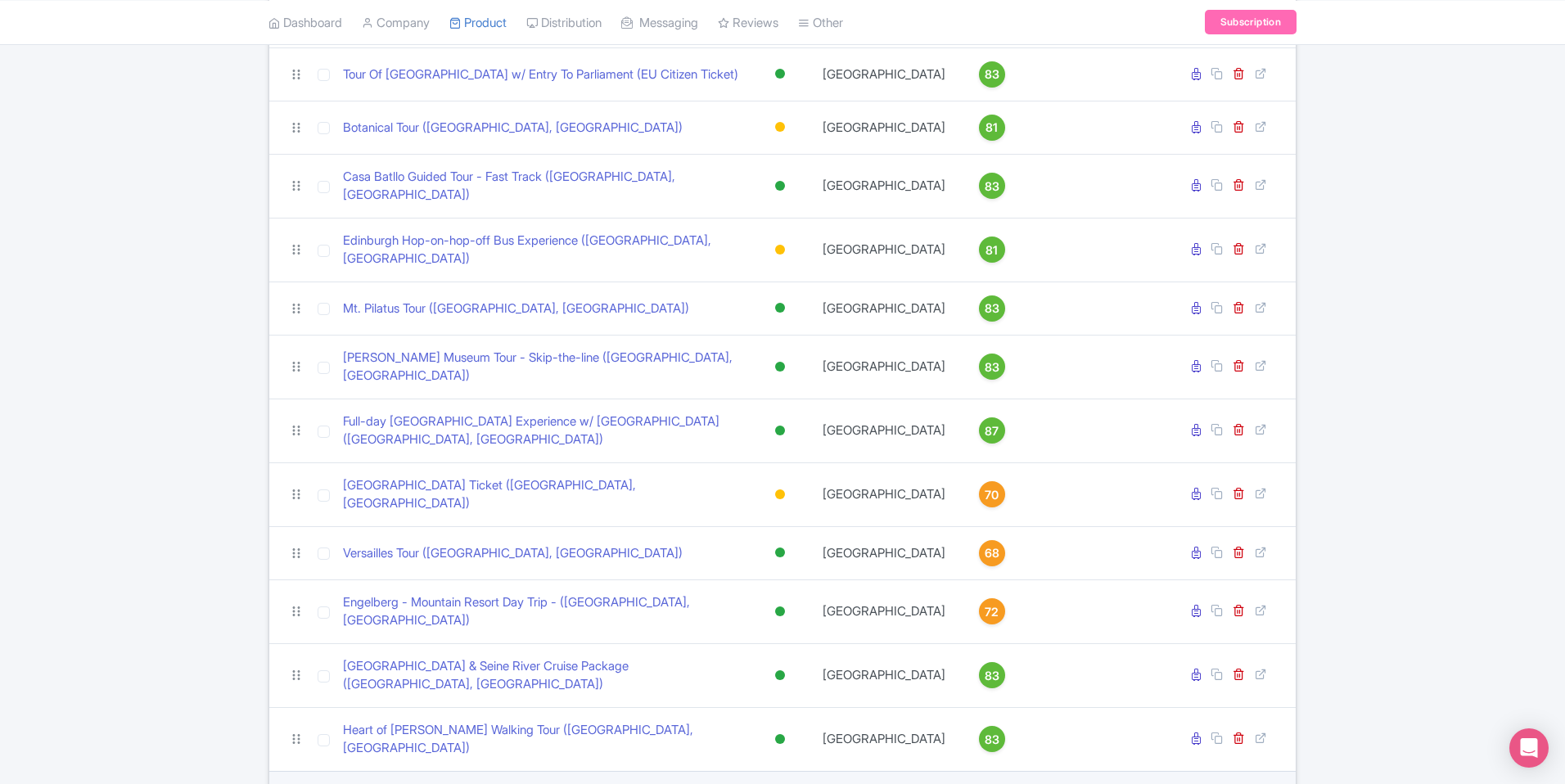
scroll to position [372, 0]
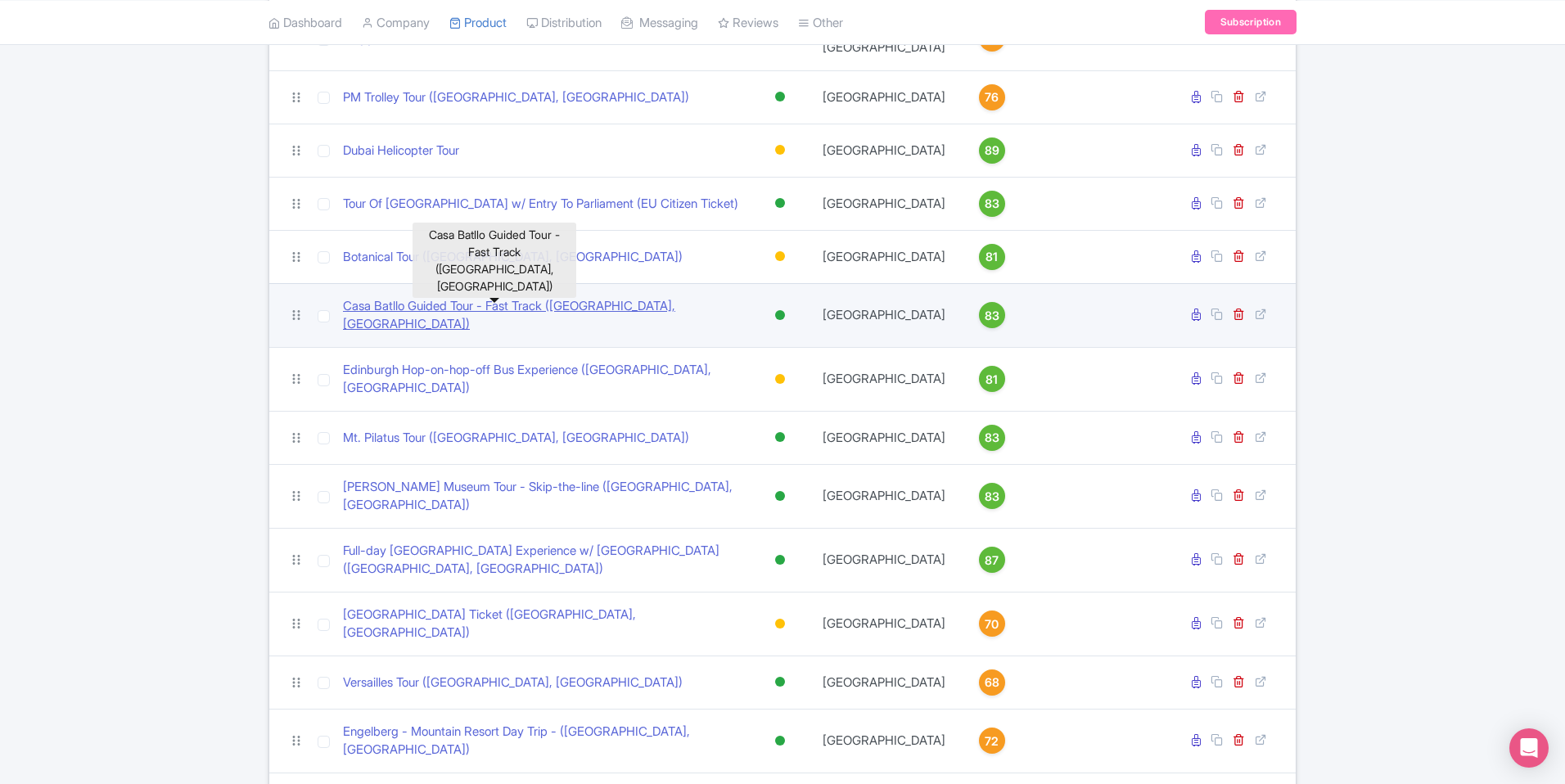
click at [512, 297] on link "Casa Batllo Guided Tour - Fast Track ([GEOGRAPHIC_DATA], [GEOGRAPHIC_DATA])" at bounding box center [542, 315] width 398 height 37
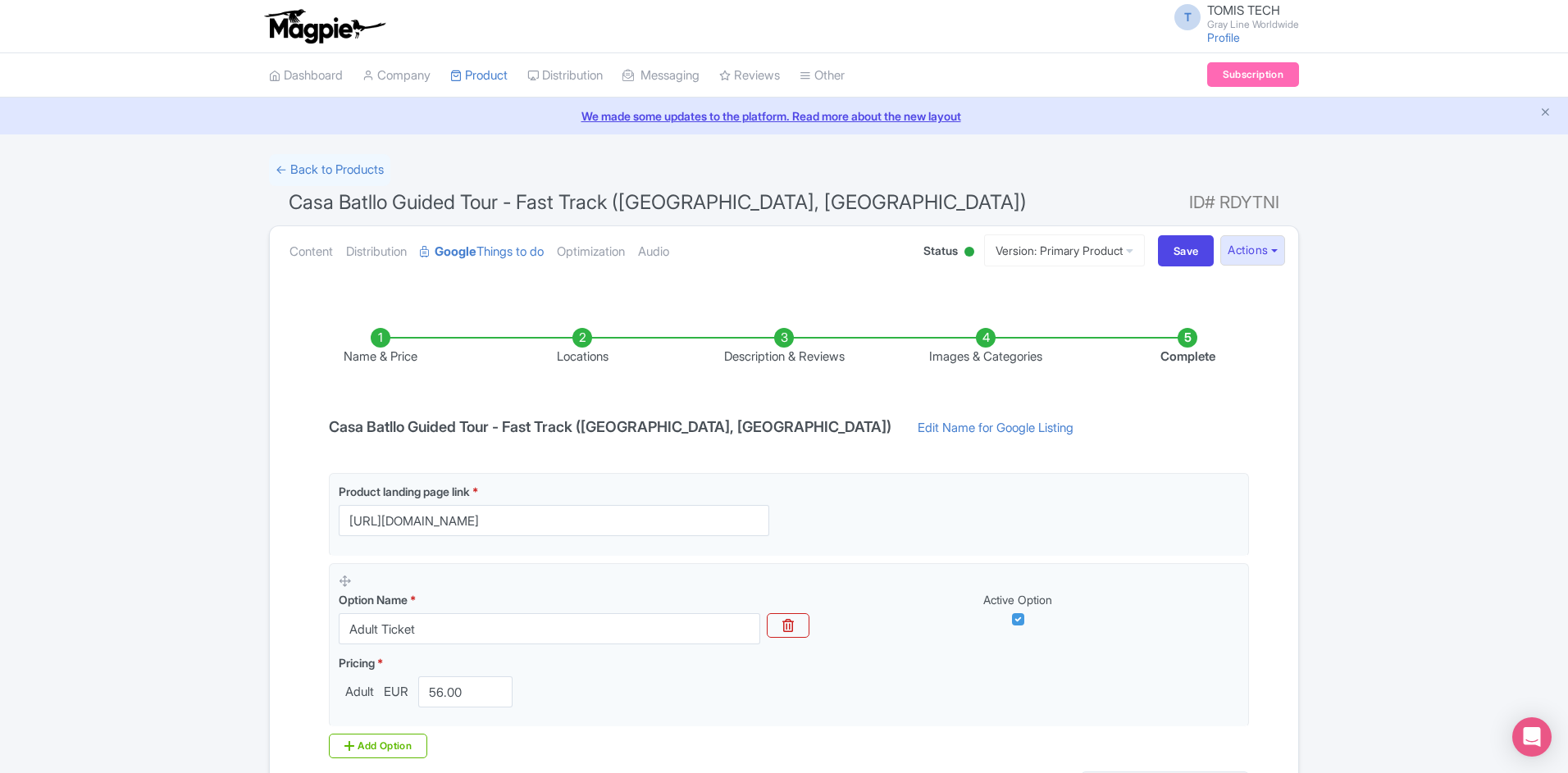
click at [587, 338] on li "Locations" at bounding box center [582, 348] width 202 height 39
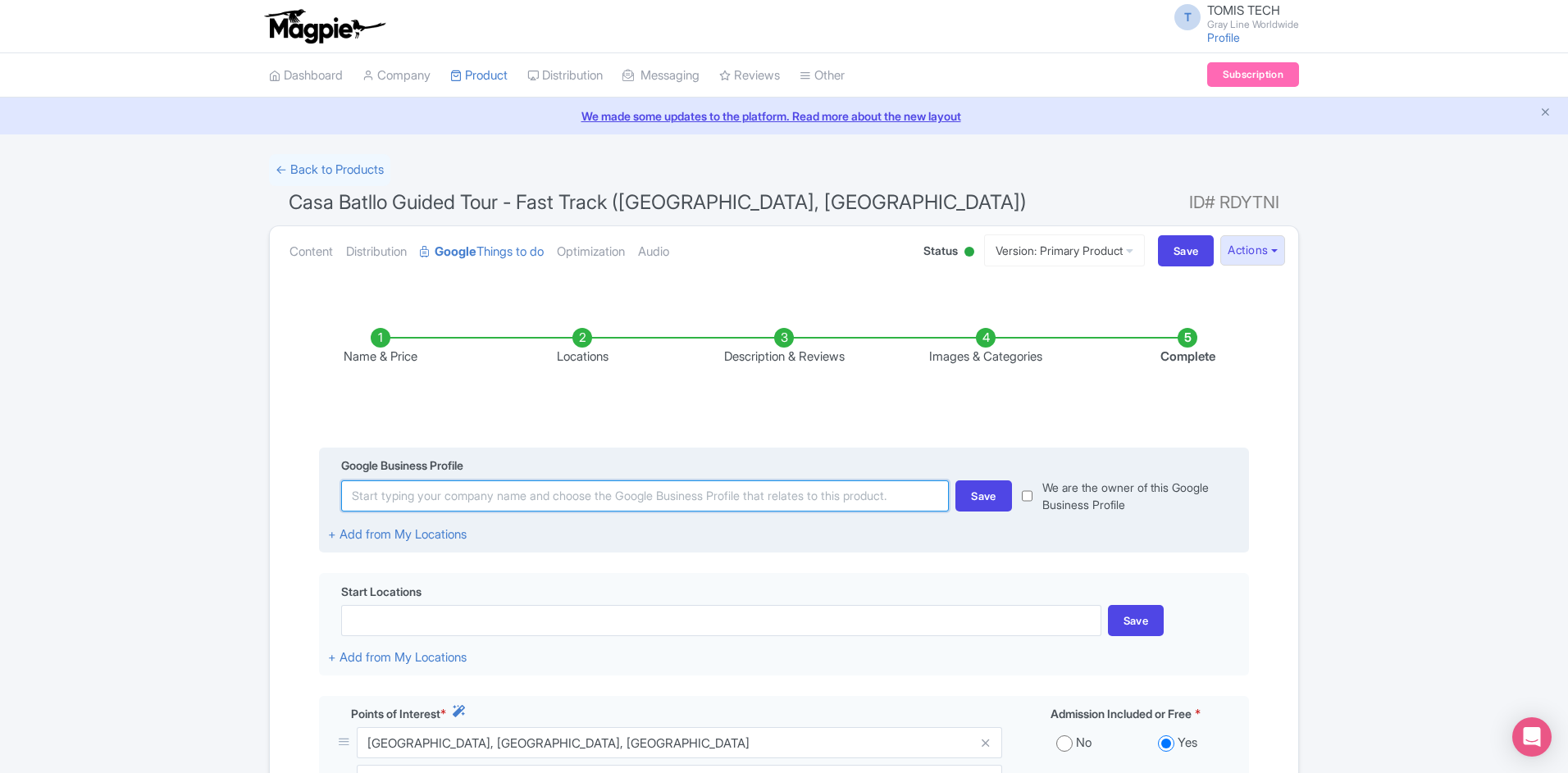
click at [624, 492] on input at bounding box center [645, 497] width 608 height 32
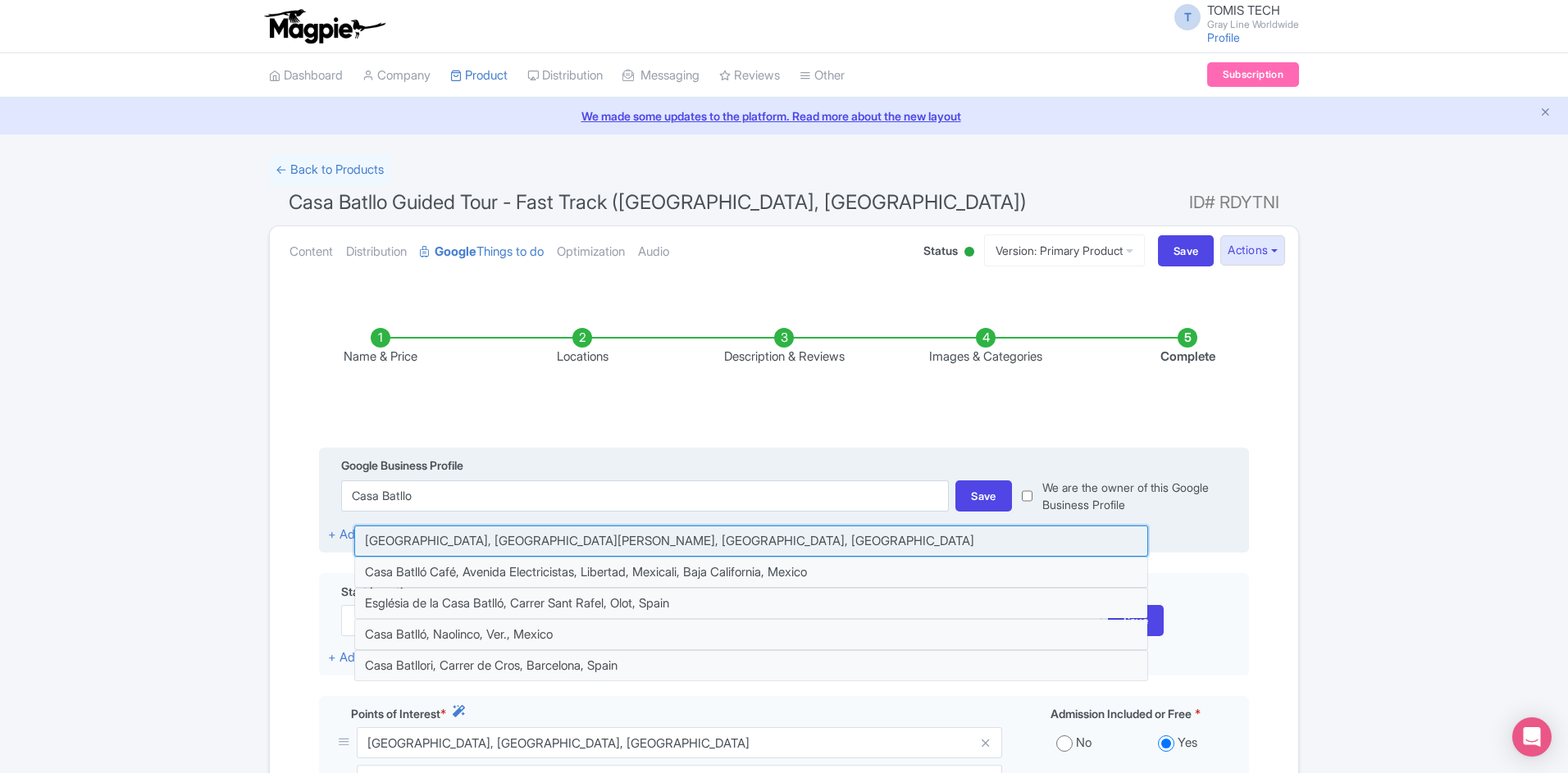
click at [680, 536] on input at bounding box center [751, 541] width 794 height 32
type input "[GEOGRAPHIC_DATA], [GEOGRAPHIC_DATA][PERSON_NAME], [GEOGRAPHIC_DATA], [GEOGRAPH…"
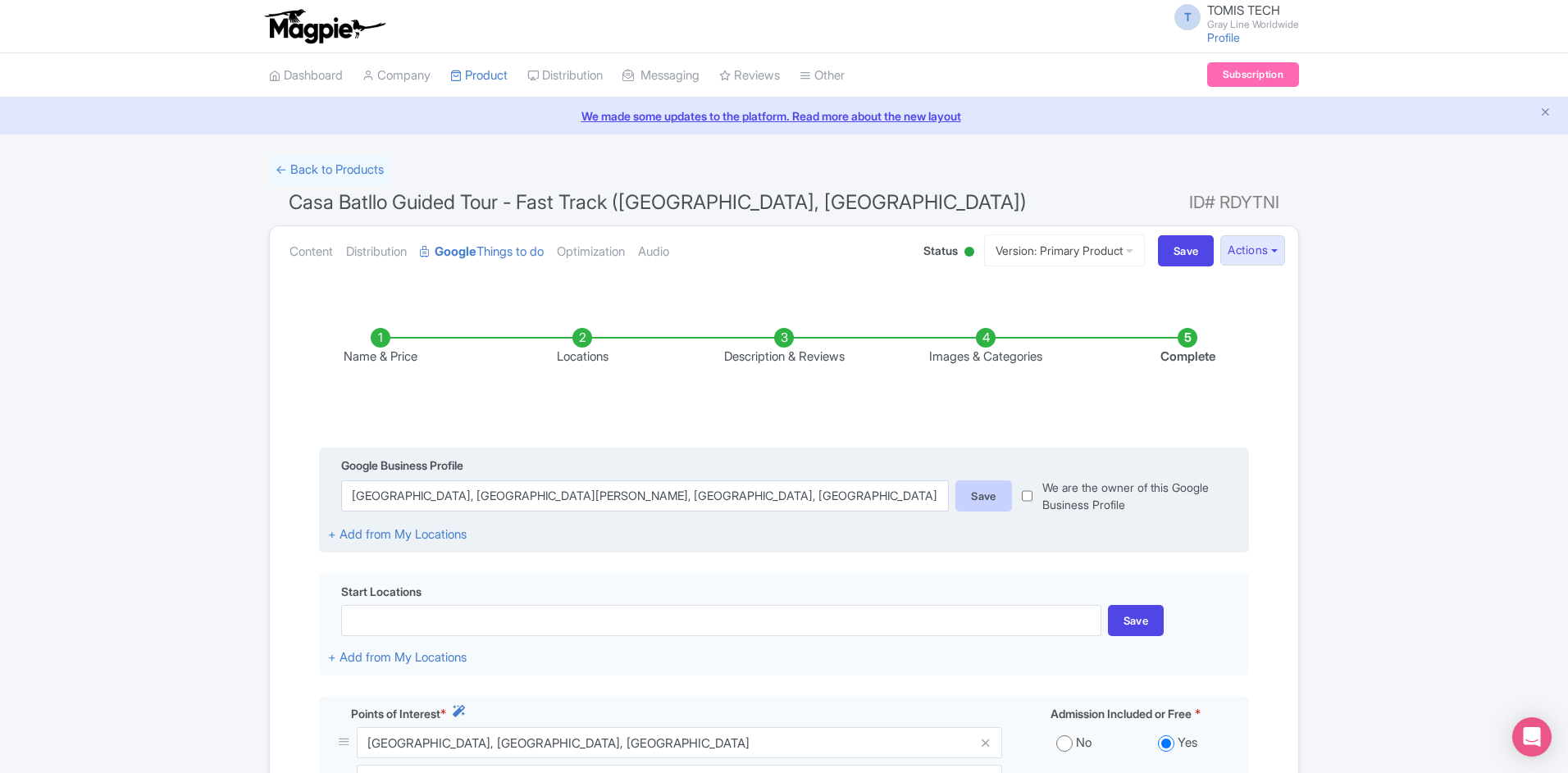
click at [993, 502] on div "Save" at bounding box center [983, 497] width 57 height 32
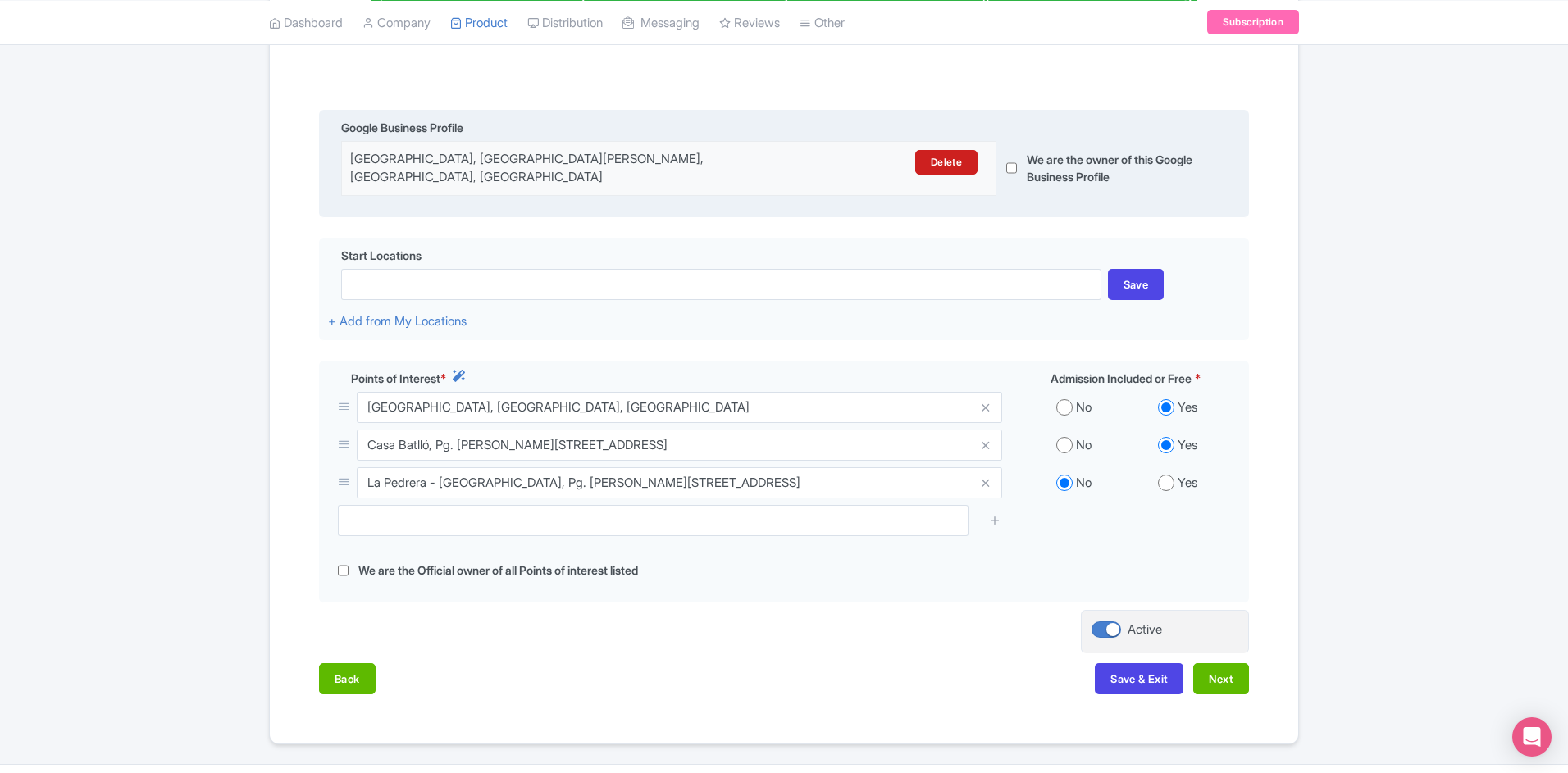
scroll to position [367, 0]
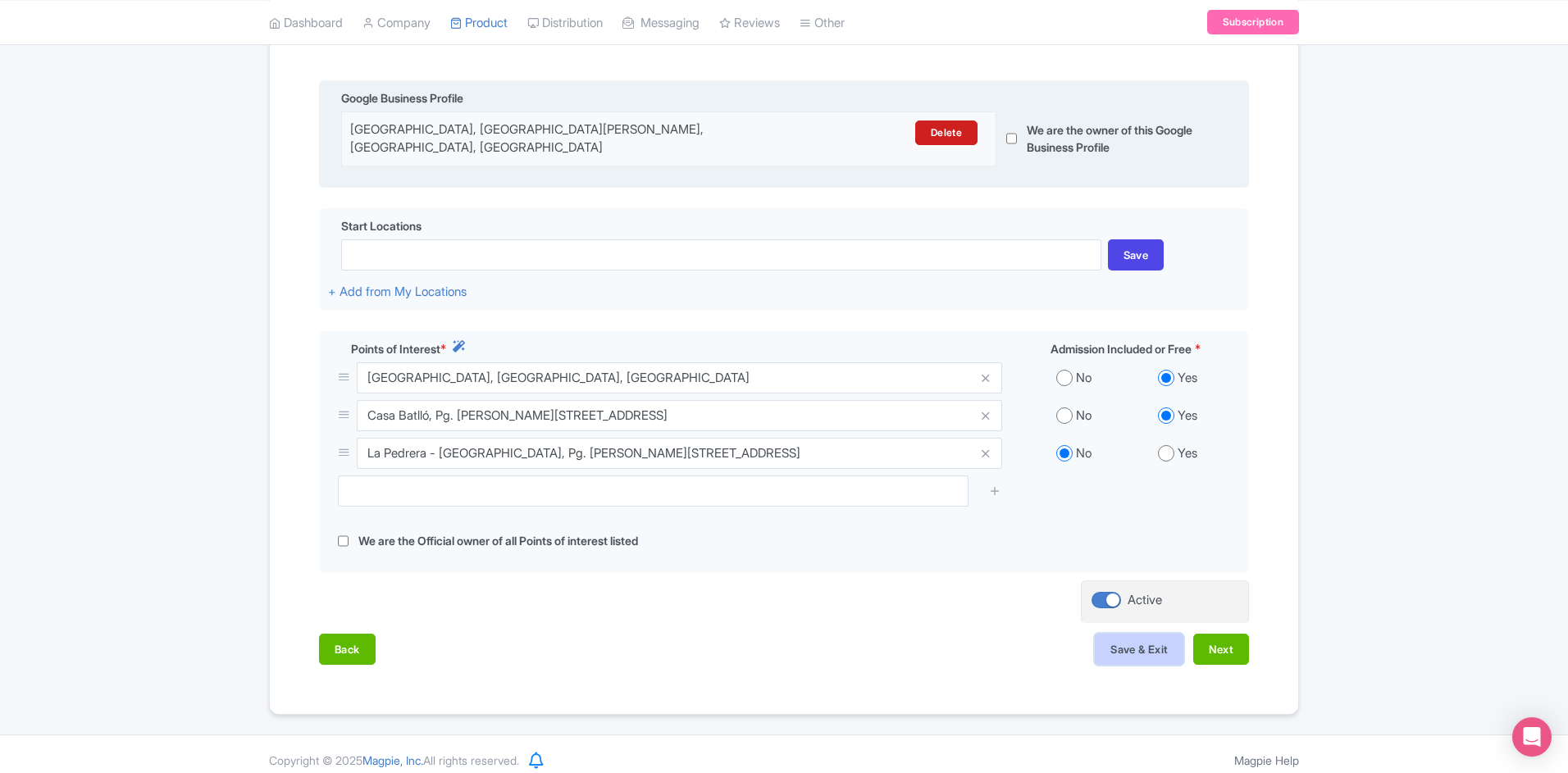
click at [1118, 644] on button "Save & Exit" at bounding box center [1139, 650] width 89 height 32
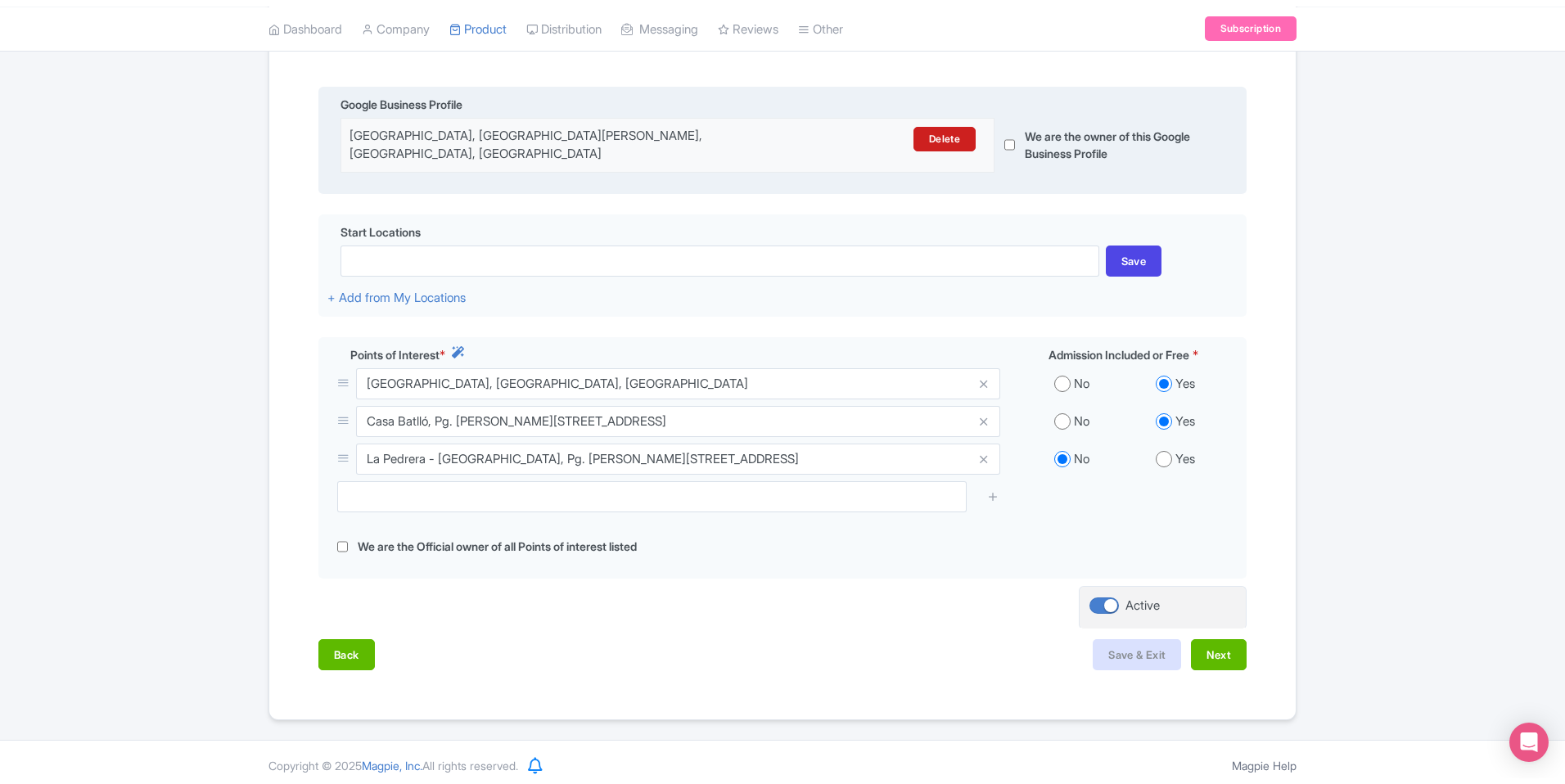
scroll to position [354, 0]
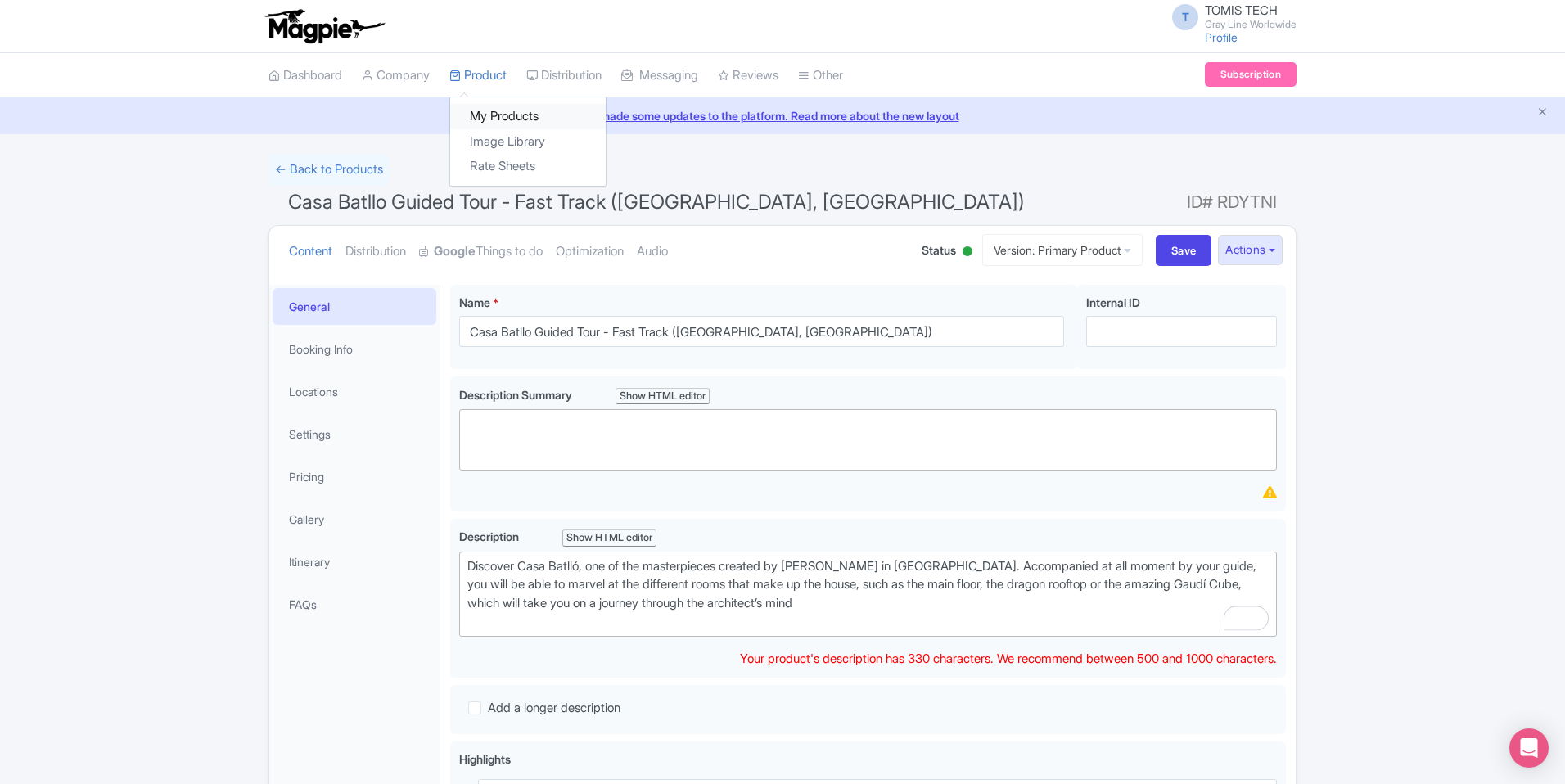
click at [498, 110] on link "My Products" at bounding box center [528, 116] width 155 height 25
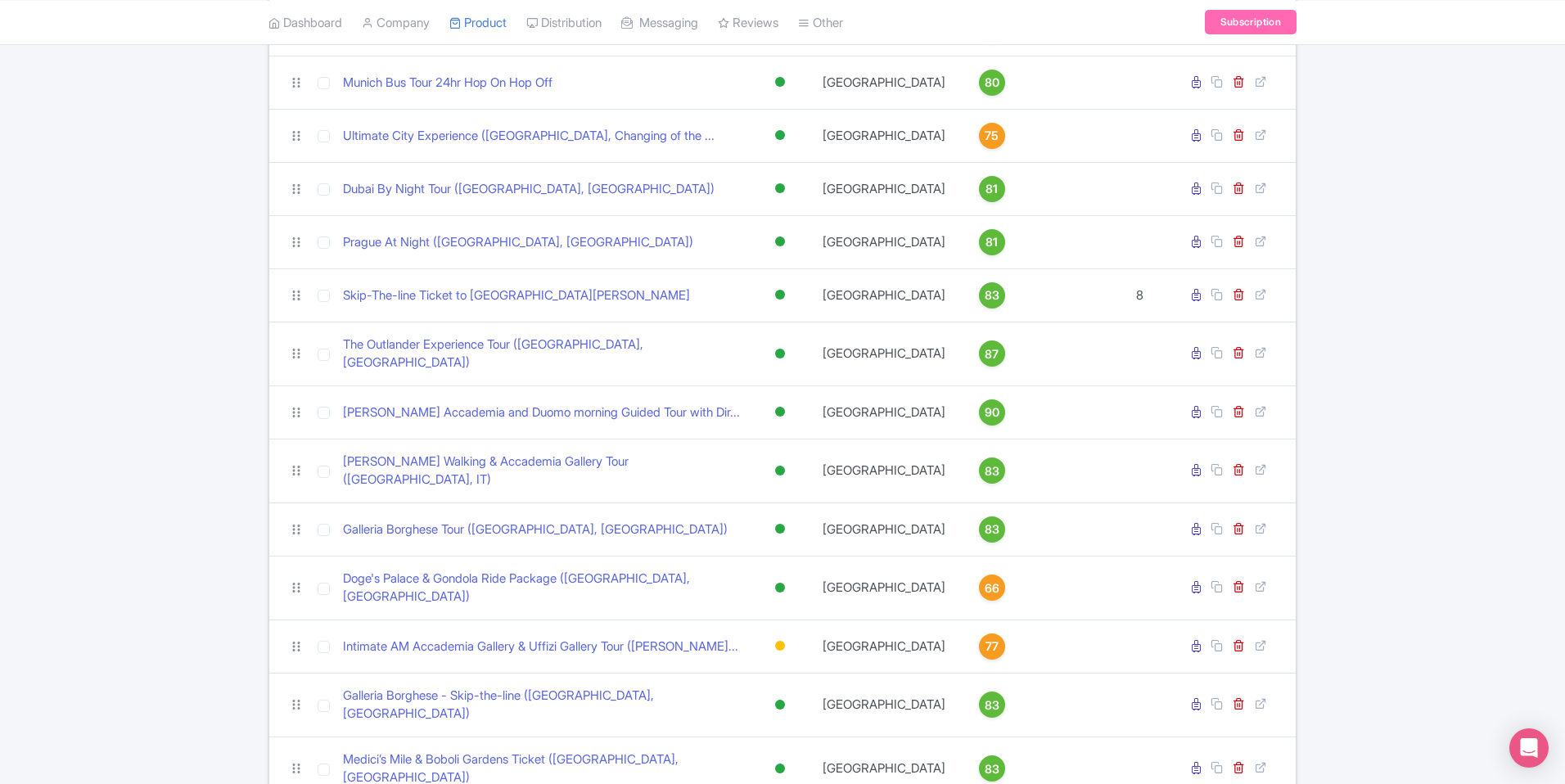
scroll to position [2025, 0]
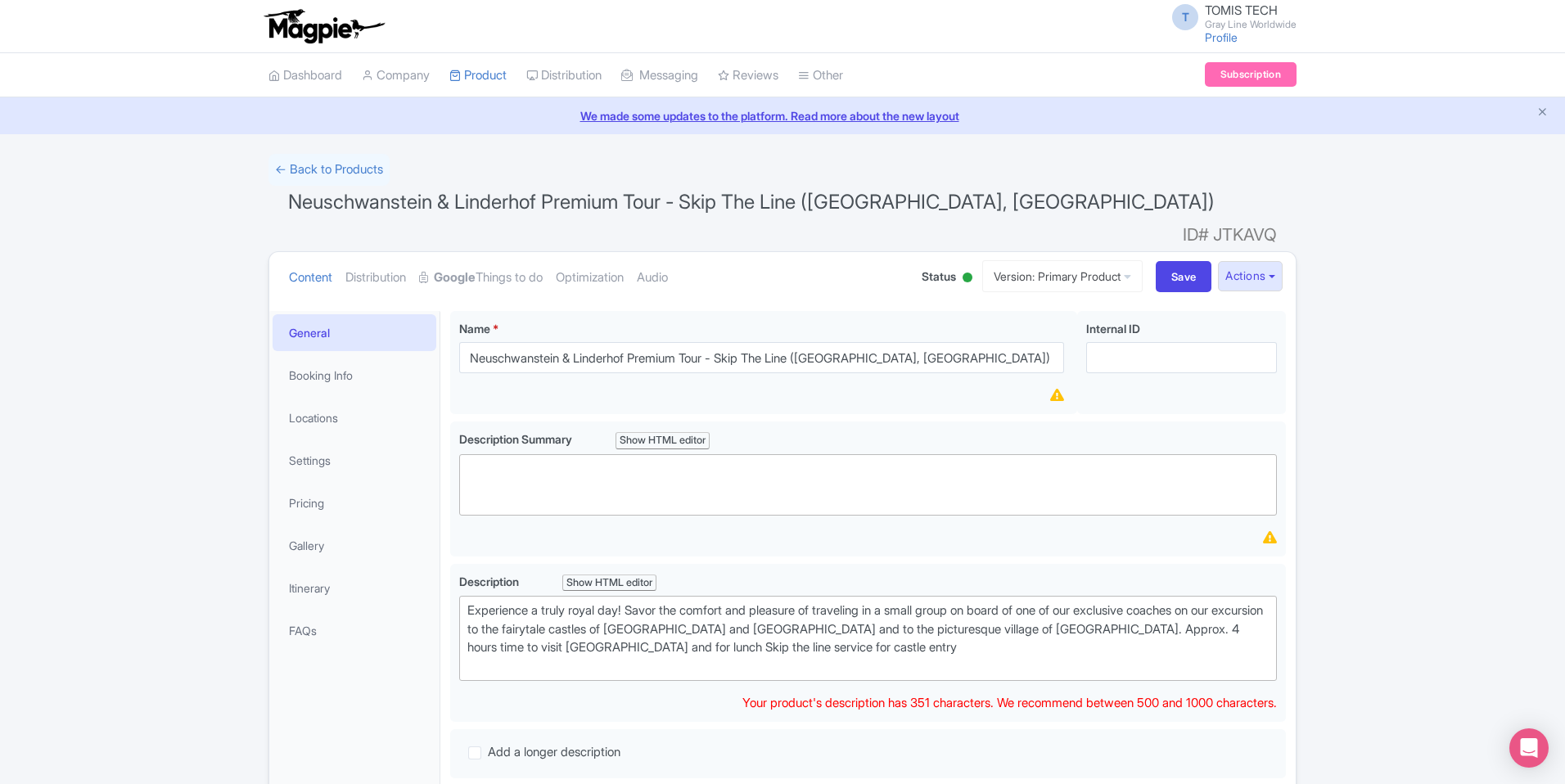
click at [520, 259] on link "Google Things to do" at bounding box center [481, 278] width 124 height 52
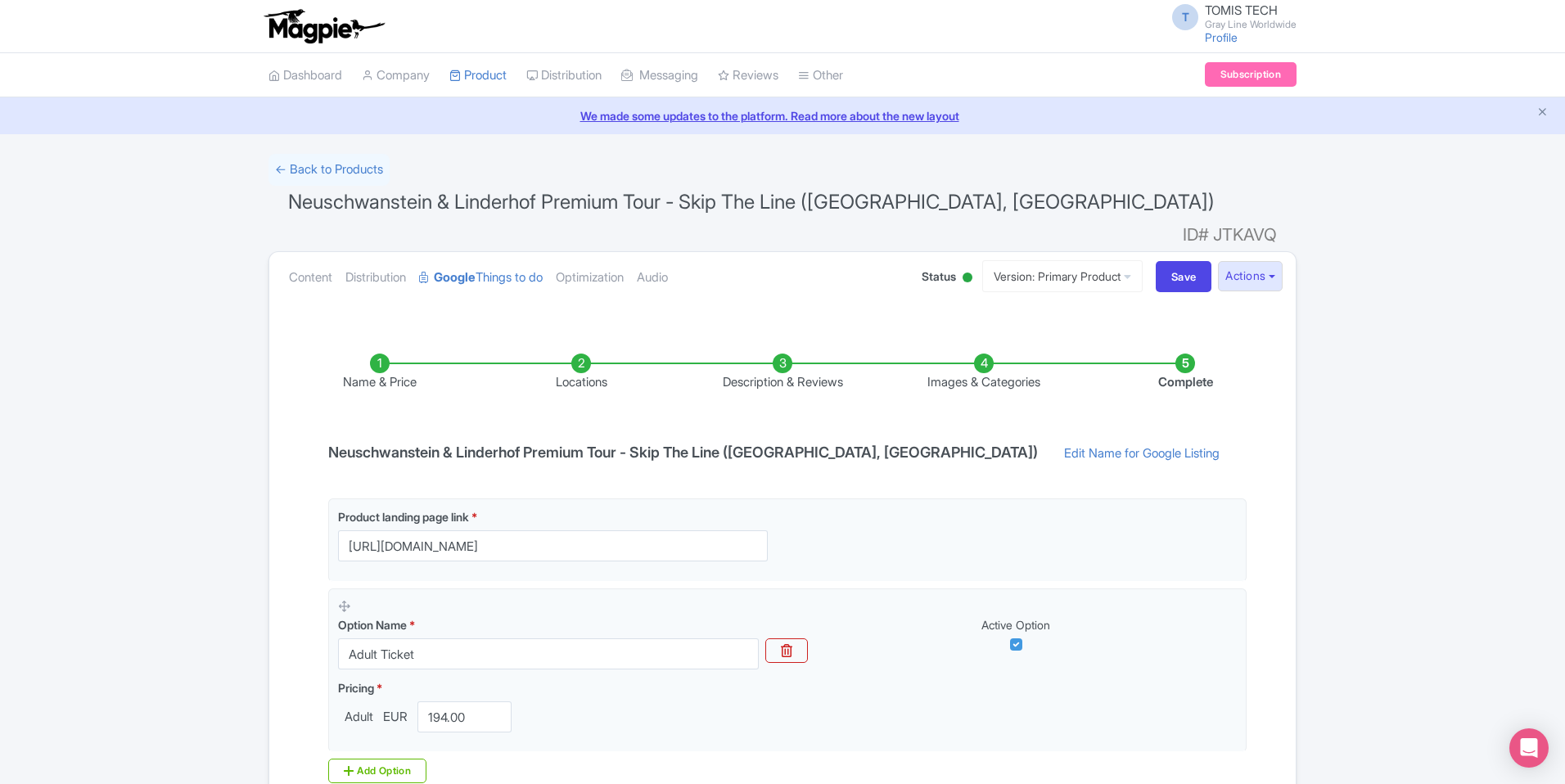
click at [577, 353] on li "Locations" at bounding box center [581, 373] width 202 height 39
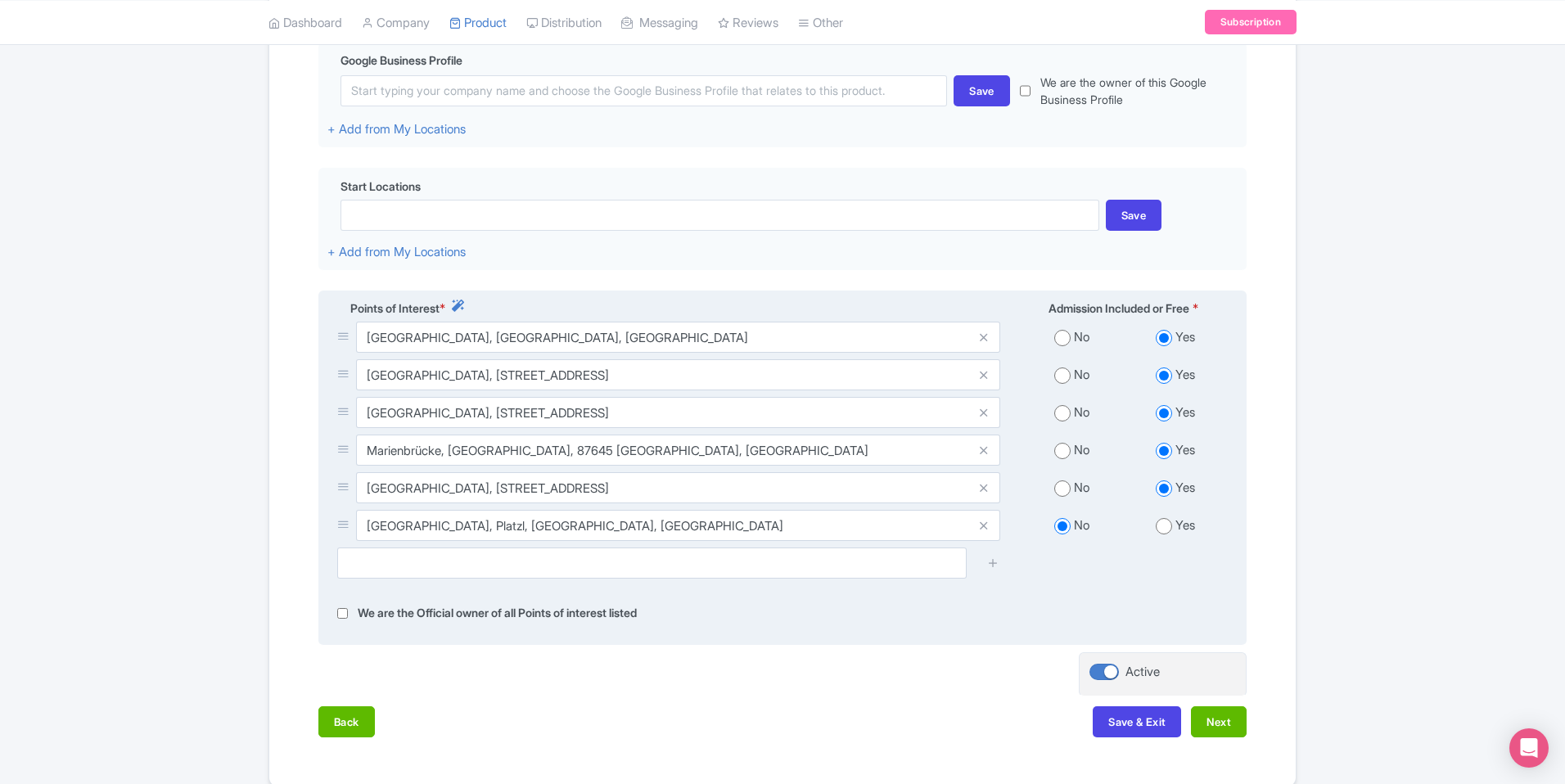
scroll to position [415, 0]
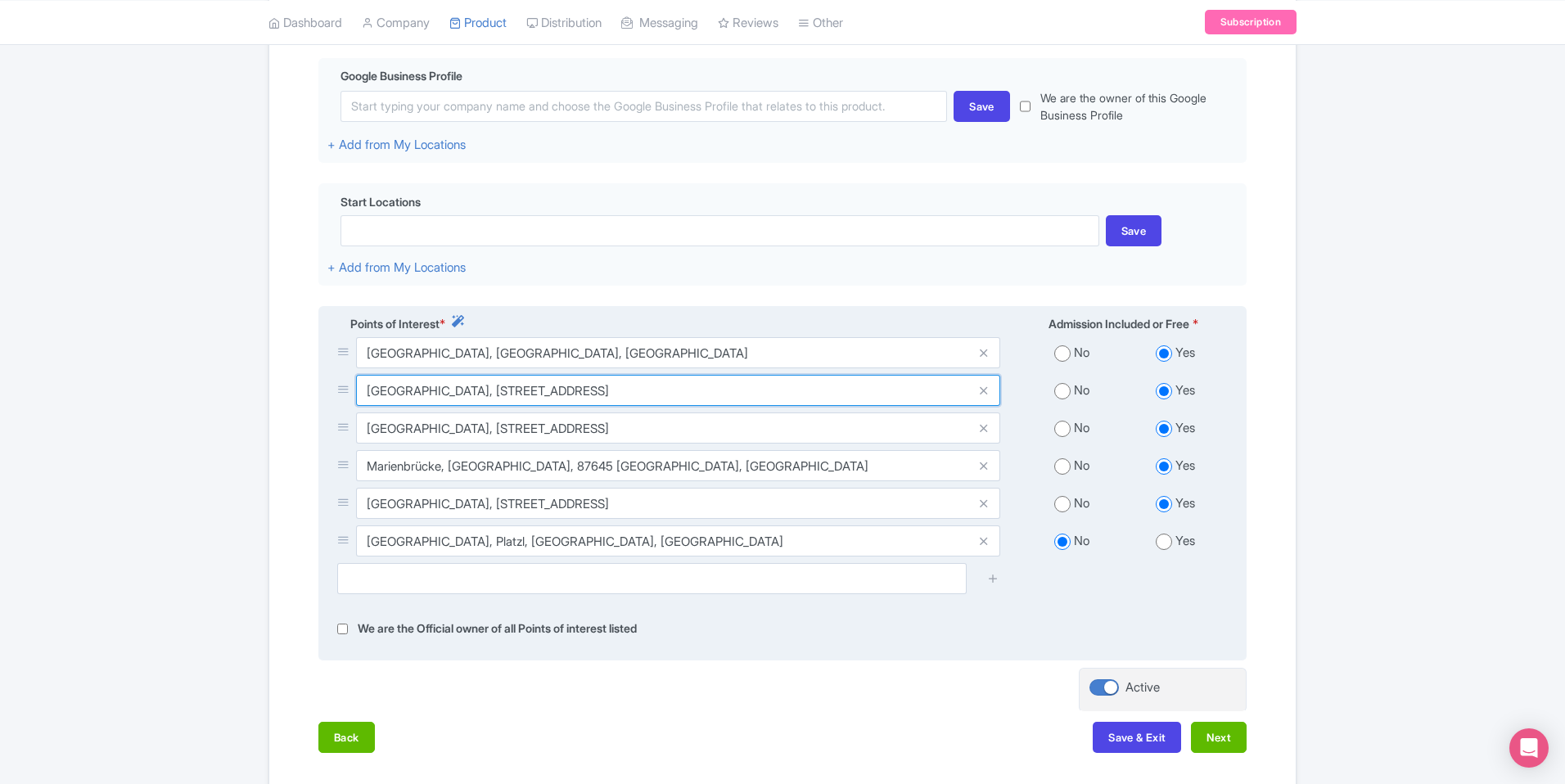
drag, startPoint x: 459, startPoint y: 367, endPoint x: 324, endPoint y: 353, distance: 135.7
click at [324, 353] on div "Points of Interest * Admission Included or Free * Munich, Munich, Germany No Ye…" at bounding box center [782, 484] width 929 height 355
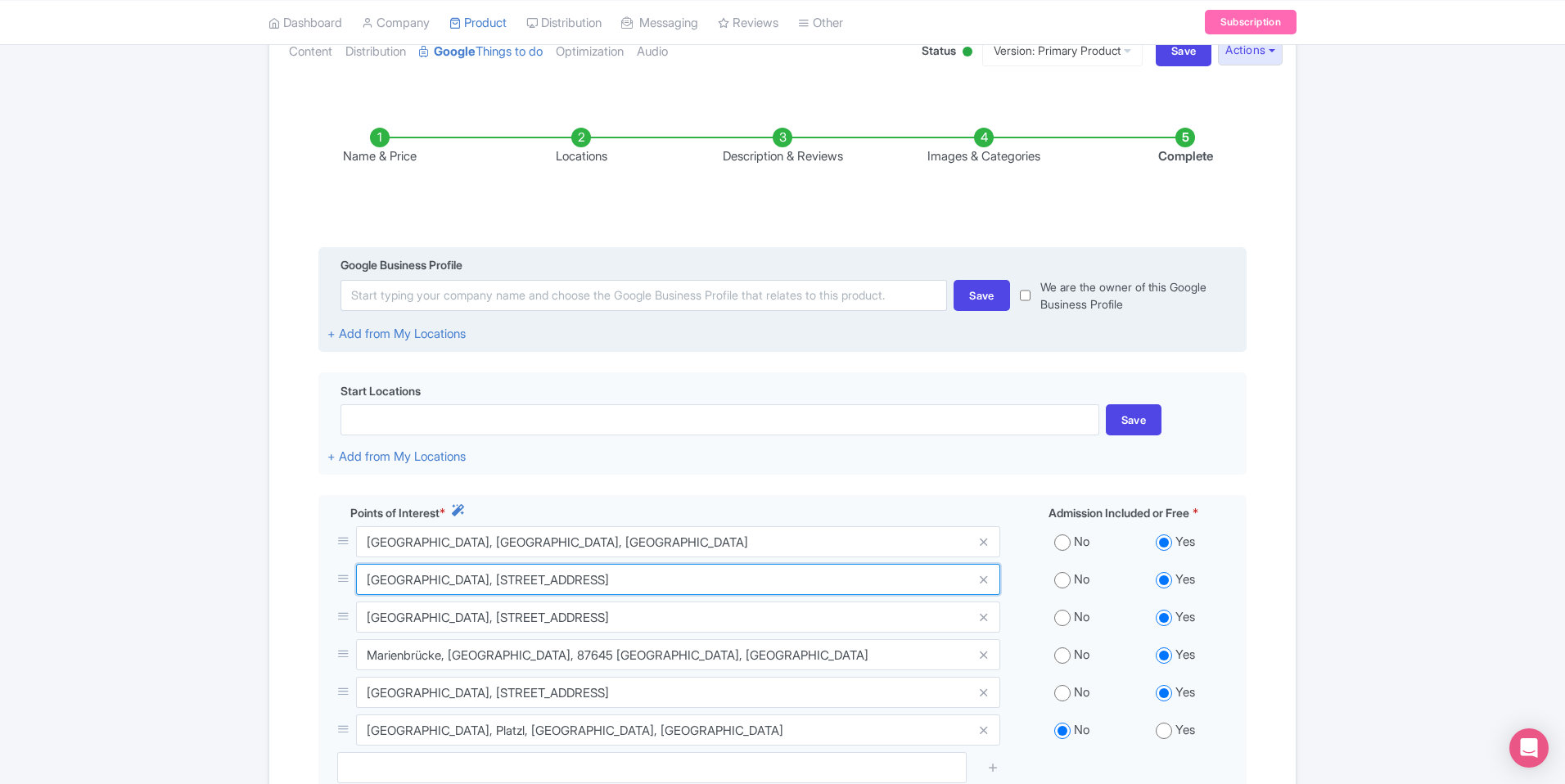
scroll to position [175, 0]
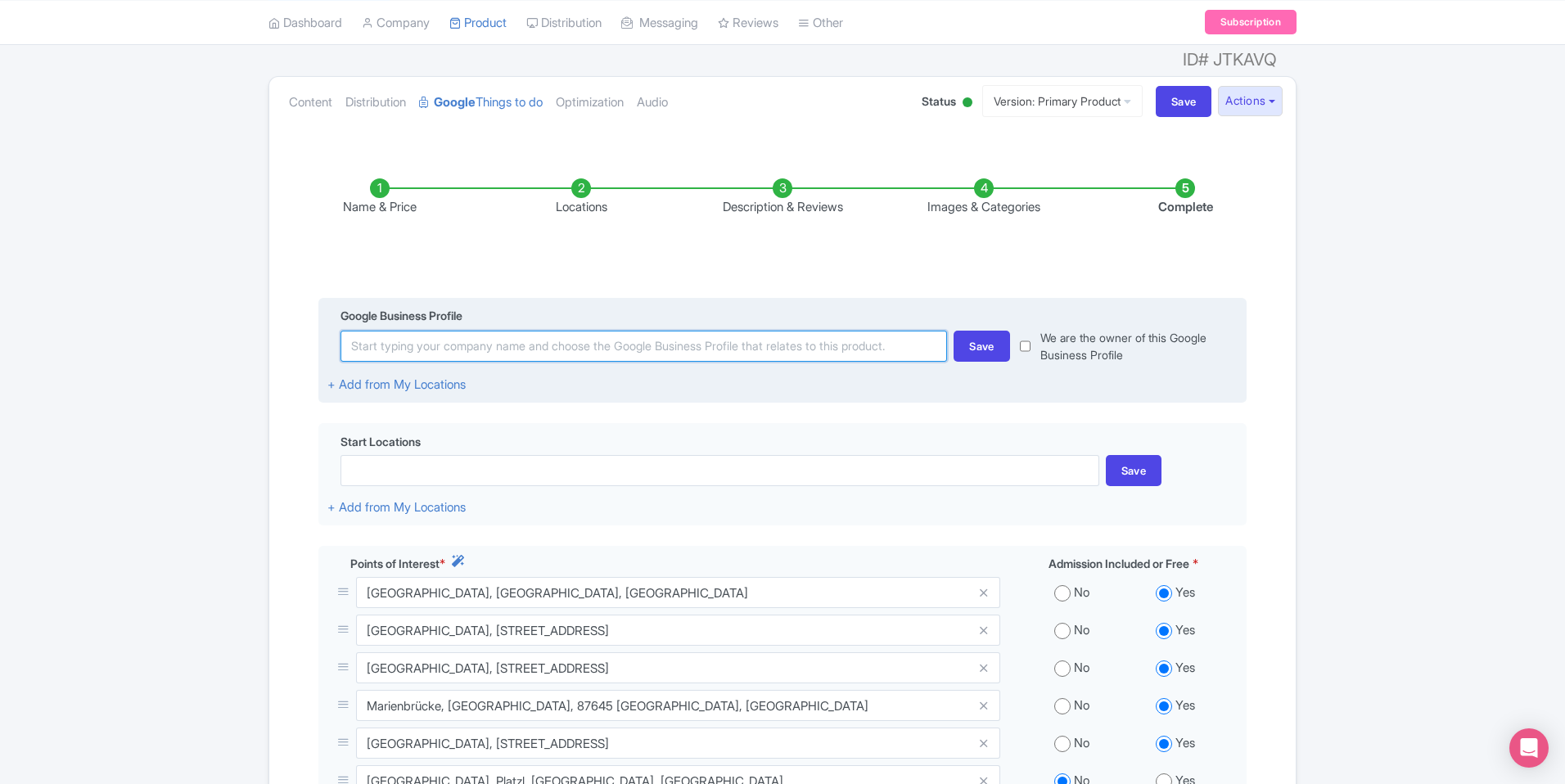
click at [505, 331] on input at bounding box center [644, 347] width 607 height 31
paste input "Neuschwanstein"
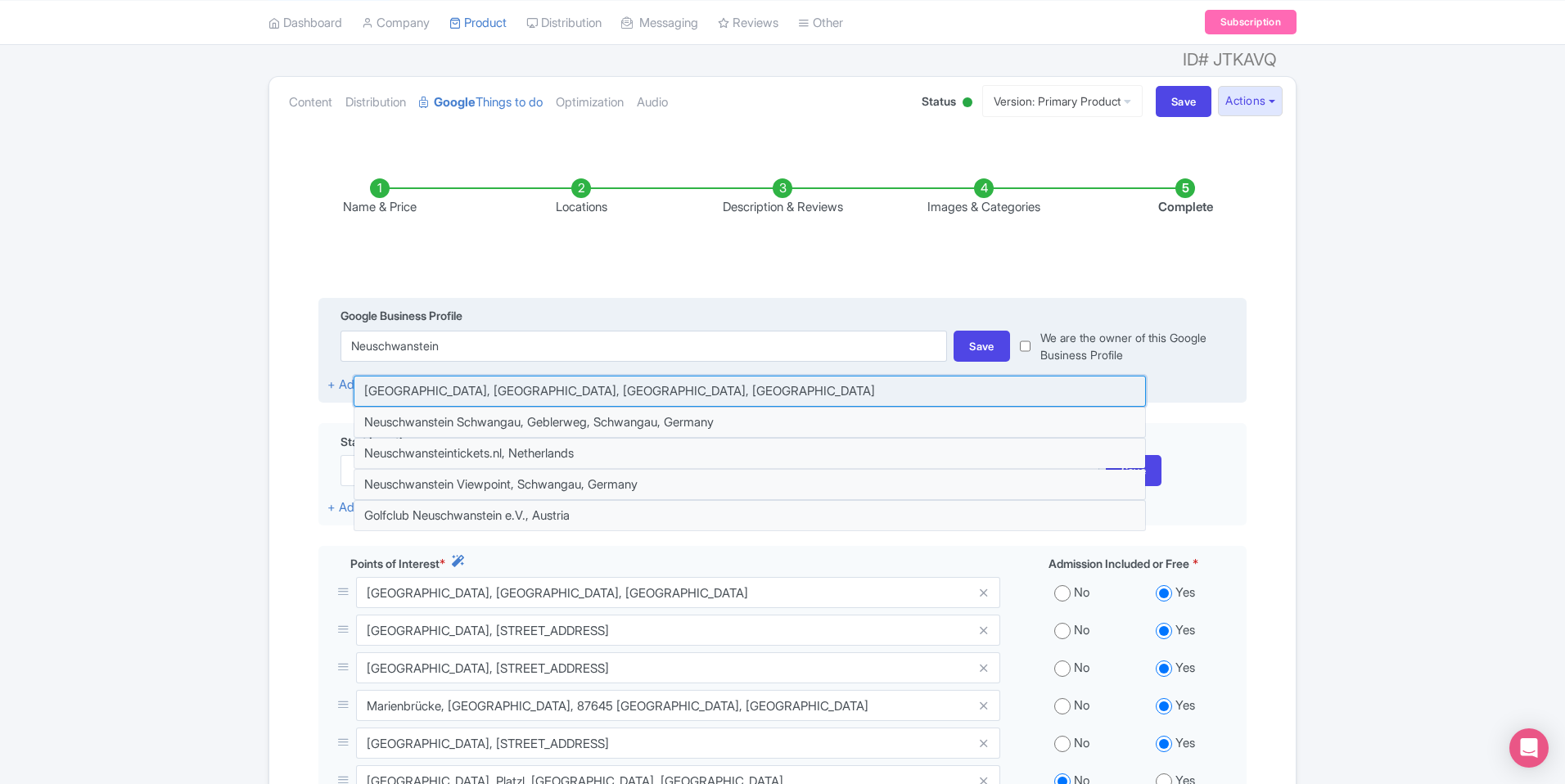
click at [907, 375] on input at bounding box center [749, 391] width 793 height 31
type input "[GEOGRAPHIC_DATA], [GEOGRAPHIC_DATA], [GEOGRAPHIC_DATA], [GEOGRAPHIC_DATA]"
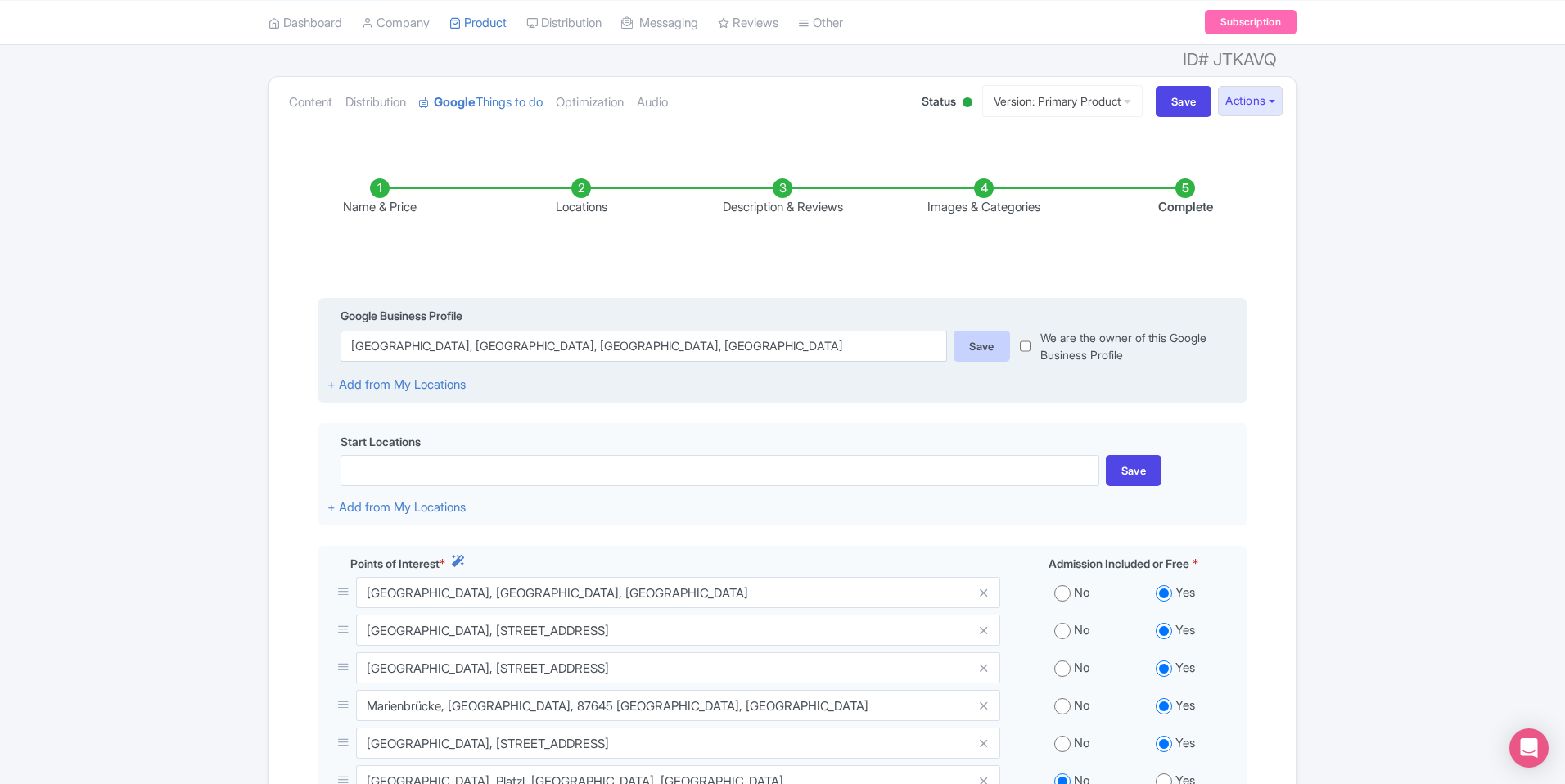
click at [962, 331] on div "Save" at bounding box center [981, 347] width 56 height 31
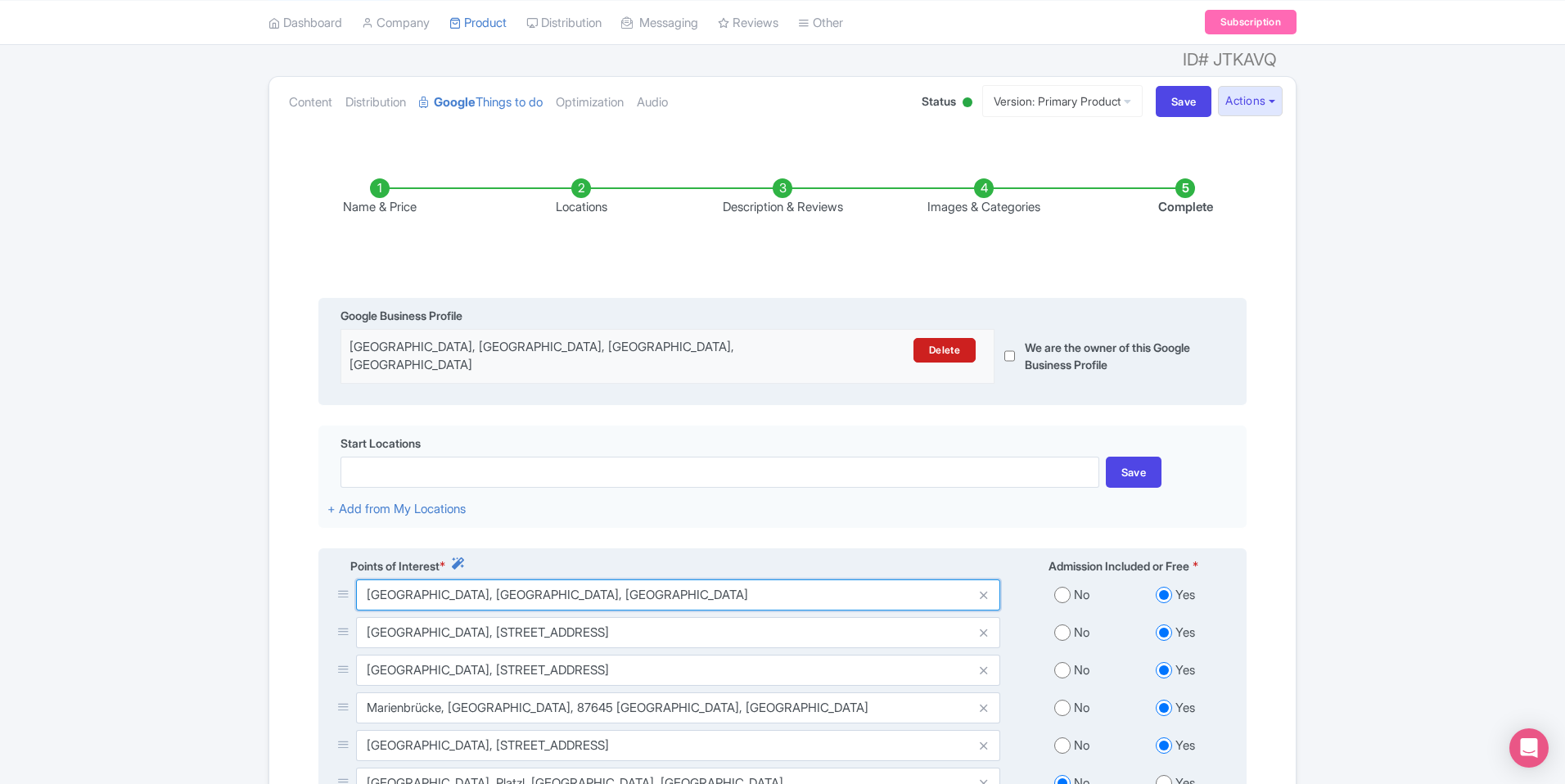
drag, startPoint x: 523, startPoint y: 559, endPoint x: 355, endPoint y: 559, distance: 168.0
click at [356, 580] on input "Munich, Munich, Germany" at bounding box center [678, 595] width 644 height 31
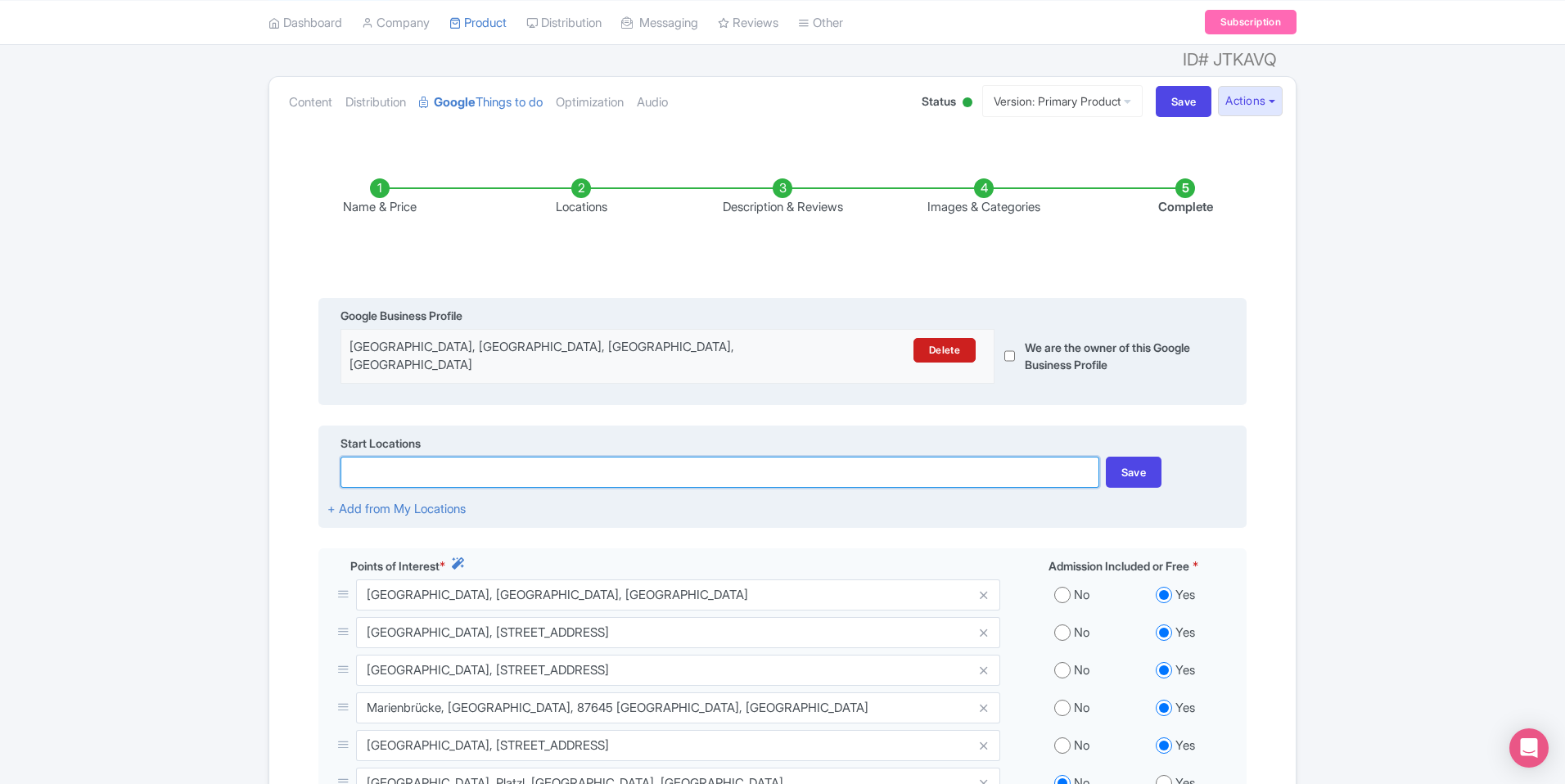
click at [590, 457] on input at bounding box center [719, 472] width 758 height 31
paste input "Munich, Munich, Germany"
drag, startPoint x: 519, startPoint y: 432, endPoint x: 318, endPoint y: 426, distance: 201.1
click at [318, 426] on div "Start Locations Munich, Munich, Germany Save + Add from My Locations" at bounding box center [782, 477] width 929 height 104
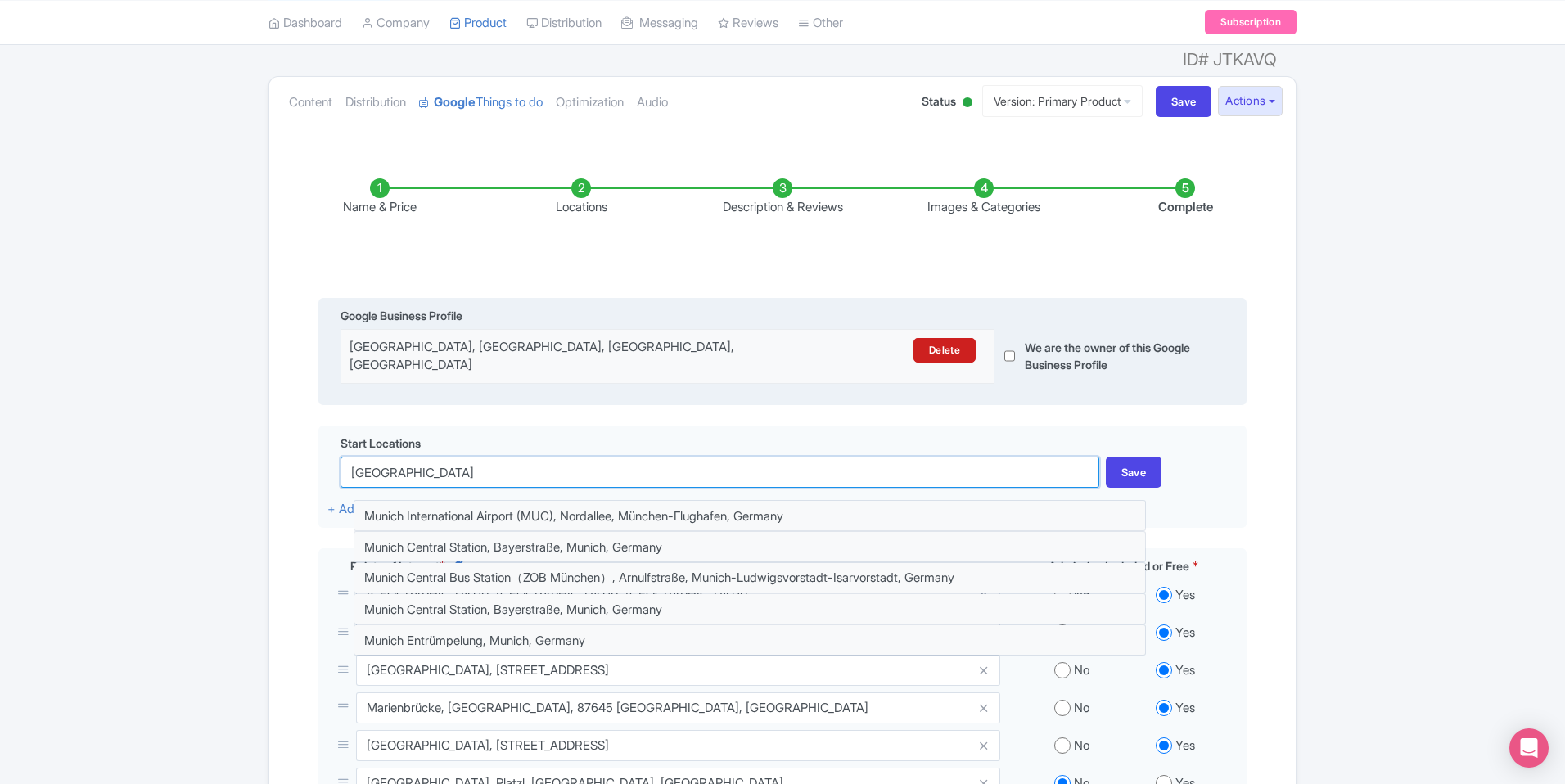
type input "Munich"
click at [743, 378] on div "Name & Price Locations Description & Reviews Images & Categories Complete Edit …" at bounding box center [782, 578] width 1006 height 864
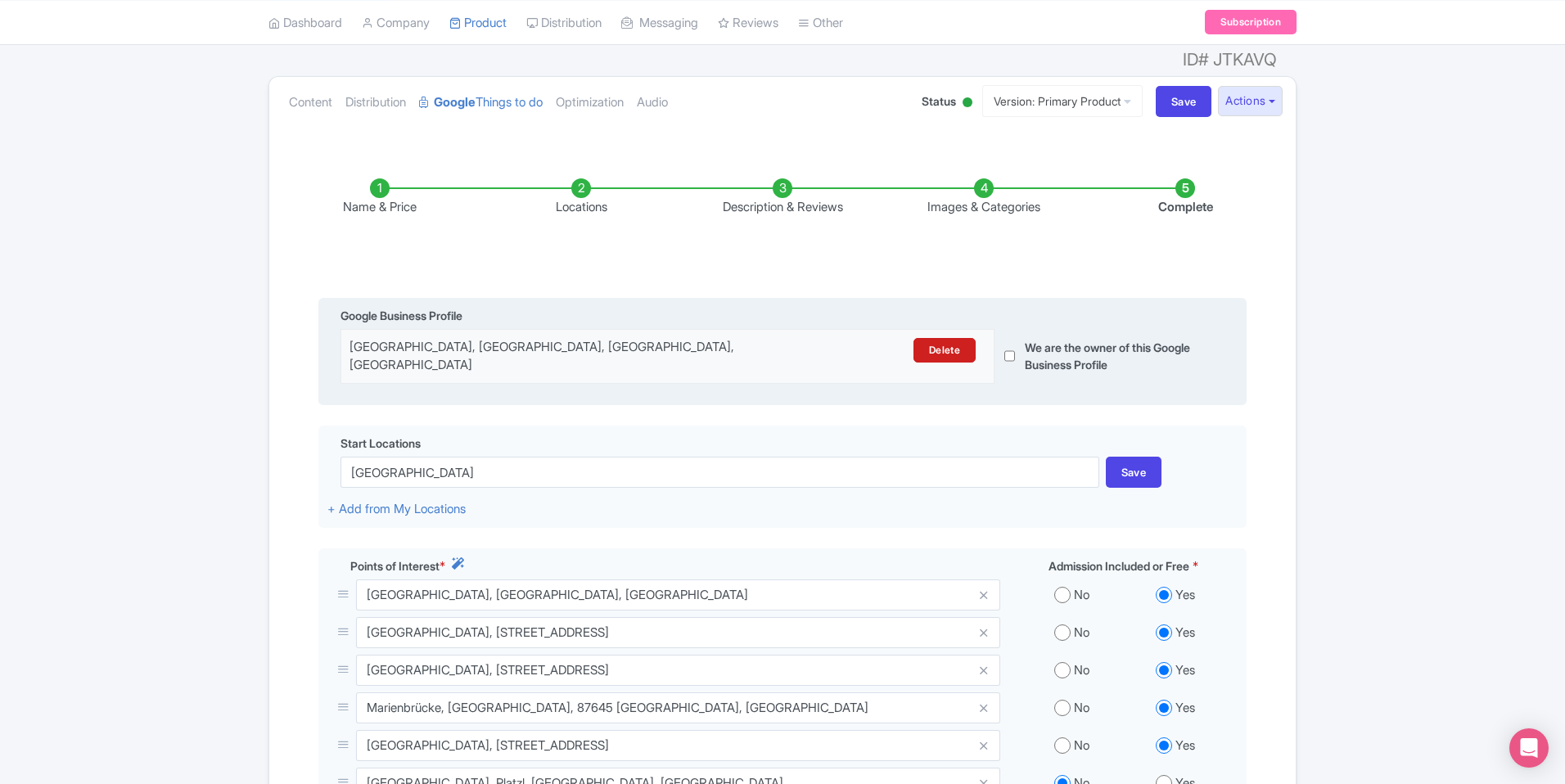
click at [738, 378] on div "Name & Price Locations Description & Reviews Images & Categories Complete Edit …" at bounding box center [782, 578] width 1006 height 864
drag, startPoint x: 514, startPoint y: 437, endPoint x: 294, endPoint y: 430, distance: 220.1
click at [294, 430] on div "Name & Price Locations Description & Reviews Images & Categories Complete Edit …" at bounding box center [782, 578] width 1006 height 864
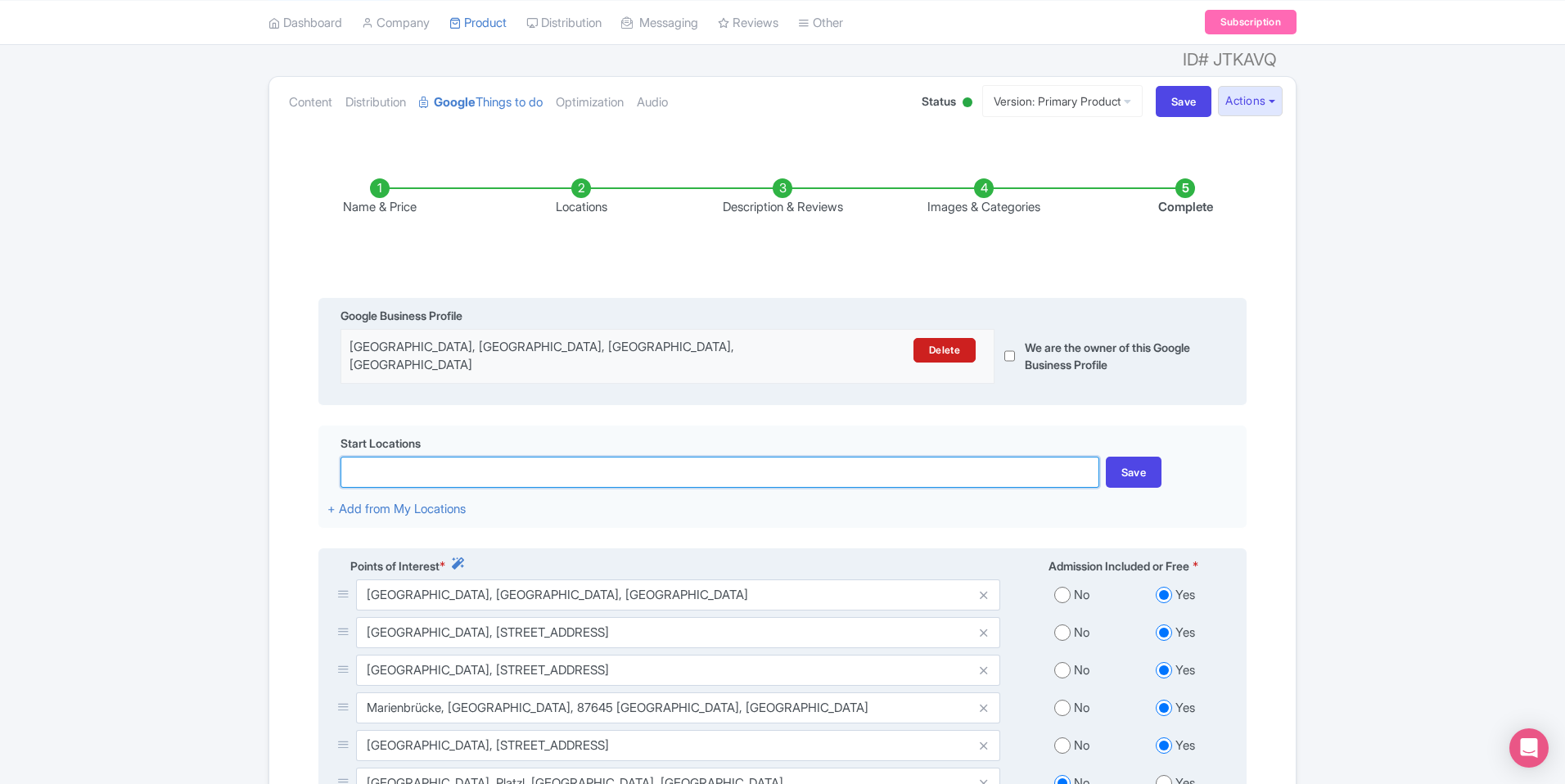
scroll to position [467, 0]
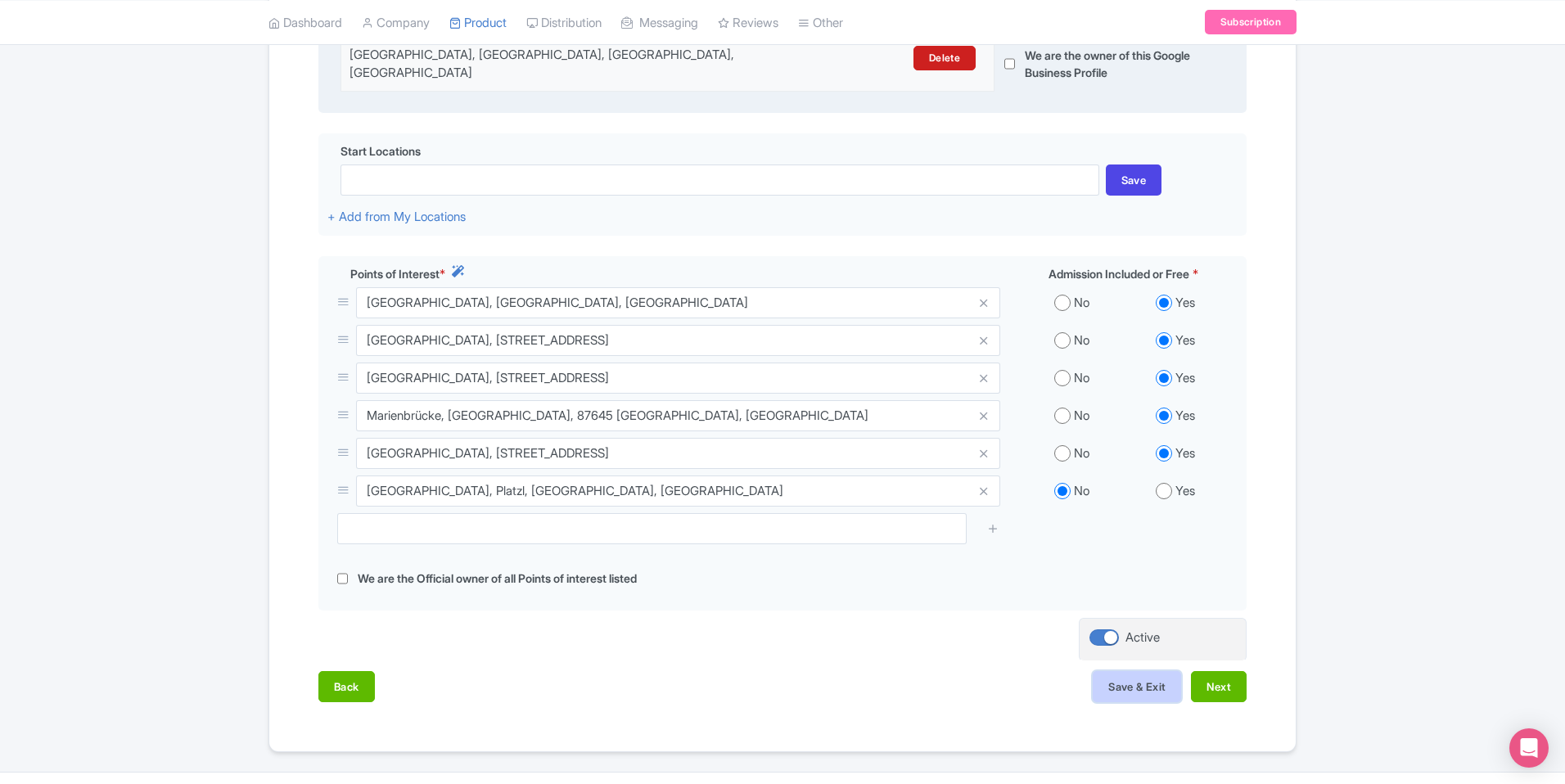
click at [1163, 671] on button "Save & Exit" at bounding box center [1137, 687] width 89 height 31
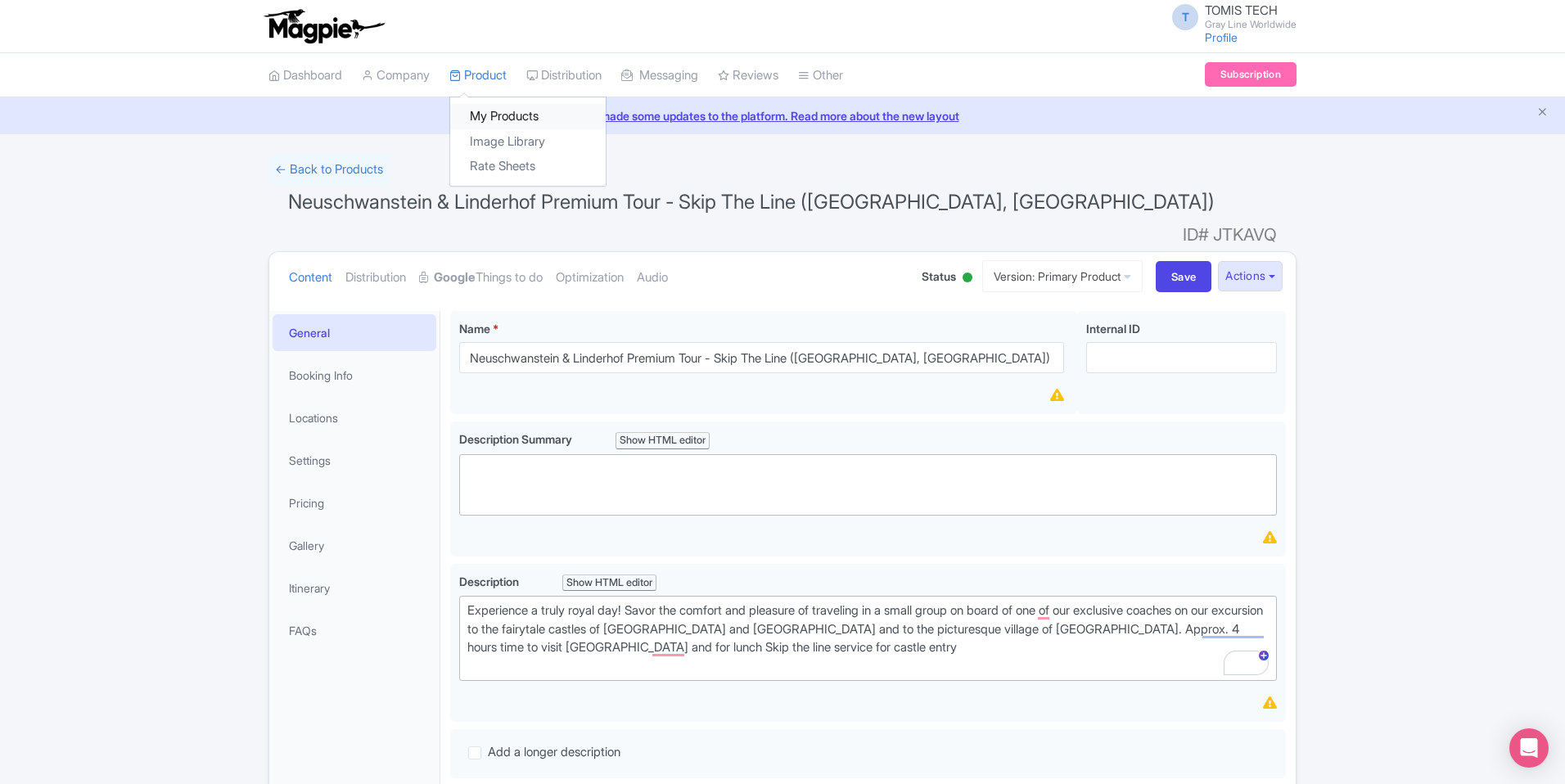
click at [495, 109] on link "My Products" at bounding box center [528, 116] width 155 height 25
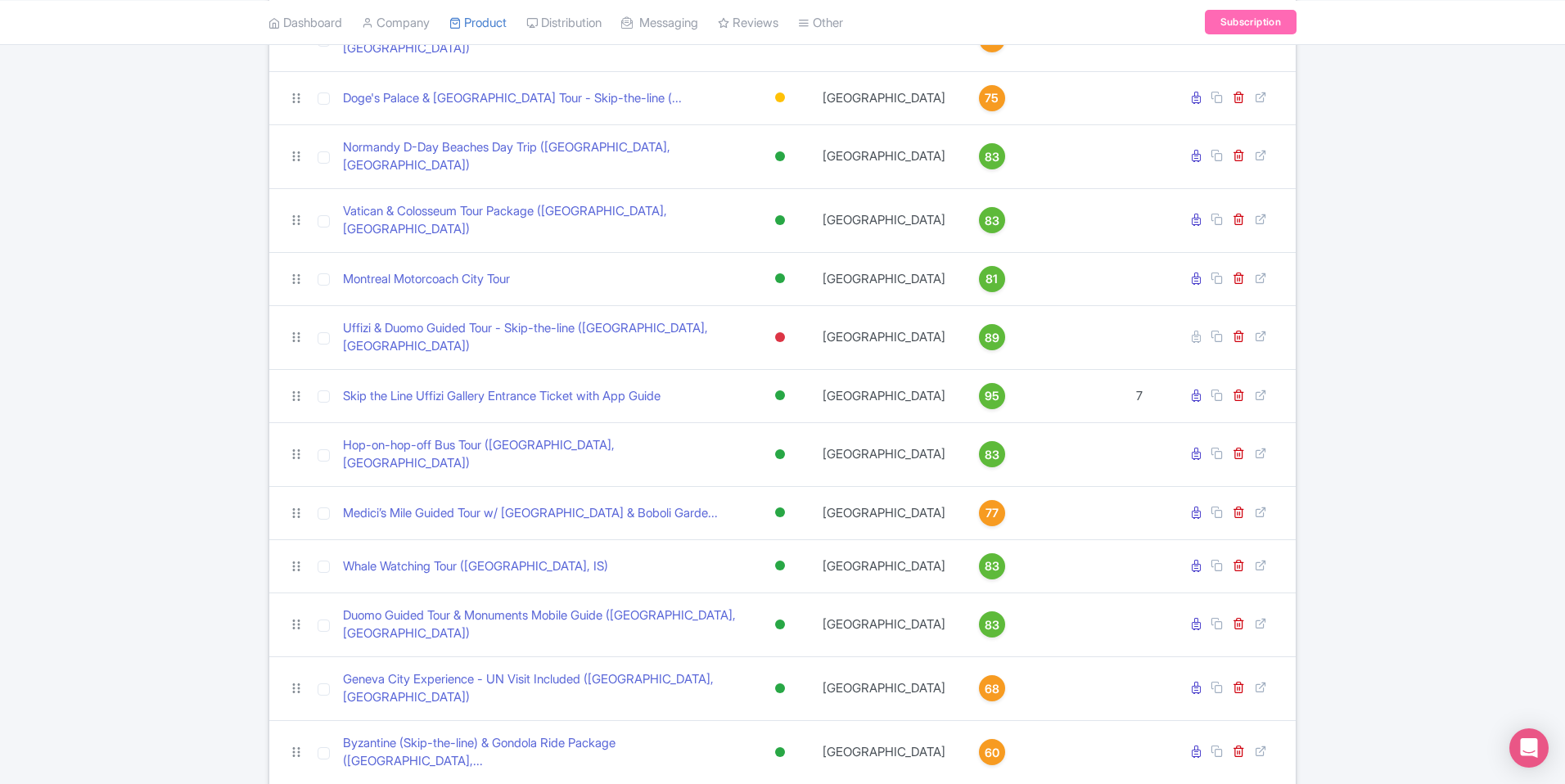
scroll to position [3300, 0]
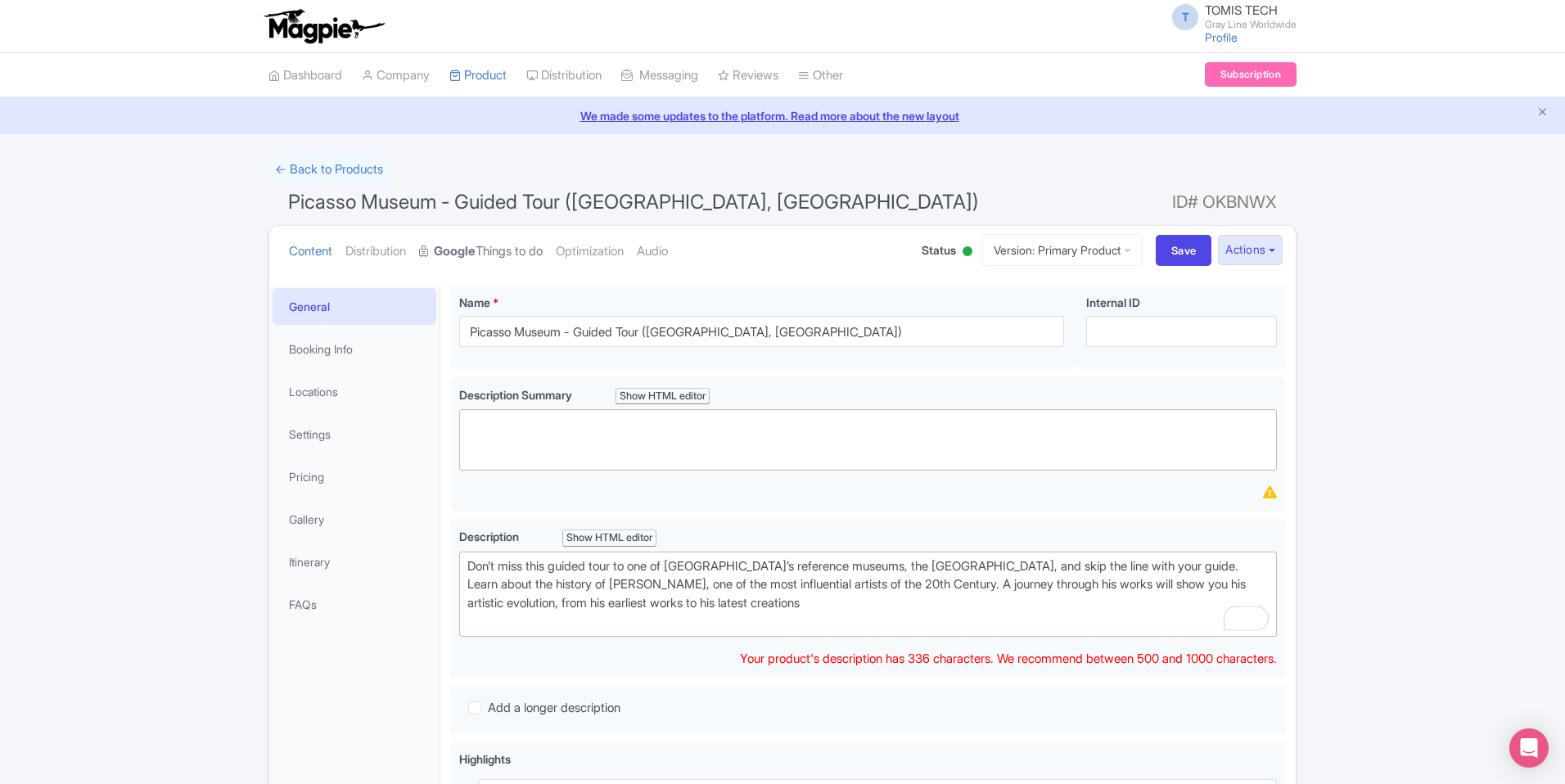
click at [499, 254] on link "Google Things to do" at bounding box center [481, 251] width 124 height 52
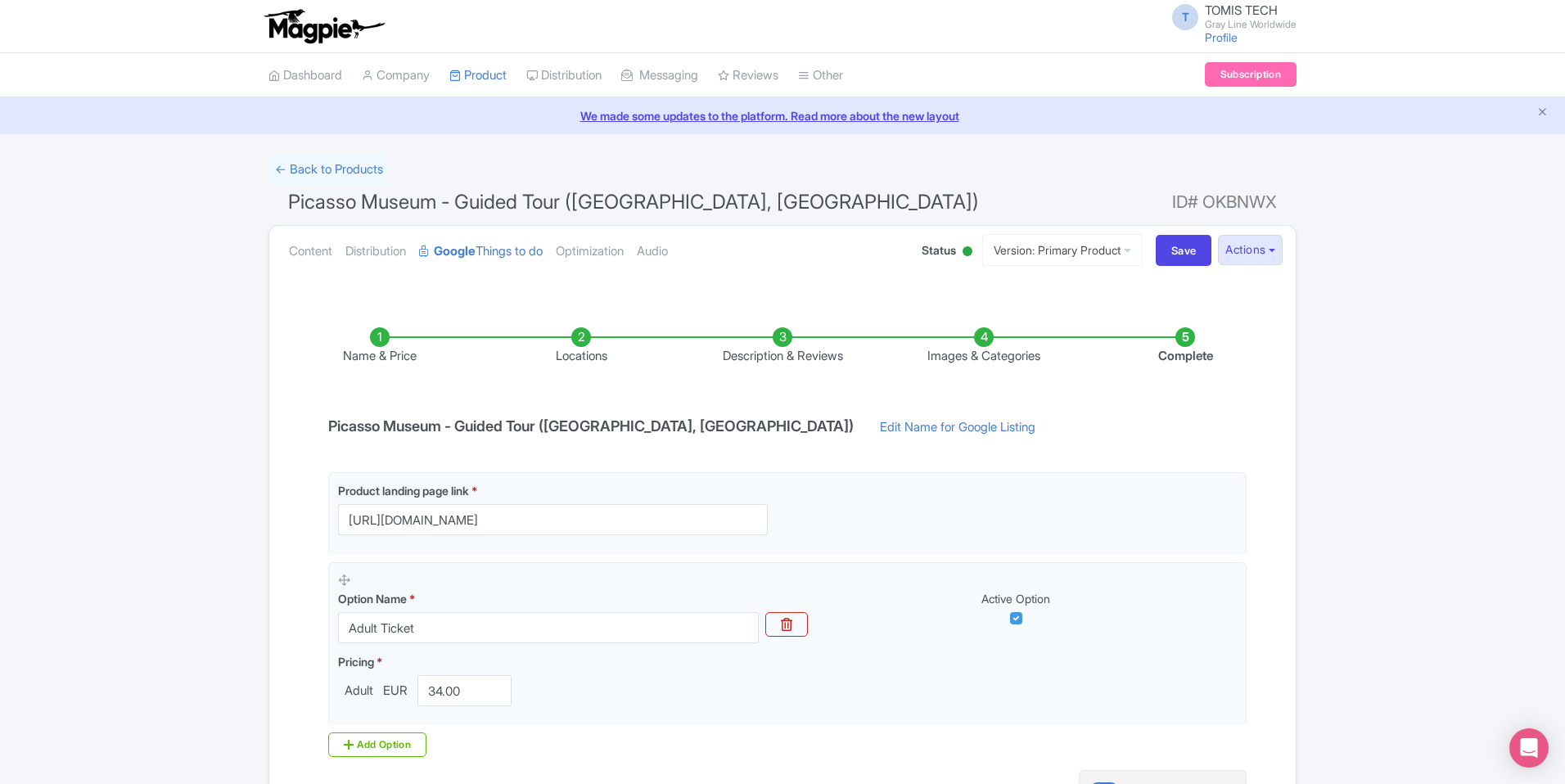
click at [589, 339] on li "Locations" at bounding box center [581, 347] width 202 height 39
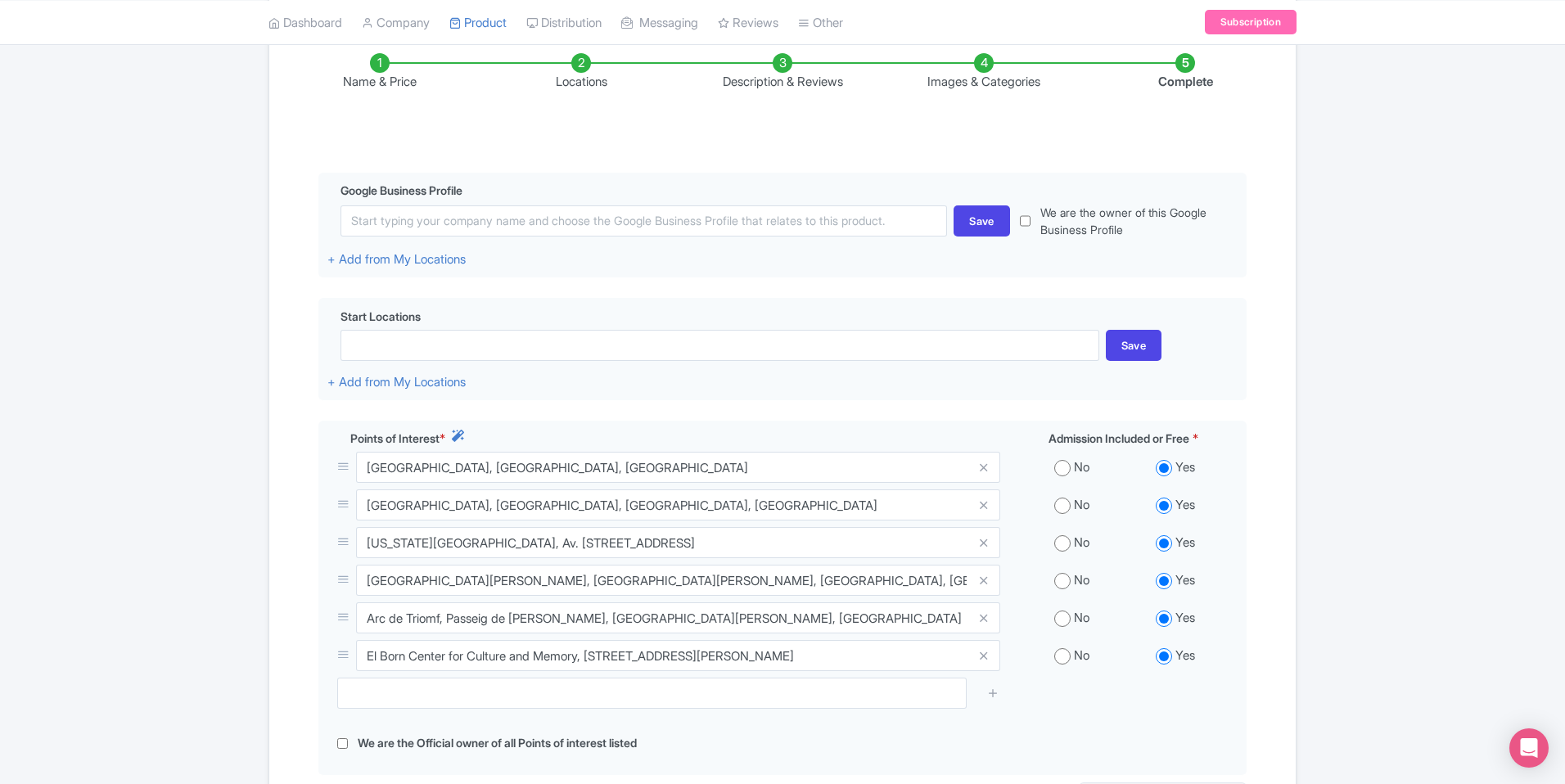
scroll to position [276, 0]
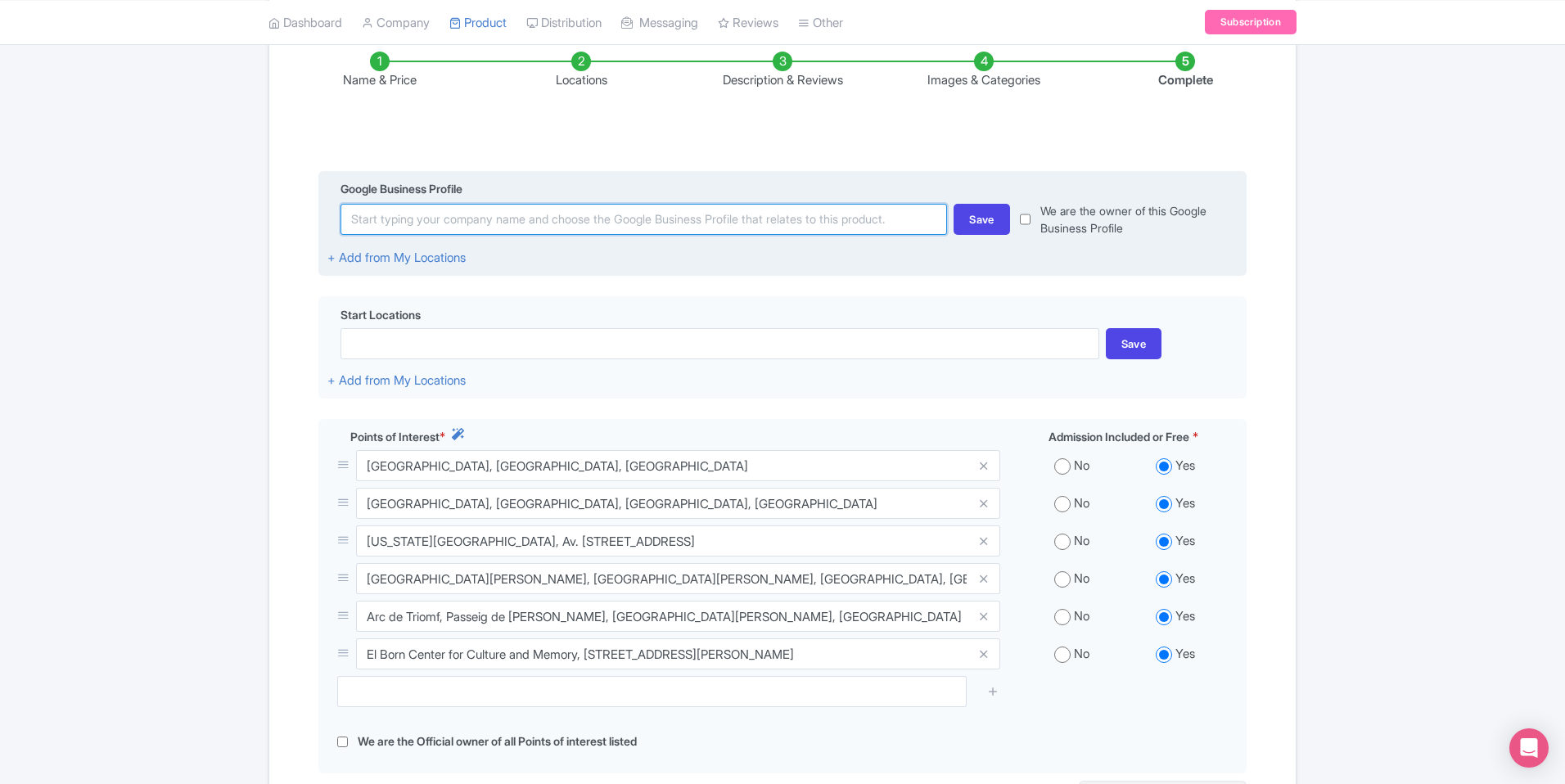
click at [573, 226] on input at bounding box center [644, 219] width 607 height 31
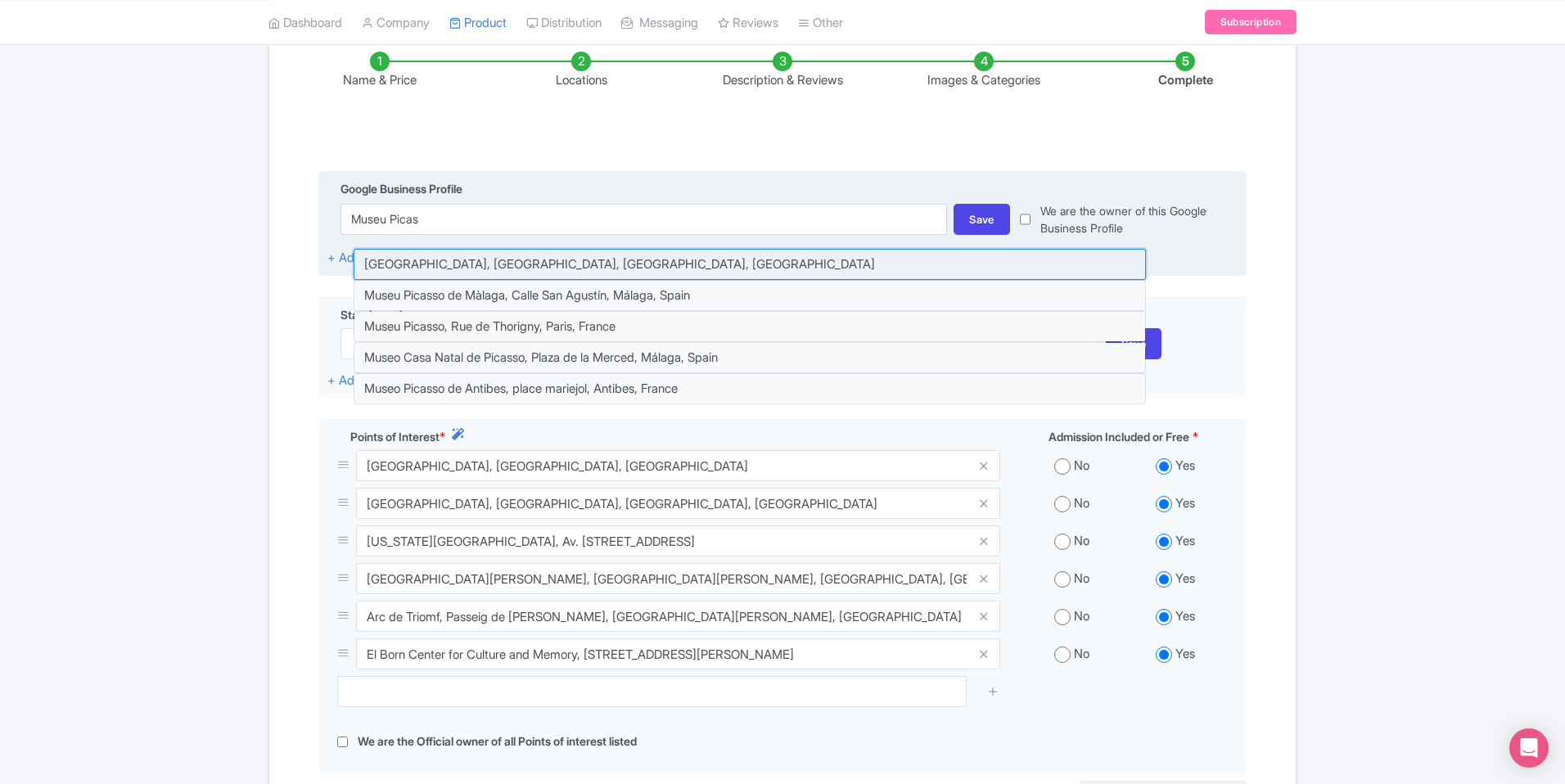
click at [587, 263] on input at bounding box center [749, 264] width 793 height 31
type input "[GEOGRAPHIC_DATA], [GEOGRAPHIC_DATA], [GEOGRAPHIC_DATA], [GEOGRAPHIC_DATA]"
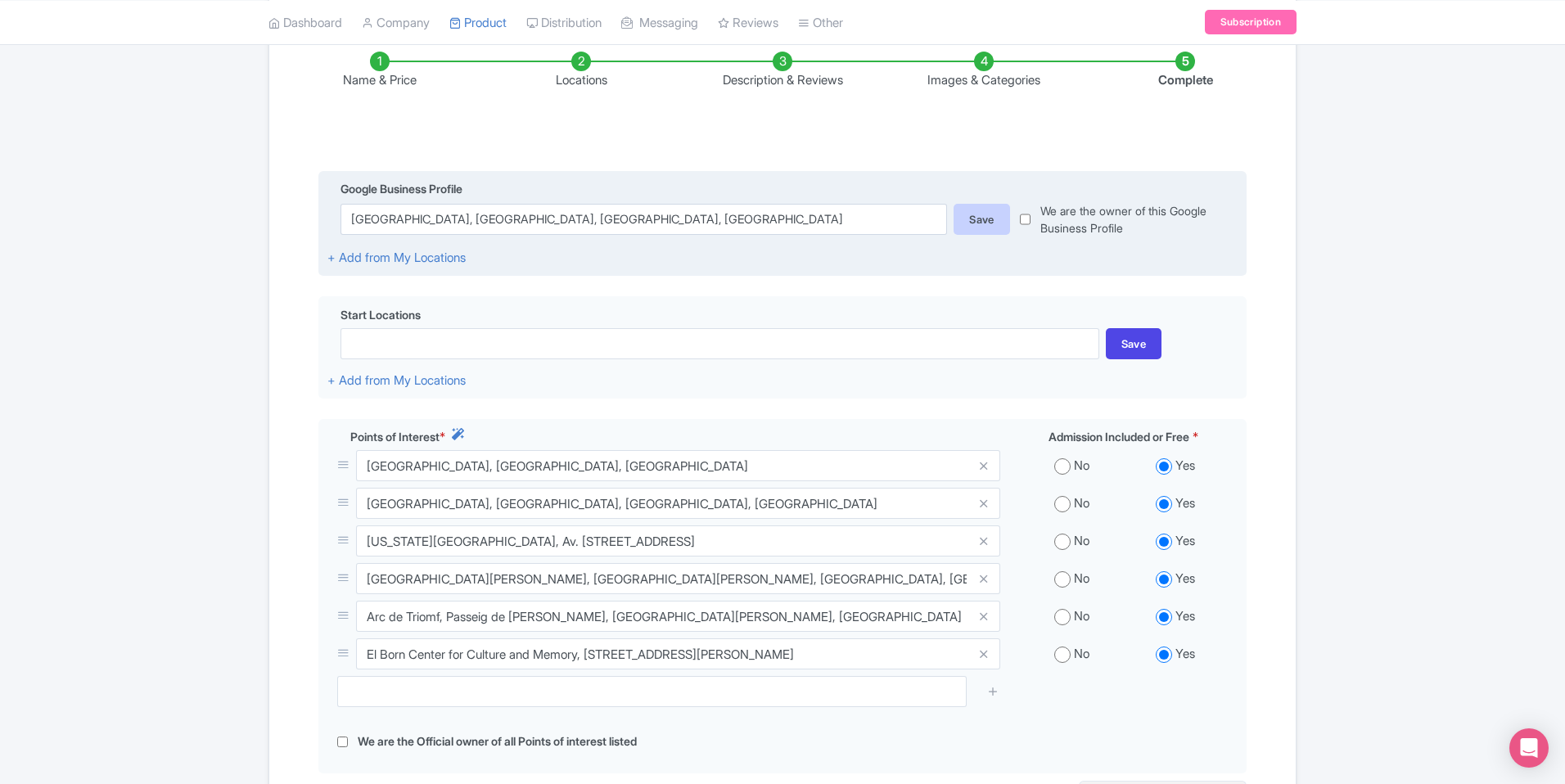
click at [973, 223] on div "Save" at bounding box center [981, 219] width 56 height 31
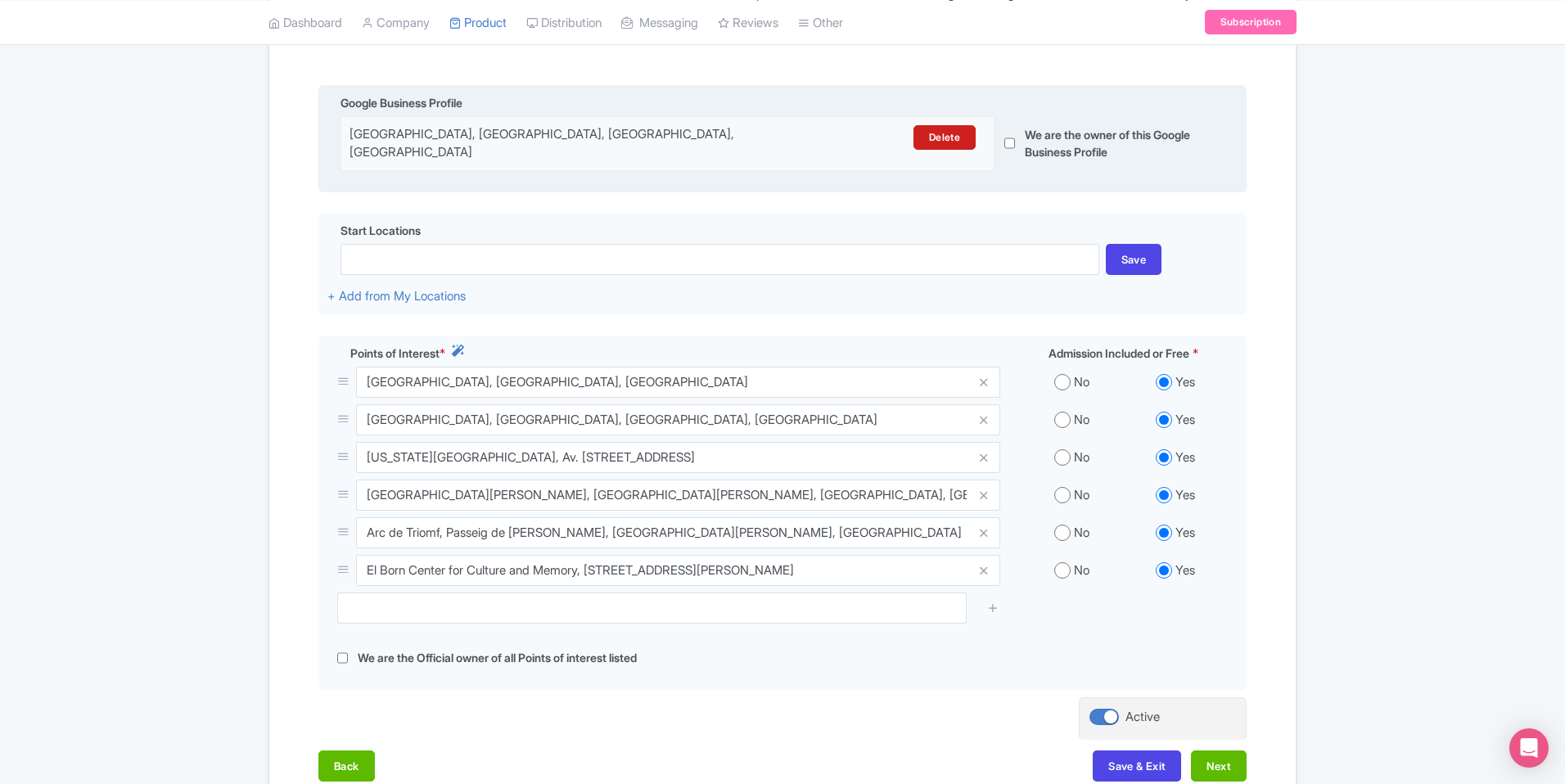
scroll to position [467, 0]
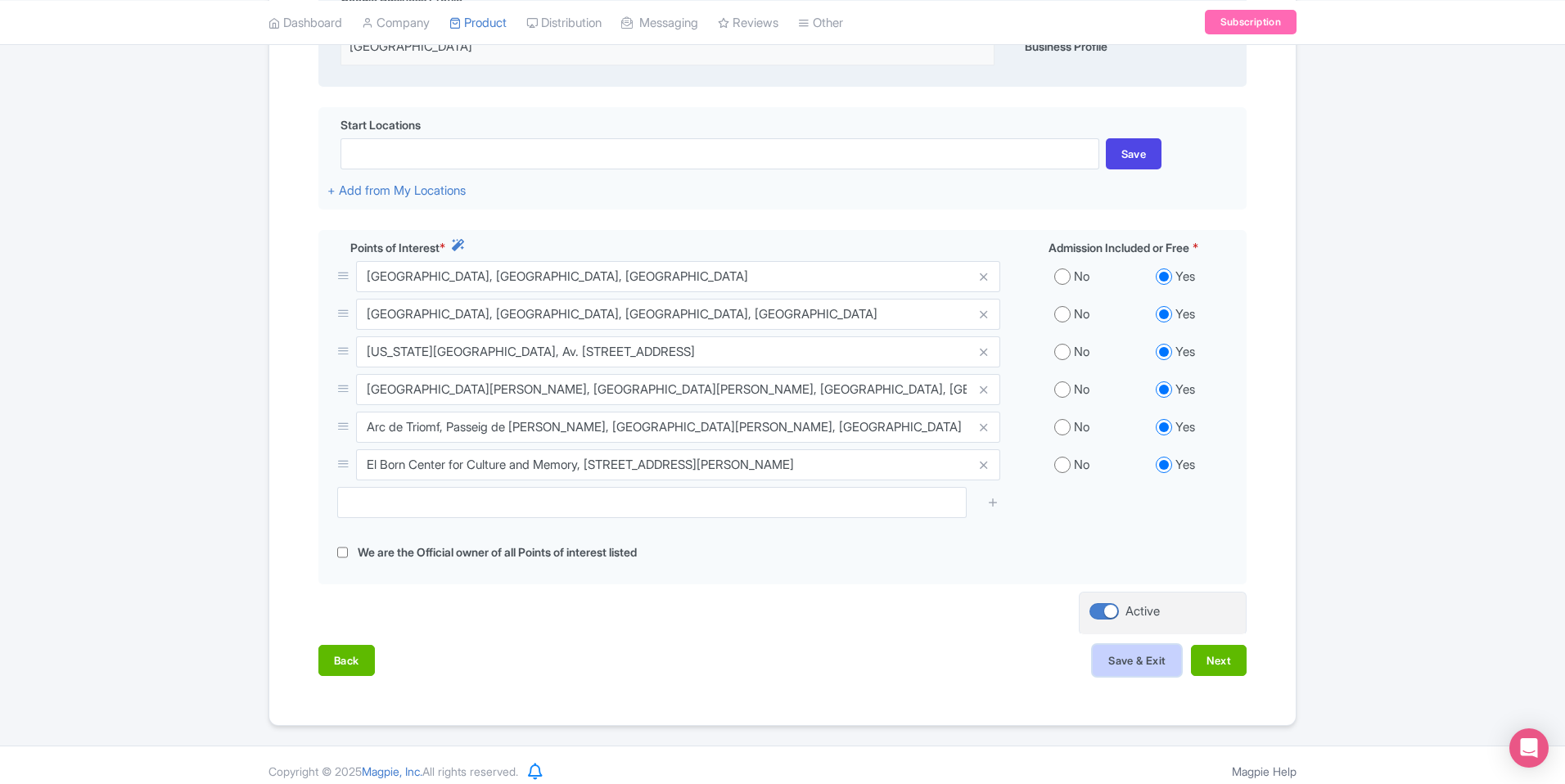
click at [1146, 653] on button "Save & Exit" at bounding box center [1137, 660] width 89 height 31
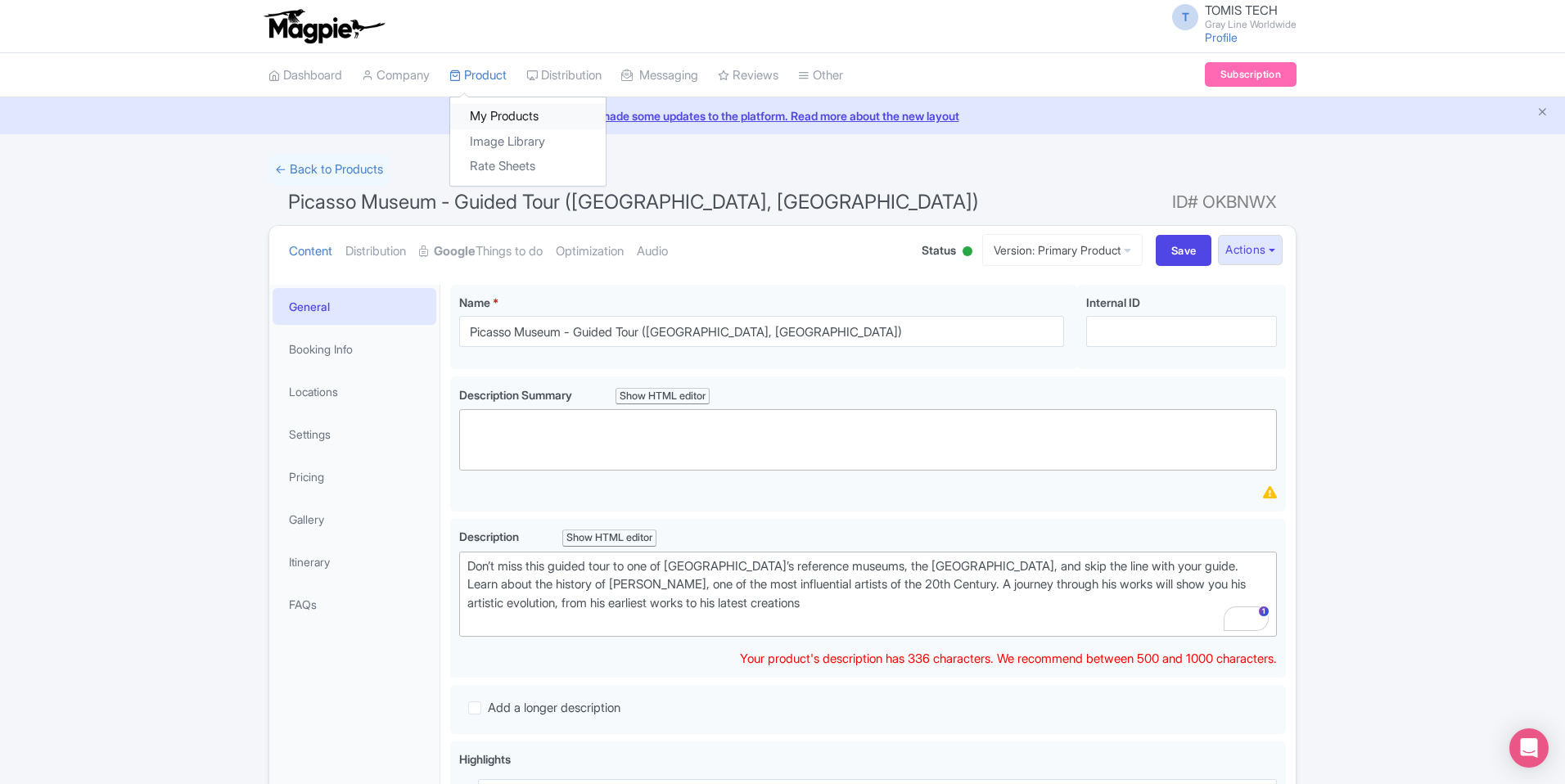
click at [507, 120] on link "My Products" at bounding box center [528, 116] width 155 height 25
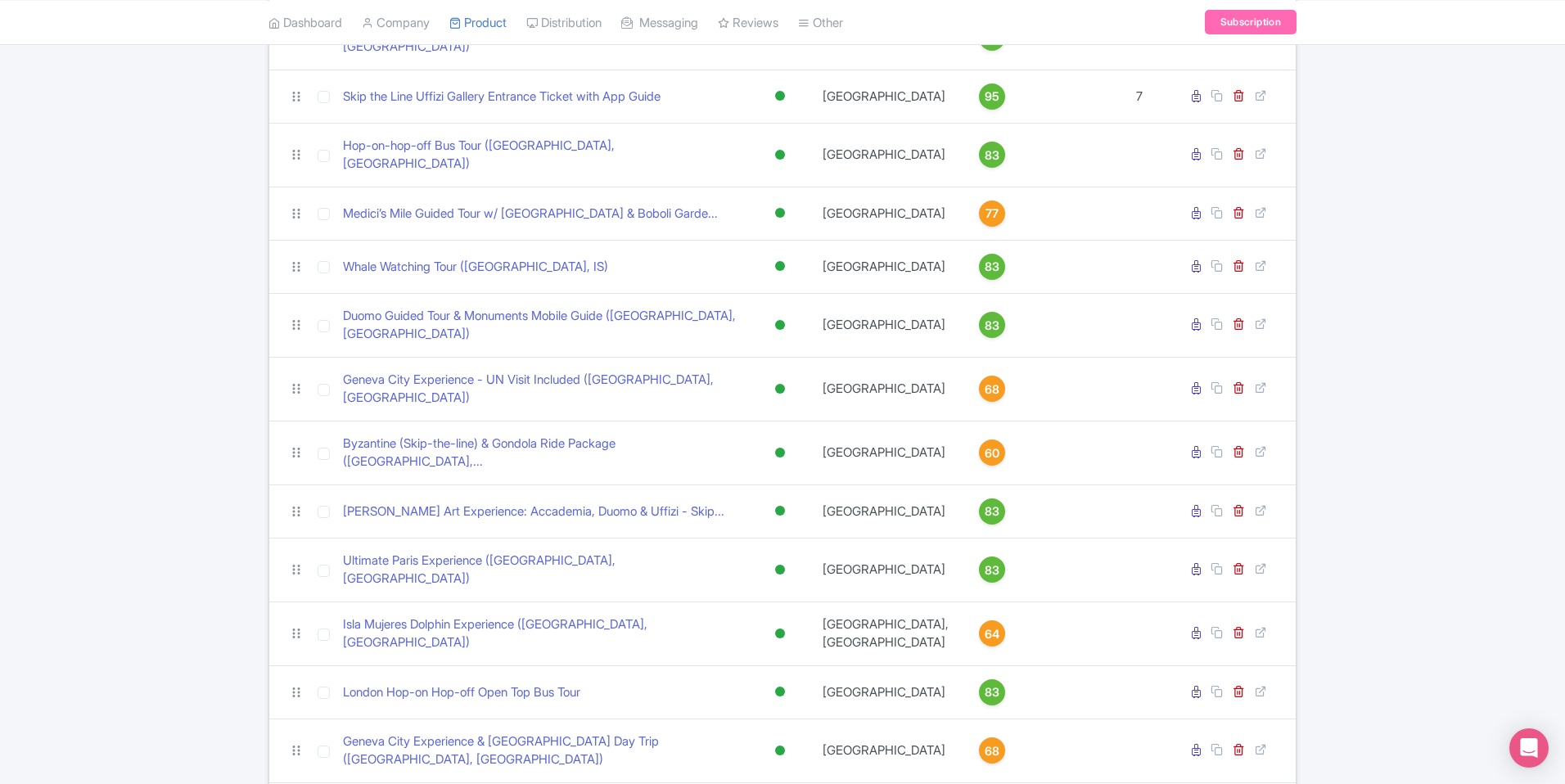
scroll to position [3574, 0]
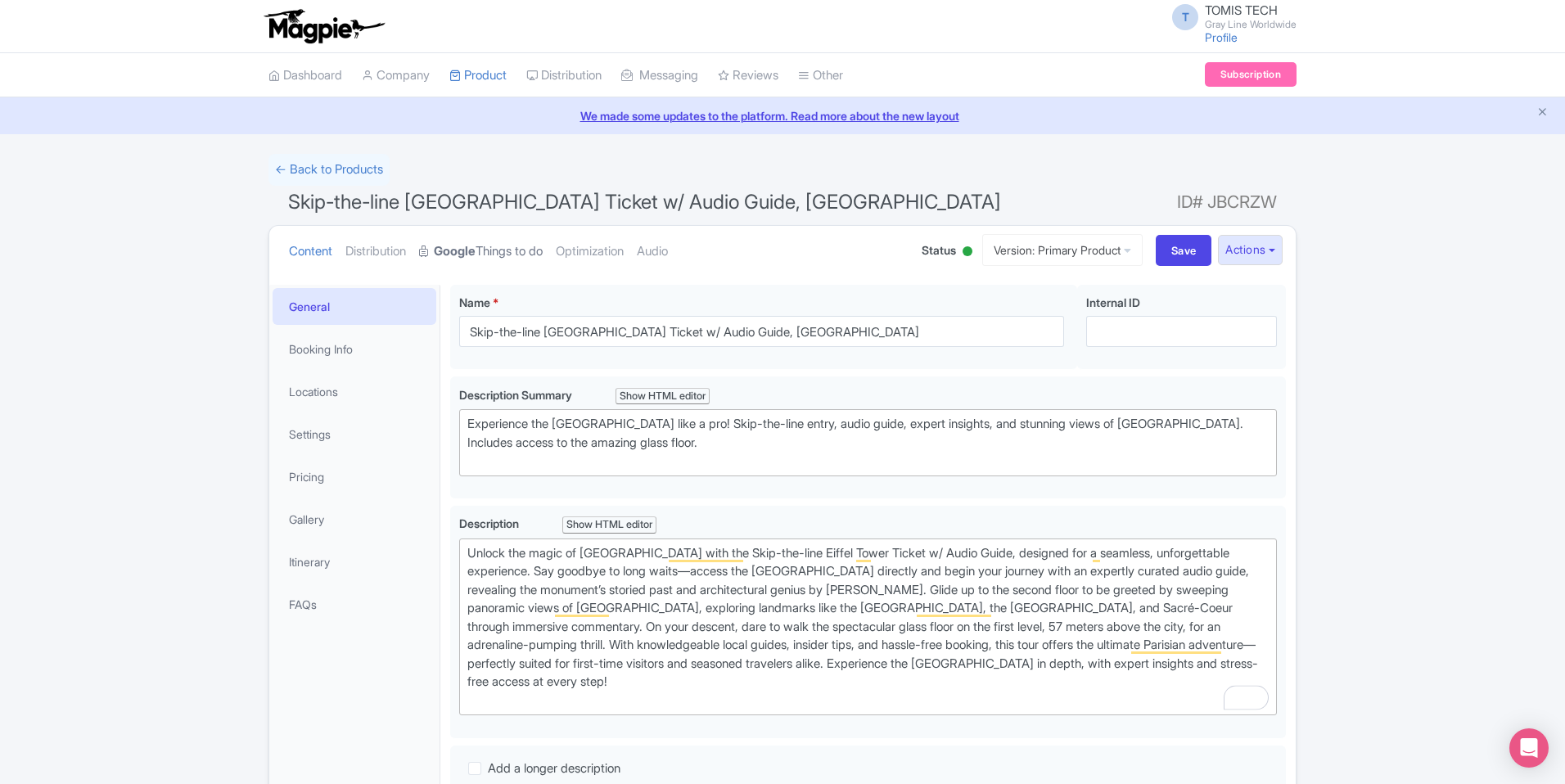
click at [495, 251] on link "Google Things to do" at bounding box center [481, 251] width 124 height 52
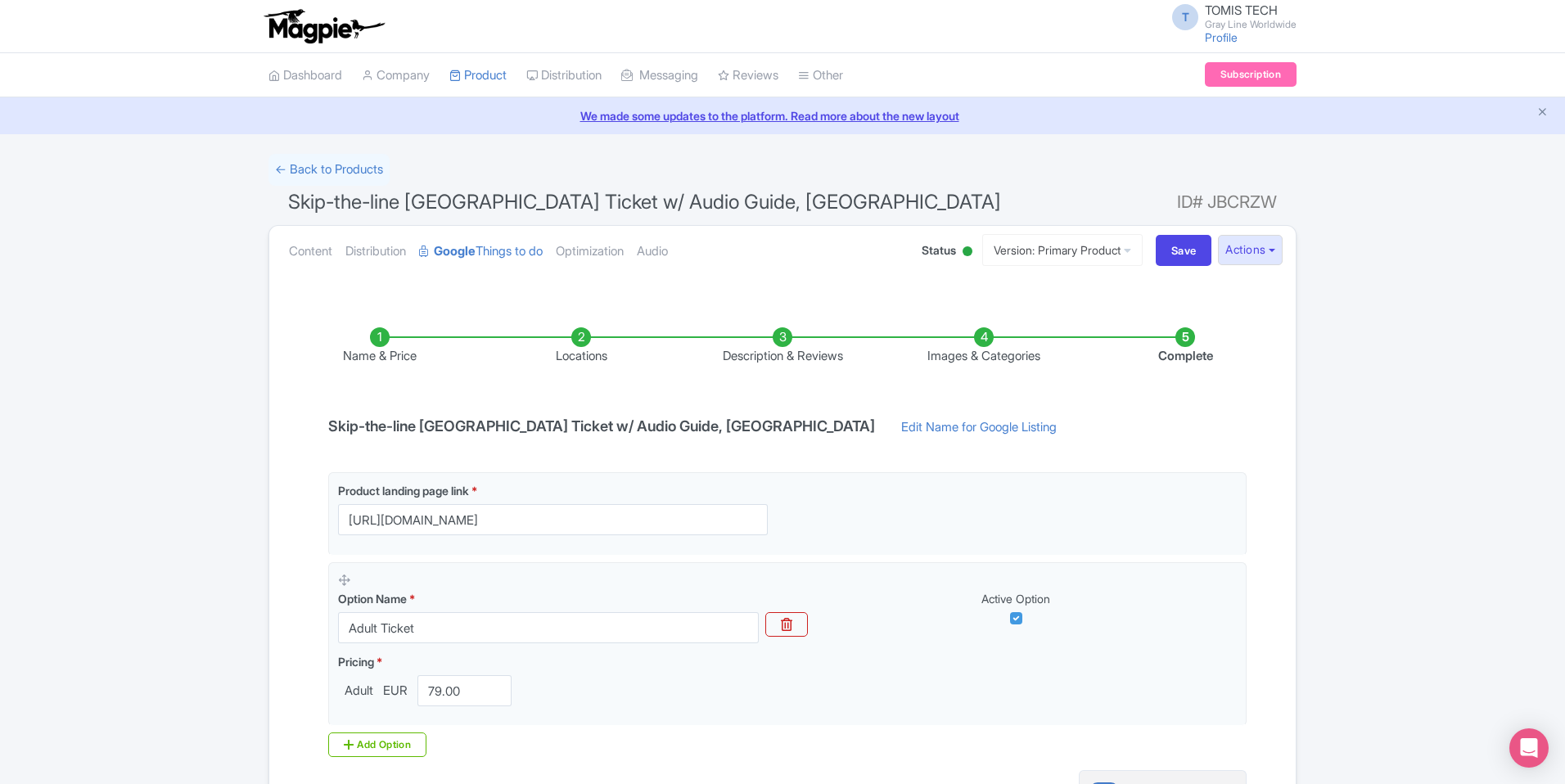
click at [582, 336] on li "Locations" at bounding box center [581, 347] width 202 height 39
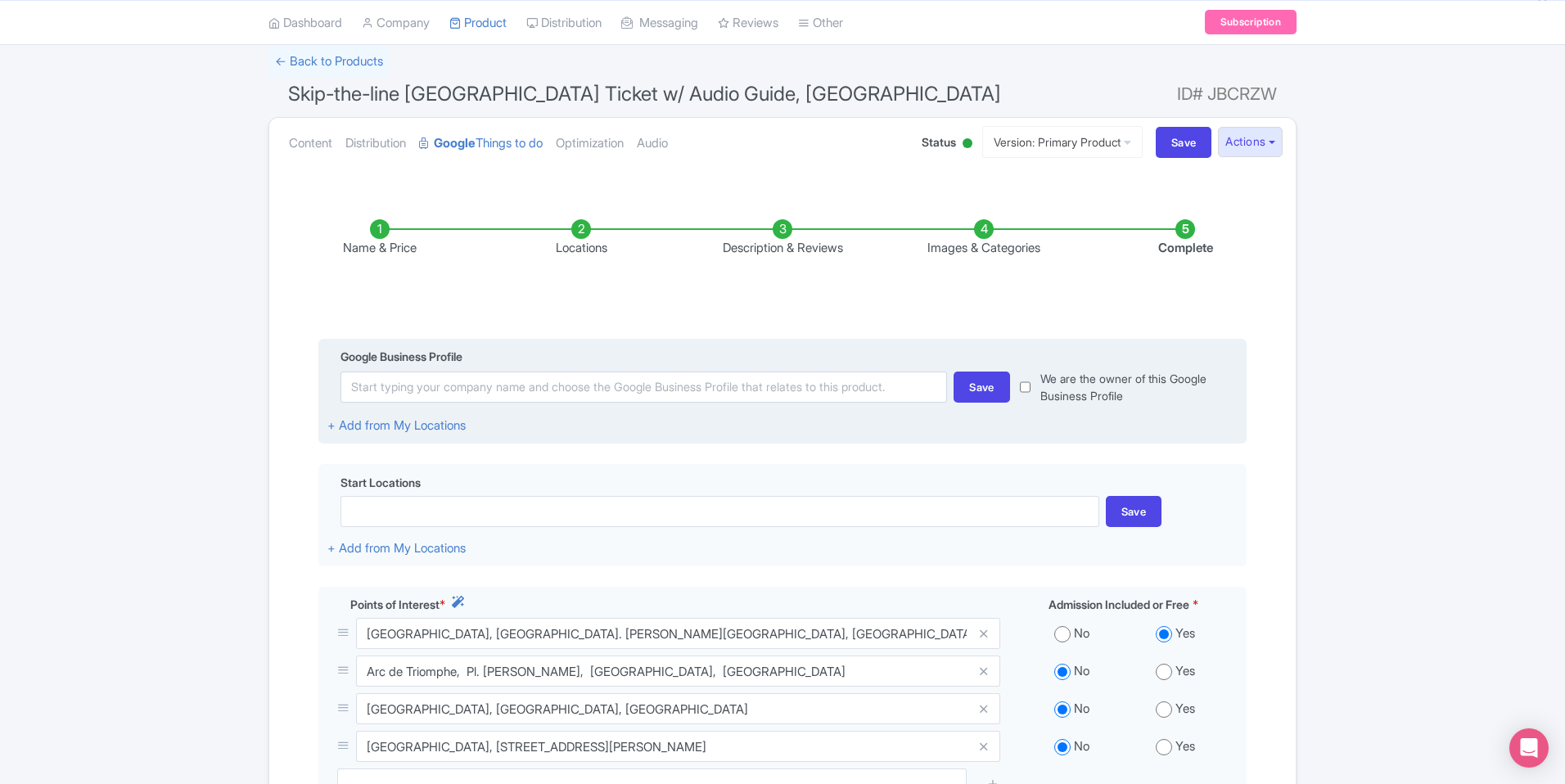
scroll to position [128, 0]
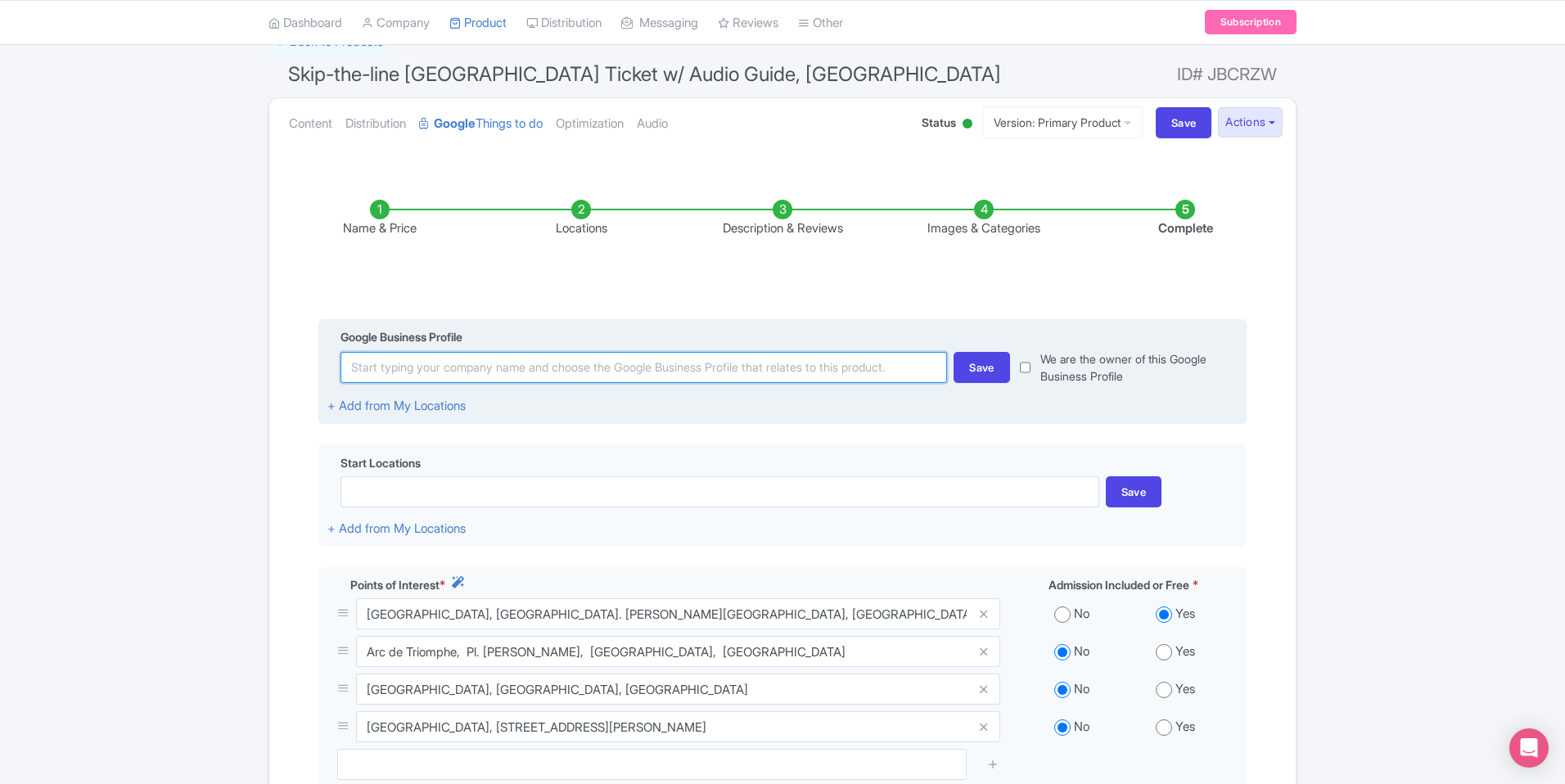
click at [657, 362] on input at bounding box center [644, 368] width 607 height 31
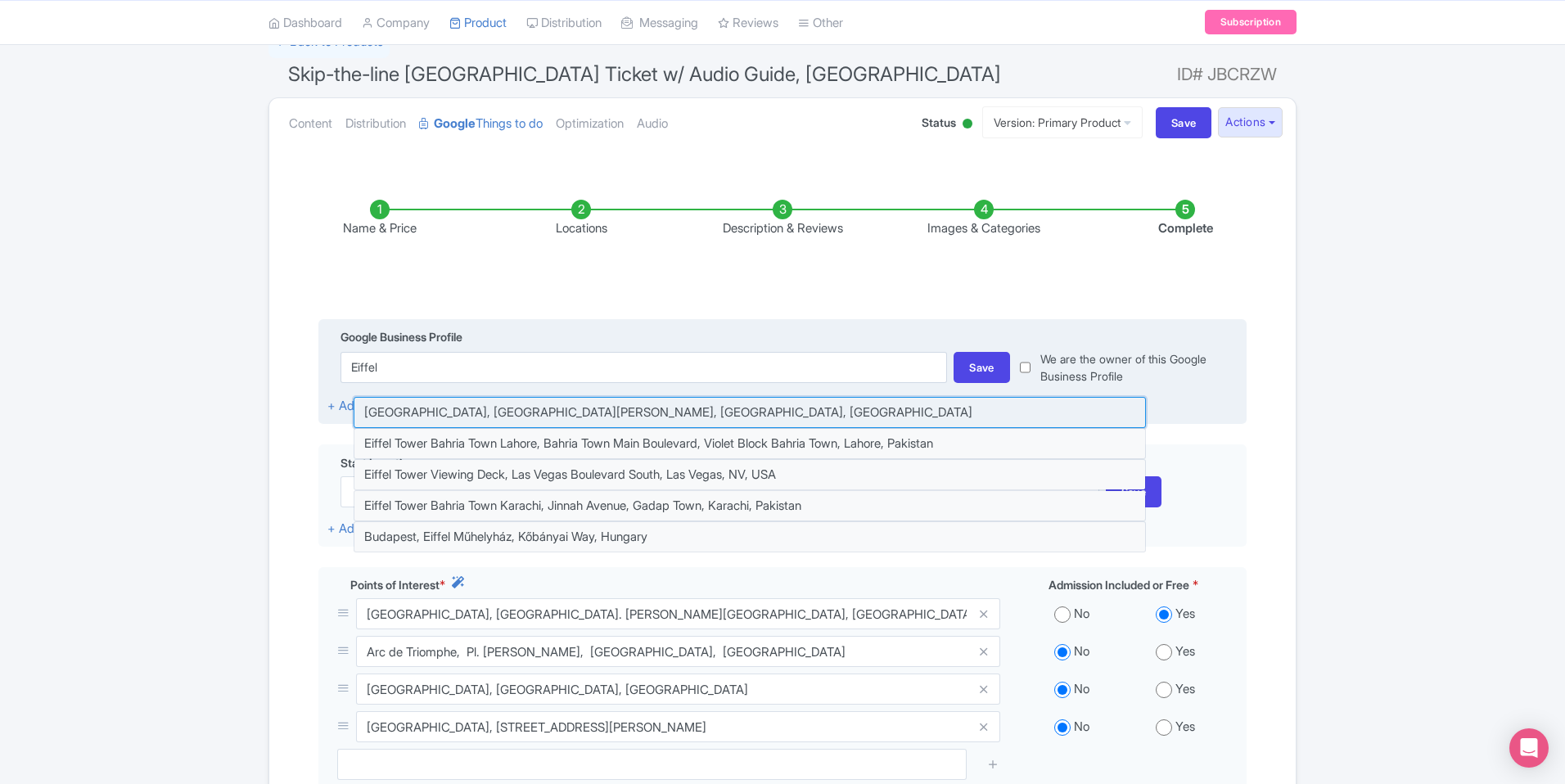
click at [684, 409] on input at bounding box center [749, 412] width 793 height 31
type input "[GEOGRAPHIC_DATA], [GEOGRAPHIC_DATA][PERSON_NAME], [GEOGRAPHIC_DATA], [GEOGRAPH…"
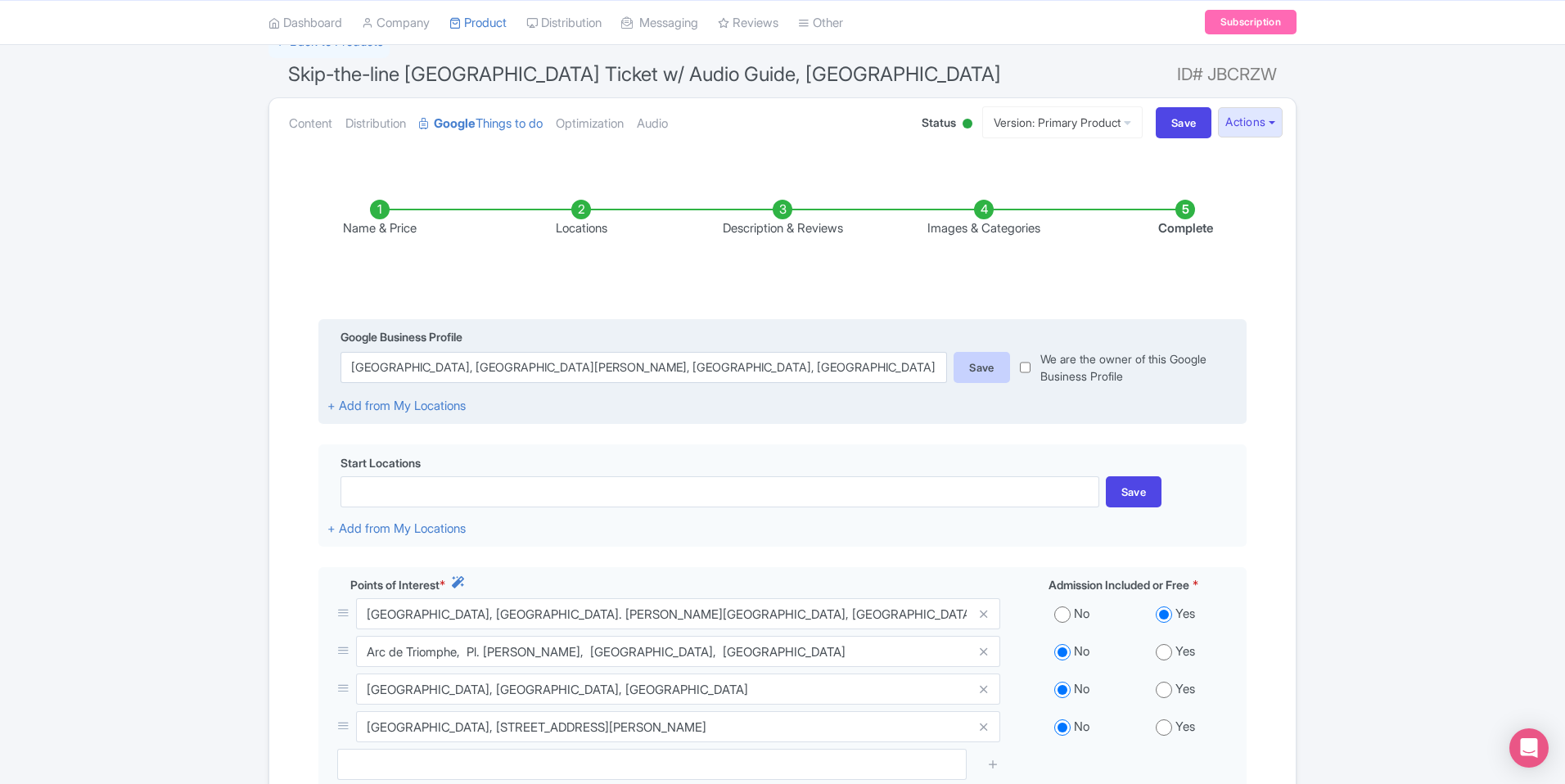
click at [978, 366] on div "Save" at bounding box center [981, 368] width 56 height 31
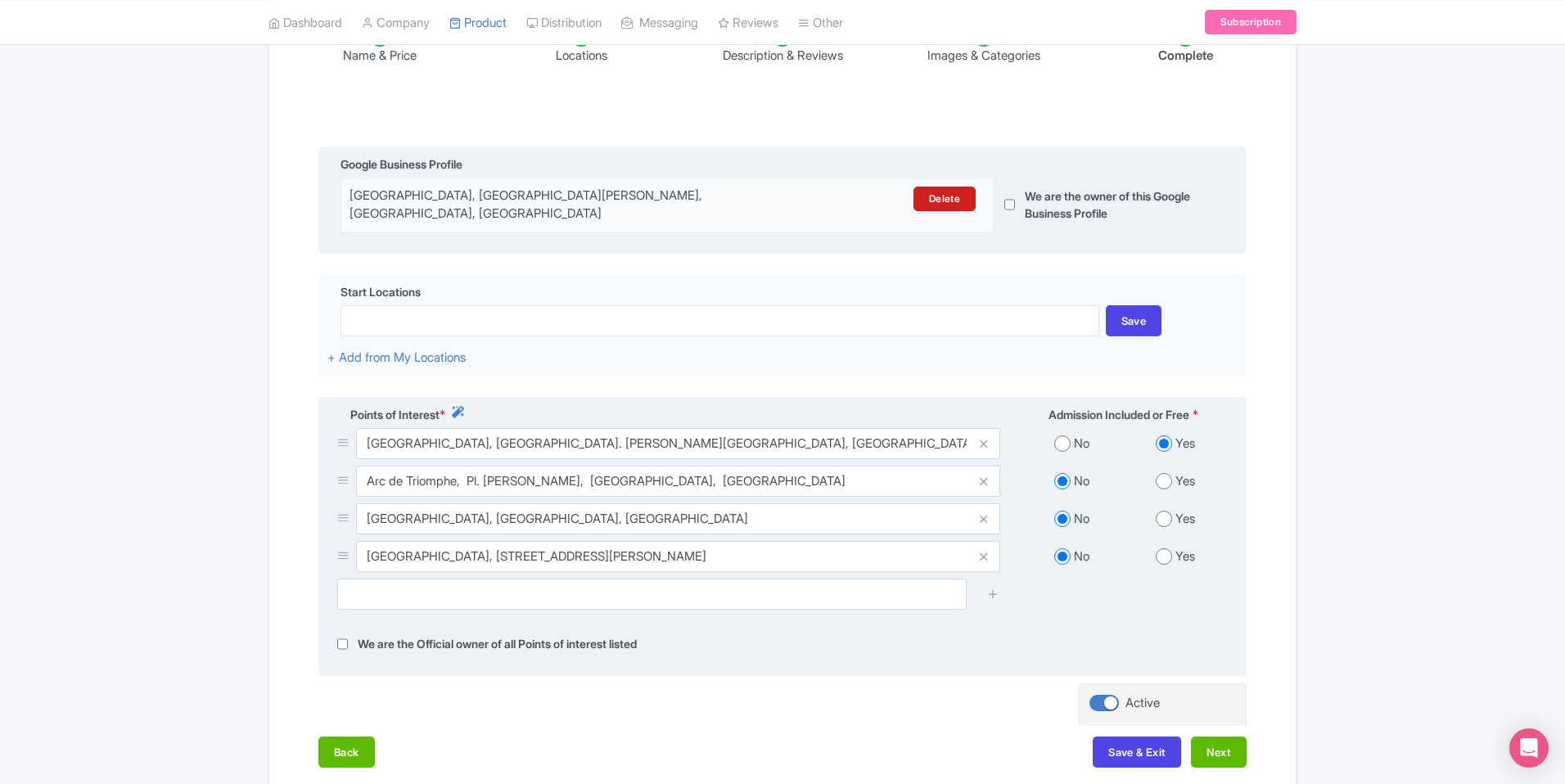
scroll to position [392, 0]
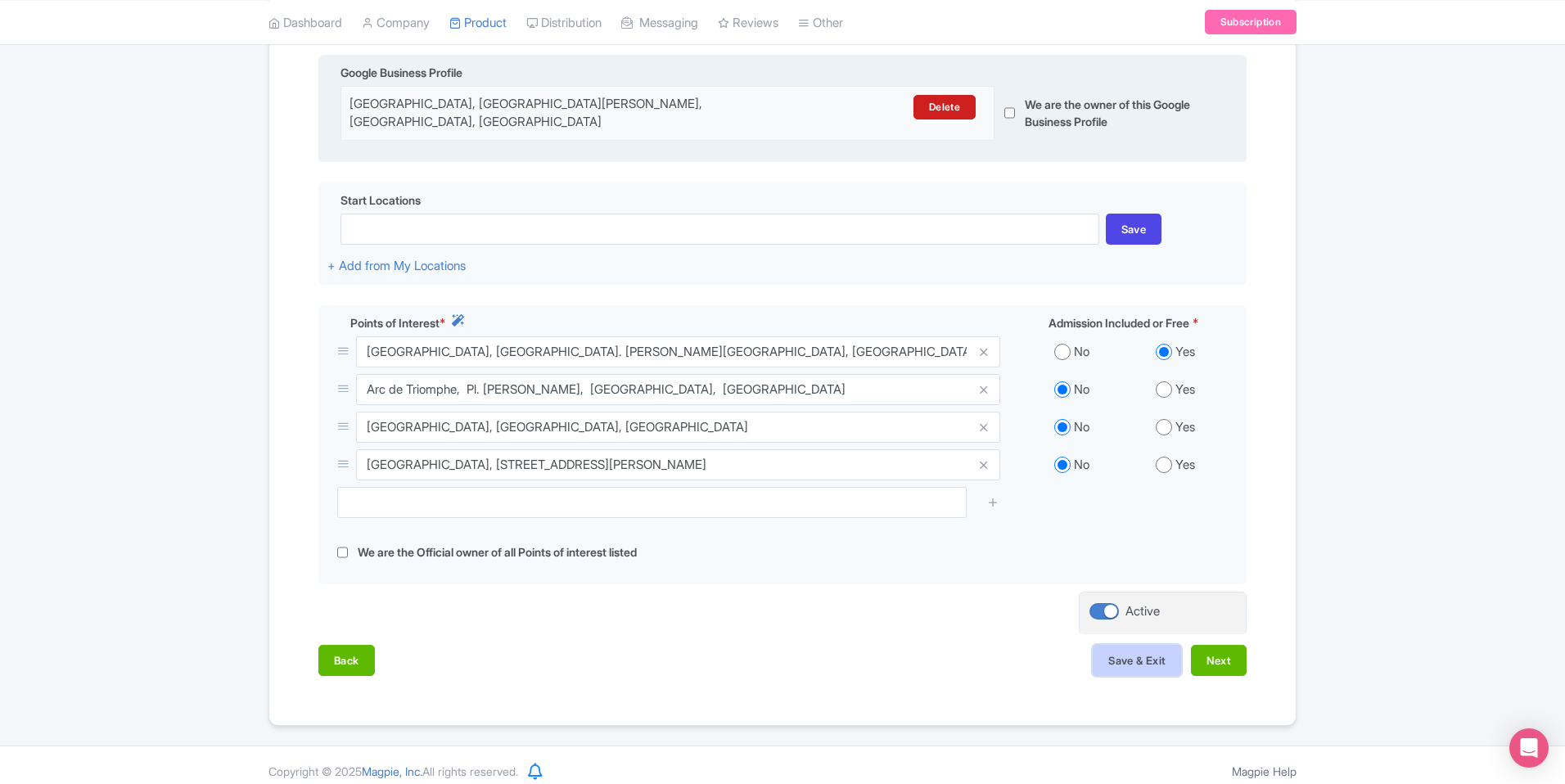
click at [1156, 645] on button "Save & Exit" at bounding box center [1137, 660] width 89 height 31
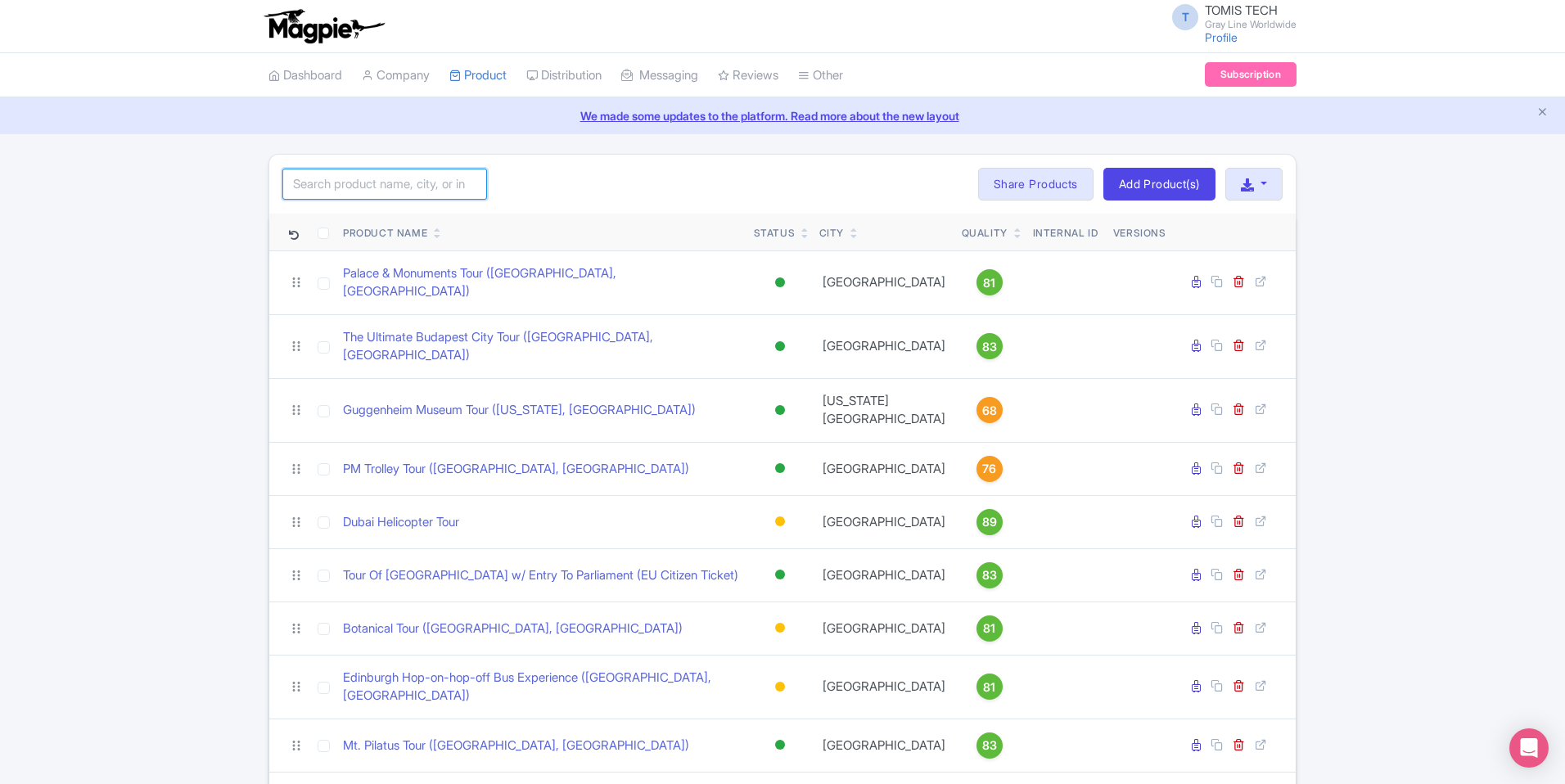
click at [419, 191] on input "search" at bounding box center [384, 184] width 204 height 31
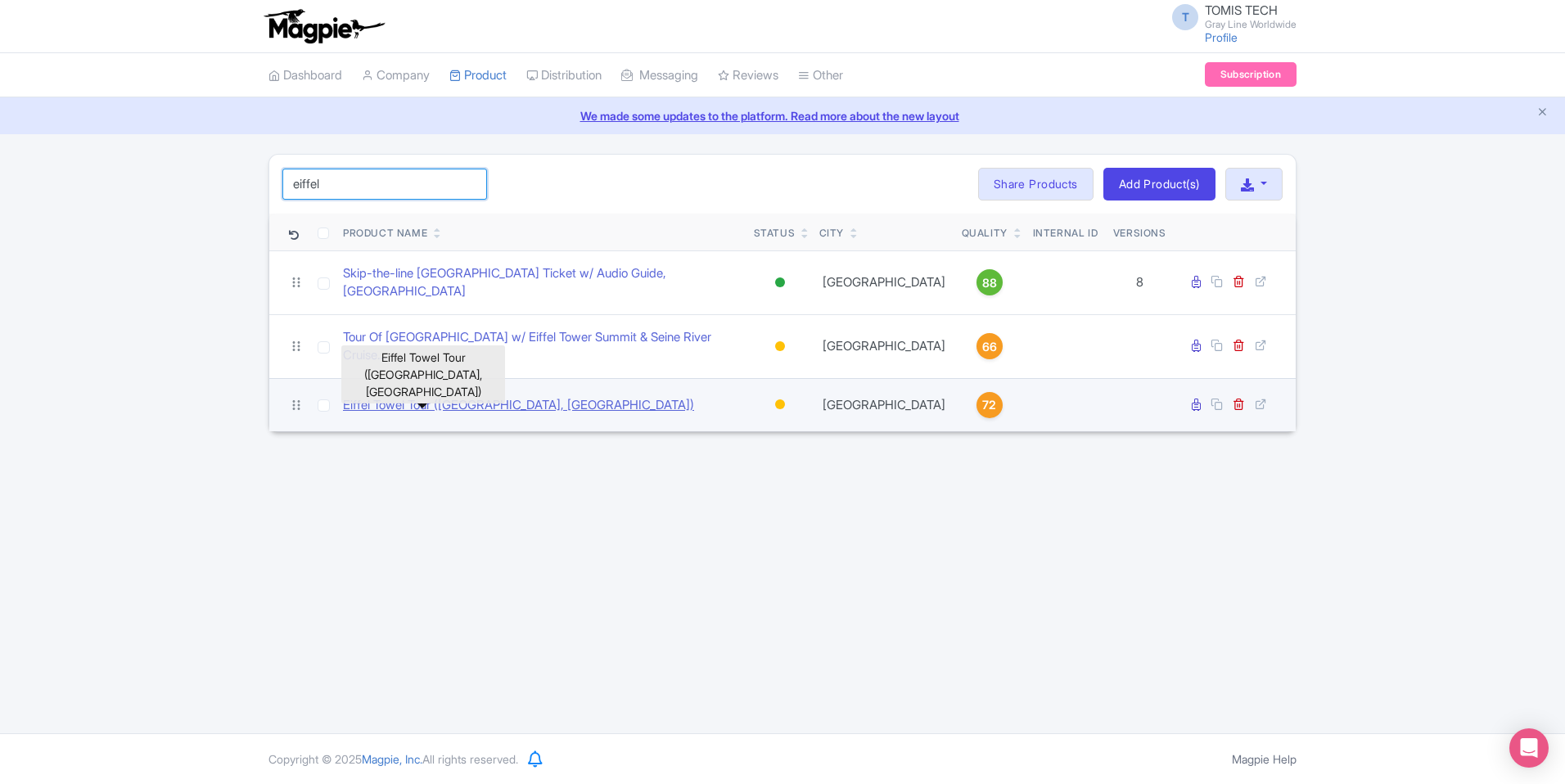
type input "eiffel"
click at [408, 396] on link "Eiffel Towel Tour ([GEOGRAPHIC_DATA], [GEOGRAPHIC_DATA])" at bounding box center [519, 405] width 351 height 18
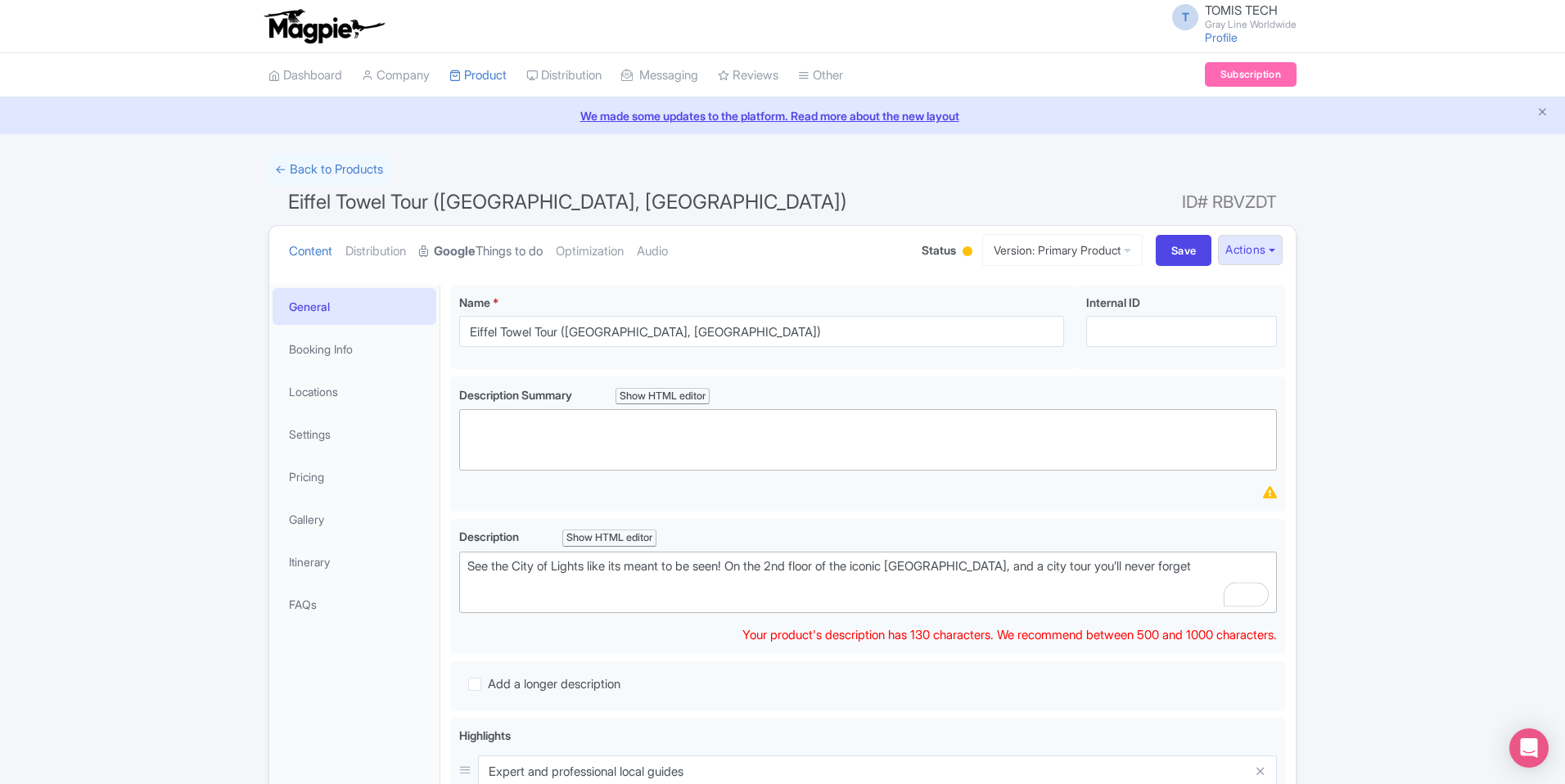
click at [509, 252] on link "Google Things to do" at bounding box center [481, 251] width 124 height 52
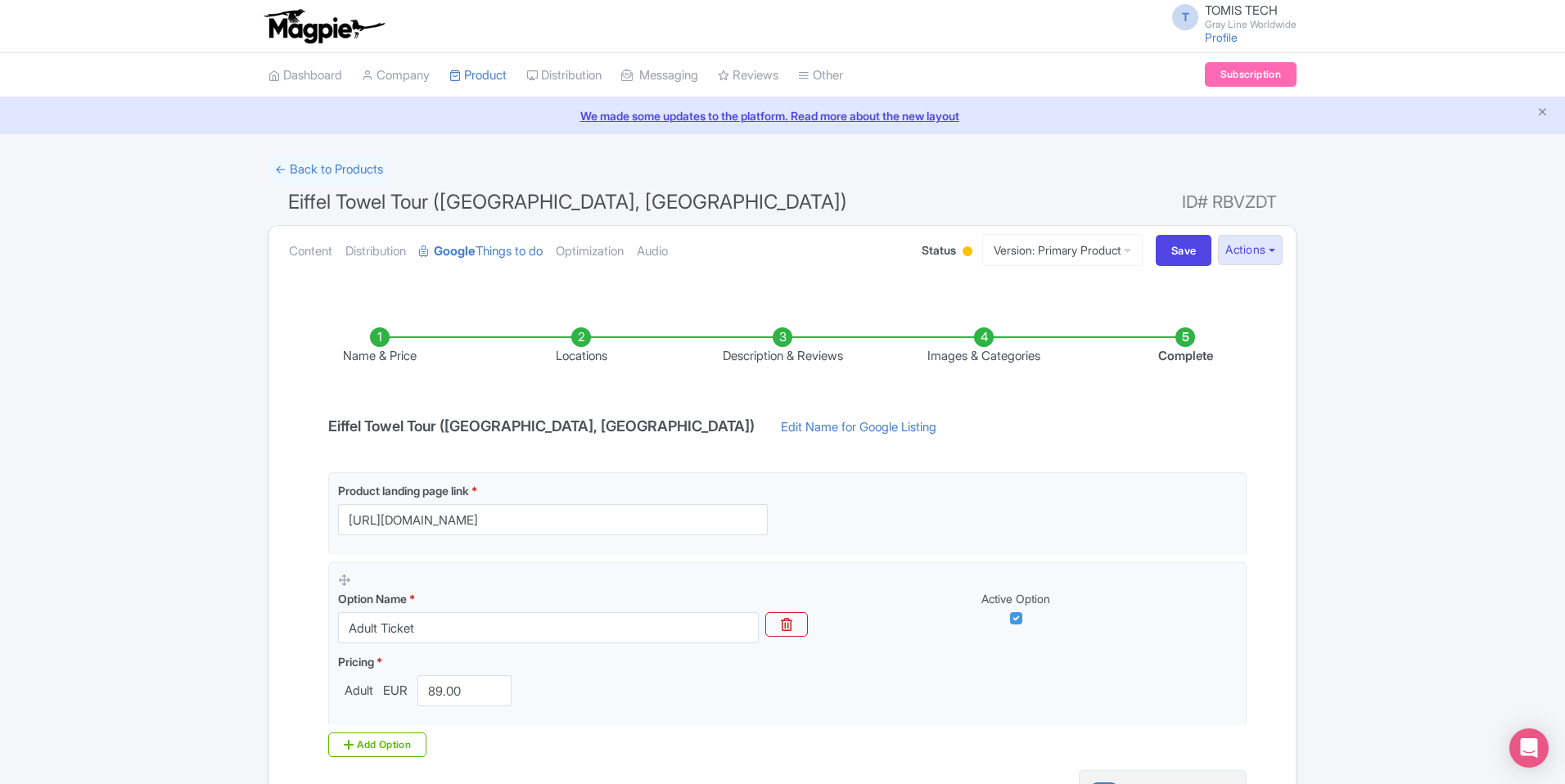
click at [585, 344] on li "Locations" at bounding box center [581, 347] width 202 height 39
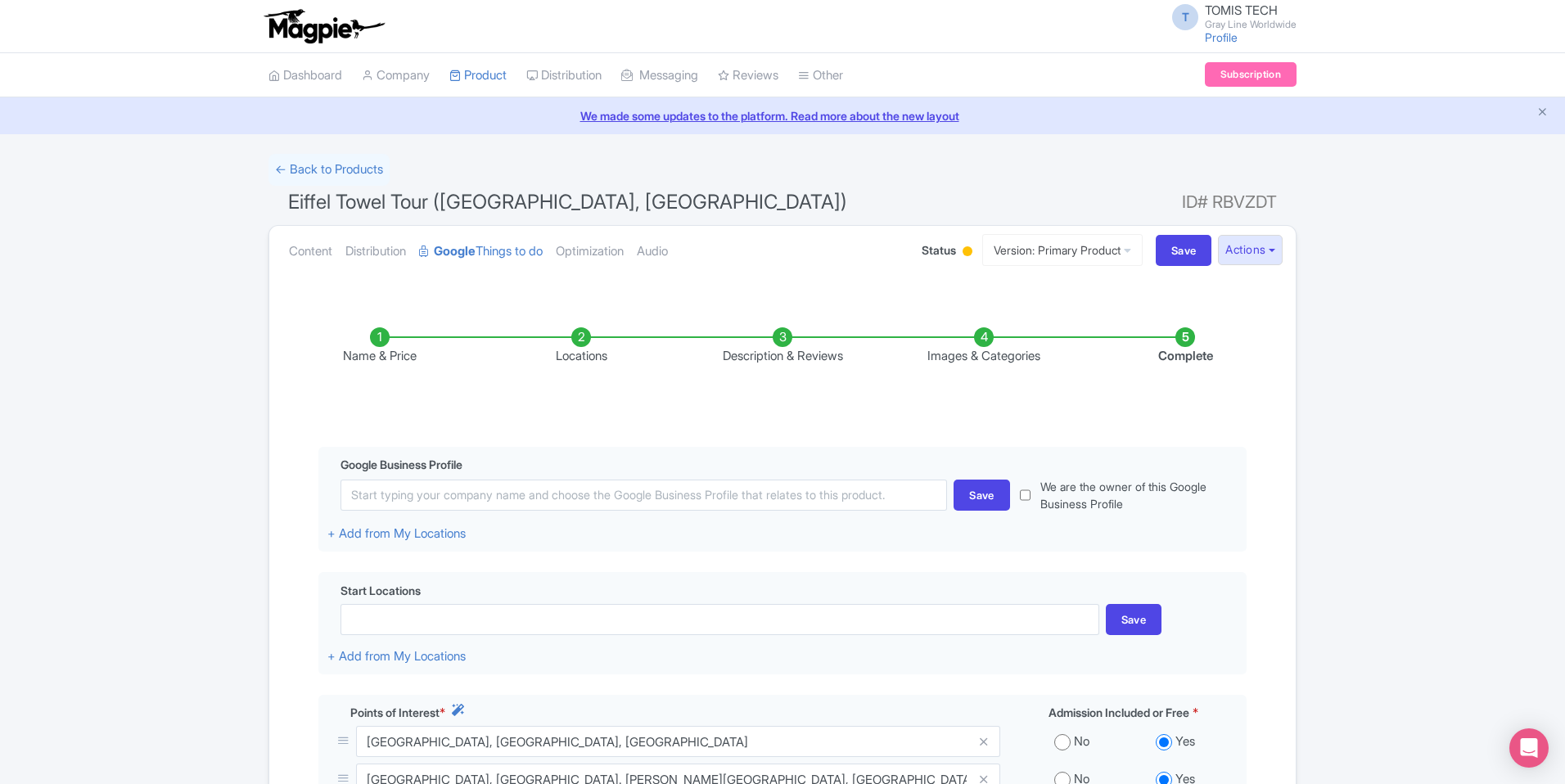
click at [387, 343] on li "Name & Price" at bounding box center [380, 347] width 202 height 39
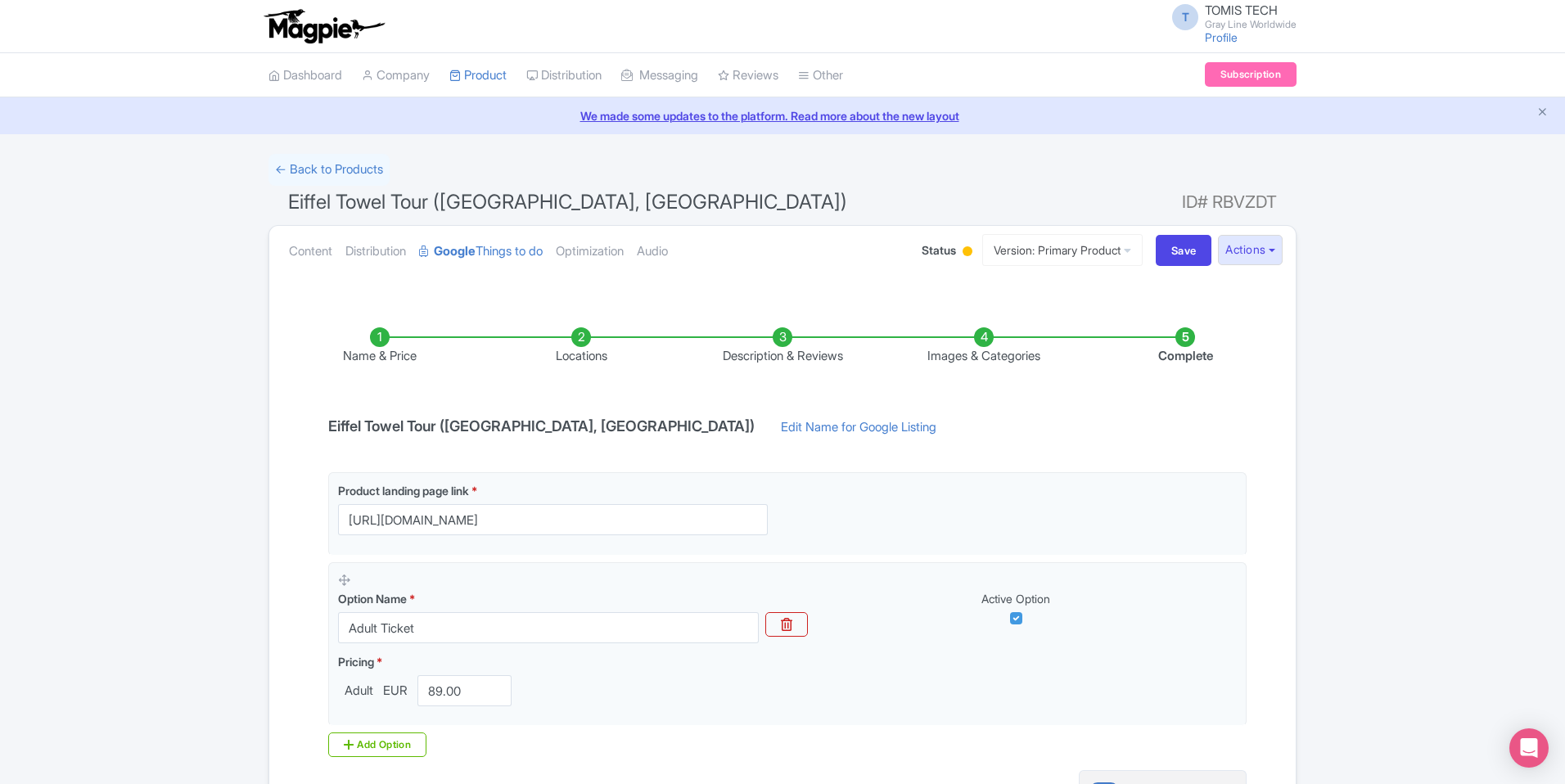
click at [593, 334] on li "Locations" at bounding box center [581, 347] width 202 height 39
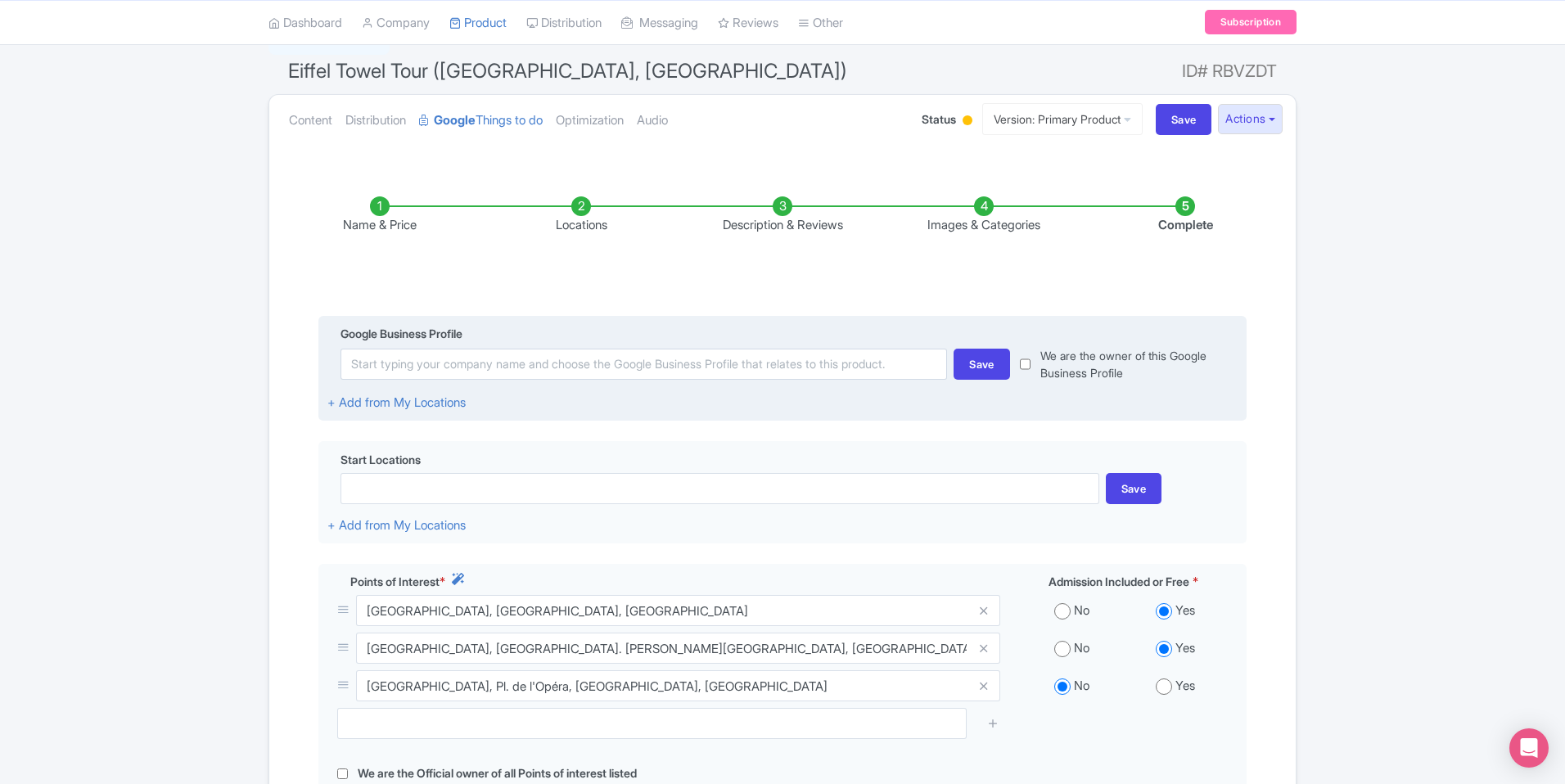
scroll to position [210, 0]
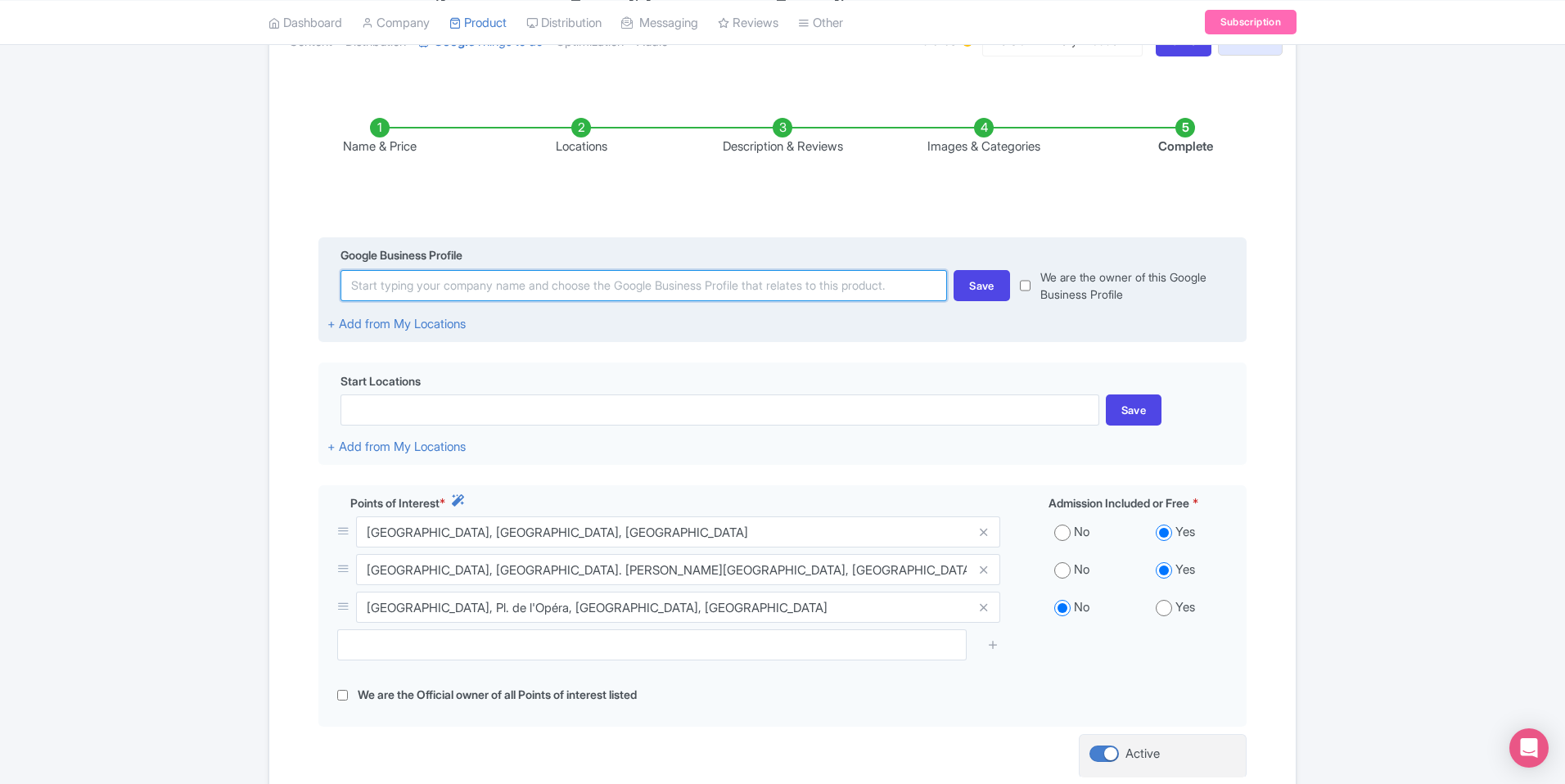
click at [609, 288] on input at bounding box center [644, 286] width 607 height 31
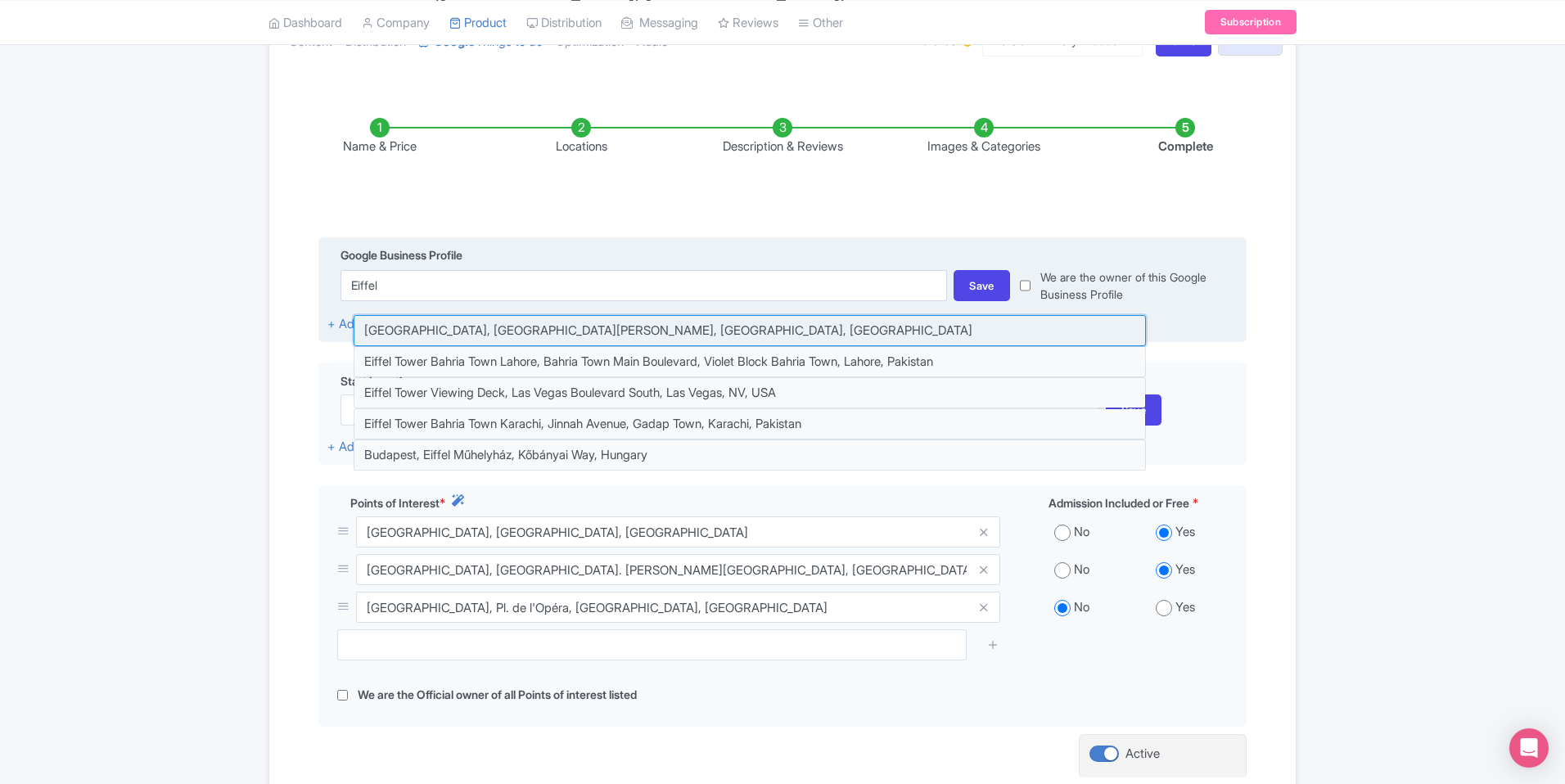
click at [559, 337] on input at bounding box center [749, 331] width 793 height 31
type input "[GEOGRAPHIC_DATA], [GEOGRAPHIC_DATA][PERSON_NAME], [GEOGRAPHIC_DATA], [GEOGRAPH…"
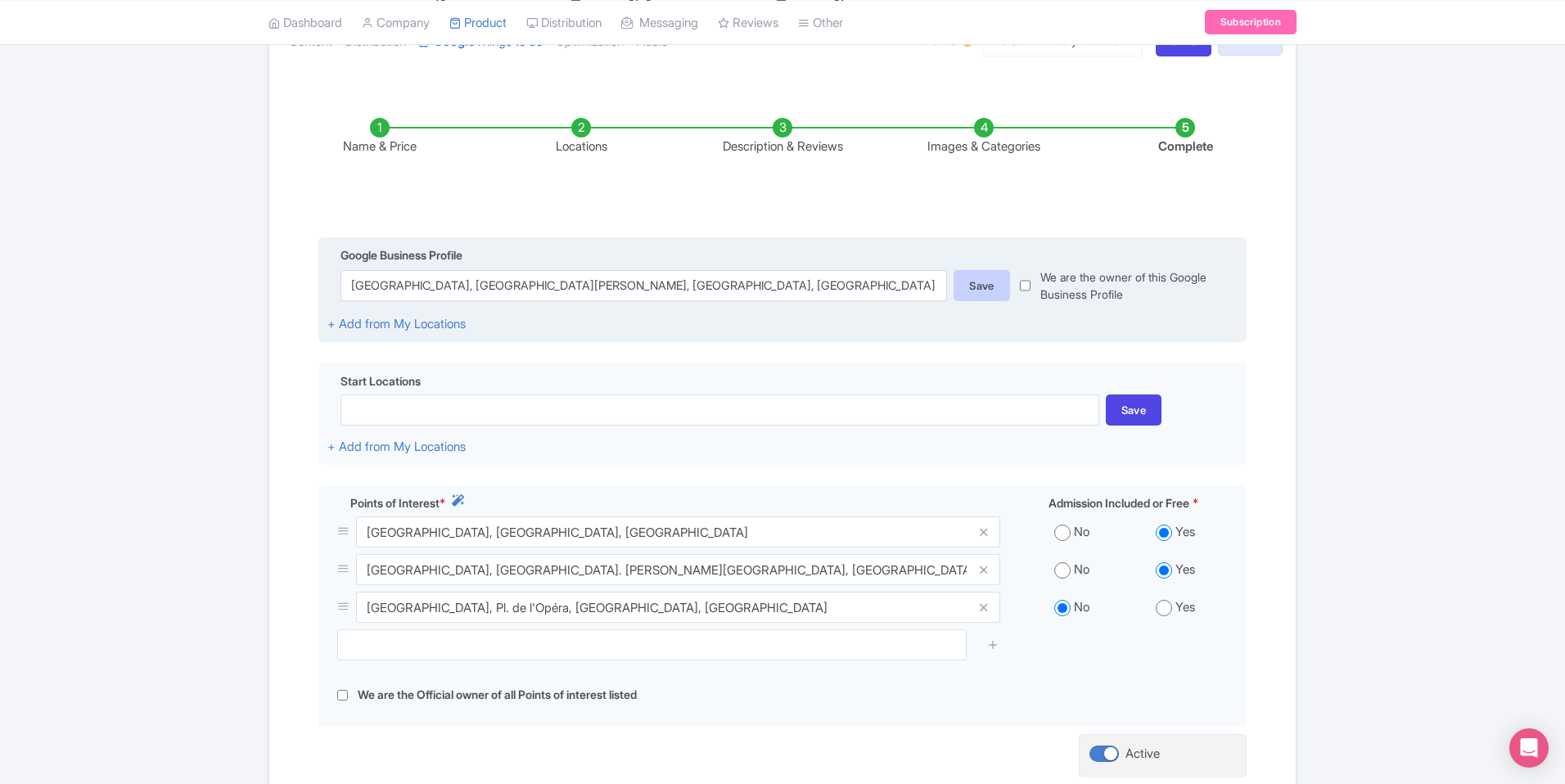
click at [979, 286] on div "Save" at bounding box center [981, 286] width 56 height 31
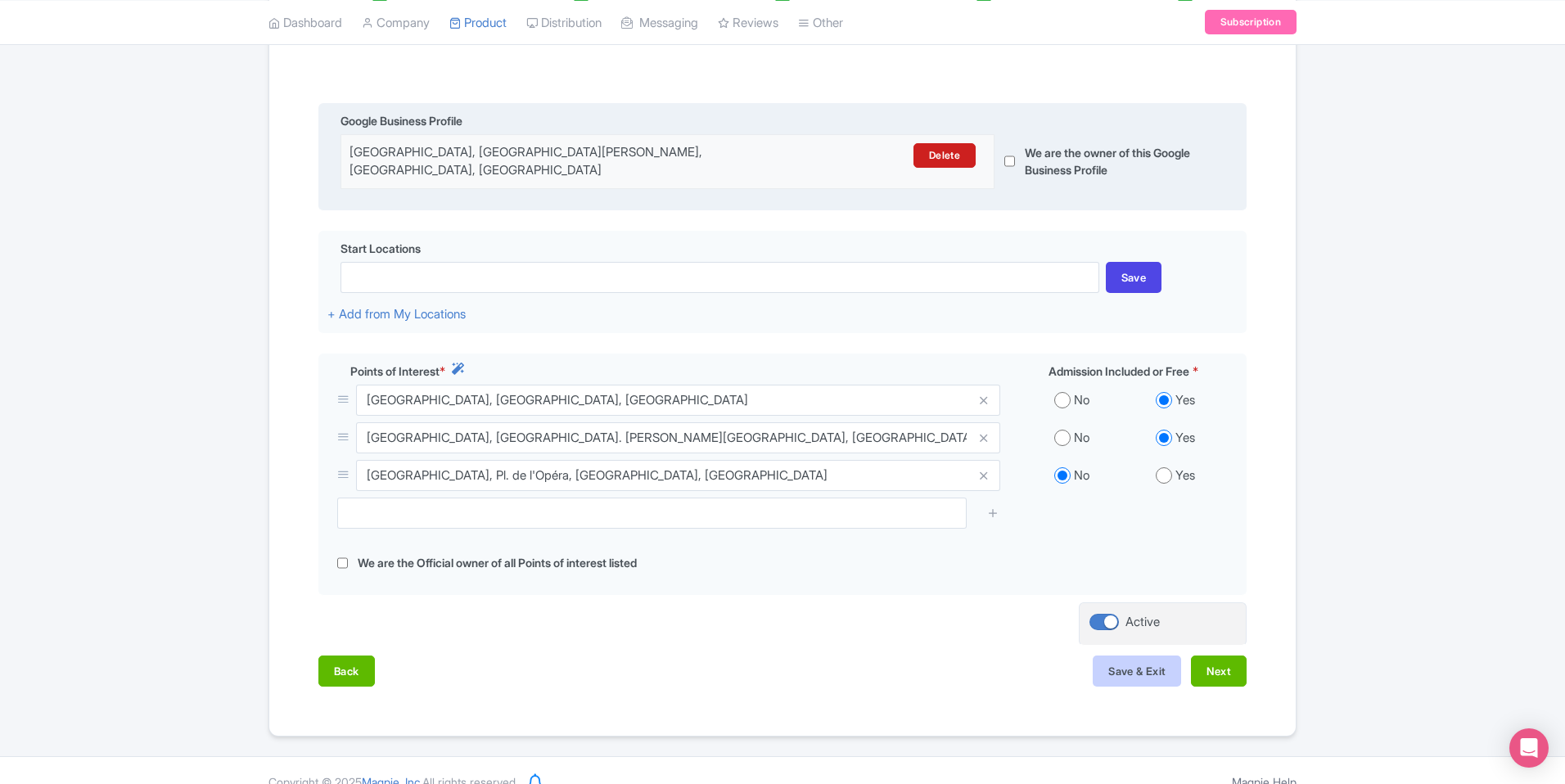
scroll to position [354, 0]
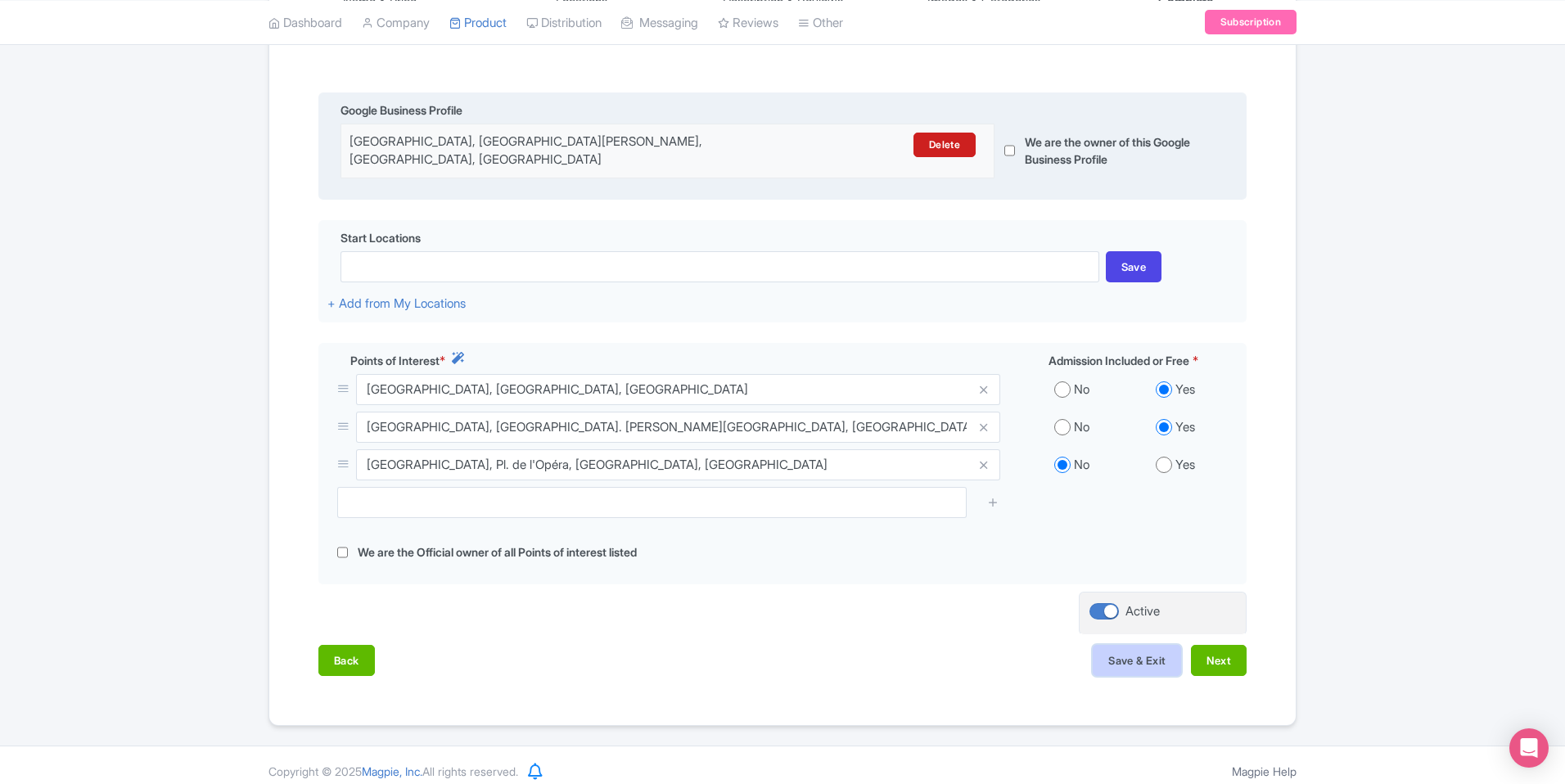
click at [1144, 651] on button "Save & Exit" at bounding box center [1137, 660] width 89 height 31
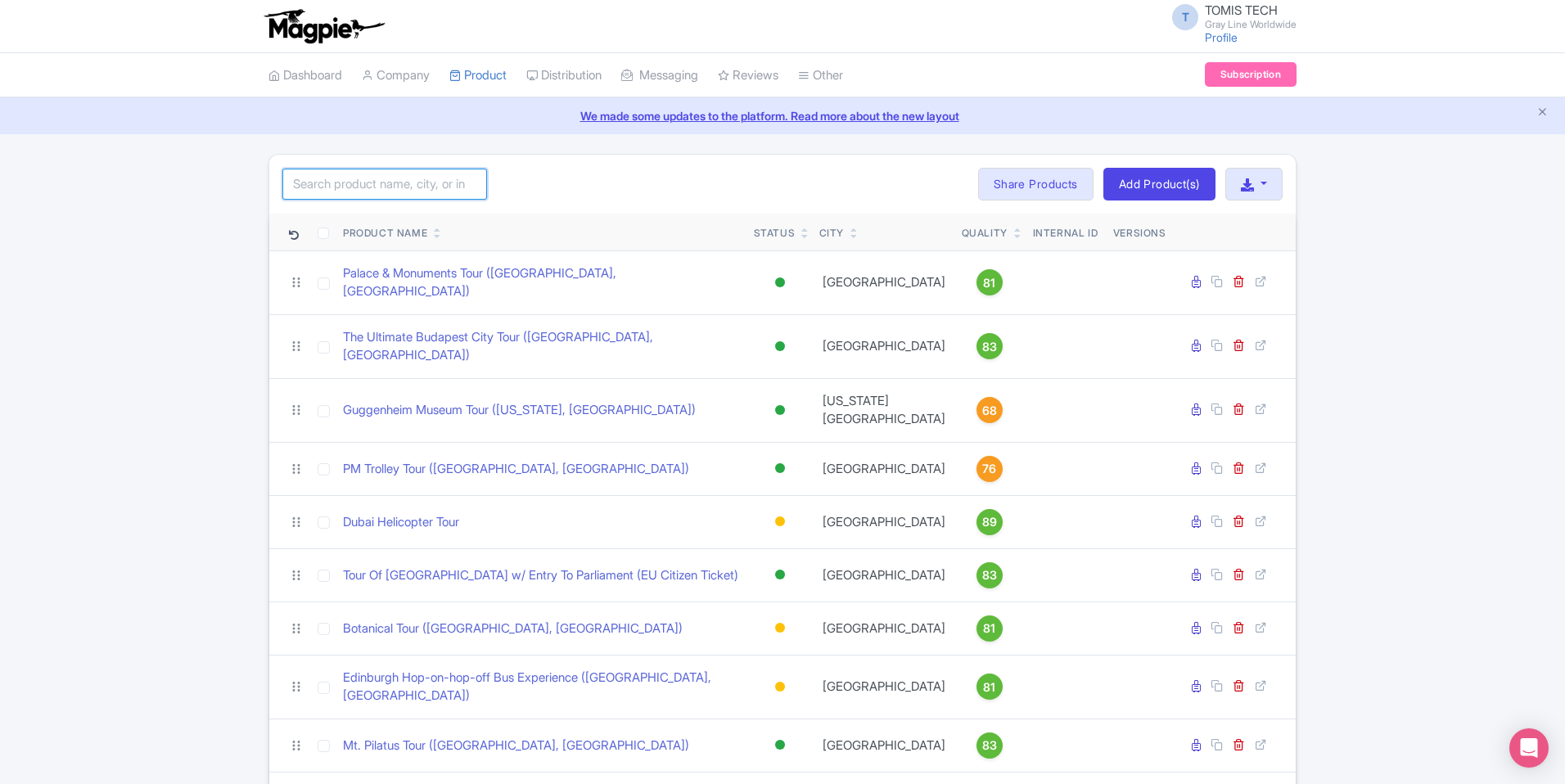
click at [412, 190] on input "search" at bounding box center [384, 184] width 204 height 31
type input "sagrada"
click button "Search" at bounding box center [0, 0] width 0 height 0
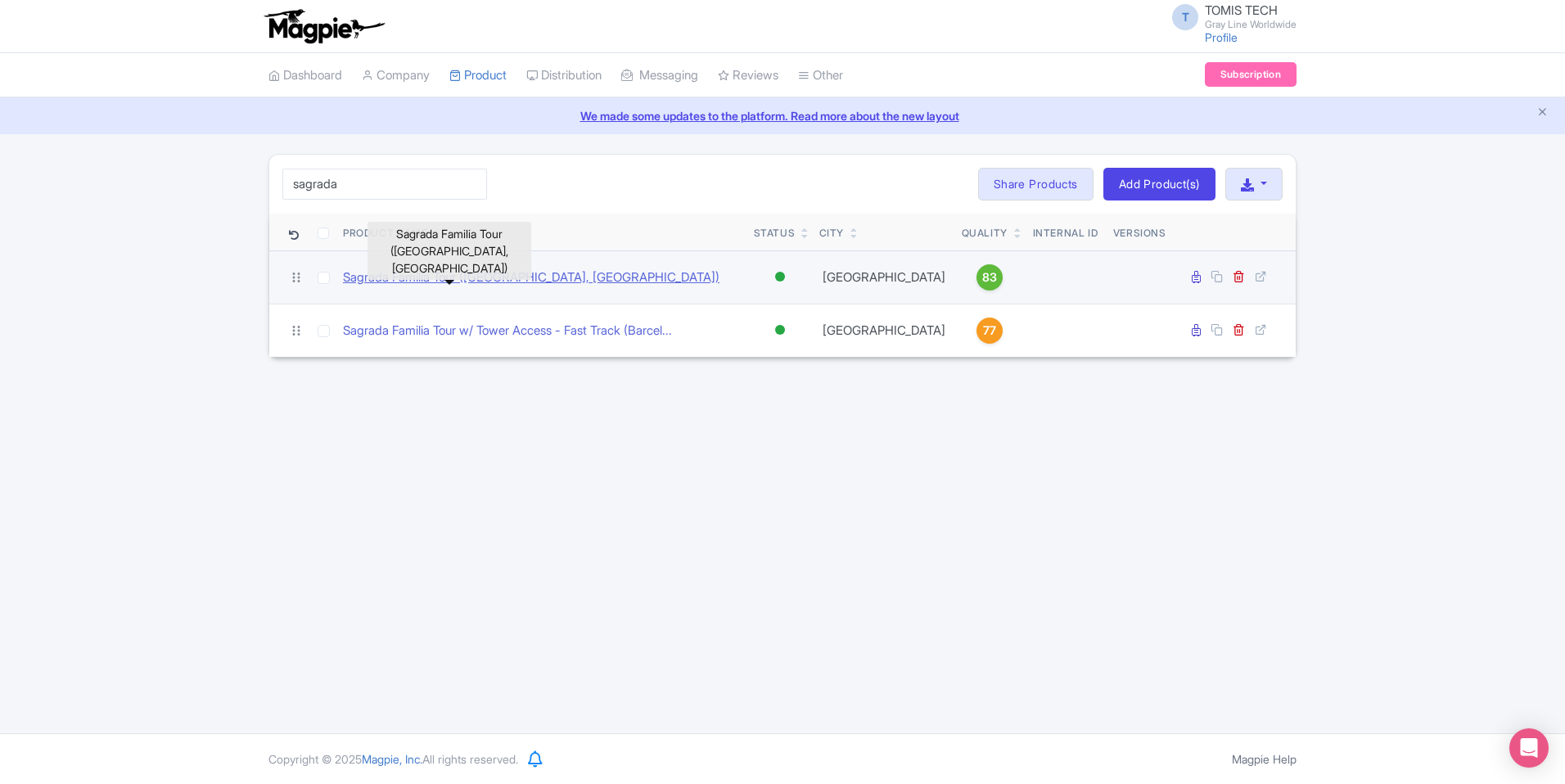
click at [413, 276] on link "Sagrada Familia Tour ([GEOGRAPHIC_DATA], [GEOGRAPHIC_DATA])" at bounding box center [531, 277] width 376 height 18
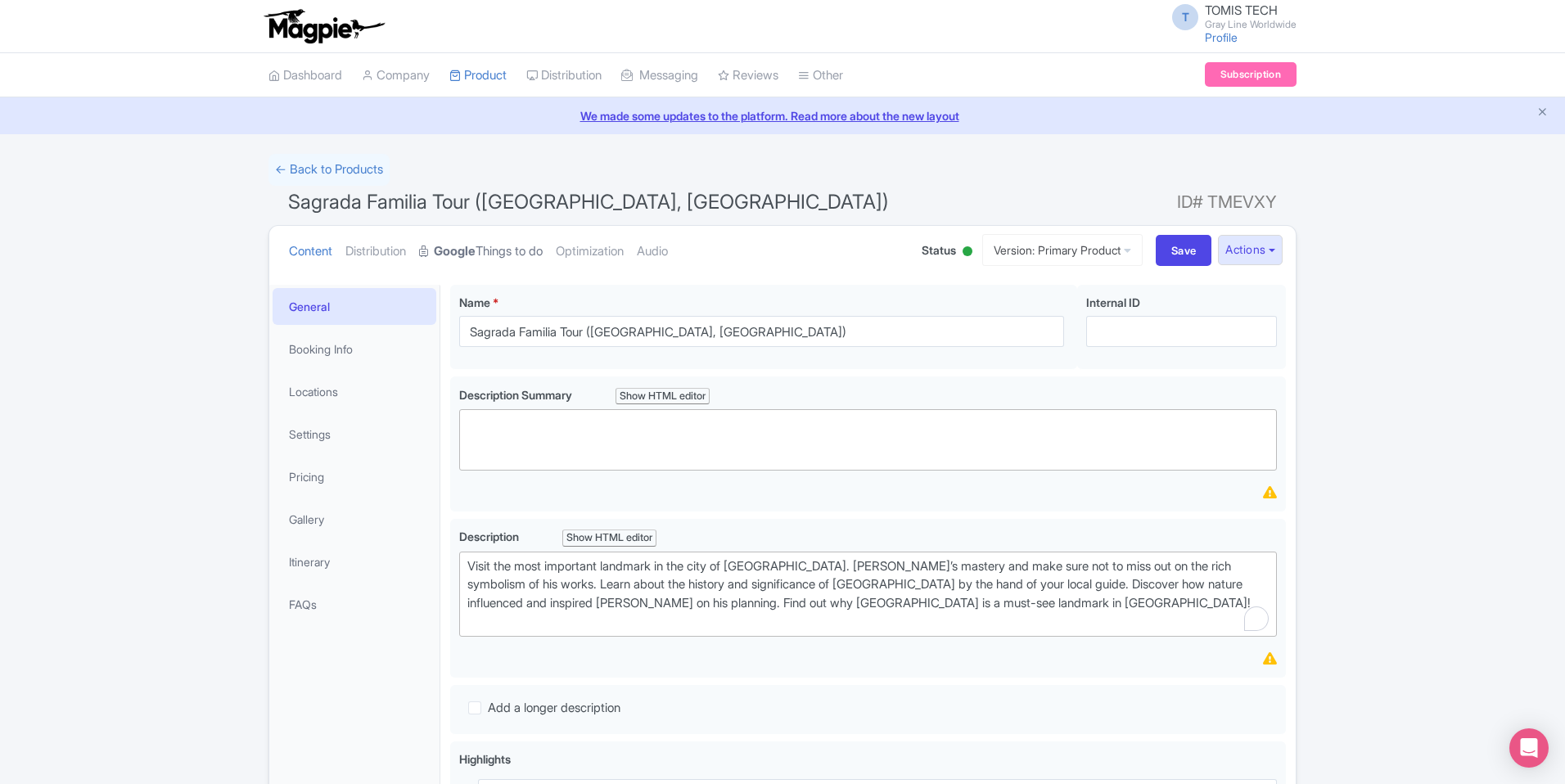
click at [508, 258] on link "Google Things to do" at bounding box center [481, 251] width 124 height 52
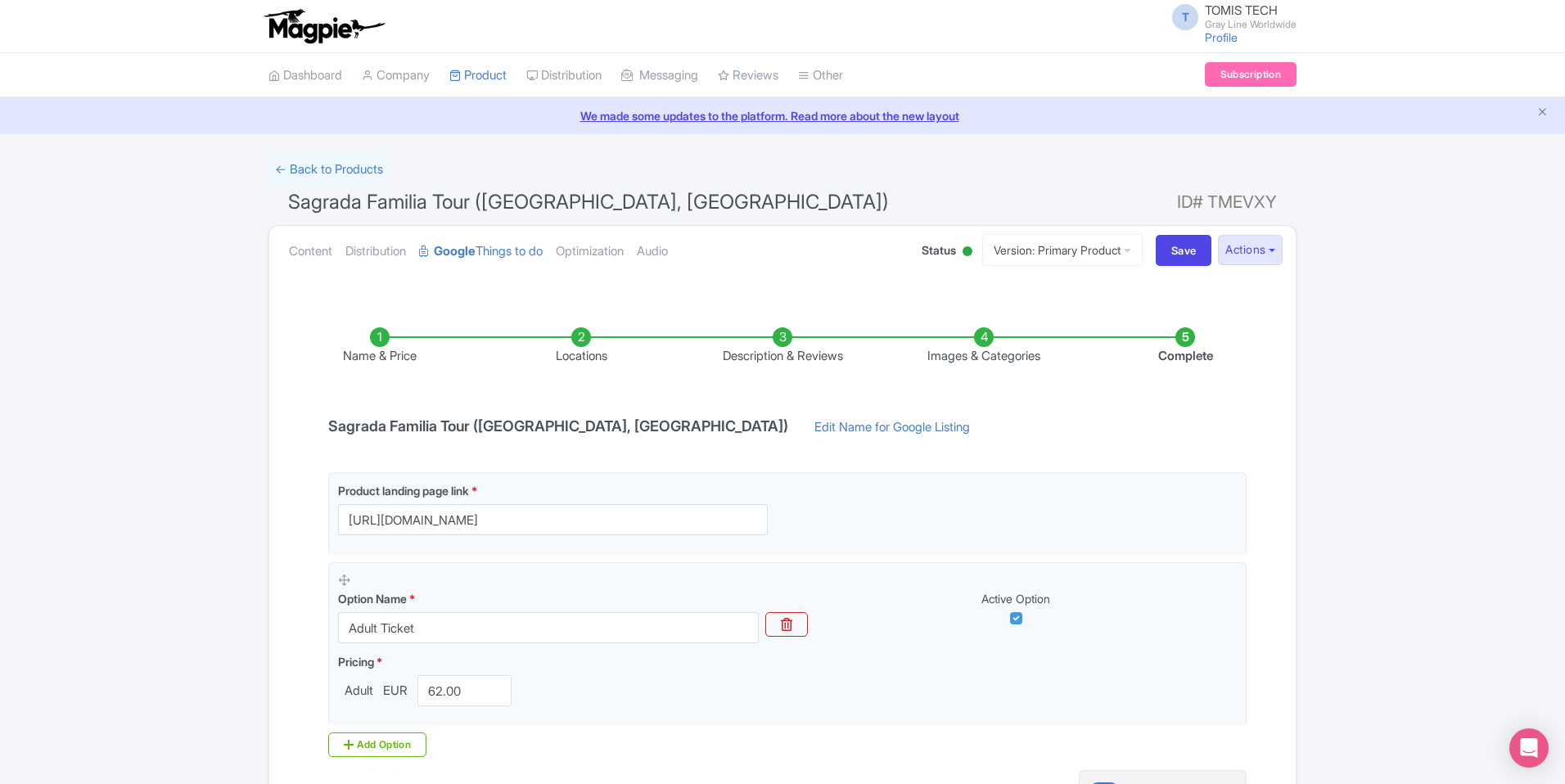
click at [575, 337] on li "Locations" at bounding box center [581, 347] width 202 height 39
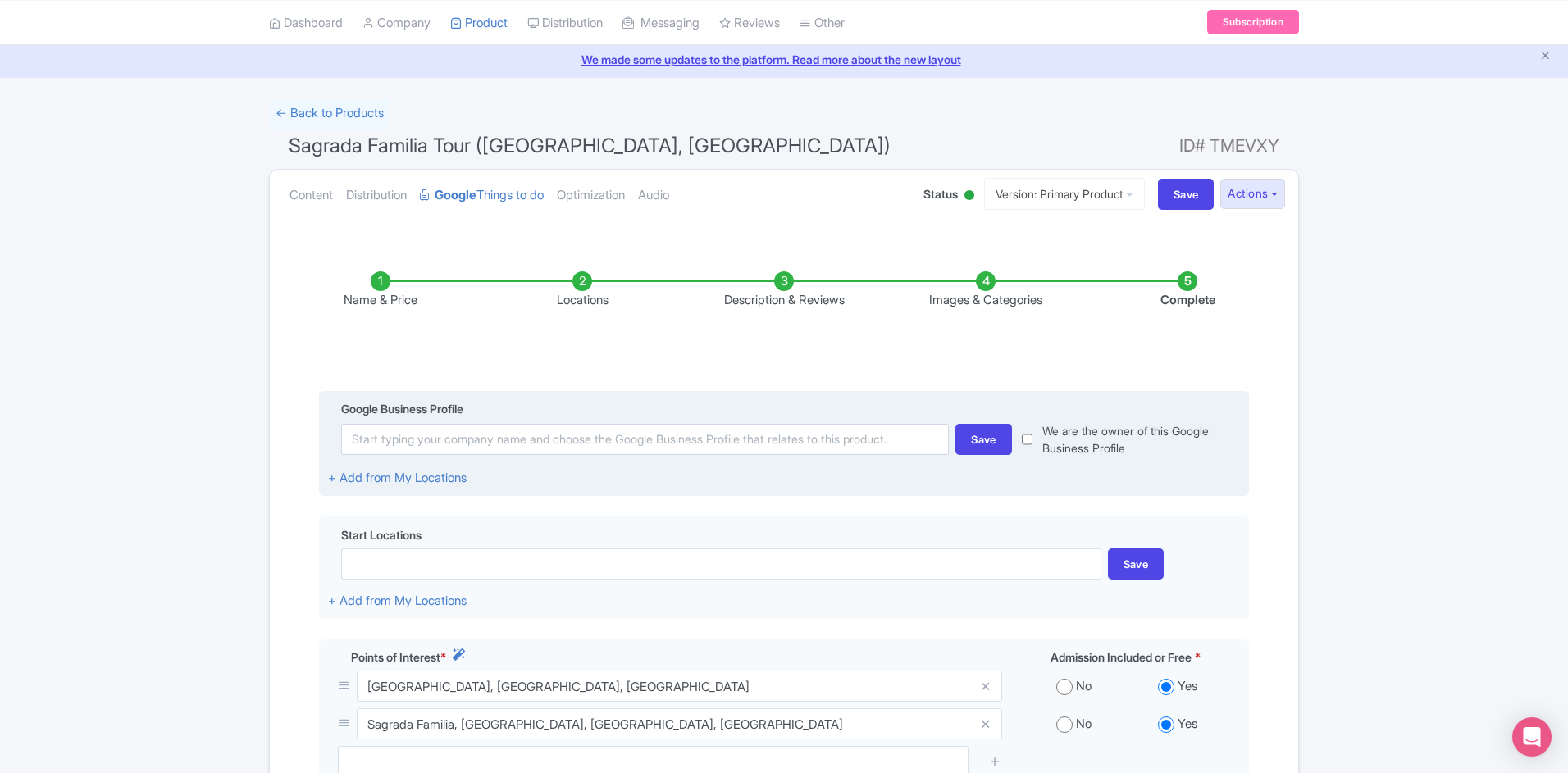
scroll to position [142, 0]
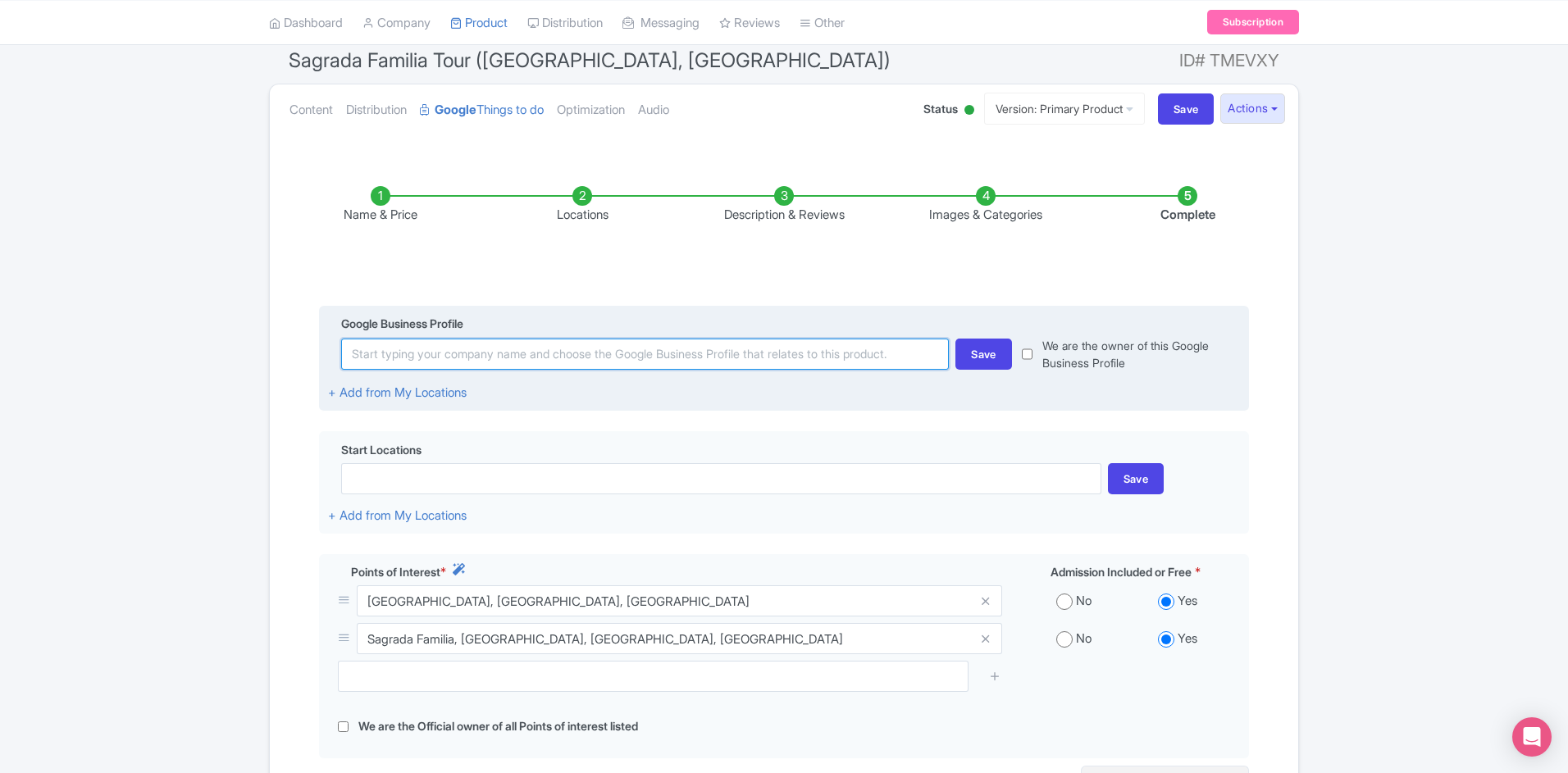
click at [671, 362] on input at bounding box center [645, 354] width 608 height 32
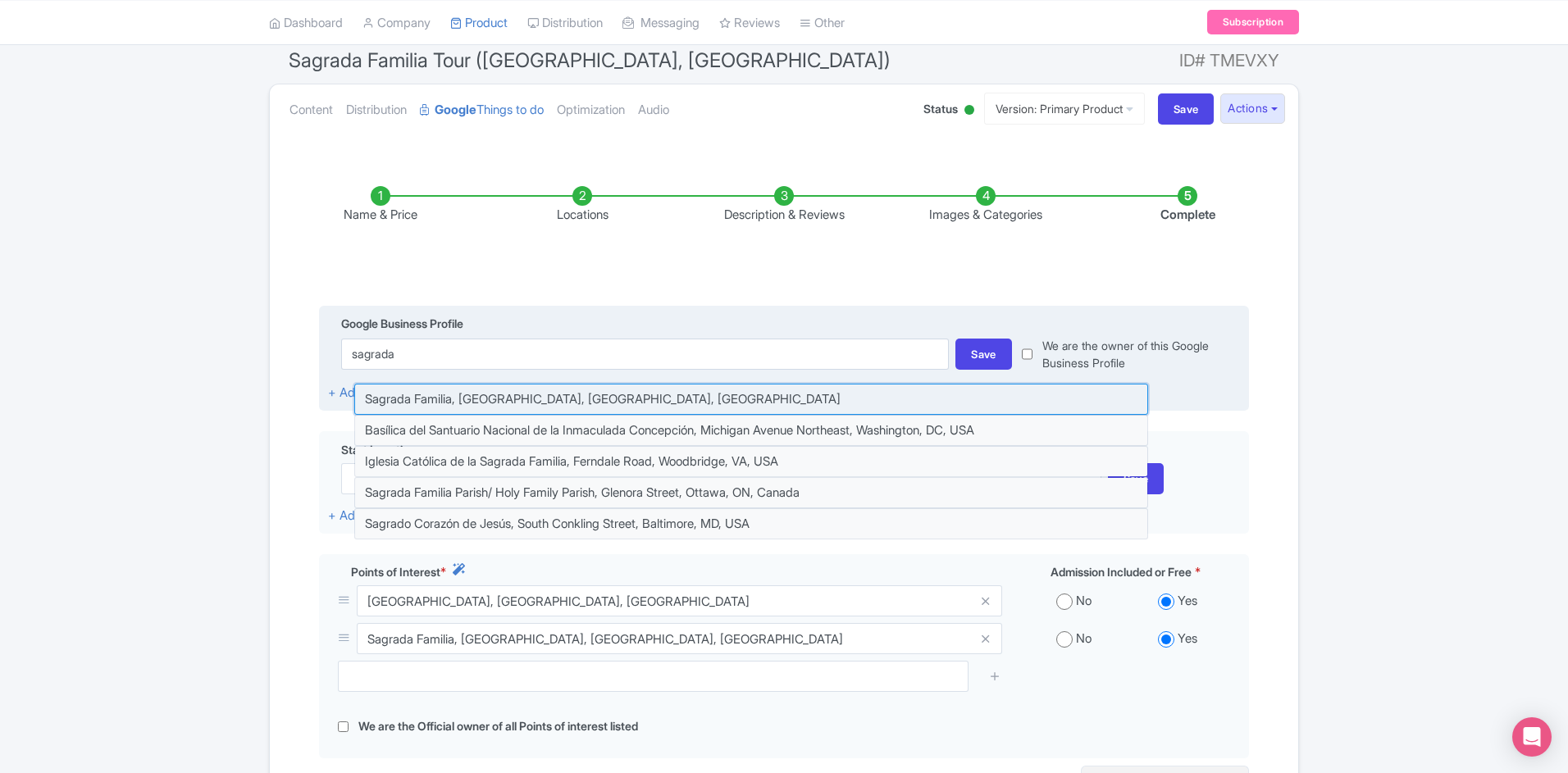
click at [646, 396] on input at bounding box center [751, 399] width 794 height 32
type input "Sagrada Familia, Carrer de Mallorca, Barcelona, Spain"
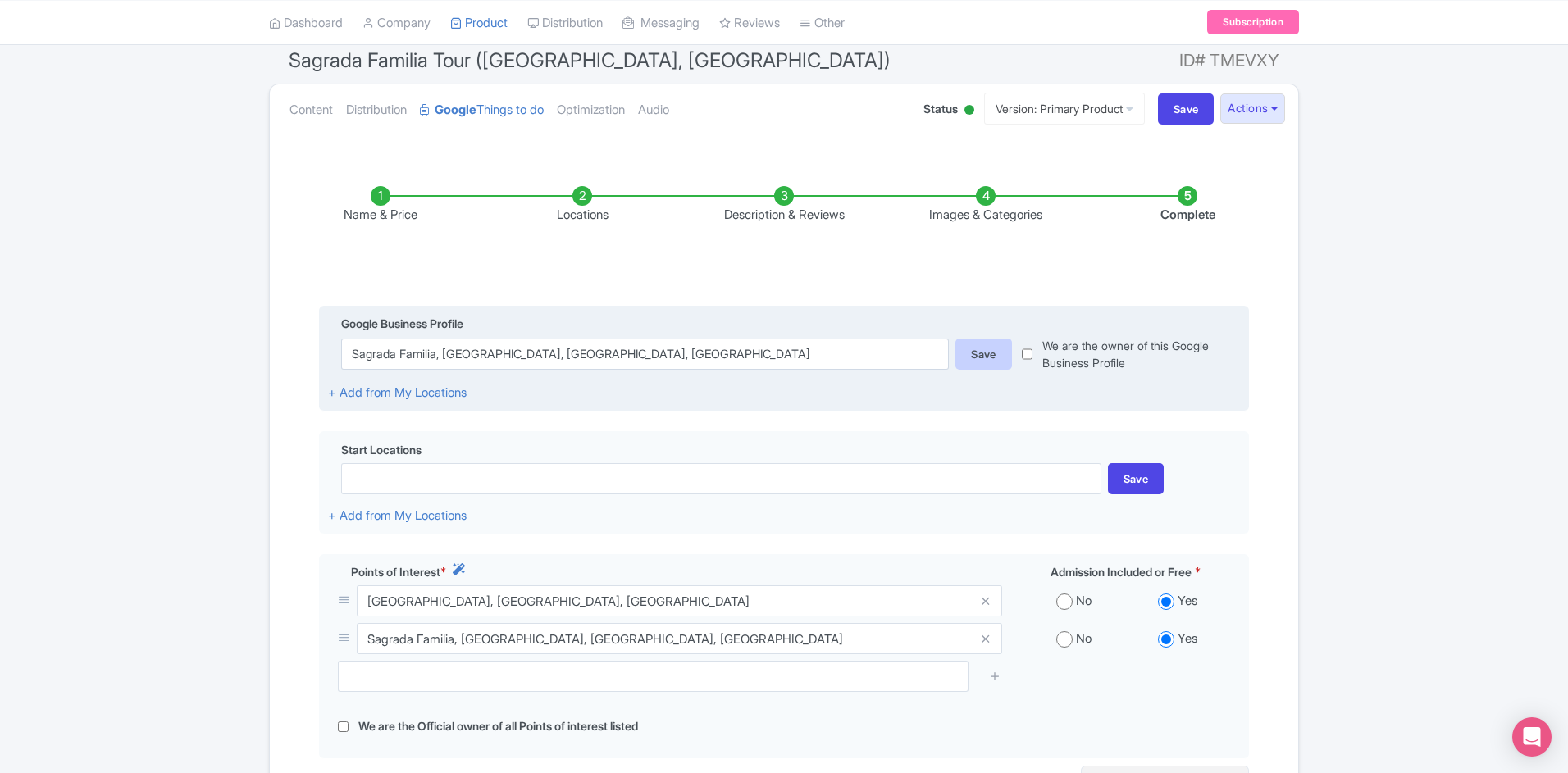
click at [967, 360] on div "Save" at bounding box center [983, 354] width 57 height 32
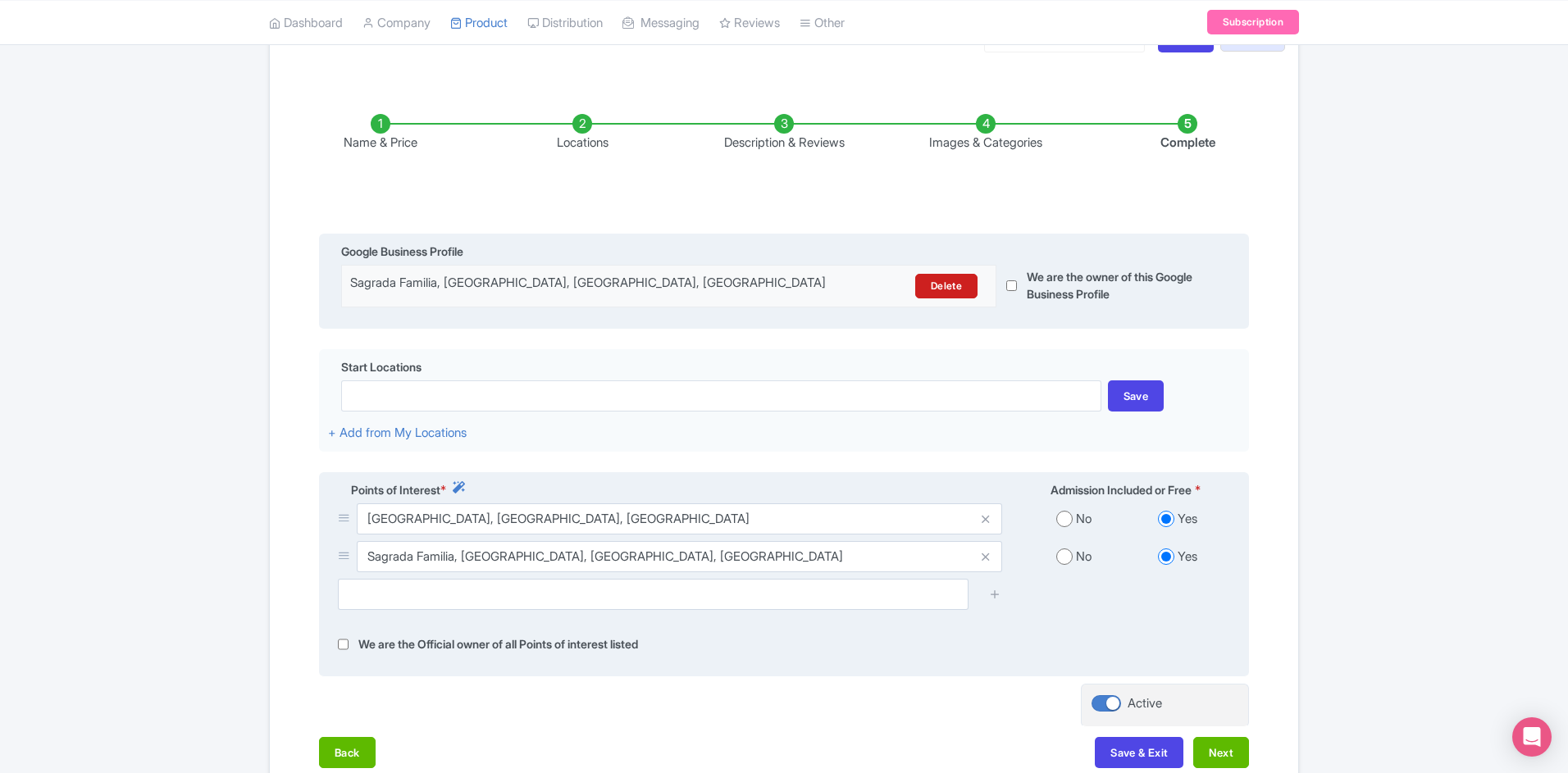
scroll to position [330, 0]
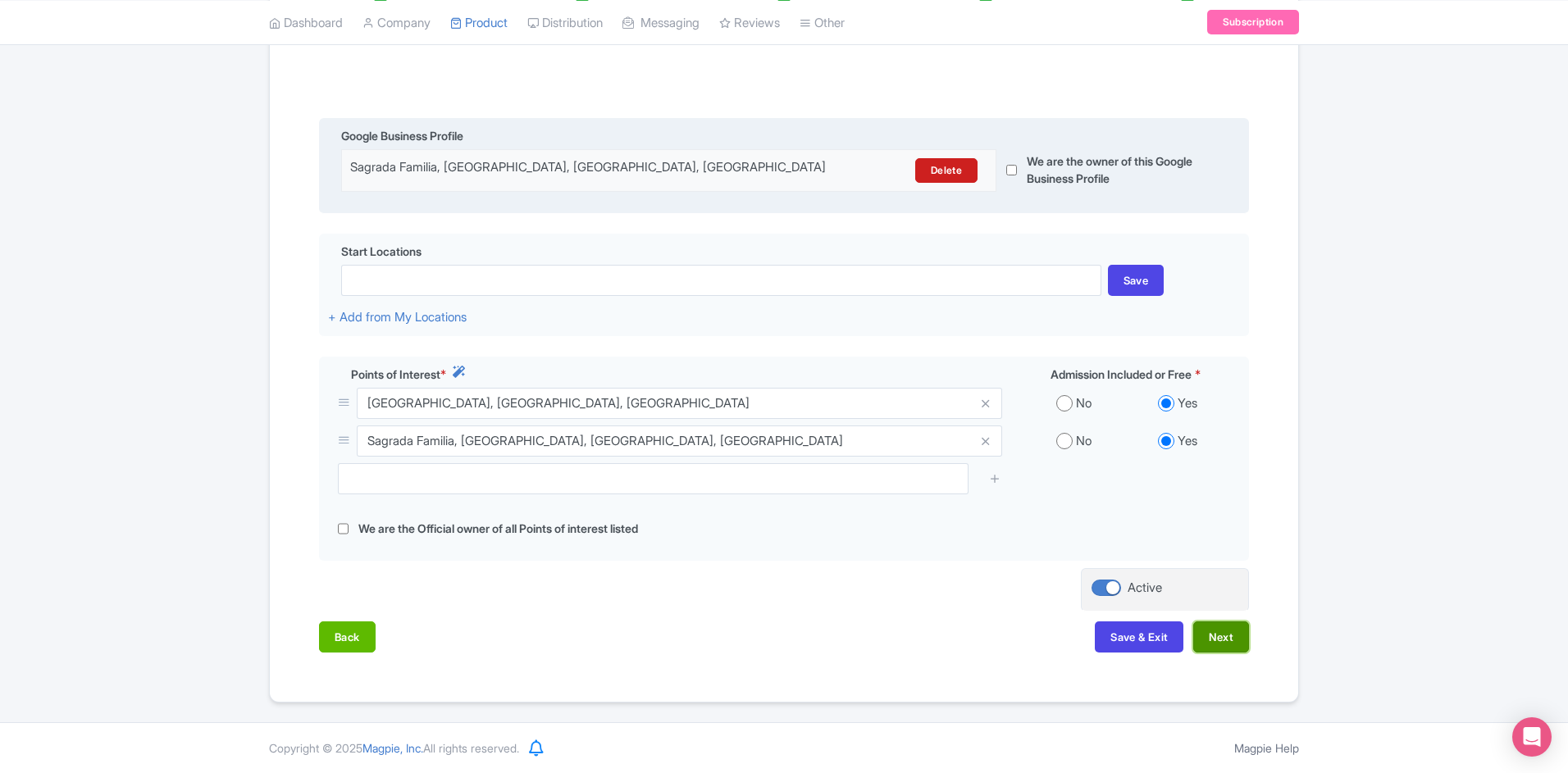
click at [1224, 640] on button "Next" at bounding box center [1221, 638] width 56 height 32
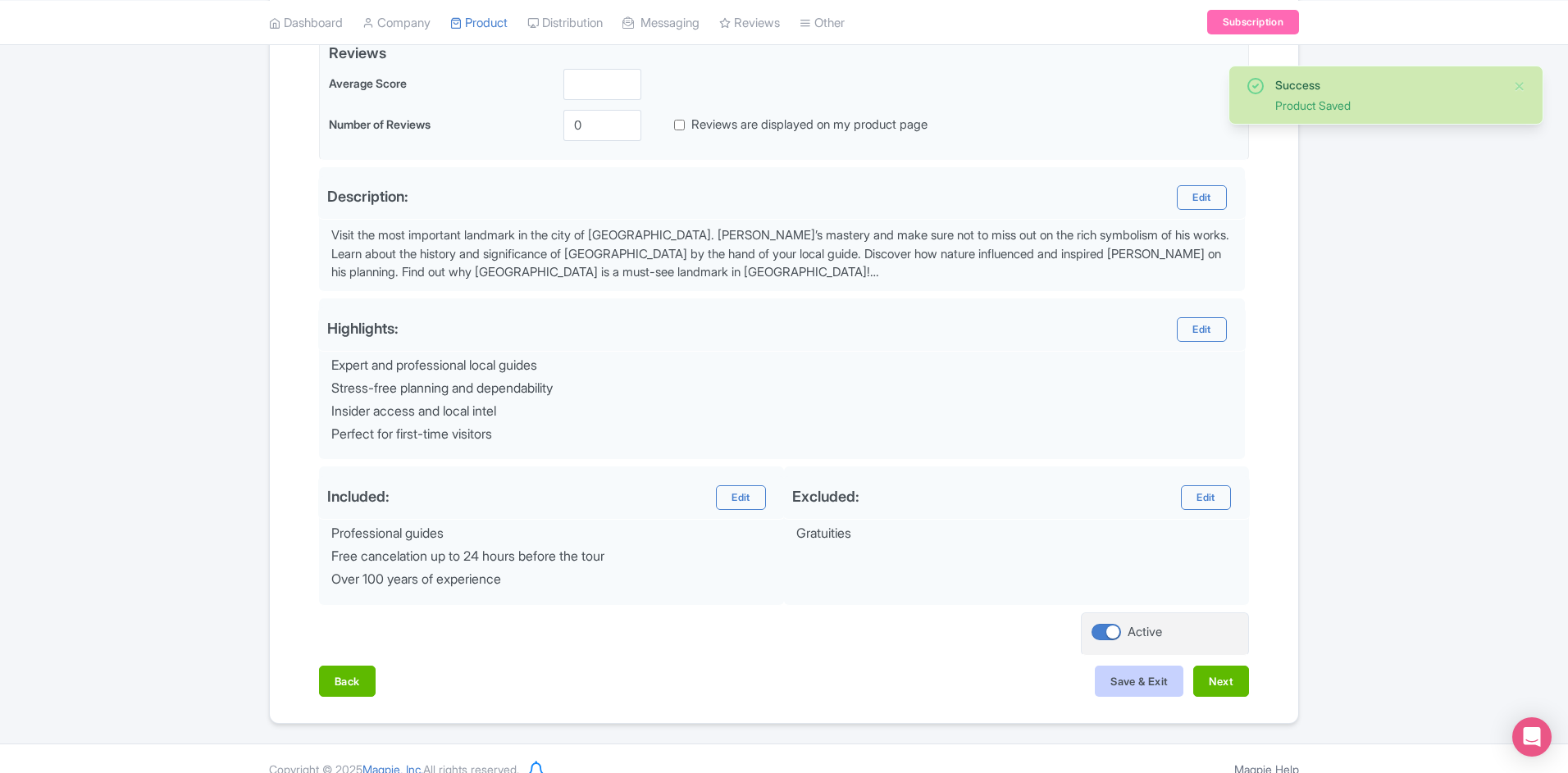
scroll to position [437, 0]
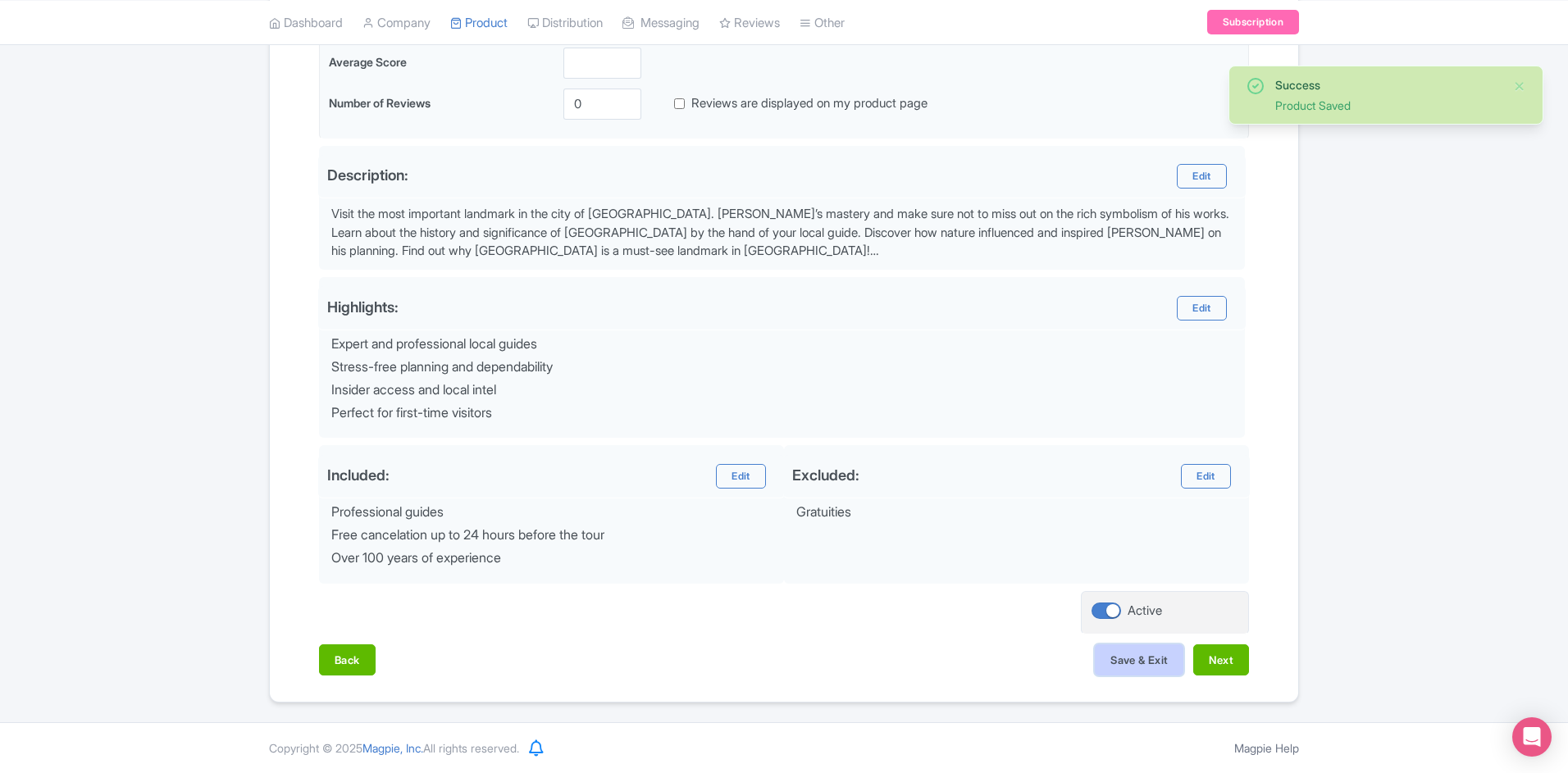
click at [1106, 658] on button "Save & Exit" at bounding box center [1139, 661] width 89 height 32
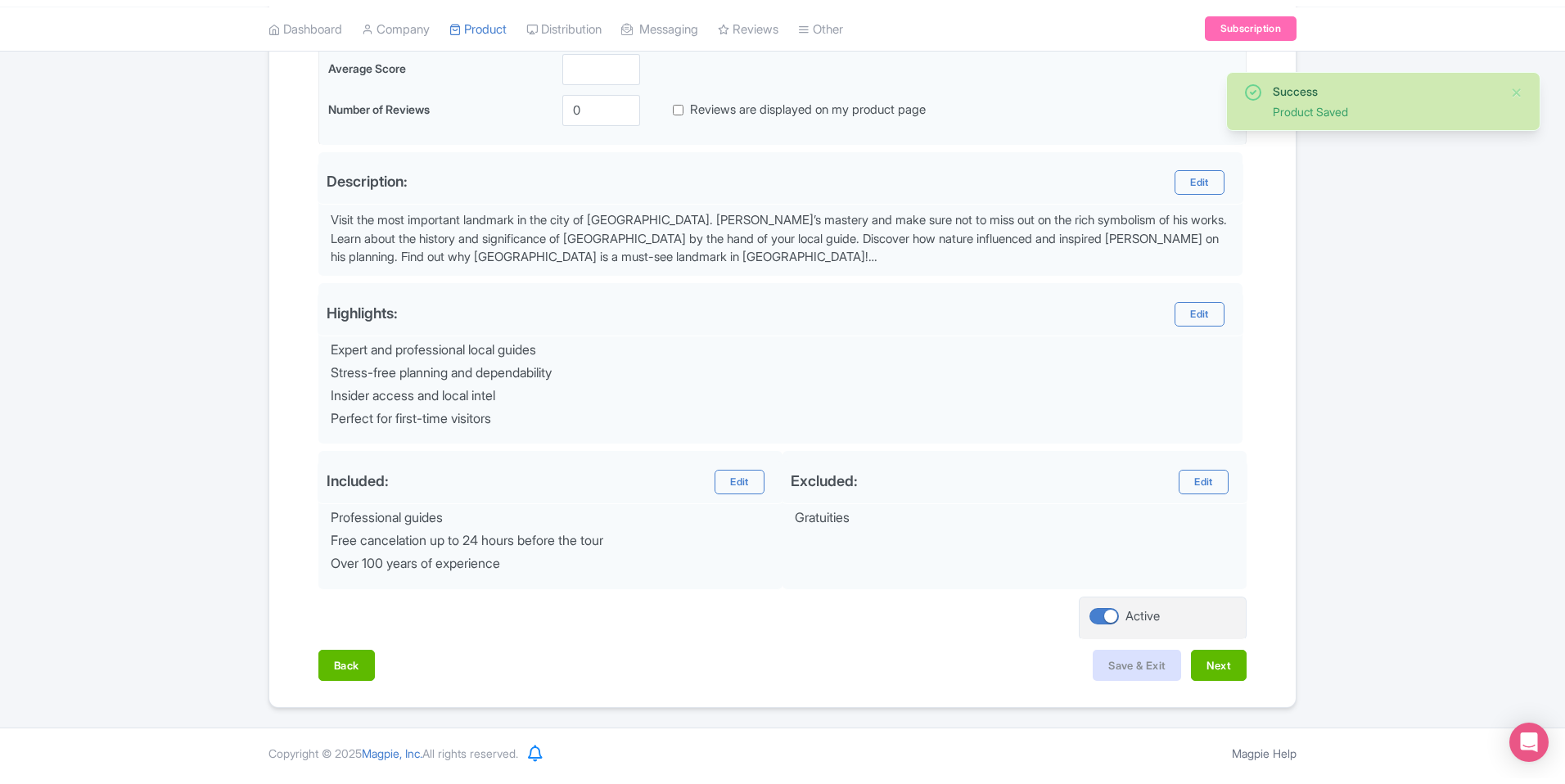
scroll to position [423, 0]
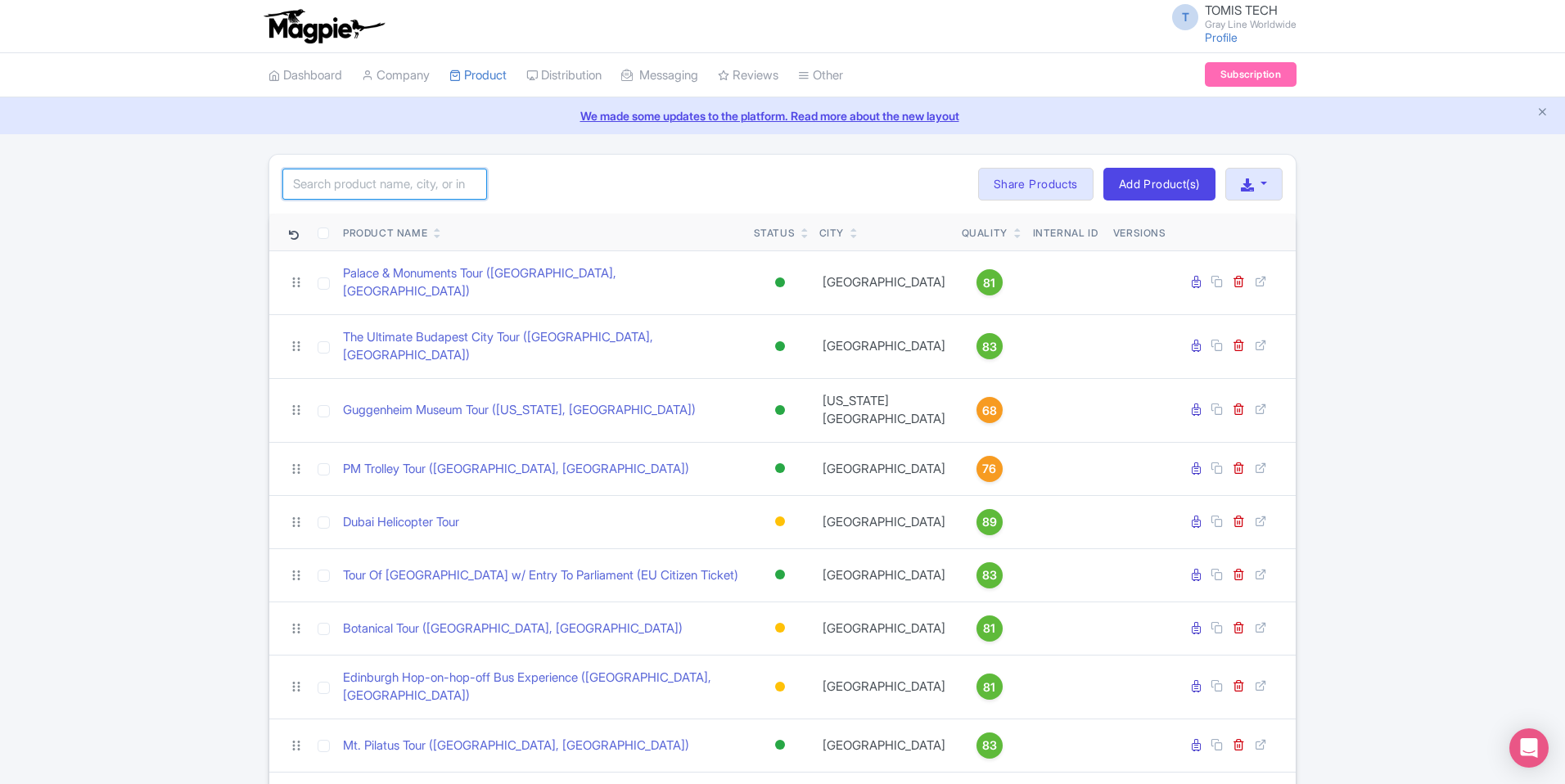
click at [412, 187] on input "search" at bounding box center [384, 184] width 204 height 31
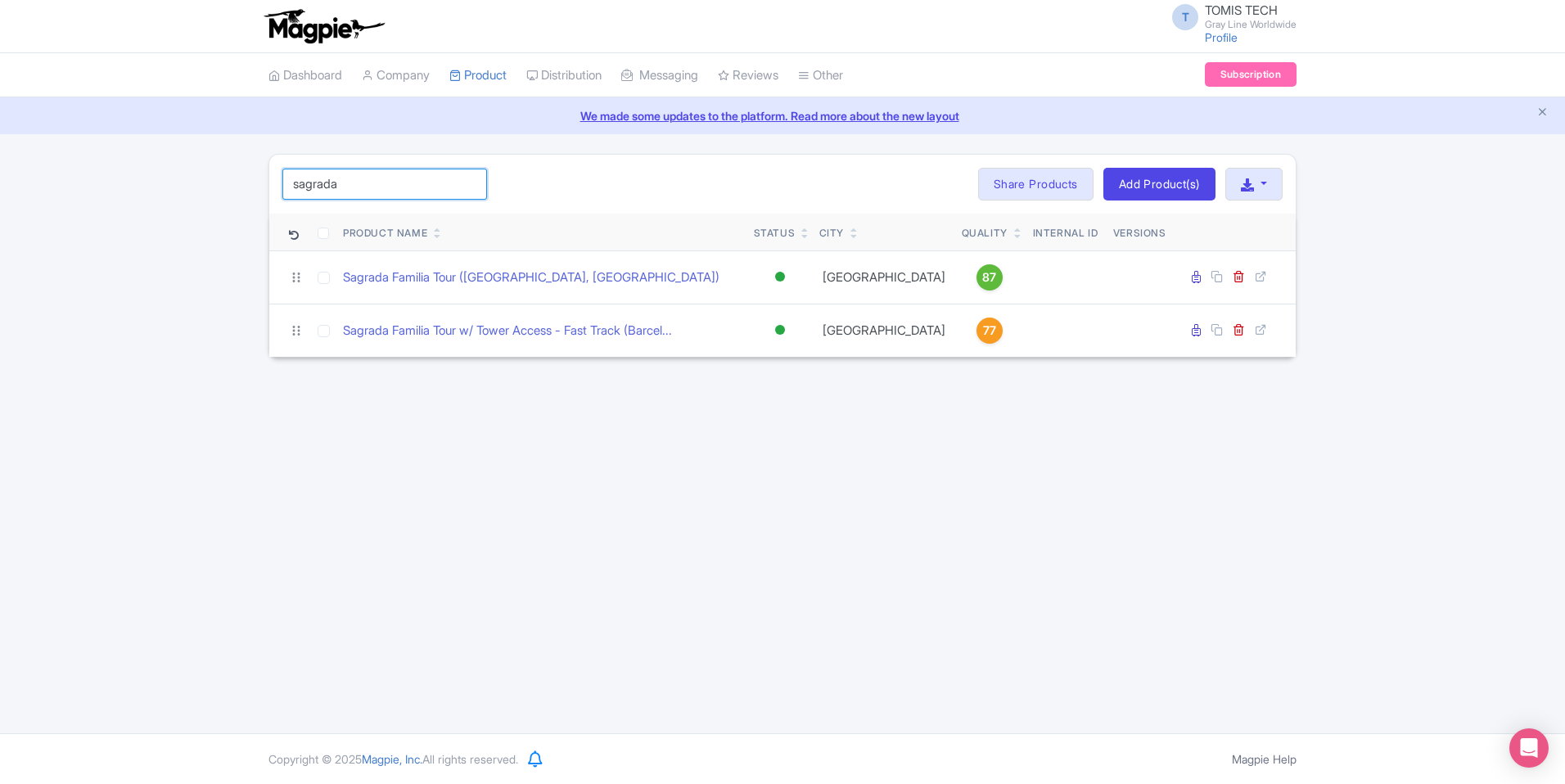
type input "sagrada"
click button "Search" at bounding box center [0, 0] width 0 height 0
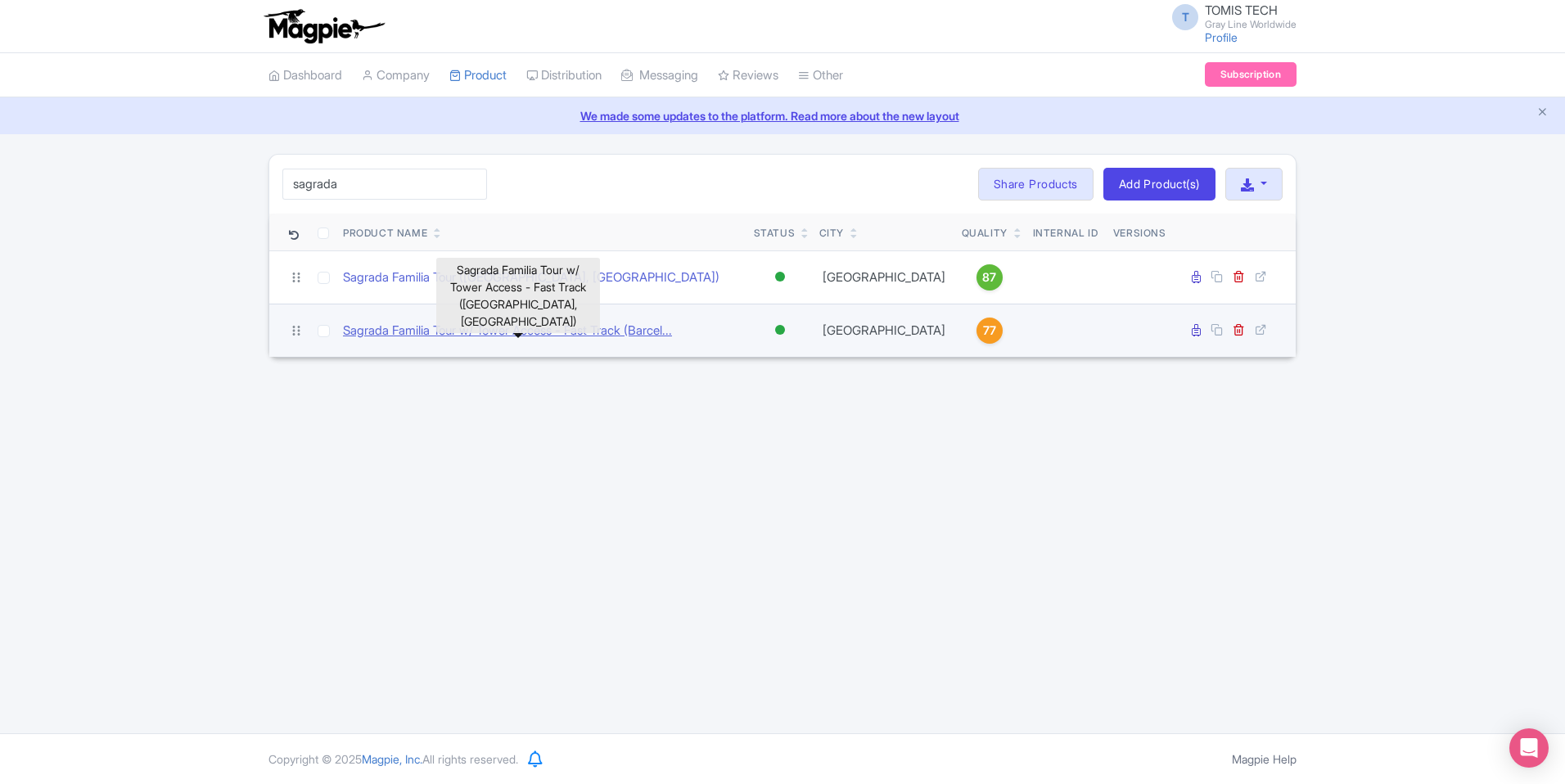
click at [450, 331] on link "Sagrada Familia Tour w/ Tower Access - Fast Track (Barcel..." at bounding box center [508, 331] width 329 height 18
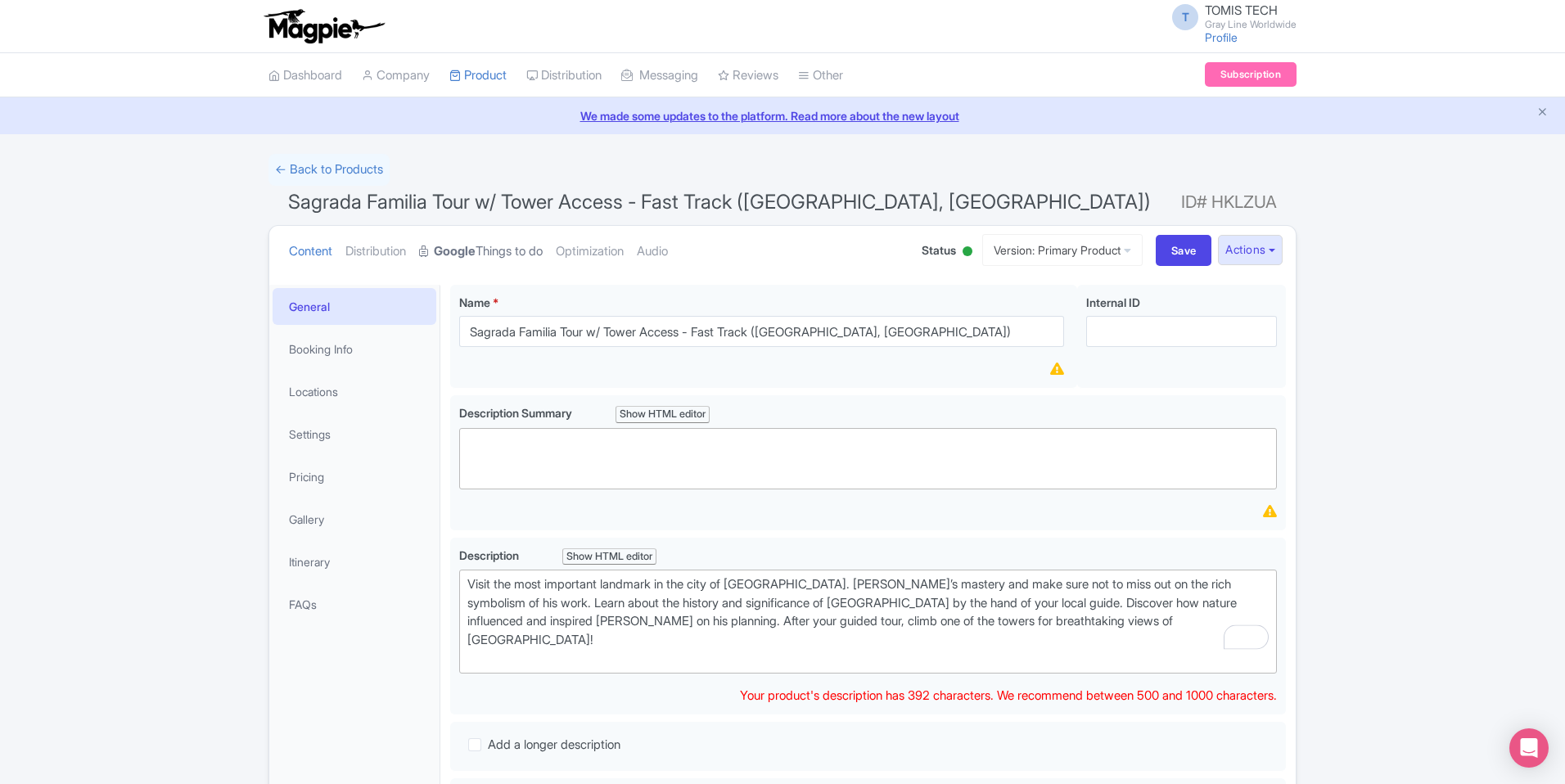
click at [524, 250] on link "Google Things to do" at bounding box center [481, 251] width 124 height 52
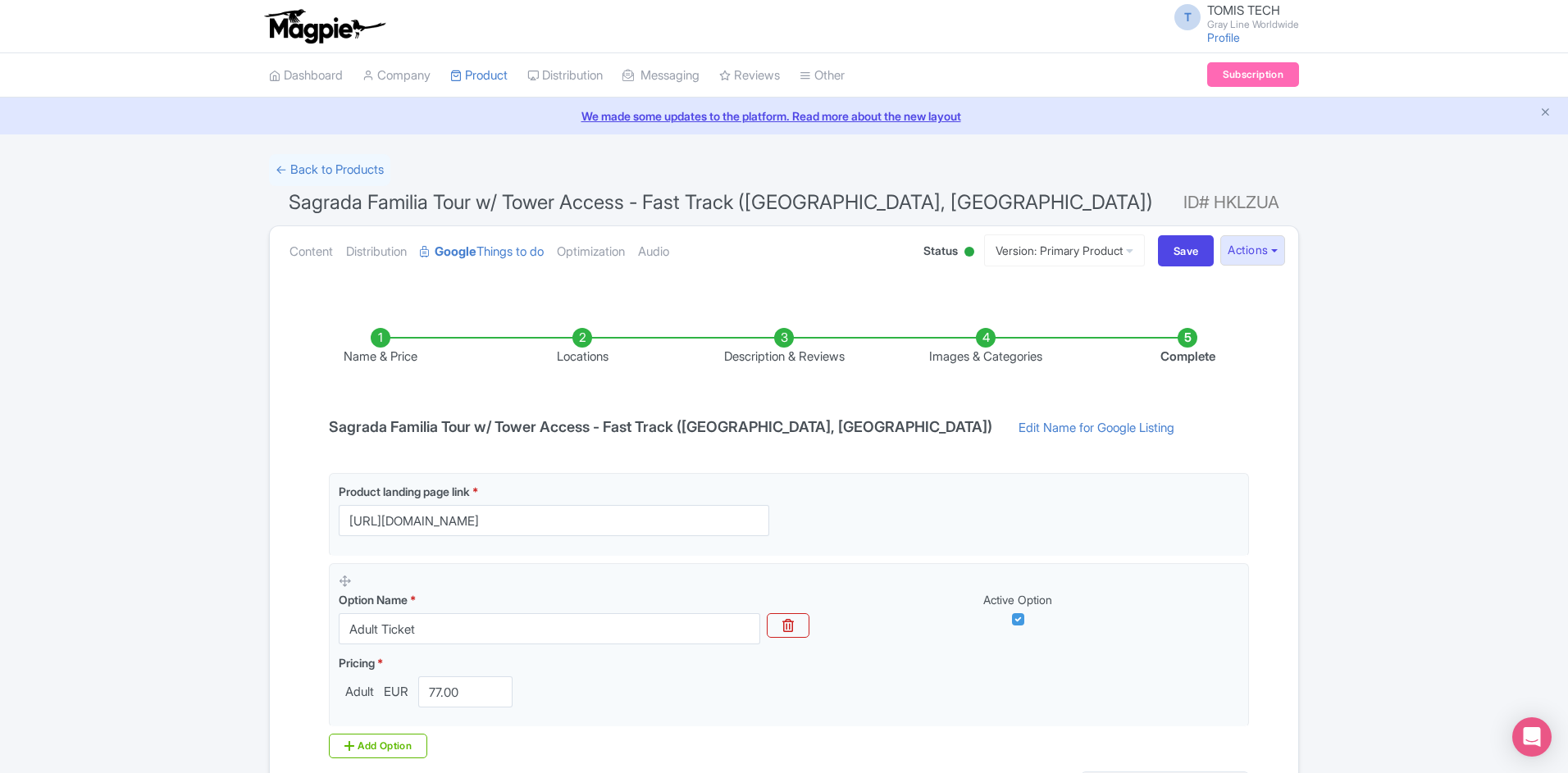
click at [588, 336] on li "Locations" at bounding box center [582, 348] width 202 height 39
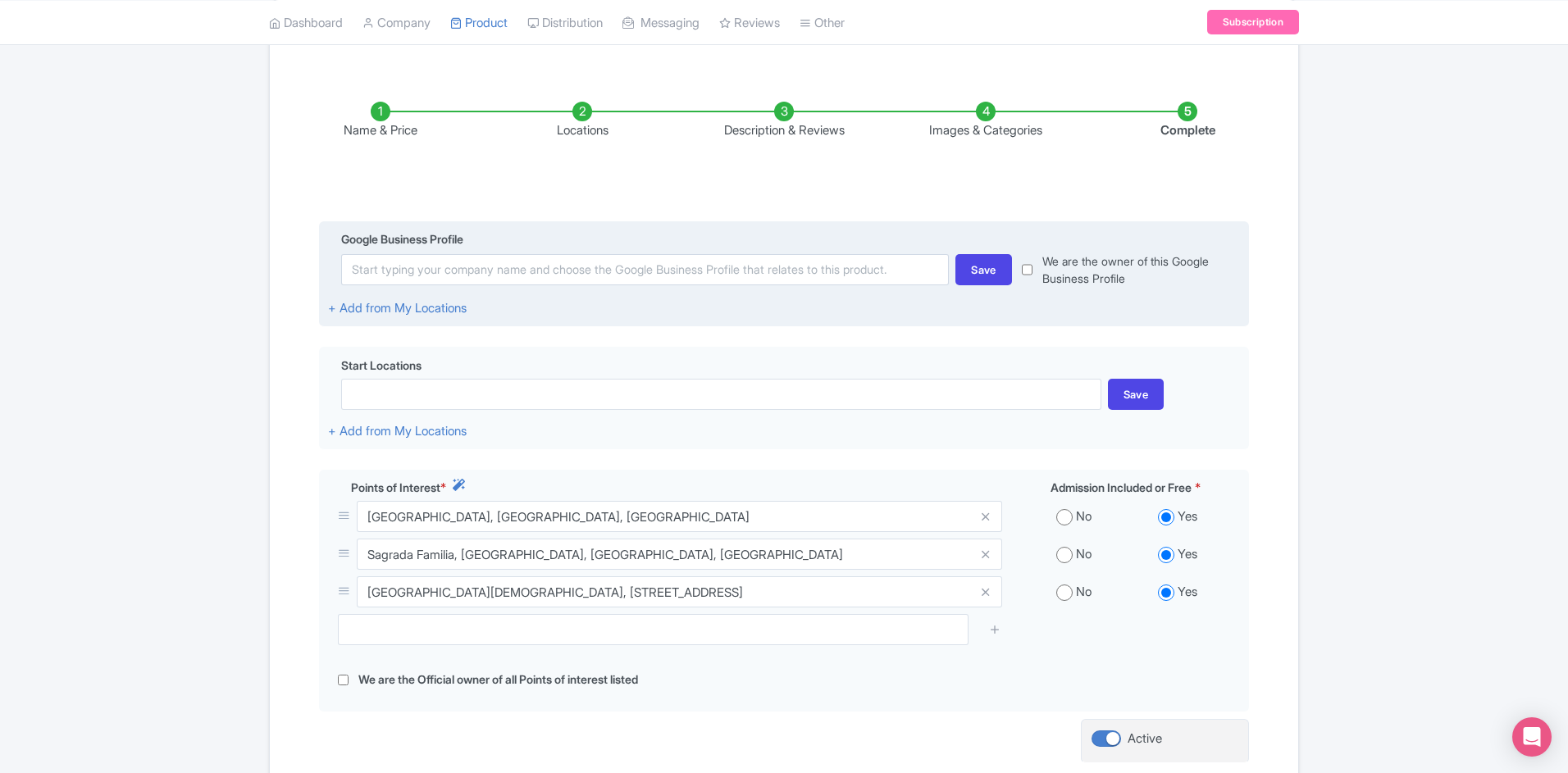
scroll to position [144, 0]
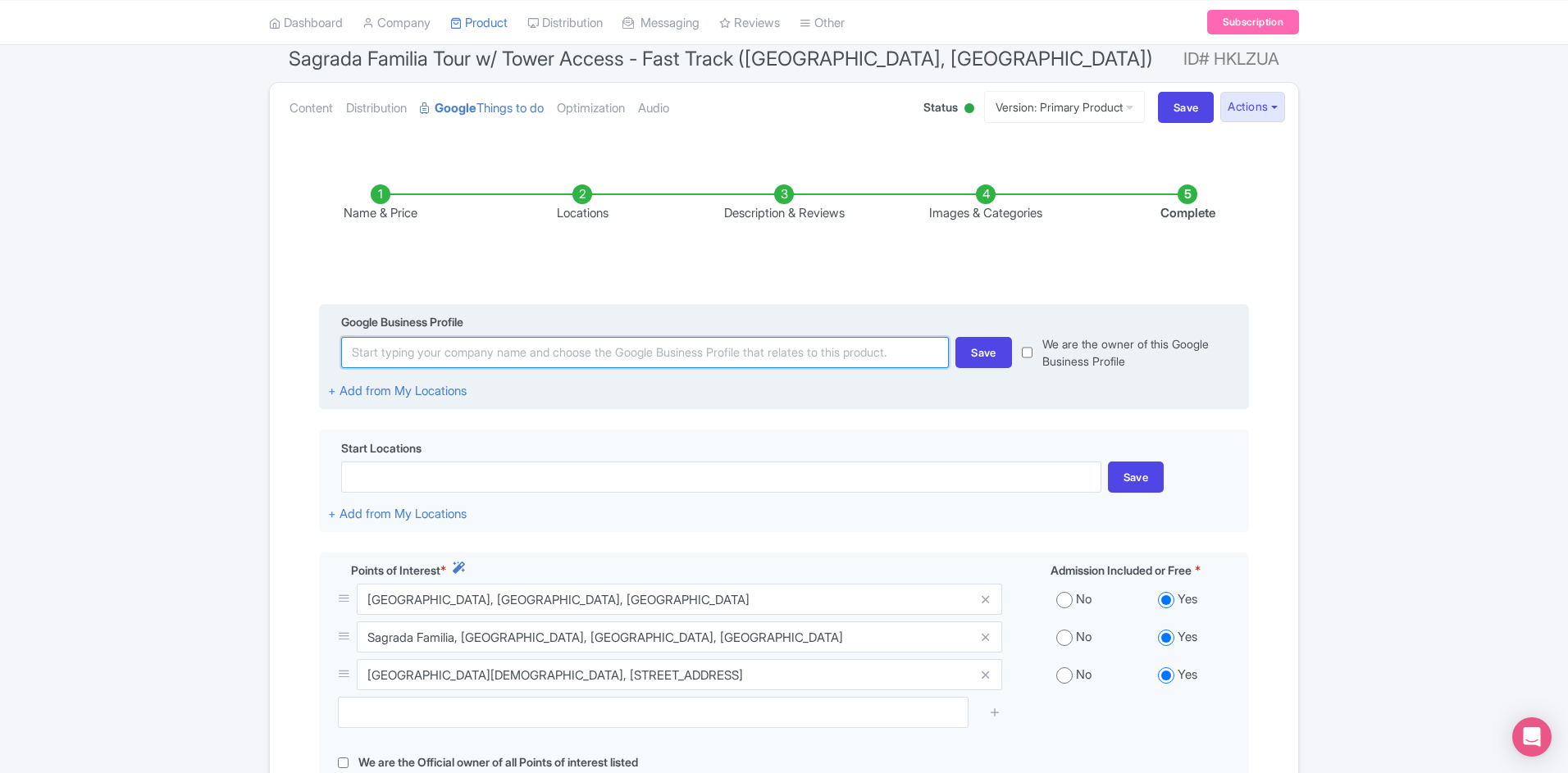
click at [658, 352] on input at bounding box center [645, 353] width 608 height 32
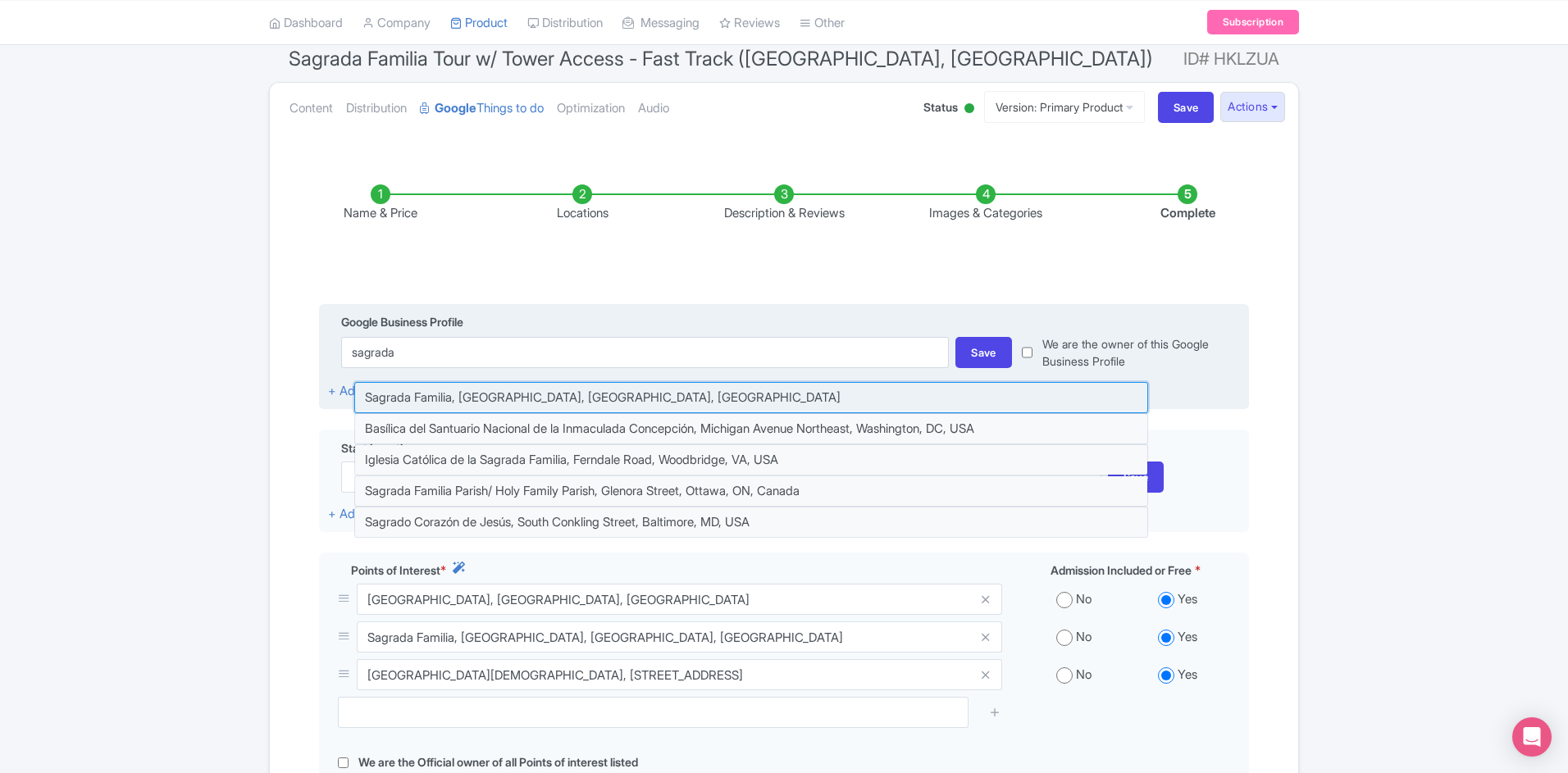
click at [627, 396] on input at bounding box center [751, 398] width 794 height 32
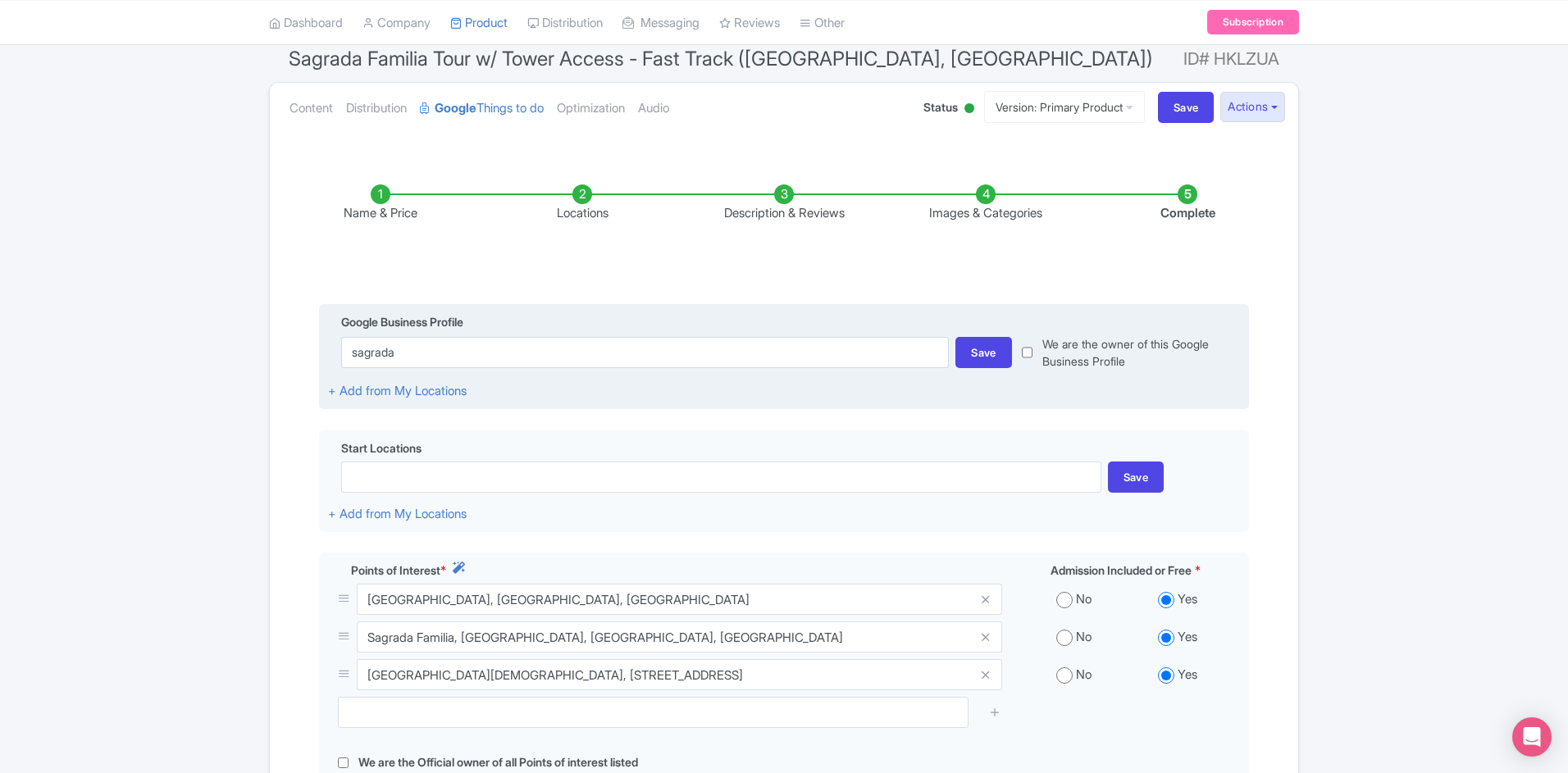
type input "Sagrada Familia, Carrer de Mallorca, Barcelona, Spain"
click at [974, 359] on div "Save" at bounding box center [983, 353] width 57 height 32
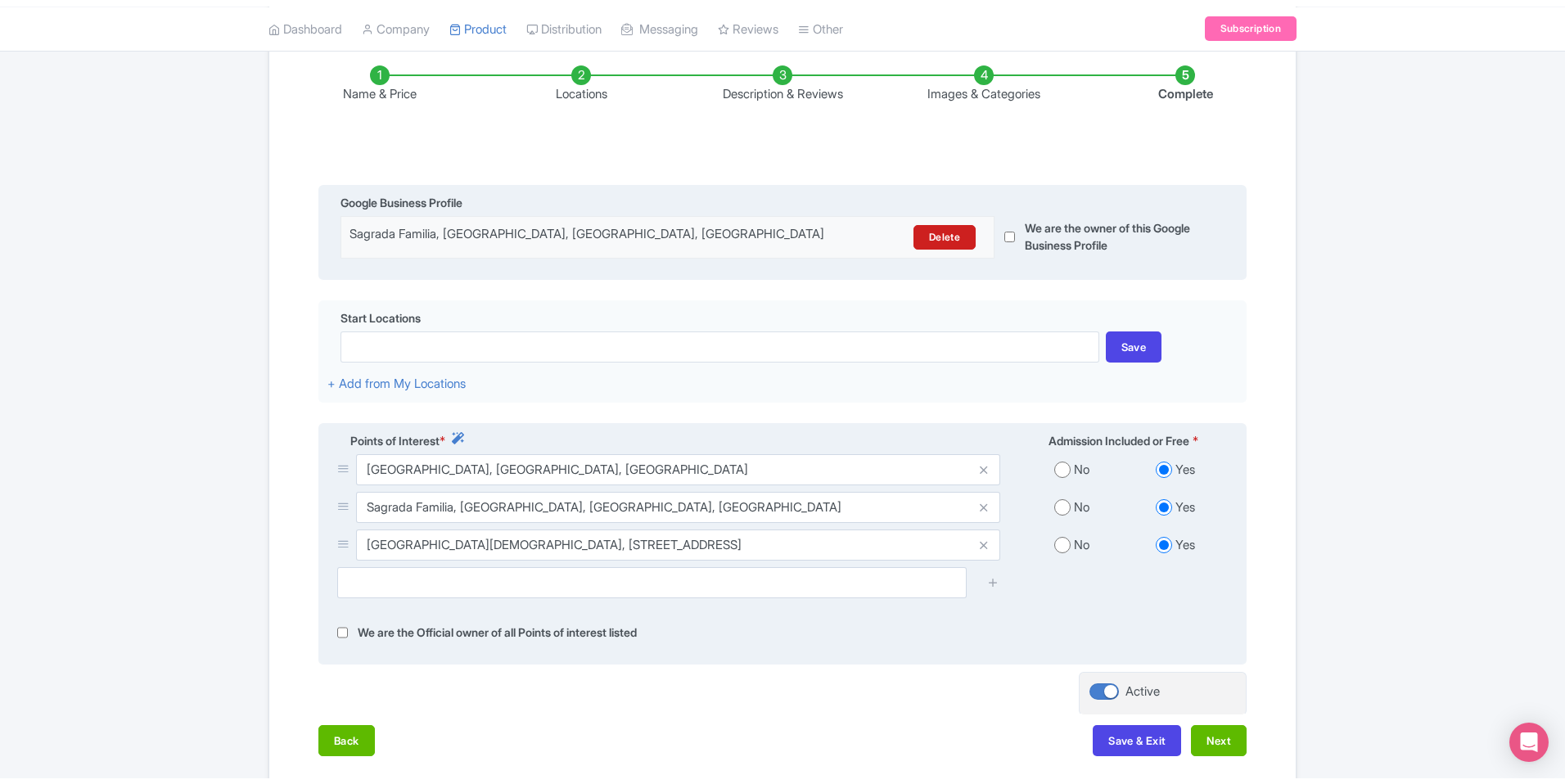
scroll to position [271, 0]
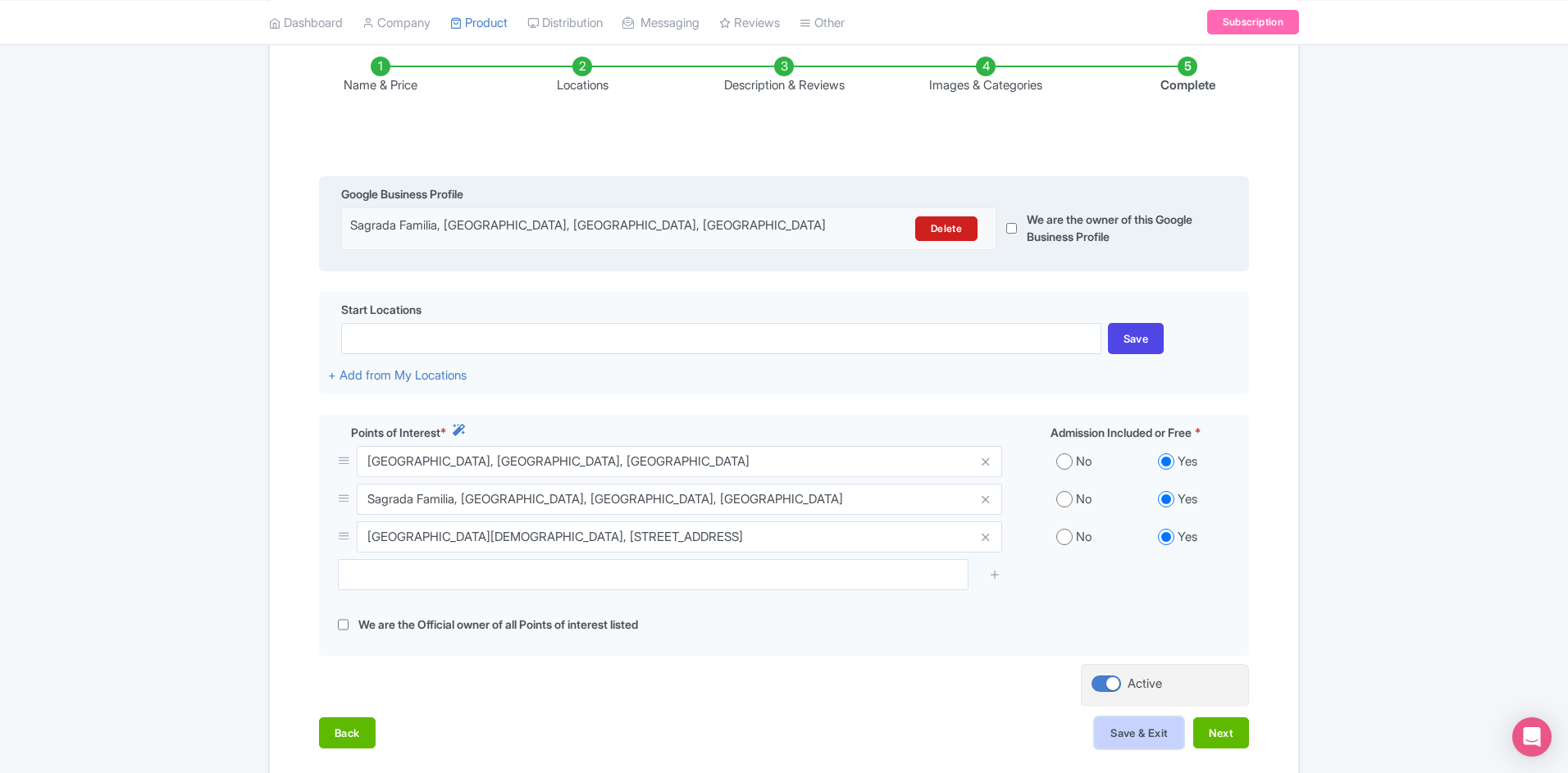
click at [1133, 733] on button "Save & Exit" at bounding box center [1139, 733] width 89 height 32
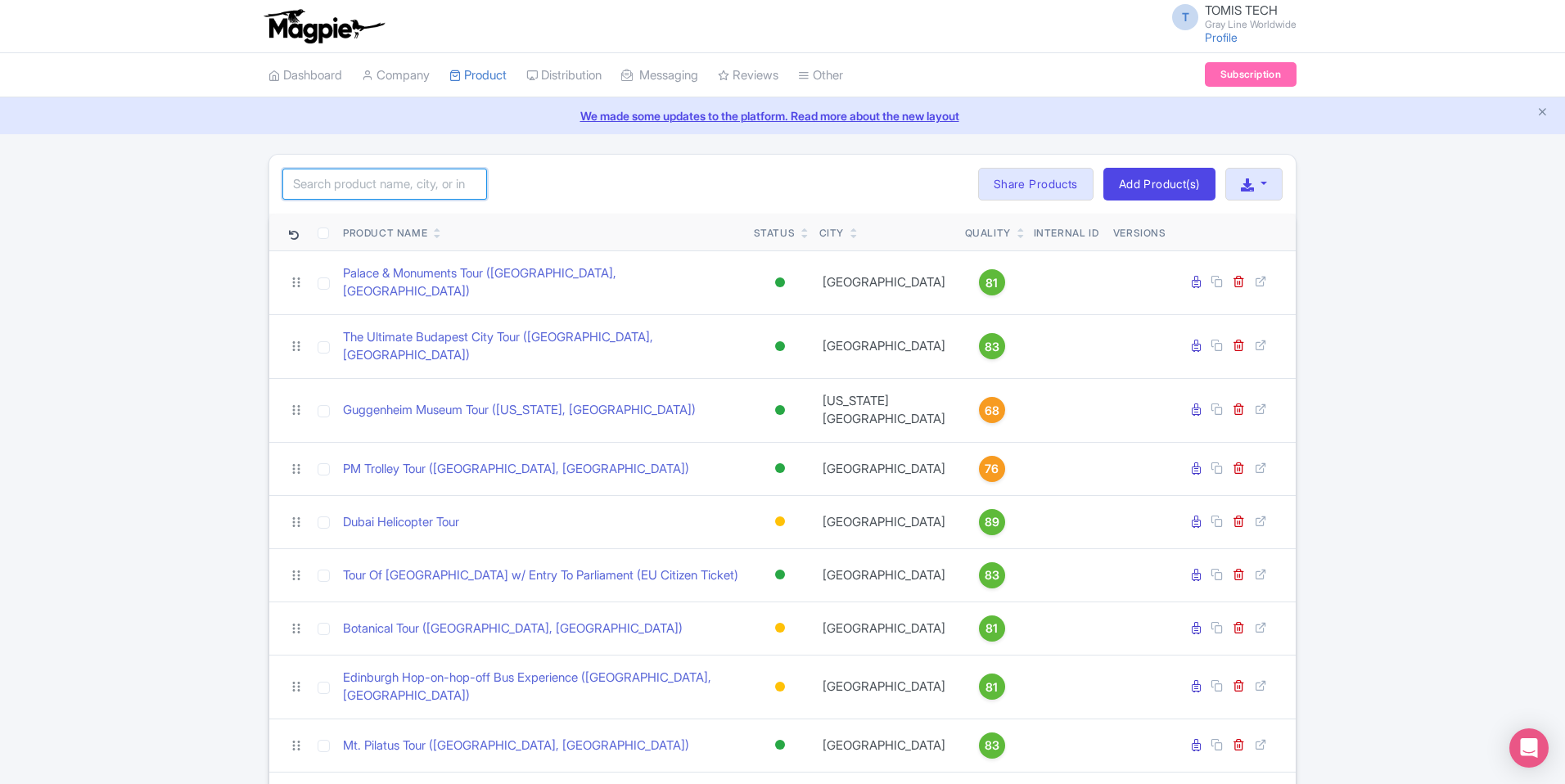
click at [401, 182] on input "search" at bounding box center [384, 184] width 204 height 31
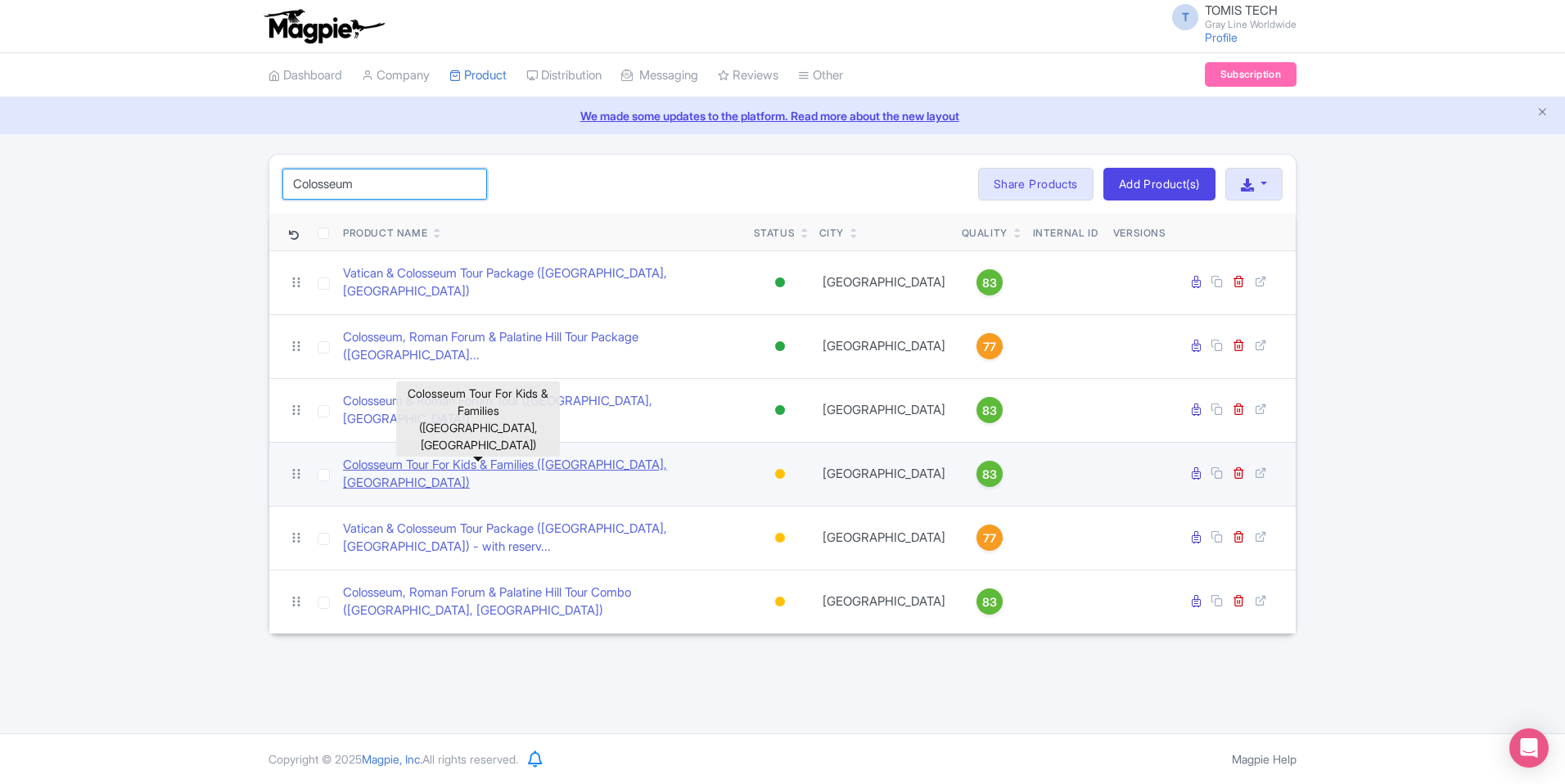
type input "Colosseum"
click at [476, 456] on link "Colosseum Tour For Kids & Families ([GEOGRAPHIC_DATA], [GEOGRAPHIC_DATA])" at bounding box center [542, 474] width 398 height 37
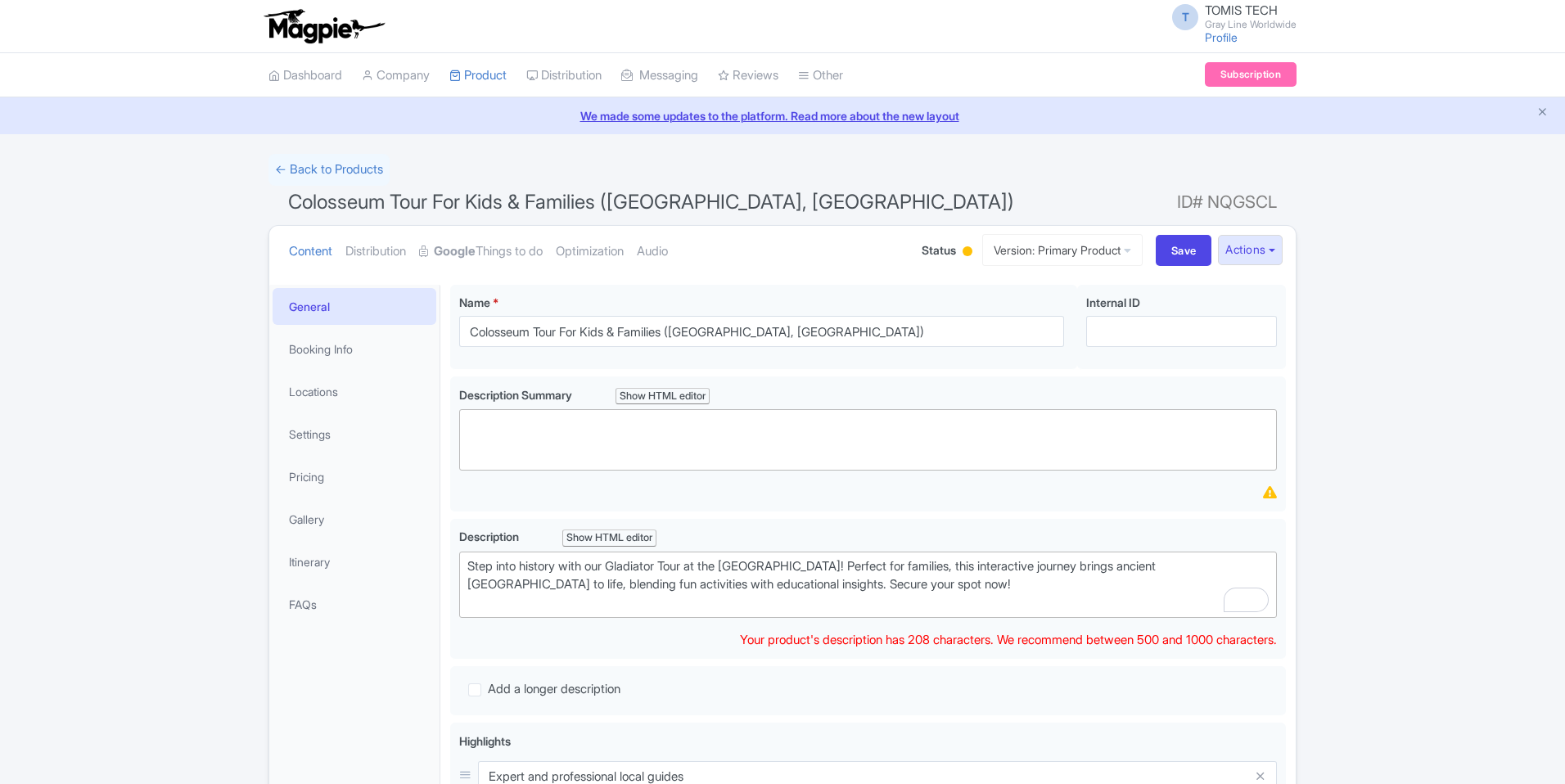
click at [537, 258] on link "Google Things to do" at bounding box center [481, 251] width 124 height 52
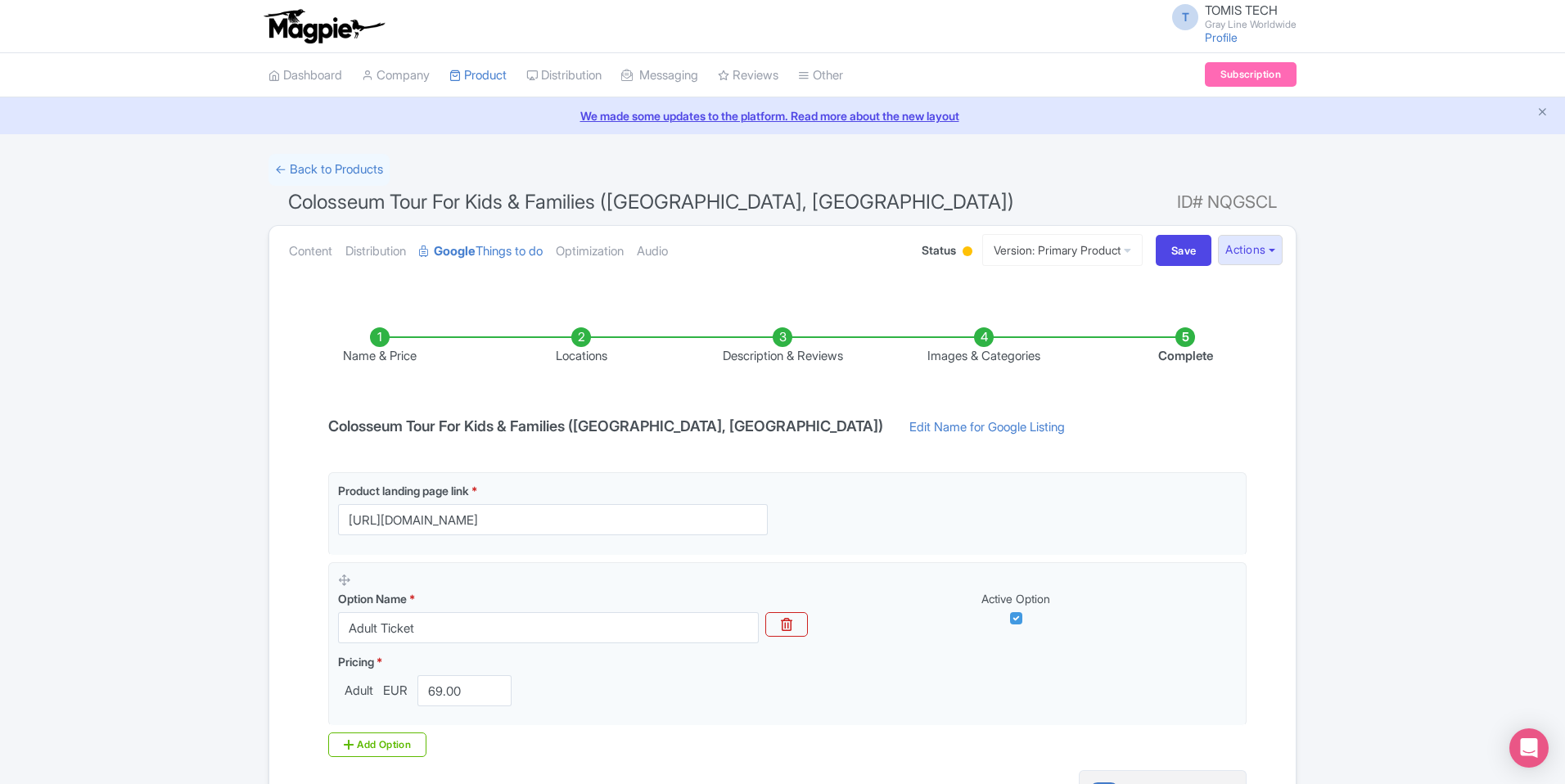
click at [590, 340] on li "Locations" at bounding box center [581, 347] width 202 height 39
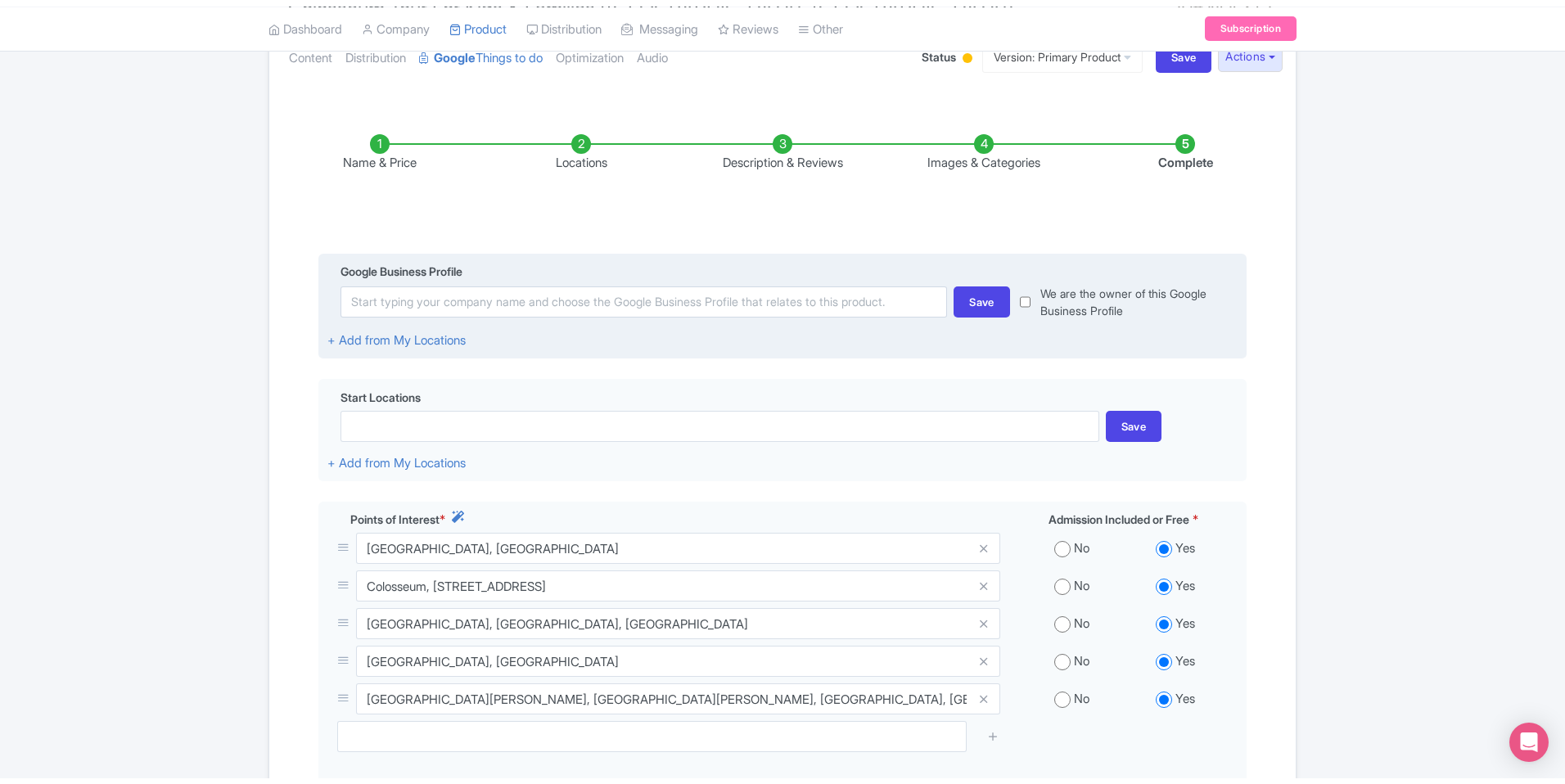
scroll to position [273, 0]
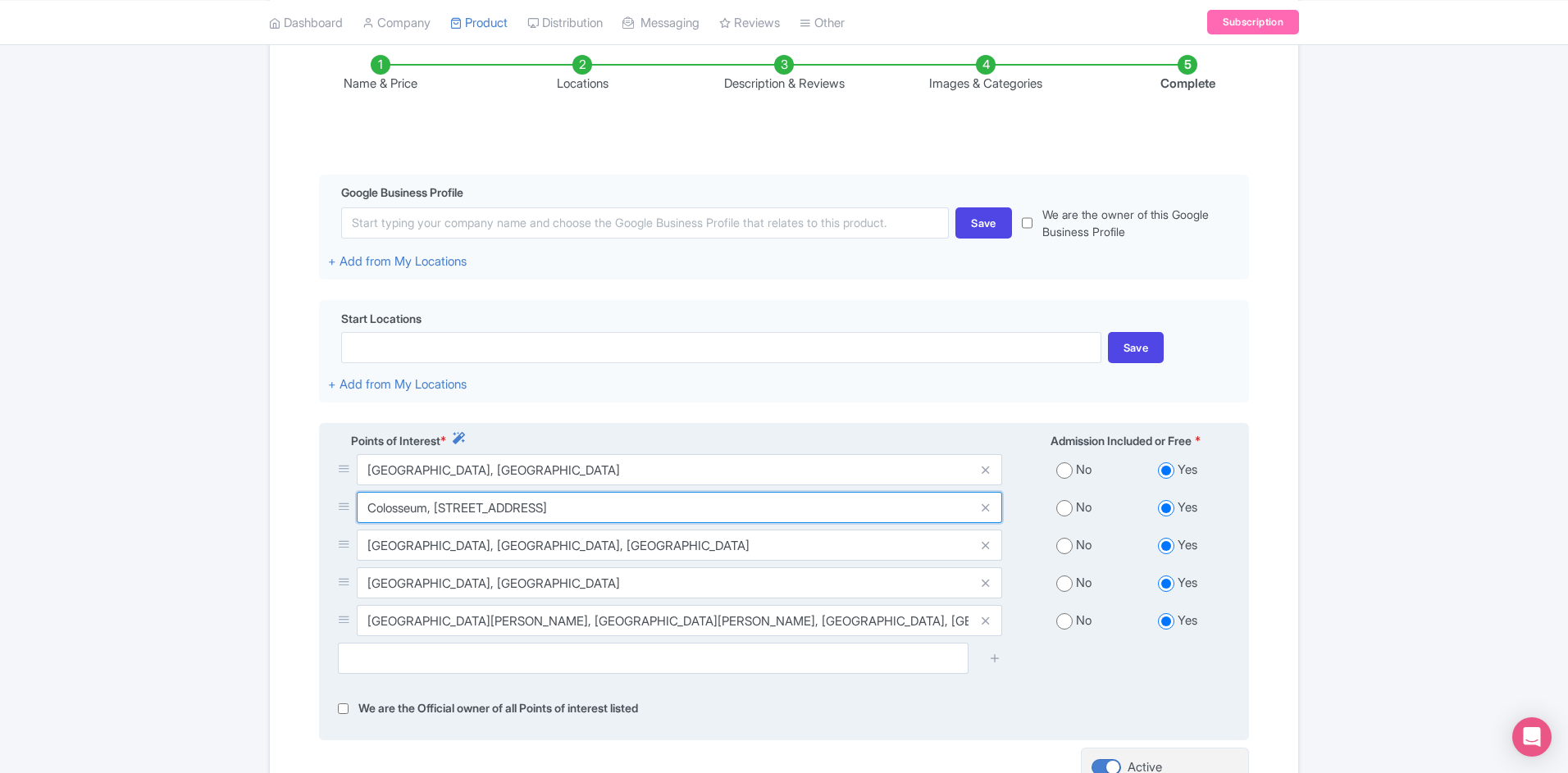
drag, startPoint x: 773, startPoint y: 506, endPoint x: 368, endPoint y: 481, distance: 405.8
click at [368, 481] on div "Rome, Italy No Yes Colosseum, Piazza del Colosseo, 1, 00184 Roma RM, Italy No Y…" at bounding box center [784, 549] width 912 height 189
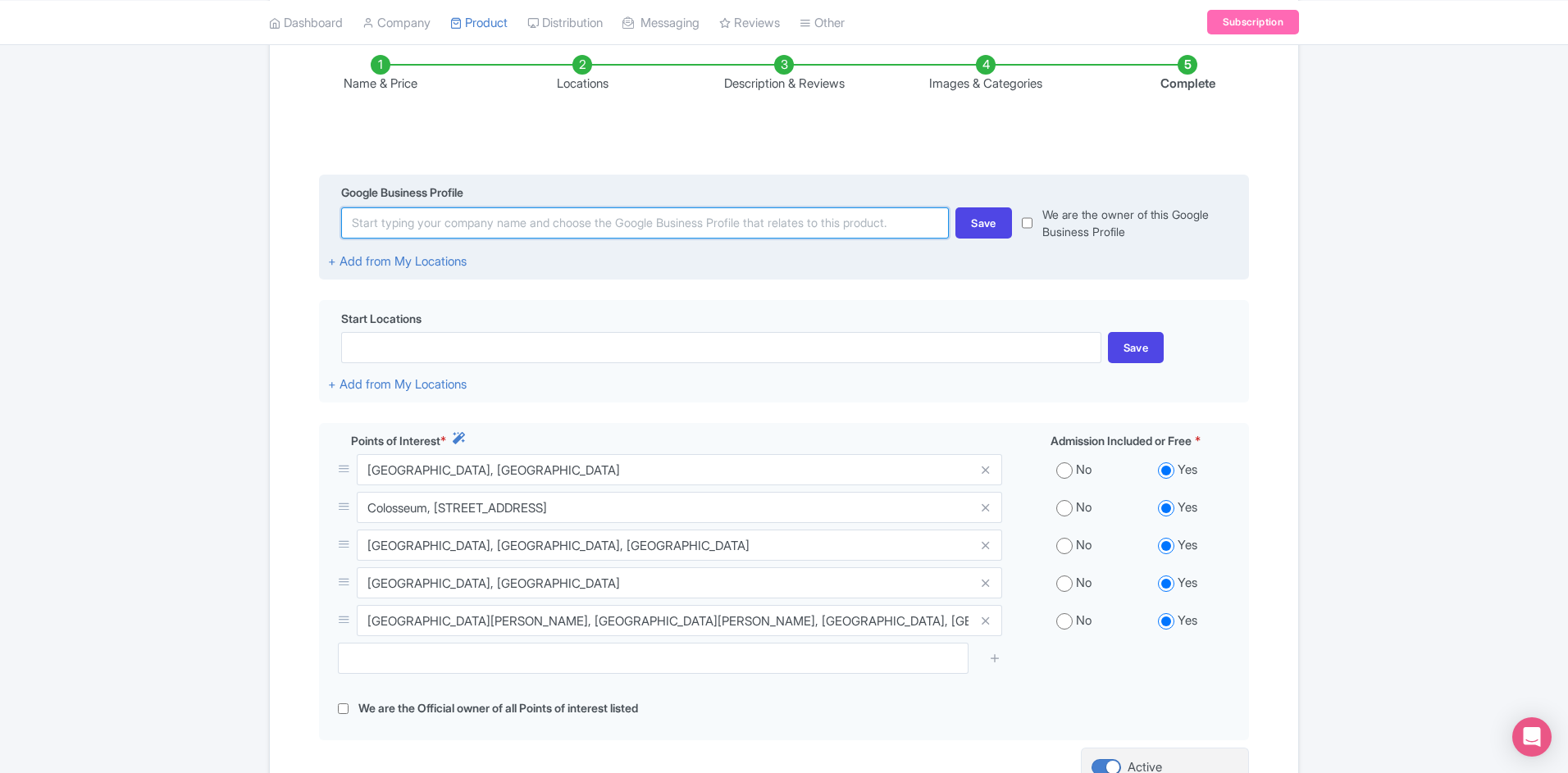
click at [626, 228] on input at bounding box center [645, 223] width 608 height 32
paste input "Colosseum, Piazza del Colosseo, 1, 00184 Roma RM, Italy"
type input "Colosseum, Piazza del Colosseo, 1, 00184 Roma RM, Italy"
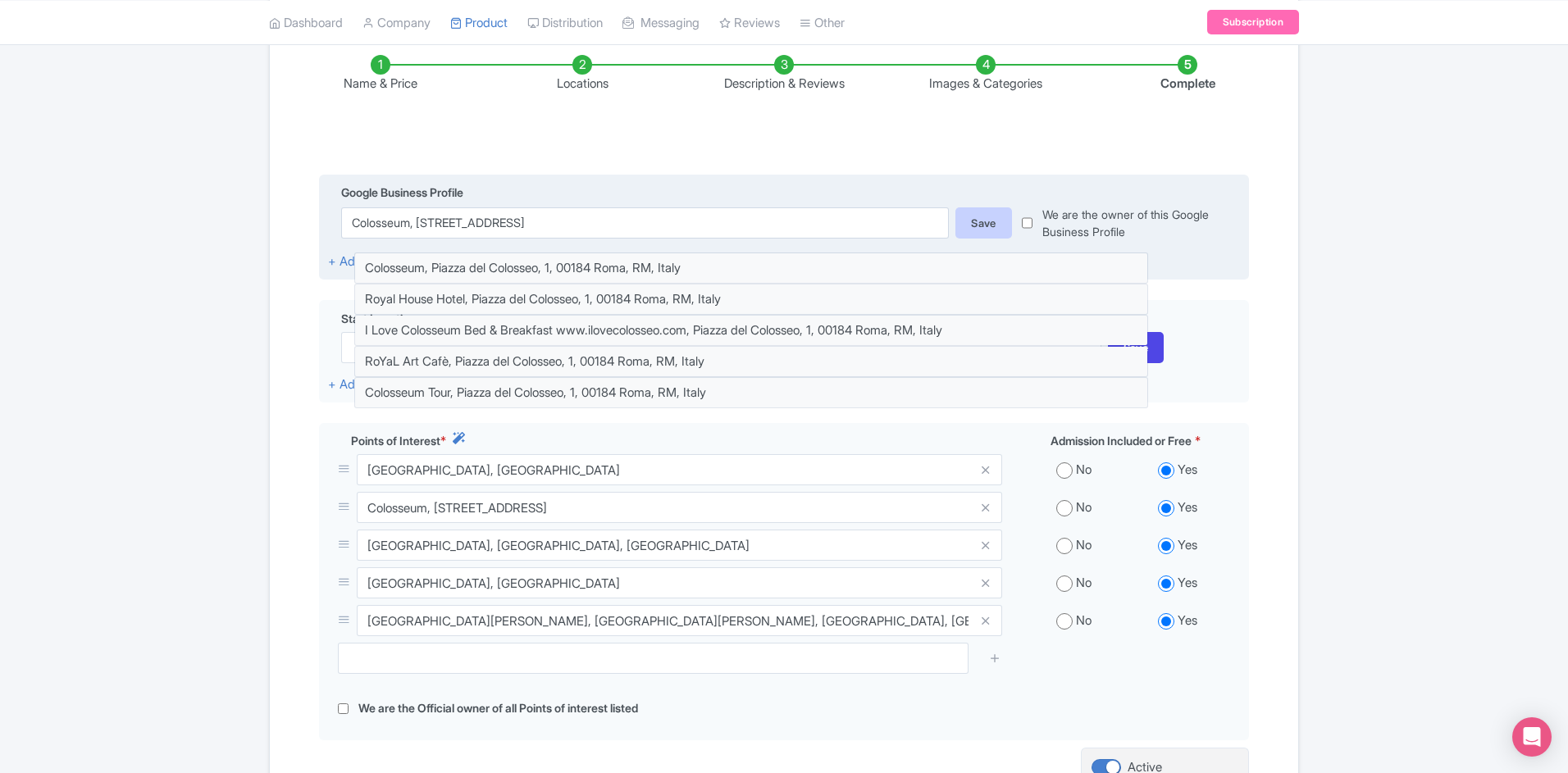
click at [968, 222] on div "Save" at bounding box center [983, 223] width 57 height 32
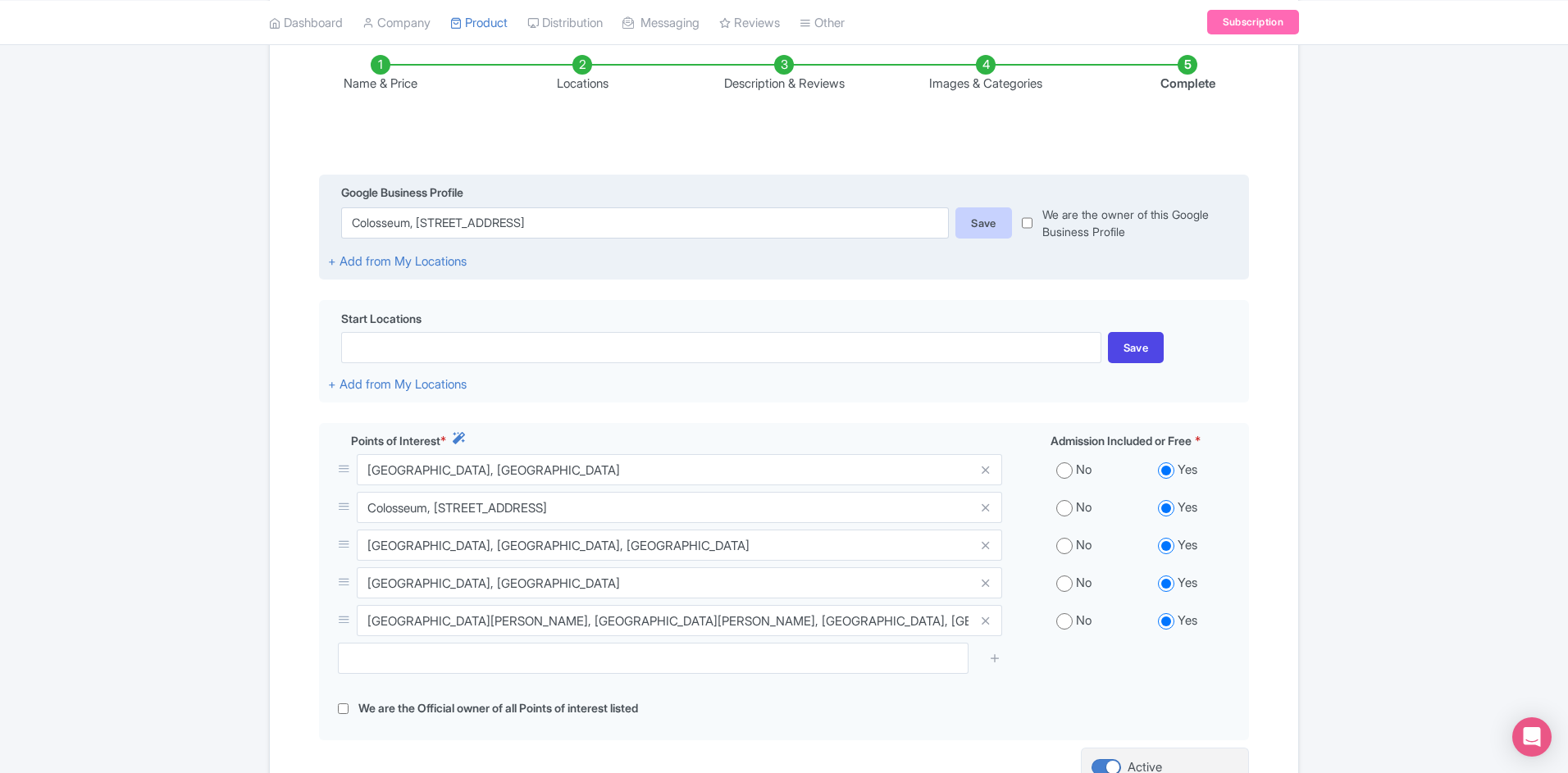
click at [978, 224] on div "Save" at bounding box center [983, 223] width 57 height 32
click at [988, 231] on div "Save" at bounding box center [983, 223] width 57 height 32
click at [988, 223] on div "Save" at bounding box center [983, 223] width 57 height 32
click at [986, 222] on div "Save" at bounding box center [983, 223] width 57 height 32
click at [987, 222] on div "Save" at bounding box center [983, 223] width 57 height 32
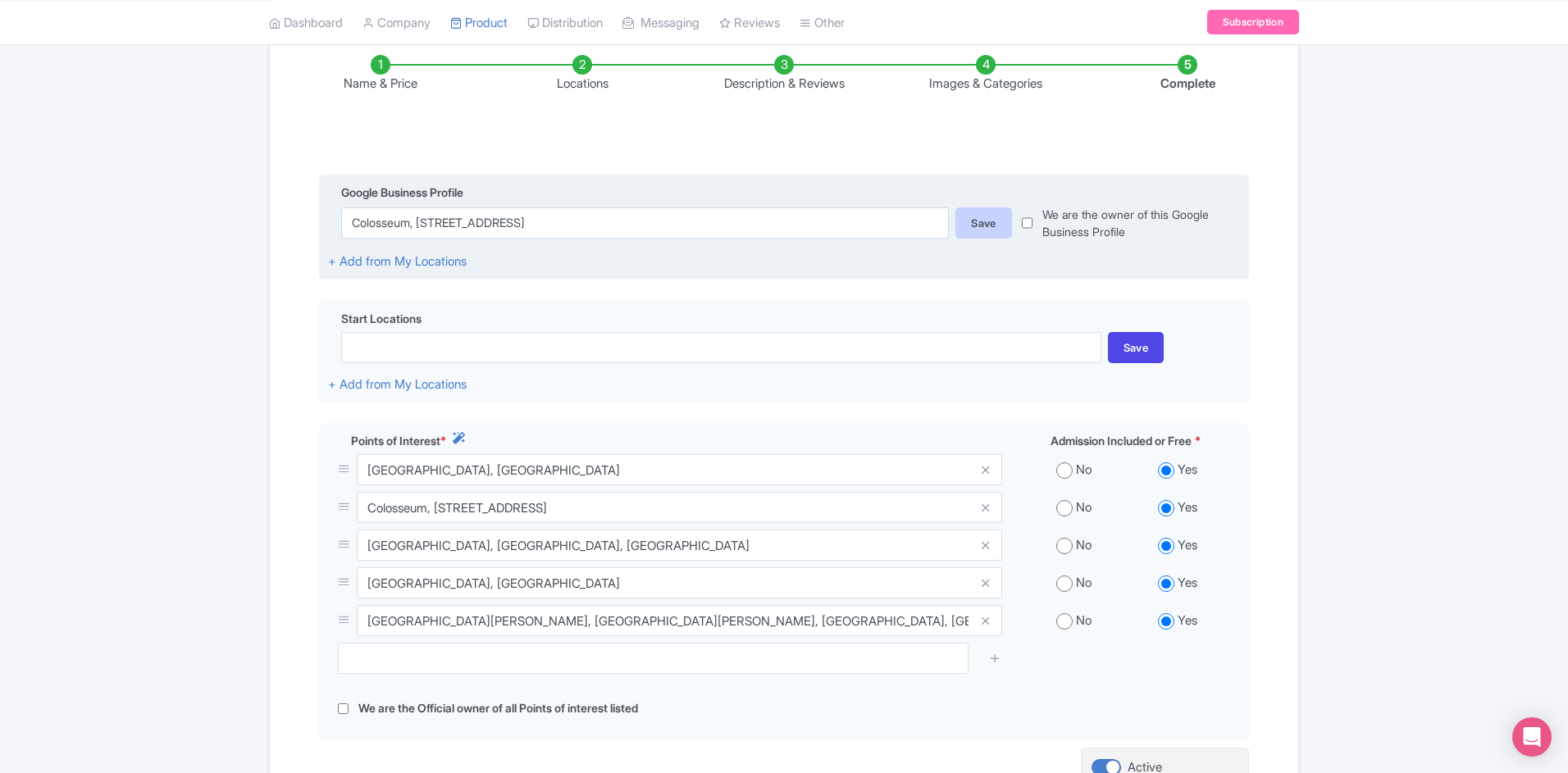
click at [987, 222] on div "Save" at bounding box center [983, 223] width 57 height 32
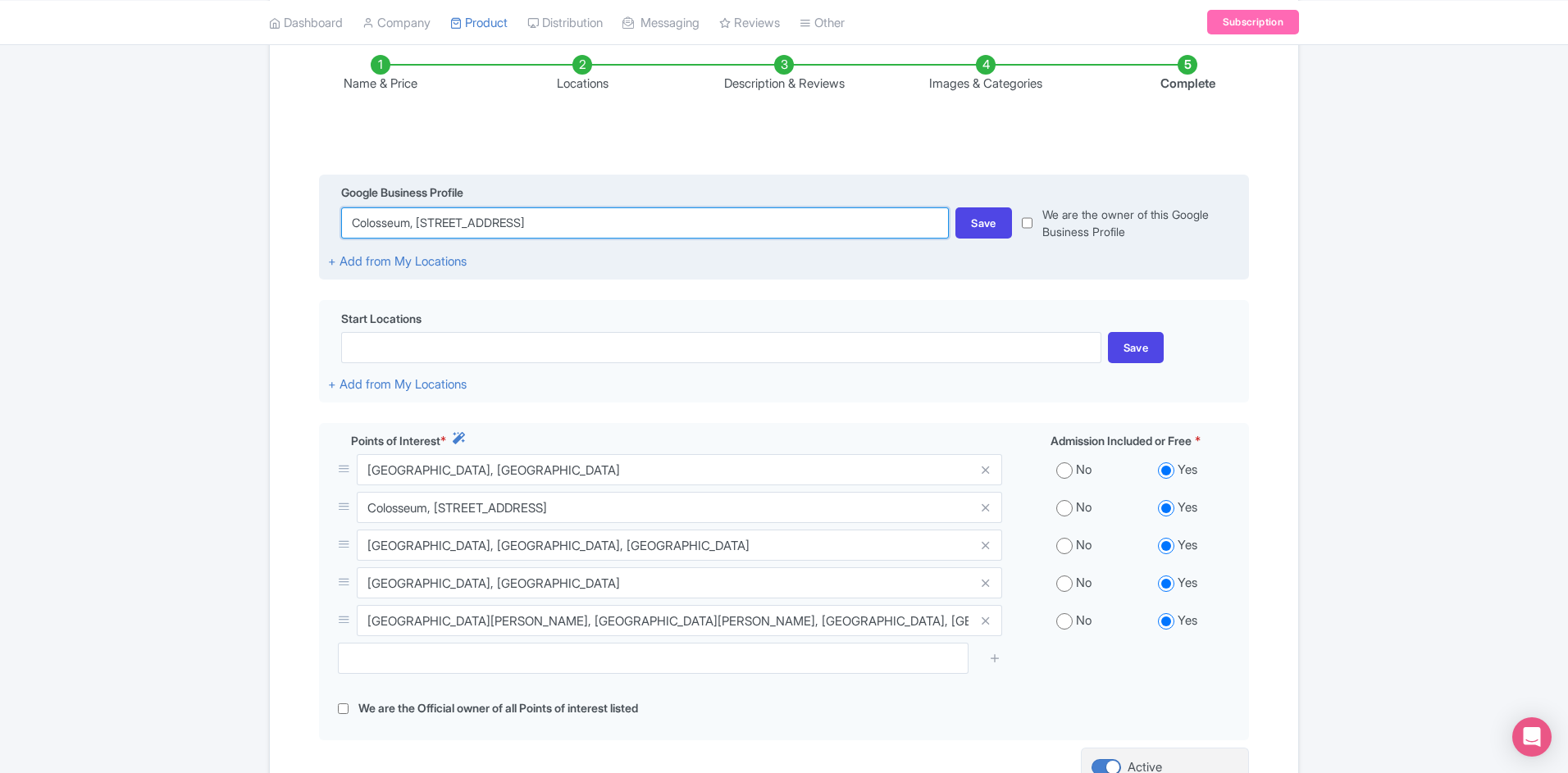
click at [852, 222] on input "Colosseum, Piazza del Colosseo, 1, 00184 Roma RM, Italy" at bounding box center [645, 223] width 608 height 32
type input "Saving..."
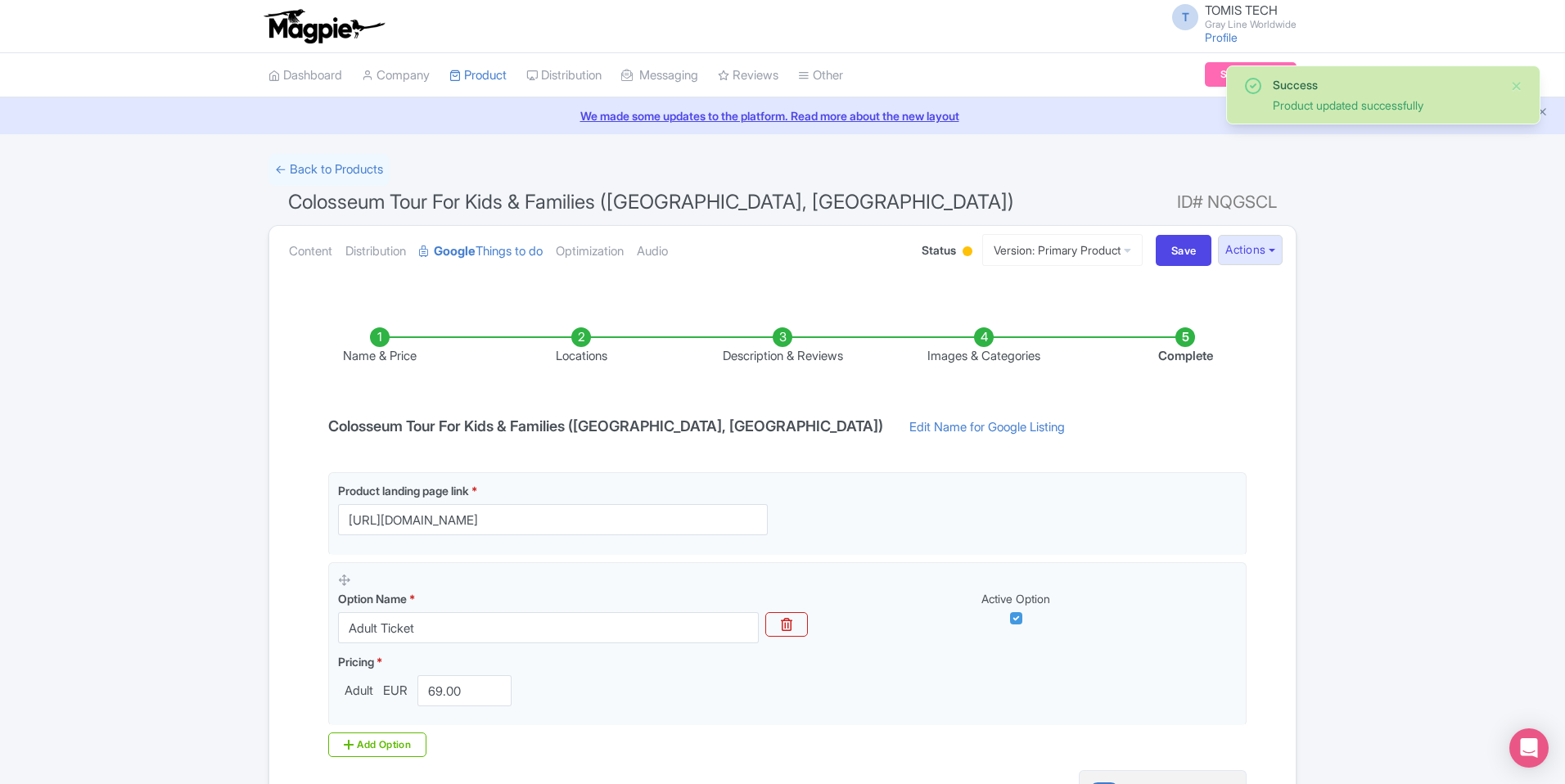
click at [580, 335] on li "Locations" at bounding box center [581, 347] width 202 height 39
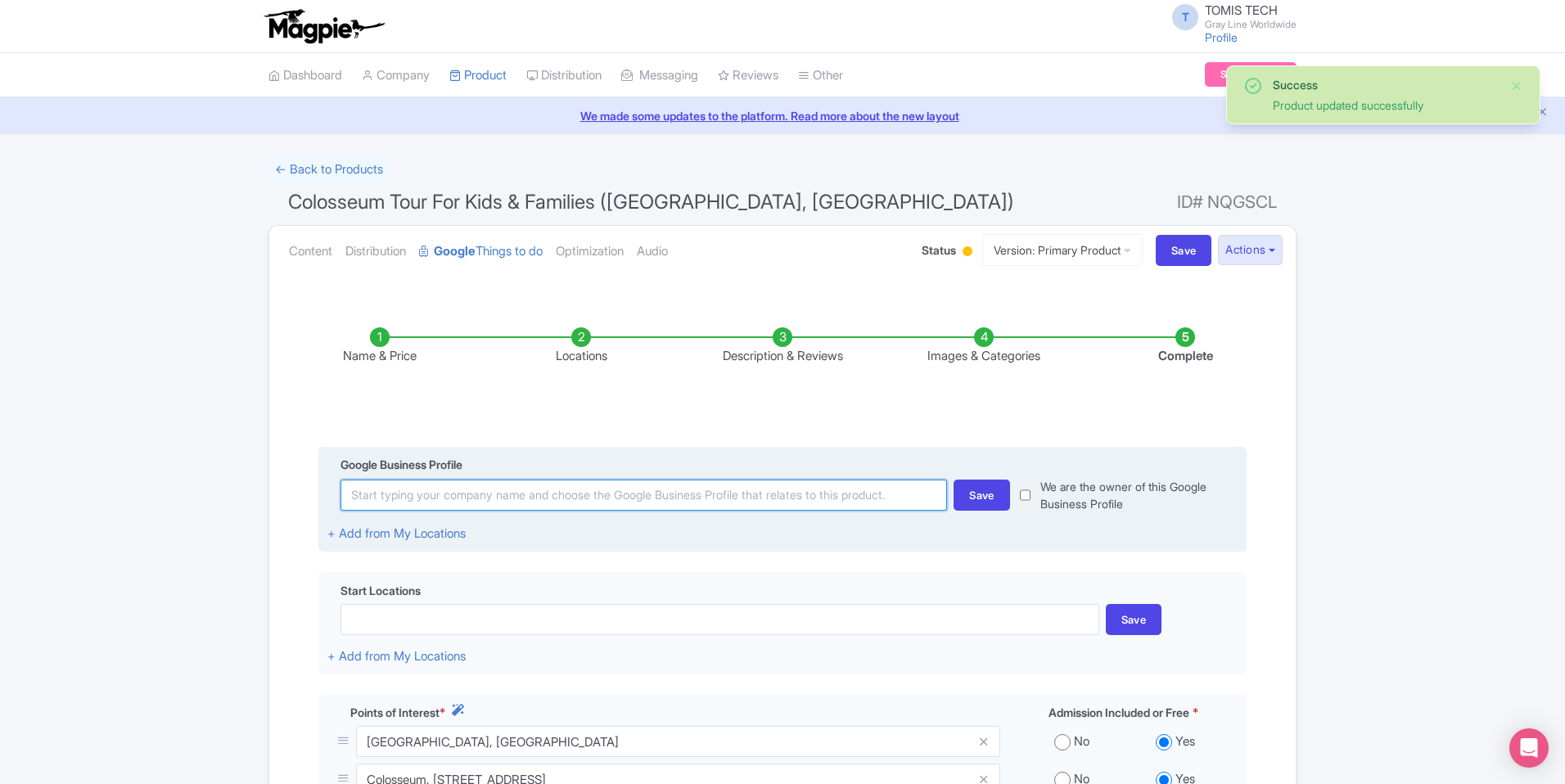
click at [672, 495] on input at bounding box center [644, 496] width 607 height 31
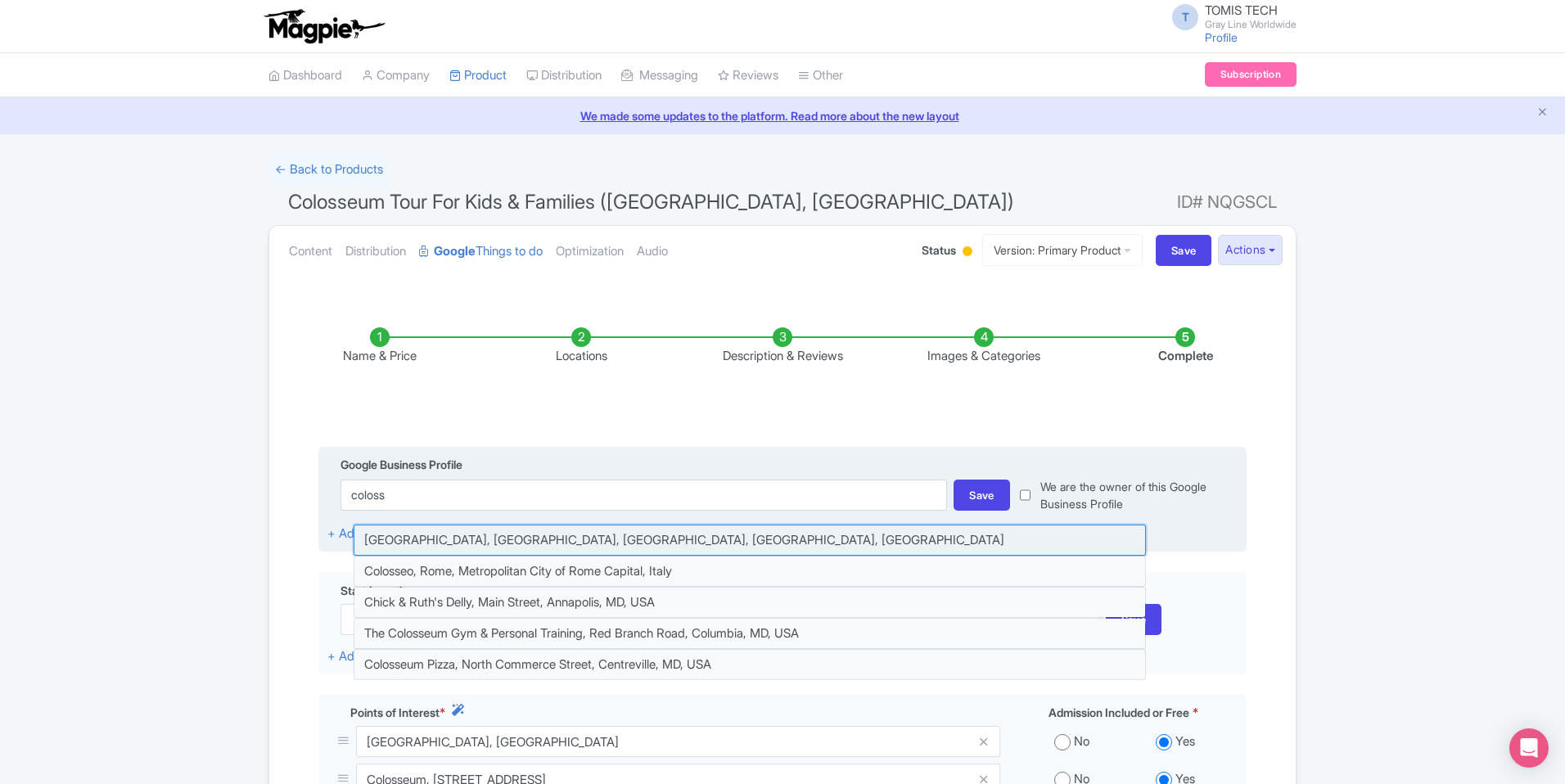
click at [667, 537] on input at bounding box center [749, 540] width 793 height 31
type input "Colosseum, Piazza del Colosseo, Rome, Metropolitan City of Rome Capital, Italy"
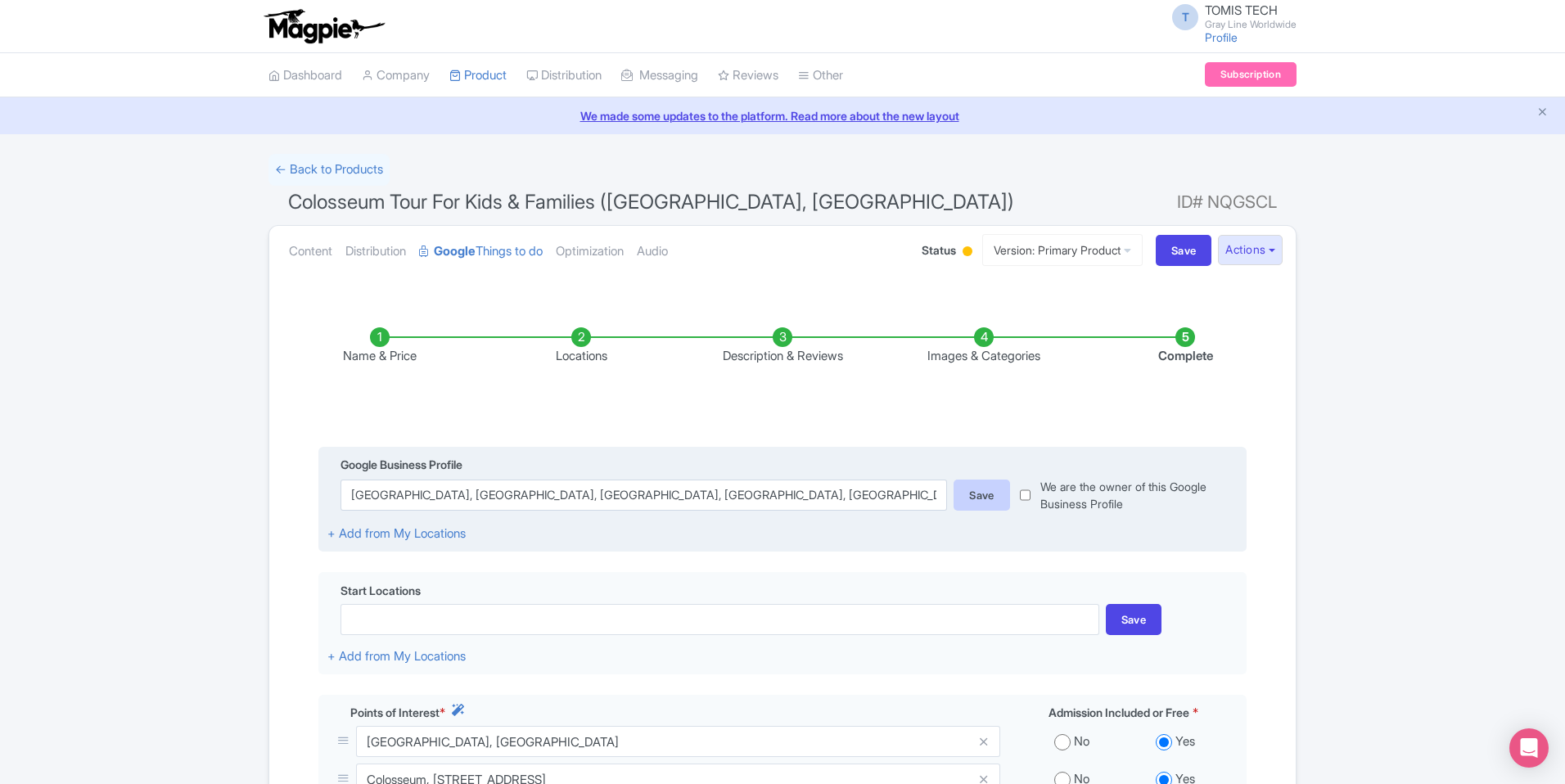
click at [986, 500] on div "Save" at bounding box center [981, 496] width 56 height 31
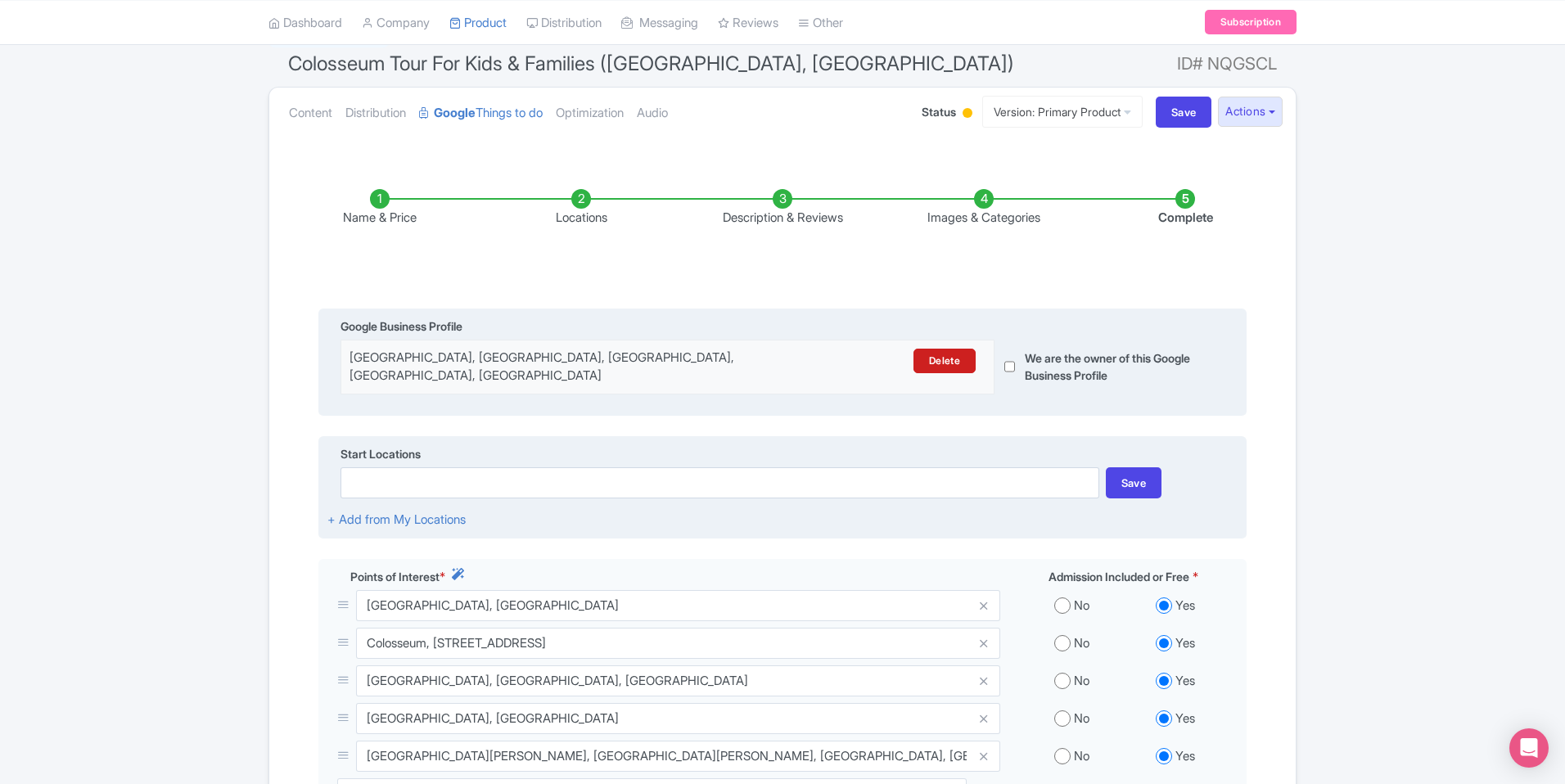
scroll to position [430, 0]
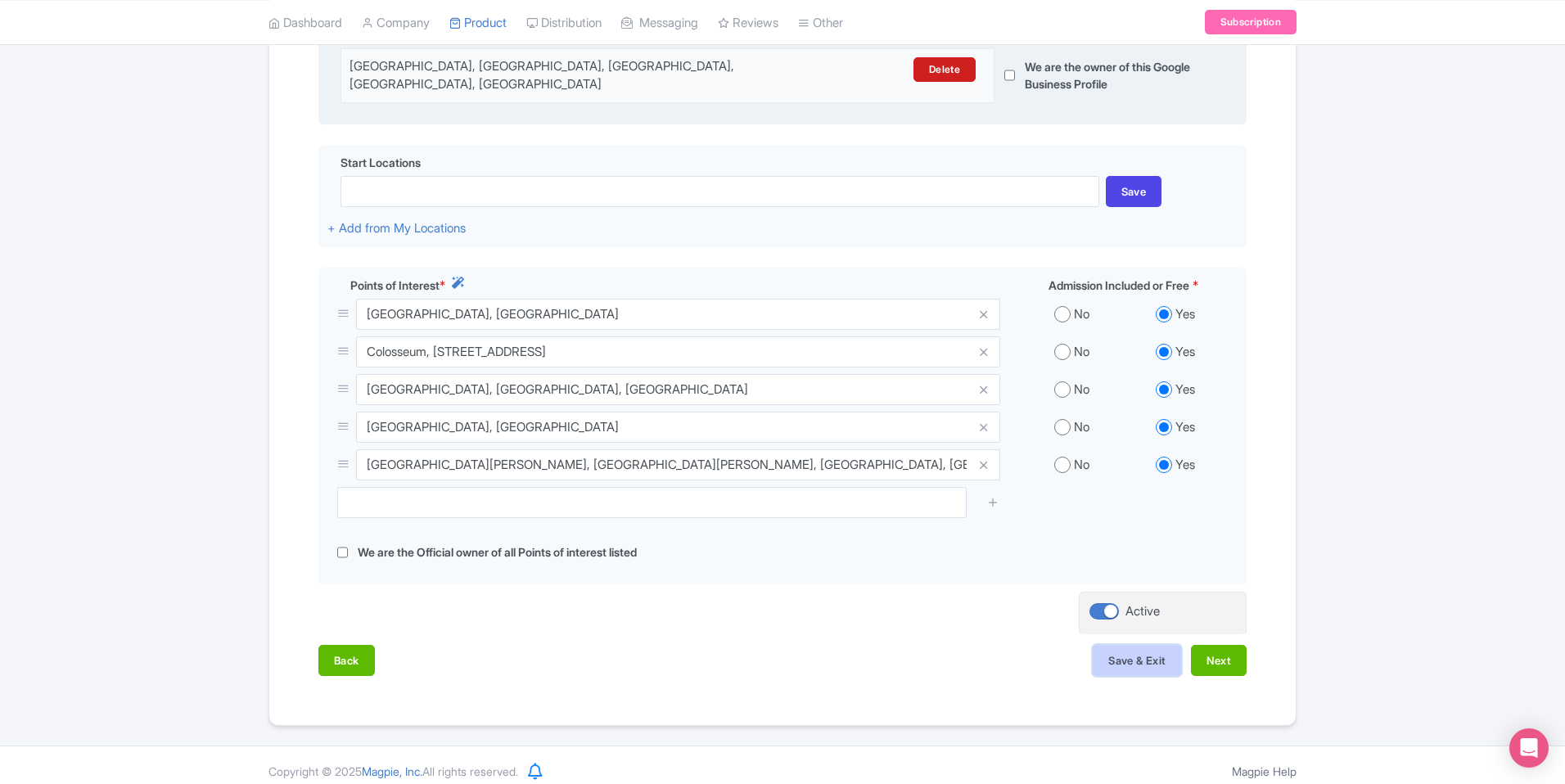
click at [1124, 649] on button "Save & Exit" at bounding box center [1137, 660] width 89 height 31
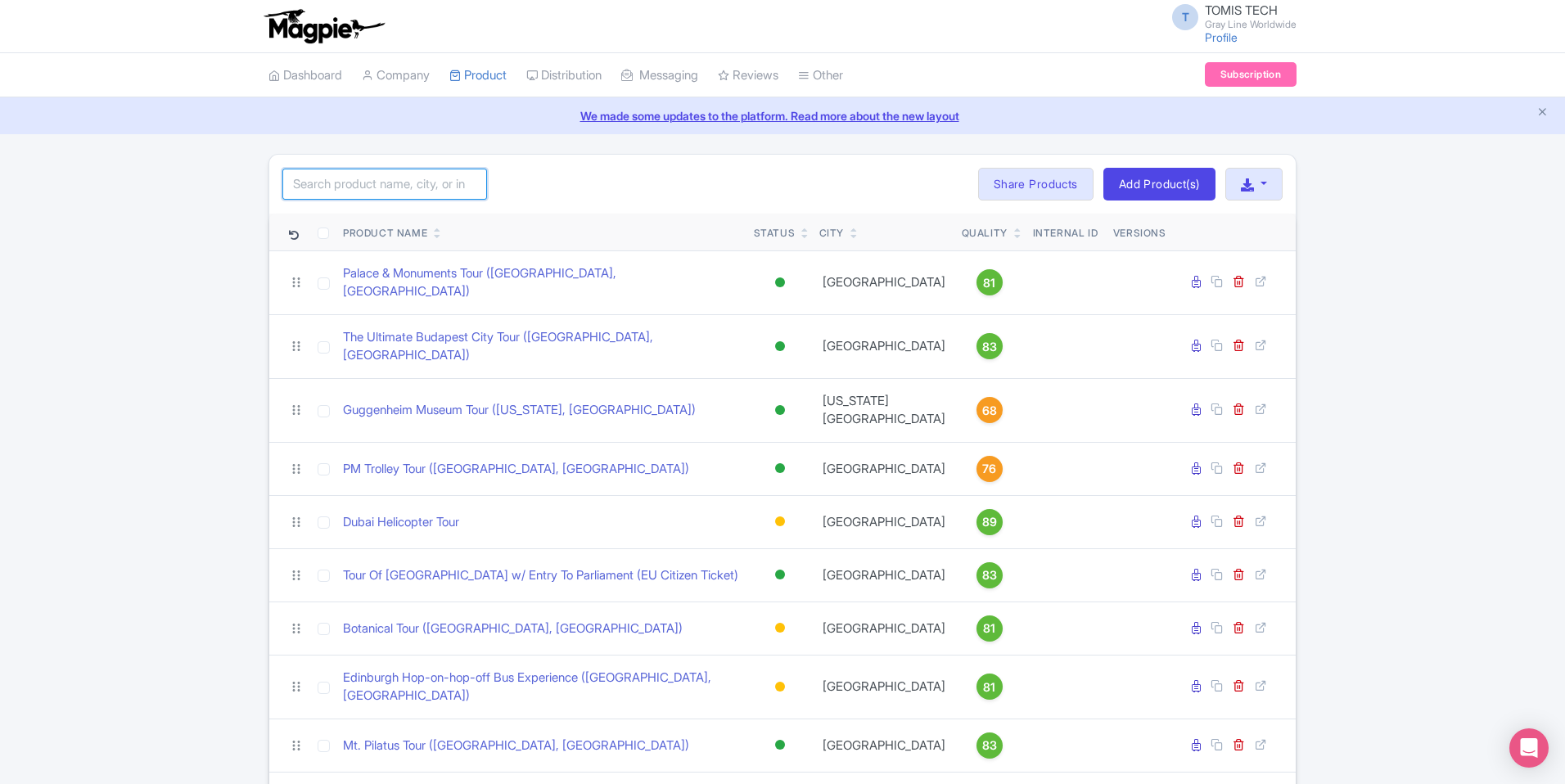
click at [388, 189] on input "search" at bounding box center [384, 184] width 204 height 31
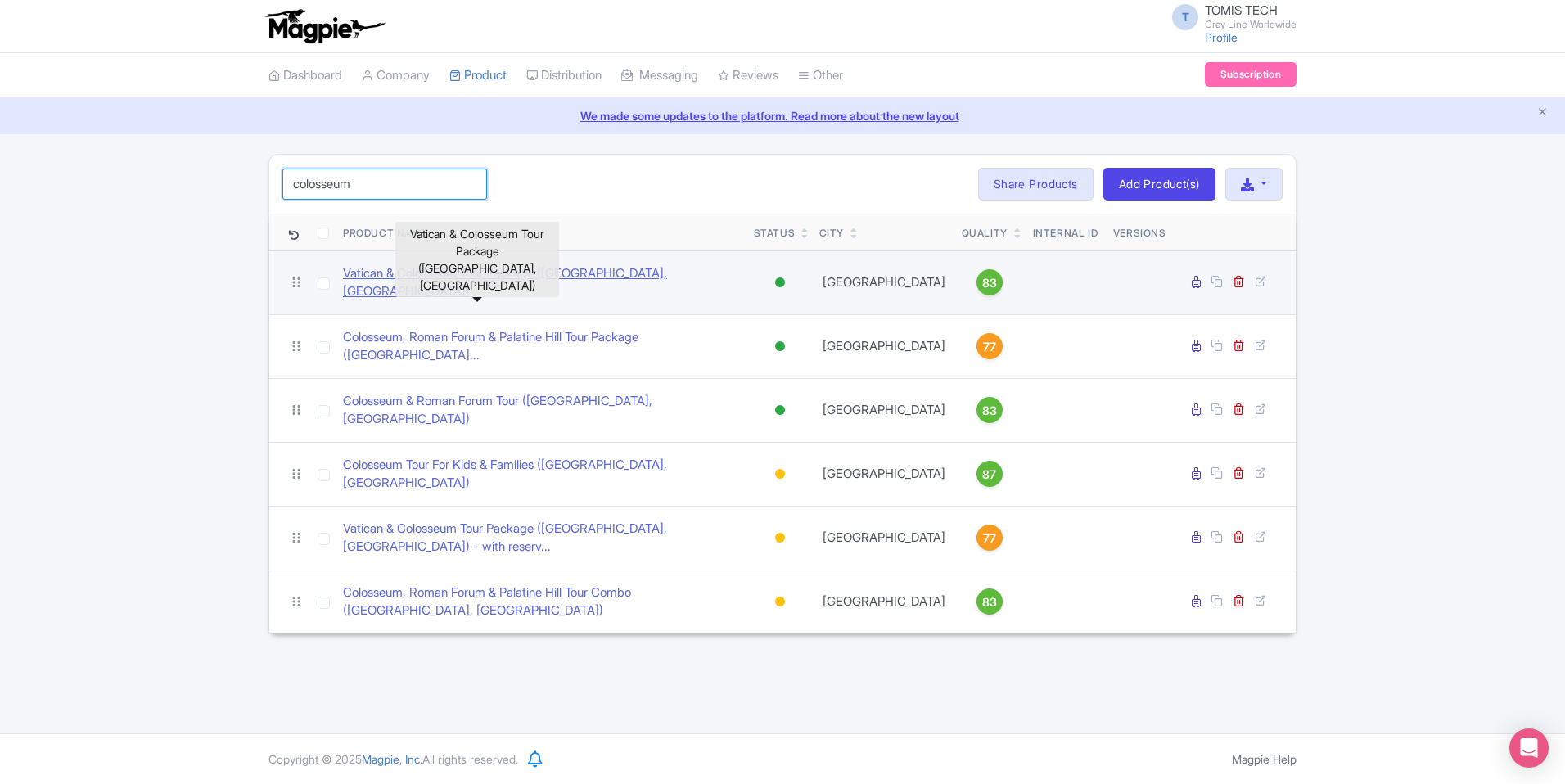
type input "colosseum"
click at [416, 276] on link "Vatican & Colosseum Tour Package ([GEOGRAPHIC_DATA], [GEOGRAPHIC_DATA])" at bounding box center [542, 283] width 398 height 37
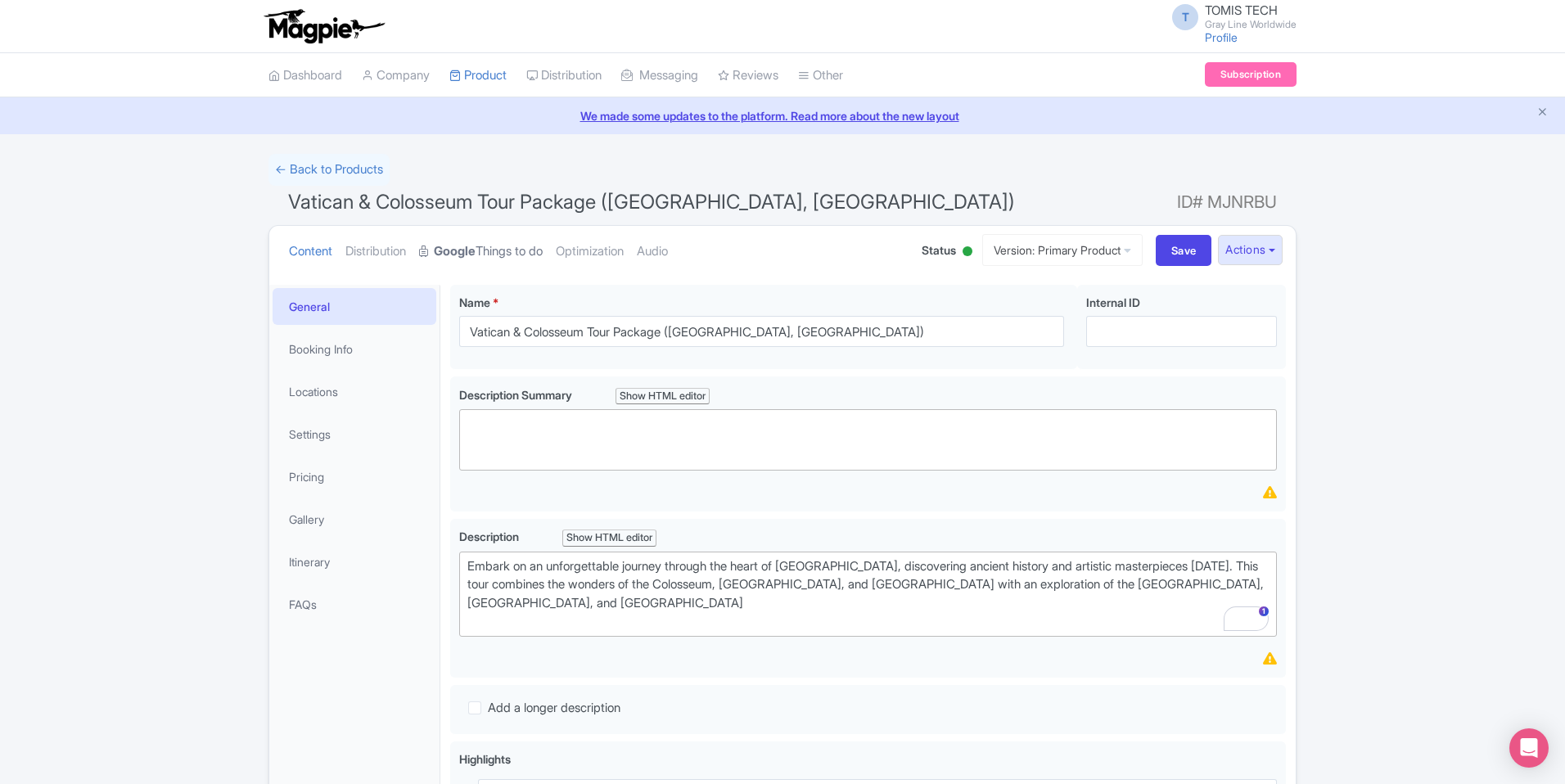
click at [491, 252] on link "Google Things to do" at bounding box center [481, 251] width 124 height 52
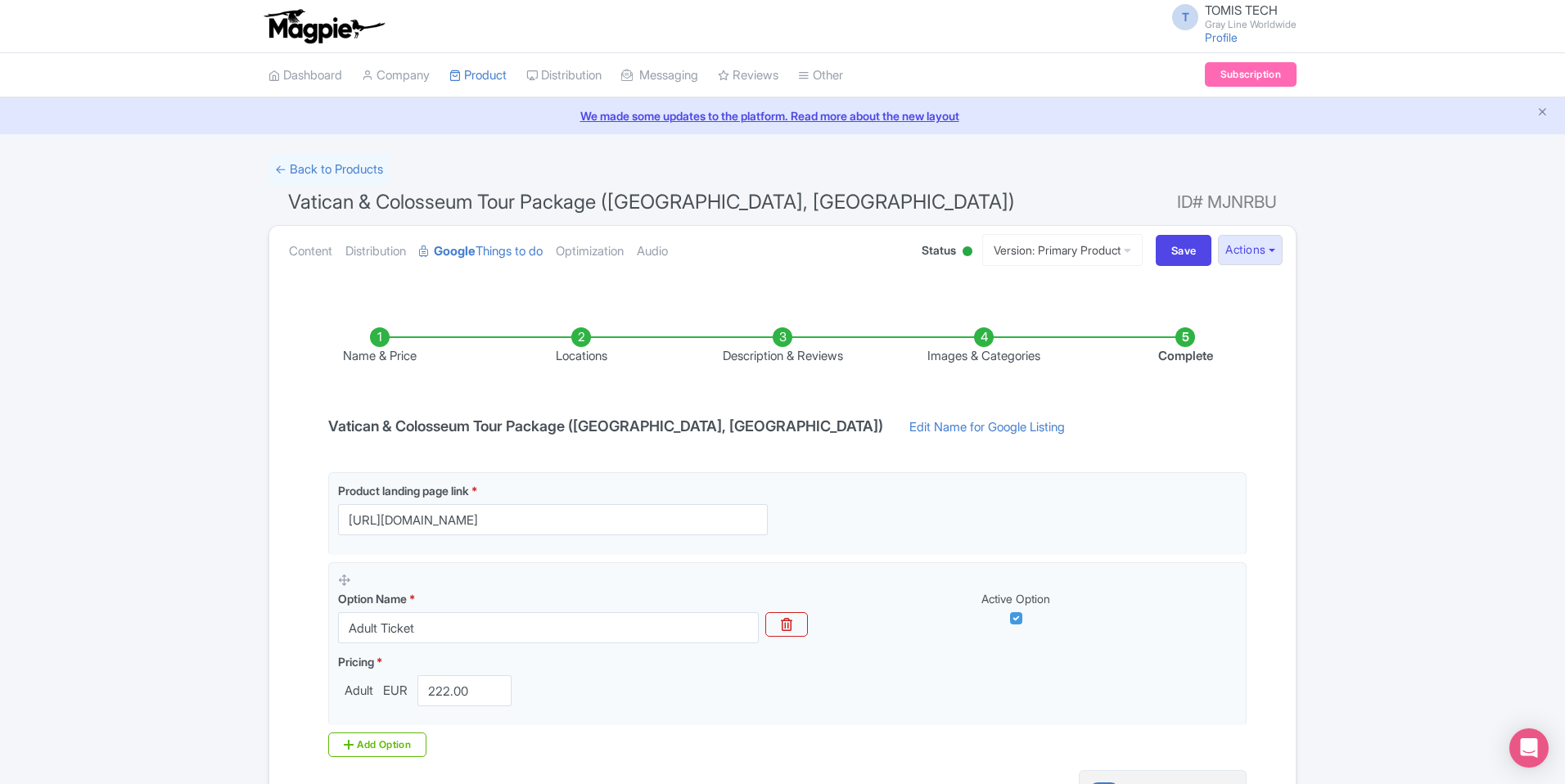
click at [580, 342] on li "Locations" at bounding box center [581, 347] width 202 height 39
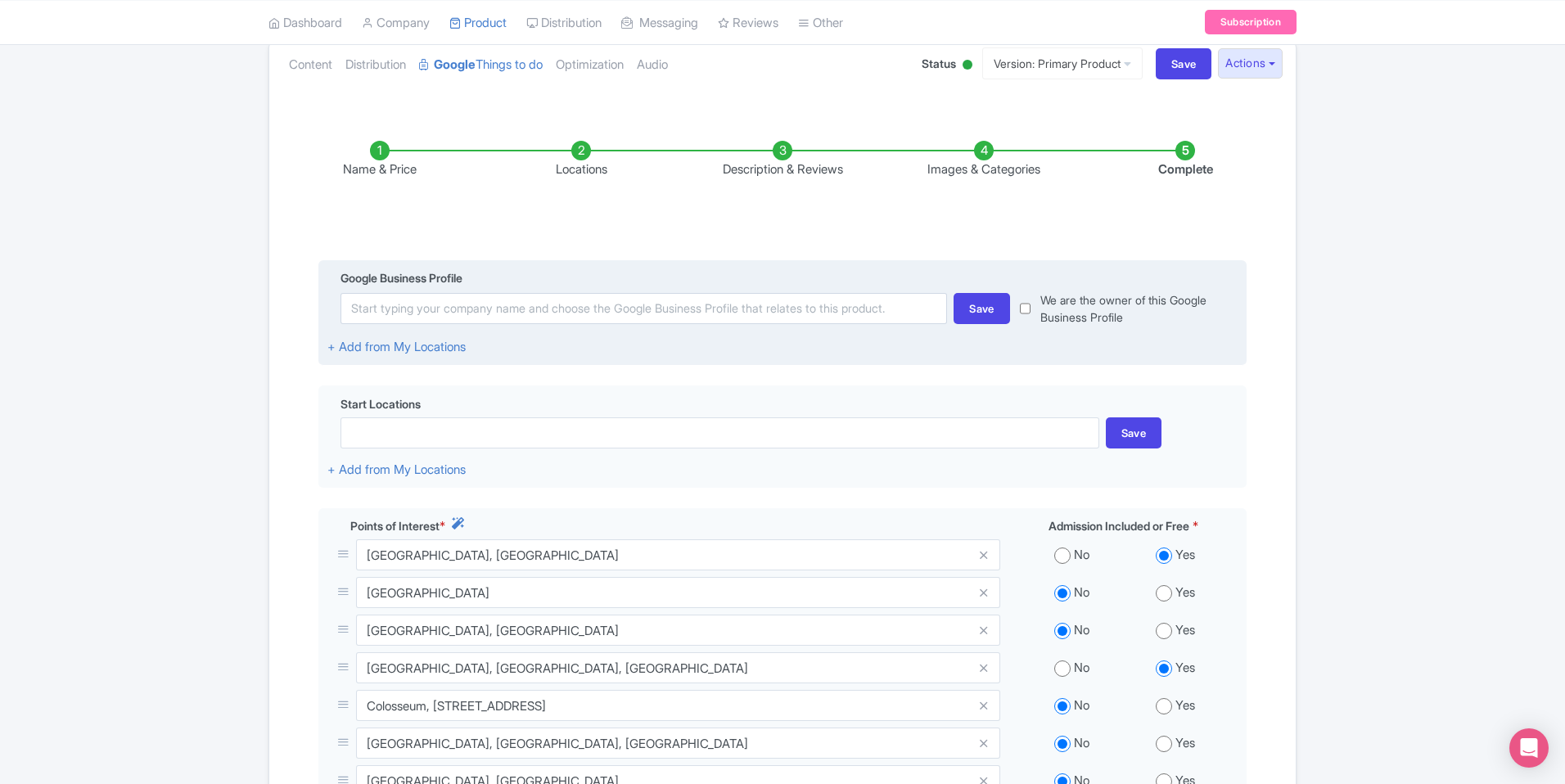
scroll to position [243, 0]
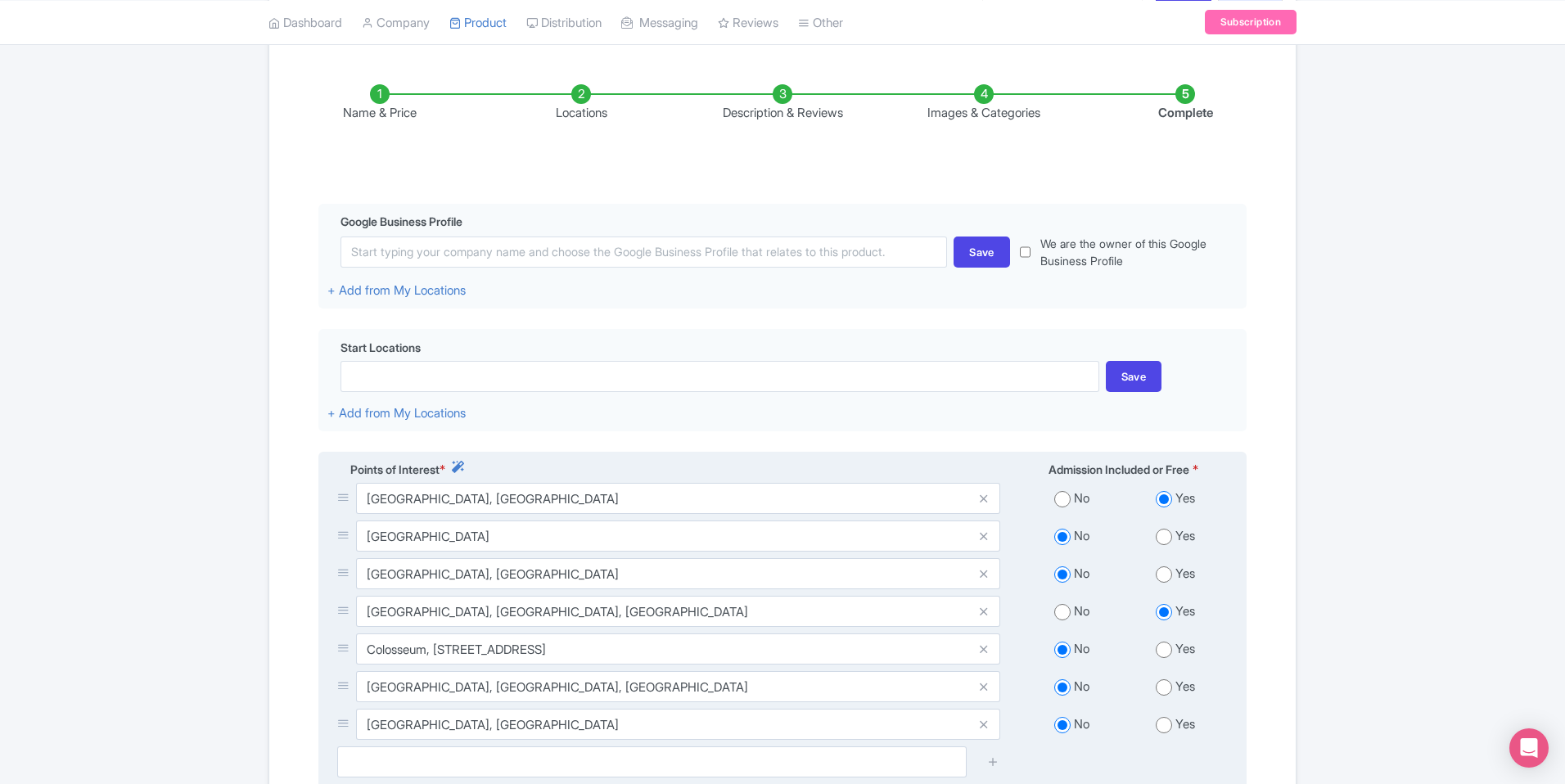
click at [1165, 645] on input "radio" at bounding box center [1165, 650] width 17 height 17
radio input "true"
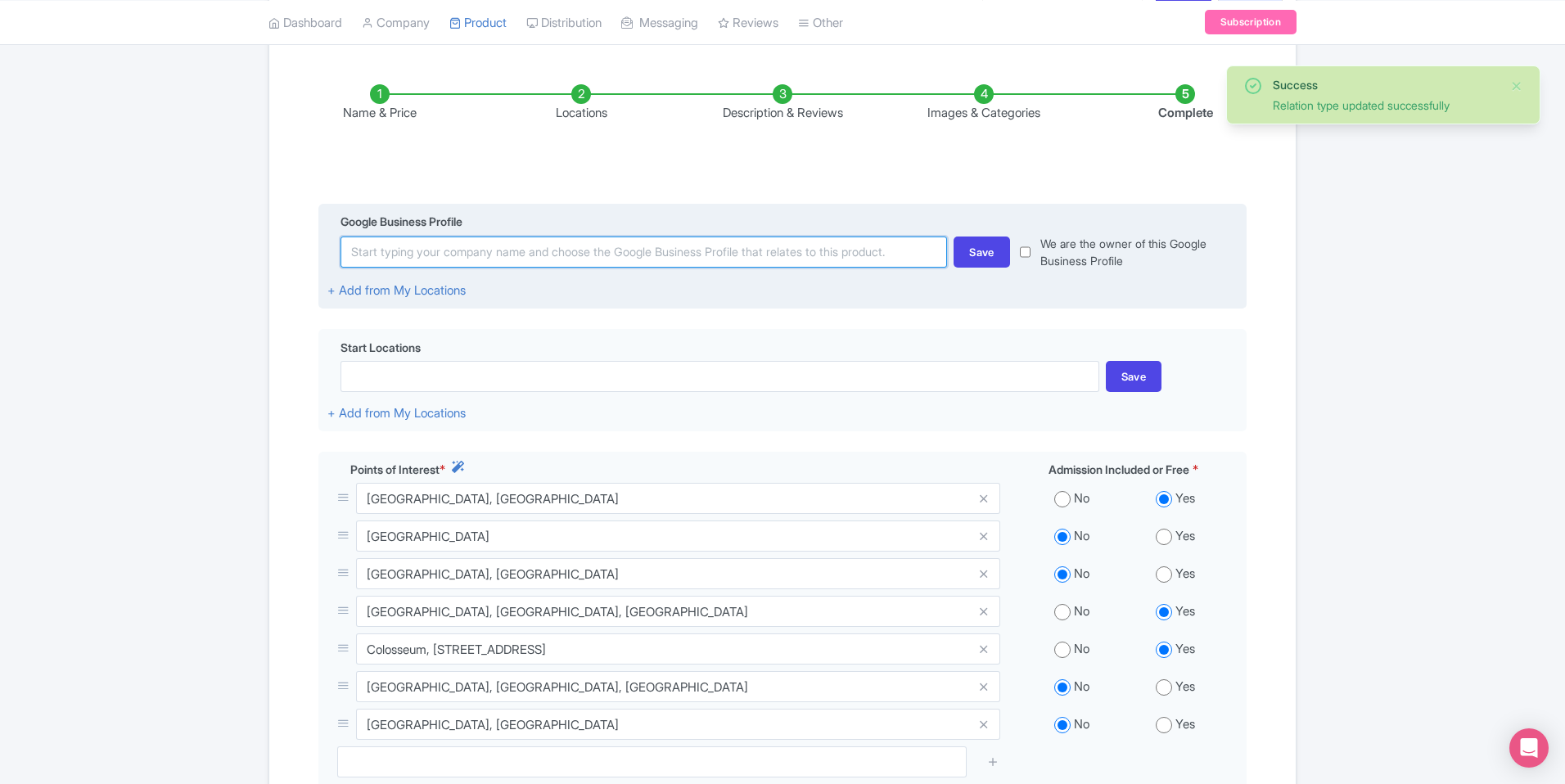
click at [611, 256] on input at bounding box center [644, 252] width 607 height 31
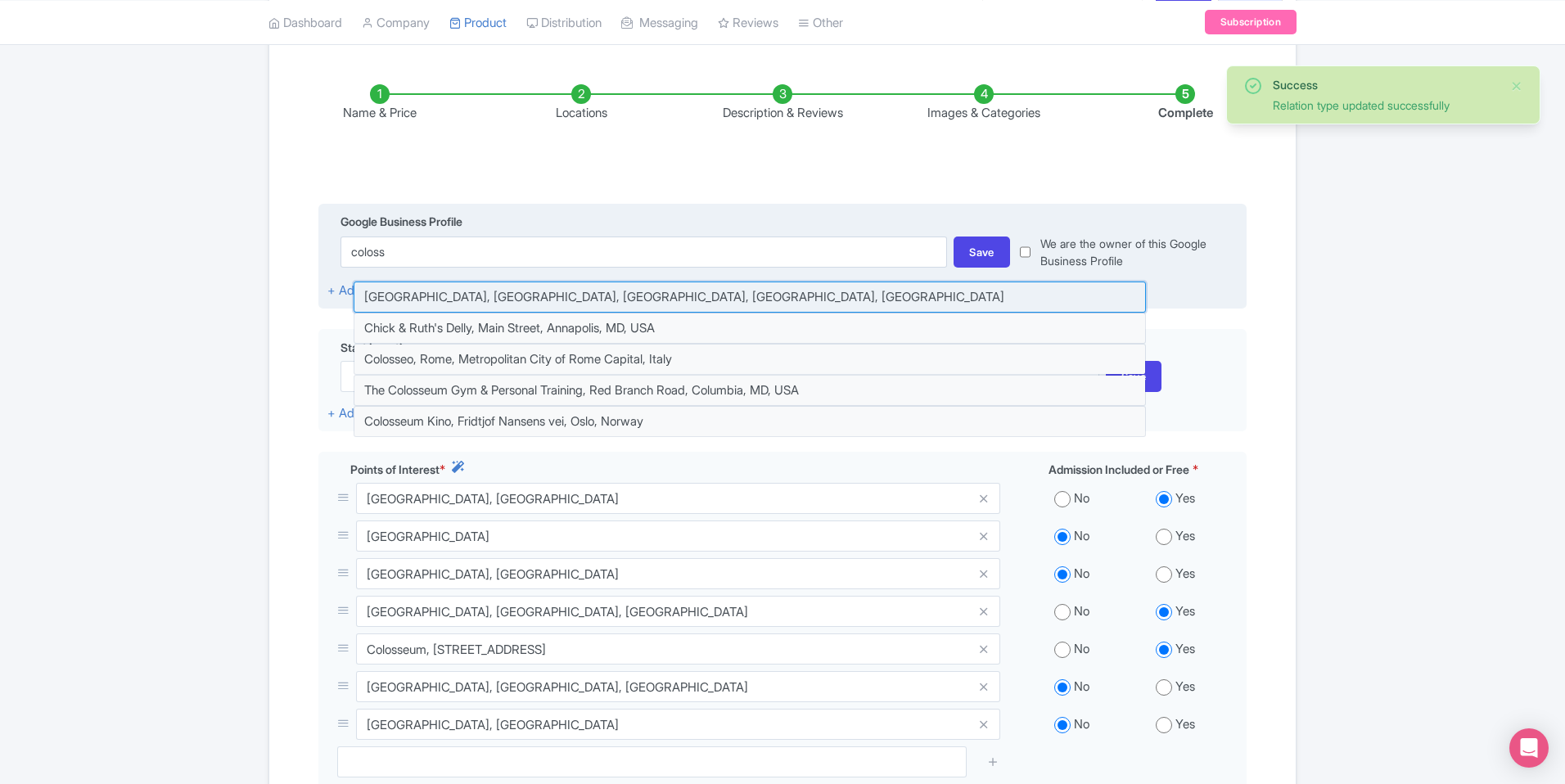
click at [556, 291] on input at bounding box center [749, 297] width 793 height 31
type input "[GEOGRAPHIC_DATA], [GEOGRAPHIC_DATA], [GEOGRAPHIC_DATA], [GEOGRAPHIC_DATA], [GE…"
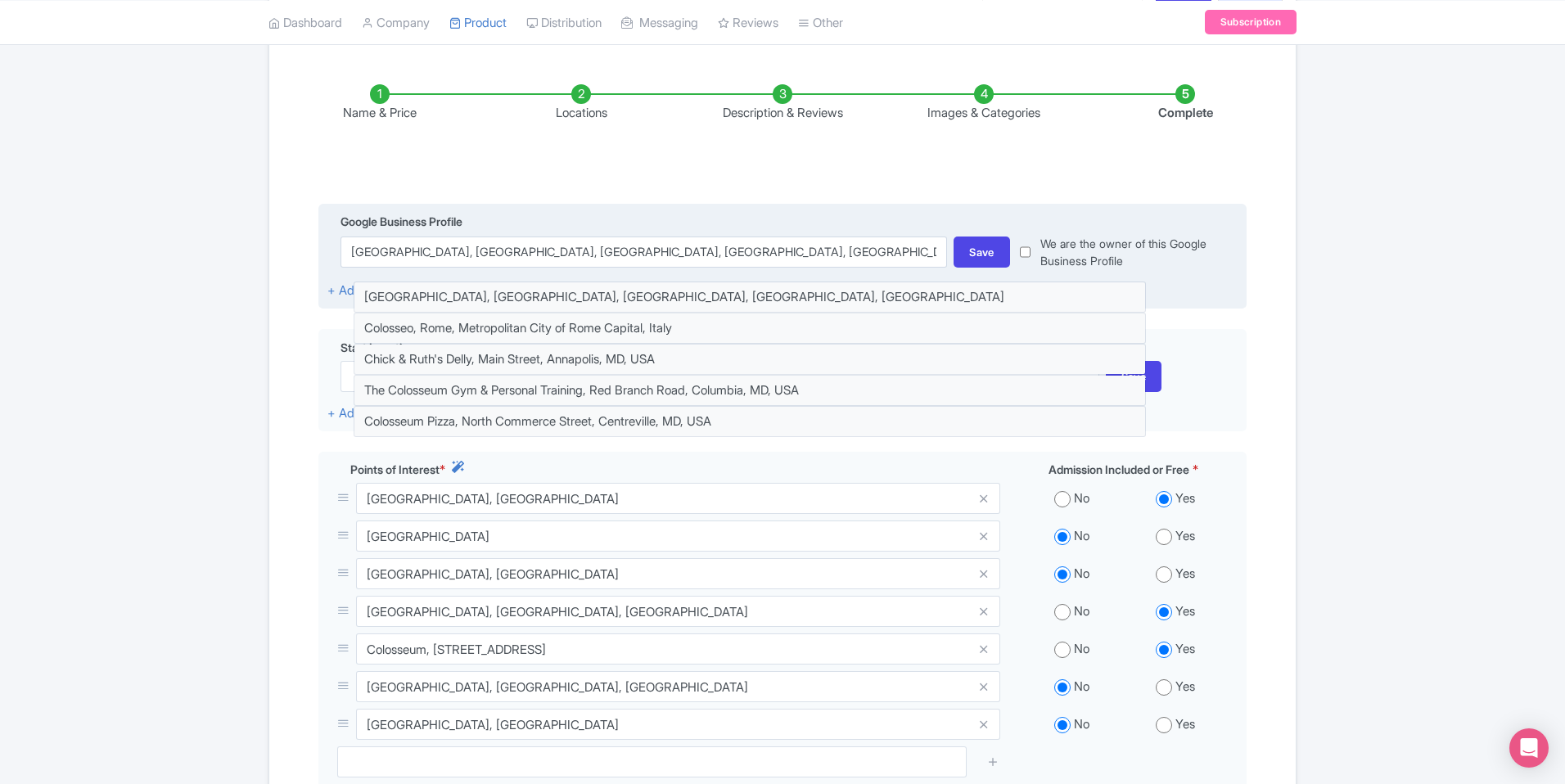
click at [770, 206] on div "Google Business Profile Colosseum, Piazza del Colosseo, Rome, Metropolitan City…" at bounding box center [782, 256] width 929 height 106
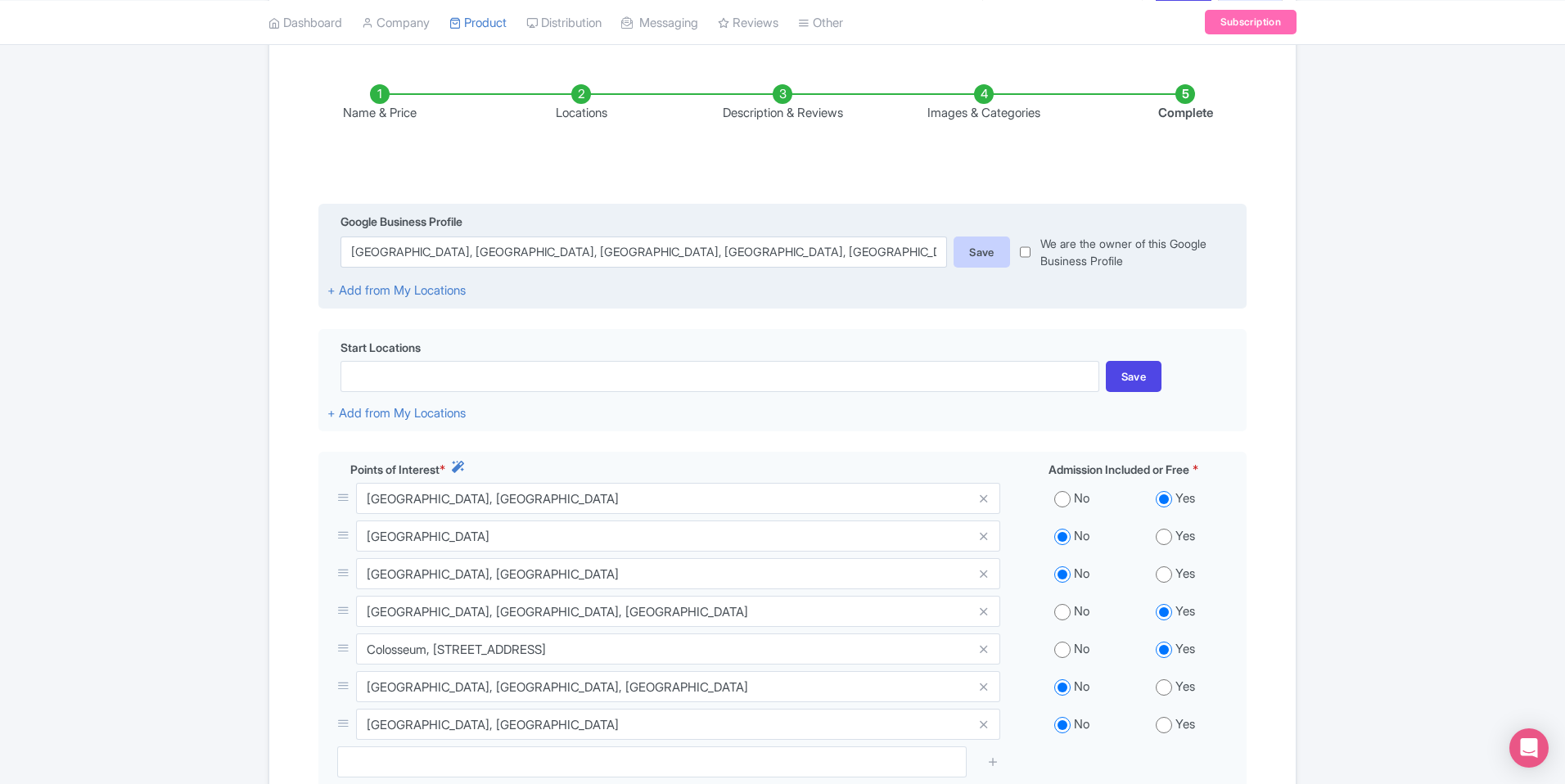
click at [968, 248] on div "Save" at bounding box center [981, 252] width 56 height 31
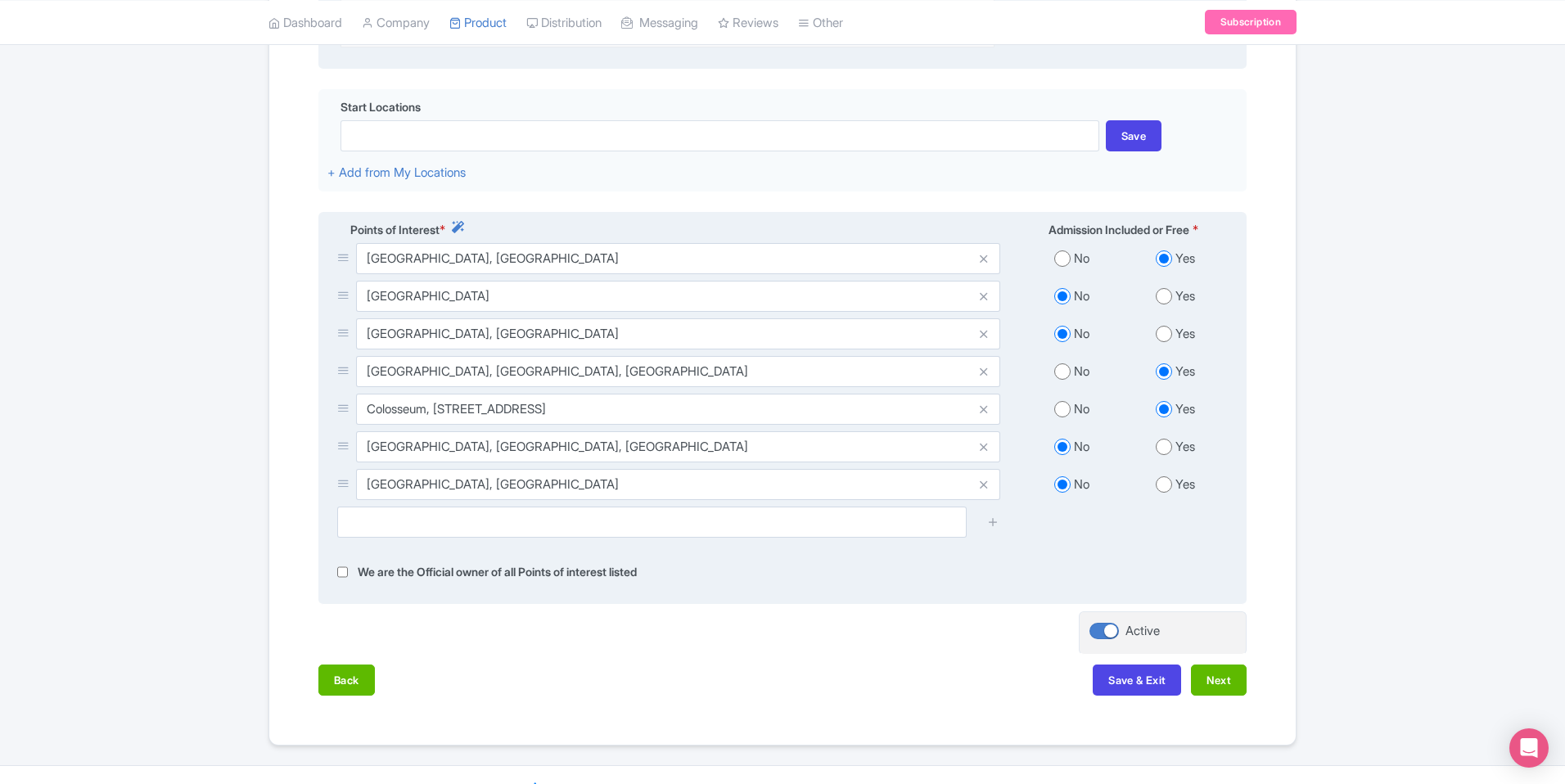
scroll to position [505, 0]
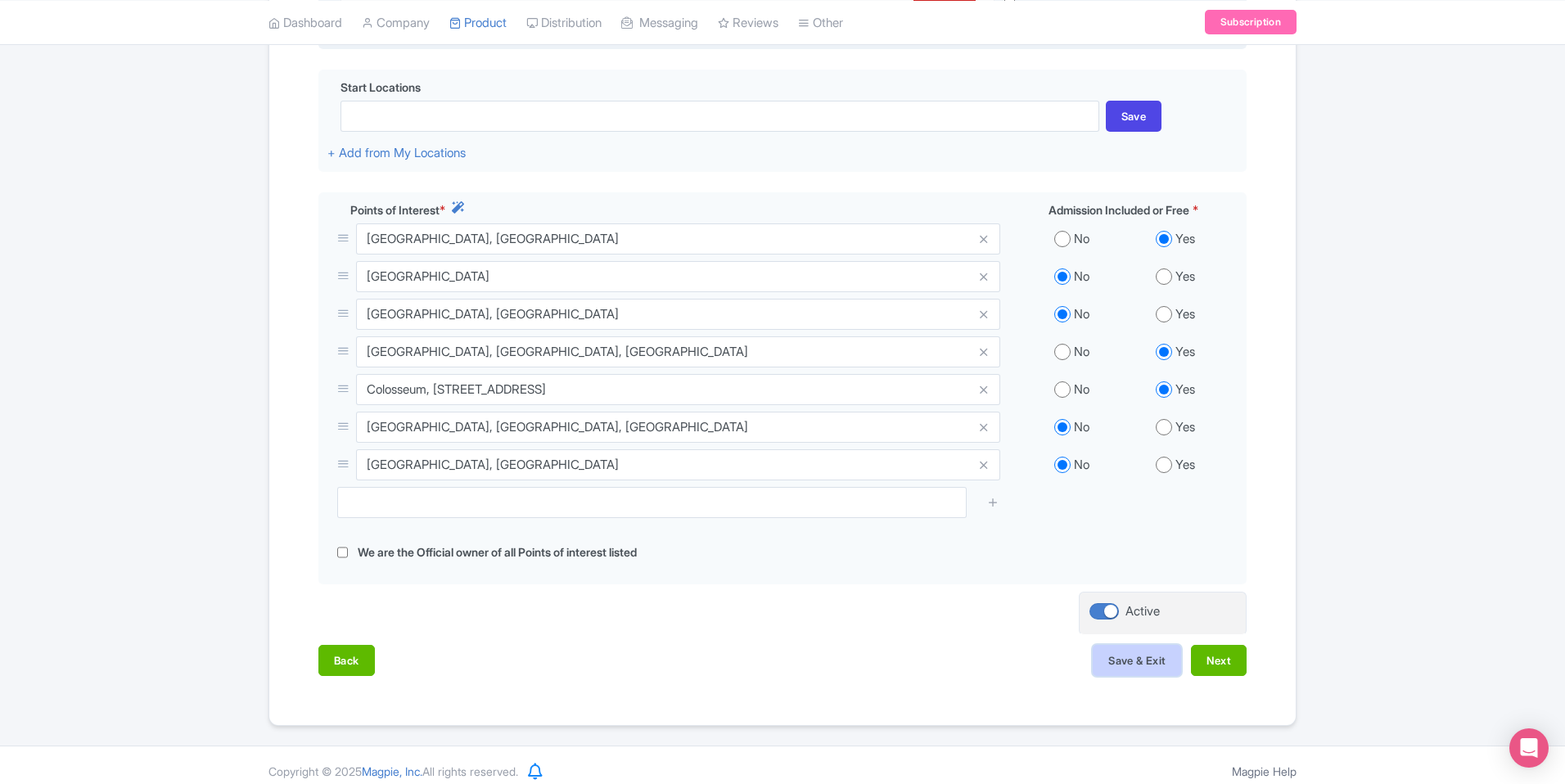
click at [1154, 651] on button "Save & Exit" at bounding box center [1137, 660] width 89 height 31
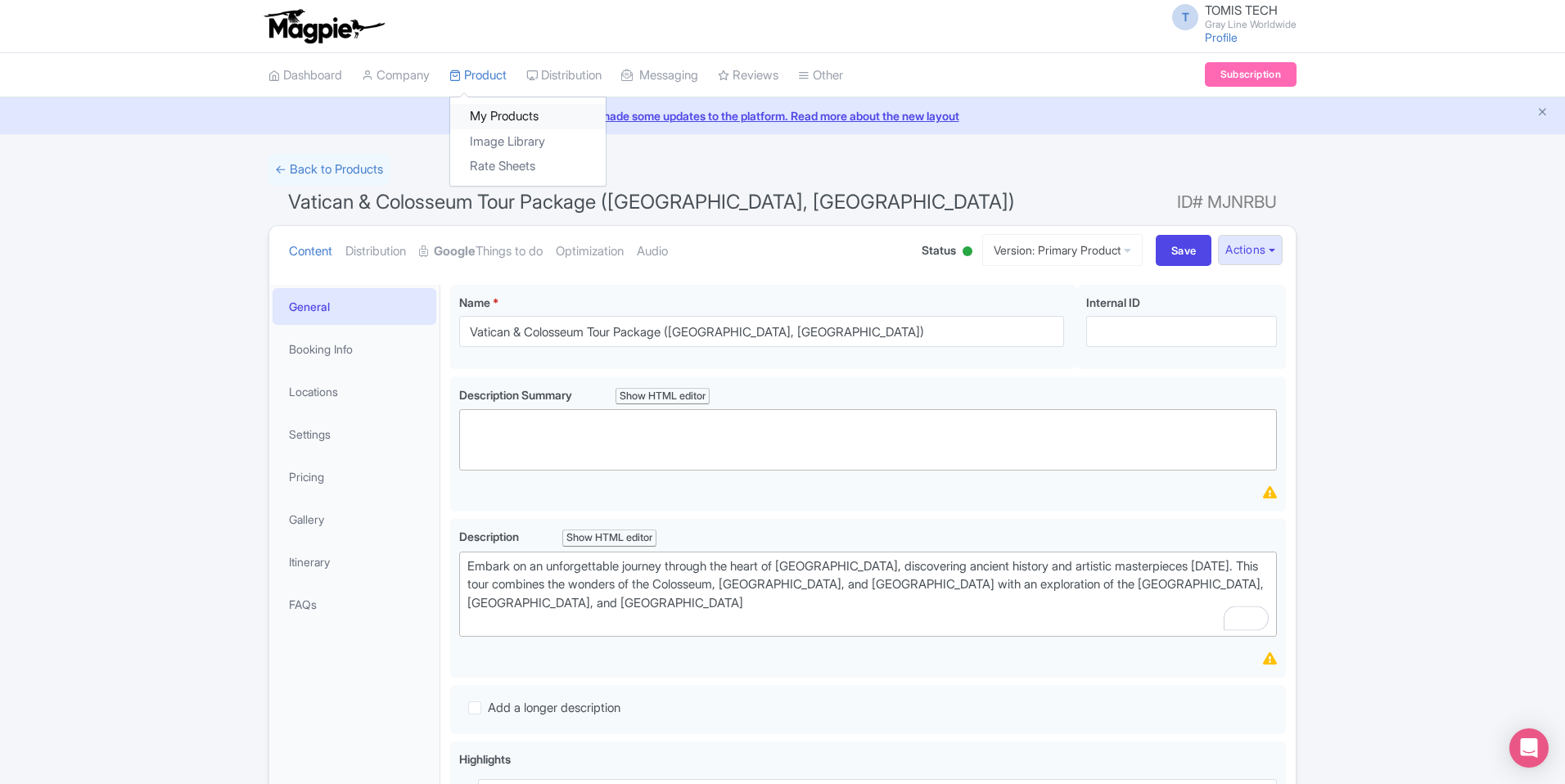
click at [503, 121] on link "My Products" at bounding box center [528, 116] width 155 height 25
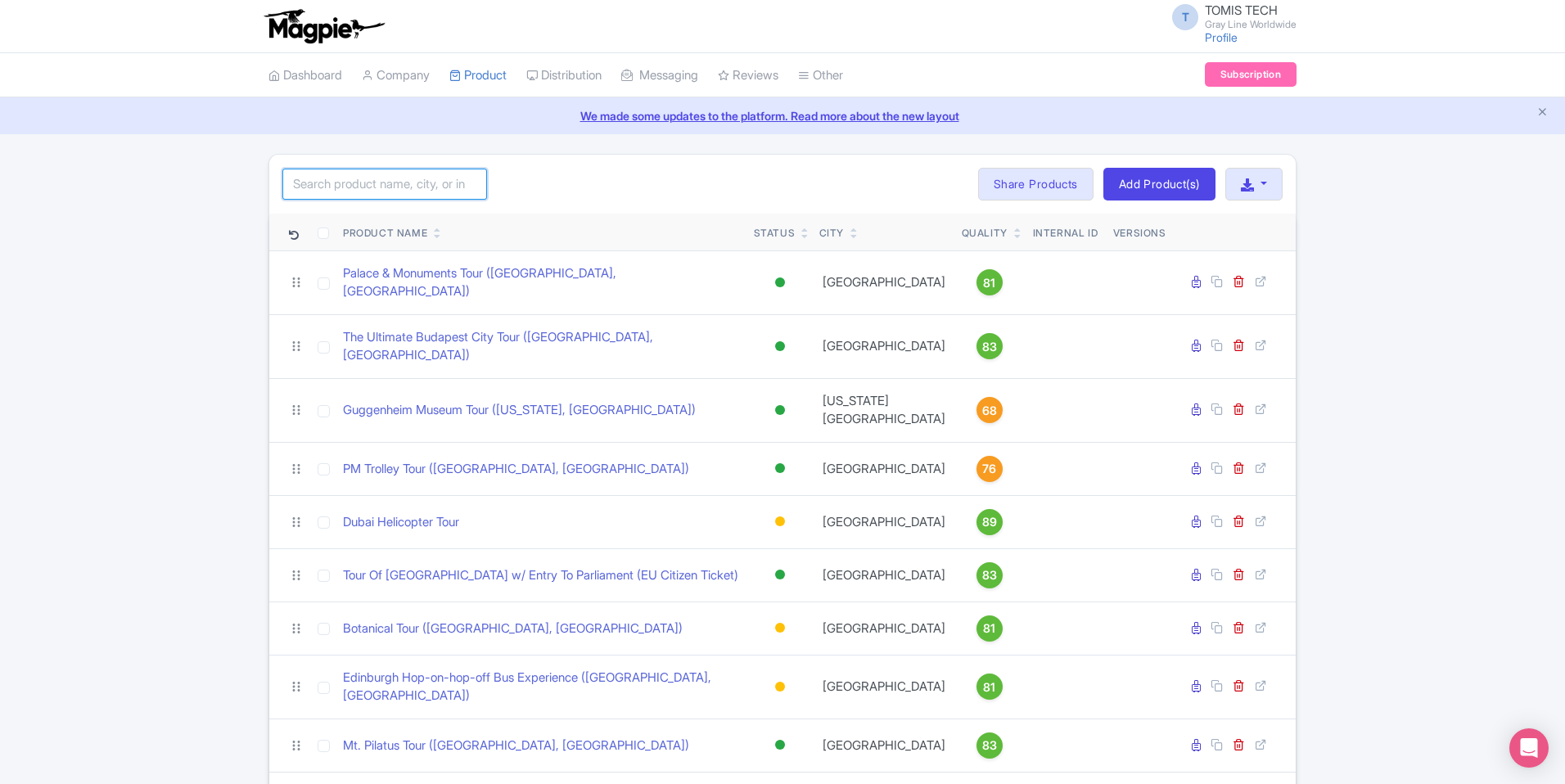
click at [416, 181] on input "search" at bounding box center [384, 184] width 204 height 31
type input "Colosseum"
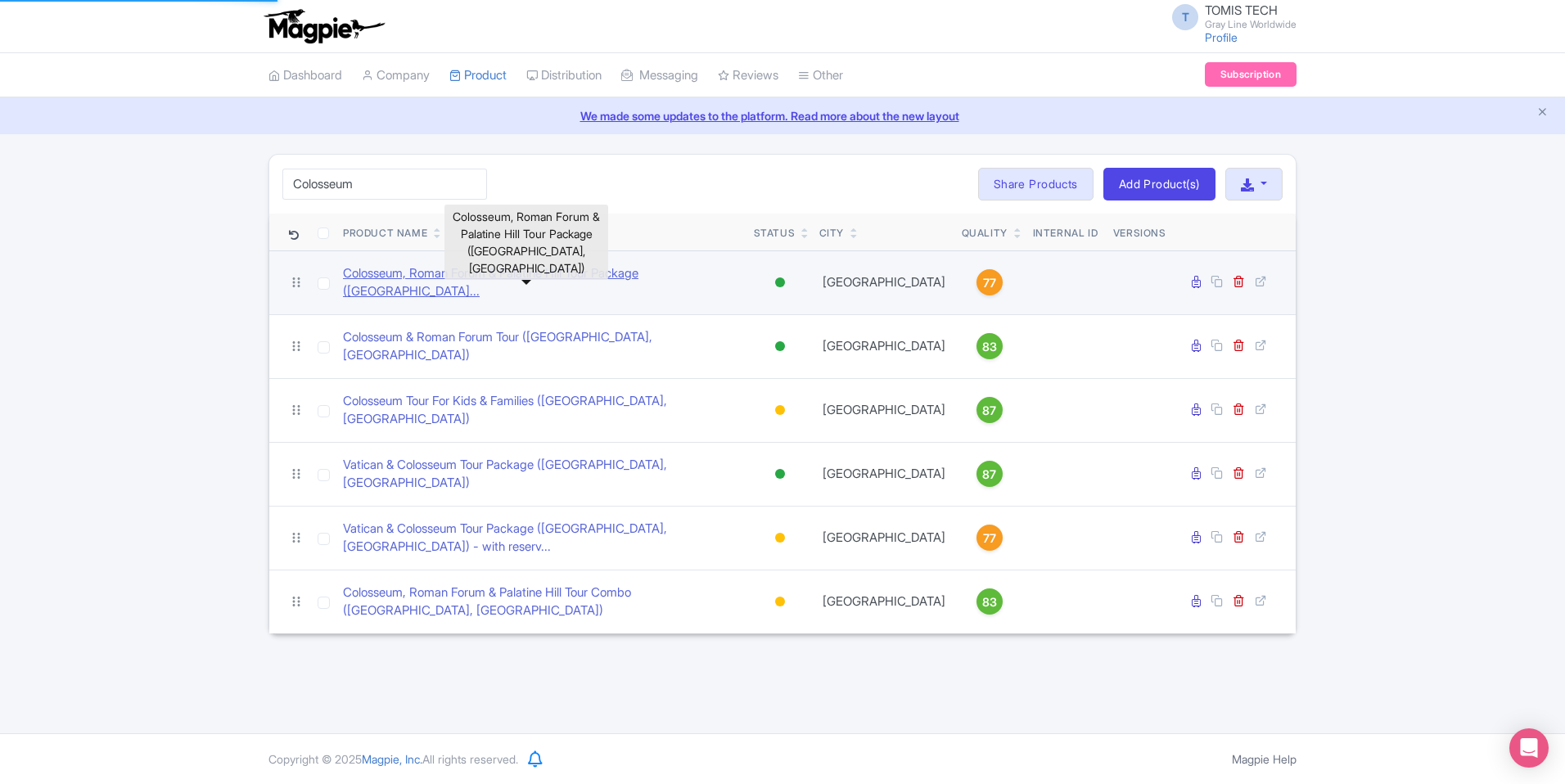
click at [442, 279] on link "Colosseum, Roman Forum & Palatine Hill Tour Package ([GEOGRAPHIC_DATA]..." at bounding box center [542, 283] width 398 height 37
